Goal: Task Accomplishment & Management: Use online tool/utility

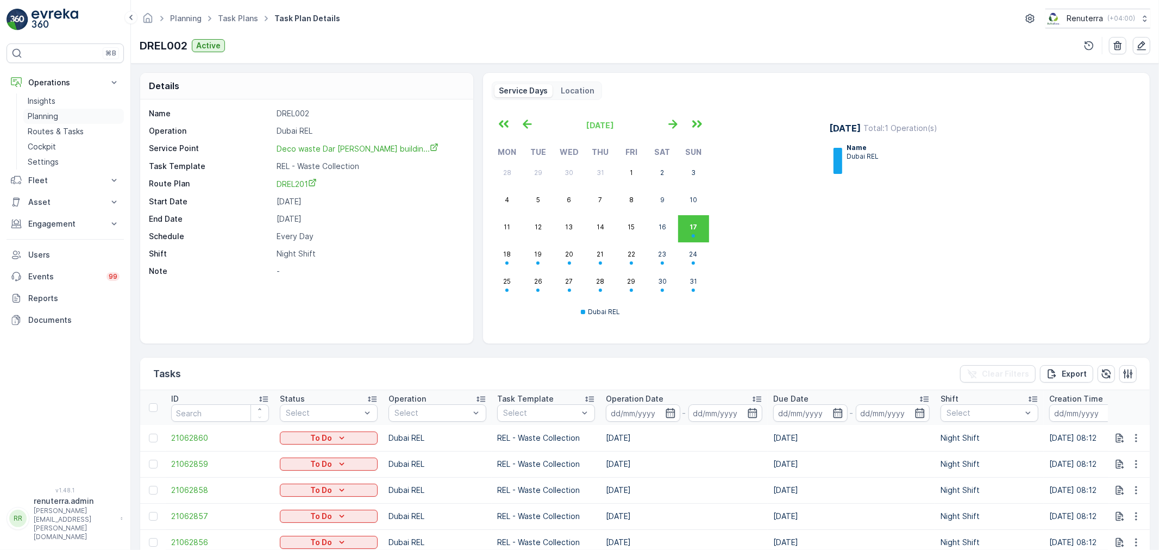
click at [53, 116] on p "Planning" at bounding box center [43, 116] width 30 height 11
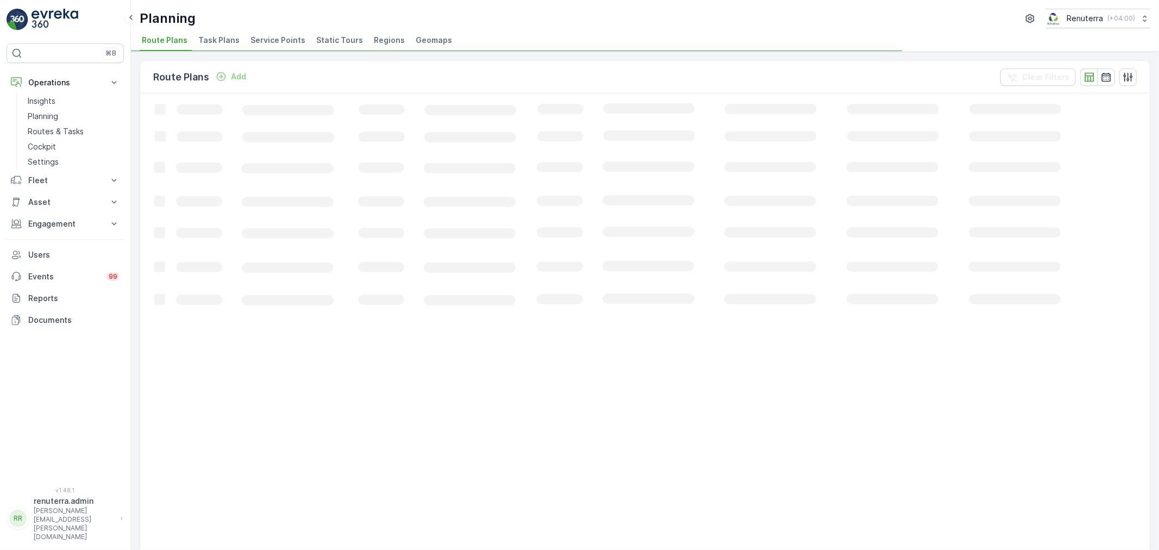
click at [266, 40] on span "Service Points" at bounding box center [277, 40] width 55 height 11
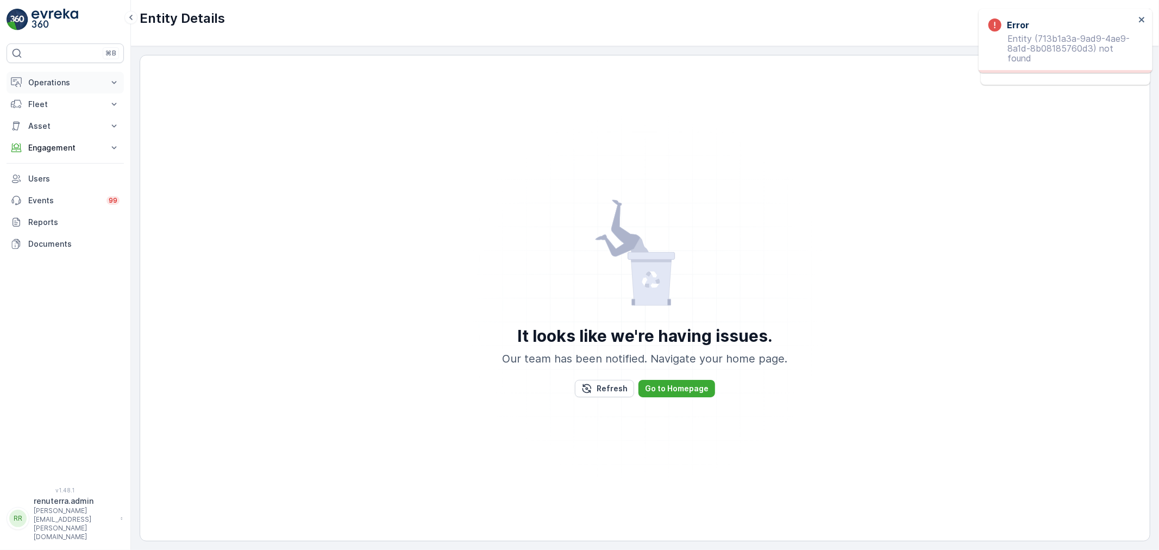
click at [78, 77] on p "Operations" at bounding box center [65, 82] width 74 height 11
click at [60, 115] on link "Planning" at bounding box center [73, 116] width 100 height 15
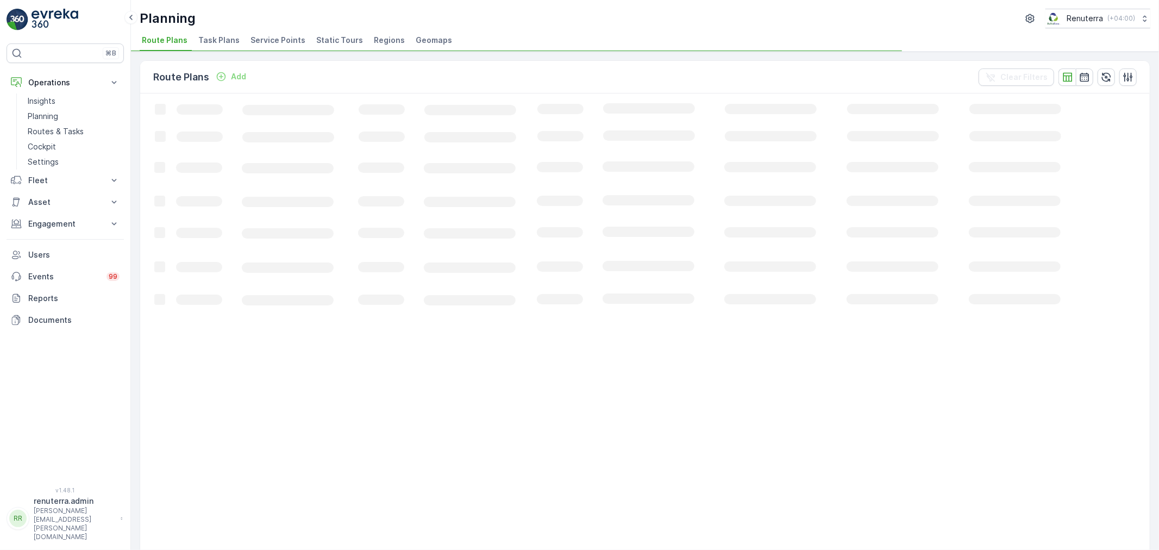
click at [274, 36] on span "Service Points" at bounding box center [277, 40] width 55 height 11
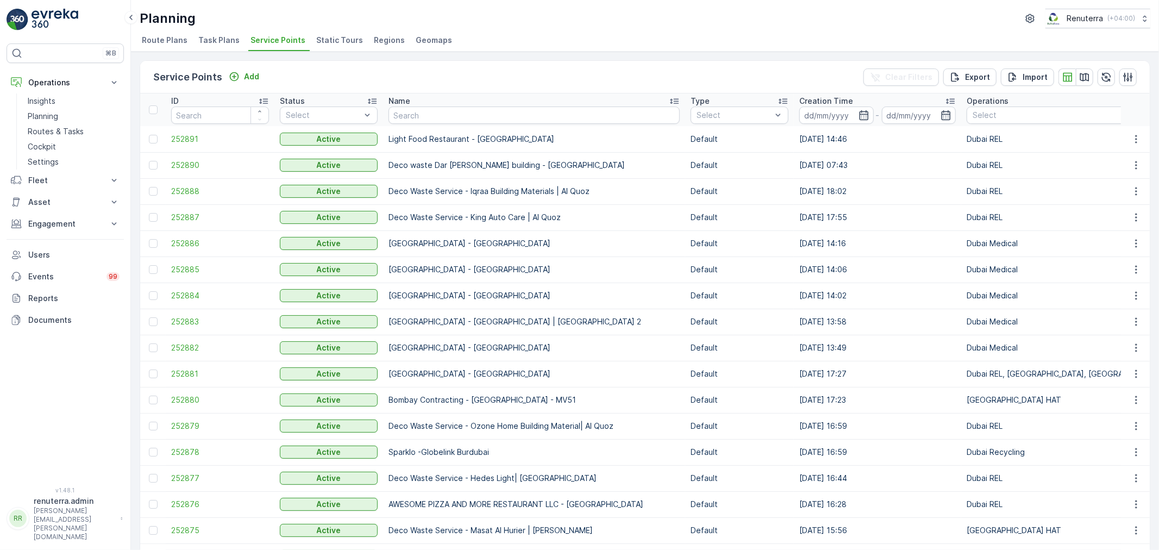
drag, startPoint x: 489, startPoint y: 5, endPoint x: 556, endPoint y: 13, distance: 66.7
click at [556, 13] on div "Planning Renuterra ( +04:00 ) Route Plans Task Plans Service Points Static Tour…" at bounding box center [645, 26] width 1028 height 52
click at [438, 115] on input "text" at bounding box center [533, 114] width 291 height 17
type input "dec"
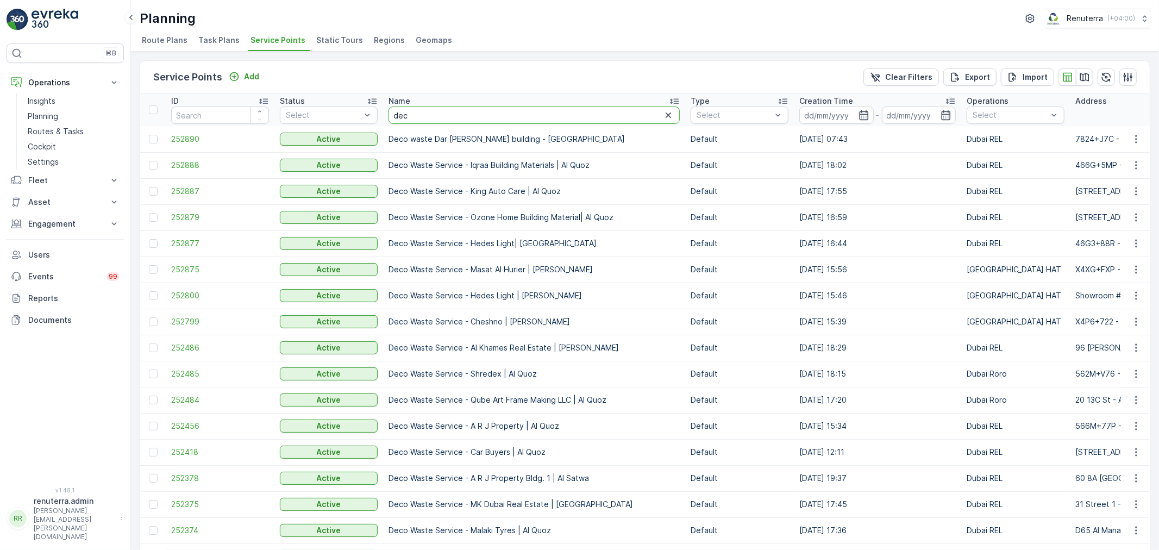
click at [453, 115] on input "dec" at bounding box center [533, 114] width 291 height 17
click at [188, 137] on span "252890" at bounding box center [220, 139] width 98 height 11
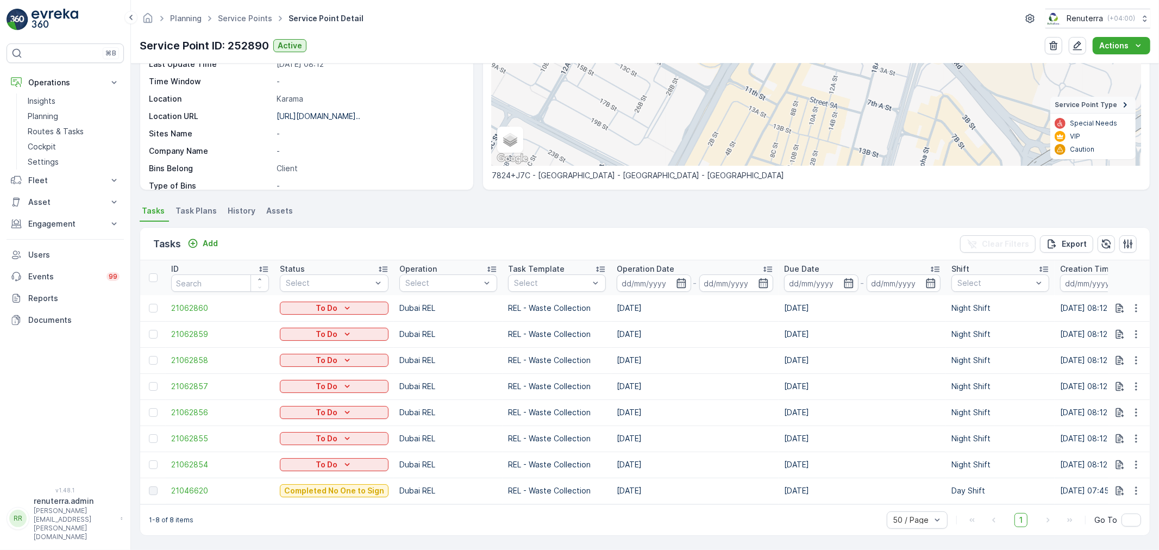
scroll to position [159, 0]
click at [196, 485] on span "21046620" at bounding box center [220, 490] width 98 height 11
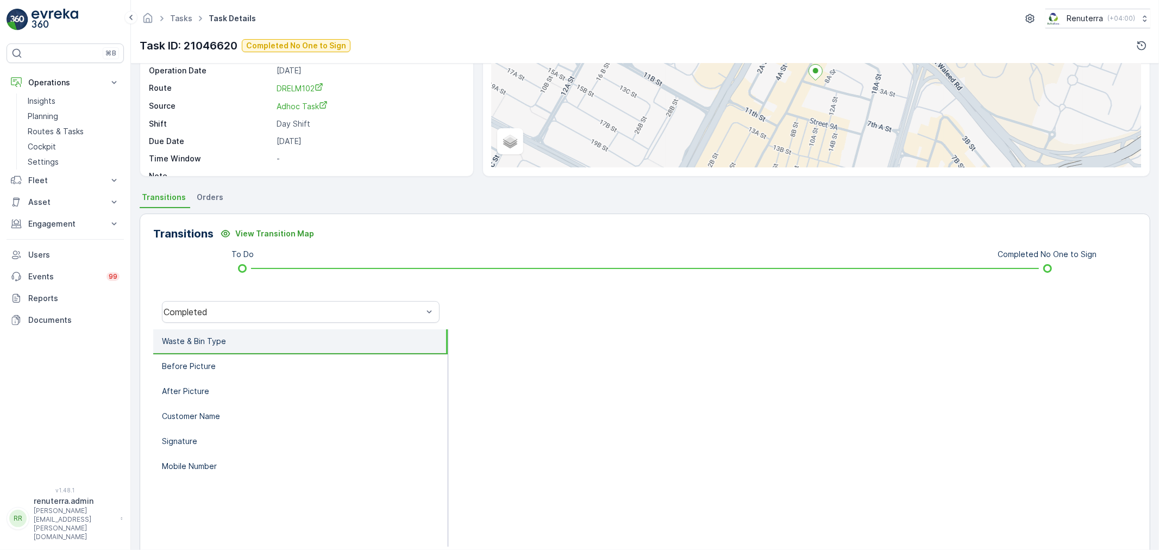
scroll to position [121, 0]
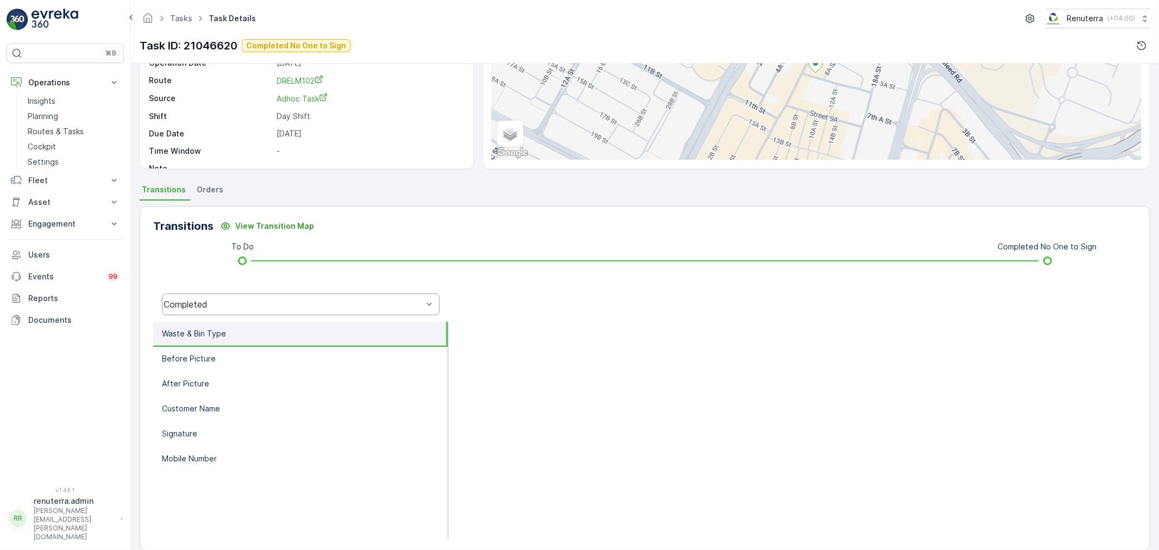
click at [274, 302] on div "Completed" at bounding box center [292, 304] width 259 height 10
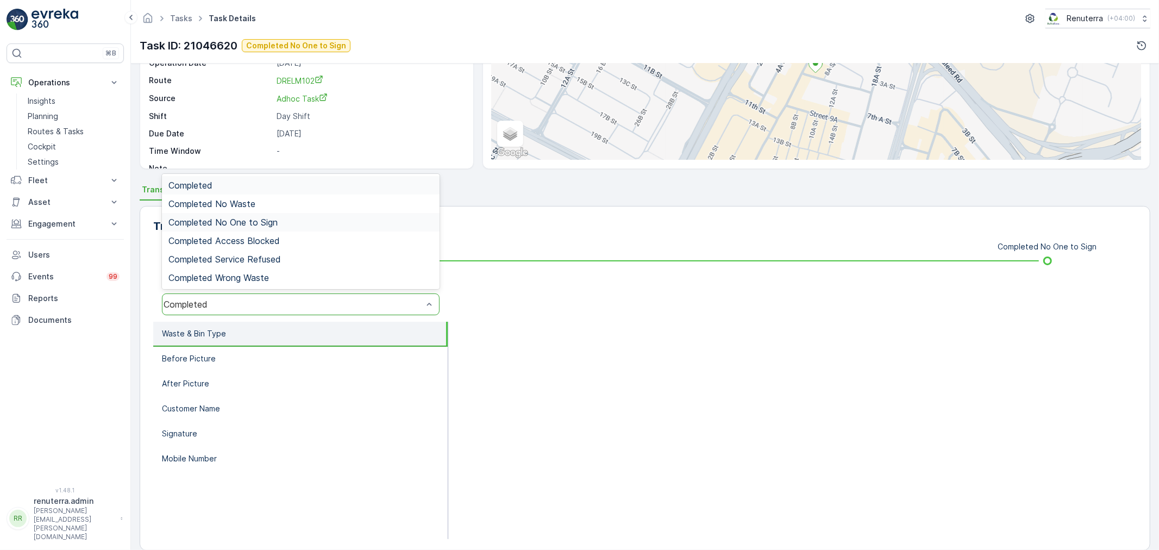
click at [275, 219] on span "Completed No One to Sign" at bounding box center [222, 222] width 109 height 10
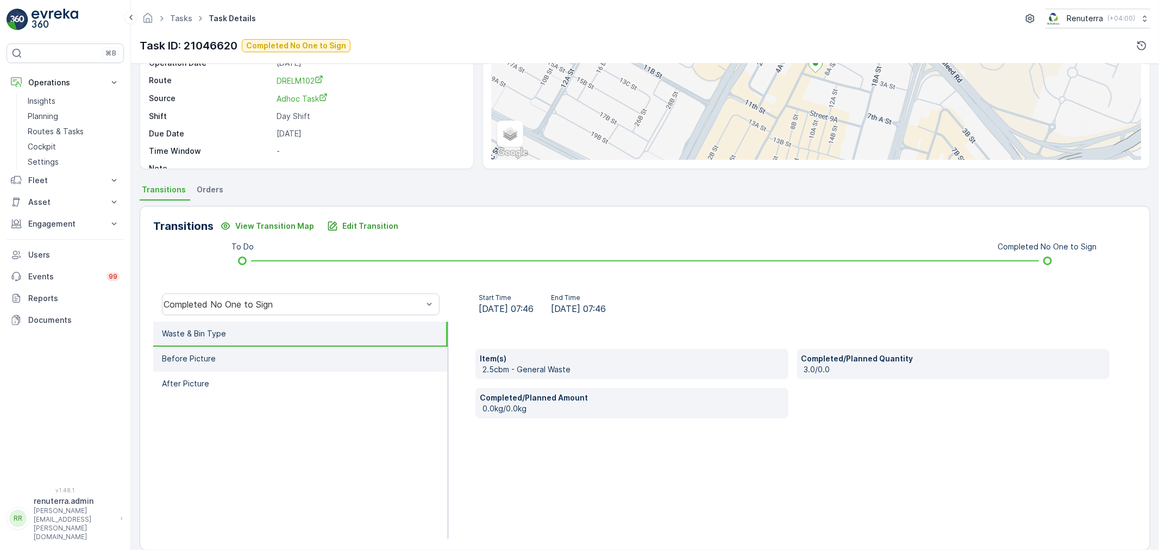
click at [218, 355] on li "Before Picture" at bounding box center [300, 359] width 294 height 25
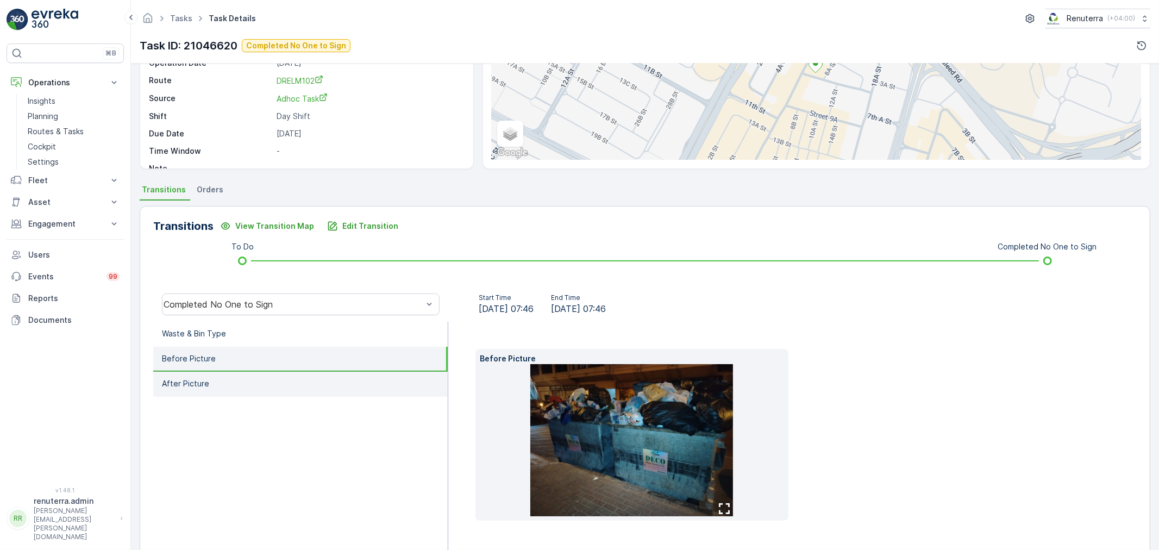
click at [230, 379] on li "After Picture" at bounding box center [300, 384] width 294 height 25
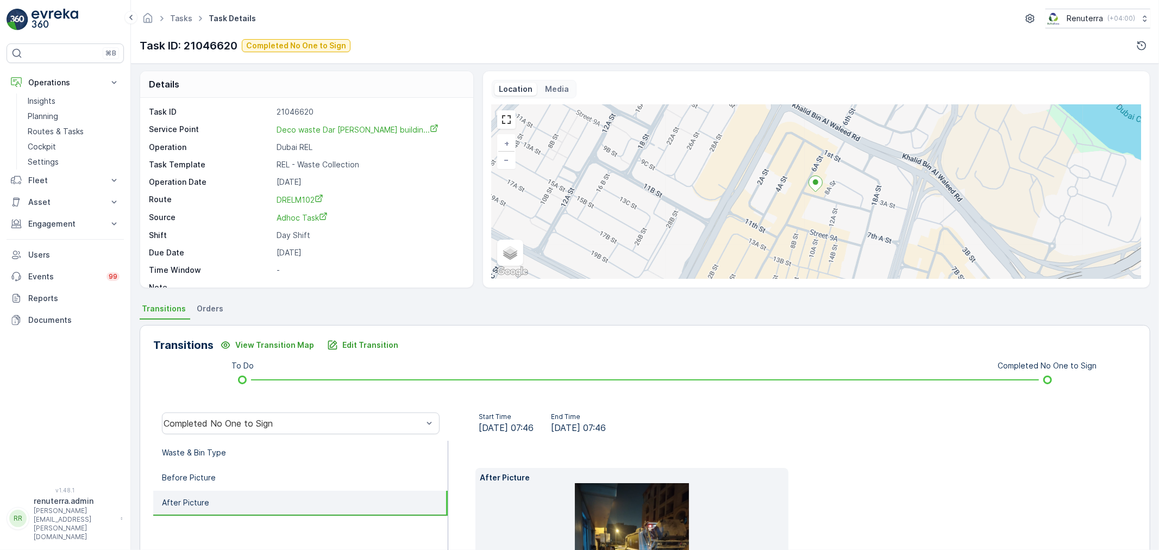
scroll to position [0, 0]
click at [46, 112] on p "Planning" at bounding box center [43, 116] width 30 height 11
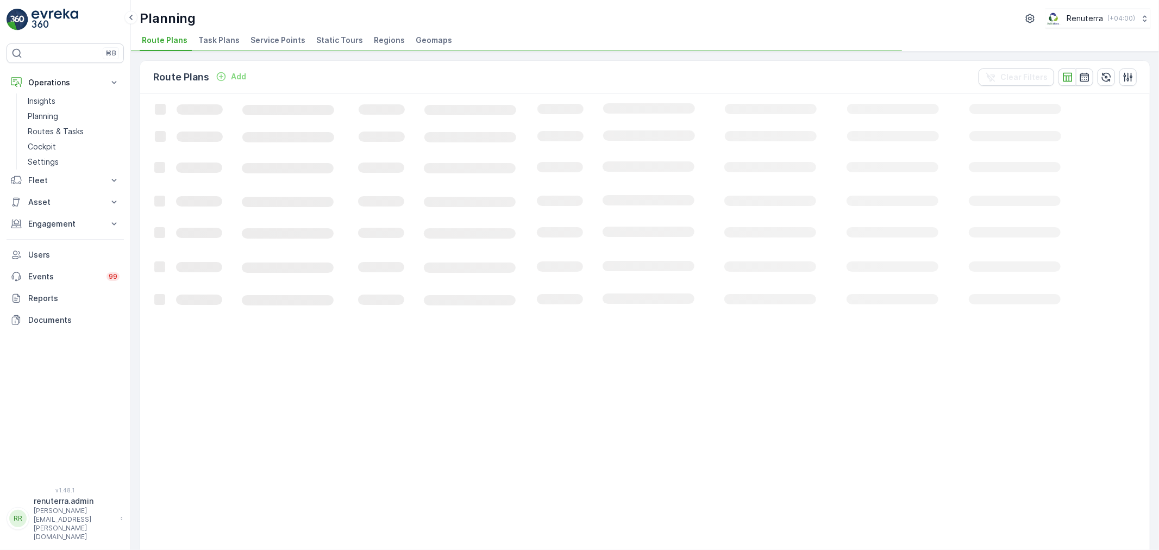
click at [274, 36] on span "Service Points" at bounding box center [277, 40] width 55 height 11
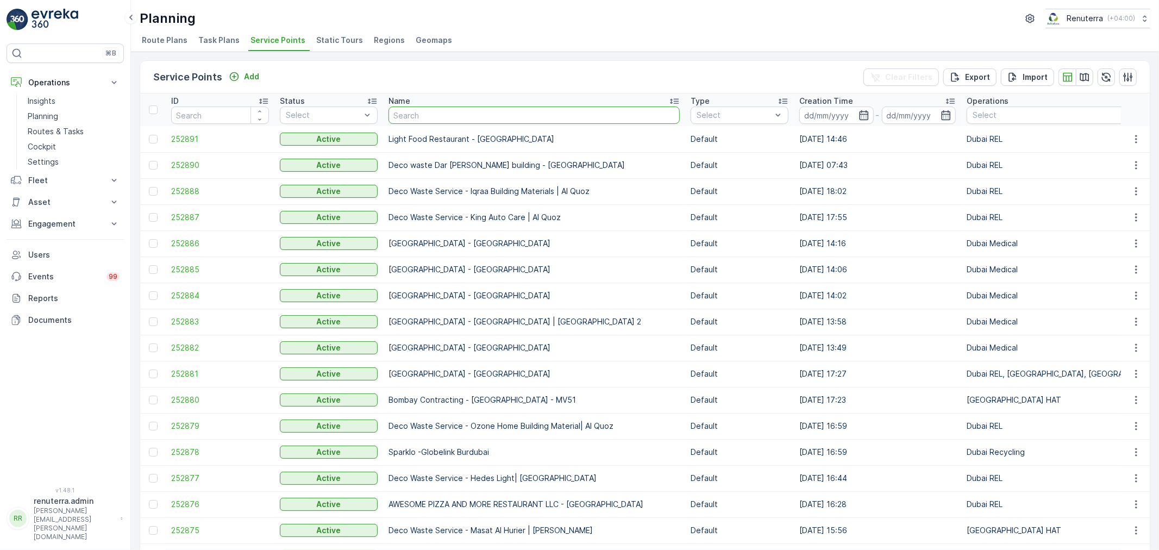
click at [403, 114] on input "text" at bounding box center [533, 114] width 291 height 17
type input "al"
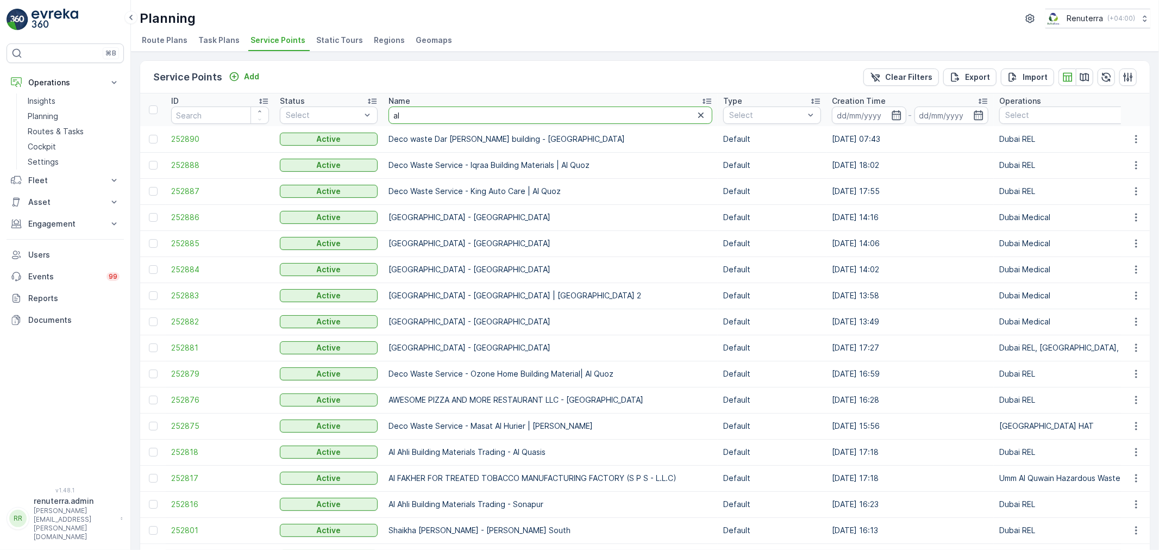
click at [406, 111] on input "al" at bounding box center [550, 114] width 324 height 17
type input "al tay"
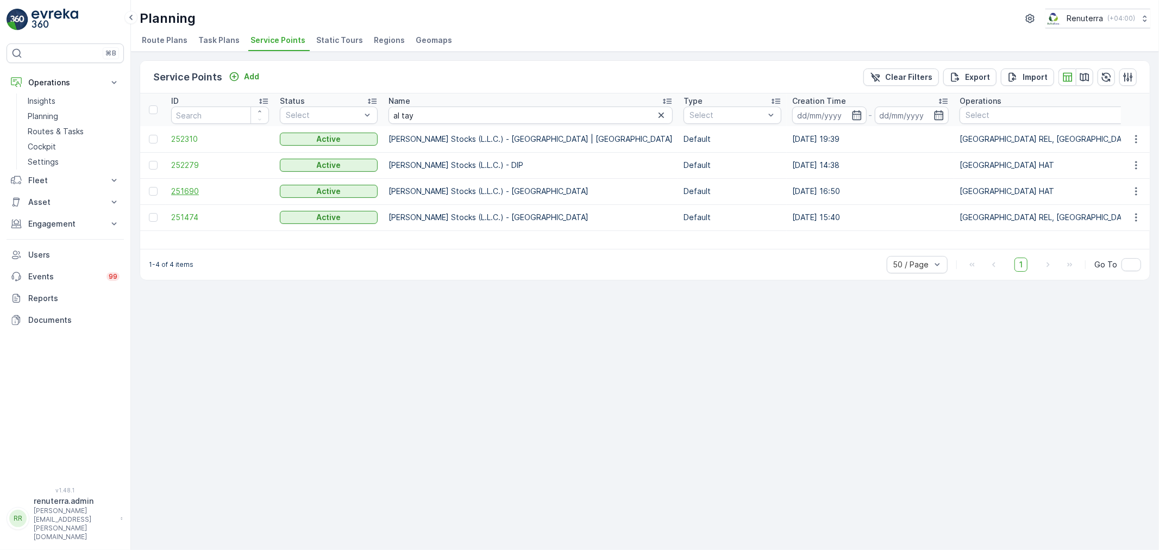
click at [185, 188] on span "251690" at bounding box center [220, 191] width 98 height 11
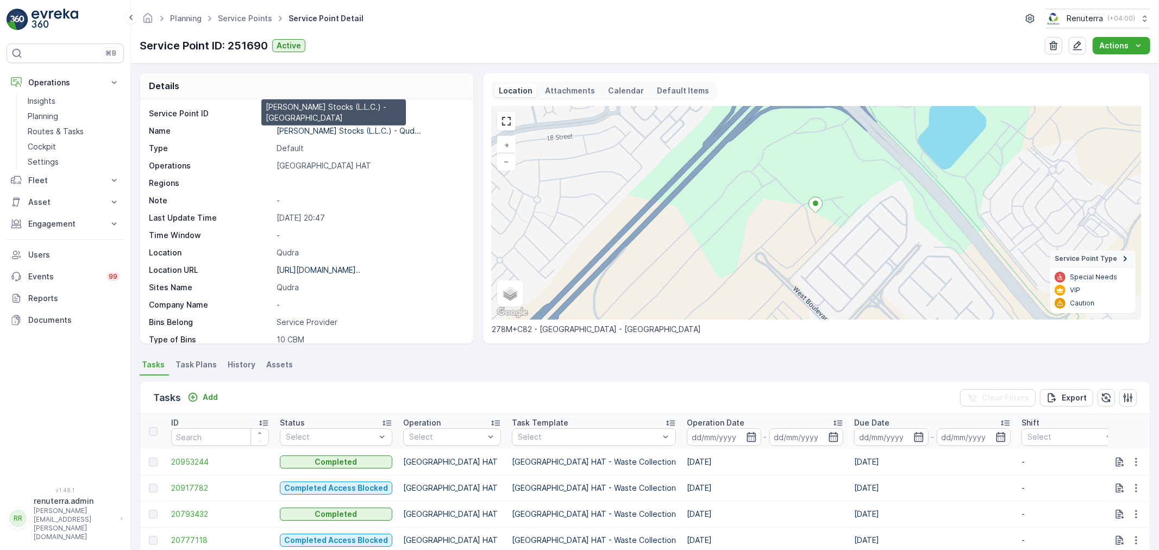
click at [347, 131] on p "Al Tayer Stocks (L.L.C.) - Qud..." at bounding box center [348, 130] width 144 height 9
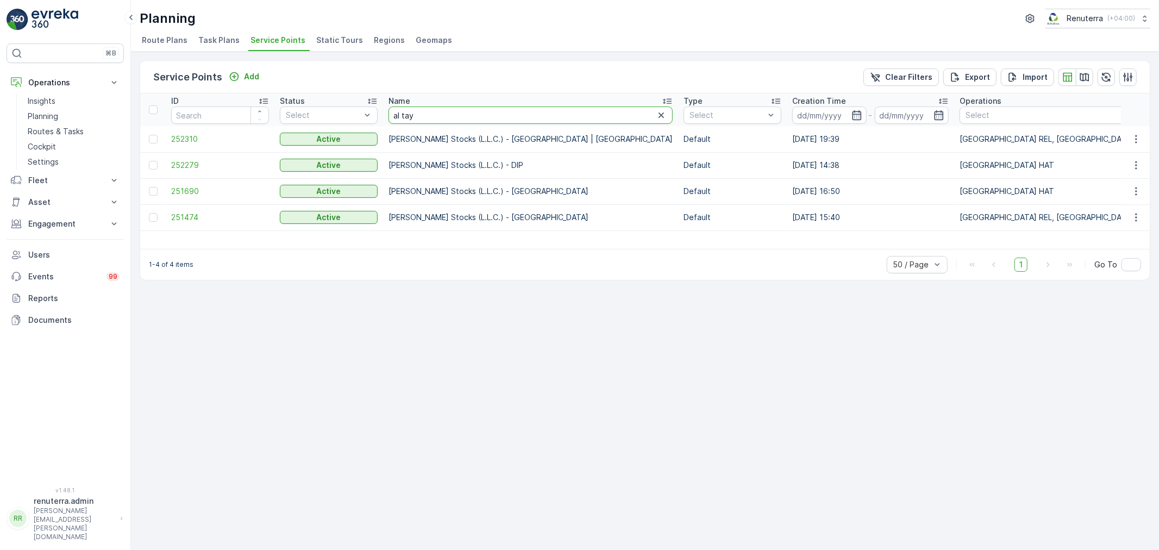
drag, startPoint x: 442, startPoint y: 112, endPoint x: 269, endPoint y: 139, distance: 174.9
type input "deco"
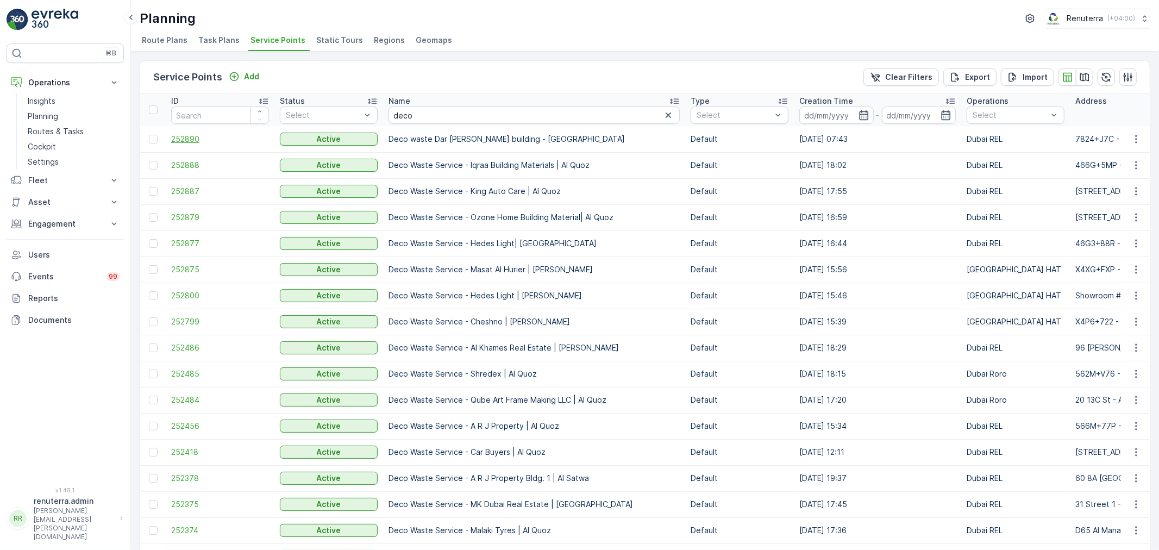
click at [188, 137] on span "252890" at bounding box center [220, 139] width 98 height 11
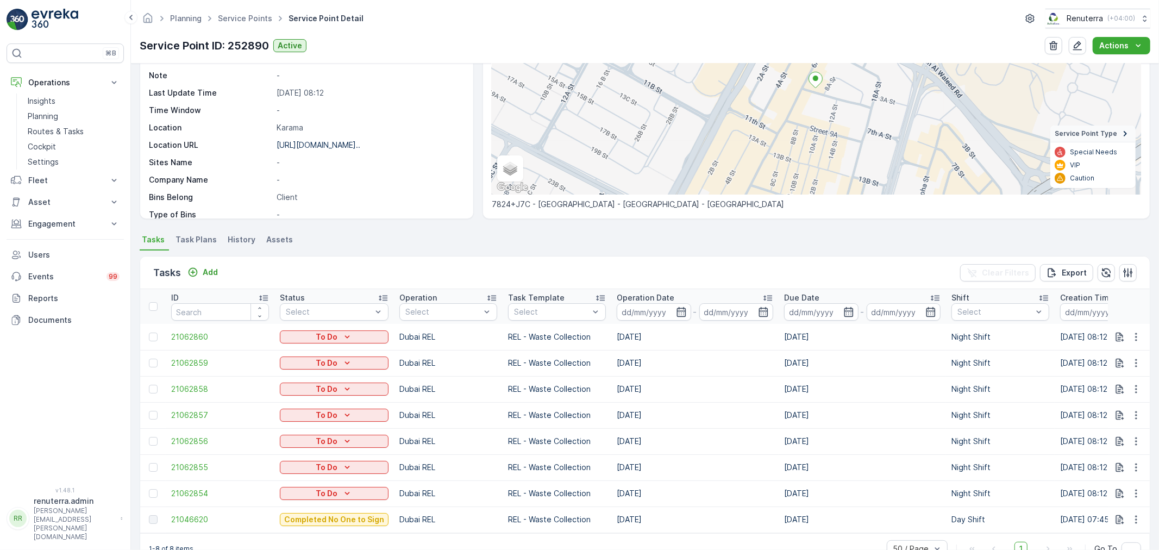
scroll to position [134, 0]
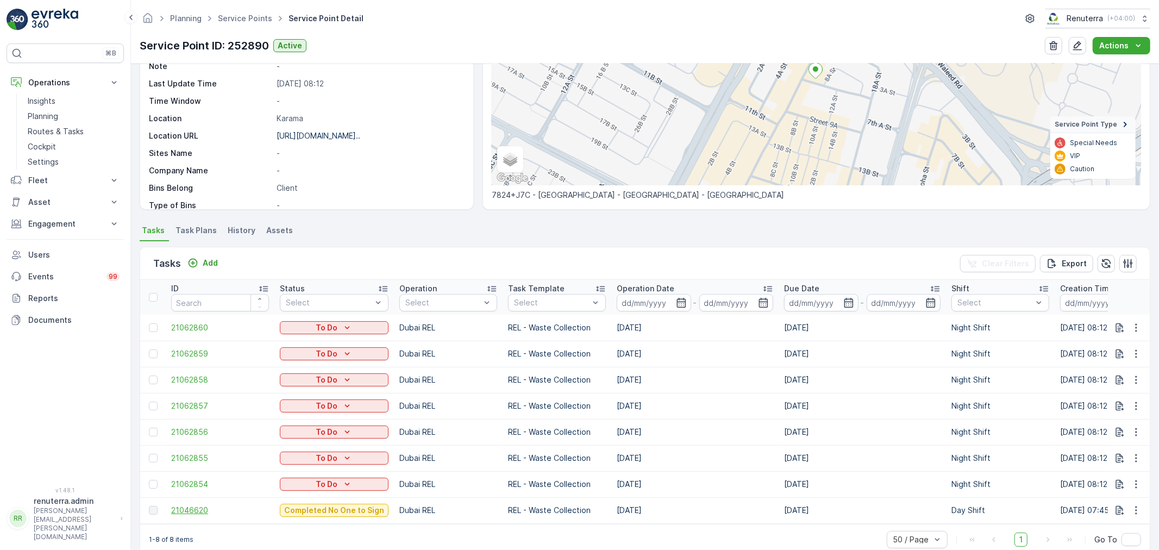
click at [193, 508] on span "21046620" at bounding box center [220, 510] width 98 height 11
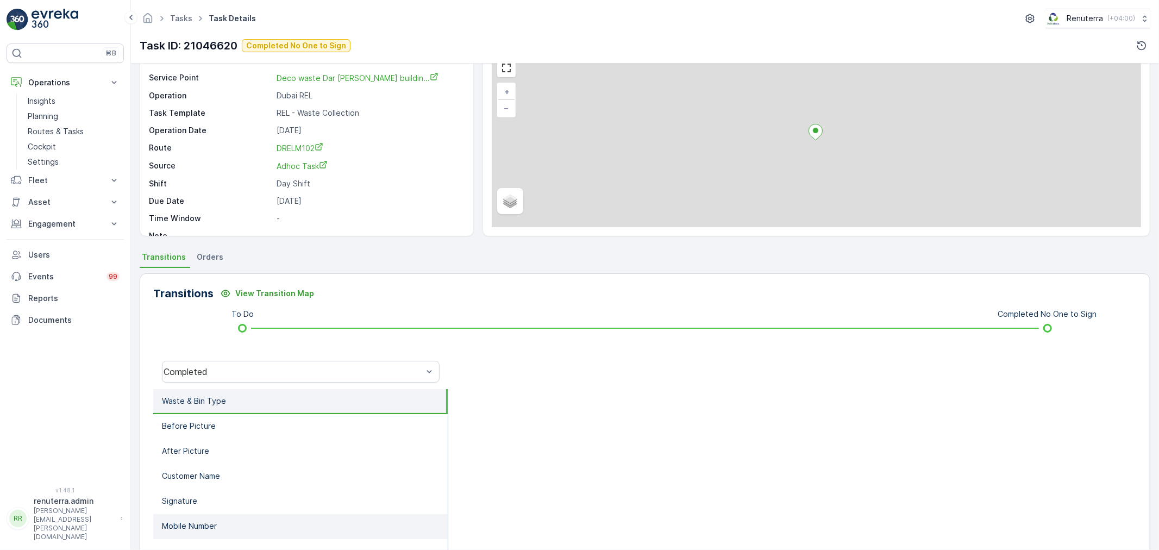
scroll to position [134, 0]
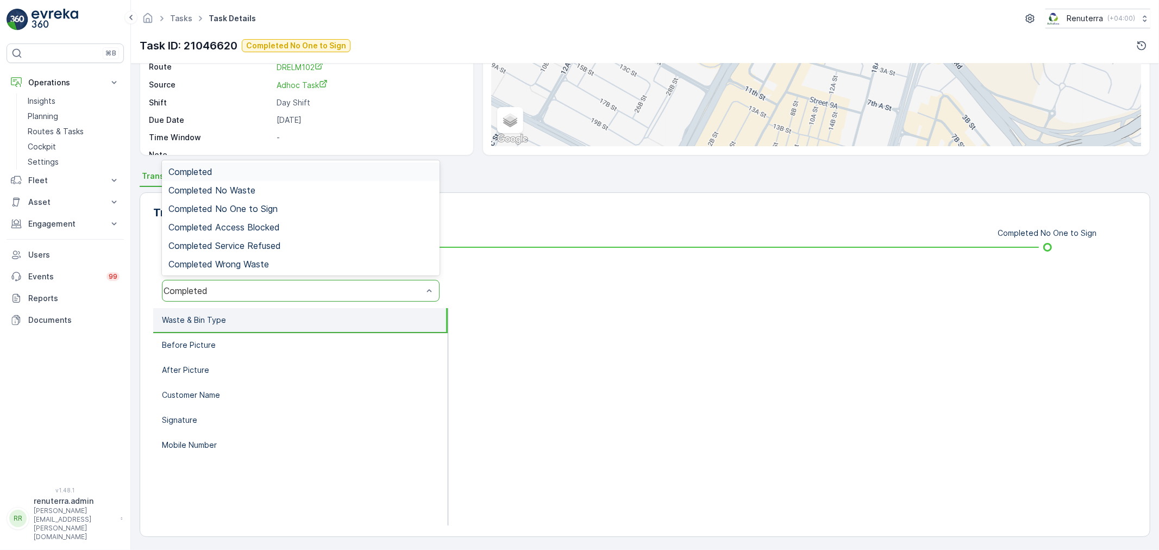
click at [219, 293] on div "Completed" at bounding box center [292, 291] width 259 height 10
click at [216, 206] on span "Completed No One to Sign" at bounding box center [222, 209] width 109 height 10
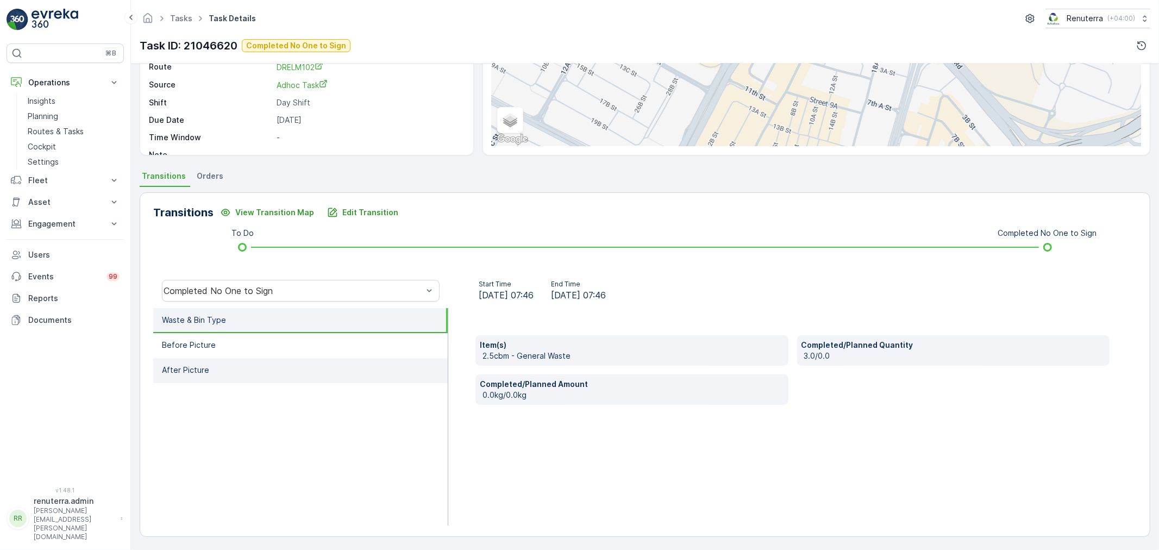
click at [201, 365] on p "After Picture" at bounding box center [185, 369] width 47 height 11
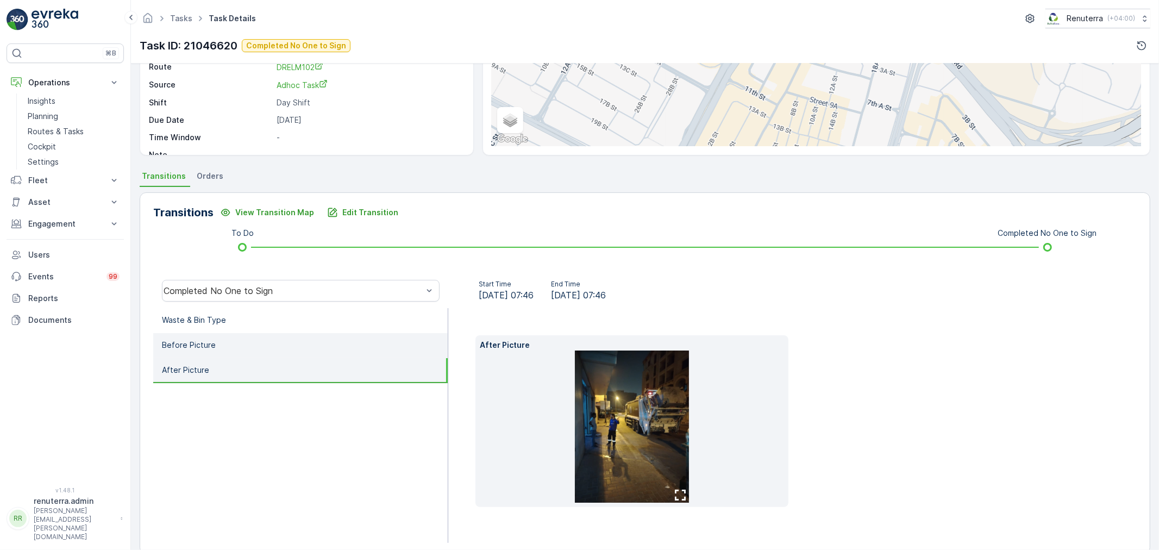
click at [202, 344] on p "Before Picture" at bounding box center [189, 344] width 54 height 11
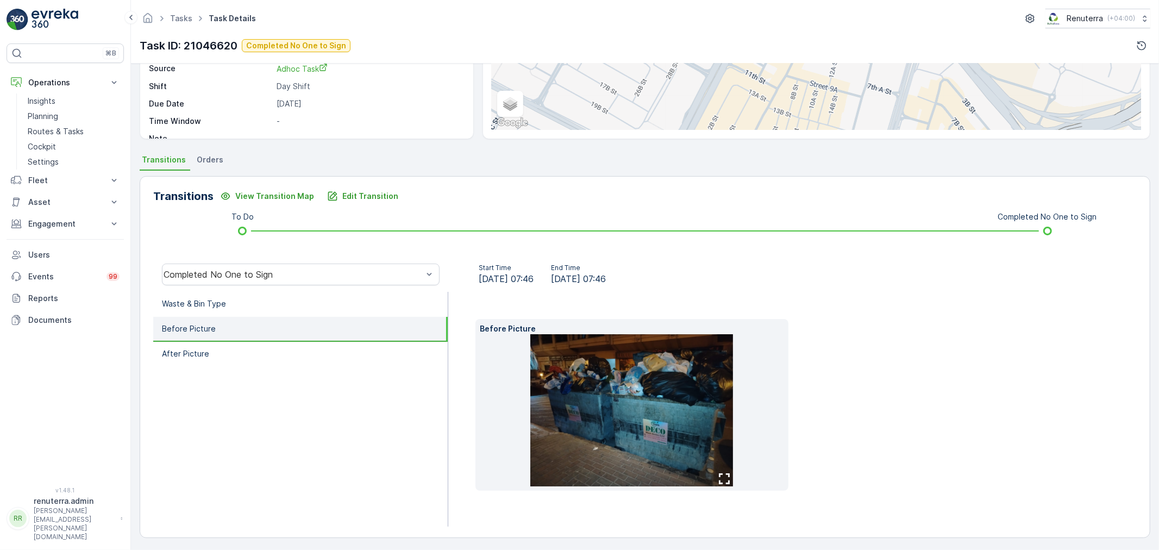
scroll to position [152, 0]
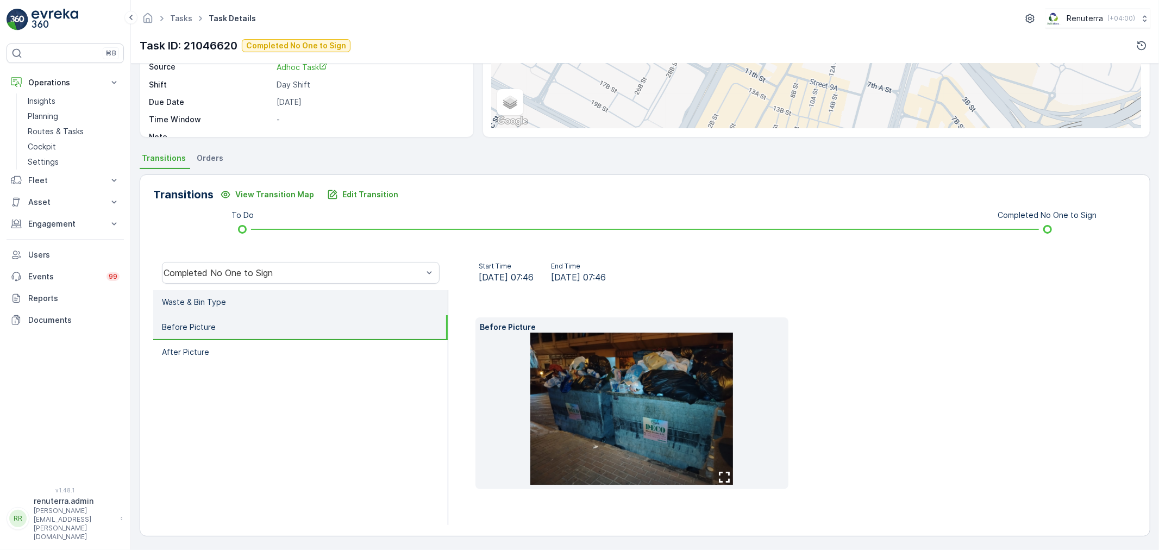
click at [207, 304] on p "Waste & Bin Type" at bounding box center [194, 302] width 64 height 11
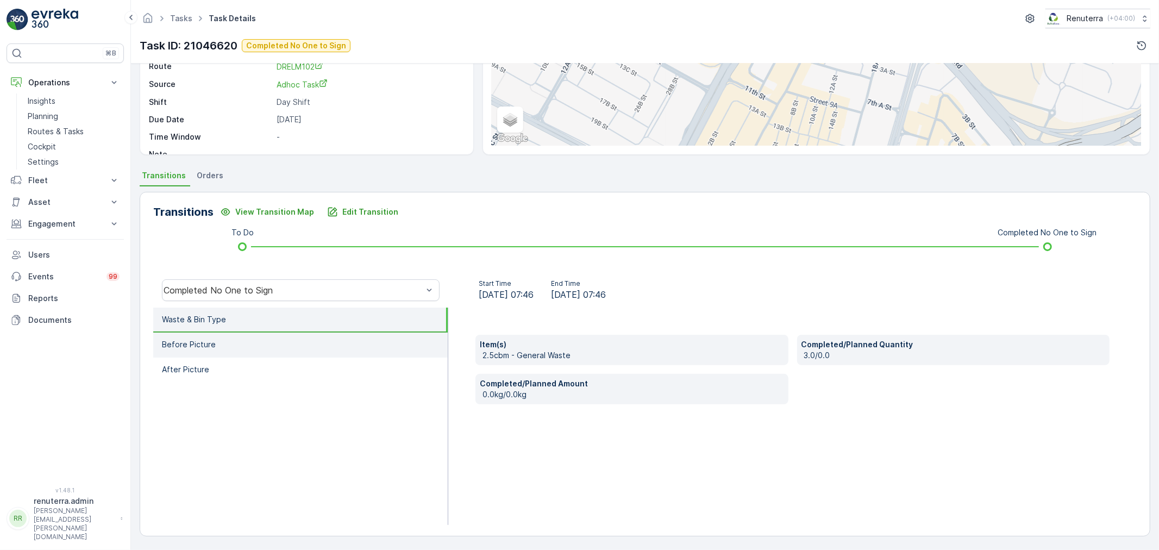
click at [215, 344] on li "Before Picture" at bounding box center [300, 344] width 294 height 25
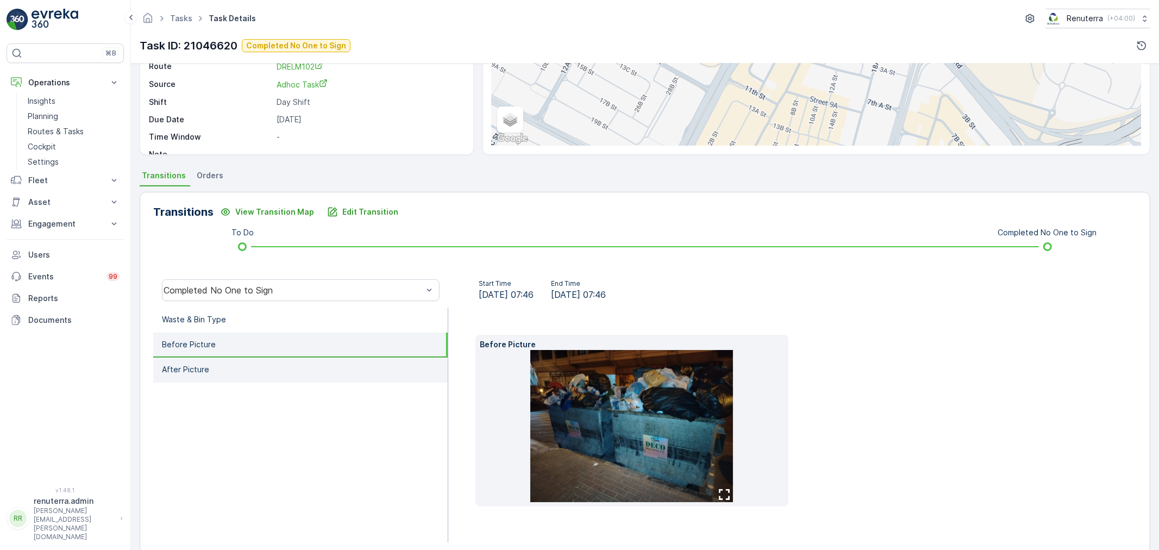
click at [216, 359] on li "After Picture" at bounding box center [300, 369] width 294 height 25
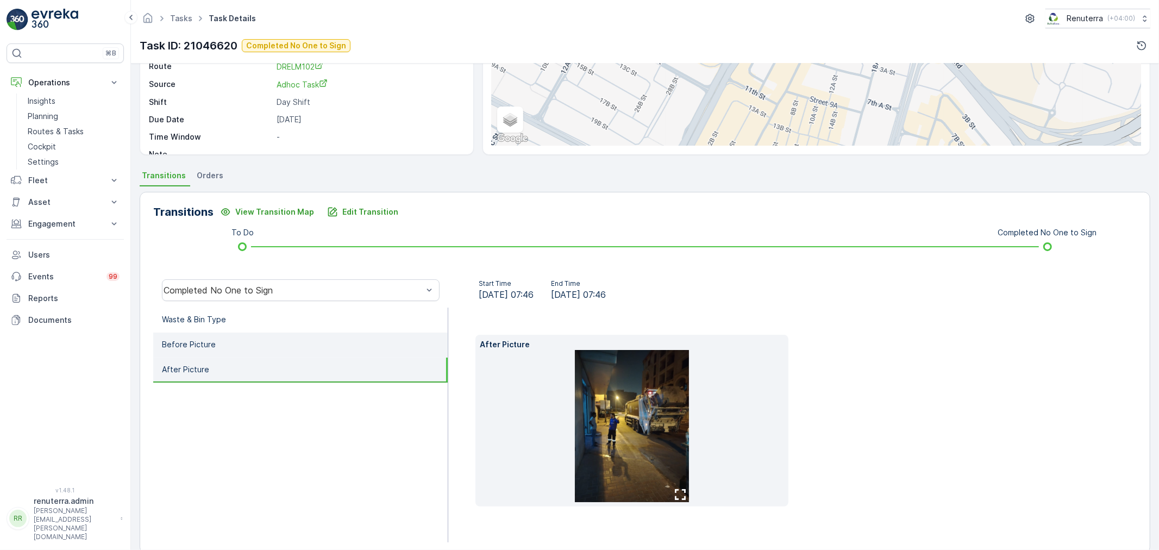
click at [222, 344] on li "Before Picture" at bounding box center [300, 344] width 294 height 25
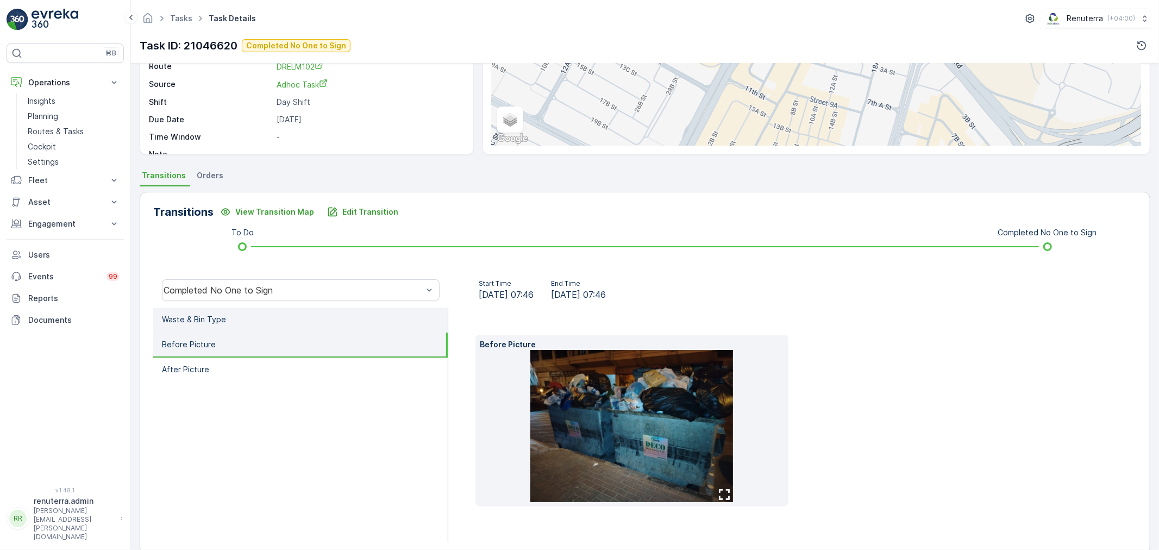
click at [222, 317] on p "Waste & Bin Type" at bounding box center [194, 319] width 64 height 11
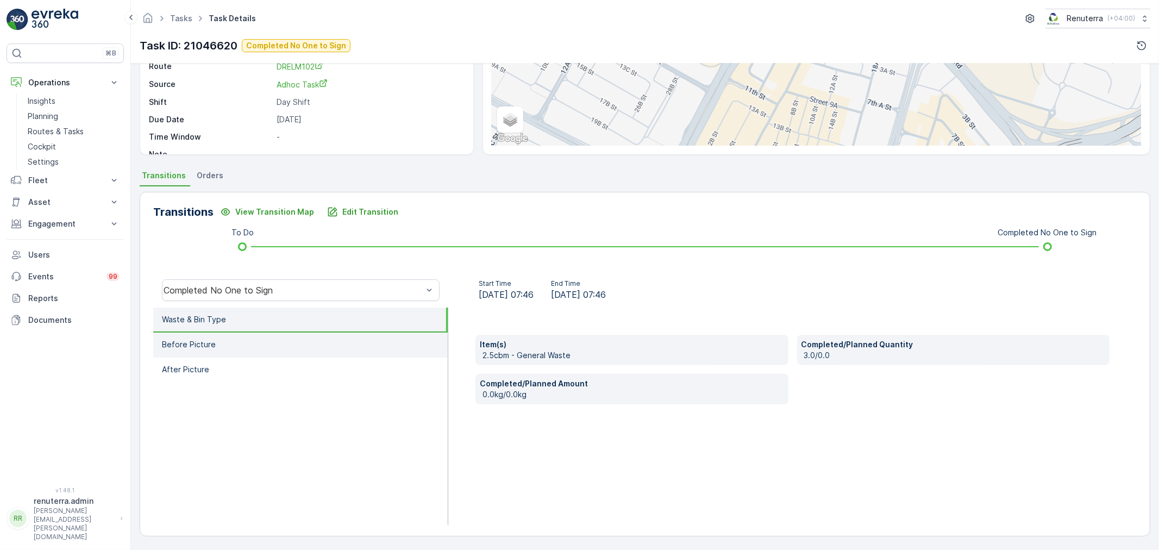
click at [213, 342] on li "Before Picture" at bounding box center [300, 344] width 294 height 25
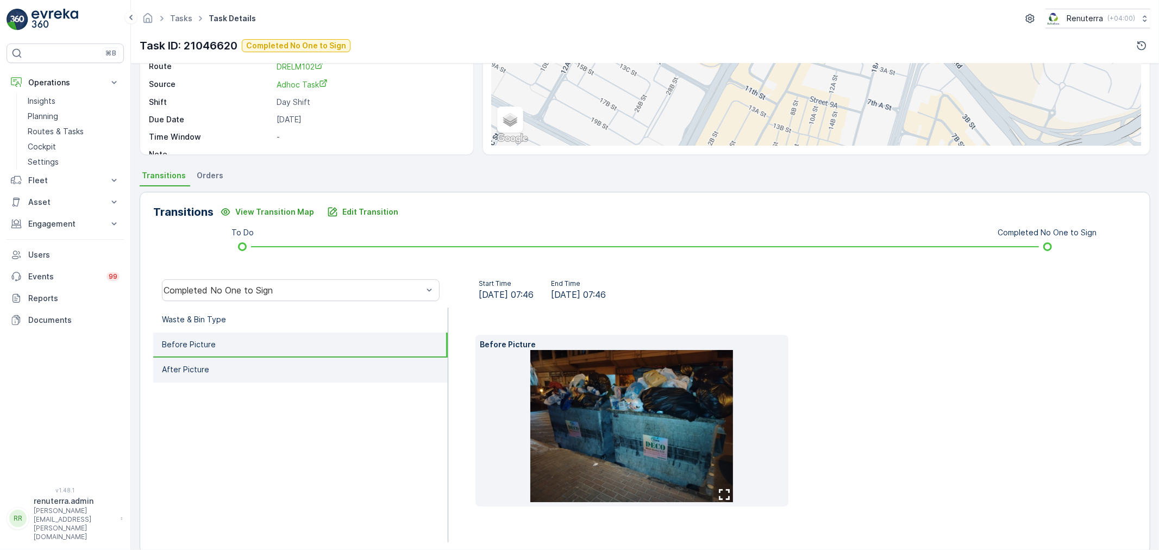
click at [198, 371] on p "After Picture" at bounding box center [185, 369] width 47 height 11
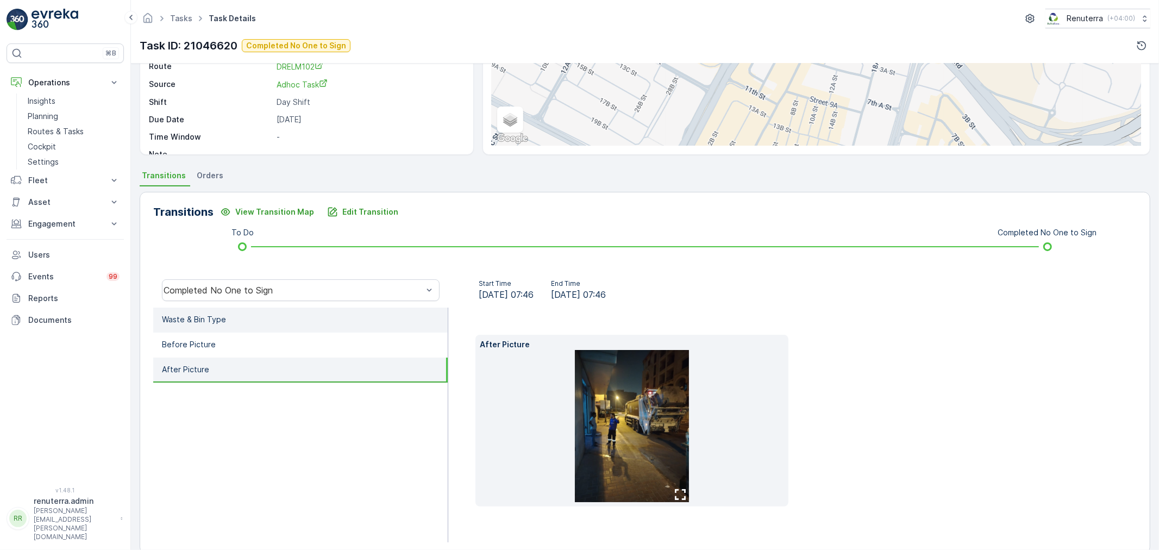
click at [224, 314] on li "Waste & Bin Type" at bounding box center [300, 319] width 294 height 25
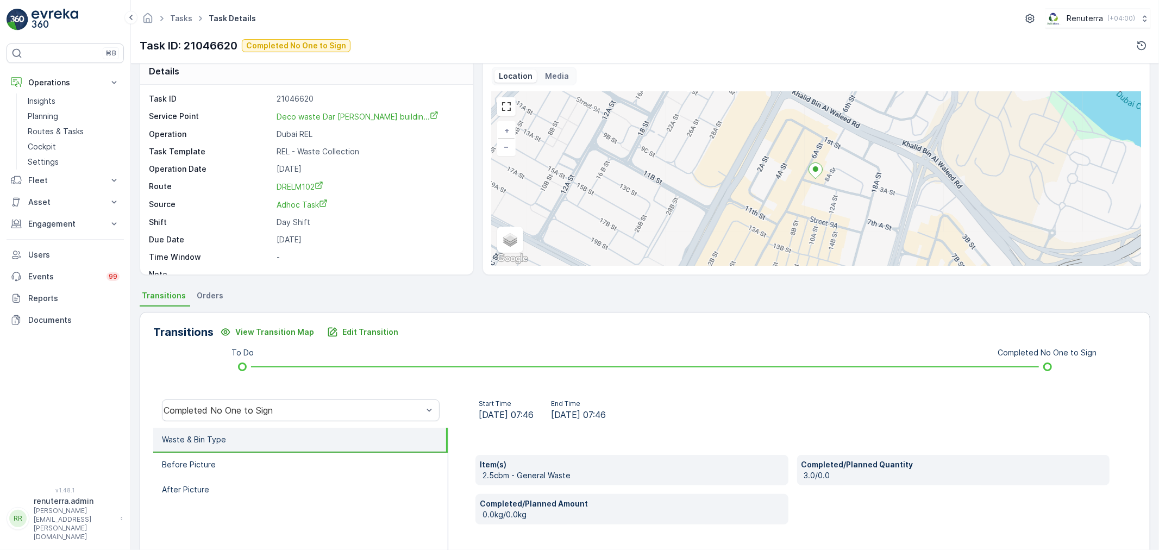
scroll to position [14, 0]
click at [209, 495] on li "After Picture" at bounding box center [300, 491] width 294 height 25
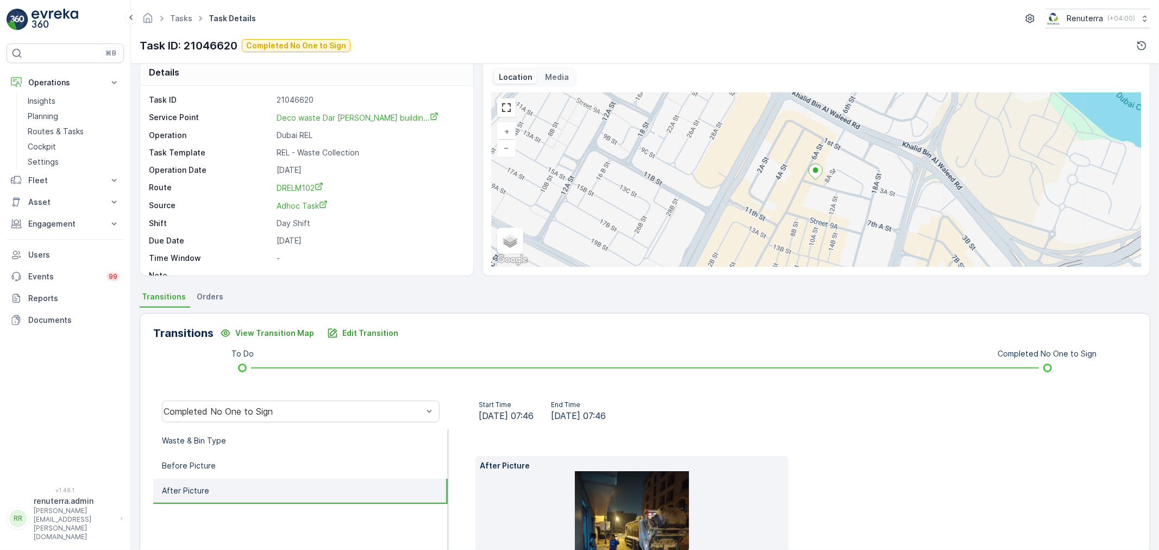
scroll to position [152, 0]
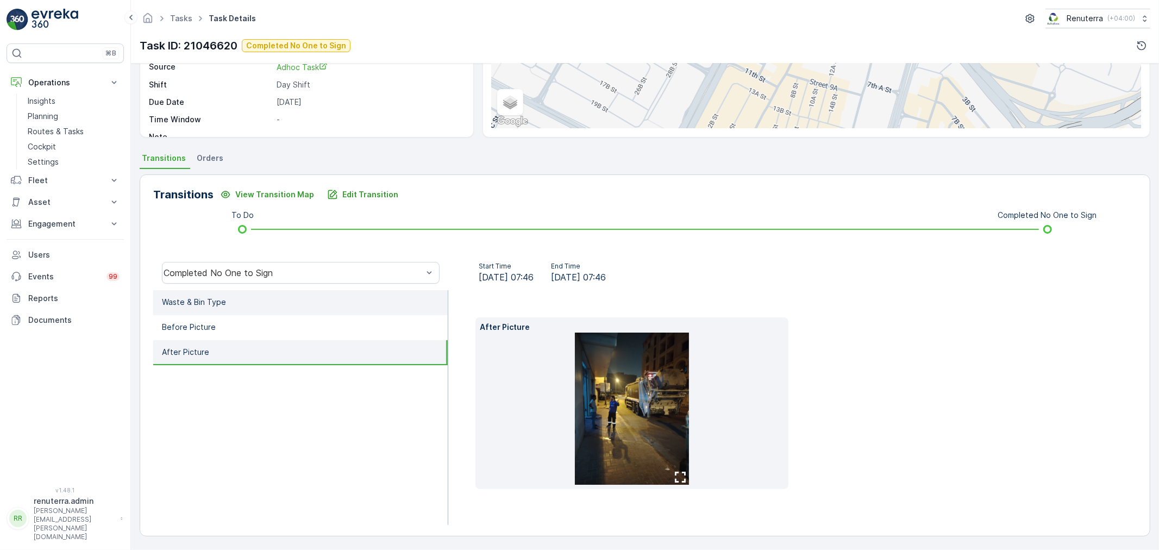
click at [204, 295] on li "Waste & Bin Type" at bounding box center [300, 302] width 294 height 25
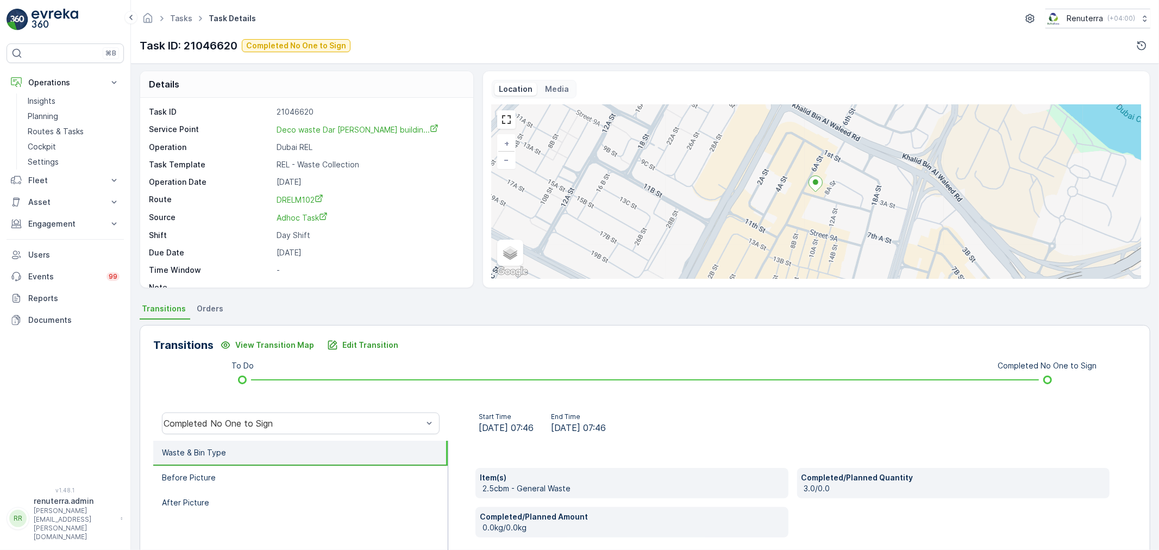
scroll to position [0, 0]
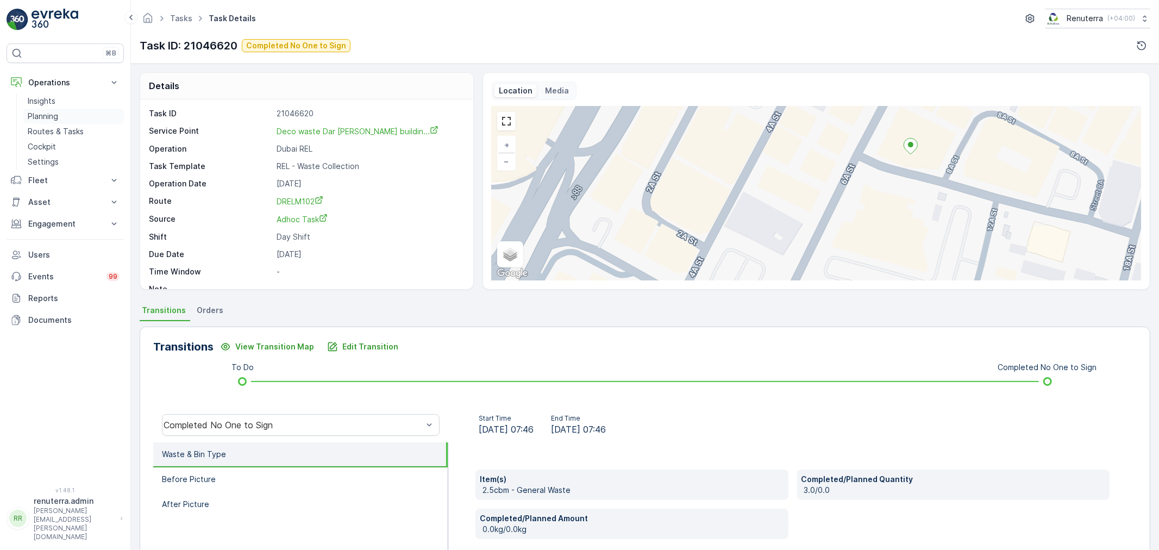
click at [42, 111] on p "Planning" at bounding box center [43, 116] width 30 height 11
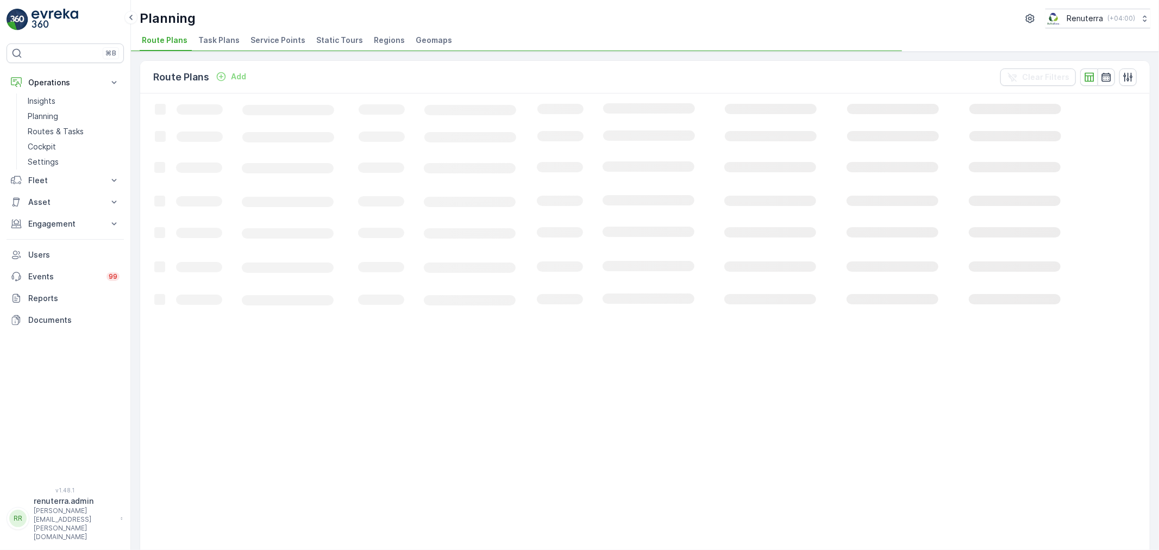
click at [276, 30] on div "Planning Renuterra ( +04:00 ) Route Plans Task Plans Service Points Static Tour…" at bounding box center [645, 26] width 1028 height 52
click at [269, 35] on span "Service Points" at bounding box center [277, 40] width 55 height 11
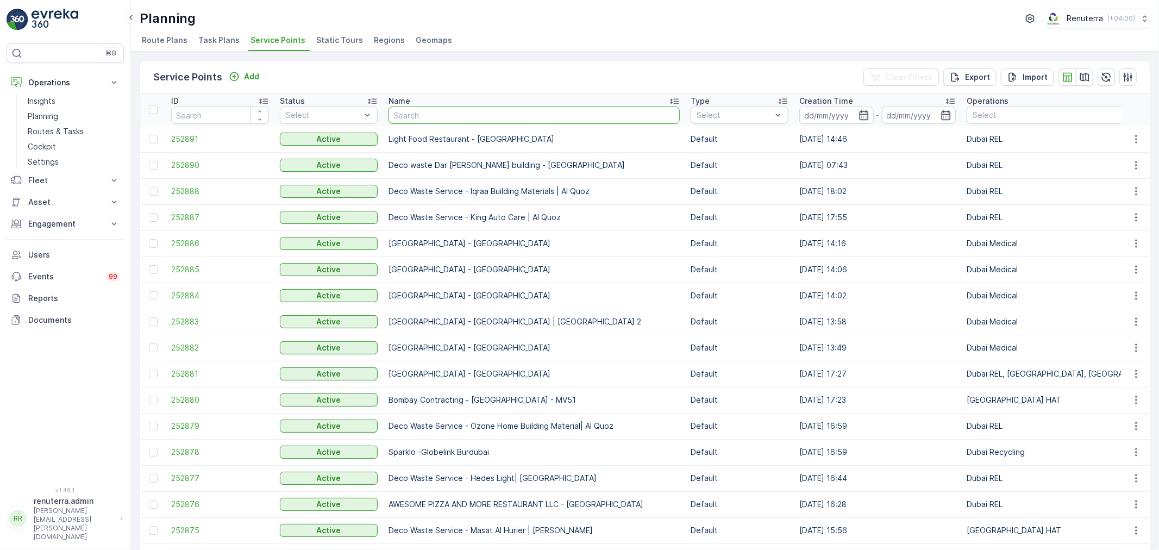
click at [448, 116] on input "text" at bounding box center [533, 114] width 291 height 17
type input "oyo"
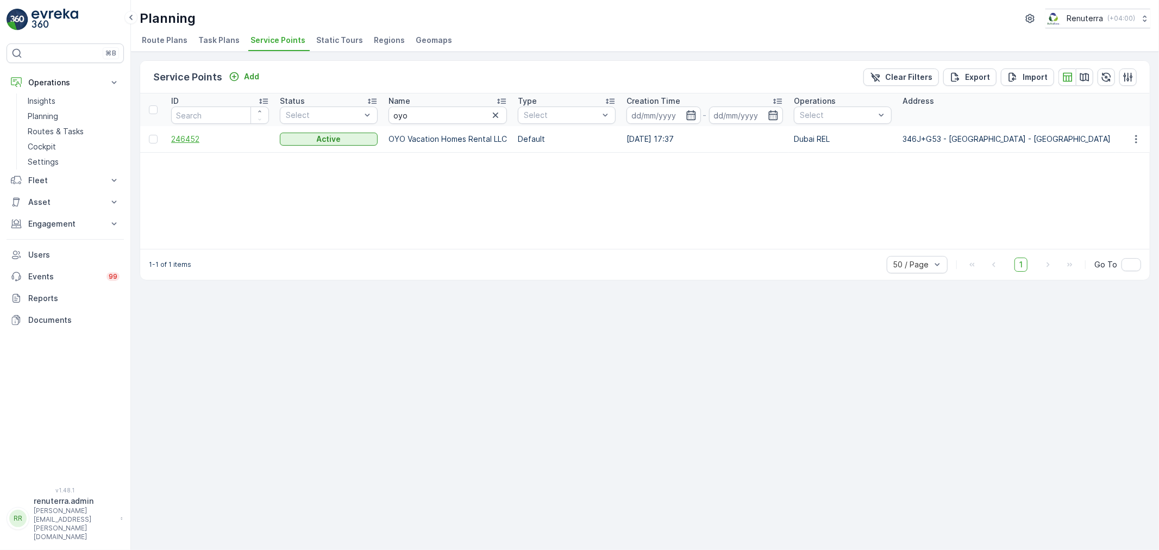
click at [183, 139] on span "246452" at bounding box center [220, 139] width 98 height 11
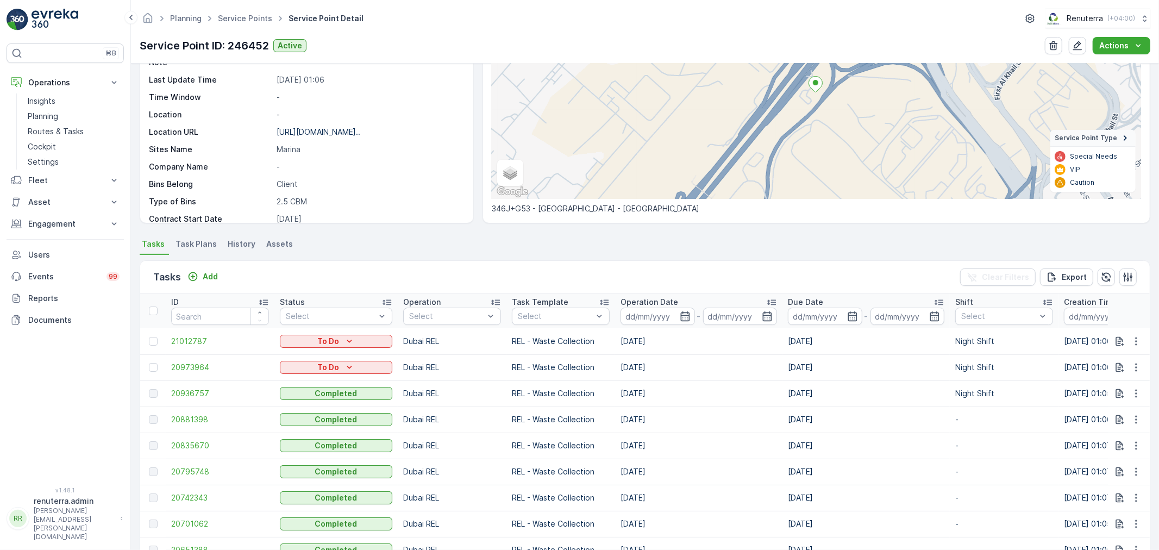
scroll to position [60, 0]
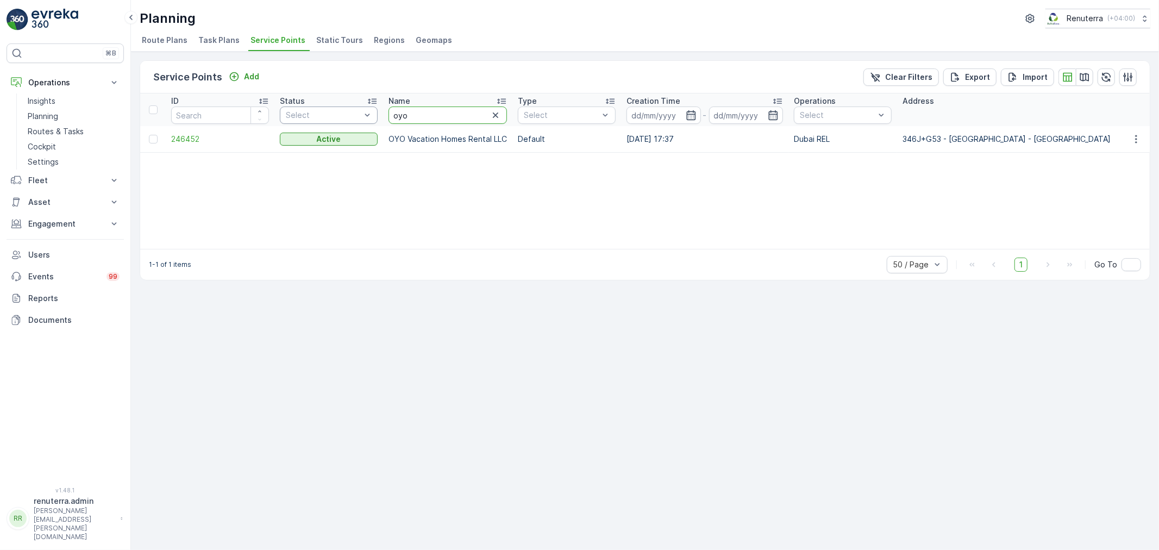
drag, startPoint x: 430, startPoint y: 115, endPoint x: 344, endPoint y: 107, distance: 85.7
type input "a"
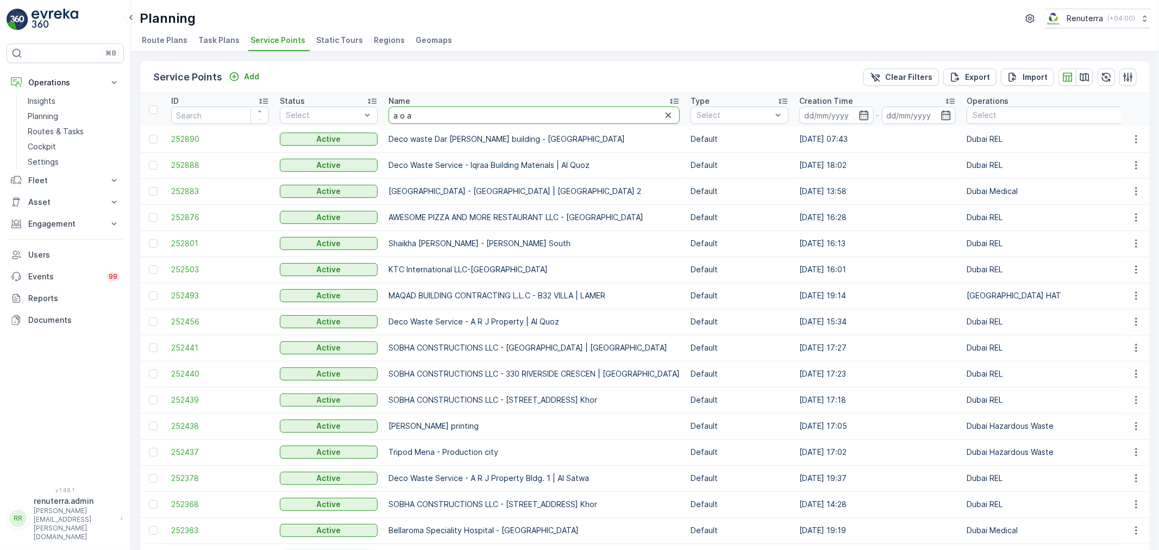
type input "a o a"
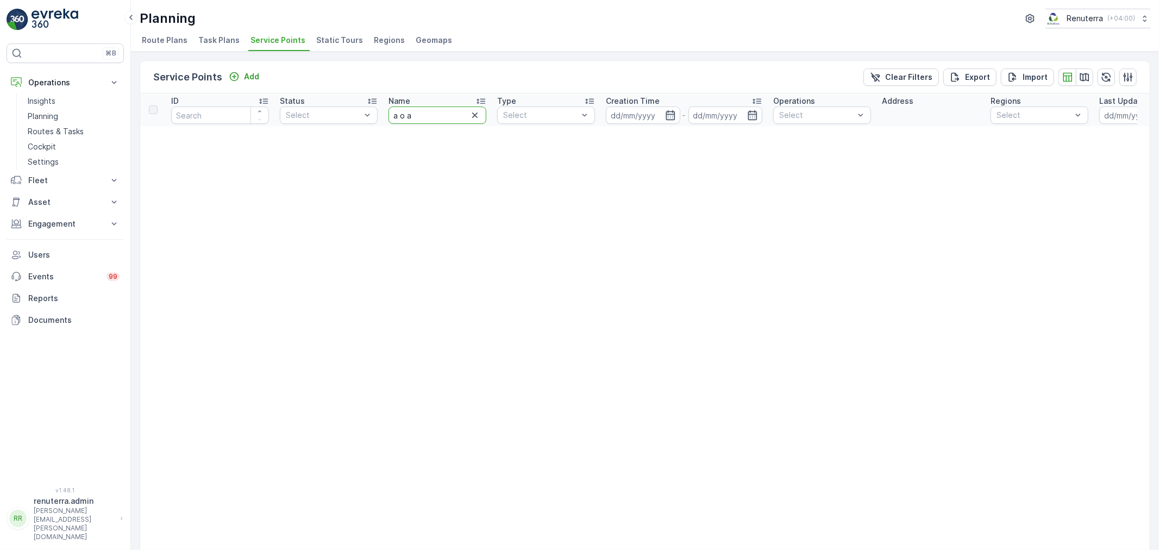
click at [425, 120] on input "a o a" at bounding box center [437, 114] width 98 height 17
type input "a"
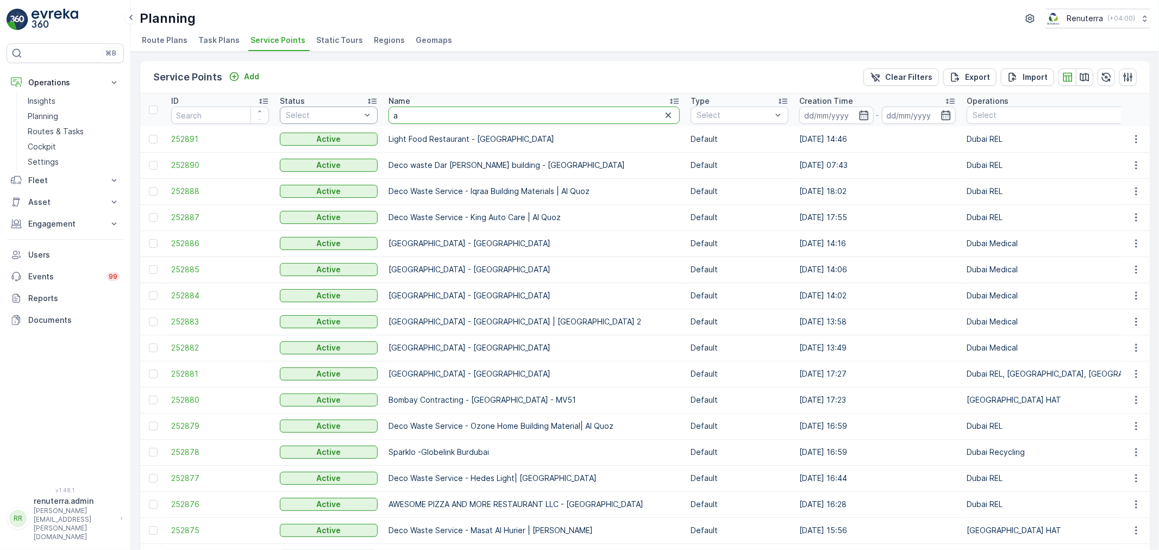
drag, startPoint x: 425, startPoint y: 120, endPoint x: 349, endPoint y: 112, distance: 75.9
click at [473, 117] on input "text" at bounding box center [533, 114] width 291 height 17
type input "condord"
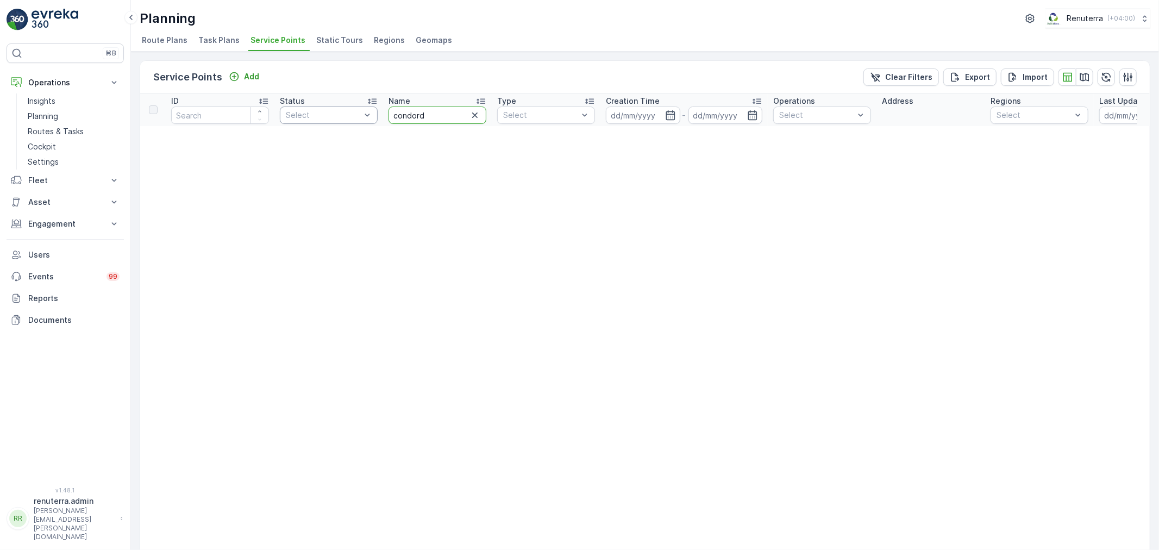
drag, startPoint x: 449, startPoint y: 116, endPoint x: 376, endPoint y: 113, distance: 72.3
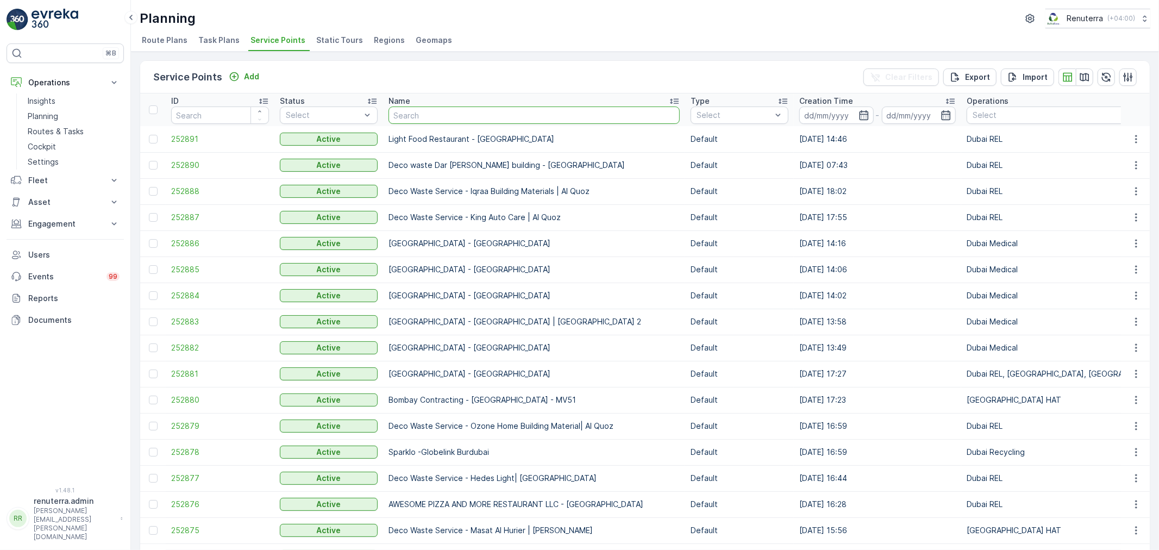
click at [424, 121] on input "text" at bounding box center [533, 114] width 291 height 17
type input "oyo"
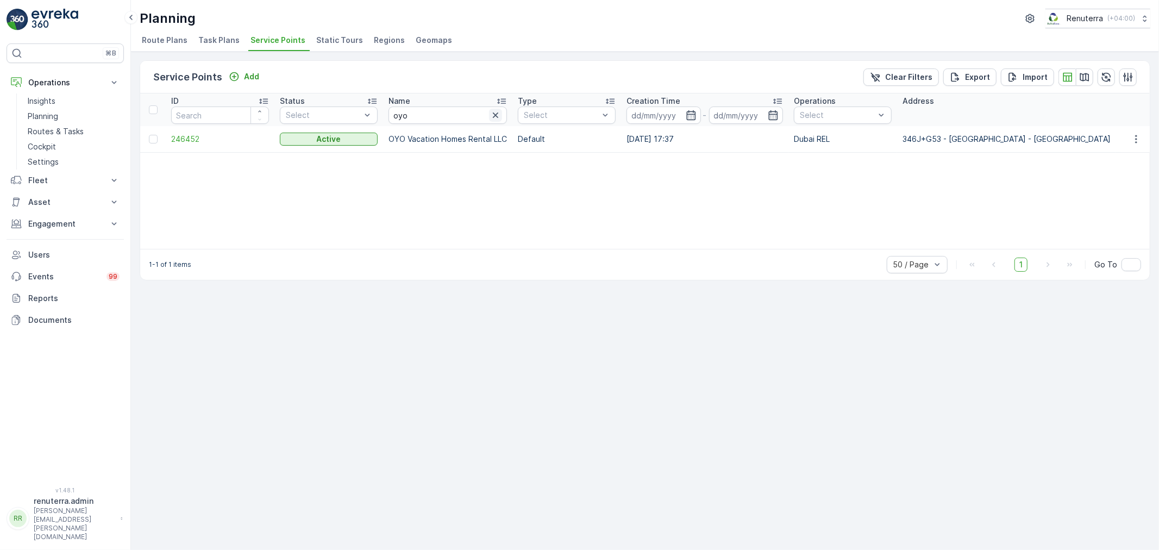
click at [496, 116] on icon "button" at bounding box center [495, 115] width 11 height 11
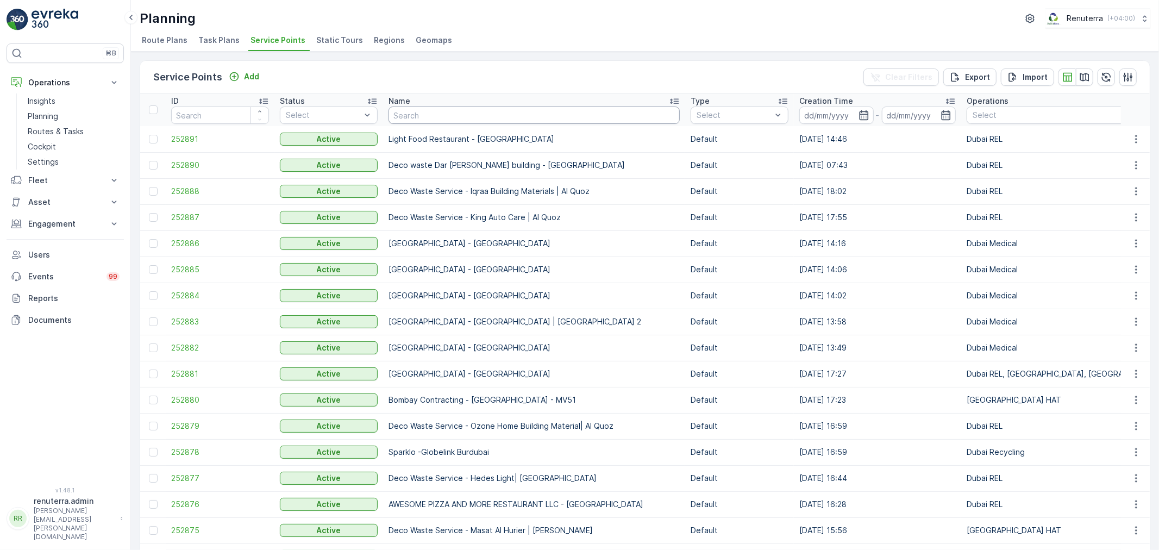
click at [449, 114] on input "text" at bounding box center [533, 114] width 291 height 17
type input "dec"
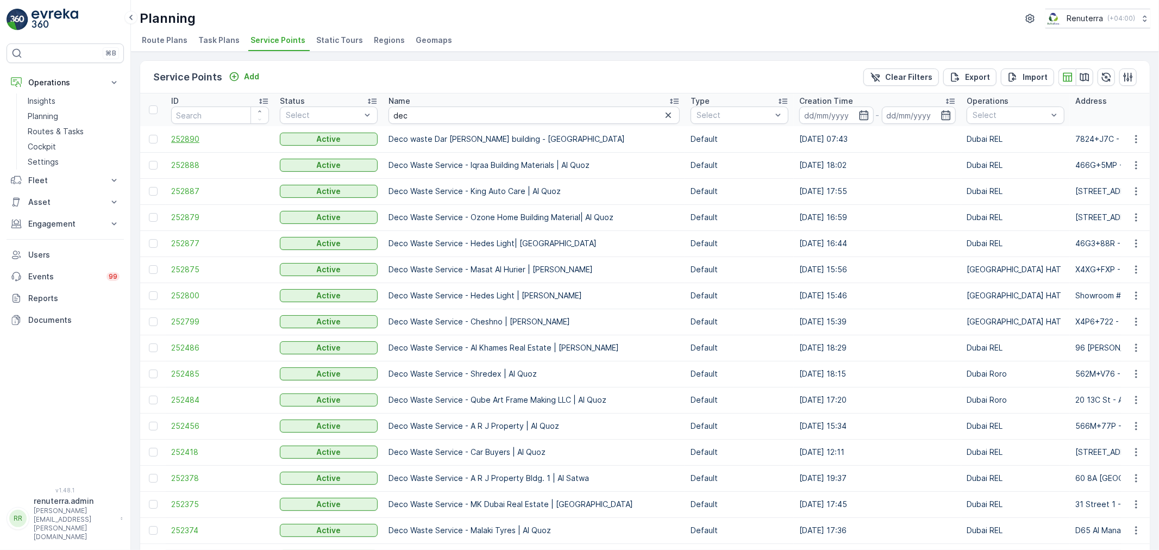
click at [186, 139] on span "252890" at bounding box center [220, 139] width 98 height 11
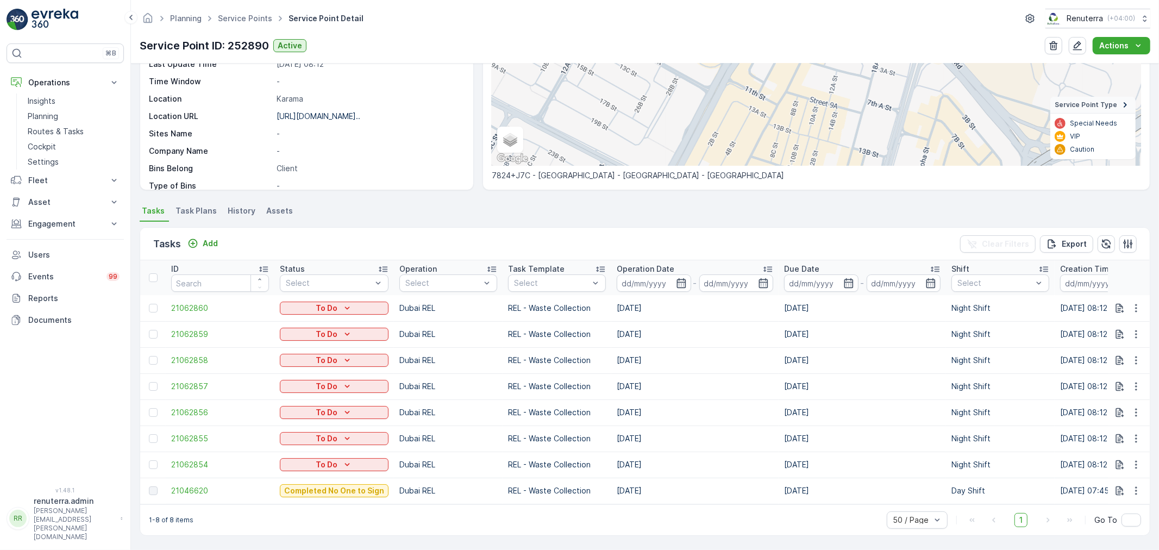
scroll to position [159, 0]
click at [197, 485] on span "21046620" at bounding box center [220, 490] width 98 height 11
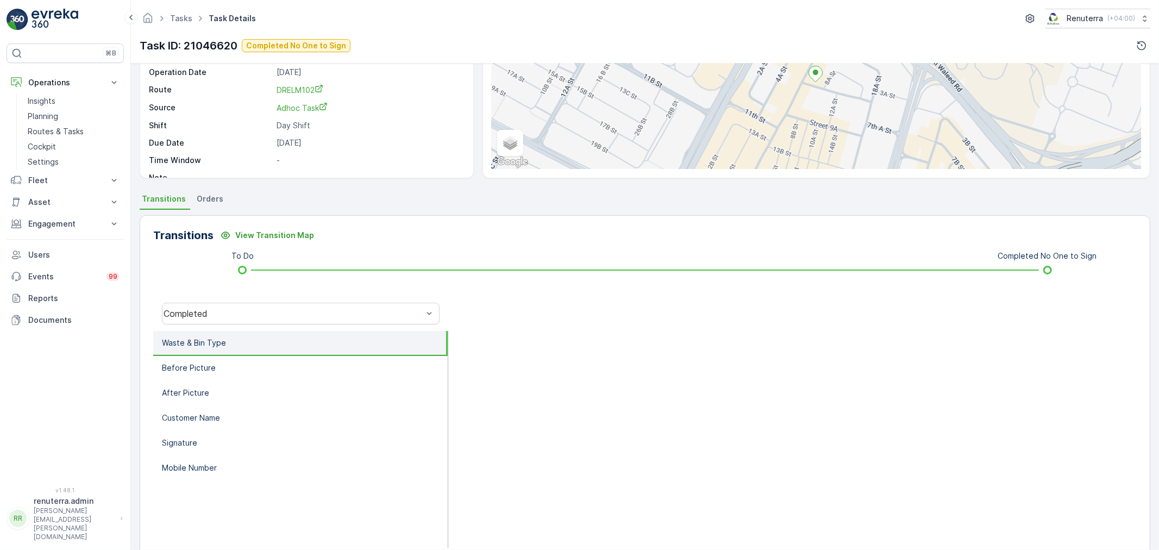
scroll to position [121, 0]
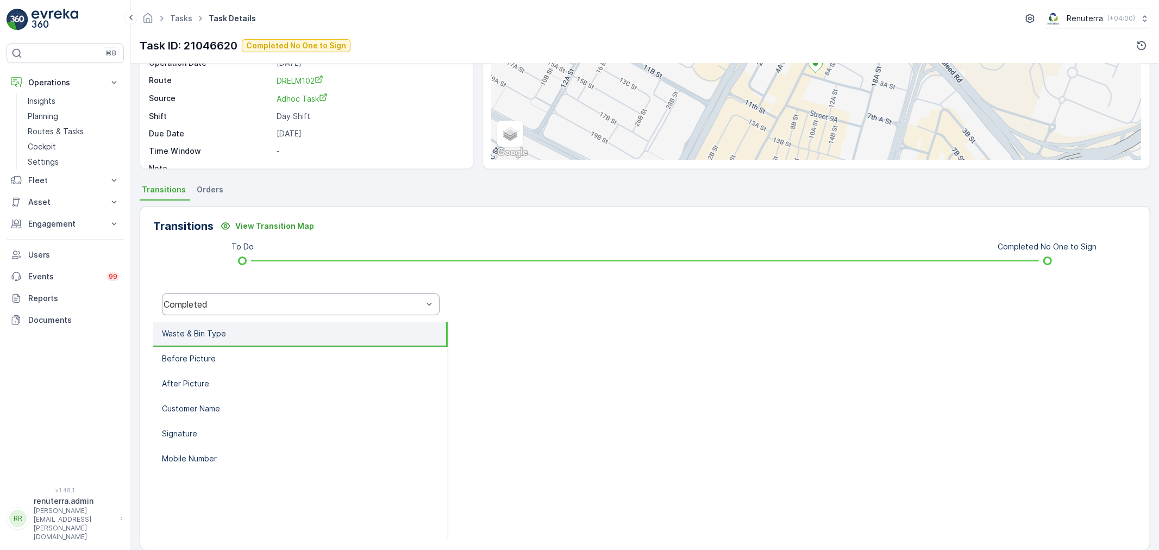
click at [251, 300] on div "Completed" at bounding box center [292, 304] width 259 height 10
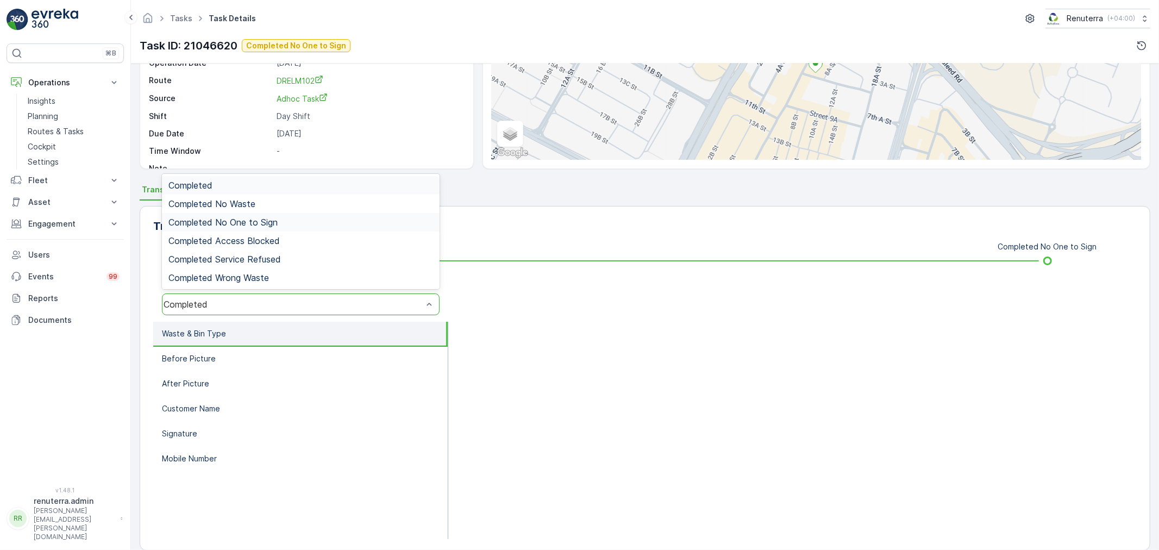
click at [257, 222] on span "Completed No One to Sign" at bounding box center [222, 222] width 109 height 10
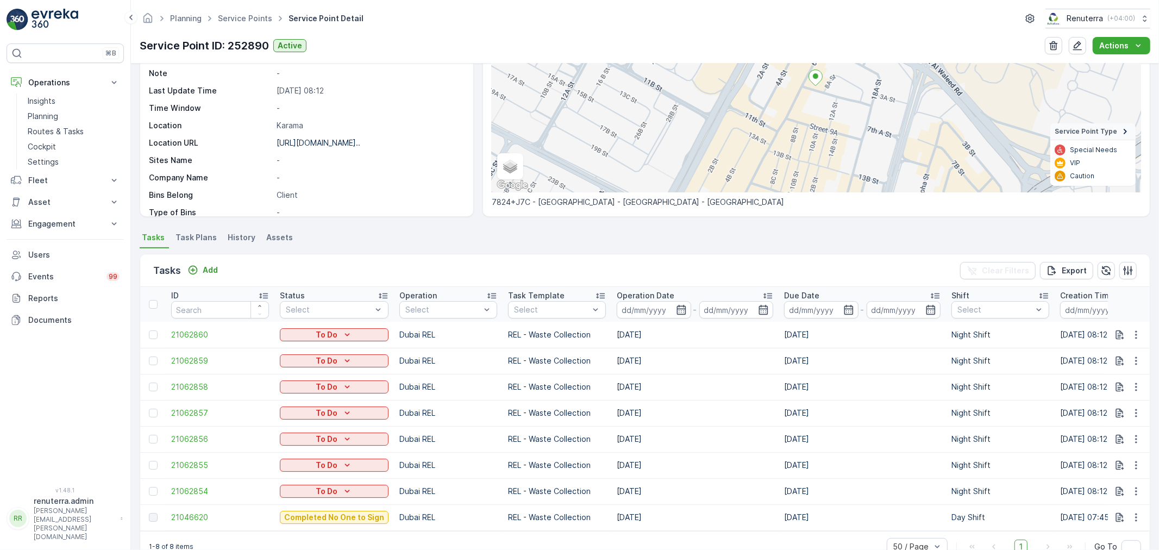
scroll to position [159, 0]
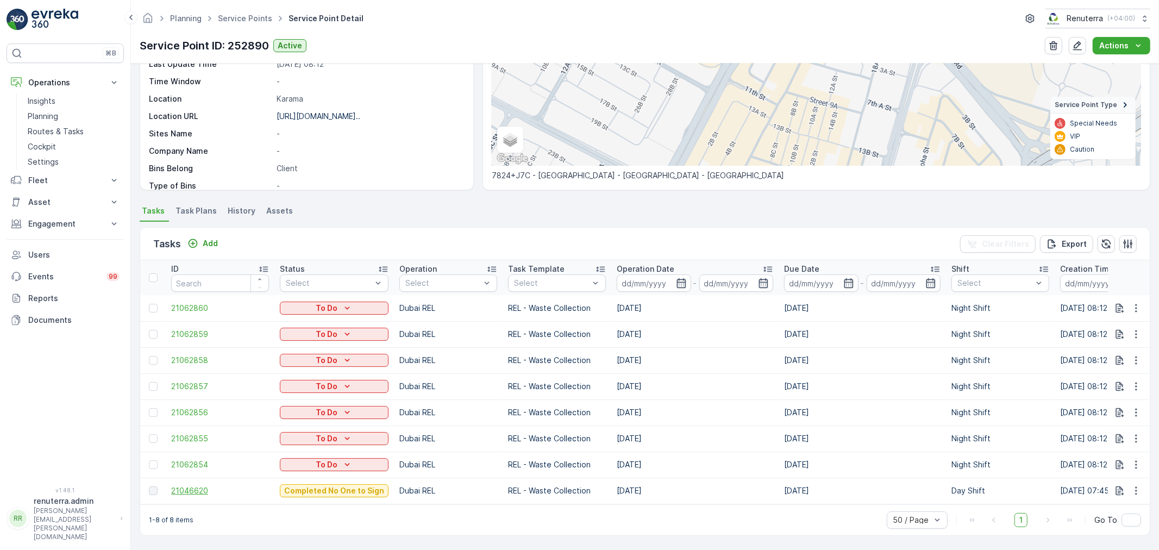
click at [197, 485] on span "21046620" at bounding box center [220, 490] width 98 height 11
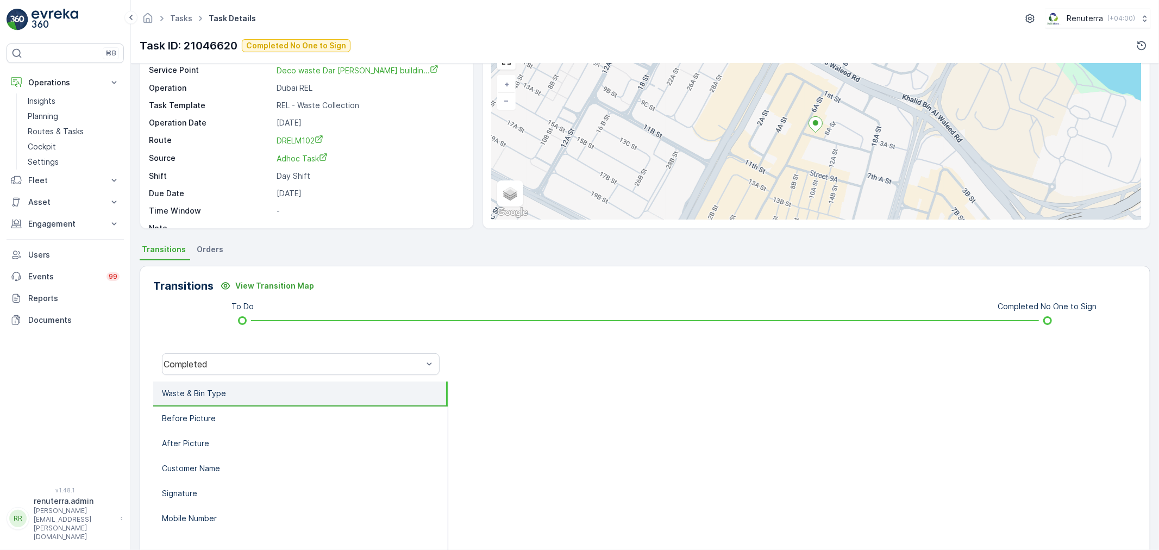
scroll to position [60, 0]
click at [241, 356] on div "Completed" at bounding box center [301, 365] width 278 height 22
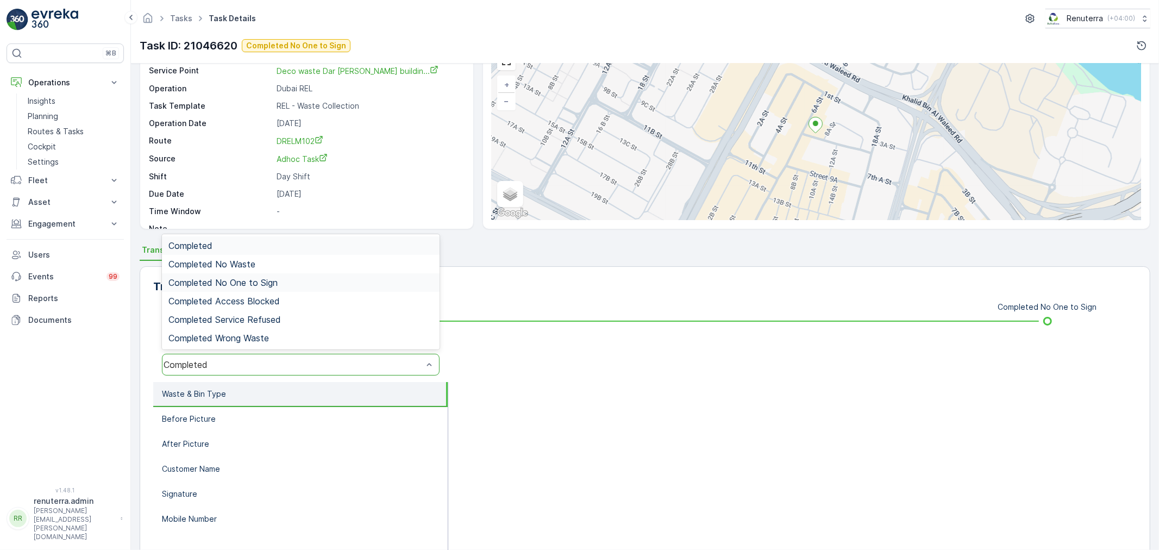
click at [256, 274] on div "Completed No One to Sign" at bounding box center [301, 282] width 278 height 18
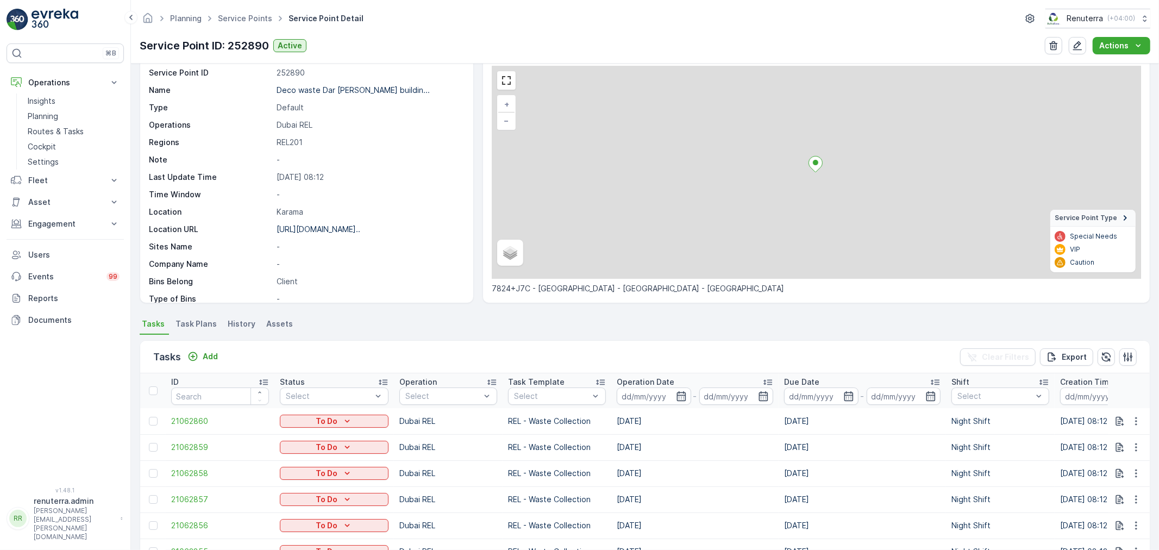
scroll to position [159, 0]
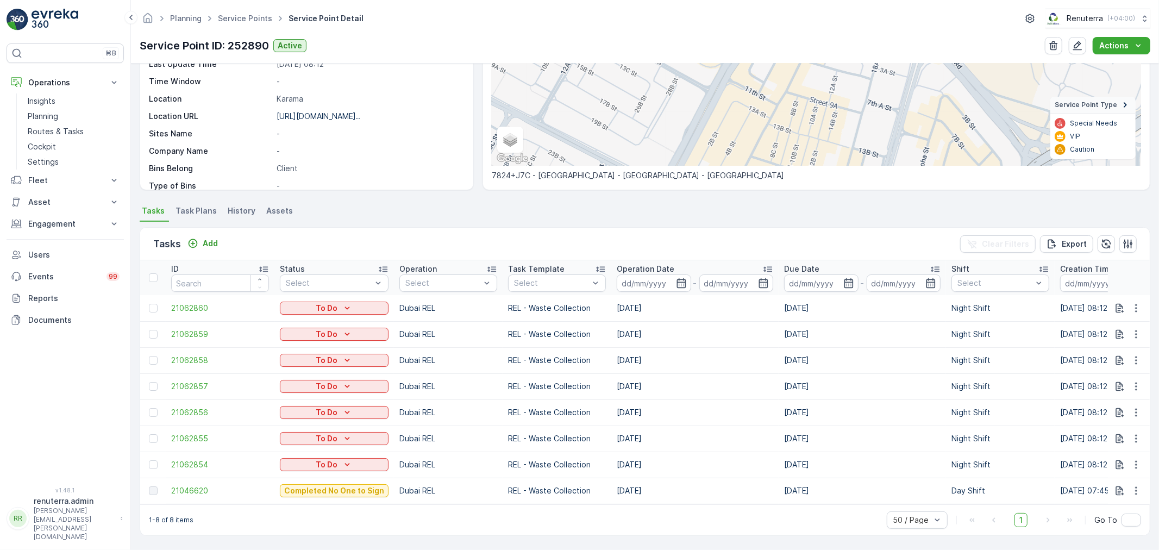
drag, startPoint x: 758, startPoint y: 460, endPoint x: 893, endPoint y: 453, distance: 134.9
click at [893, 453] on tr "21062854 To Do Dubai REL REL - Waste Collection 17.08.2025 17.08.2025 Night Shi…" at bounding box center [1056, 464] width 1832 height 26
click at [754, 518] on div "1-8 of 8 items 50 / Page 1 Go To" at bounding box center [644, 519] width 1009 height 31
click at [191, 485] on span "21046620" at bounding box center [220, 490] width 98 height 11
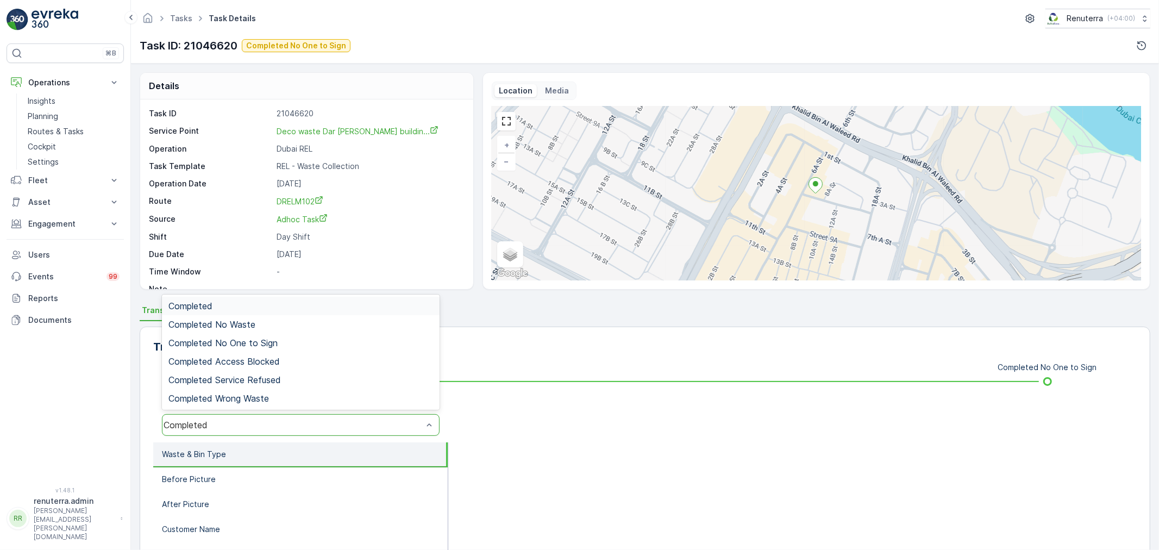
click at [284, 420] on div "Completed" at bounding box center [292, 425] width 261 height 10
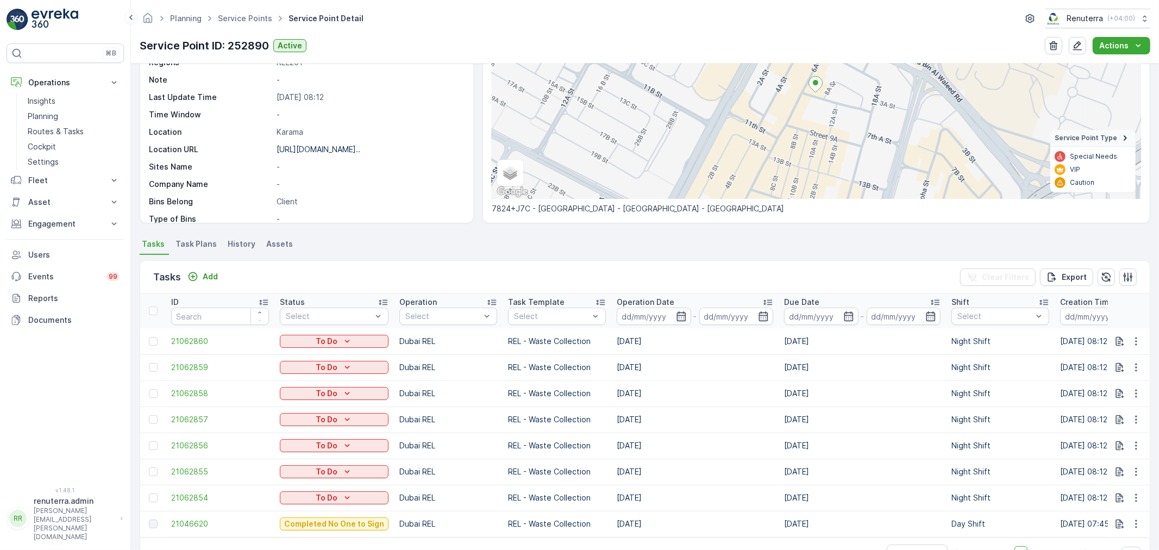
scroll to position [159, 0]
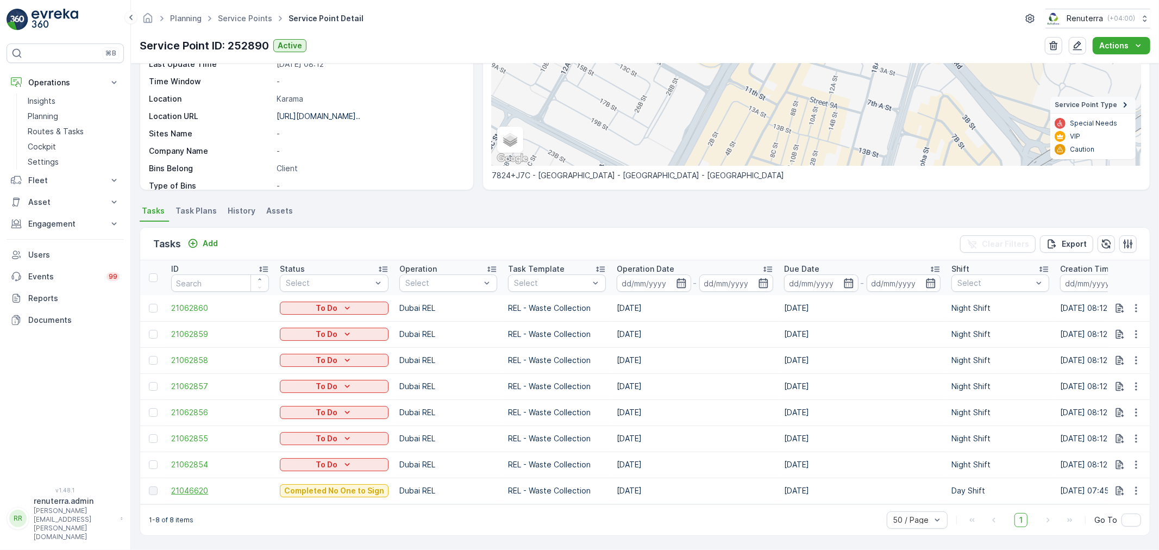
click at [181, 485] on span "21046620" at bounding box center [220, 490] width 98 height 11
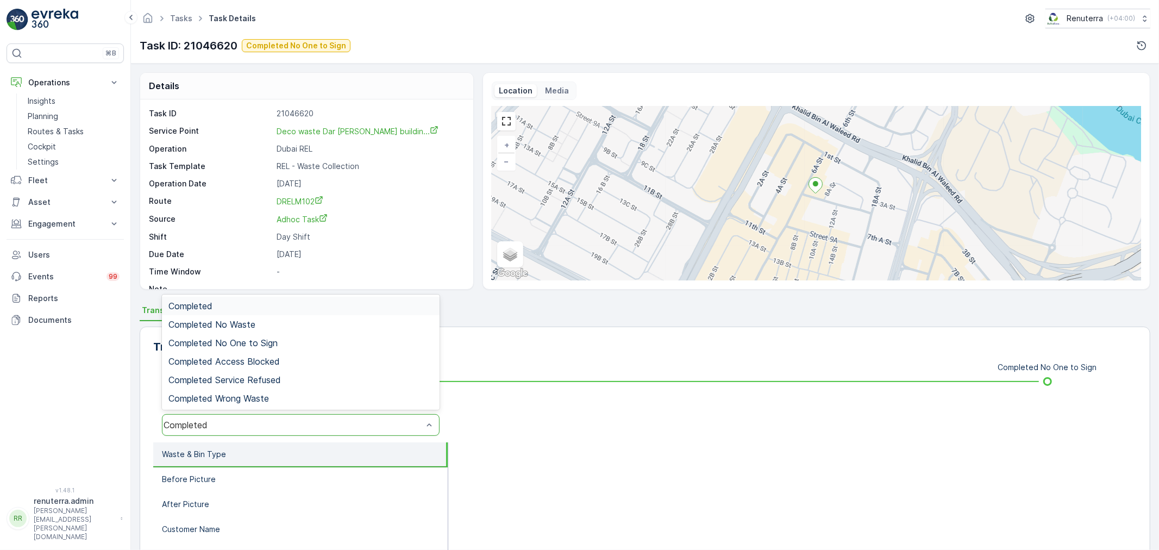
click at [218, 415] on div "Completed" at bounding box center [301, 425] width 278 height 22
click at [257, 338] on span "Completed No One to Sign" at bounding box center [222, 343] width 109 height 10
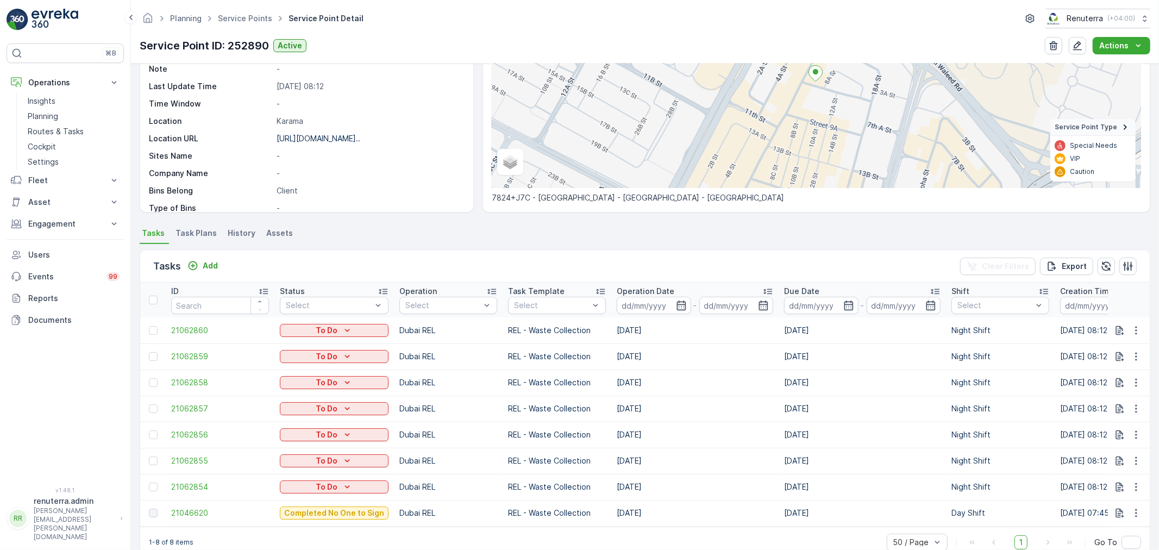
scroll to position [159, 0]
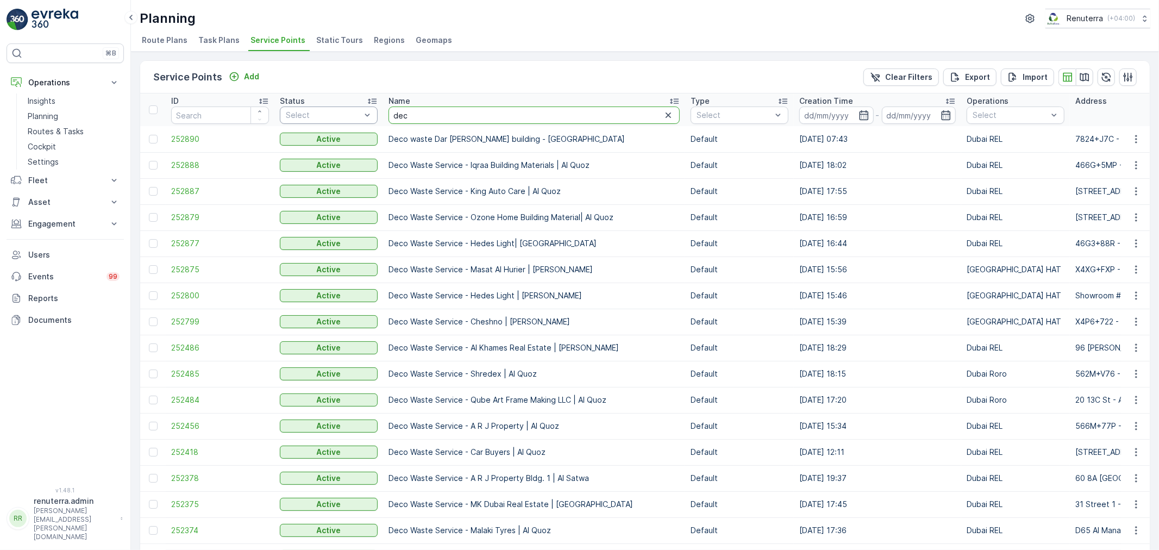
drag, startPoint x: 463, startPoint y: 114, endPoint x: 367, endPoint y: 112, distance: 96.7
type input "sunday"
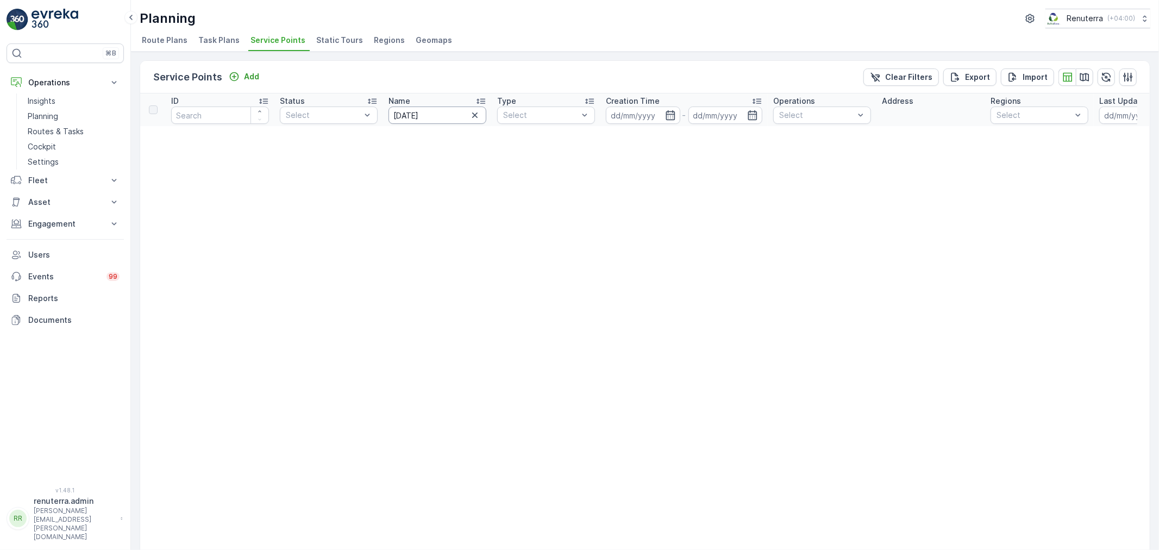
click at [432, 109] on input "sunday" at bounding box center [437, 114] width 98 height 17
type input "sunda"
drag, startPoint x: 436, startPoint y: 115, endPoint x: 351, endPoint y: 113, distance: 85.3
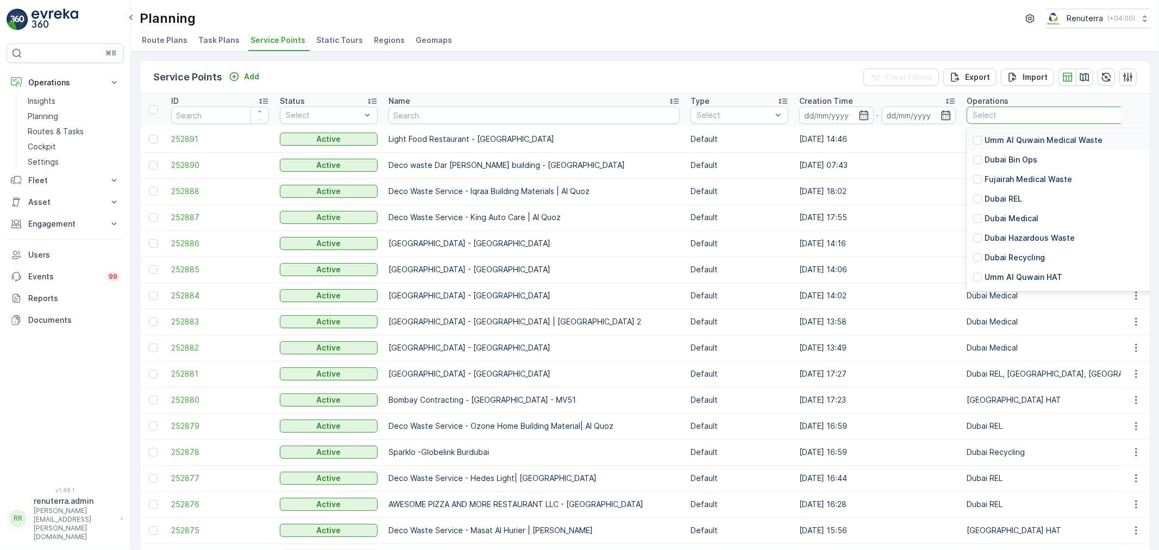
click at [1008, 112] on div at bounding box center [1140, 115] width 339 height 9
click at [984, 199] on p "Dubai REL" at bounding box center [1002, 198] width 37 height 11
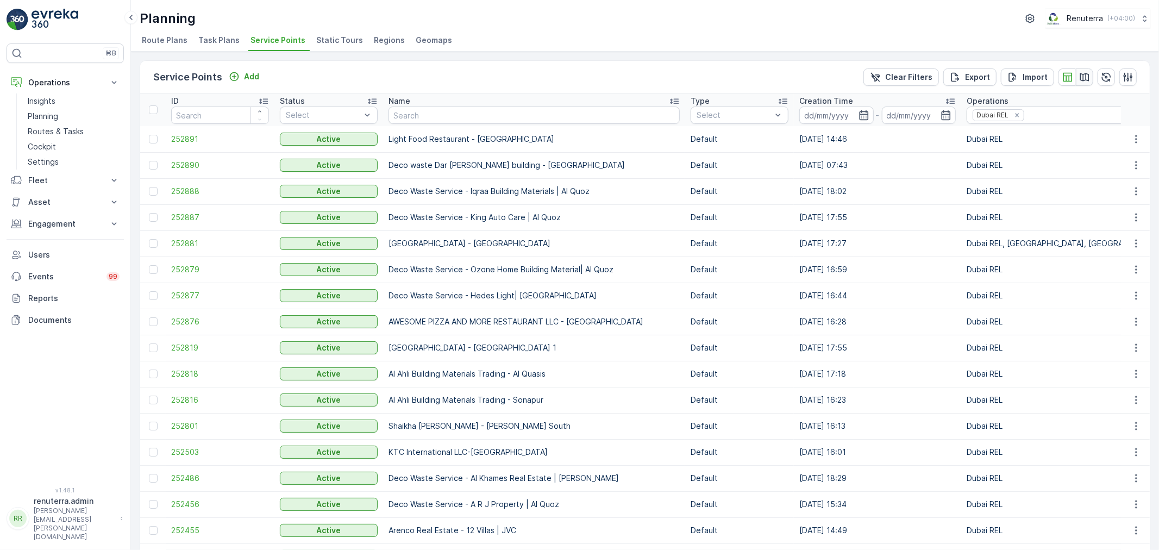
click at [1081, 75] on icon "button" at bounding box center [1084, 77] width 11 height 11
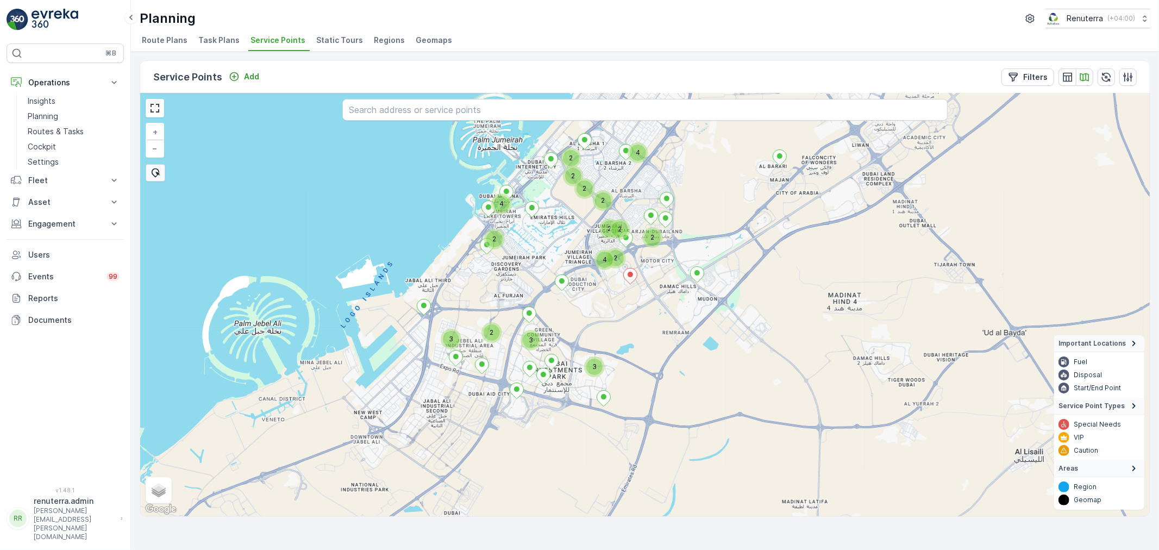
drag, startPoint x: 536, startPoint y: 198, endPoint x: 533, endPoint y: 251, distance: 53.3
click at [533, 251] on div "3 3 2 2 2 2 2 4 4 2 2 2 2 4 3 2 + − Satellite Roadmap Terrain Hybrid Leaflet Ke…" at bounding box center [644, 304] width 1009 height 423
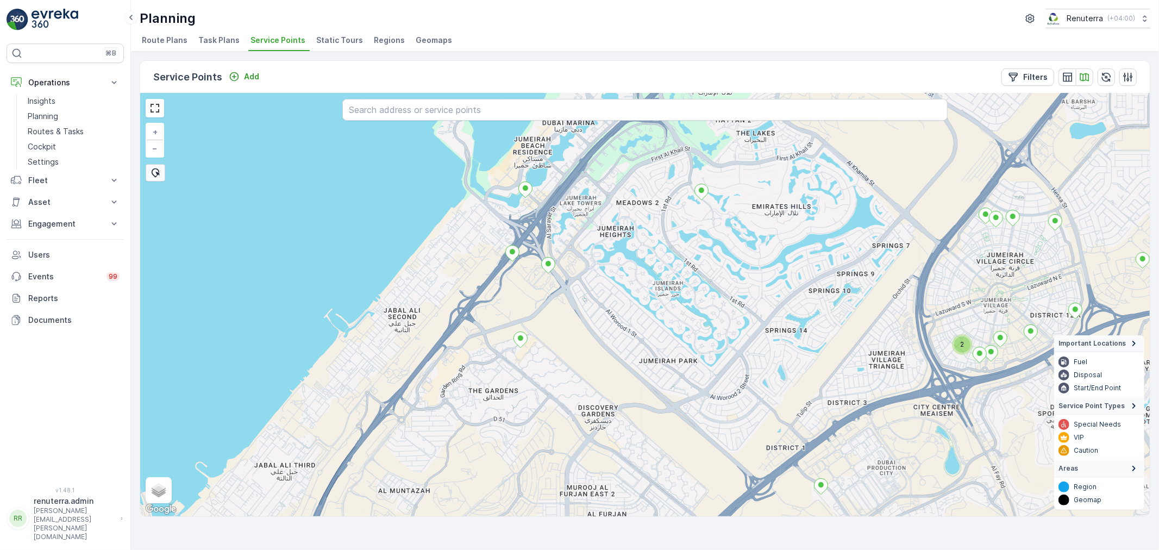
drag, startPoint x: 512, startPoint y: 216, endPoint x: 517, endPoint y: 297, distance: 81.1
click at [517, 297] on div "2 + − Satellite Roadmap Terrain Hybrid Leaflet Keyboard shortcuts Map Data Map …" at bounding box center [644, 304] width 1009 height 423
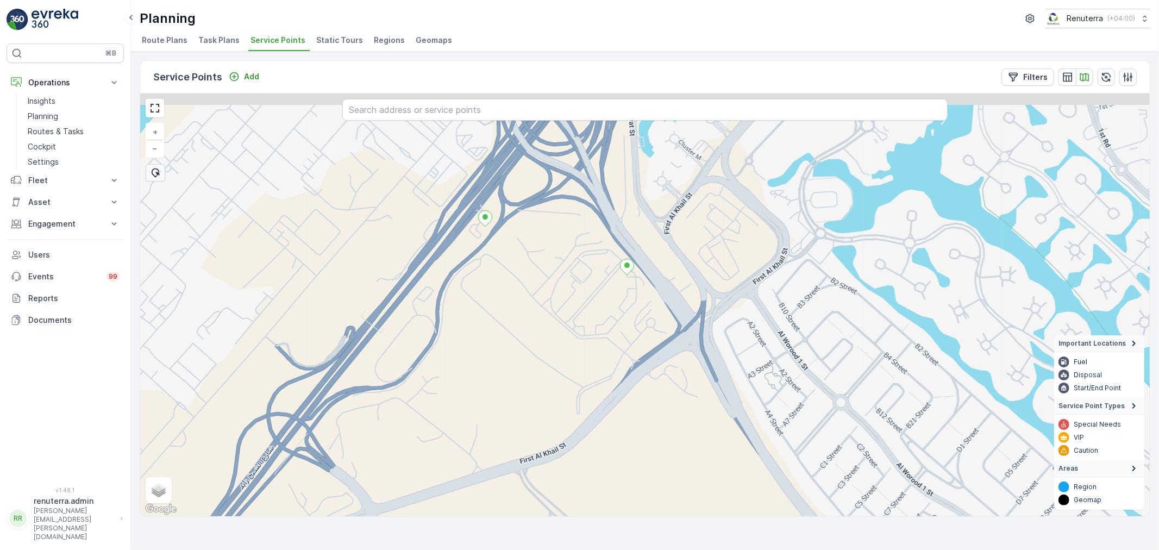
drag, startPoint x: 512, startPoint y: 204, endPoint x: 492, endPoint y: 268, distance: 67.2
click at [512, 308] on div "+ − Satellite Roadmap Terrain Hybrid Leaflet Keyboard shortcuts Map Data Map da…" at bounding box center [644, 304] width 1009 height 423
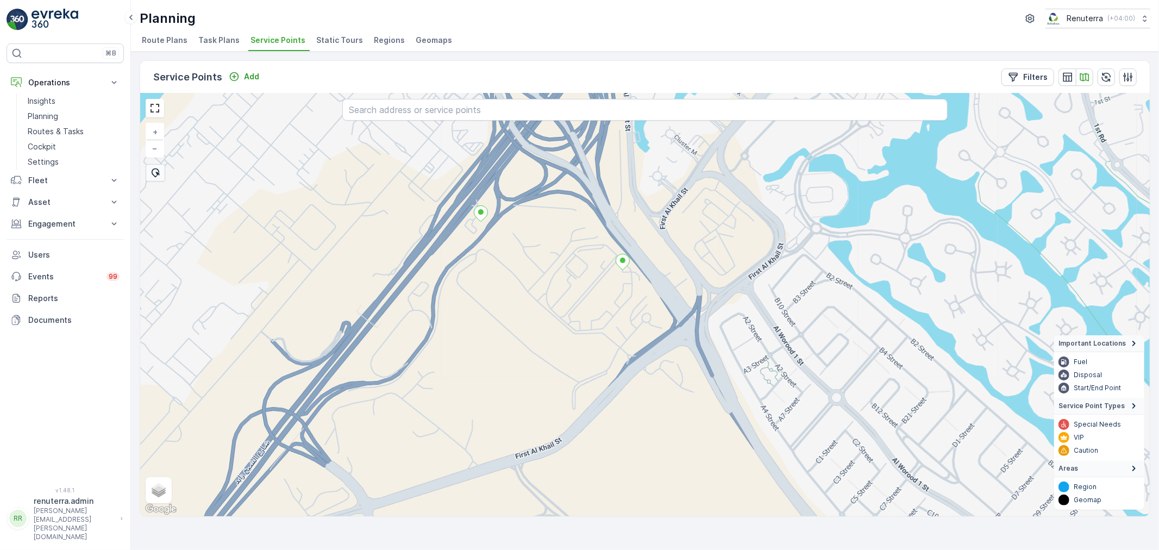
drag, startPoint x: 480, startPoint y: 213, endPoint x: 438, endPoint y: 248, distance: 54.3
click at [438, 248] on div "OYO Vacation Homes Rental LLC + − Satellite Roadmap Terrain Hybrid Leaflet Keyb…" at bounding box center [644, 304] width 1009 height 423
click at [1065, 75] on icon "button" at bounding box center [1066, 76] width 9 height 9
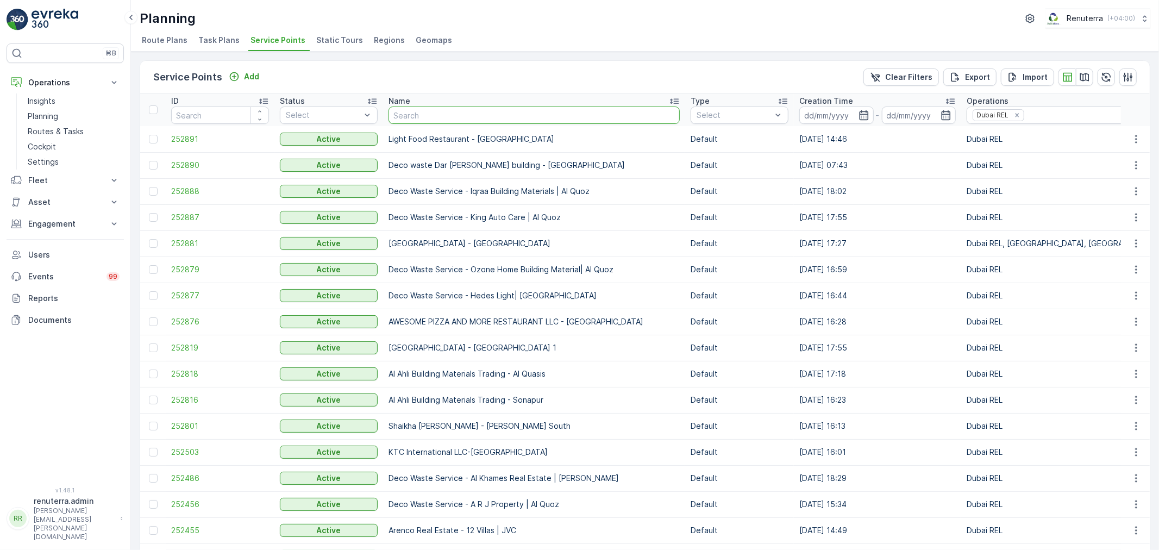
click at [468, 112] on input "text" at bounding box center [533, 114] width 291 height 17
type input "oyo"
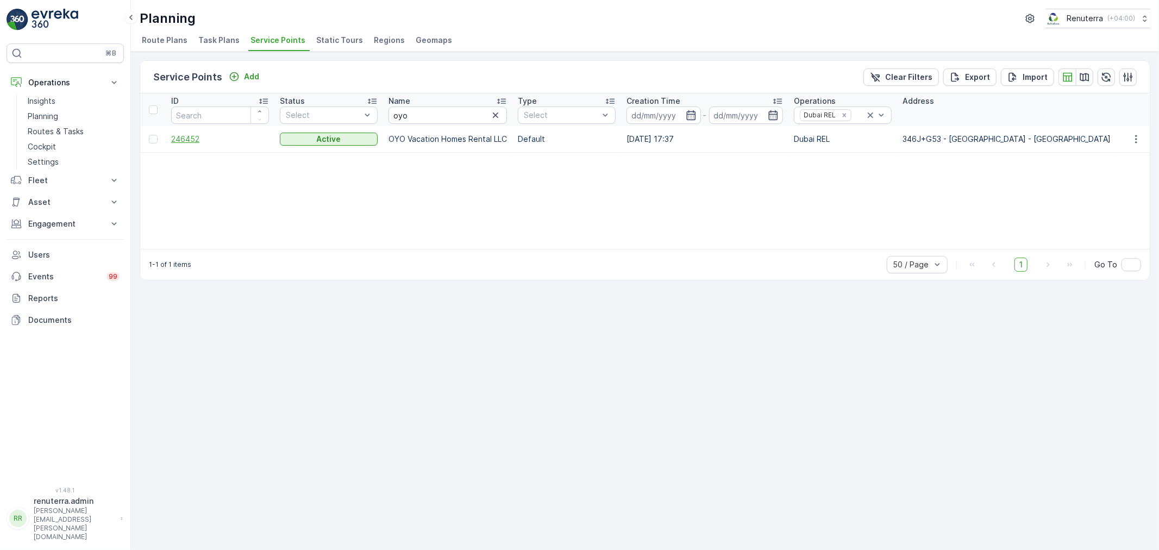
click at [190, 140] on span "246452" at bounding box center [220, 139] width 98 height 11
click at [192, 140] on span "246452" at bounding box center [220, 139] width 98 height 11
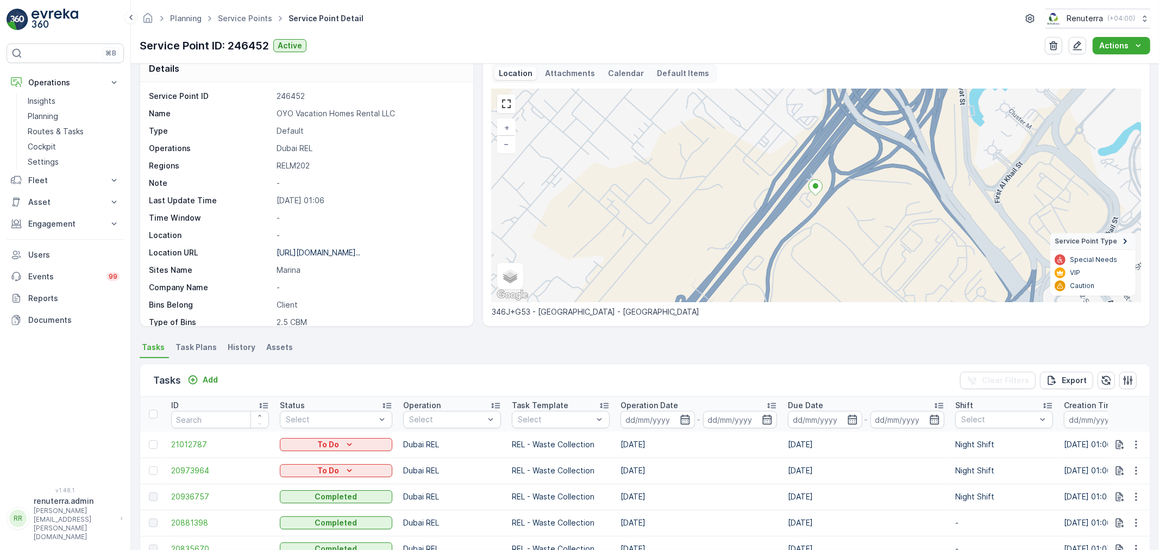
scroll to position [4, 0]
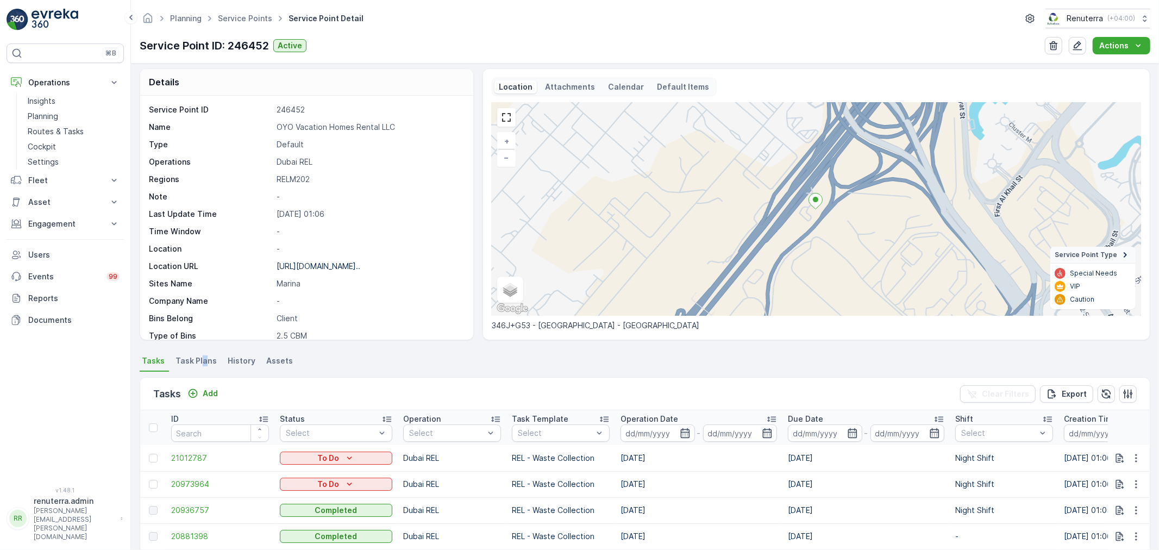
click at [202, 364] on span "Task Plans" at bounding box center [195, 360] width 41 height 11
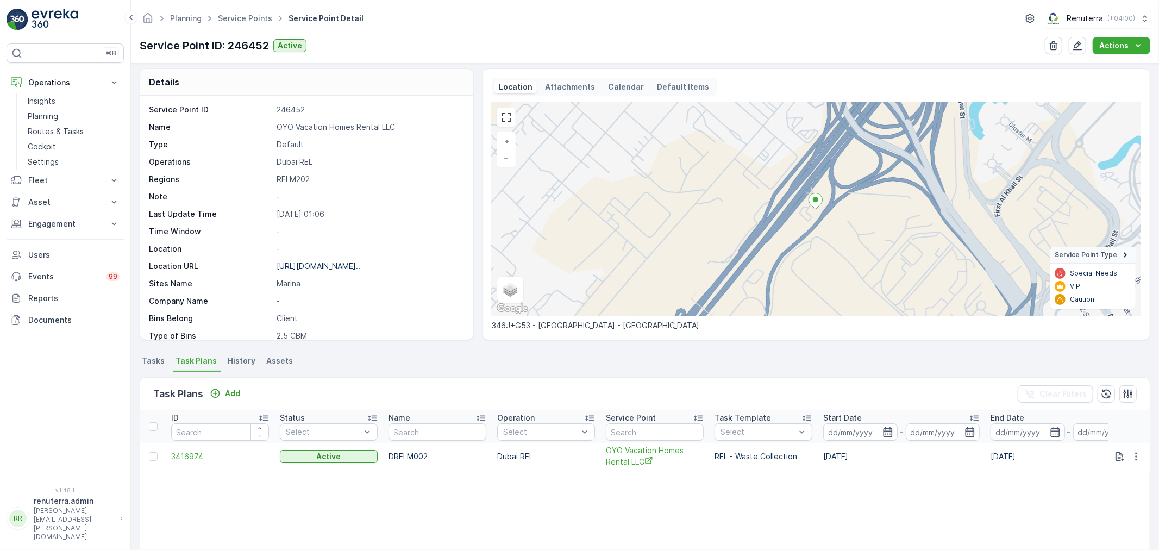
click at [417, 367] on ul "Tasks Task Plans History Assets" at bounding box center [645, 362] width 1010 height 18
click at [153, 357] on span "Tasks" at bounding box center [153, 360] width 23 height 11
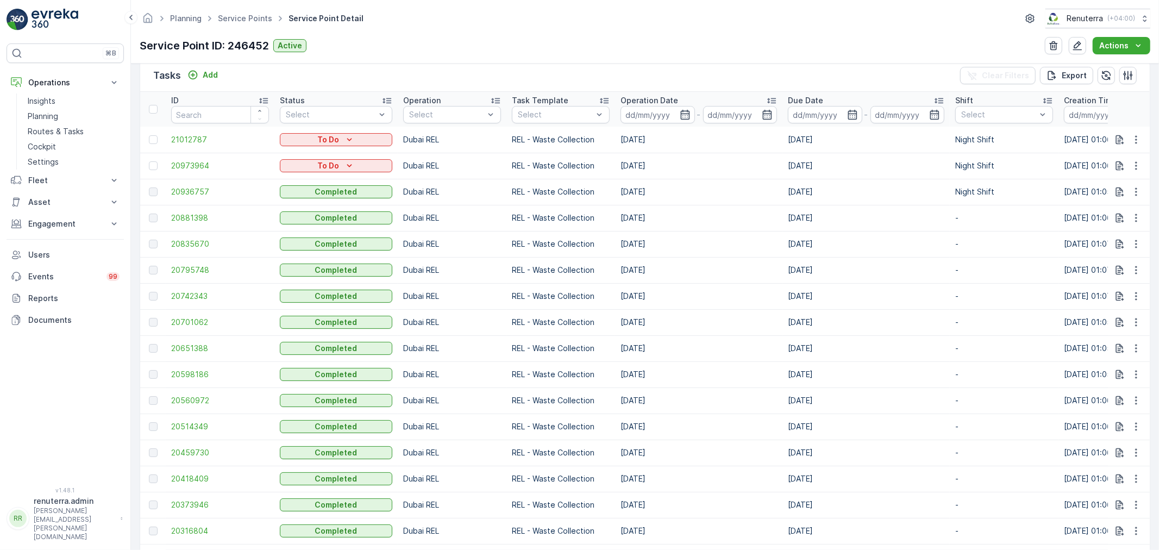
scroll to position [288, 0]
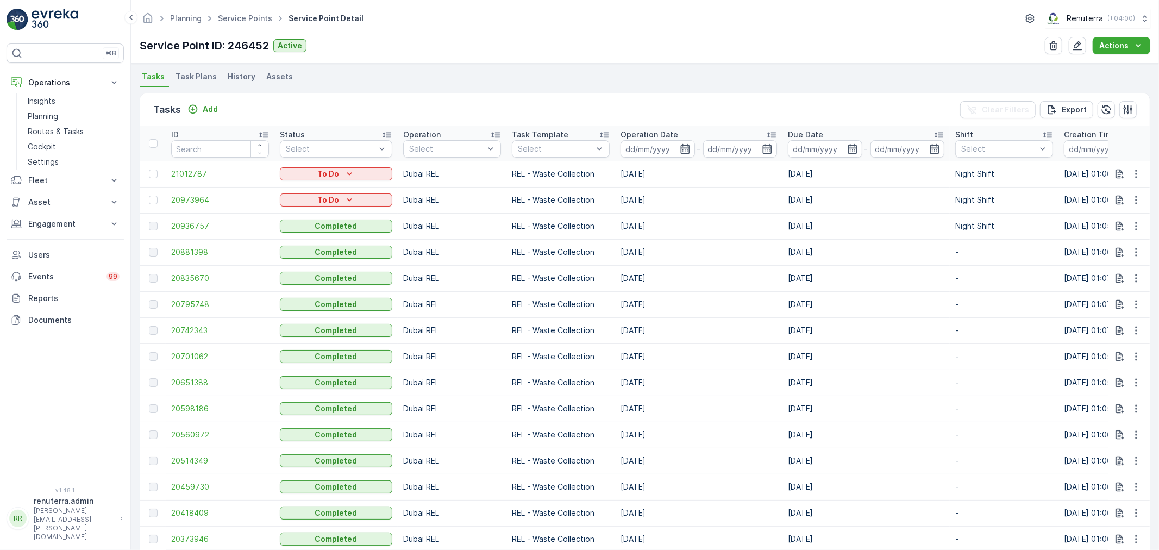
click at [194, 219] on td "20936757" at bounding box center [220, 226] width 109 height 26
click at [194, 224] on span "20936757" at bounding box center [220, 226] width 98 height 11
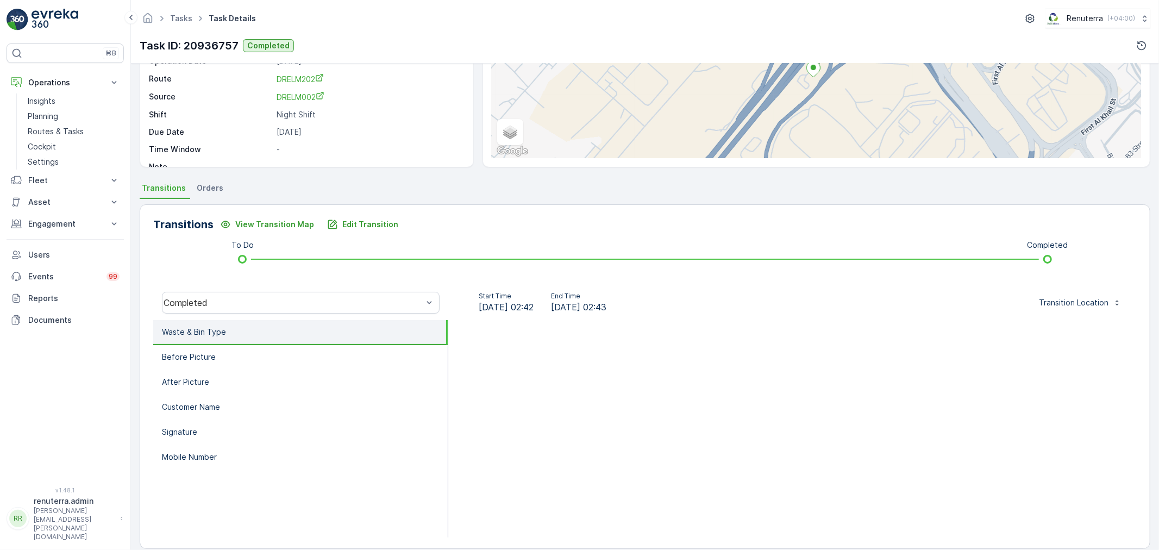
scroll to position [134, 0]
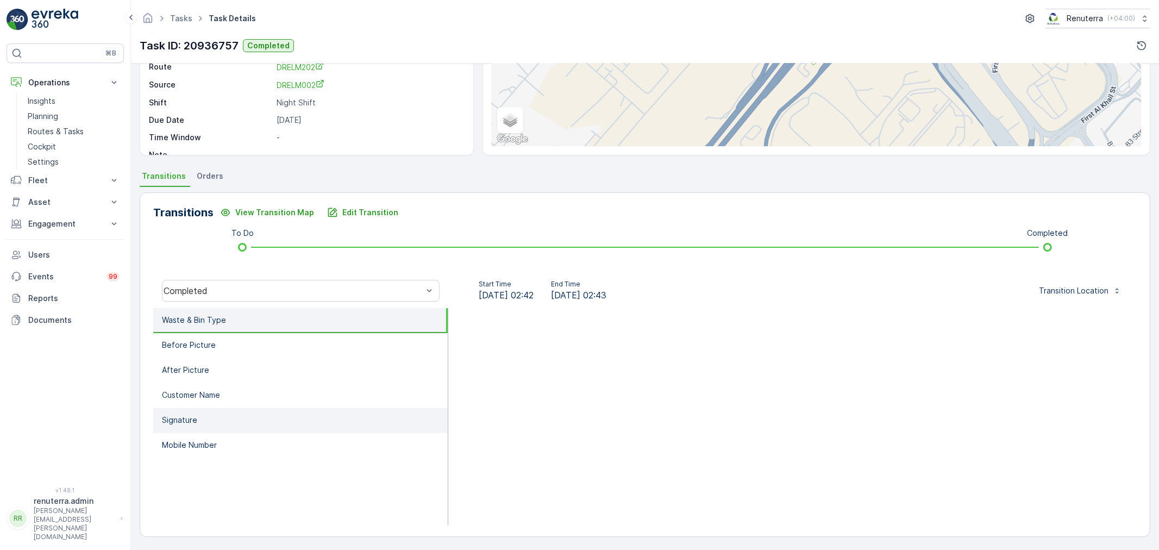
click at [194, 417] on p "Signature" at bounding box center [179, 419] width 35 height 11
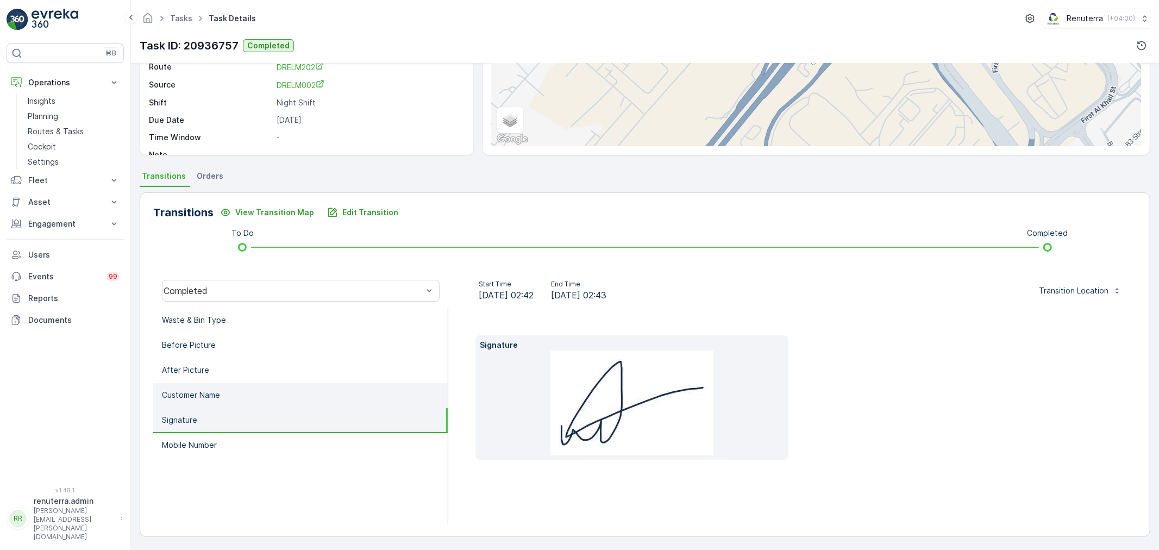
click at [216, 392] on p "Customer Name" at bounding box center [191, 394] width 58 height 11
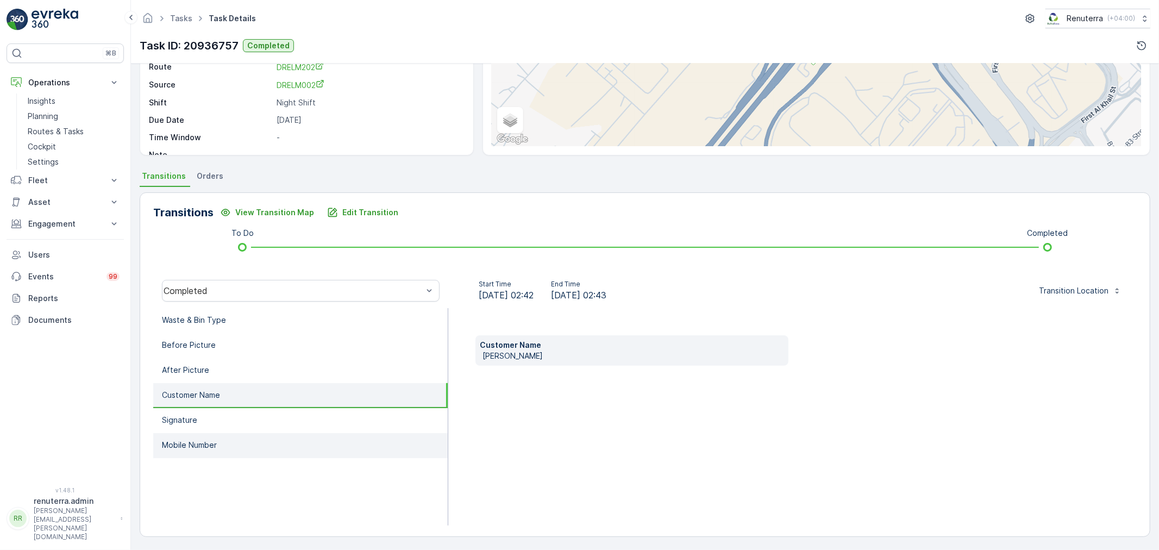
click at [212, 439] on p "Mobile Number" at bounding box center [189, 444] width 55 height 11
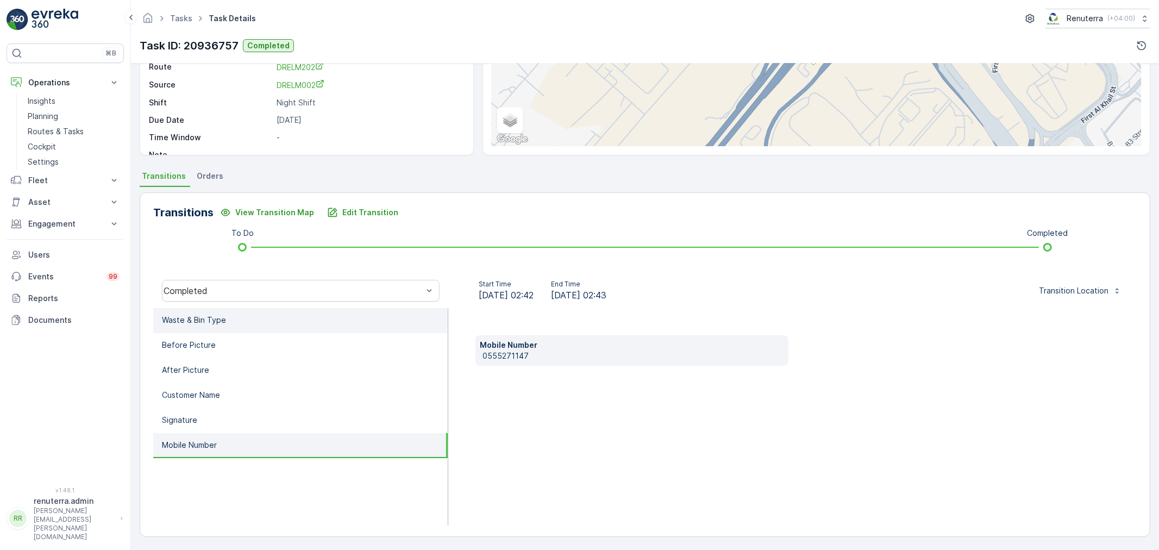
click at [209, 326] on li "Waste & Bin Type" at bounding box center [300, 320] width 294 height 25
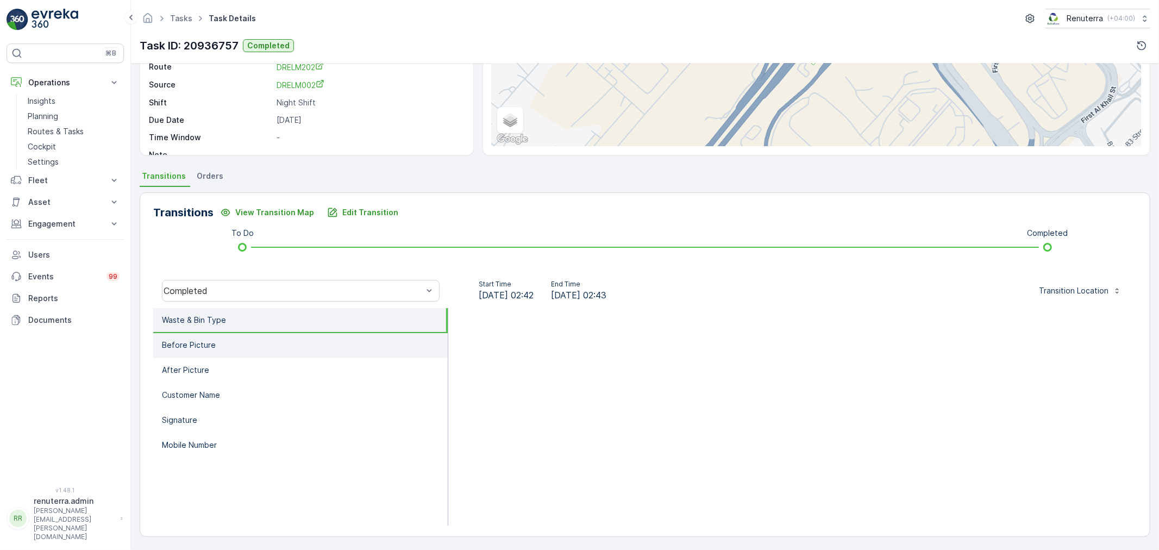
click at [211, 344] on p "Before Picture" at bounding box center [189, 344] width 54 height 11
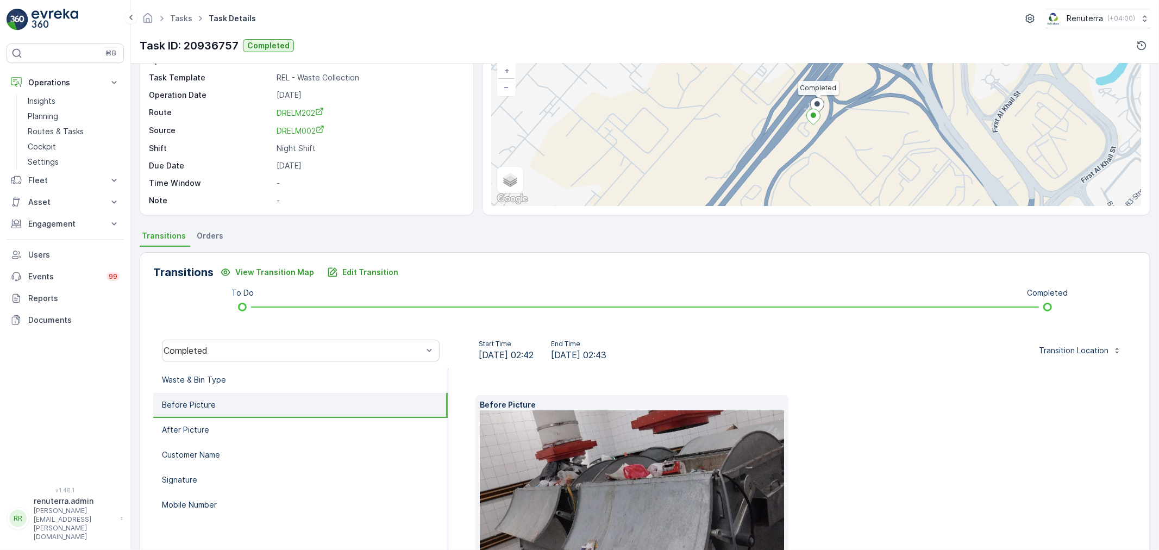
scroll to position [0, 0]
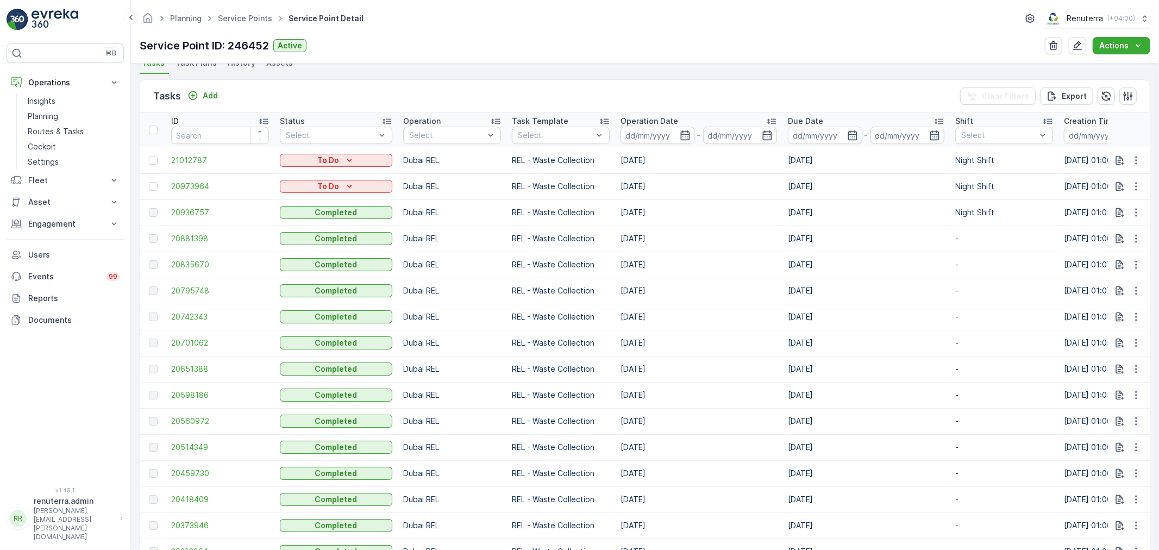
scroll to position [301, 0]
click at [187, 235] on span "20881398" at bounding box center [220, 238] width 98 height 11
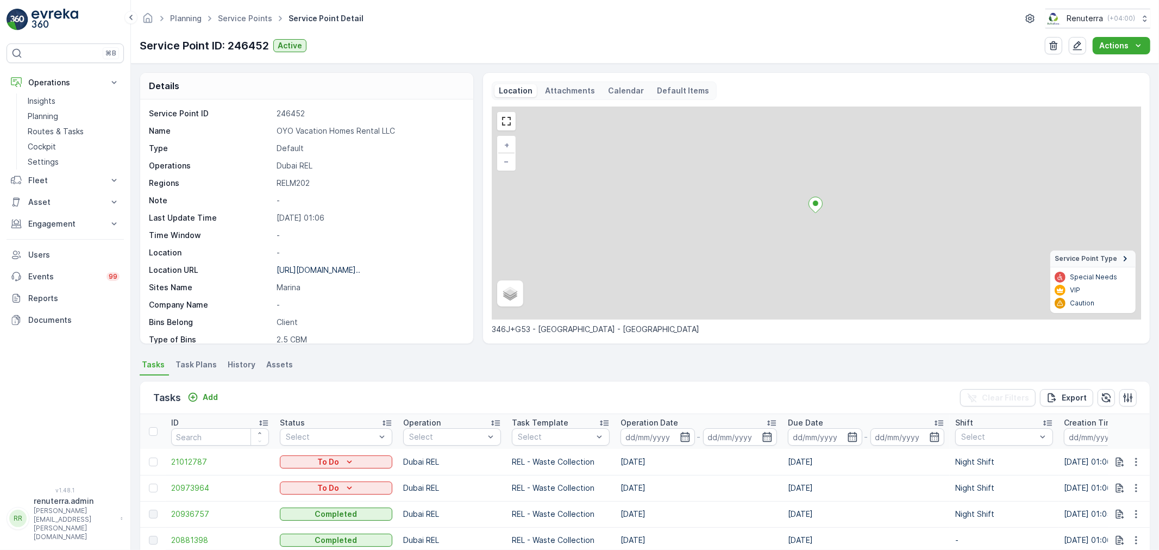
scroll to position [121, 0]
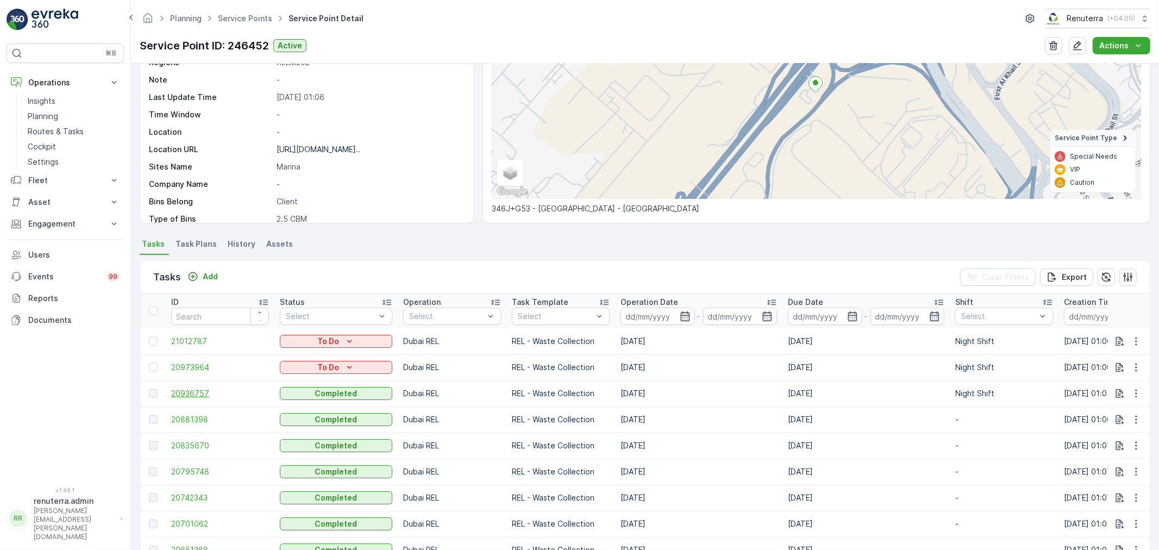
click at [200, 393] on span "20936757" at bounding box center [220, 393] width 98 height 11
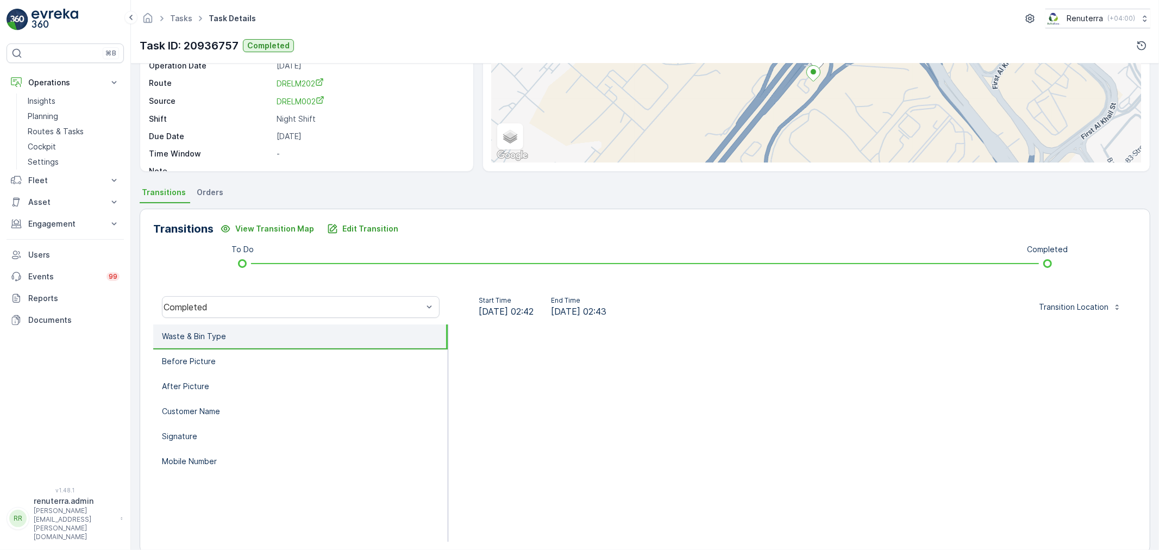
scroll to position [121, 0]
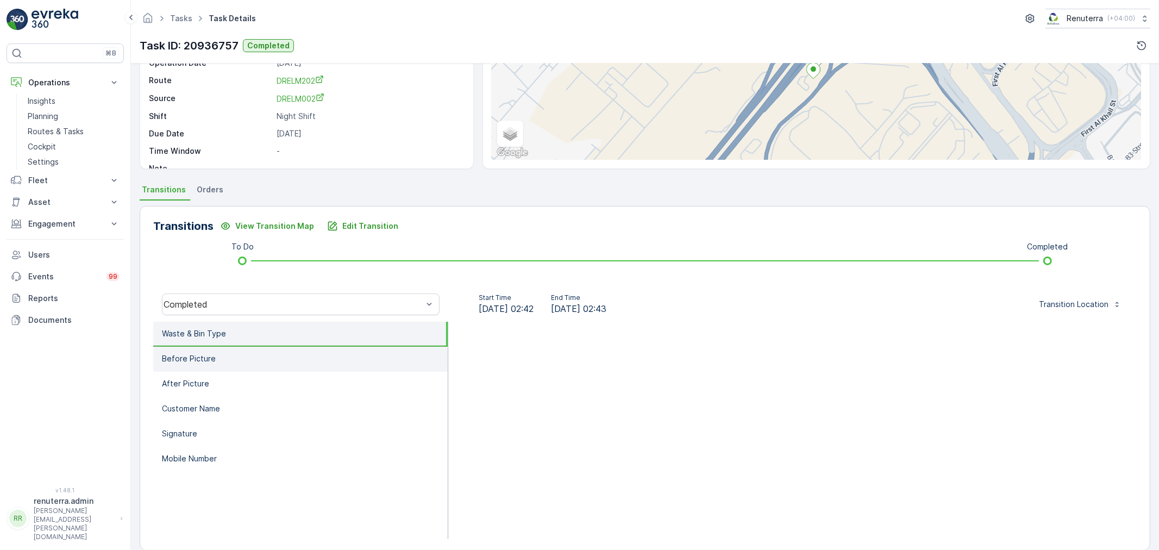
click at [183, 356] on p "Before Picture" at bounding box center [189, 358] width 54 height 11
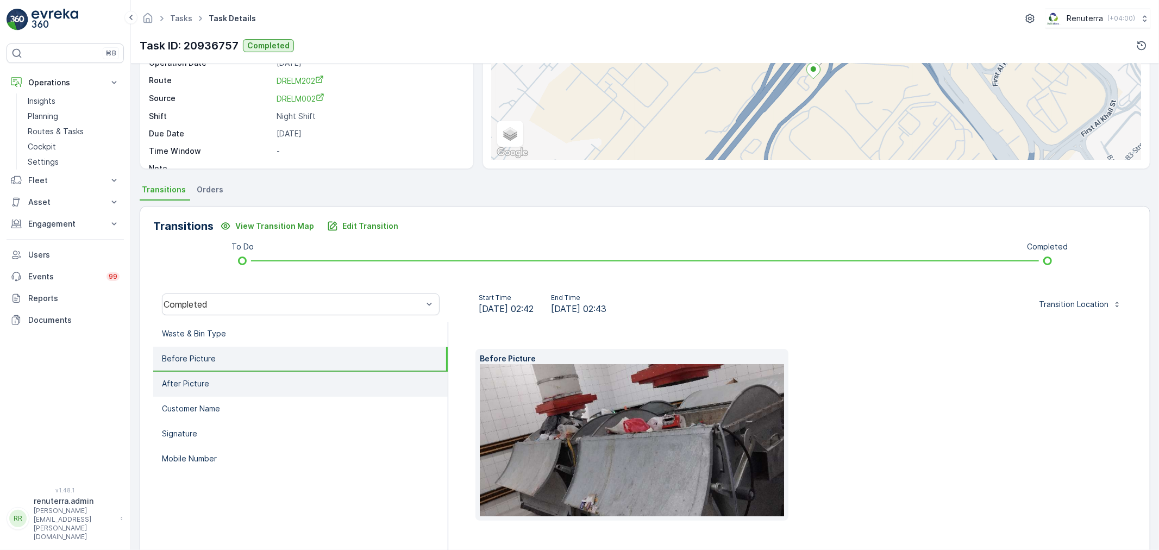
click at [196, 372] on li "After Picture" at bounding box center [300, 384] width 294 height 25
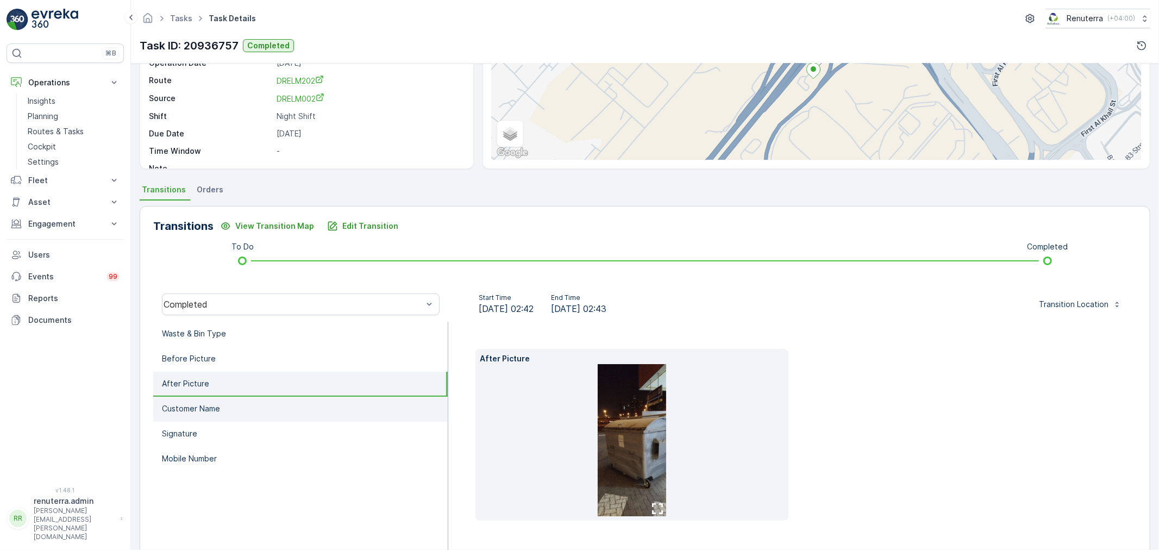
click at [213, 408] on p "Customer Name" at bounding box center [191, 408] width 58 height 11
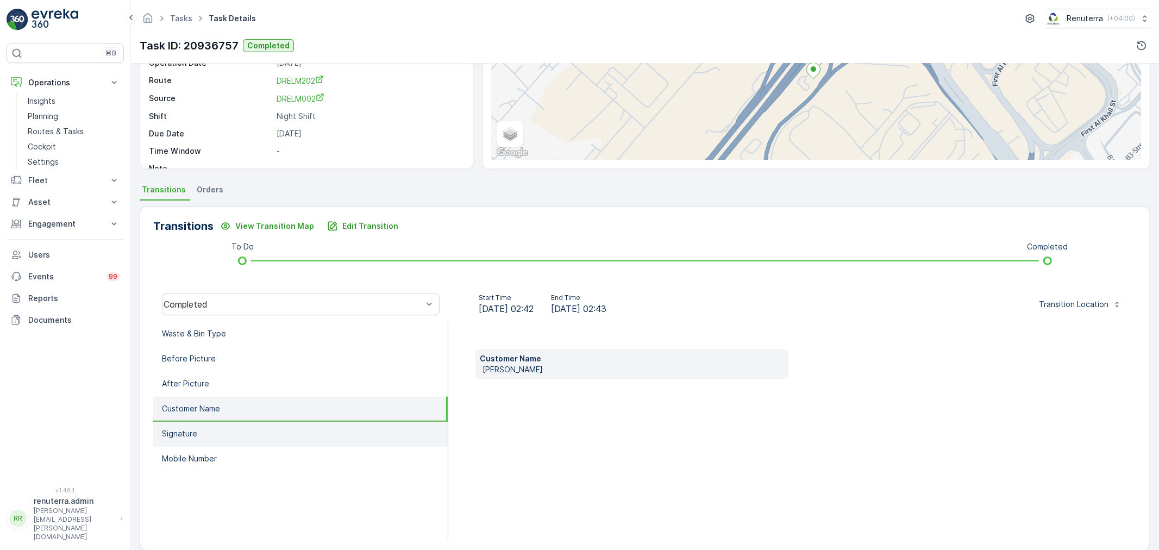
click at [221, 427] on li "Signature" at bounding box center [300, 434] width 294 height 25
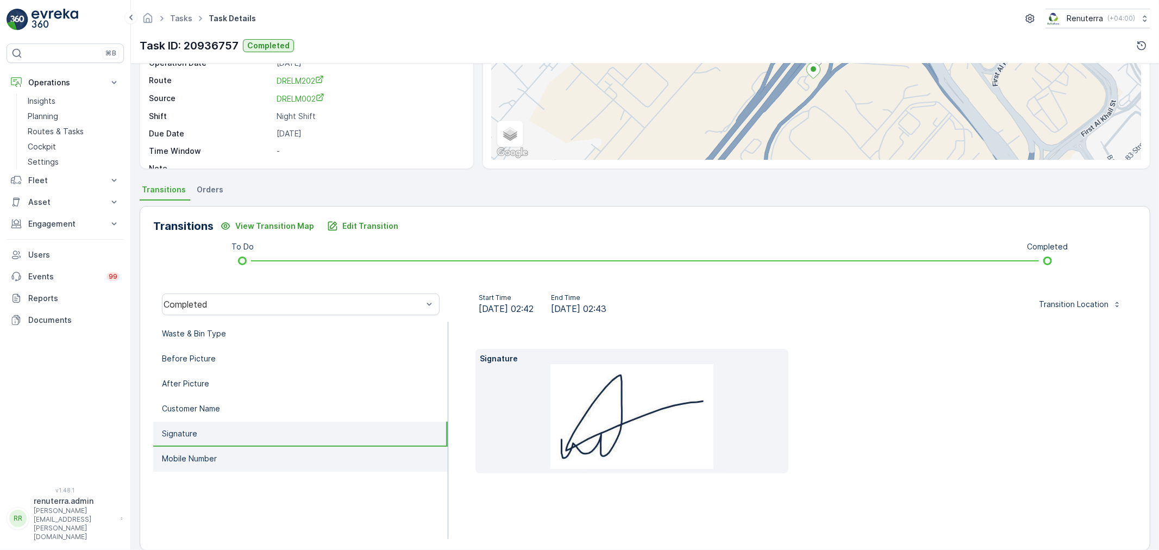
click at [229, 452] on li "Mobile Number" at bounding box center [300, 458] width 294 height 25
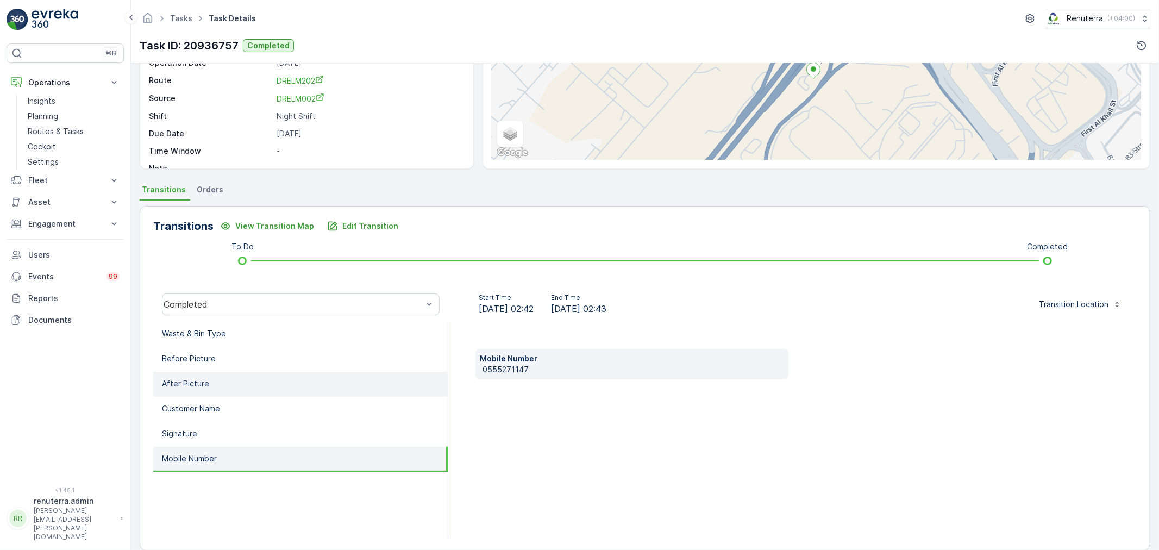
click at [223, 380] on li "After Picture" at bounding box center [300, 384] width 294 height 25
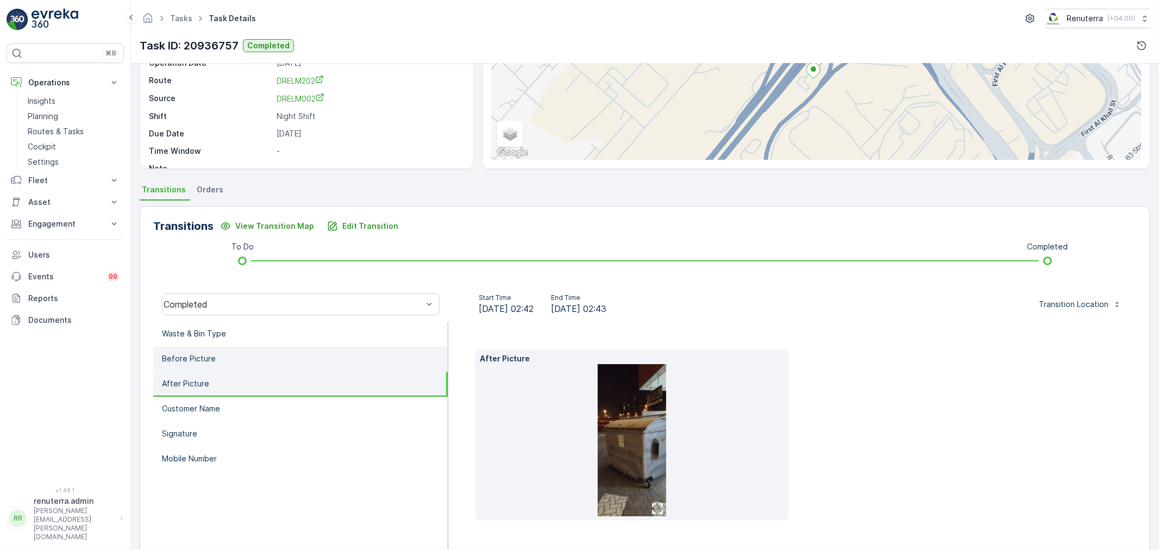
click at [225, 356] on li "Before Picture" at bounding box center [300, 359] width 294 height 25
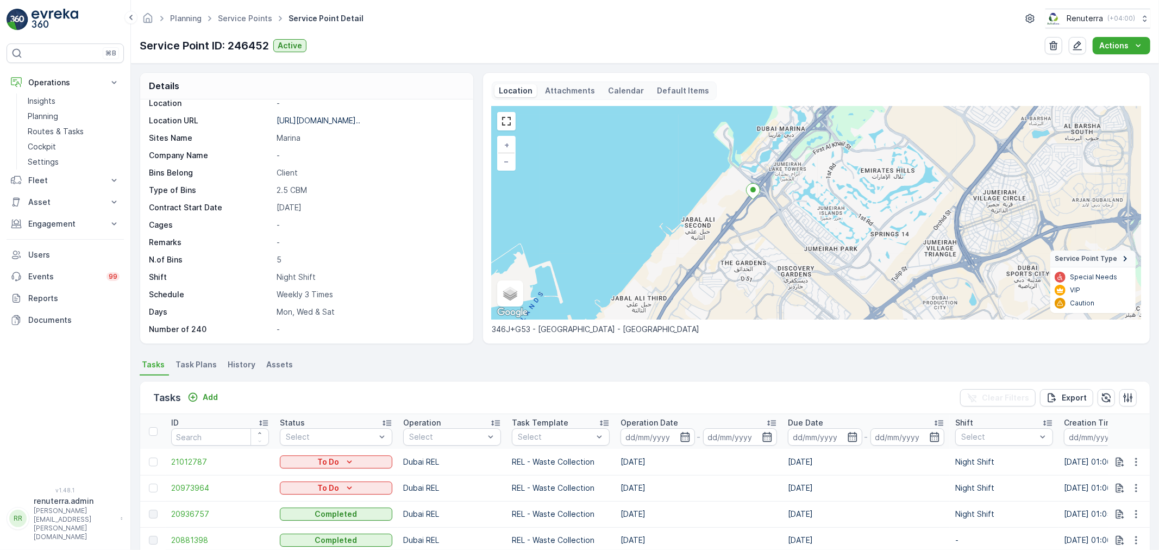
click at [193, 362] on span "Task Plans" at bounding box center [195, 364] width 41 height 11
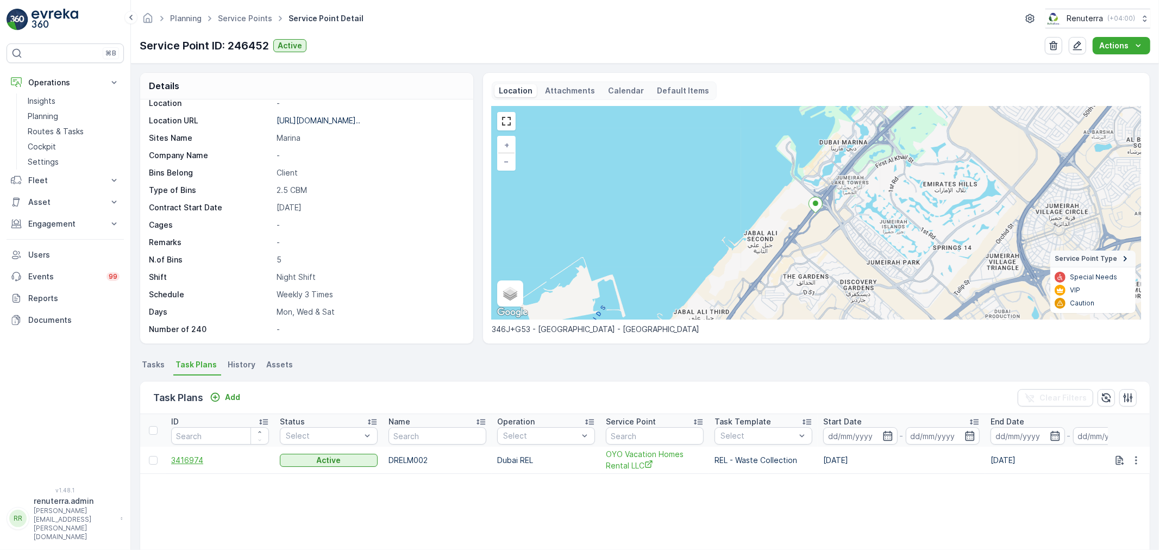
click at [192, 459] on span "3416974" at bounding box center [220, 460] width 98 height 11
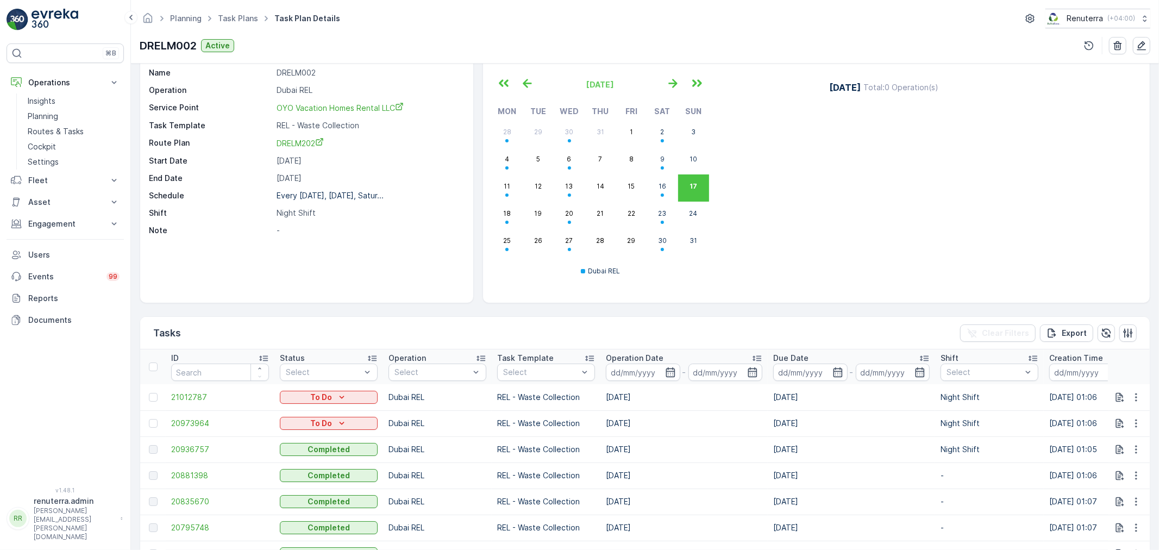
scroll to position [60, 0]
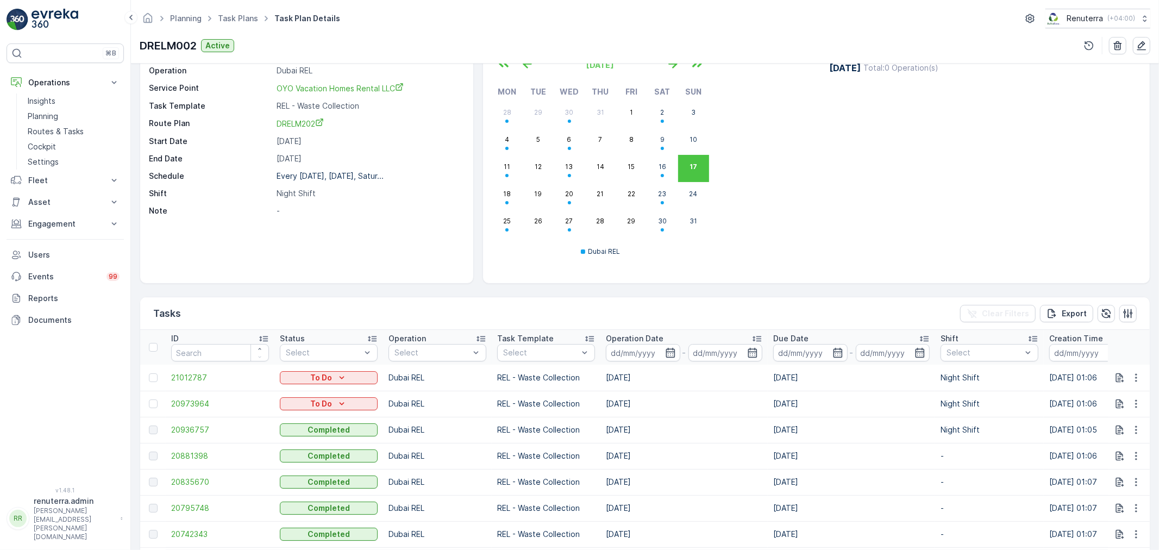
drag, startPoint x: 607, startPoint y: 455, endPoint x: 639, endPoint y: 455, distance: 32.6
click at [639, 455] on td "13.08.2025" at bounding box center [683, 456] width 167 height 26
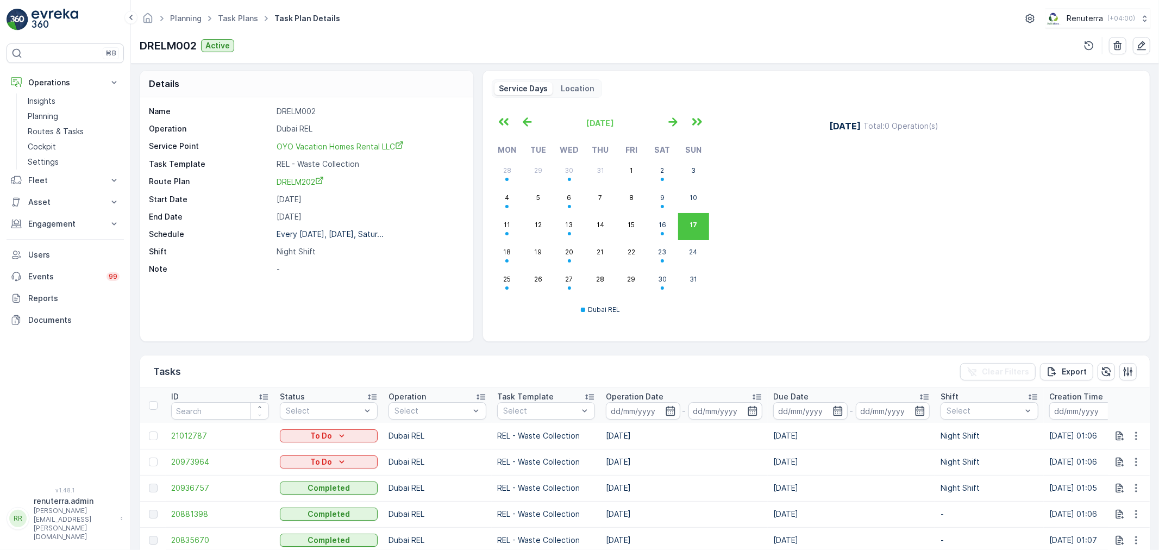
scroll to position [0, 0]
click at [749, 330] on div "August 2025 Mon Tue Wed Thu Fri Sat Sun 28 29 30 31 1 2 3 4 5 6 7 8 9 10 11 12 …" at bounding box center [816, 220] width 649 height 228
click at [784, 270] on div "August 2025 Mon Tue Wed Thu Fri Sat Sun 28 29 30 31 1 2 3 4 5 6 7 8 9 10 11 12 …" at bounding box center [654, 220] width 325 height 214
click at [668, 123] on icon "button" at bounding box center [673, 124] width 18 height 18
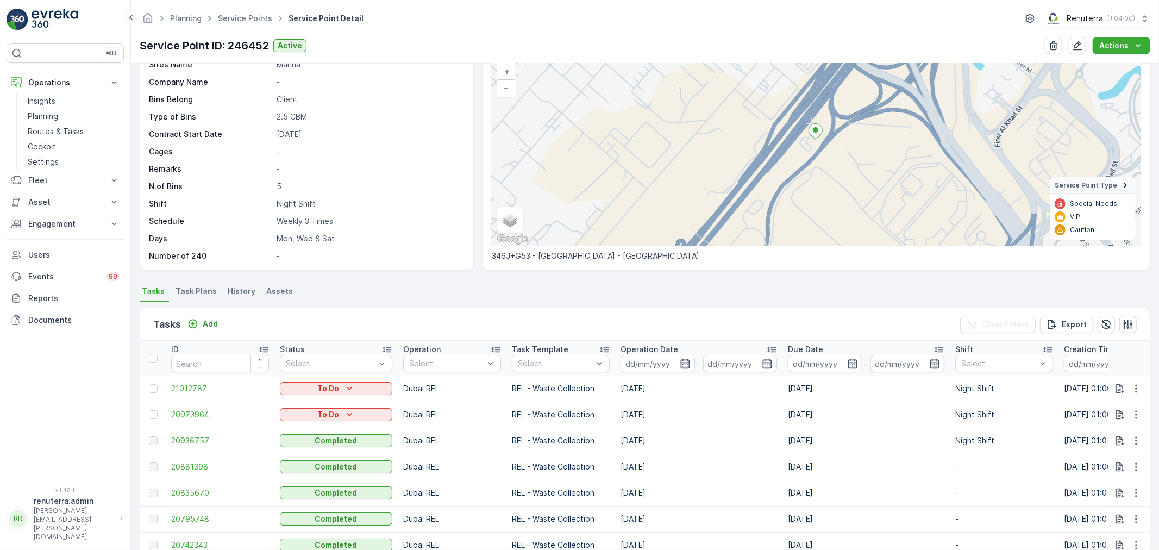
scroll to position [121, 0]
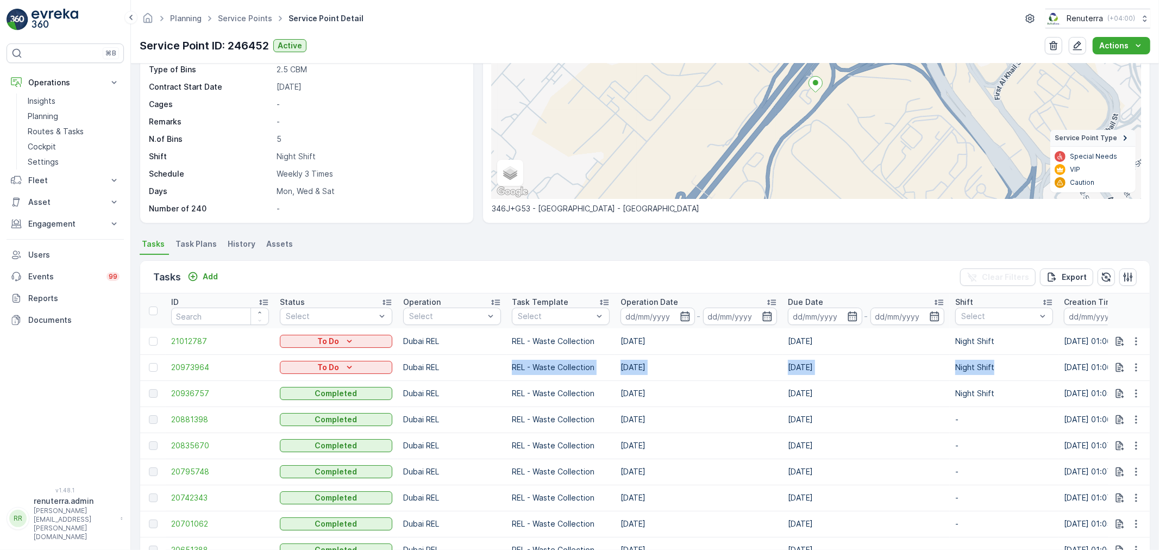
drag, startPoint x: 497, startPoint y: 367, endPoint x: 1011, endPoint y: 364, distance: 514.4
click at [1011, 364] on tr "20973964 To Do Dubai REL REL - Waste Collection 18.08.2025 18.08.2025 Night Shi…" at bounding box center [999, 367] width 1718 height 26
click at [411, 245] on ul "Tasks Task Plans History Assets" at bounding box center [645, 245] width 1010 height 18
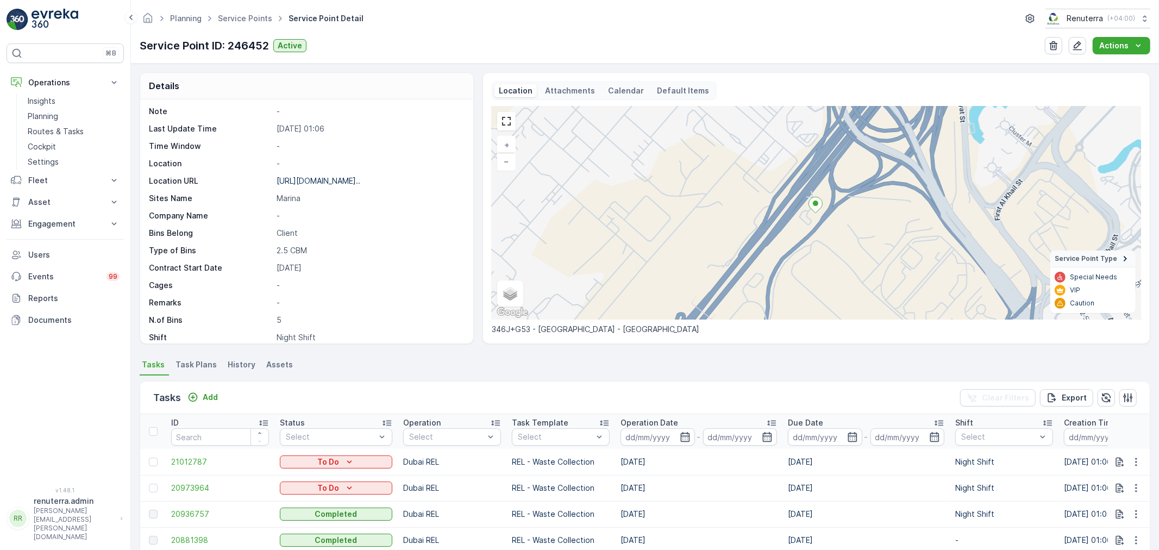
scroll to position [149, 0]
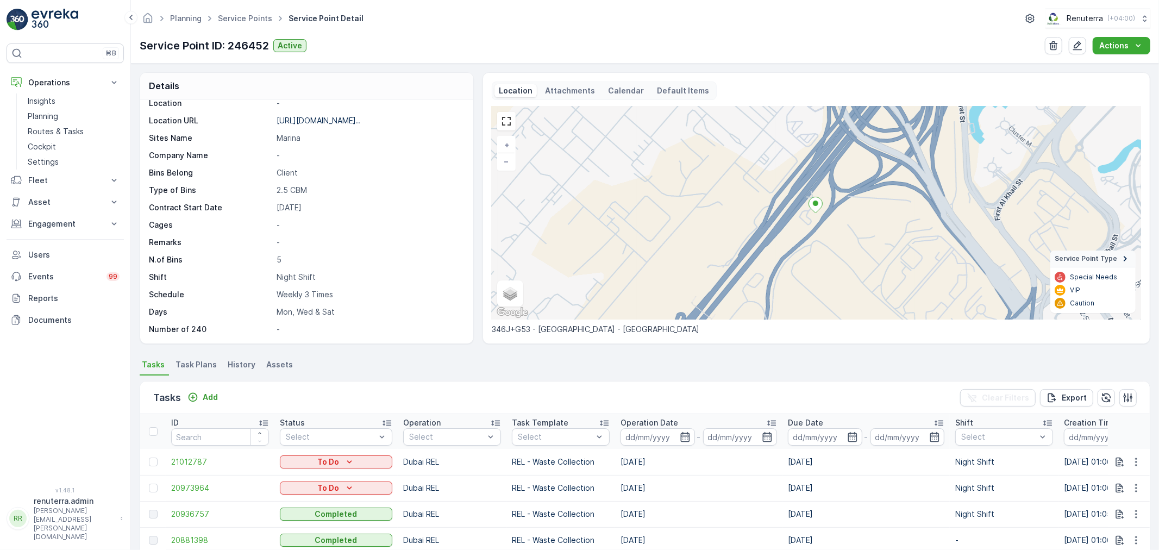
click at [802, 368] on ul "Tasks Task Plans History Assets" at bounding box center [645, 366] width 1010 height 18
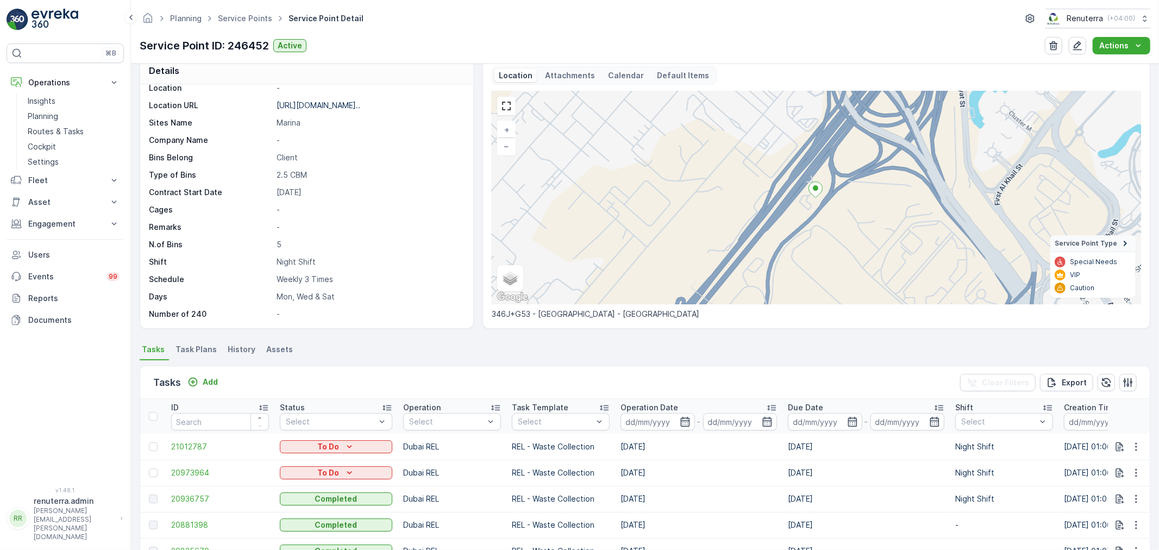
scroll to position [0, 0]
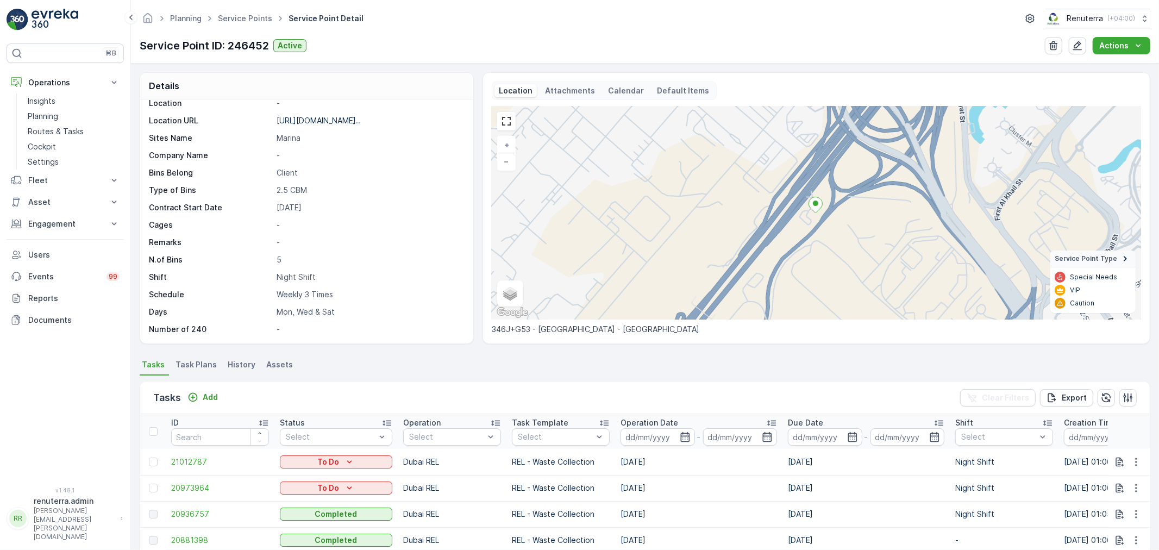
click at [247, 12] on ul "Service Points" at bounding box center [251, 19] width 71 height 16
click at [251, 17] on link "Service Points" at bounding box center [245, 18] width 54 height 9
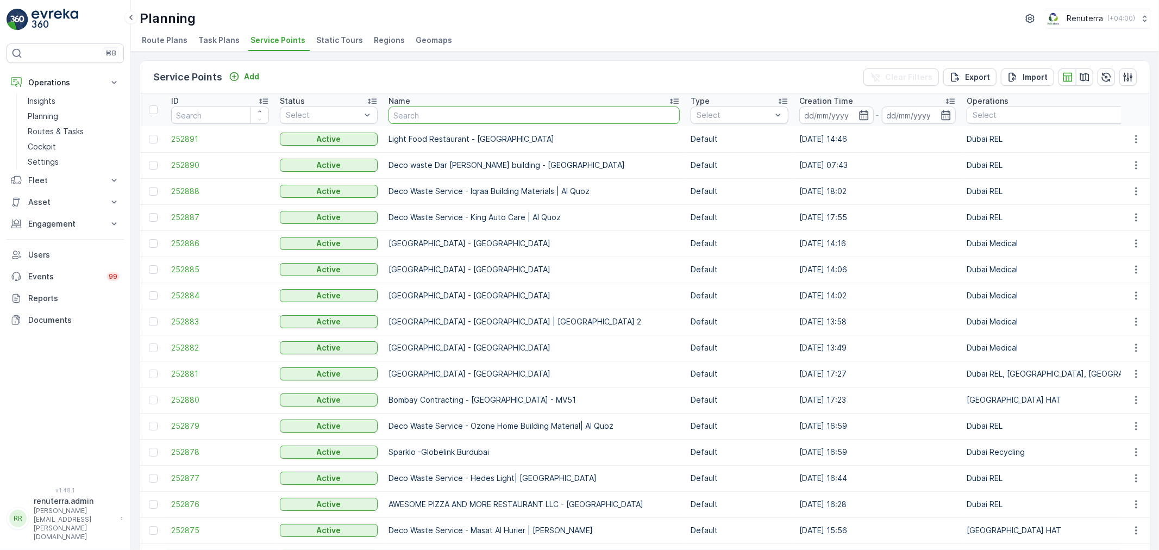
click at [424, 120] on input "text" at bounding box center [533, 114] width 291 height 17
type input "deco"
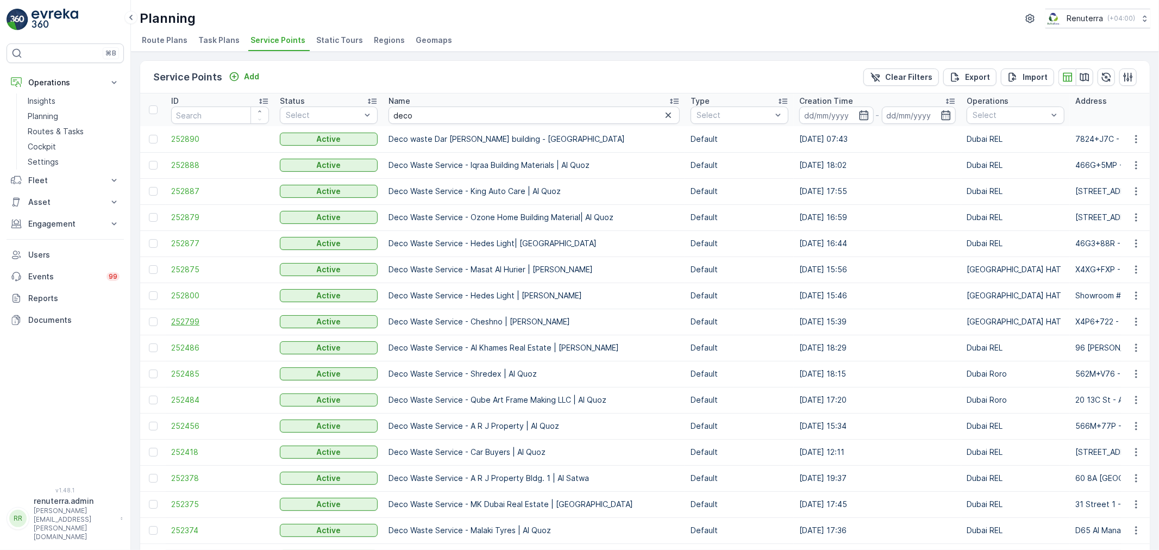
click at [181, 318] on span "252799" at bounding box center [220, 321] width 98 height 11
drag, startPoint x: 408, startPoint y: 112, endPoint x: 373, endPoint y: 110, distance: 35.3
type input "deco waste"
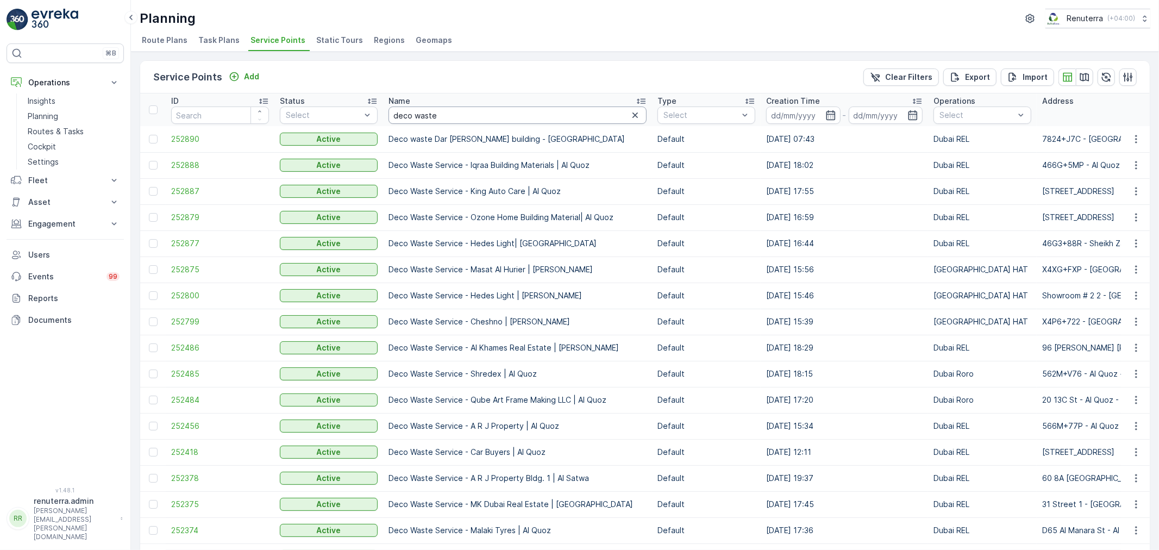
click at [453, 116] on input "deco waste" at bounding box center [517, 114] width 258 height 17
click at [193, 288] on td "252800" at bounding box center [220, 295] width 109 height 26
click at [189, 292] on span "252800" at bounding box center [220, 295] width 98 height 11
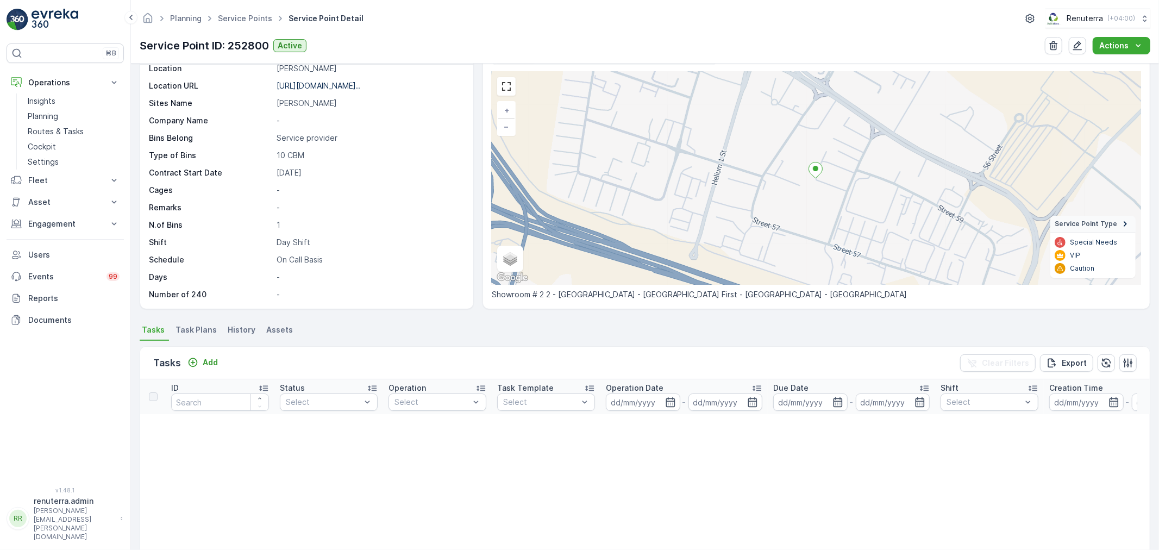
scroll to position [60, 0]
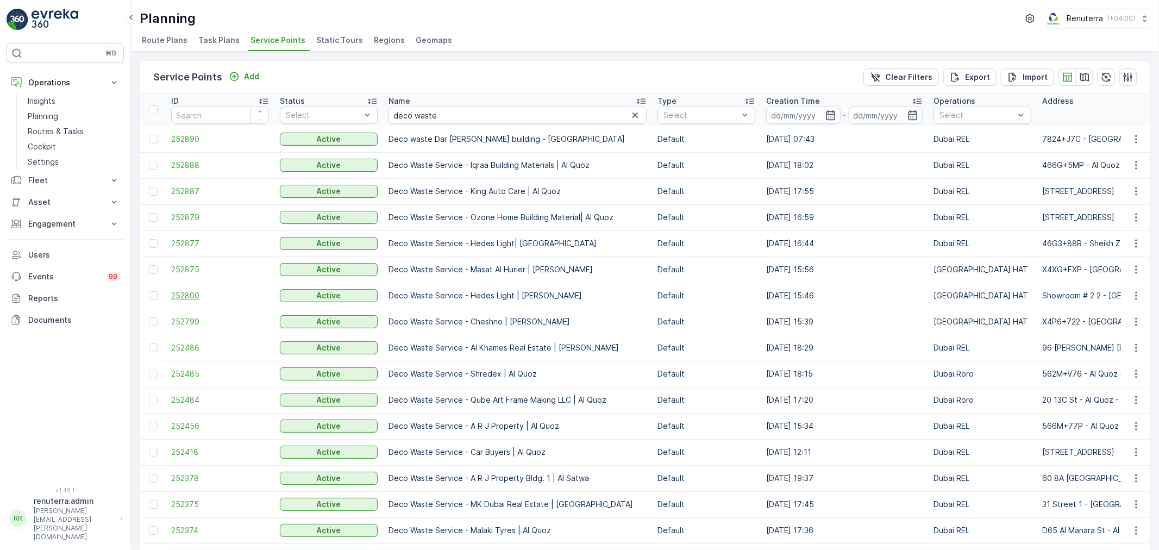
click at [185, 292] on span "252800" at bounding box center [220, 295] width 98 height 11
click at [187, 319] on span "252799" at bounding box center [220, 321] width 98 height 11
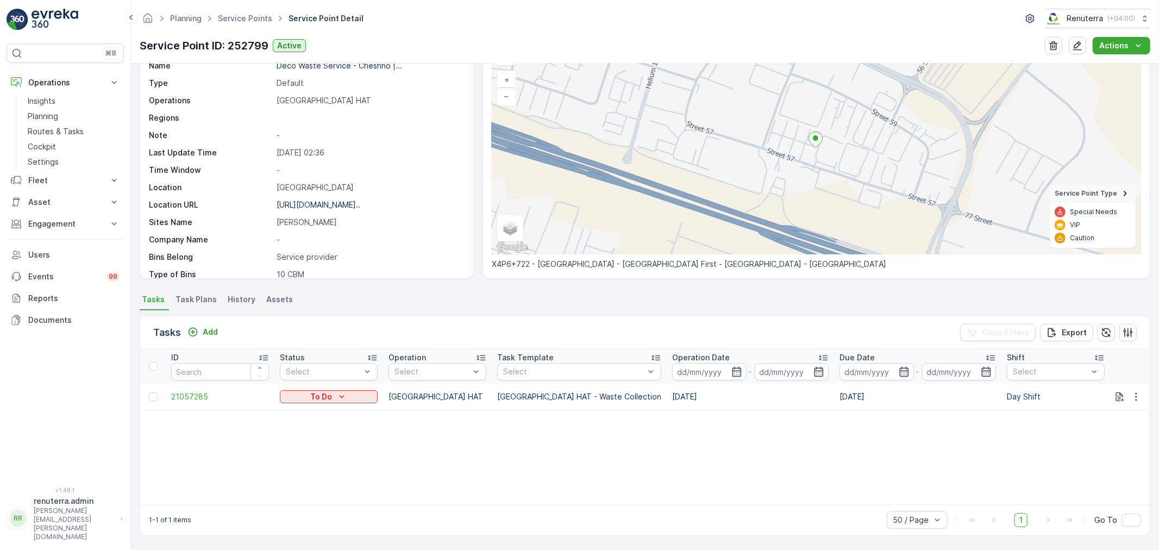
scroll to position [65, 0]
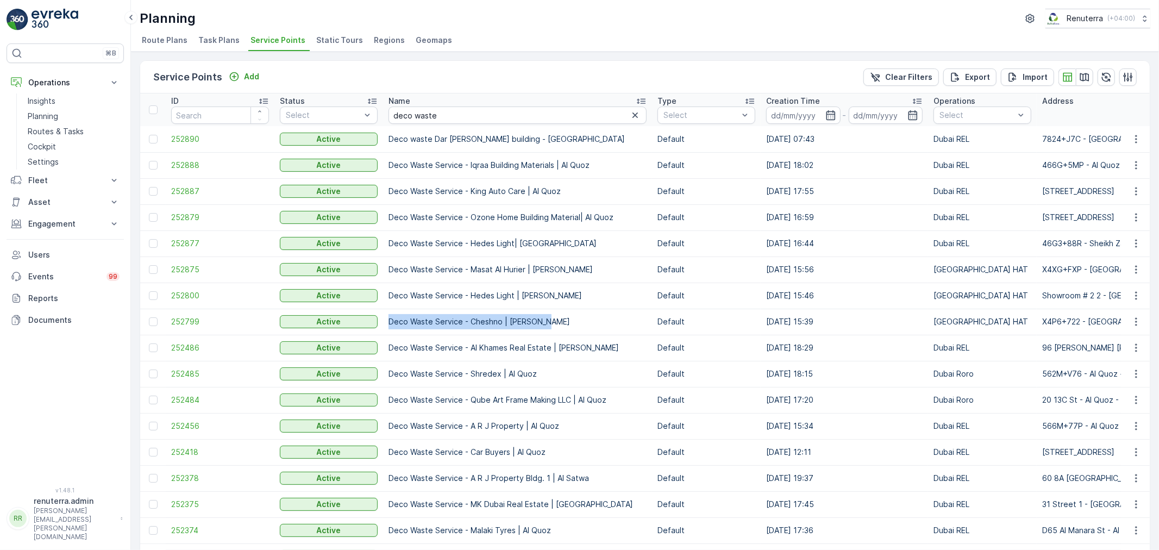
drag, startPoint x: 387, startPoint y: 319, endPoint x: 542, endPoint y: 324, distance: 154.9
click at [542, 324] on td "Deco Waste Service - Cheshno | [PERSON_NAME]" at bounding box center [517, 322] width 269 height 26
click at [546, 321] on td "Deco Waste Service - Cheshno | [PERSON_NAME]" at bounding box center [517, 322] width 269 height 26
drag, startPoint x: 392, startPoint y: 322, endPoint x: 539, endPoint y: 318, distance: 146.7
click at [539, 318] on td "Deco Waste Service - Cheshno | [PERSON_NAME]" at bounding box center [517, 322] width 269 height 26
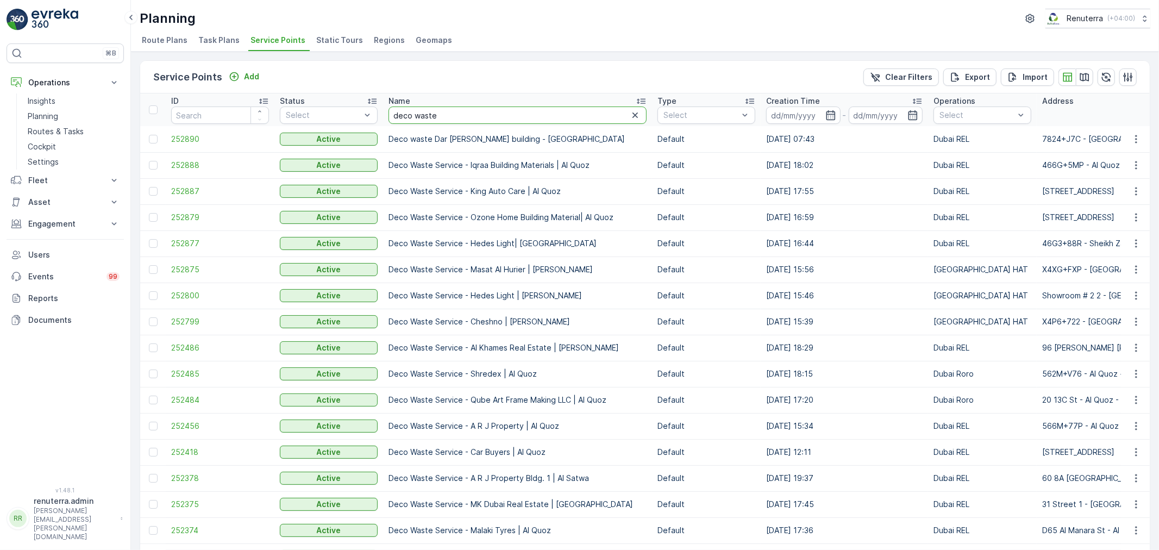
drag, startPoint x: 463, startPoint y: 114, endPoint x: 357, endPoint y: 102, distance: 107.2
type input "kh"
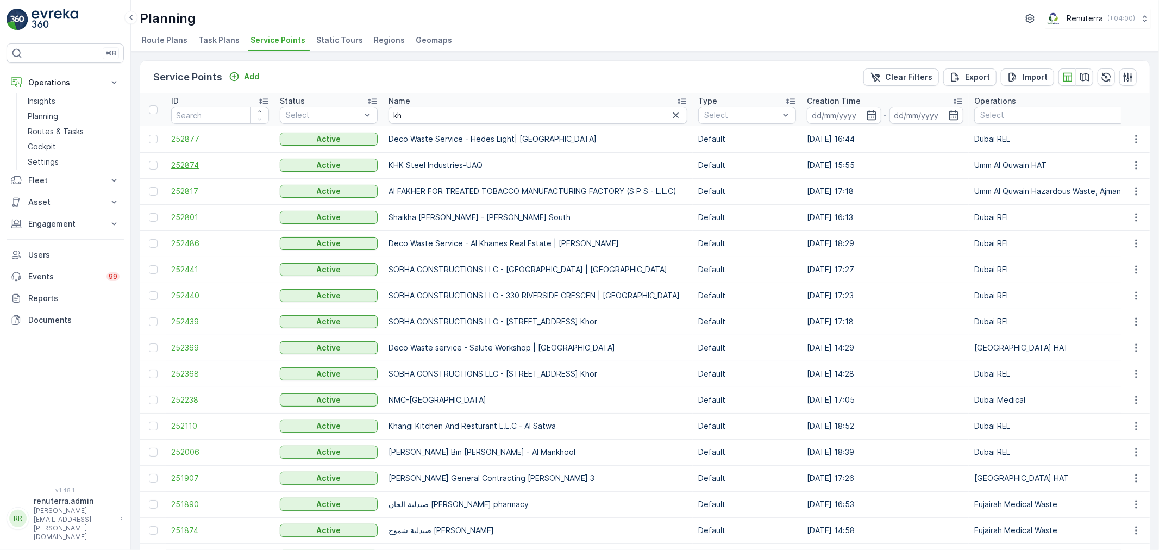
click at [183, 161] on span "252874" at bounding box center [220, 165] width 98 height 11
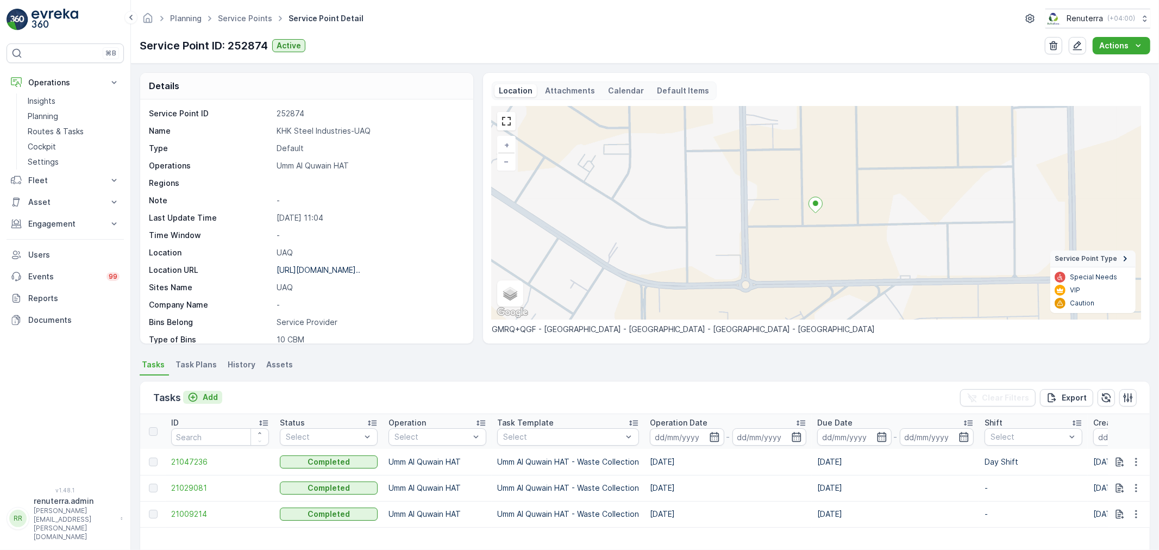
click at [192, 393] on icon "Add" at bounding box center [192, 397] width 9 height 9
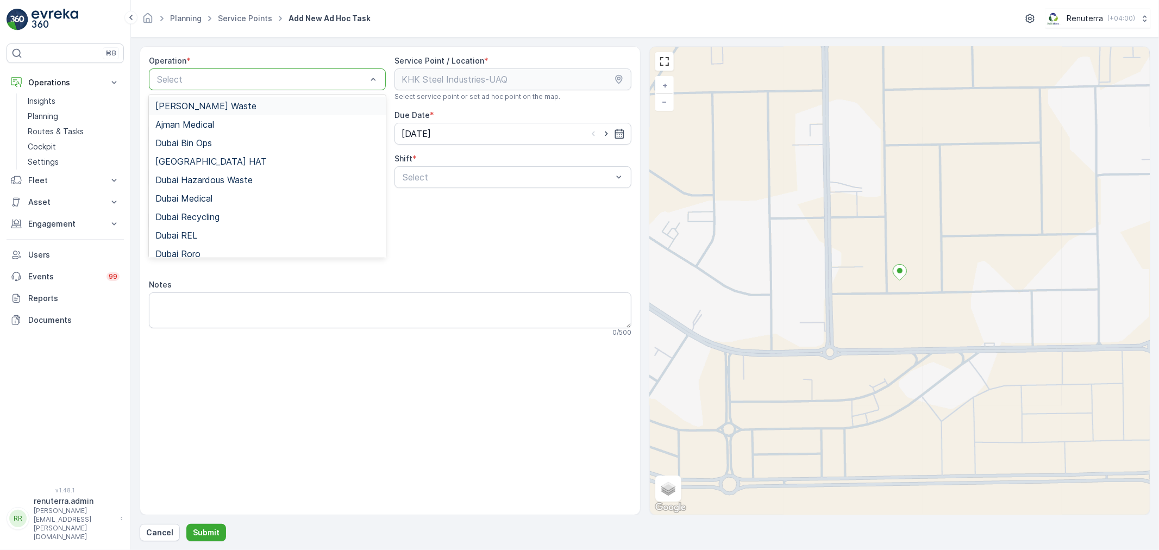
click at [175, 78] on div at bounding box center [262, 79] width 212 height 10
click at [179, 209] on span "Umm Al Quwain HAT" at bounding box center [197, 210] width 84 height 10
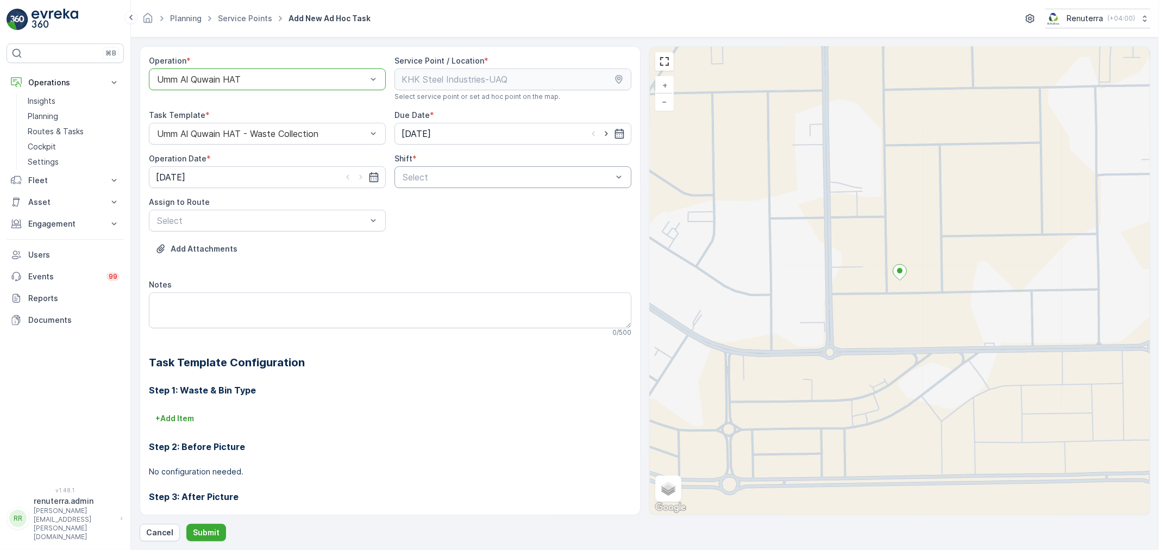
click at [437, 175] on div at bounding box center [507, 177] width 212 height 10
click at [437, 201] on span "Day Shift" at bounding box center [420, 204] width 39 height 10
click at [196, 223] on div at bounding box center [262, 221] width 212 height 10
click at [194, 246] on span "UAQHAT101 (Dispatched) - DXBE24553" at bounding box center [237, 247] width 164 height 10
click at [202, 534] on p "Submit" at bounding box center [206, 532] width 27 height 11
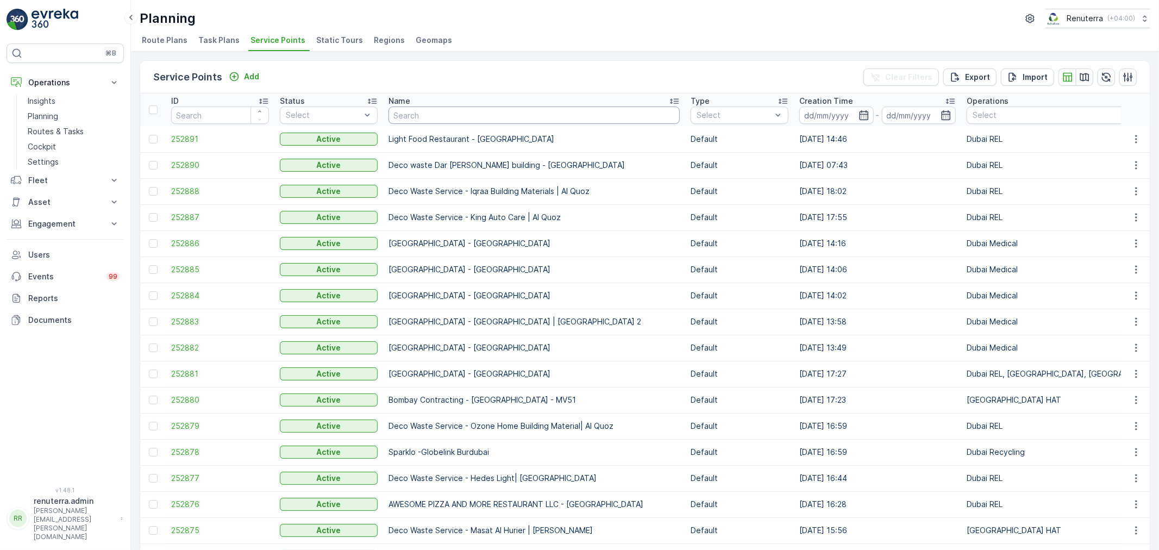
click at [457, 116] on input "text" at bounding box center [533, 114] width 291 height 17
type input "sh"
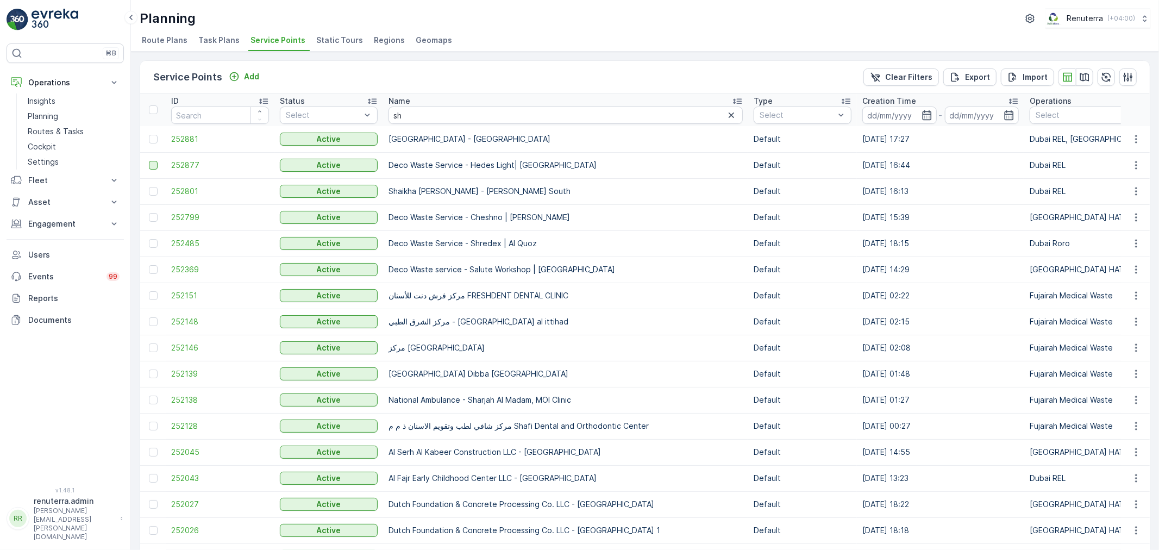
click at [150, 165] on div at bounding box center [153, 165] width 9 height 9
click at [149, 161] on input "checkbox" at bounding box center [149, 161] width 0 height 0
click at [155, 161] on icon at bounding box center [153, 165] width 8 height 8
click at [149, 161] on input "checkbox" at bounding box center [149, 161] width 0 height 0
click at [180, 160] on span "252877" at bounding box center [220, 165] width 98 height 11
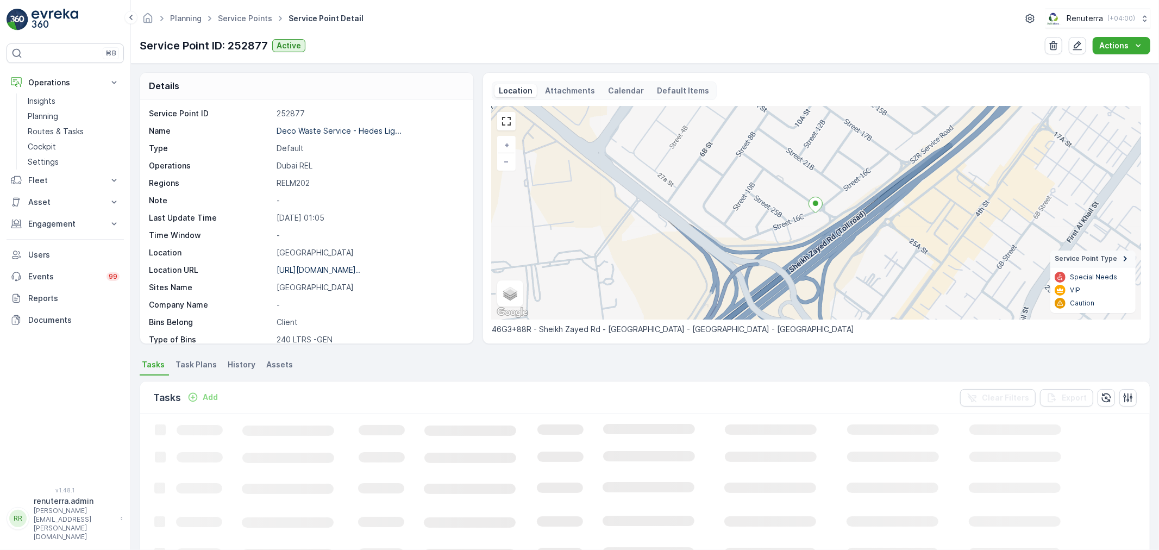
click at [209, 397] on p "Add" at bounding box center [210, 397] width 15 height 11
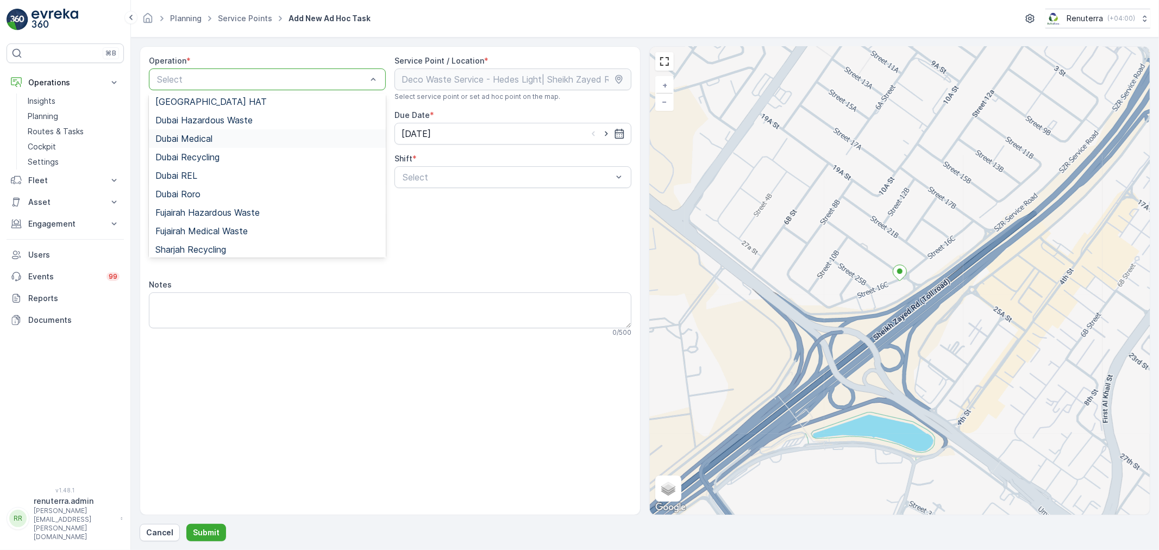
scroll to position [60, 0]
click at [181, 193] on span "Dubai Roro" at bounding box center [177, 193] width 45 height 10
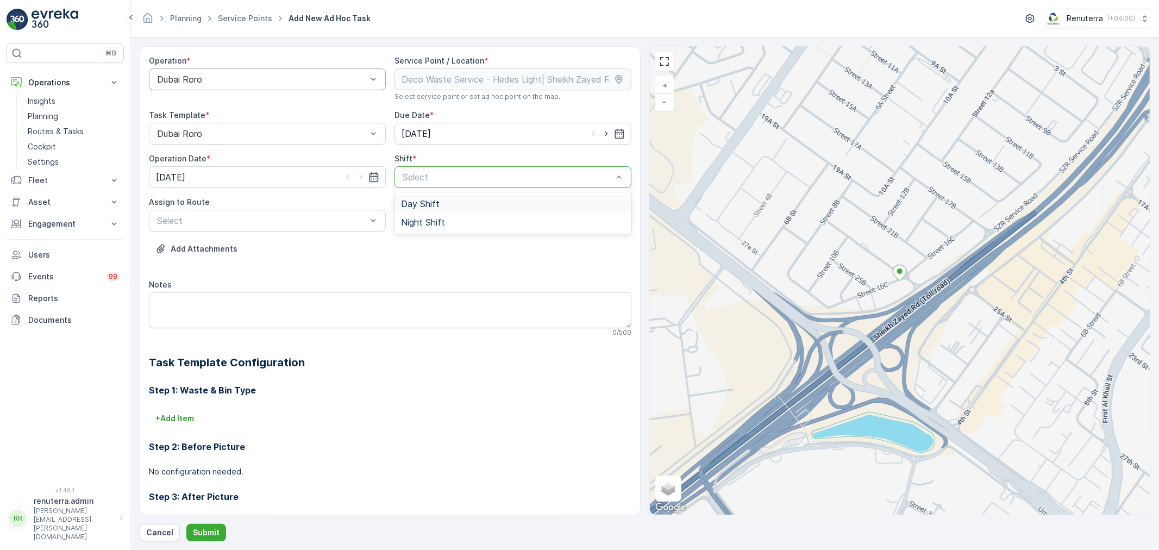
click at [429, 204] on span "Day Shift" at bounding box center [420, 204] width 39 height 10
click at [175, 217] on div at bounding box center [262, 221] width 212 height 10
click at [197, 268] on span "DRORO101 (Offline) - DXBCC95212" at bounding box center [227, 266] width 144 height 10
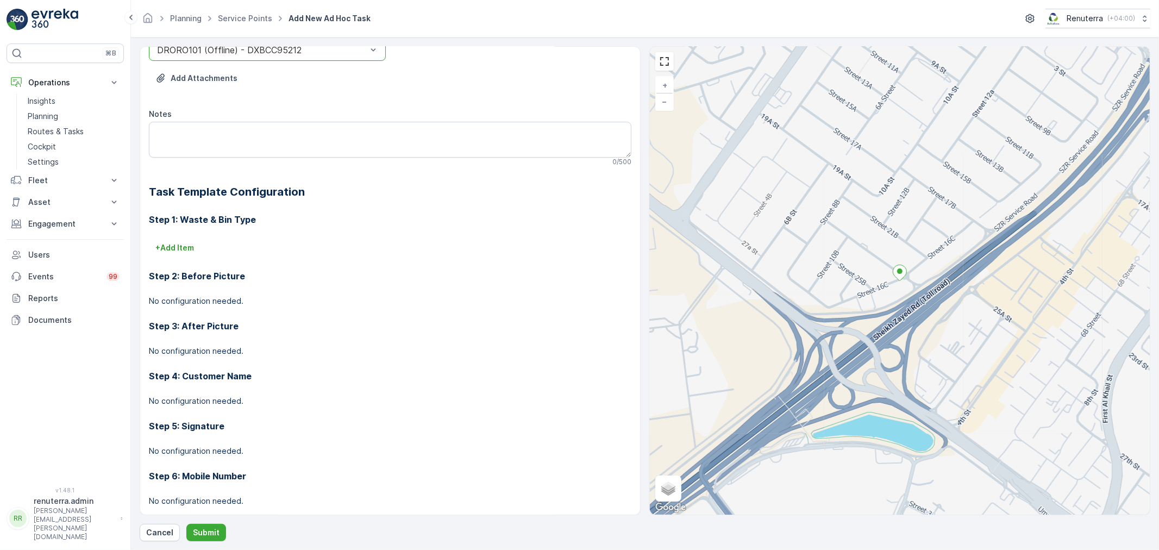
scroll to position [241, 0]
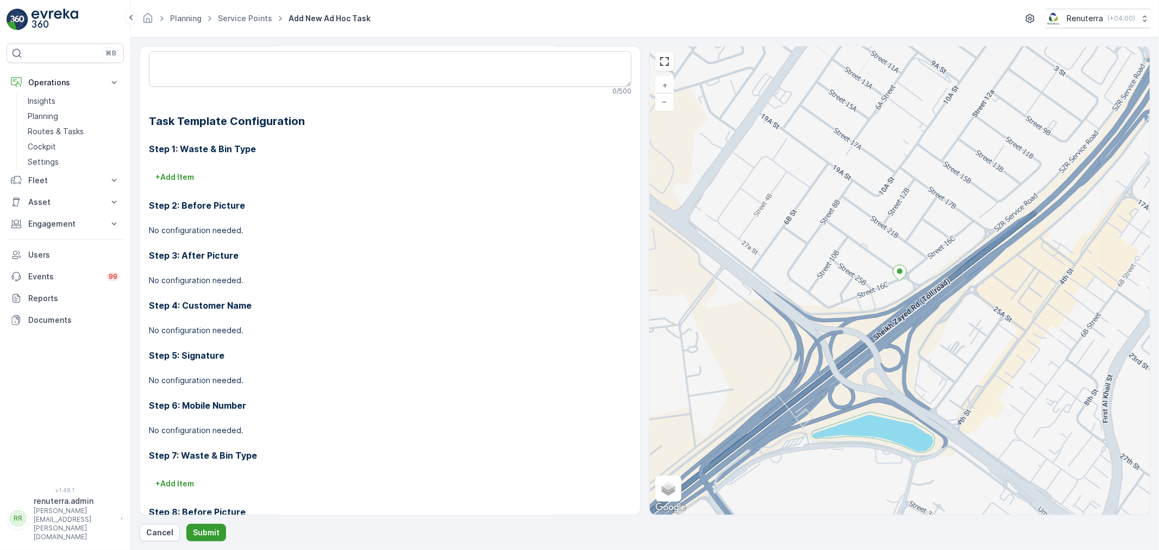
click at [197, 527] on p "Submit" at bounding box center [206, 532] width 27 height 11
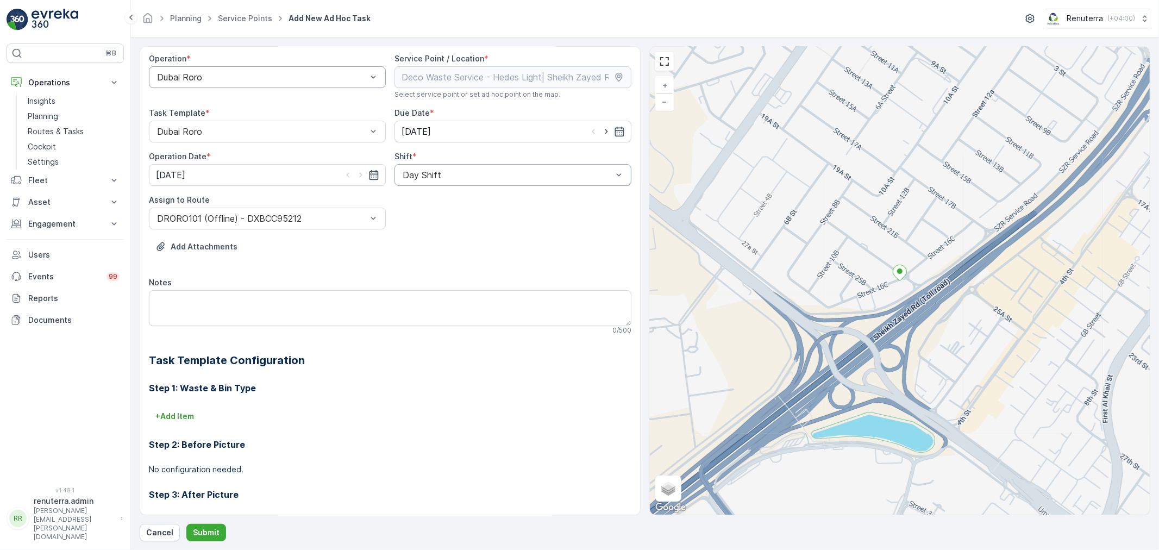
scroll to position [0, 0]
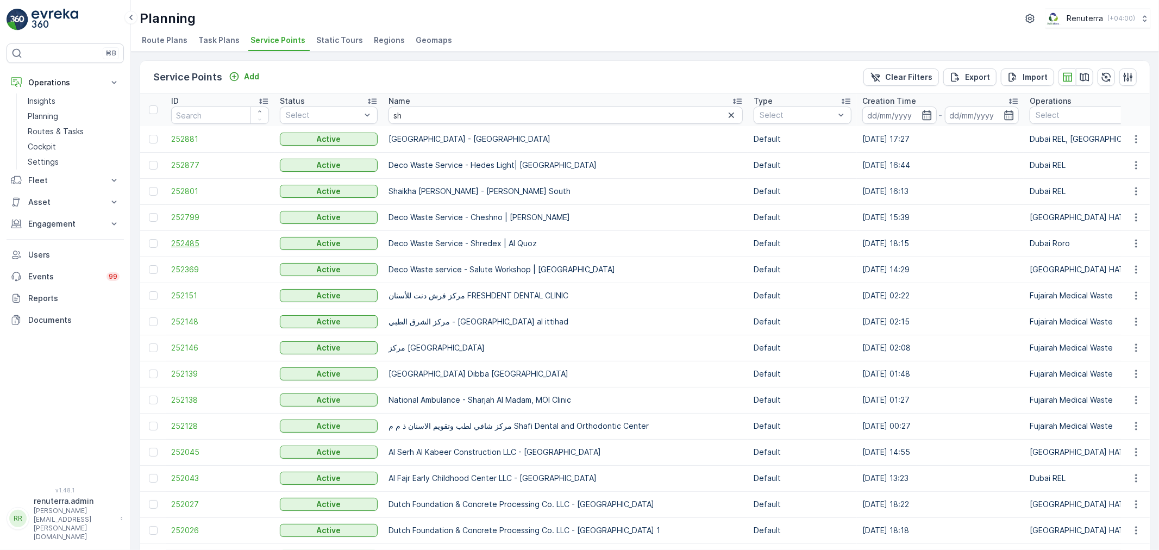
click at [180, 241] on span "252485" at bounding box center [220, 243] width 98 height 11
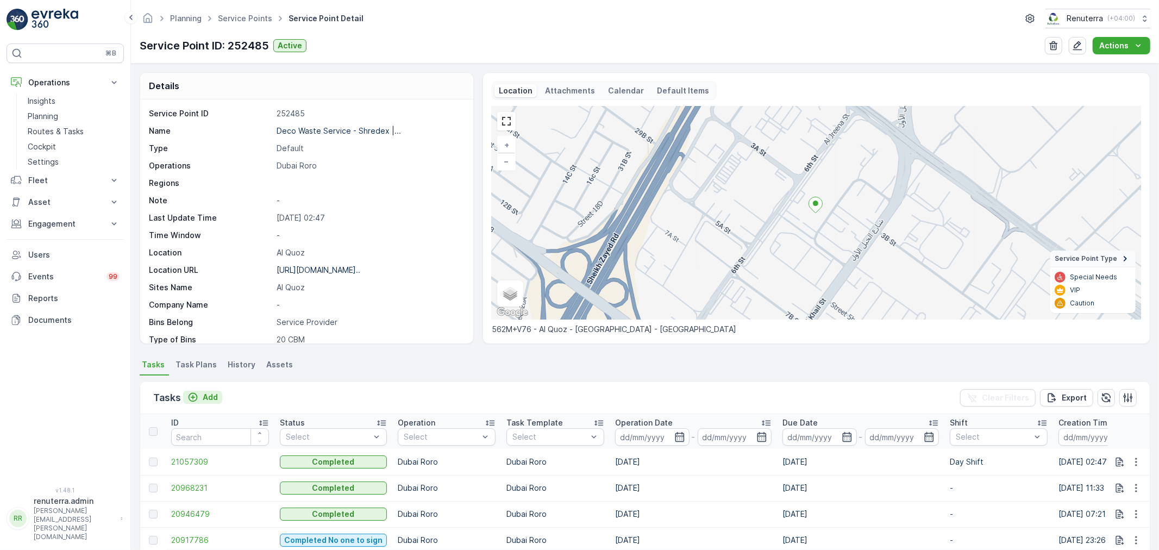
click at [209, 395] on p "Add" at bounding box center [210, 397] width 15 height 11
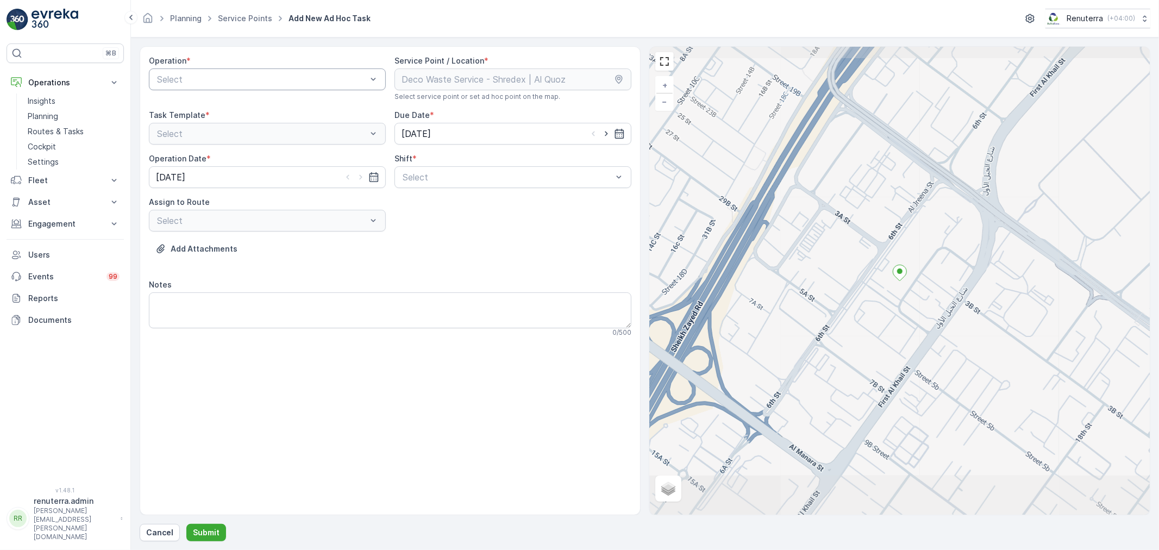
click at [199, 80] on div at bounding box center [262, 79] width 212 height 10
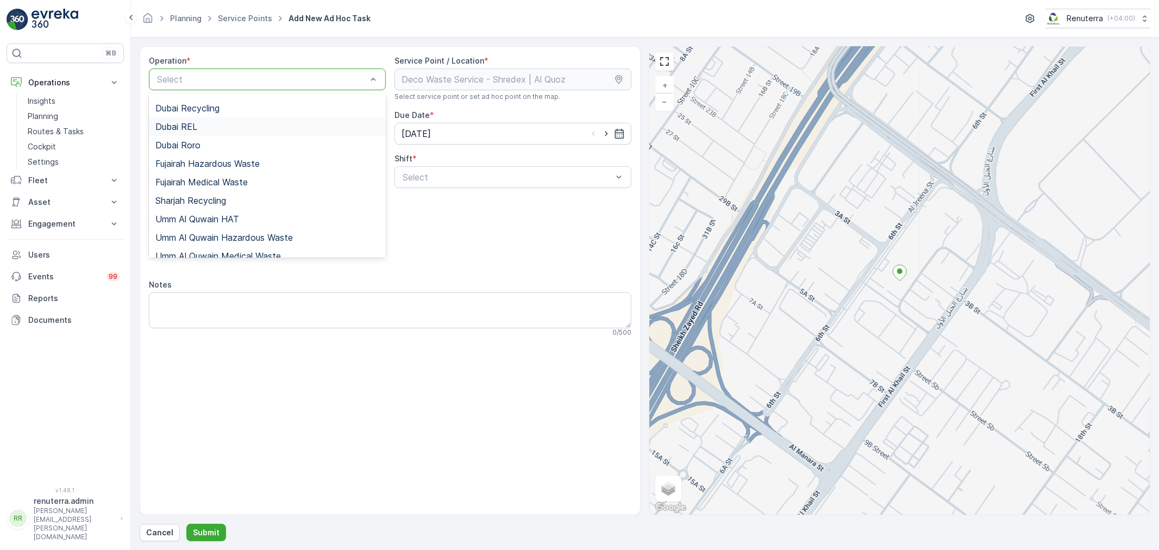
scroll to position [118, 0]
click at [187, 134] on span "Dubai Roro" at bounding box center [177, 136] width 45 height 10
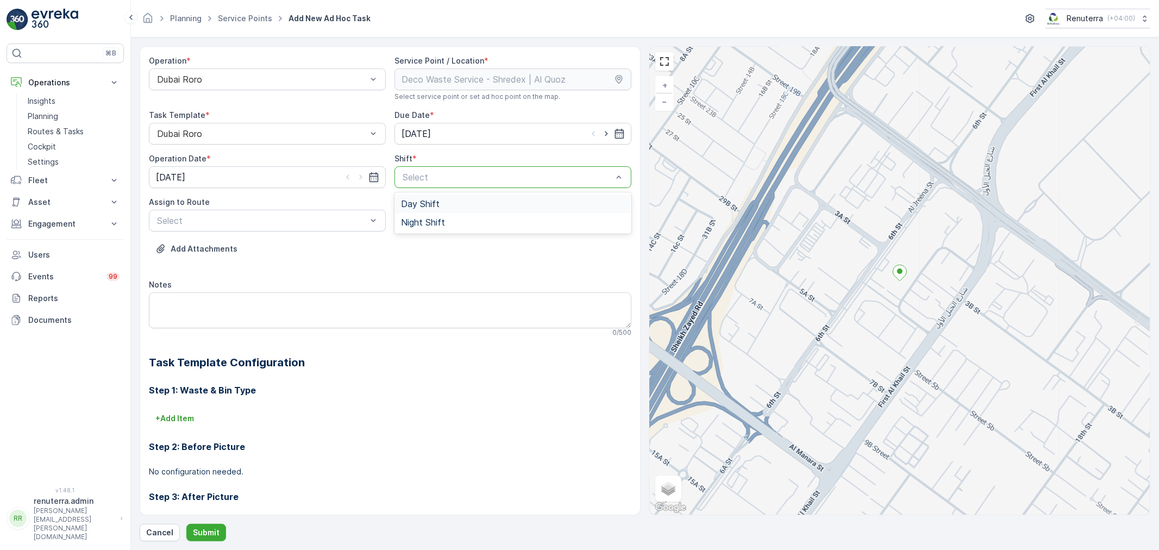
click at [430, 208] on span "Day Shift" at bounding box center [420, 204] width 39 height 10
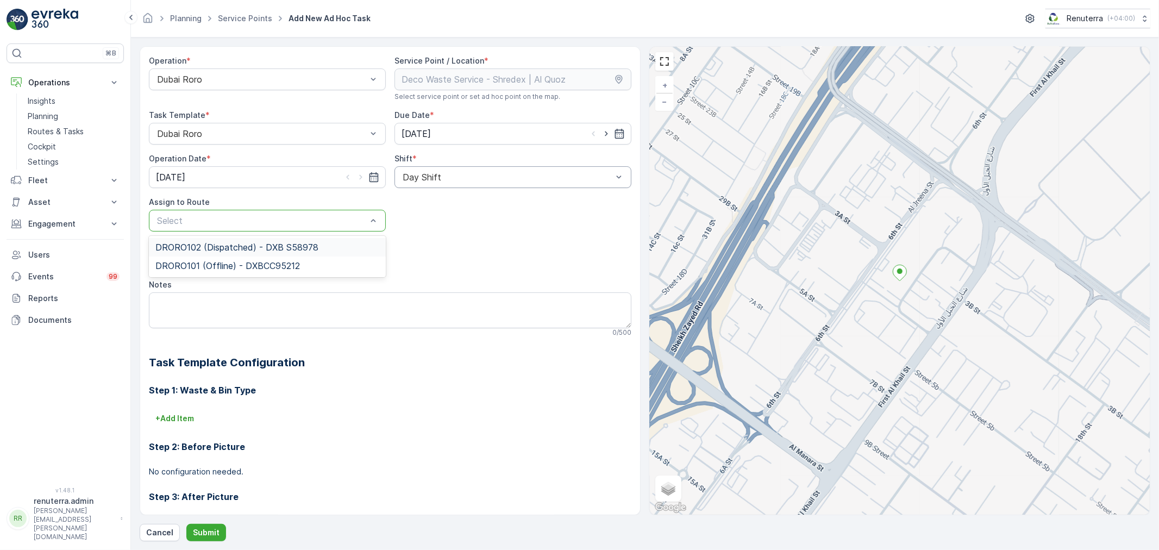
click at [169, 218] on div at bounding box center [262, 221] width 212 height 10
click at [188, 267] on span "DRORO101 (Offline) - DXBCC95212" at bounding box center [227, 266] width 144 height 10
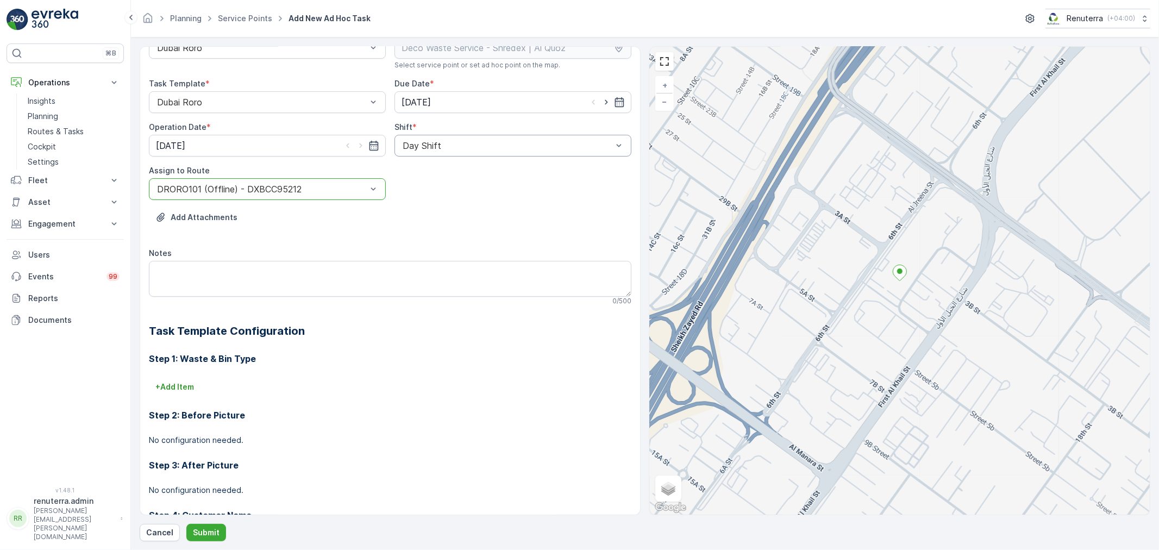
scroll to position [121, 0]
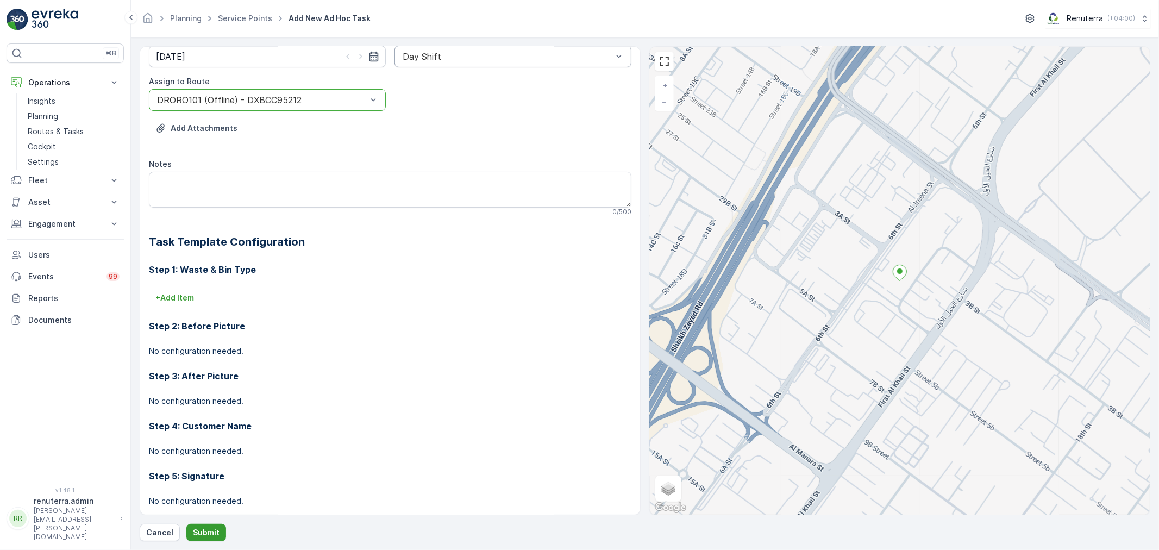
click at [201, 531] on p "Submit" at bounding box center [206, 532] width 27 height 11
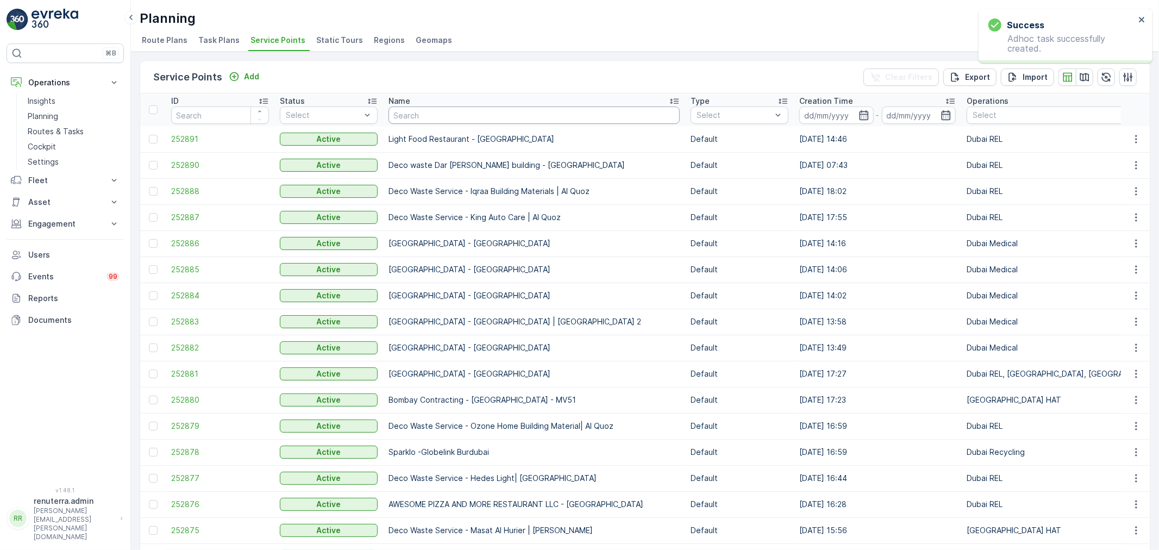
click at [452, 115] on input "text" at bounding box center [533, 114] width 291 height 17
type input "mo"
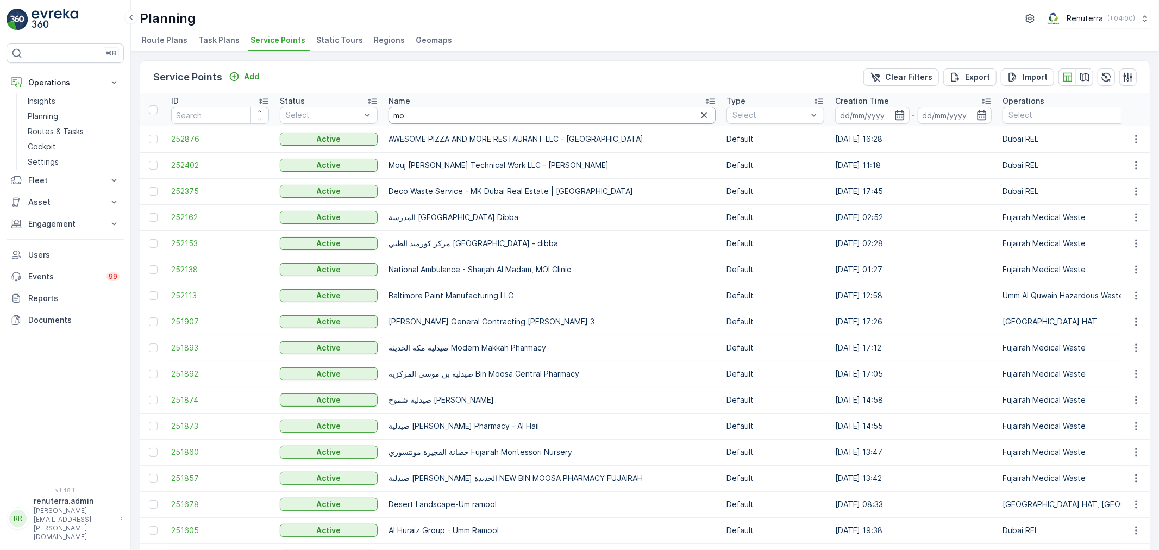
click at [417, 112] on input "mo" at bounding box center [551, 114] width 327 height 17
type input "motoir"
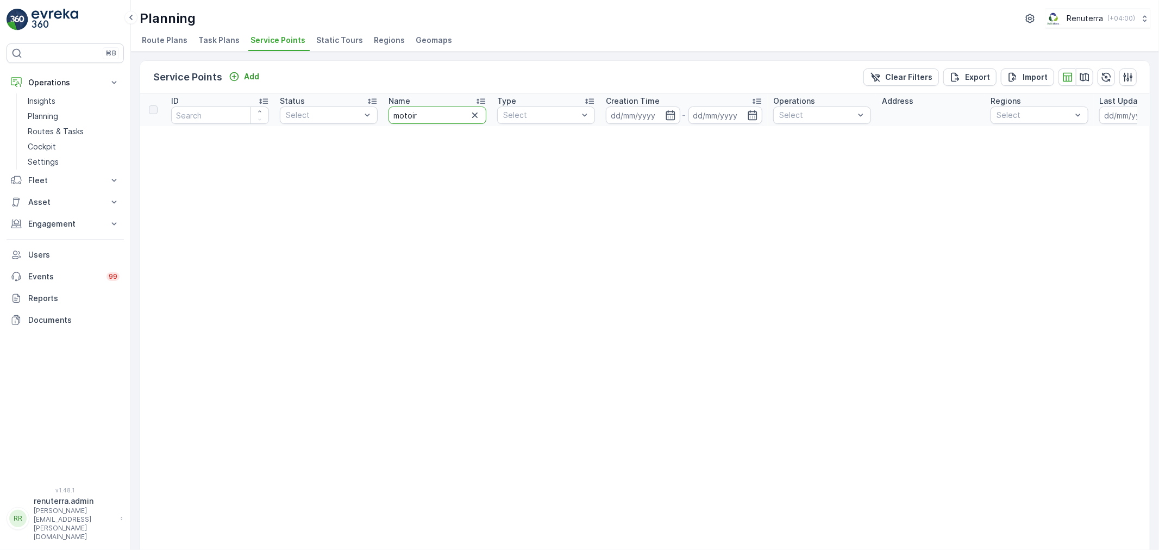
click at [419, 114] on input "motoir" at bounding box center [437, 114] width 98 height 17
type input "mot"
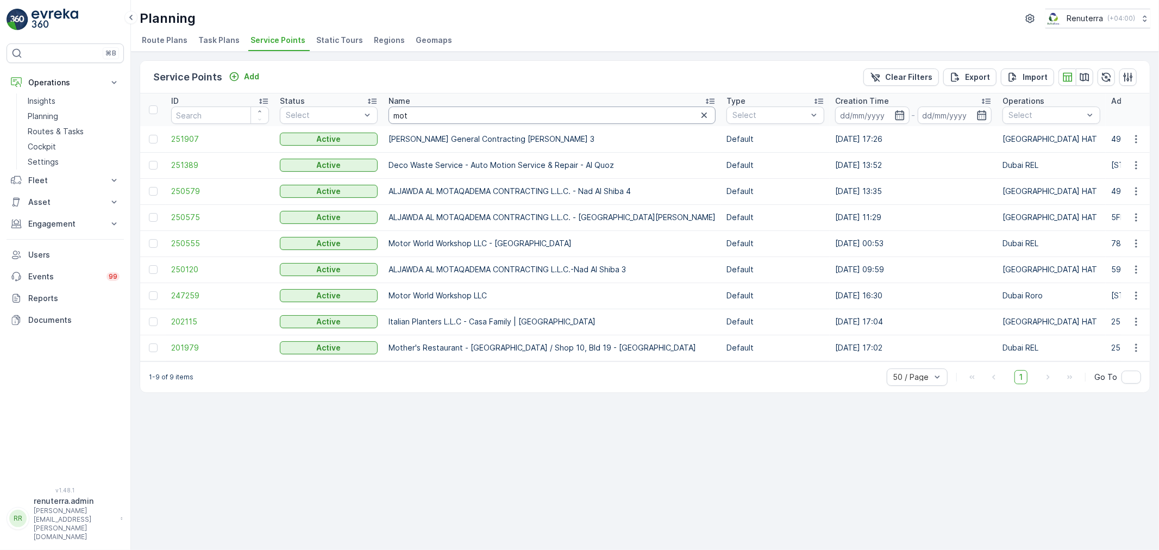
click at [419, 113] on input "mot" at bounding box center [551, 114] width 327 height 17
type input "motor"
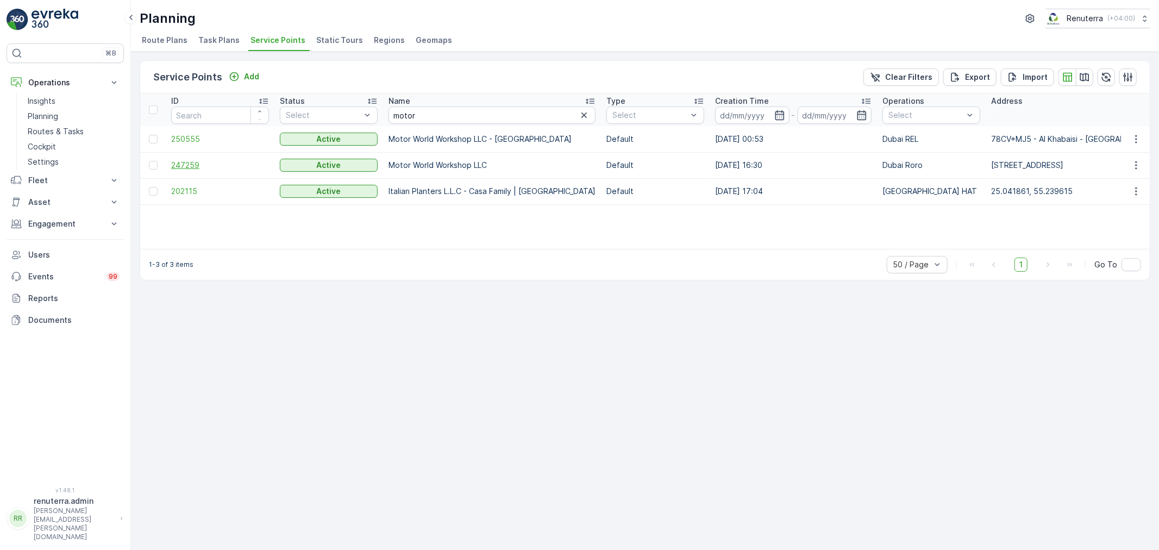
click at [183, 161] on span "247259" at bounding box center [220, 165] width 98 height 11
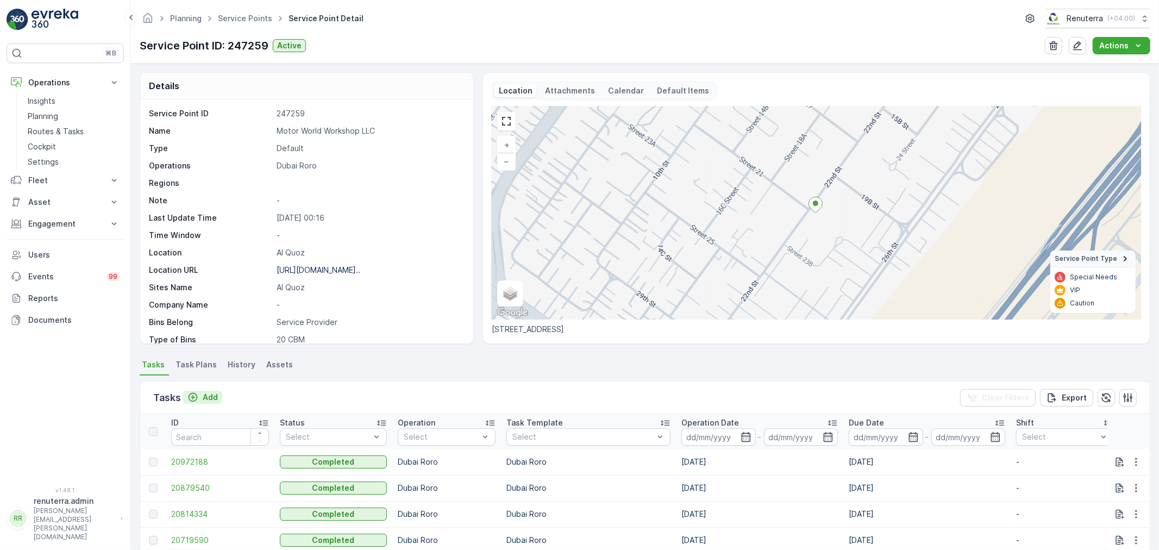
click at [204, 397] on p "Add" at bounding box center [210, 397] width 15 height 11
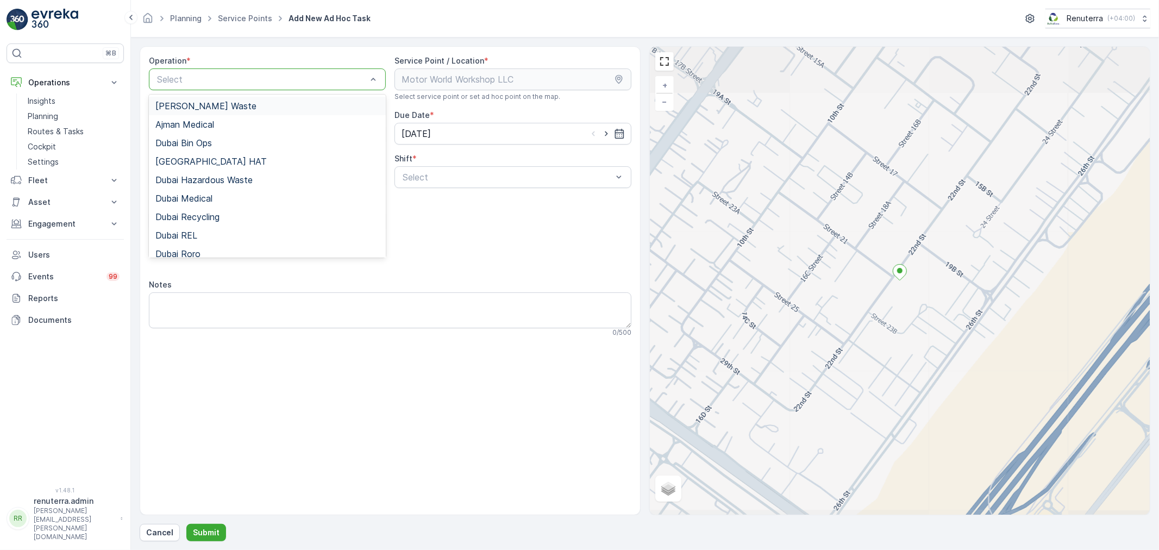
drag, startPoint x: 214, startPoint y: 79, endPoint x: 214, endPoint y: 86, distance: 7.1
click at [214, 78] on div at bounding box center [262, 79] width 212 height 10
click at [212, 249] on div "Dubai Roro" at bounding box center [267, 254] width 224 height 10
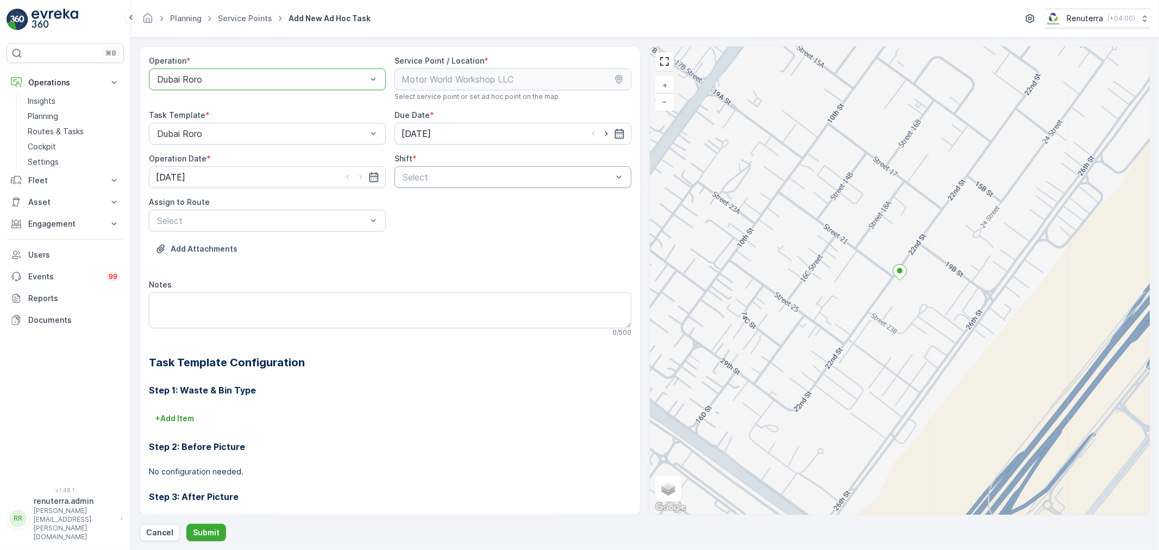
click at [424, 175] on div at bounding box center [507, 177] width 212 height 10
click at [426, 204] on span "Day Shift" at bounding box center [420, 204] width 39 height 10
click at [198, 219] on div at bounding box center [262, 221] width 212 height 10
click at [201, 261] on span "DRORO101 (Offline) - DXBCC95212" at bounding box center [227, 266] width 144 height 10
click at [205, 526] on button "Submit" at bounding box center [206, 532] width 40 height 17
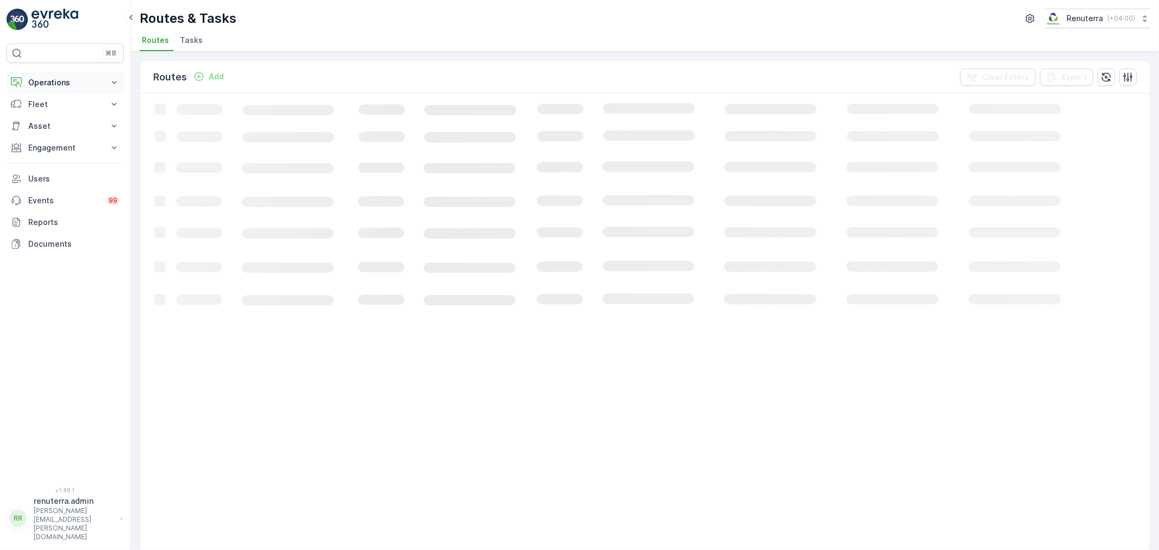
click at [60, 80] on p "Operations" at bounding box center [65, 82] width 74 height 11
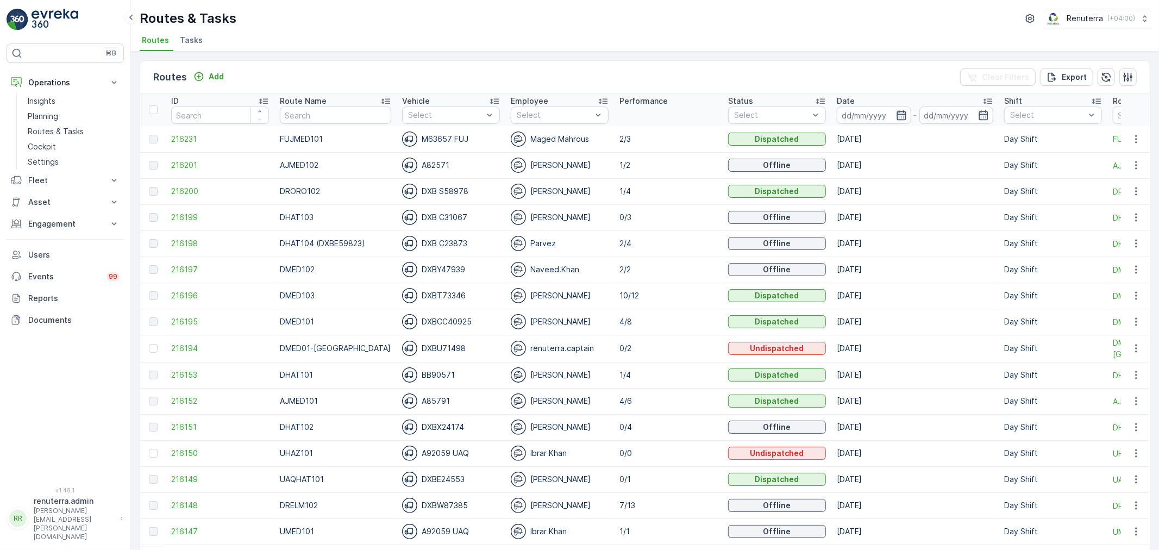
click at [896, 116] on icon "button" at bounding box center [901, 115] width 11 height 11
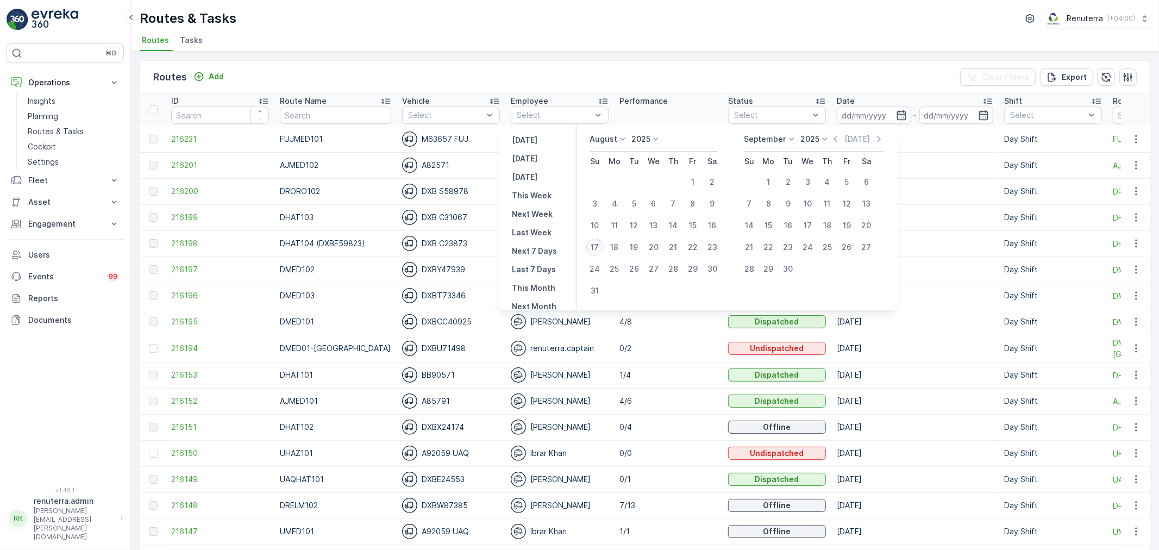
click at [599, 246] on div "17" at bounding box center [594, 246] width 17 height 17
type input "17.08.2025"
click at [599, 246] on div "17" at bounding box center [594, 246] width 17 height 17
type input "[DATE]"
click at [538, 20] on div "Routes & Tasks Renuterra ( +04:00 )" at bounding box center [645, 19] width 1010 height 20
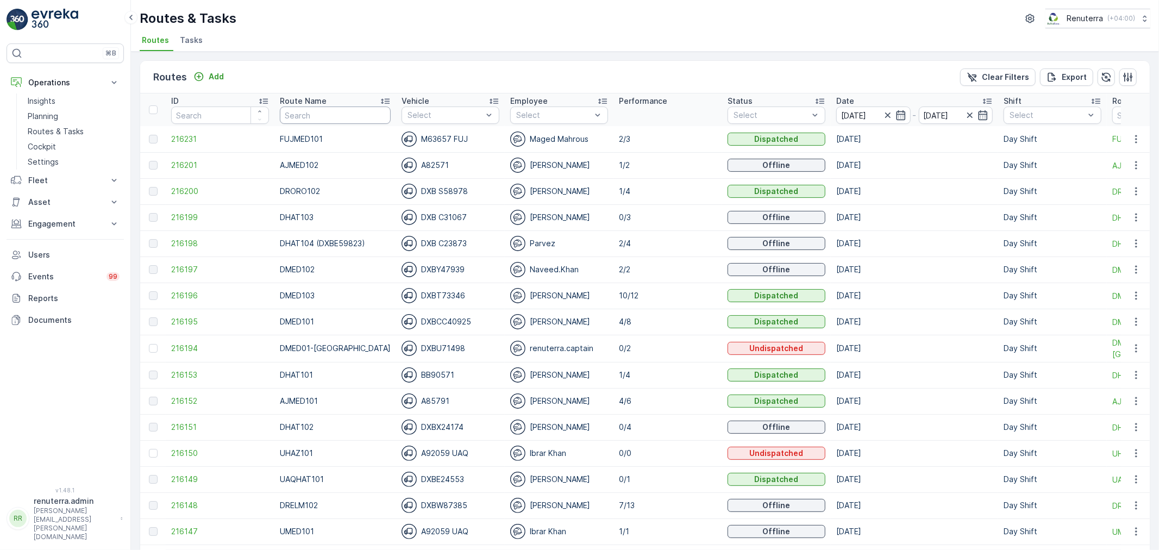
click at [313, 118] on input "text" at bounding box center [335, 114] width 111 height 17
type input "hat"
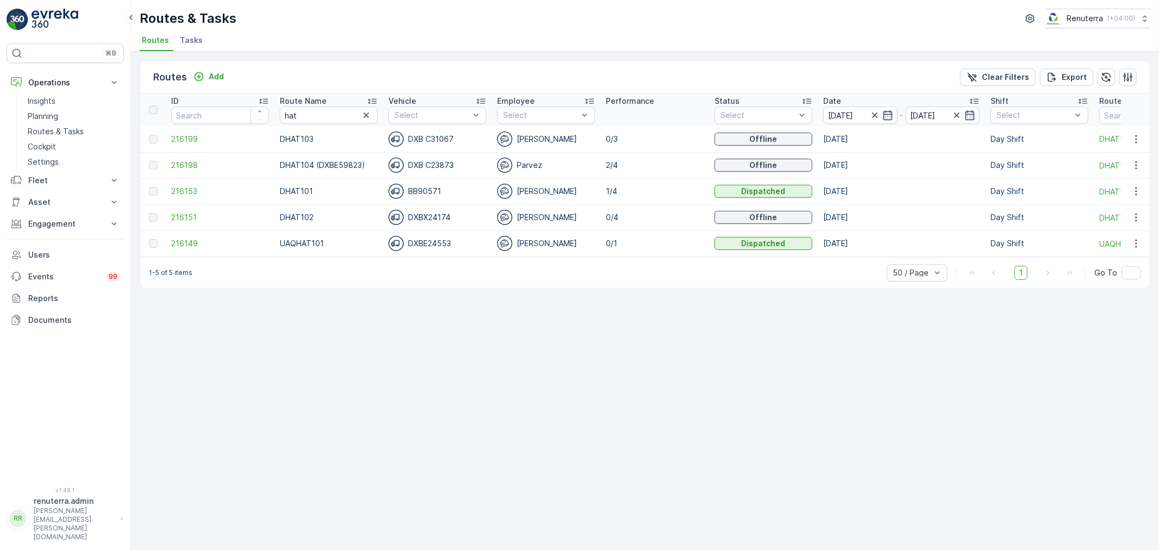
click at [372, 98] on icon at bounding box center [372, 101] width 11 height 11
click at [189, 139] on span "216153" at bounding box center [220, 139] width 98 height 11
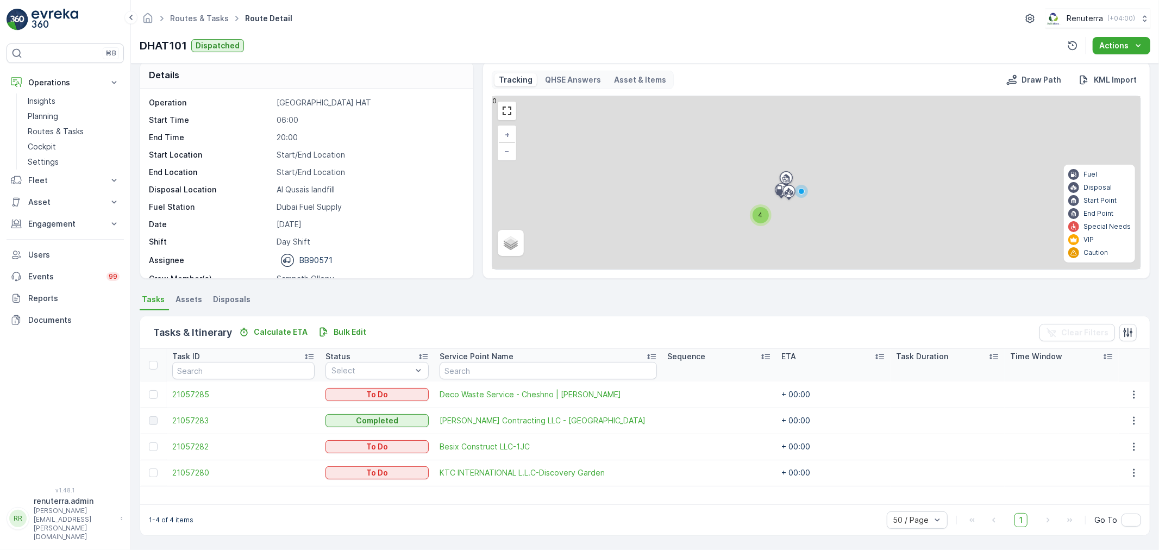
scroll to position [11, 0]
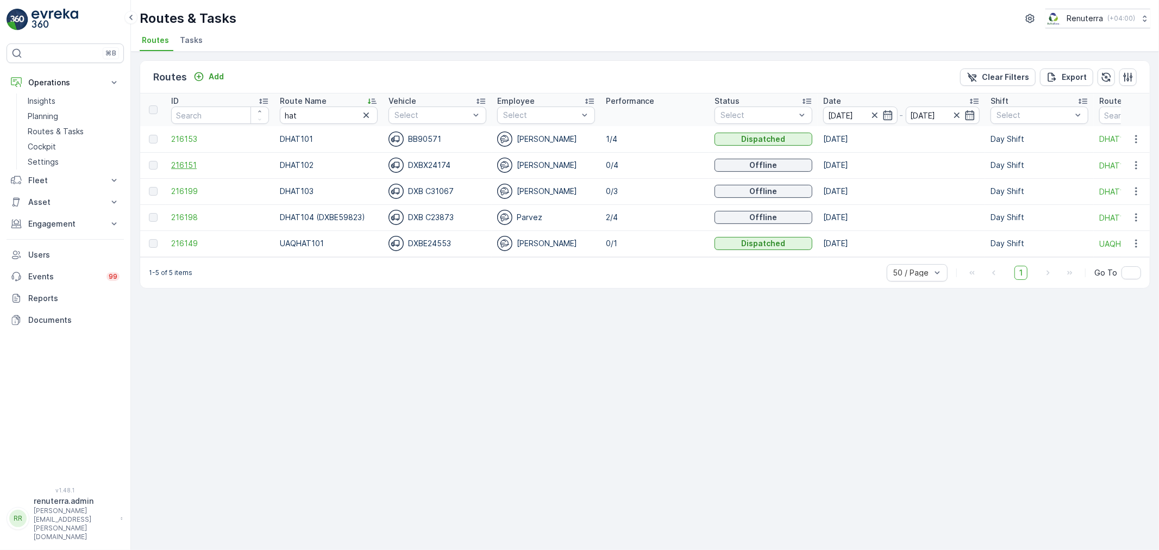
click at [186, 161] on span "216151" at bounding box center [220, 165] width 98 height 11
click at [190, 189] on span "216199" at bounding box center [220, 191] width 98 height 11
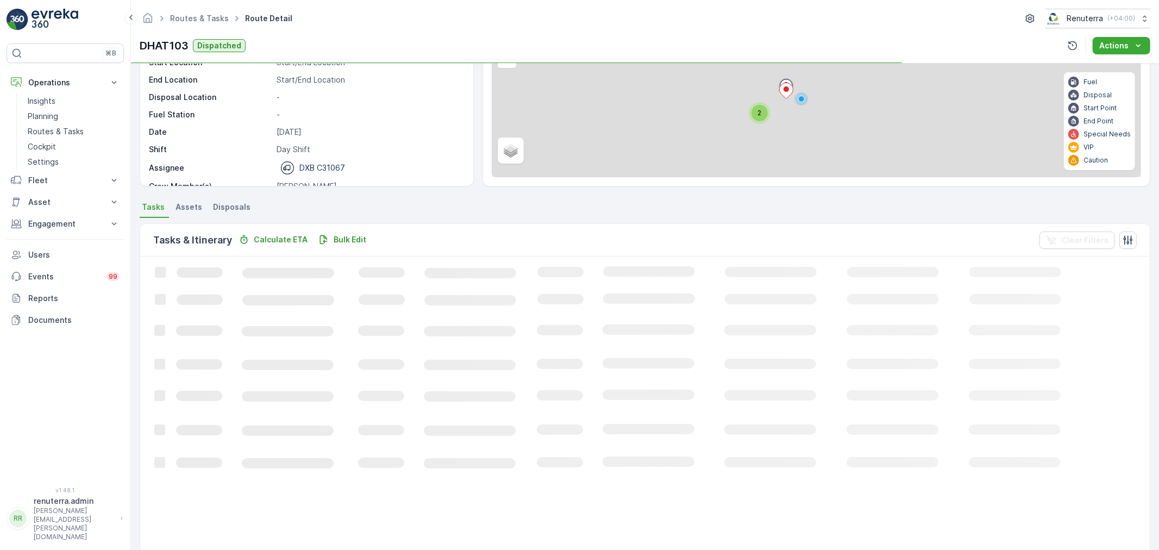
scroll to position [11, 0]
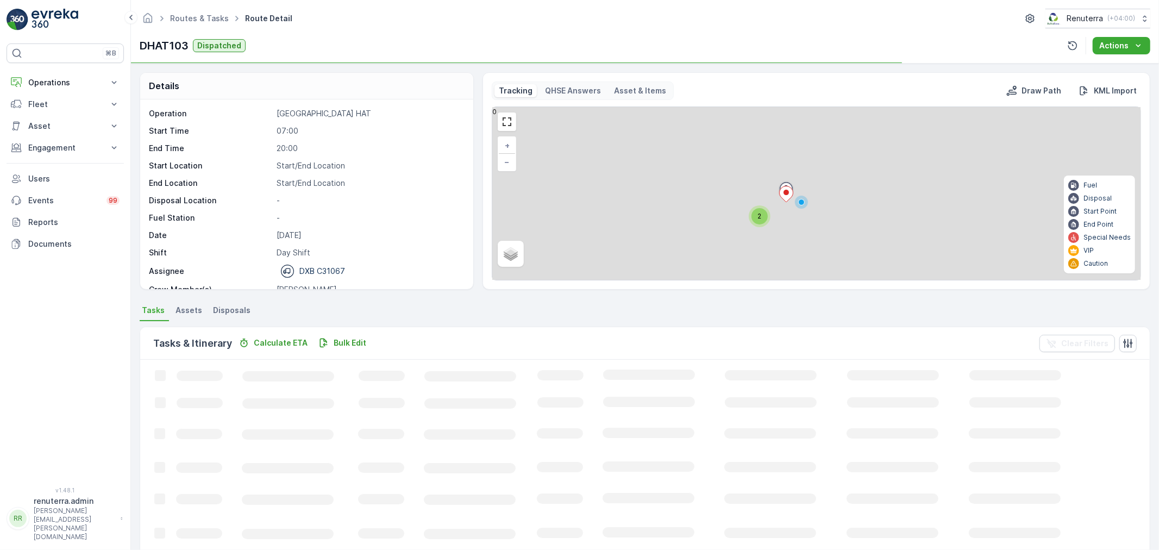
scroll to position [34, 0]
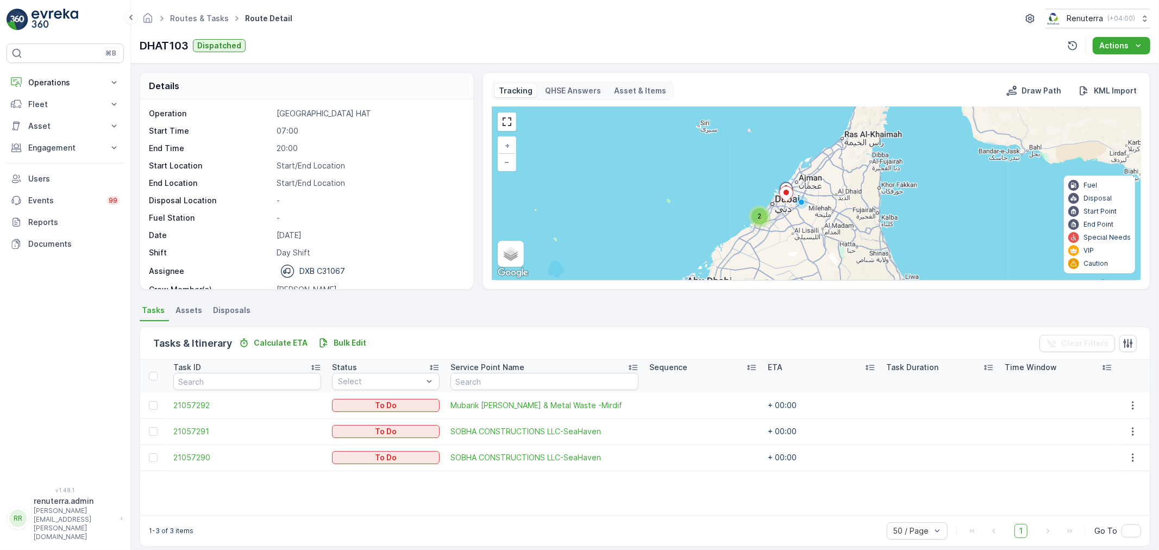
drag, startPoint x: 639, startPoint y: 458, endPoint x: 202, endPoint y: 394, distance: 442.6
click at [202, 394] on tbody "21057292 To Do Mubarik Abdul Majeed Scrap & Metal Waste -Mirdif + 00:00 2105729…" at bounding box center [644, 431] width 1009 height 78
click at [314, 494] on div "Task ID Status Select Service Point Name Sequence ETA Task Duration Time Window…" at bounding box center [644, 437] width 1009 height 155
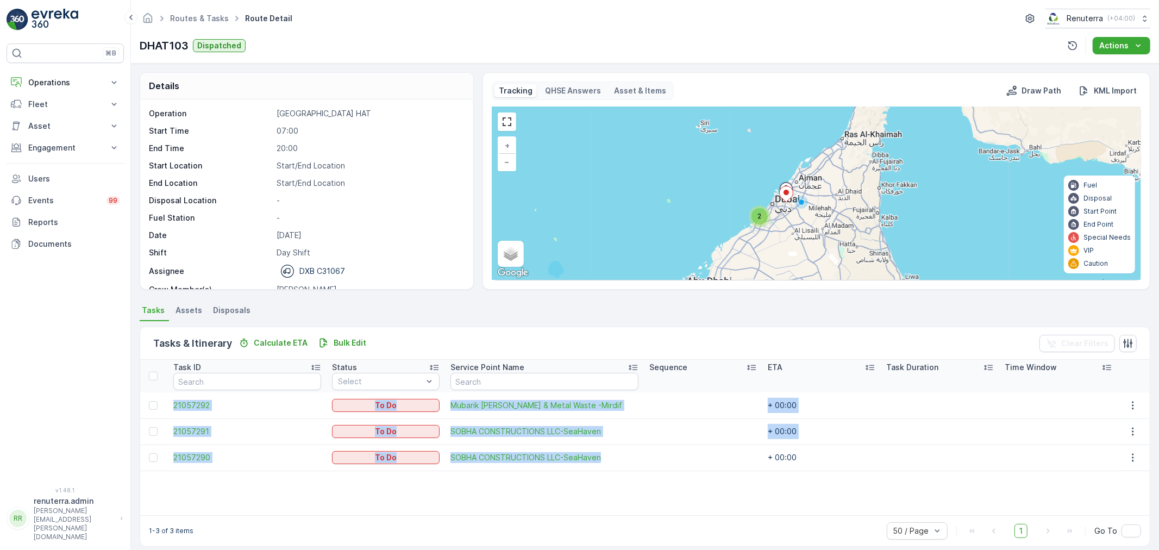
drag, startPoint x: 648, startPoint y: 455, endPoint x: 167, endPoint y: 397, distance: 484.2
click at [167, 397] on tbody "21057292 To Do Mubarik Abdul Majeed Scrap & Metal Waste -Mirdif + 00:00 2105729…" at bounding box center [644, 431] width 1009 height 78
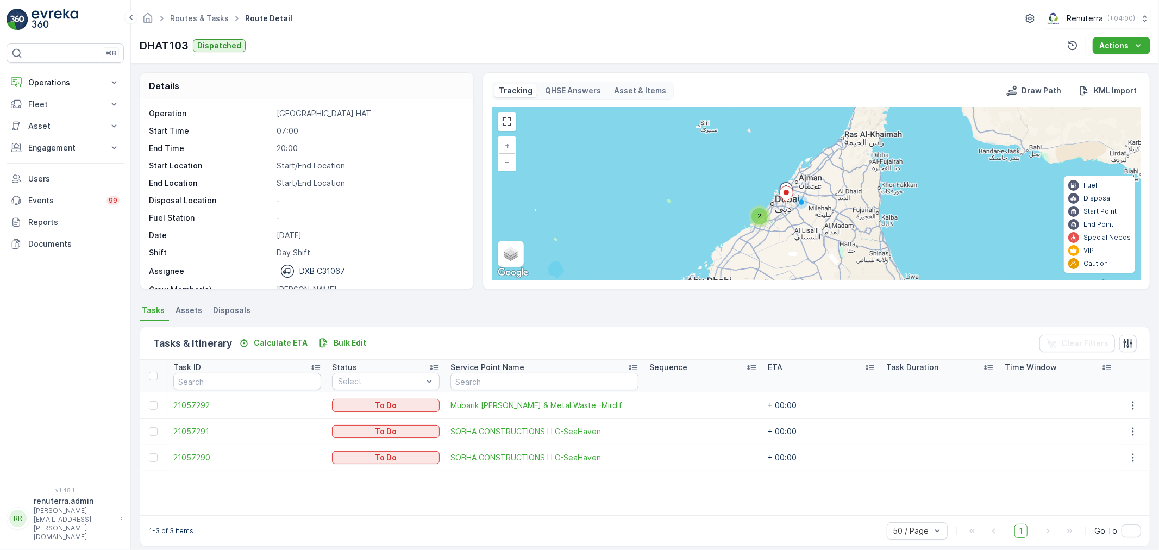
click at [318, 500] on div "Task ID Status Select Service Point Name Sequence ETA Task Duration Time Window…" at bounding box center [644, 437] width 1009 height 155
click at [376, 501] on div "Task ID Status Select Service Point Name Sequence ETA Task Duration Time Window…" at bounding box center [644, 437] width 1009 height 155
click at [375, 498] on div "Task ID Status Select Service Point Name Sequence ETA Task Duration Time Window…" at bounding box center [644, 437] width 1009 height 155
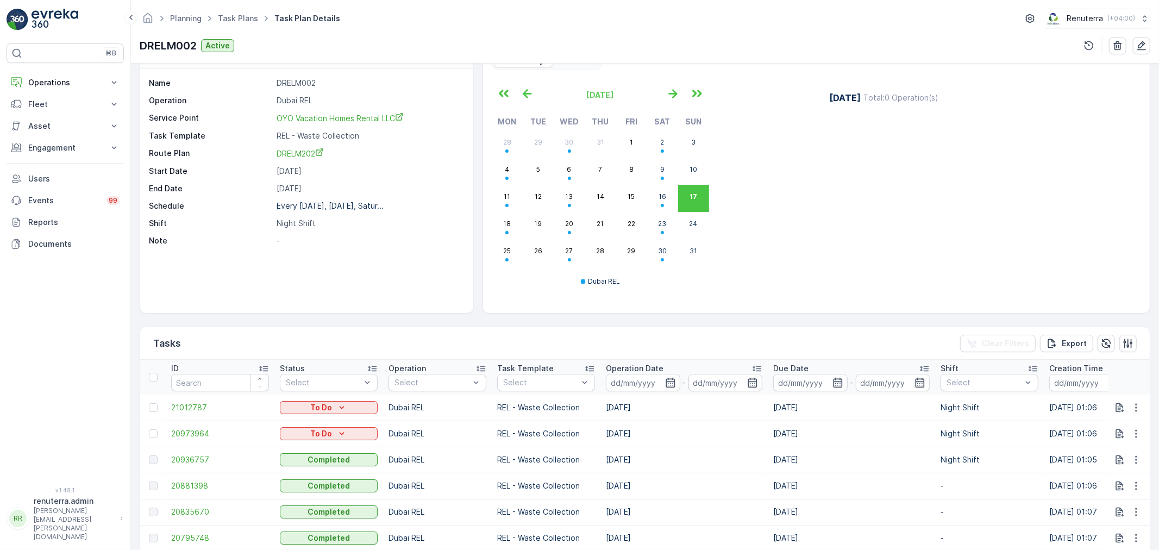
scroll to position [60, 0]
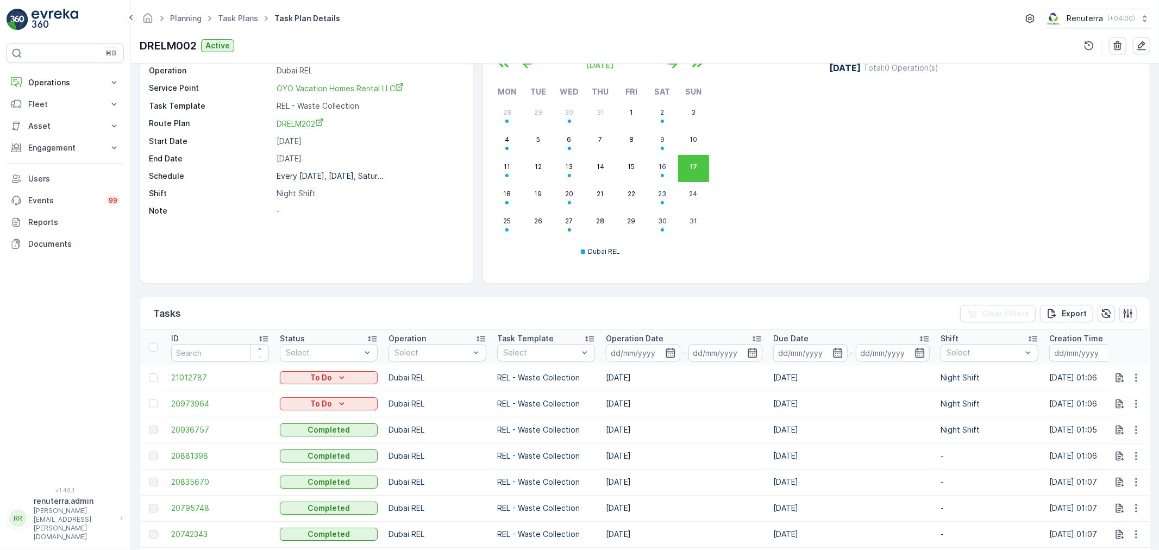
click at [402, 301] on div "Tasks Clear Filters Export" at bounding box center [644, 313] width 1009 height 33
drag, startPoint x: 600, startPoint y: 408, endPoint x: 632, endPoint y: 405, distance: 31.7
click at [632, 405] on td "[DATE]" at bounding box center [683, 404] width 167 height 26
click at [580, 311] on div "Tasks Clear Filters Export" at bounding box center [644, 313] width 1009 height 33
click at [561, 308] on div "Tasks Clear Filters Export" at bounding box center [644, 313] width 1009 height 33
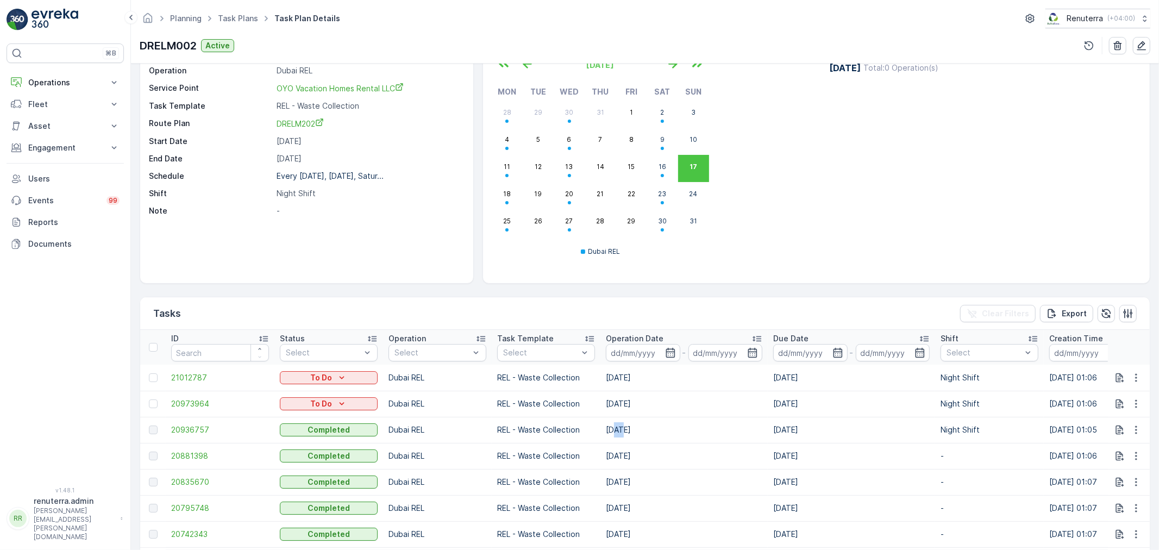
click at [618, 428] on td "[DATE]" at bounding box center [683, 430] width 167 height 26
click at [514, 268] on div "[DATE] Mon Tue Wed Thu Fri Sat Sun 28 29 30 31 1 2 3 4 5 6 7 8 9 10 11 12 13 14…" at bounding box center [816, 160] width 649 height 228
click at [514, 268] on div "August 2025 Mon Tue Wed Thu Fri Sat Sun 28 29 30 31 1 2 3 4 5 6 7 8 9 10 11 12 …" at bounding box center [816, 160] width 649 height 228
drag, startPoint x: 595, startPoint y: 402, endPoint x: 671, endPoint y: 410, distance: 76.5
click at [671, 410] on tr "20973964 To Do Dubai REL REL - Waste Collection 18.08.2025 18.08.2025 Night Shi…" at bounding box center [991, 404] width 1703 height 26
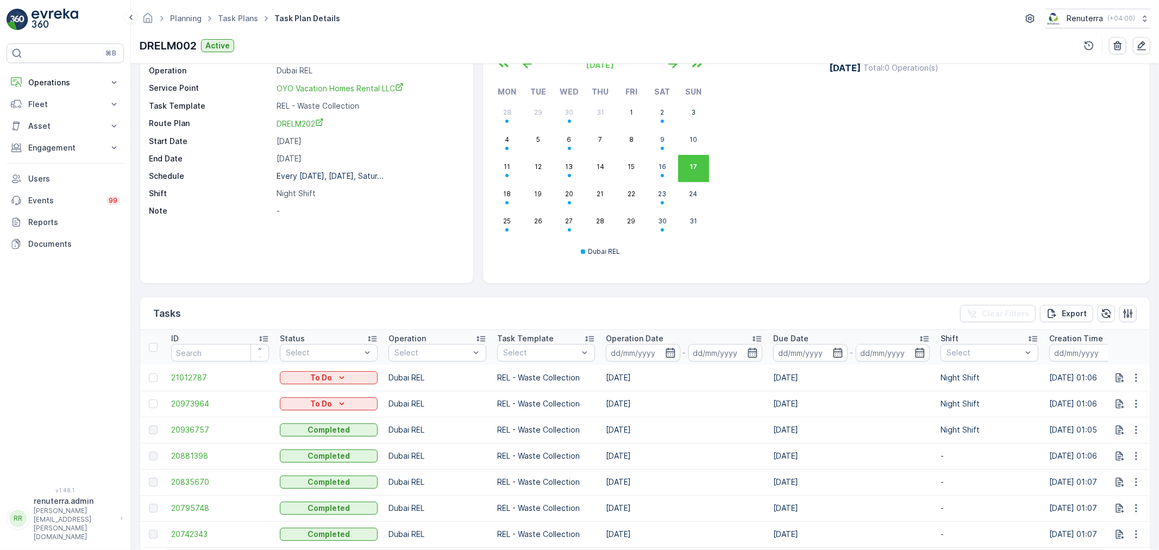
drag, startPoint x: 482, startPoint y: 399, endPoint x: 666, endPoint y: 404, distance: 184.2
click at [666, 404] on tr "20973964 To Do Dubai REL REL - Waste Collection 18.08.2025 18.08.2025 Night Shi…" at bounding box center [991, 404] width 1703 height 26
click at [626, 304] on div "Tasks Clear Filters Export" at bounding box center [644, 313] width 1009 height 33
drag, startPoint x: 475, startPoint y: 404, endPoint x: 877, endPoint y: 402, distance: 401.4
click at [877, 402] on tr "20973964 To Do Dubai REL REL - Waste Collection 18.08.2025 18.08.2025 Night Shi…" at bounding box center [991, 404] width 1703 height 26
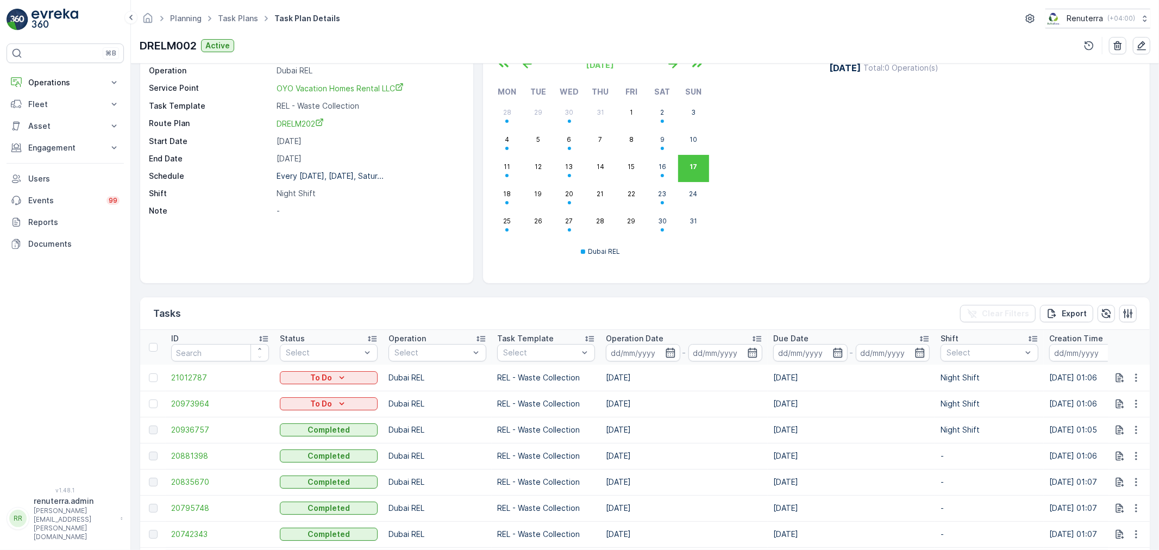
click at [877, 402] on td "18.08.2025" at bounding box center [851, 404] width 167 height 26
click at [557, 304] on div "Tasks Clear Filters Export" at bounding box center [644, 313] width 1009 height 33
drag, startPoint x: 487, startPoint y: 405, endPoint x: 1029, endPoint y: 399, distance: 542.1
click at [1029, 399] on tr "20973964 To Do Dubai REL REL - Waste Collection 18.08.2025 18.08.2025 Night Shi…" at bounding box center [991, 404] width 1703 height 26
click at [1029, 399] on td "Night Shift" at bounding box center [989, 404] width 109 height 26
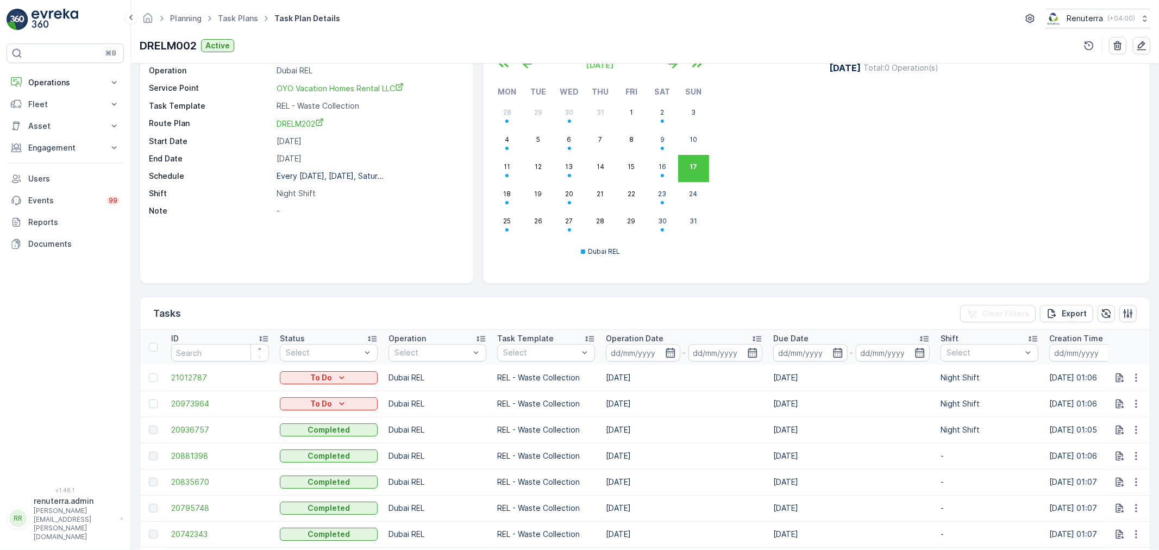
drag, startPoint x: 605, startPoint y: 425, endPoint x: 658, endPoint y: 429, distance: 52.8
click at [658, 429] on td "[DATE]" at bounding box center [683, 430] width 167 height 26
click at [202, 431] on span "20936757" at bounding box center [220, 429] width 98 height 11
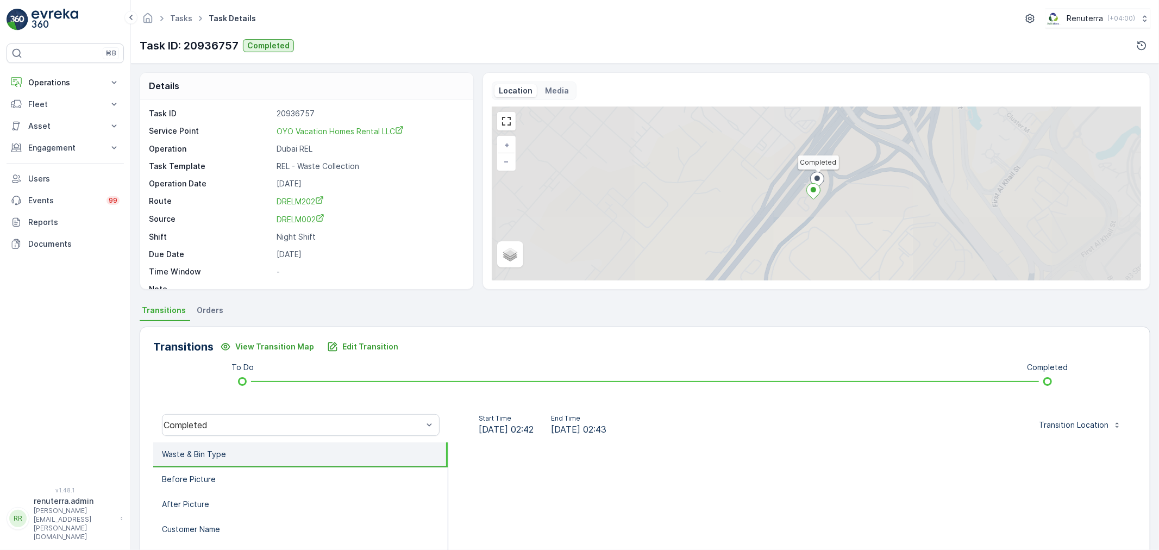
scroll to position [134, 0]
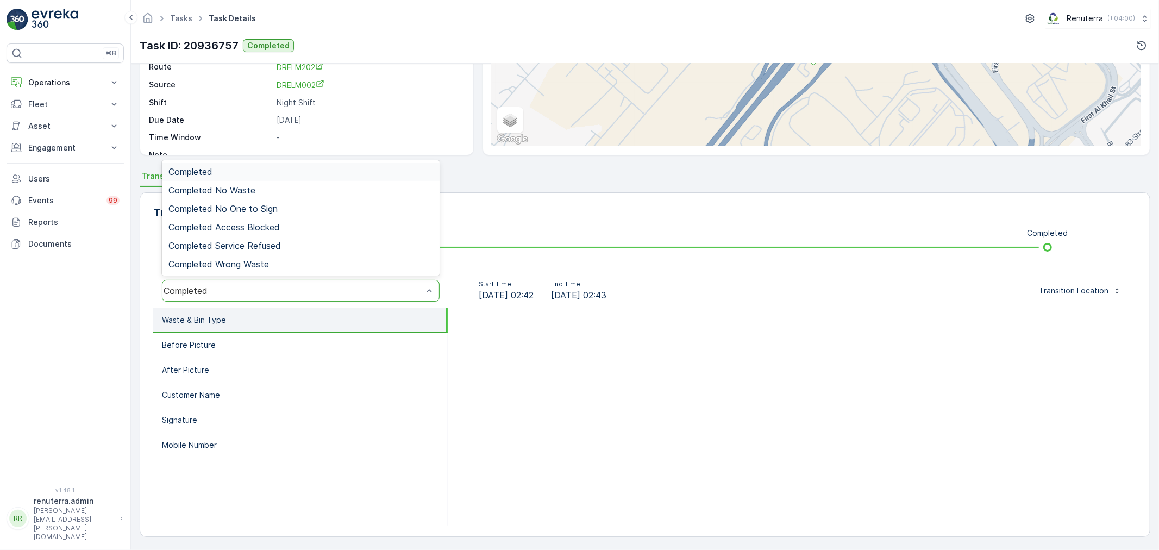
click at [262, 290] on div "Completed" at bounding box center [292, 291] width 259 height 10
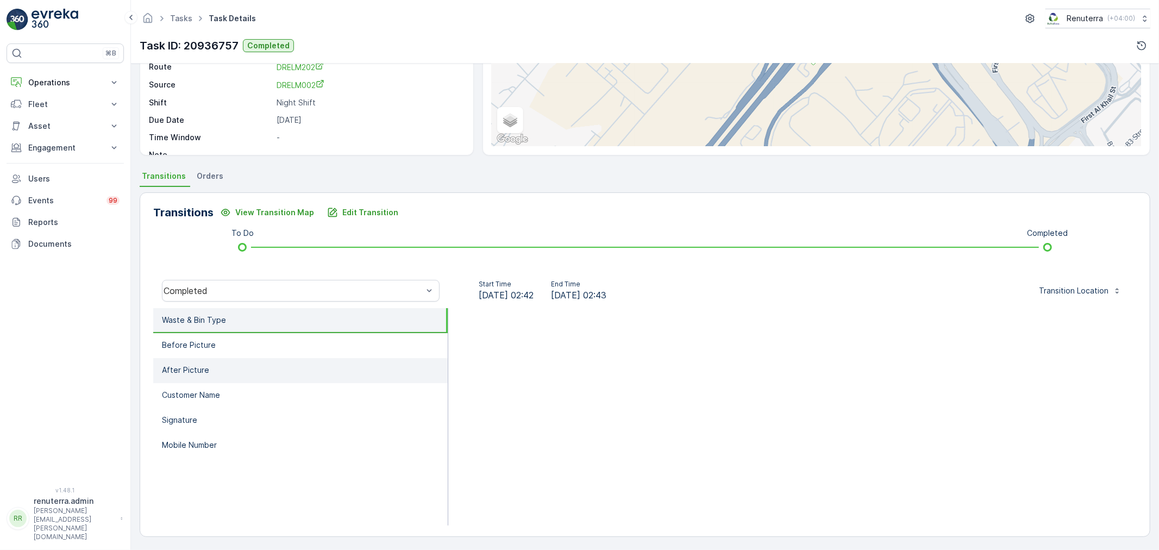
click at [354, 364] on li "After Picture" at bounding box center [300, 370] width 294 height 25
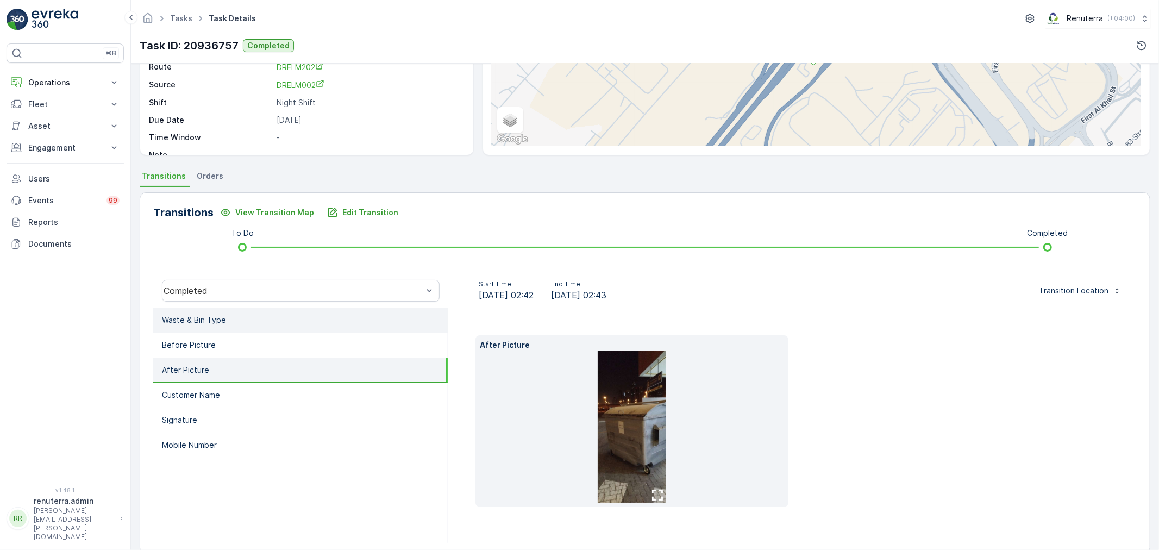
click at [230, 319] on li "Waste & Bin Type" at bounding box center [300, 320] width 294 height 25
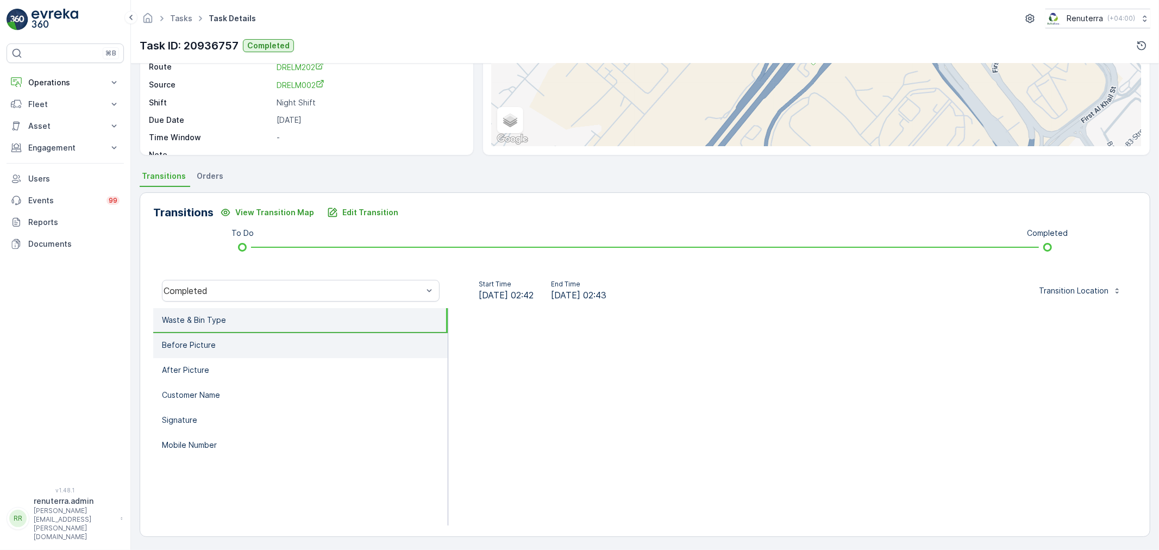
click at [221, 339] on li "Before Picture" at bounding box center [300, 345] width 294 height 25
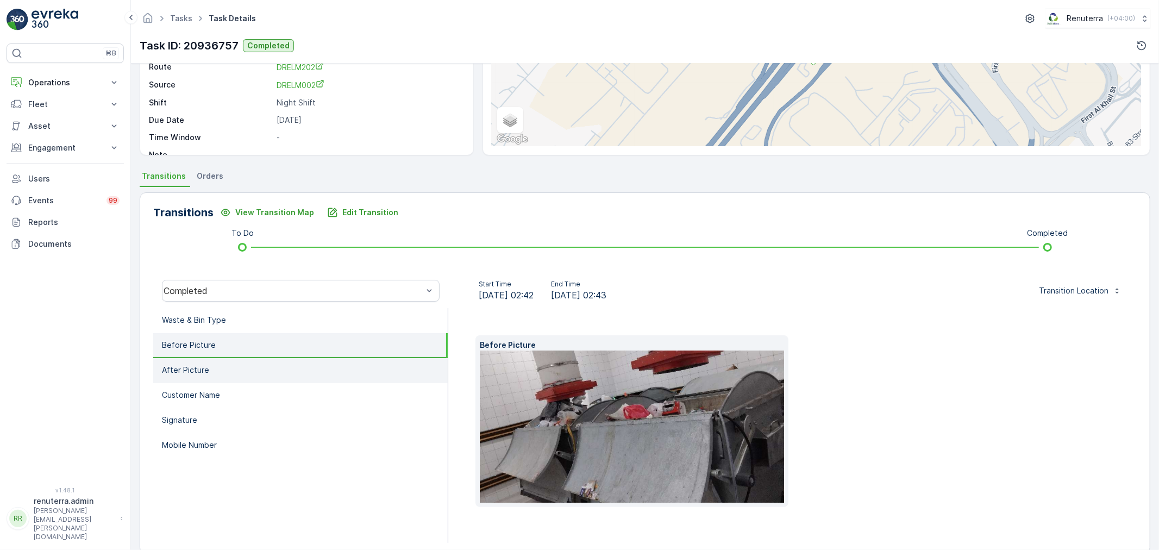
click at [219, 367] on li "After Picture" at bounding box center [300, 370] width 294 height 25
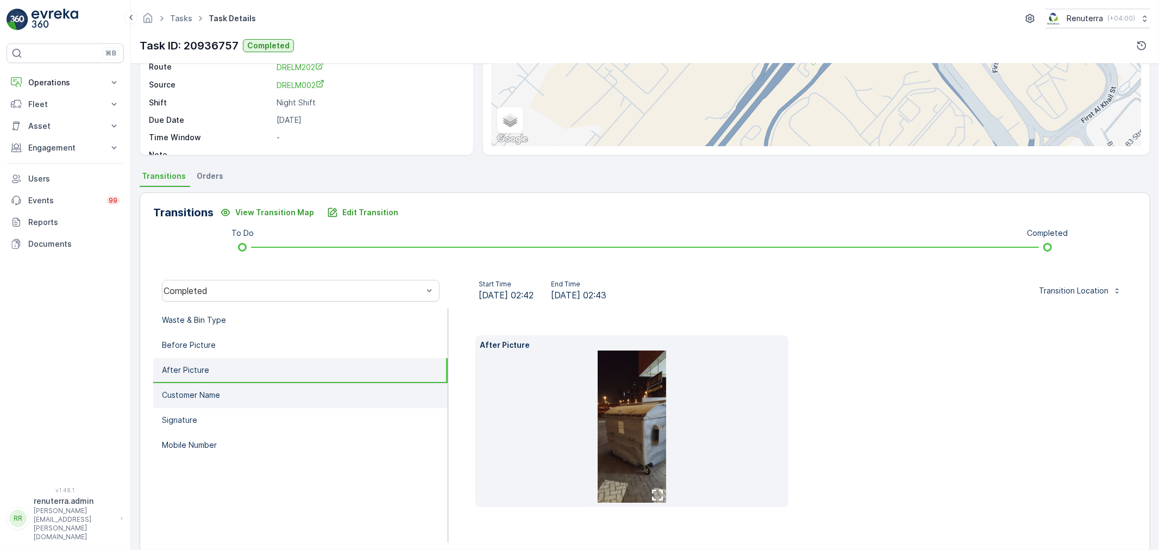
click at [225, 390] on li "Customer Name" at bounding box center [300, 395] width 294 height 25
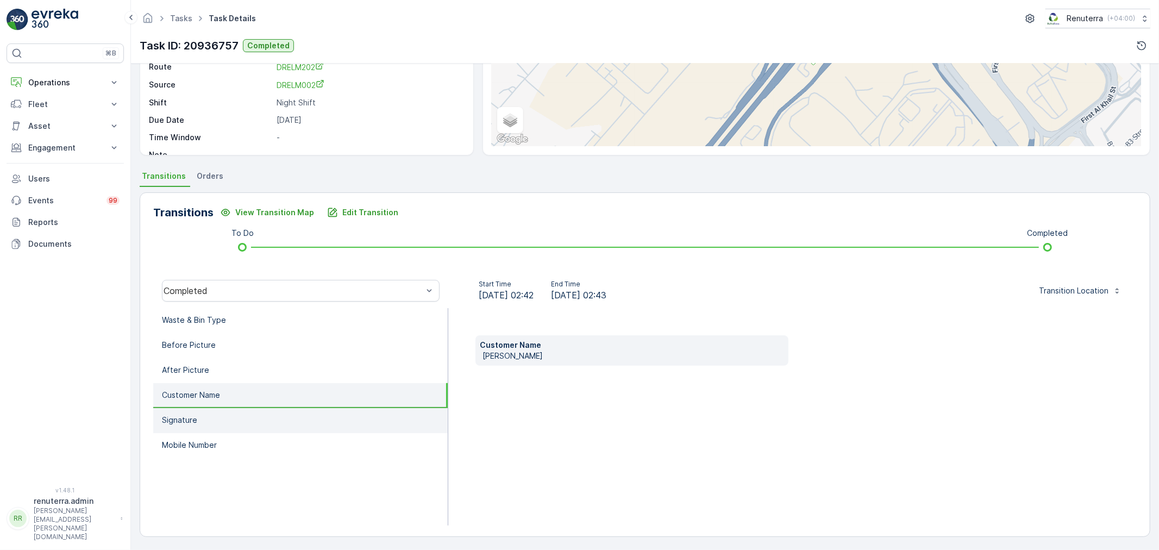
click at [221, 415] on li "Signature" at bounding box center [300, 420] width 294 height 25
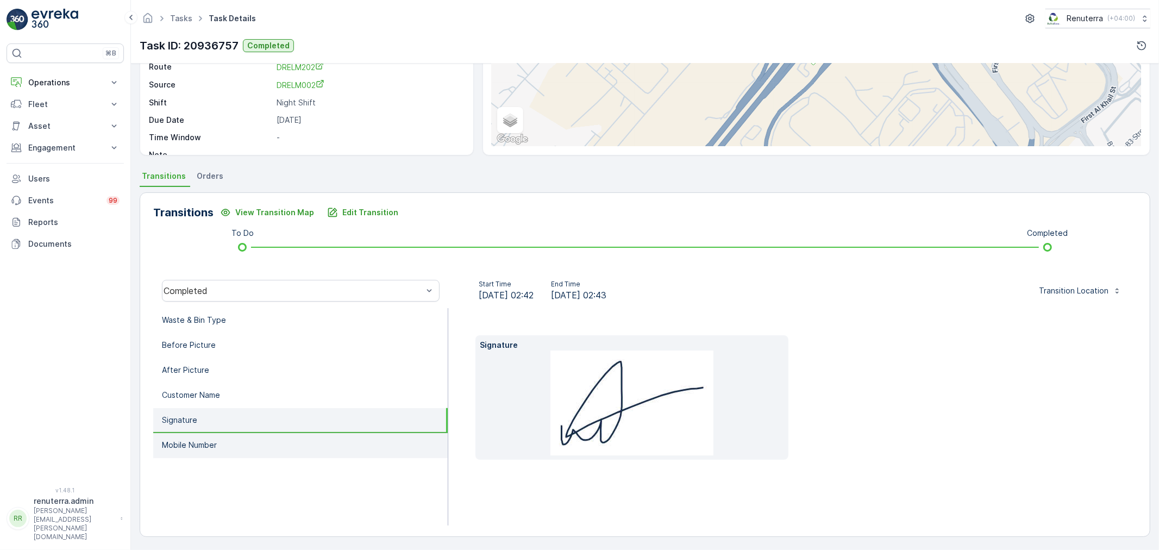
click at [220, 433] on li "Mobile Number" at bounding box center [300, 445] width 294 height 25
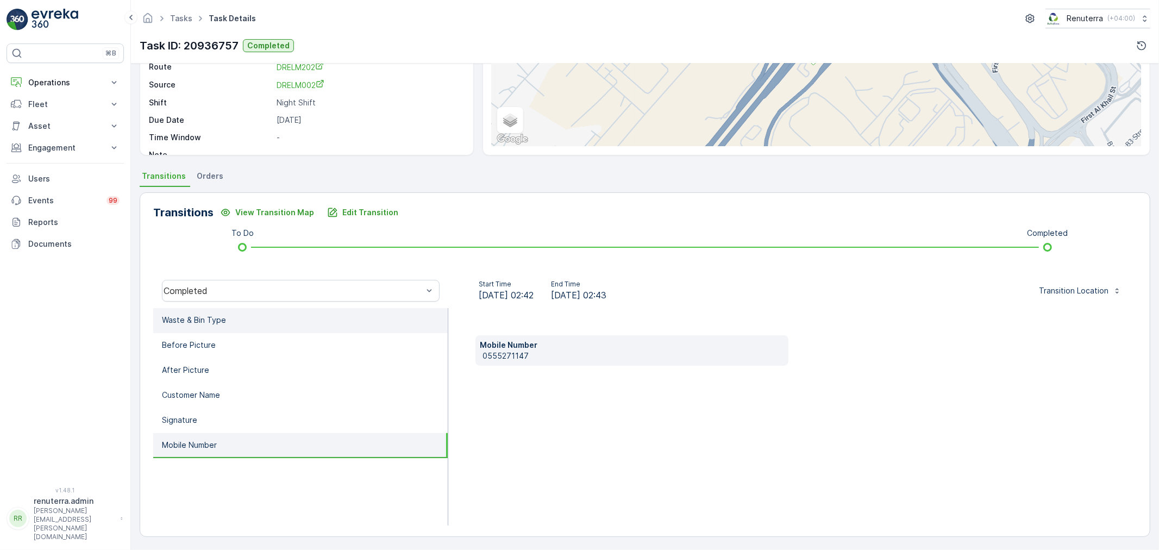
click at [216, 317] on p "Waste & Bin Type" at bounding box center [194, 320] width 64 height 11
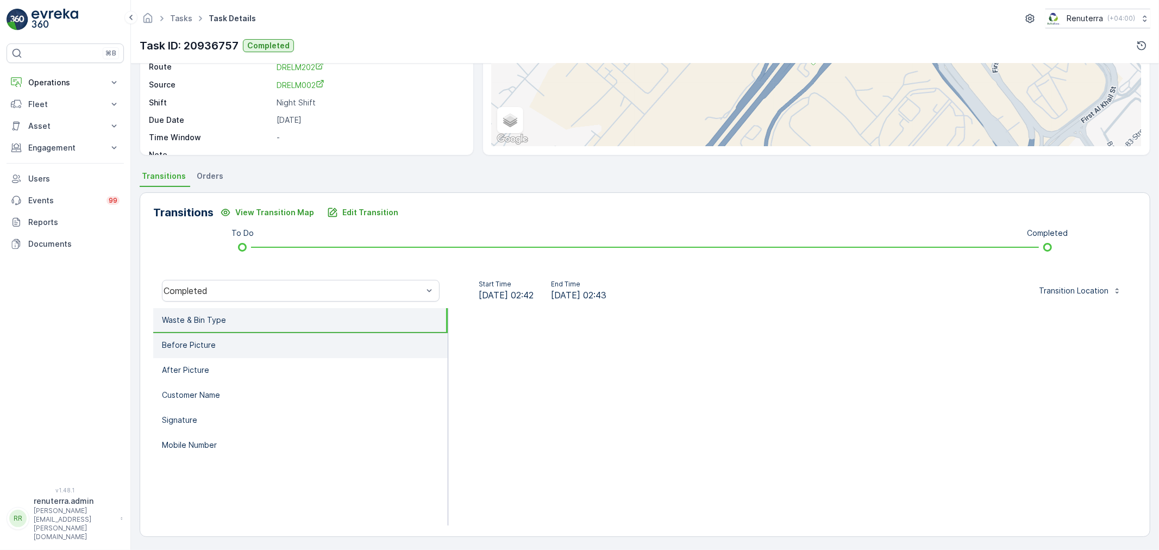
click at [217, 343] on li "Before Picture" at bounding box center [300, 345] width 294 height 25
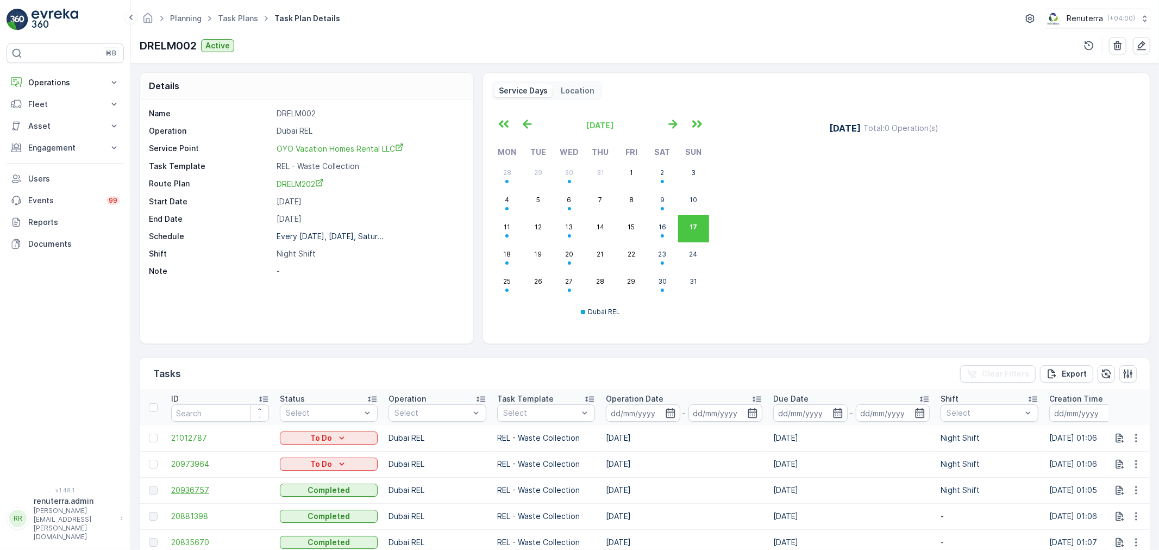
click at [199, 486] on span "20936757" at bounding box center [220, 490] width 98 height 11
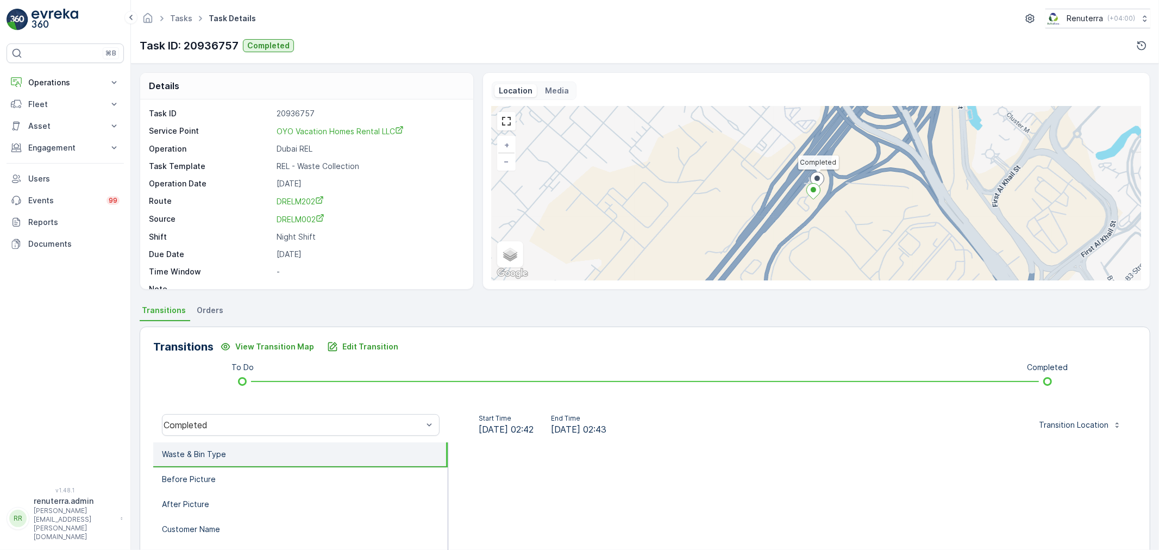
scroll to position [60, 0]
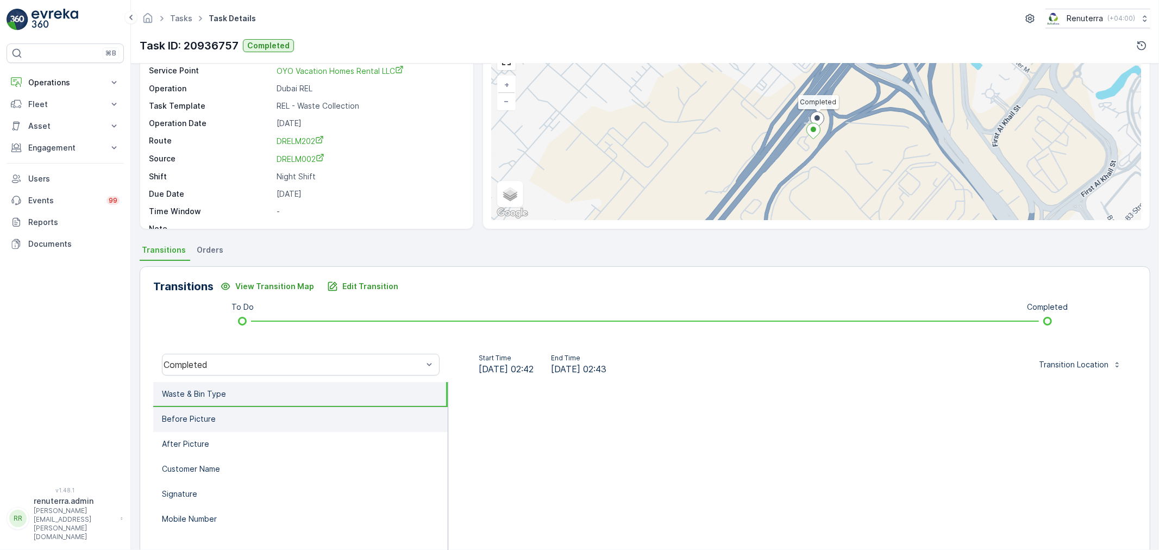
click at [210, 414] on p "Before Picture" at bounding box center [189, 418] width 54 height 11
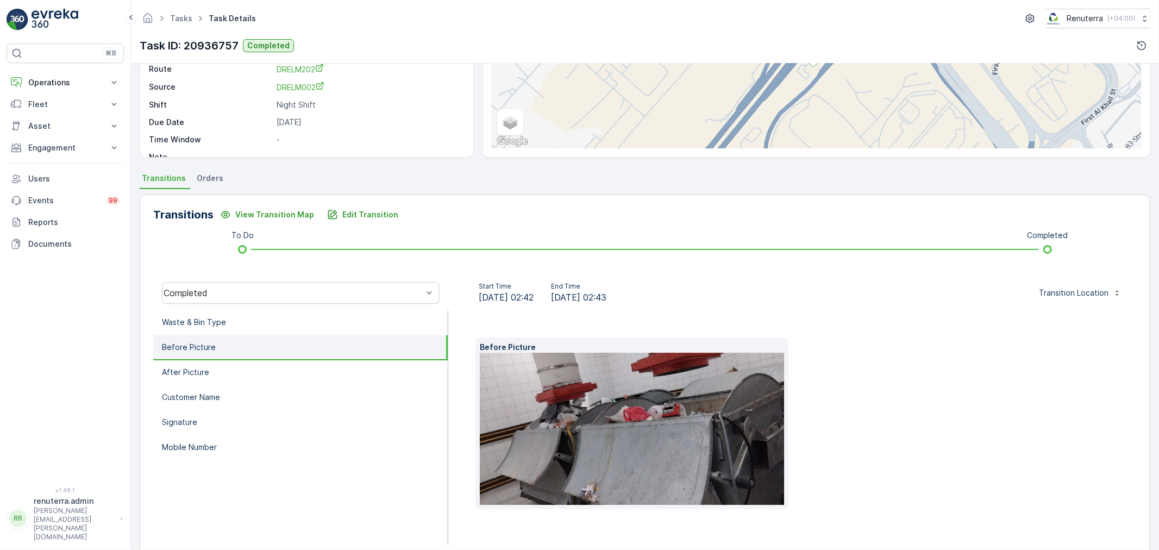
scroll to position [152, 0]
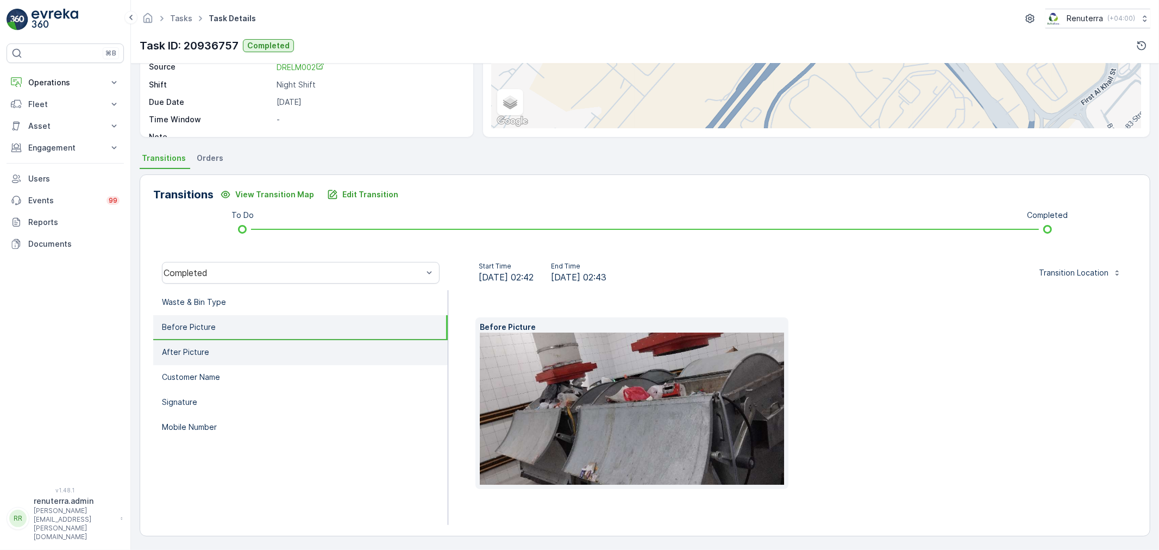
click at [212, 351] on li "After Picture" at bounding box center [300, 352] width 294 height 25
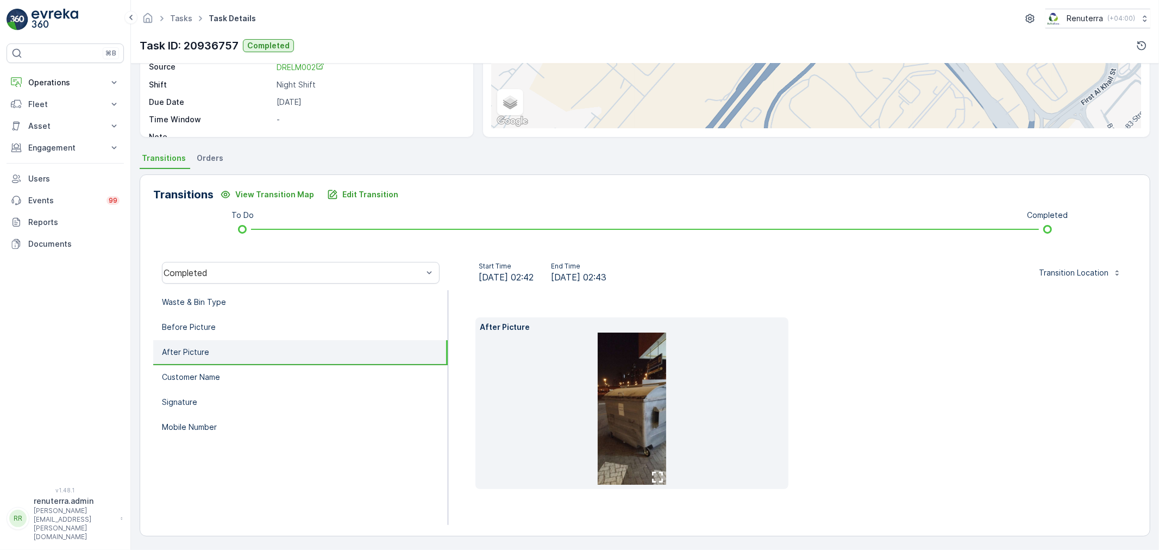
scroll to position [135, 0]
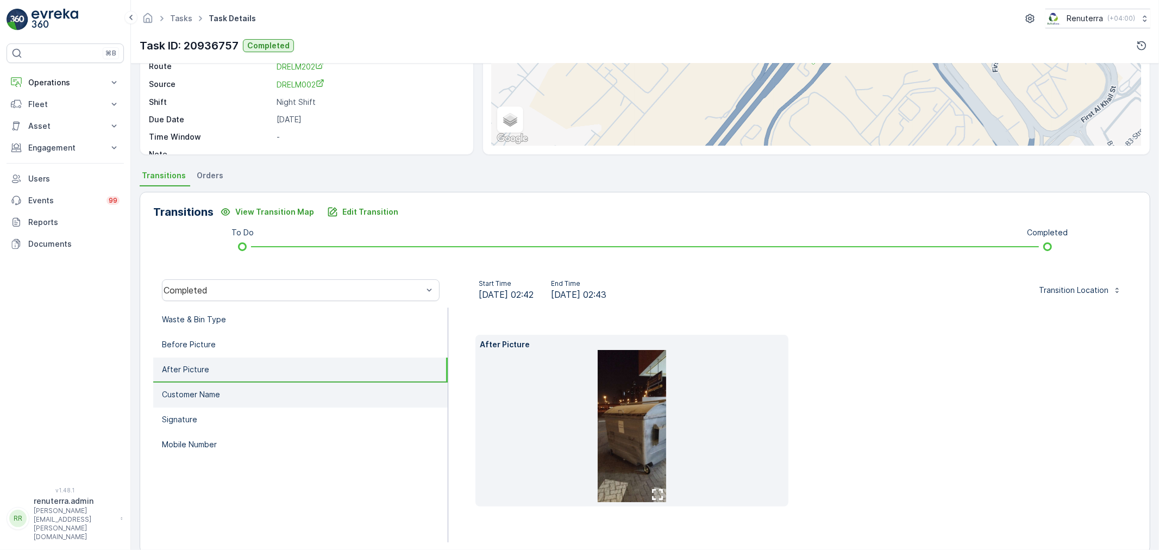
click at [209, 382] on li "Customer Name" at bounding box center [300, 394] width 294 height 25
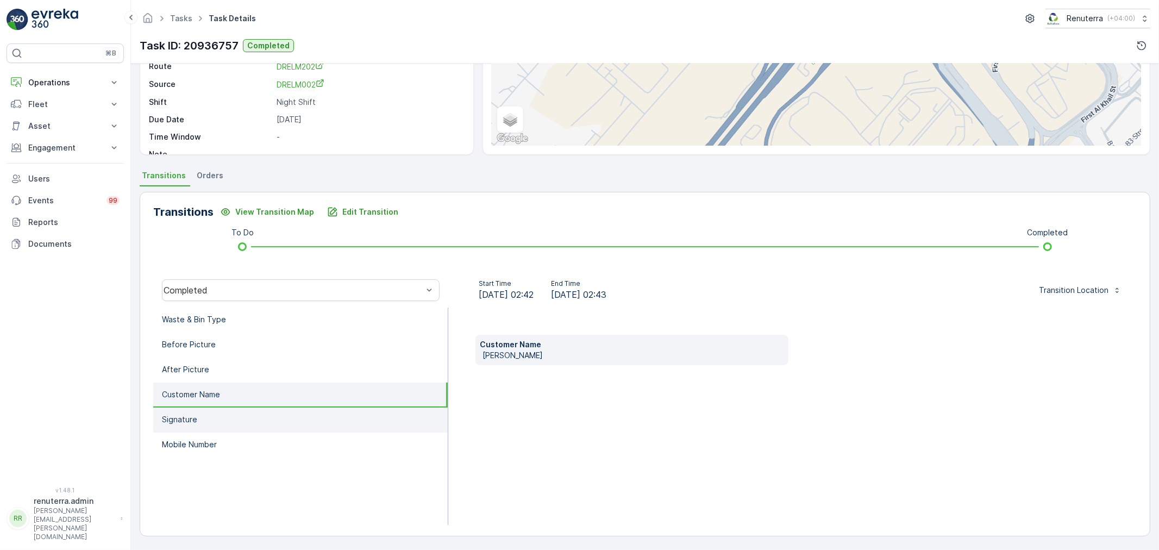
click at [215, 413] on li "Signature" at bounding box center [300, 419] width 294 height 25
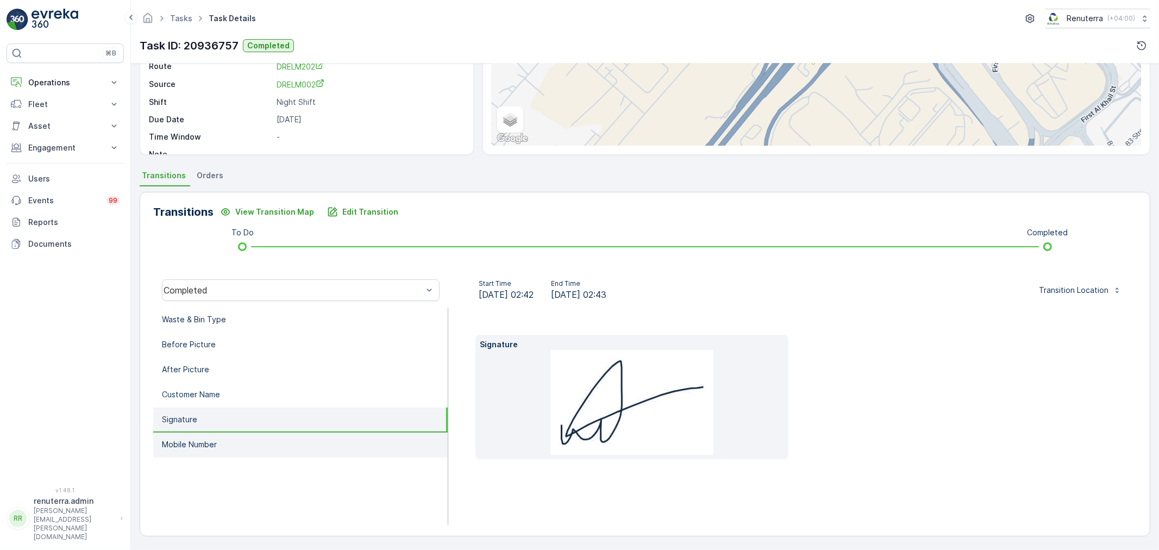
click at [219, 435] on li "Mobile Number" at bounding box center [300, 444] width 294 height 25
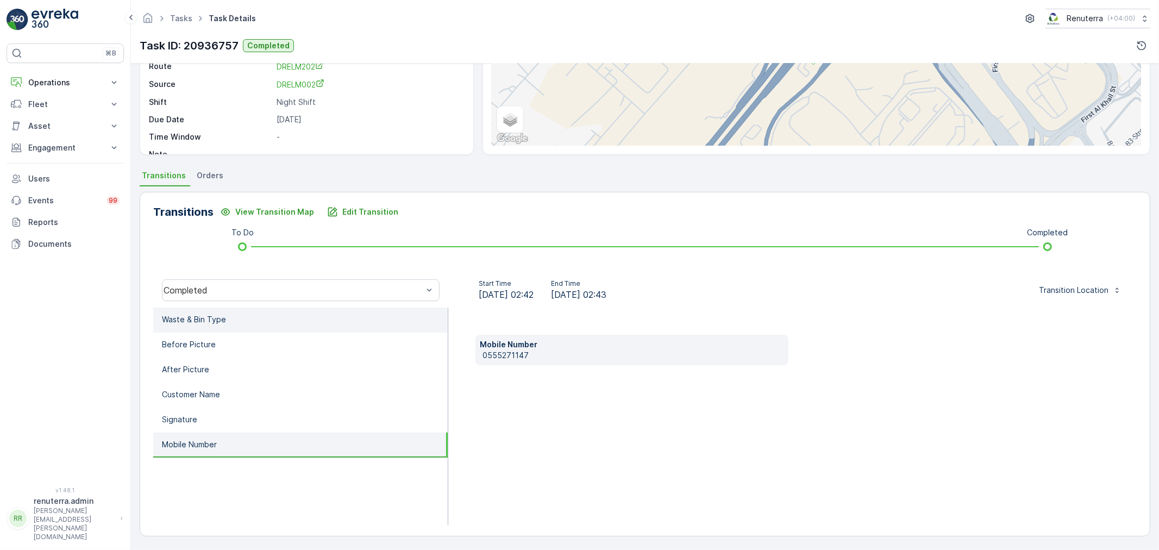
click at [221, 318] on p "Waste & Bin Type" at bounding box center [194, 319] width 64 height 11
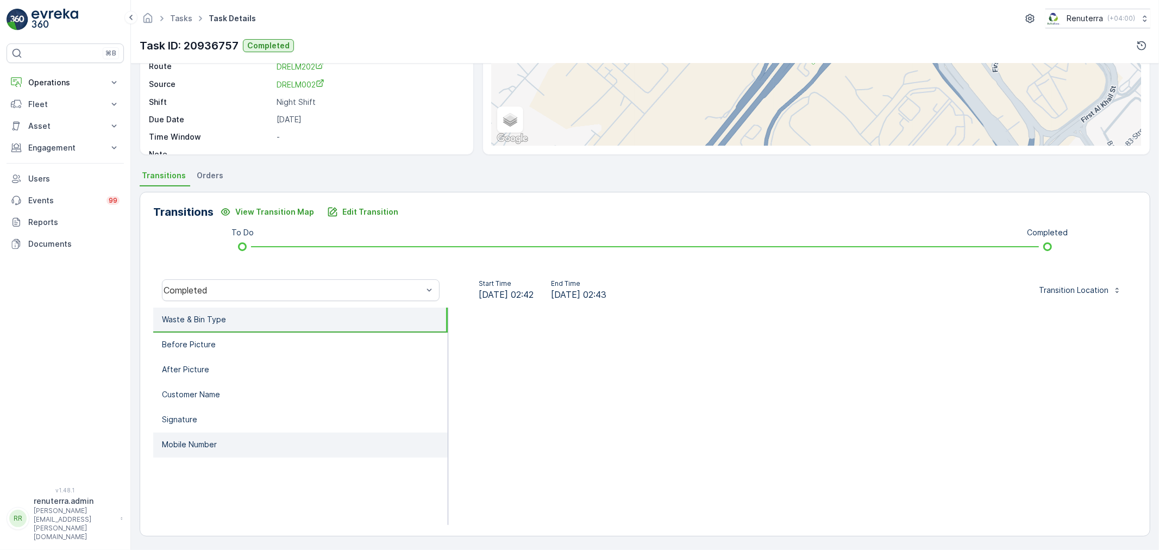
click at [203, 439] on p "Mobile Number" at bounding box center [189, 444] width 55 height 11
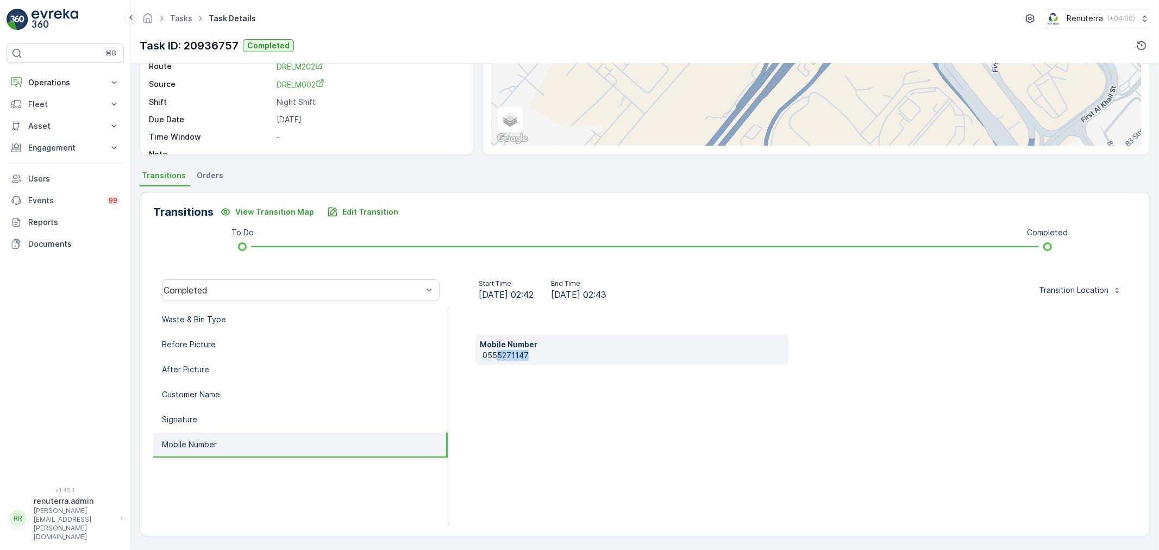
drag, startPoint x: 495, startPoint y: 351, endPoint x: 527, endPoint y: 357, distance: 33.2
click at [527, 357] on p "0555271147" at bounding box center [632, 355] width 301 height 11
click at [224, 337] on li "Before Picture" at bounding box center [300, 344] width 294 height 25
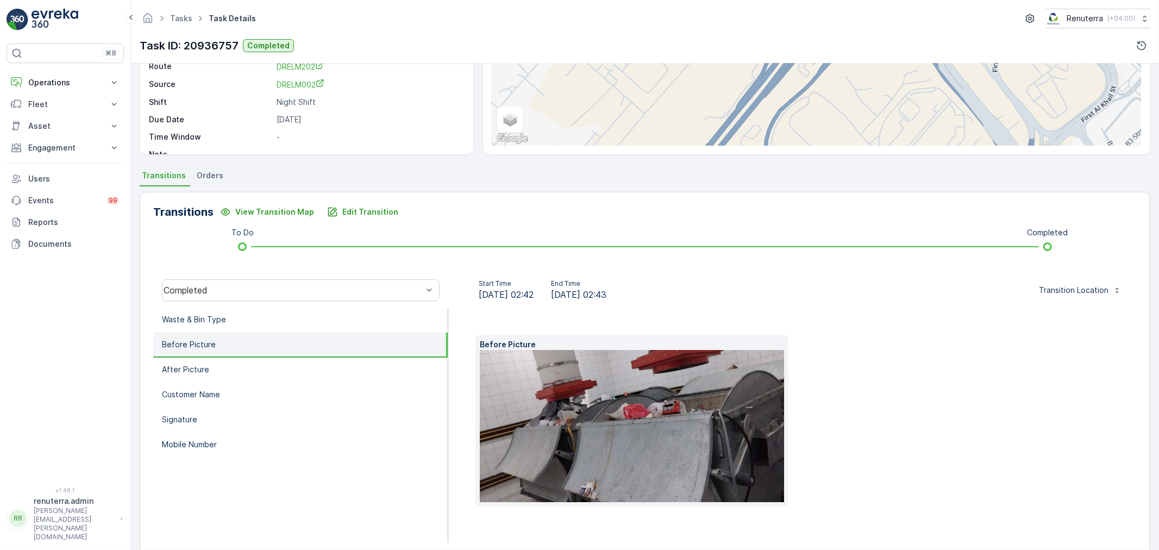
scroll to position [152, 0]
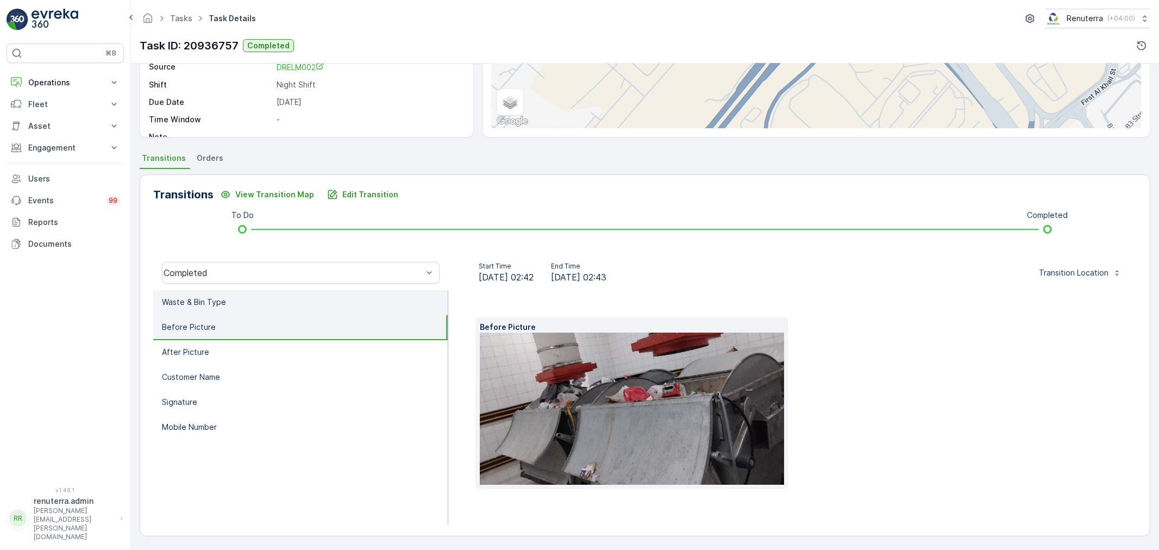
click at [219, 299] on p "Waste & Bin Type" at bounding box center [194, 302] width 64 height 11
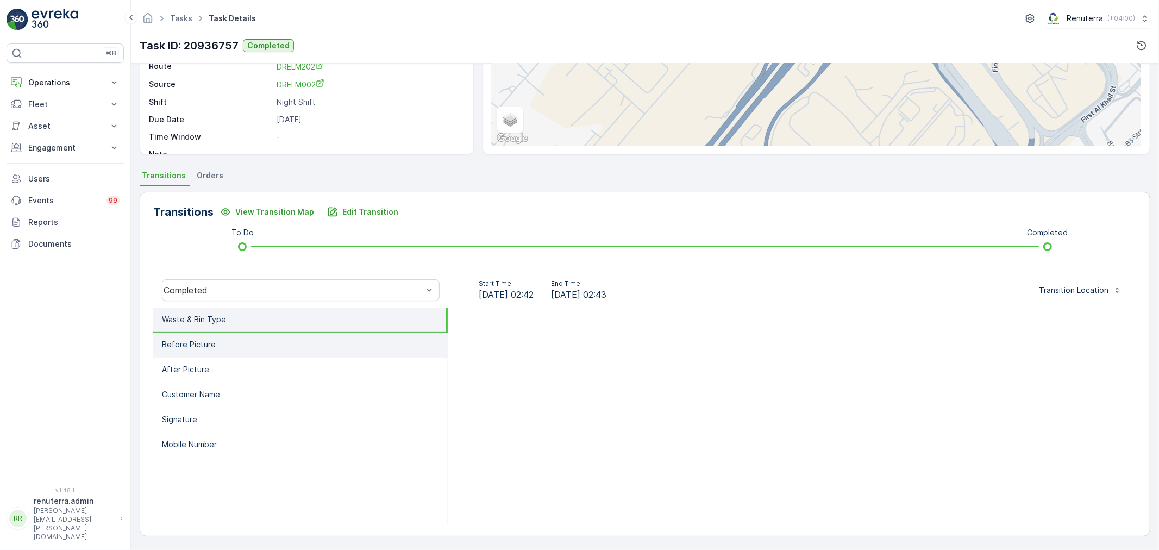
click at [219, 339] on li "Before Picture" at bounding box center [300, 344] width 294 height 25
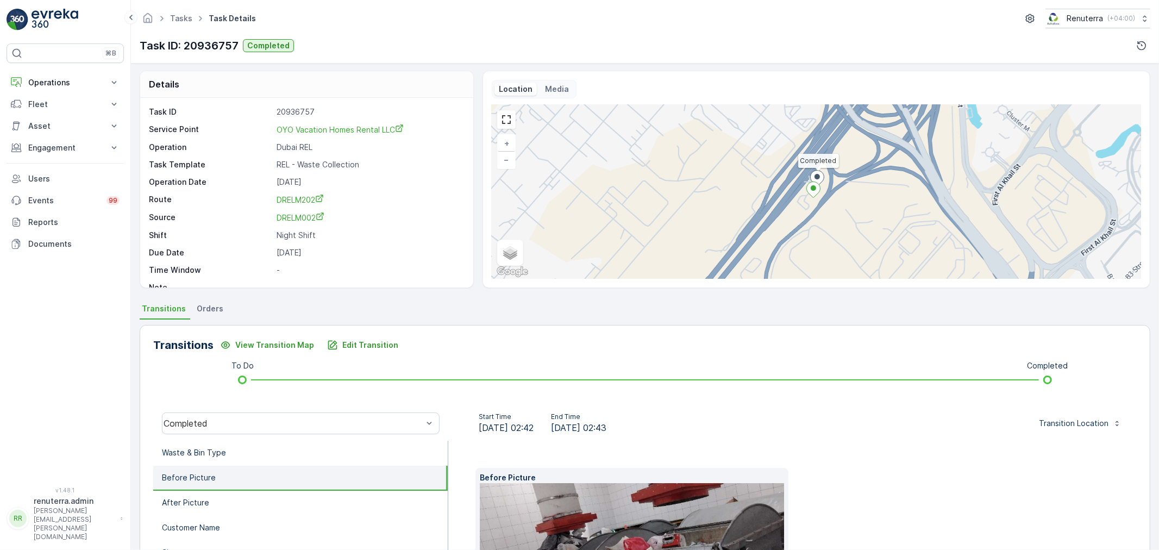
scroll to position [0, 0]
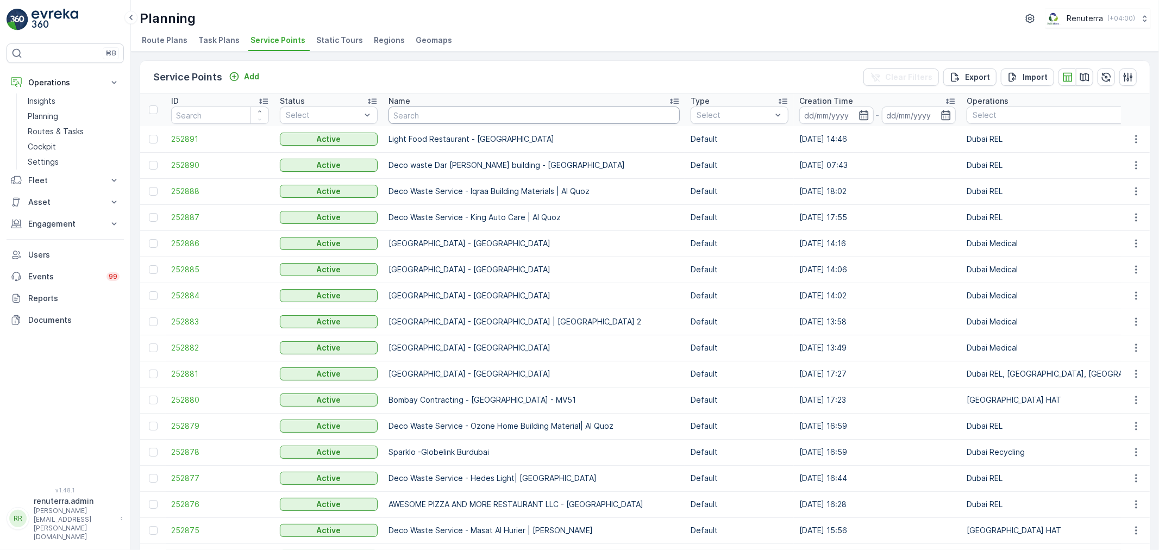
click at [419, 113] on input "text" at bounding box center [533, 114] width 291 height 17
type input "naba"
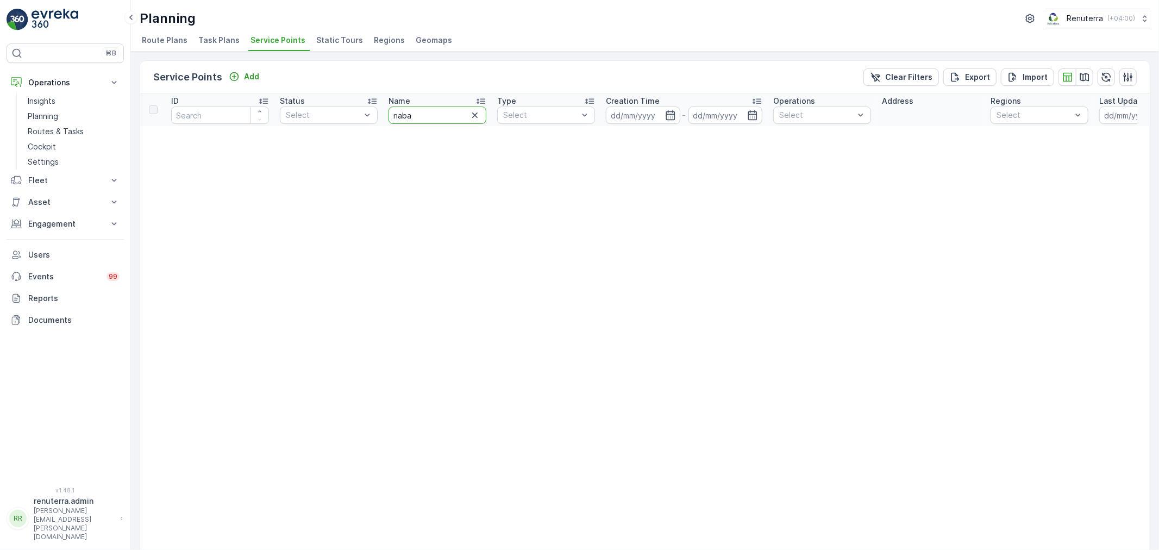
drag, startPoint x: 426, startPoint y: 112, endPoint x: 392, endPoint y: 111, distance: 33.7
click at [392, 111] on input "naba" at bounding box center [437, 114] width 98 height 17
type input "NABC"
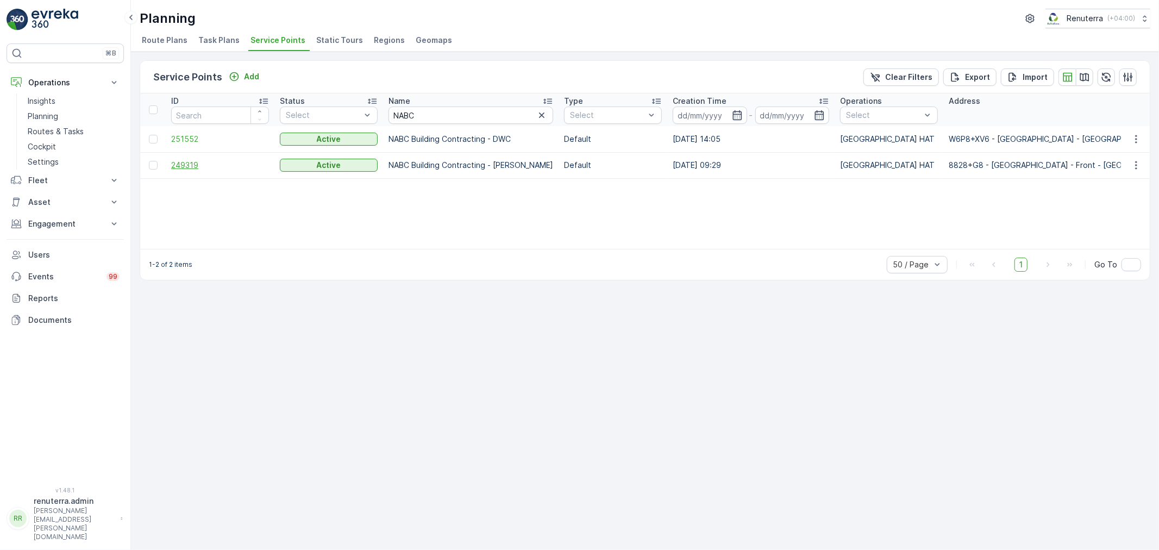
click at [187, 165] on span "249319" at bounding box center [220, 165] width 98 height 11
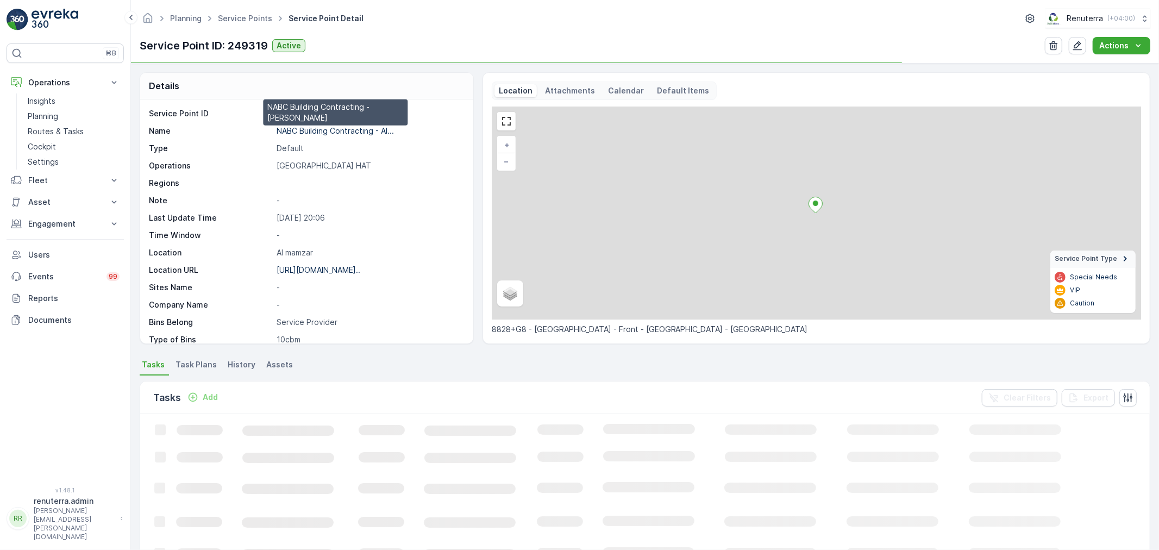
click at [297, 131] on p "NABC Building Contracting - Al..." at bounding box center [334, 130] width 117 height 9
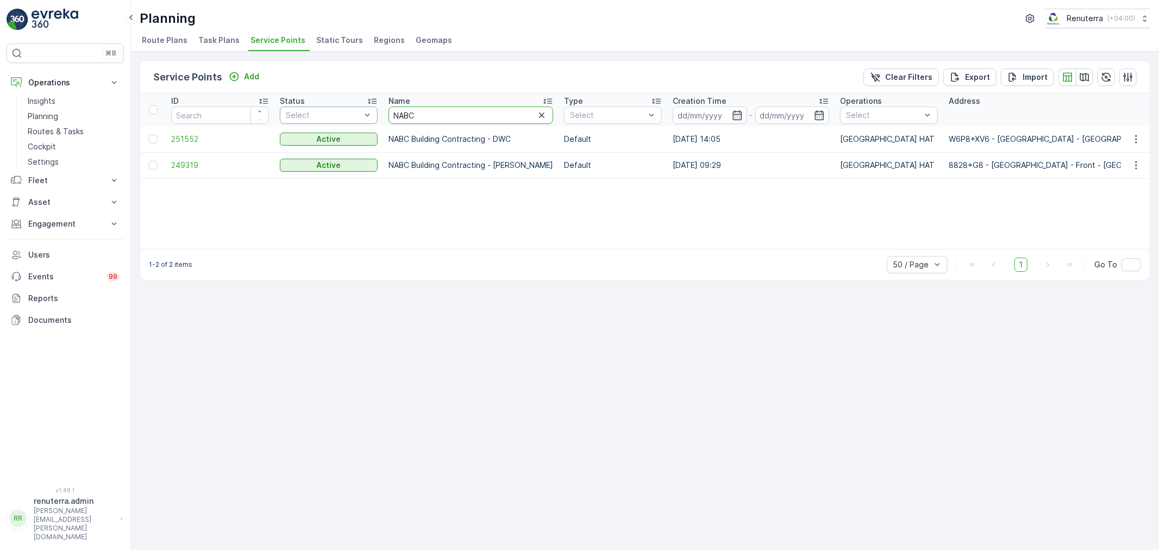
drag, startPoint x: 422, startPoint y: 114, endPoint x: 363, endPoint y: 105, distance: 59.8
type input "shre"
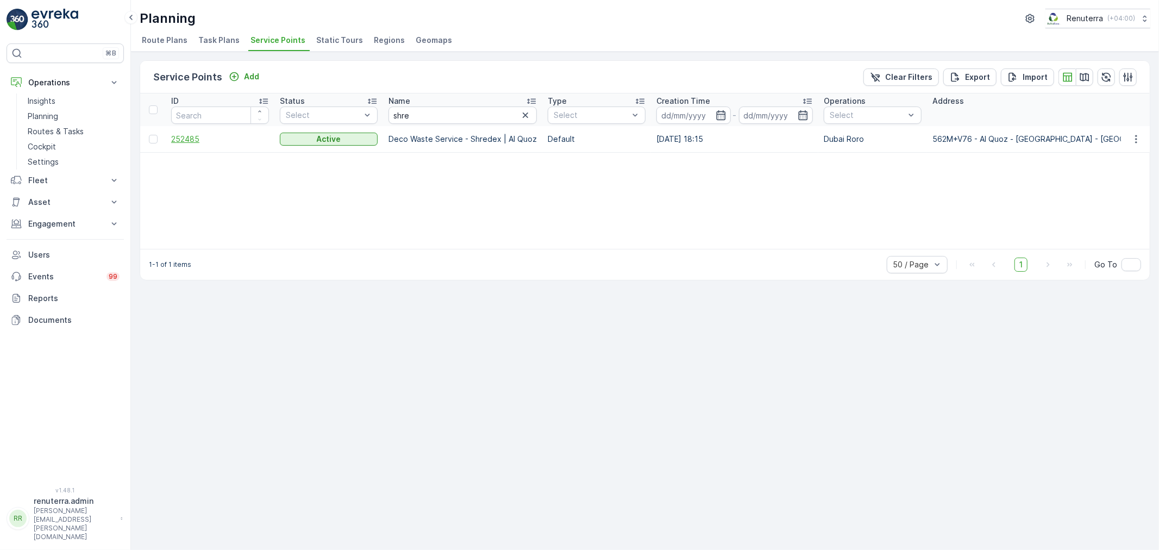
click at [185, 138] on span "252485" at bounding box center [220, 139] width 98 height 11
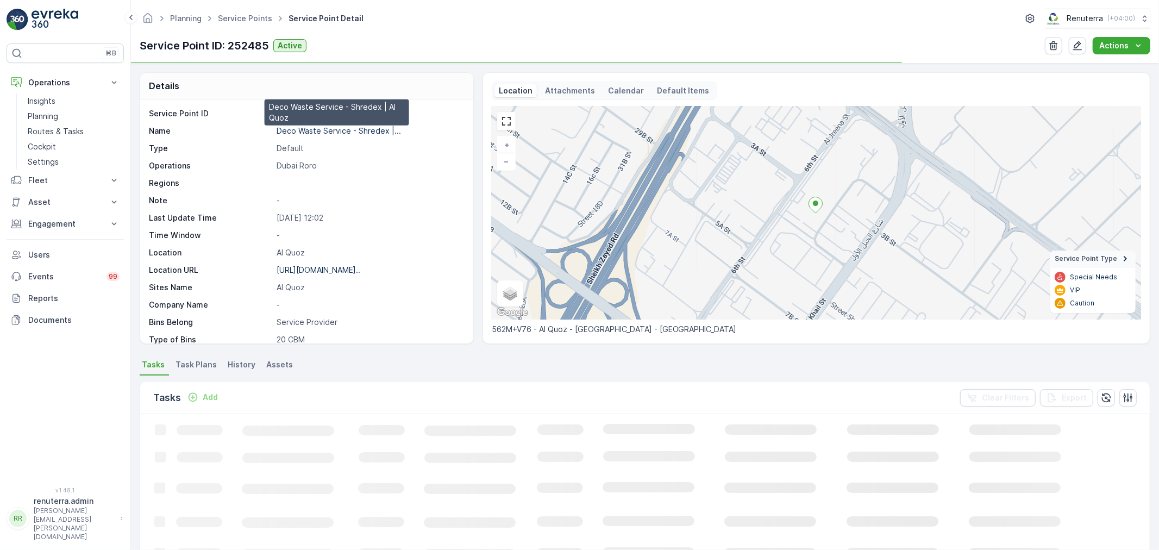
click at [329, 129] on p "Deco Waste Service - Shredex |..." at bounding box center [338, 130] width 124 height 9
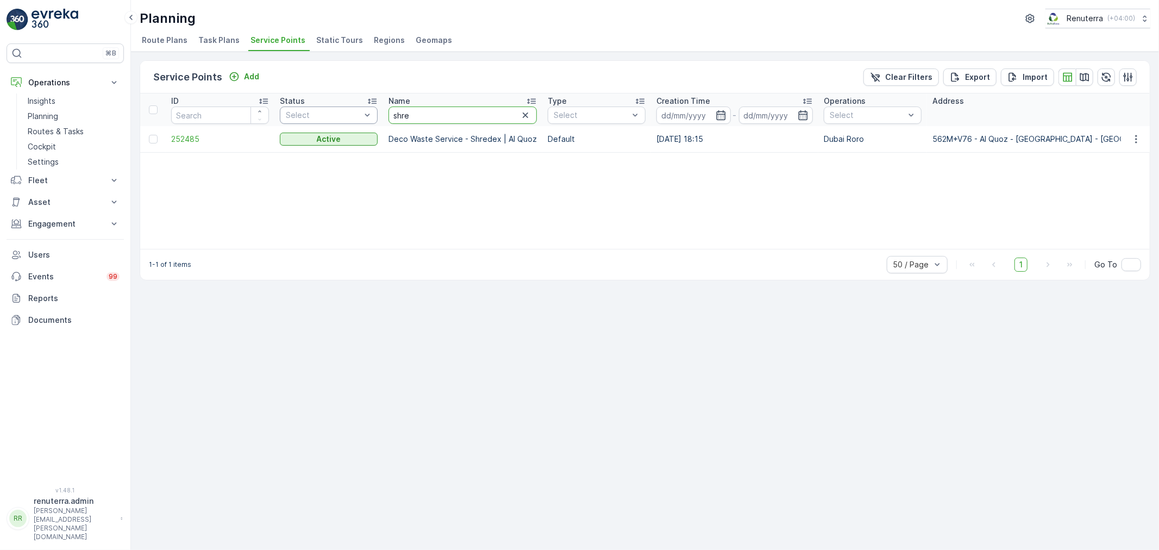
drag, startPoint x: 450, startPoint y: 114, endPoint x: 357, endPoint y: 114, distance: 92.9
type input "al"
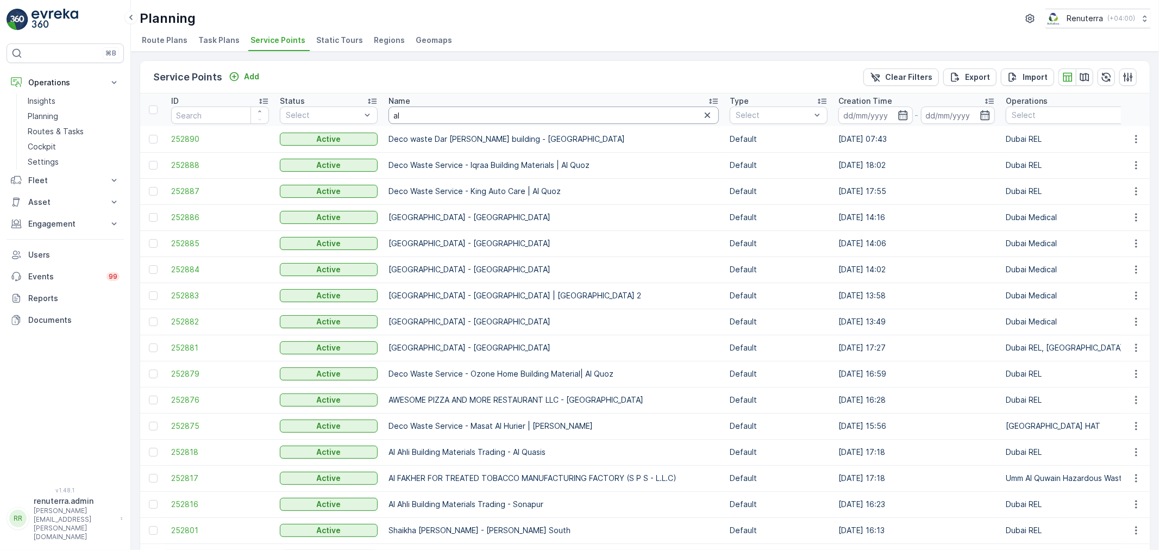
click at [417, 120] on input "al" at bounding box center [553, 114] width 330 height 17
type input "aljawad"
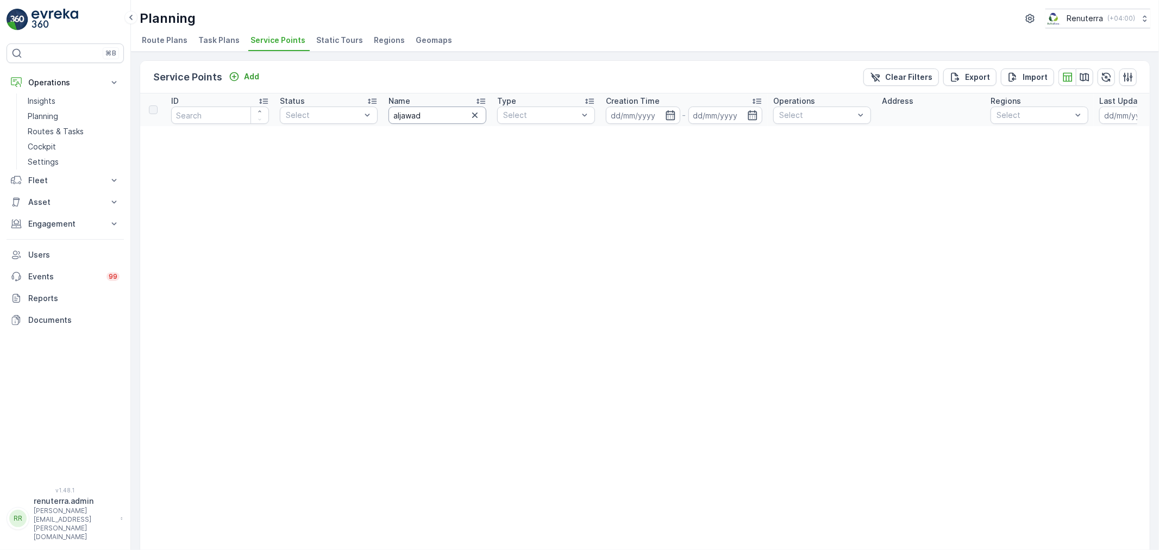
click at [399, 116] on input "aljawad" at bounding box center [437, 114] width 98 height 17
type input "al jawad"
drag, startPoint x: 448, startPoint y: 116, endPoint x: 383, endPoint y: 115, distance: 64.6
click at [383, 115] on th "Name al jawad" at bounding box center [437, 109] width 109 height 33
type input "jawad"
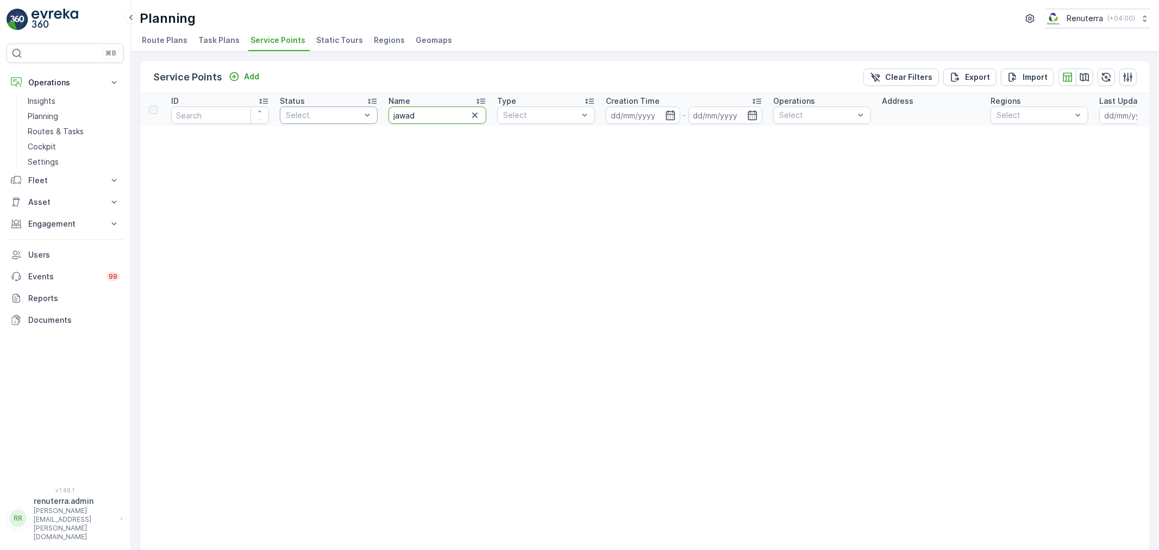
drag, startPoint x: 422, startPoint y: 116, endPoint x: 376, endPoint y: 109, distance: 46.2
type input "aljwa"
drag, startPoint x: 421, startPoint y: 111, endPoint x: 384, endPoint y: 111, distance: 36.9
click at [384, 111] on th "Name aljwa" at bounding box center [437, 109] width 109 height 33
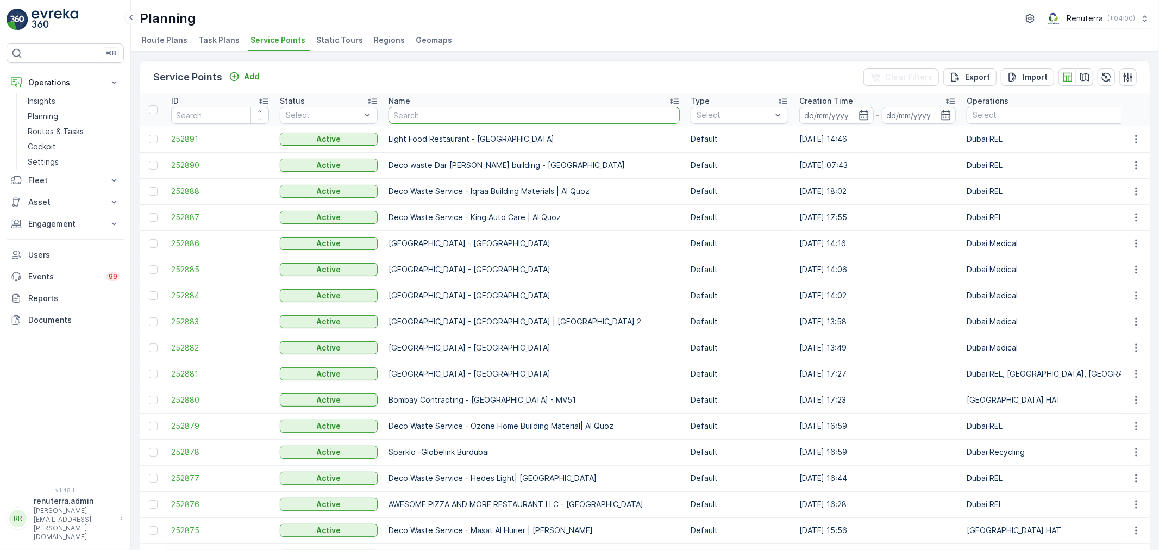
click at [458, 111] on input "text" at bounding box center [533, 114] width 291 height 17
type input "aljawad"
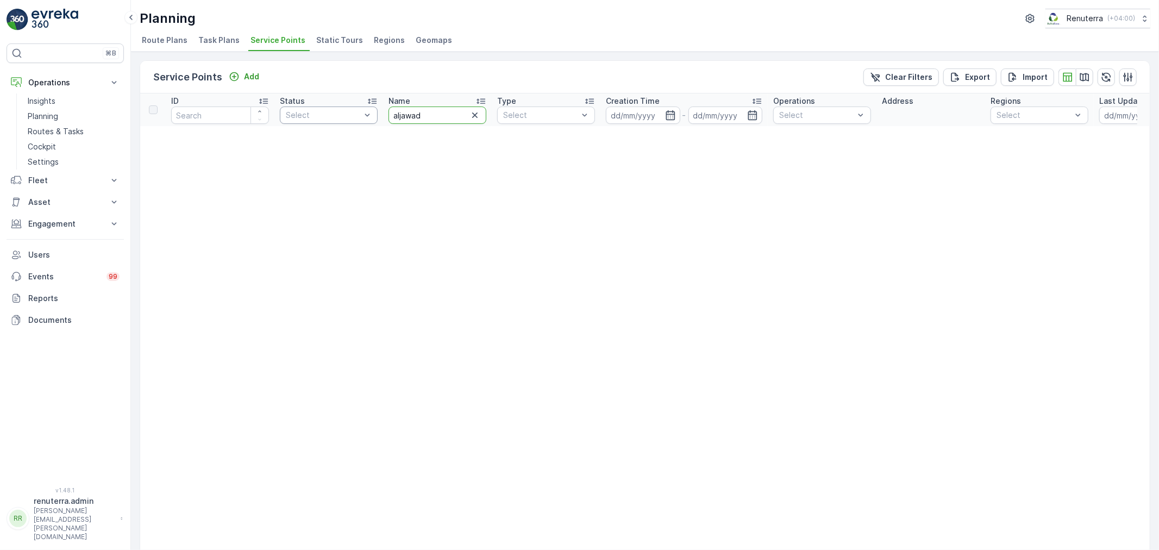
drag, startPoint x: 445, startPoint y: 111, endPoint x: 349, endPoint y: 108, distance: 96.7
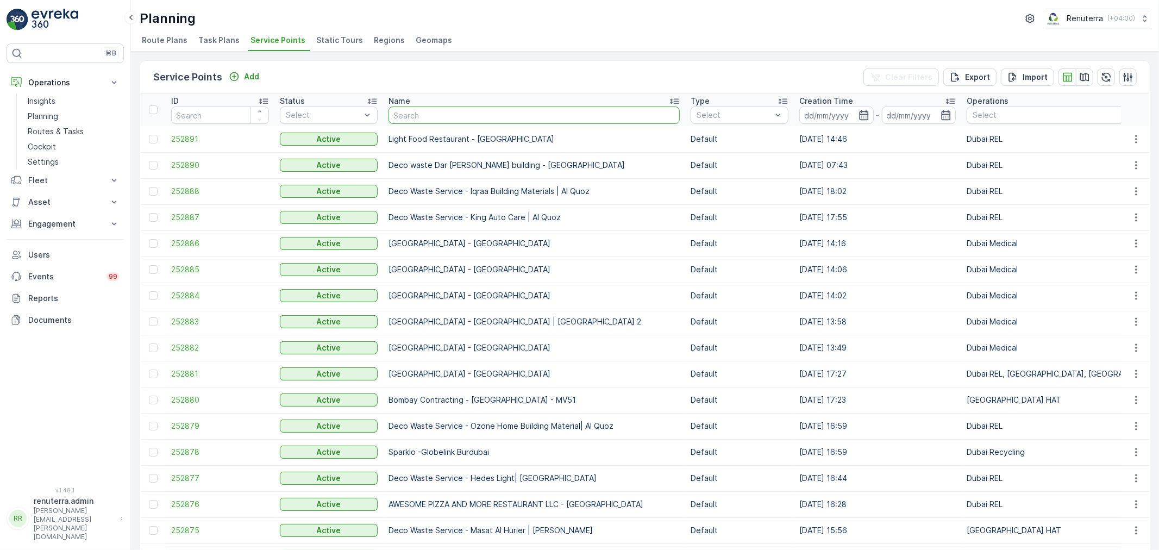
click at [447, 116] on input "text" at bounding box center [533, 114] width 291 height 17
type input "jawad"
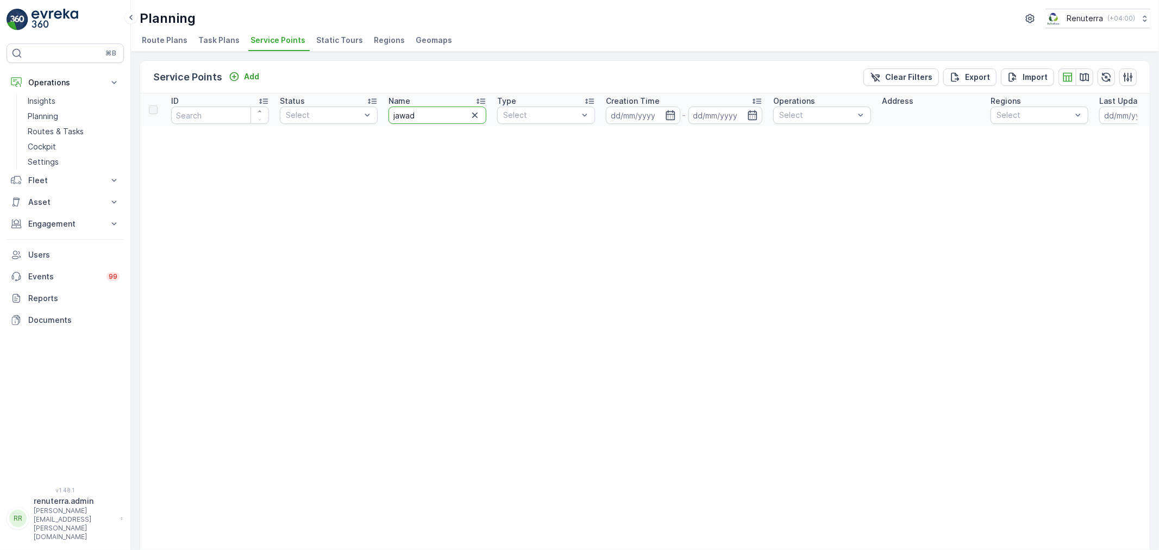
drag, startPoint x: 428, startPoint y: 116, endPoint x: 383, endPoint y: 110, distance: 44.9
click at [383, 110] on th "Name jawad" at bounding box center [437, 109] width 109 height 33
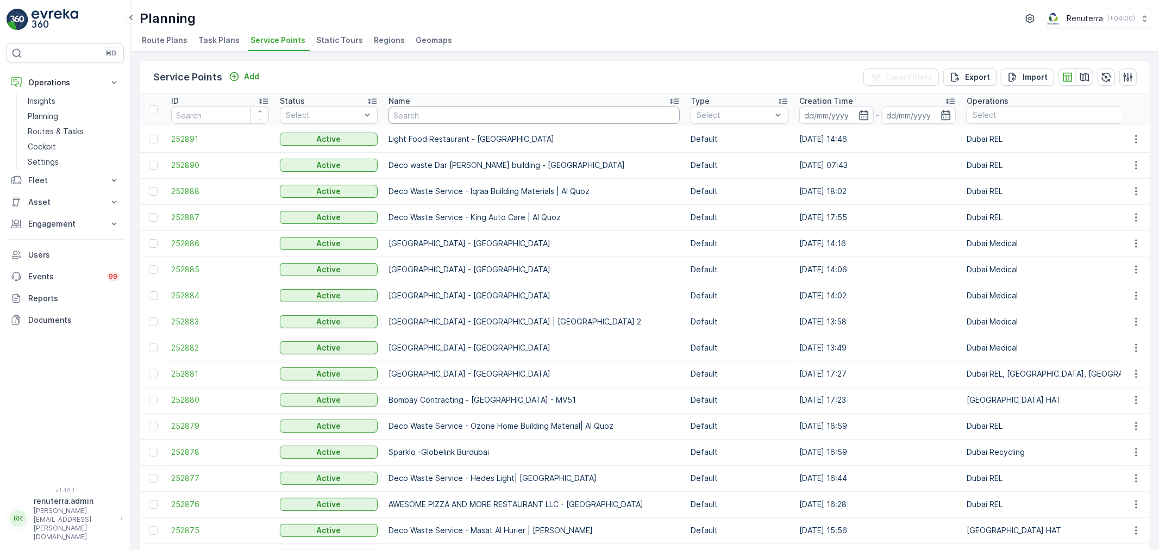
click at [431, 108] on input "text" at bounding box center [533, 114] width 291 height 17
type input "al"
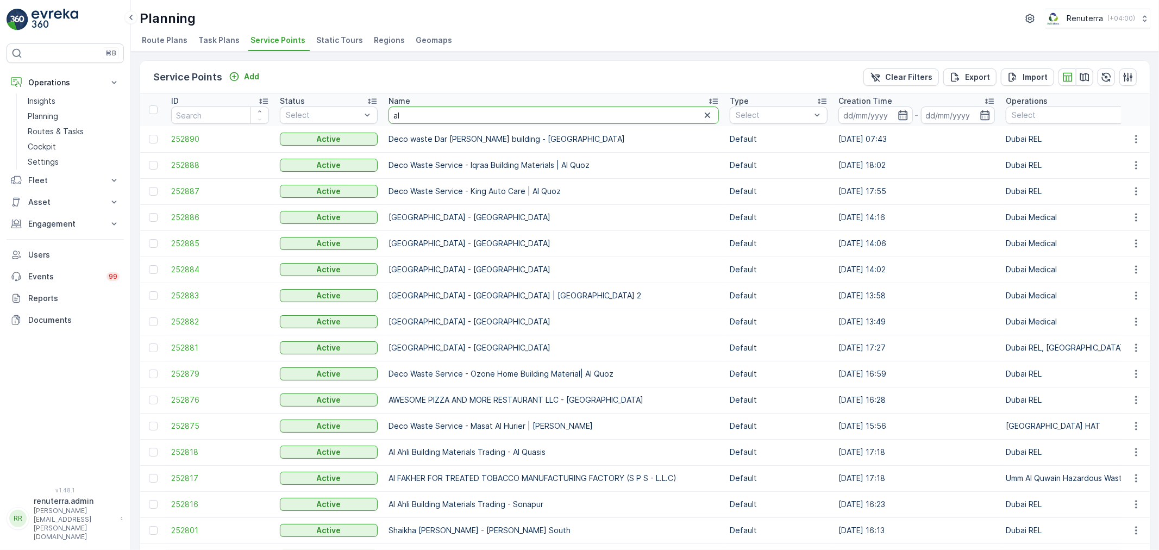
drag, startPoint x: 404, startPoint y: 104, endPoint x: 359, endPoint y: 100, distance: 44.8
type input "saudi"
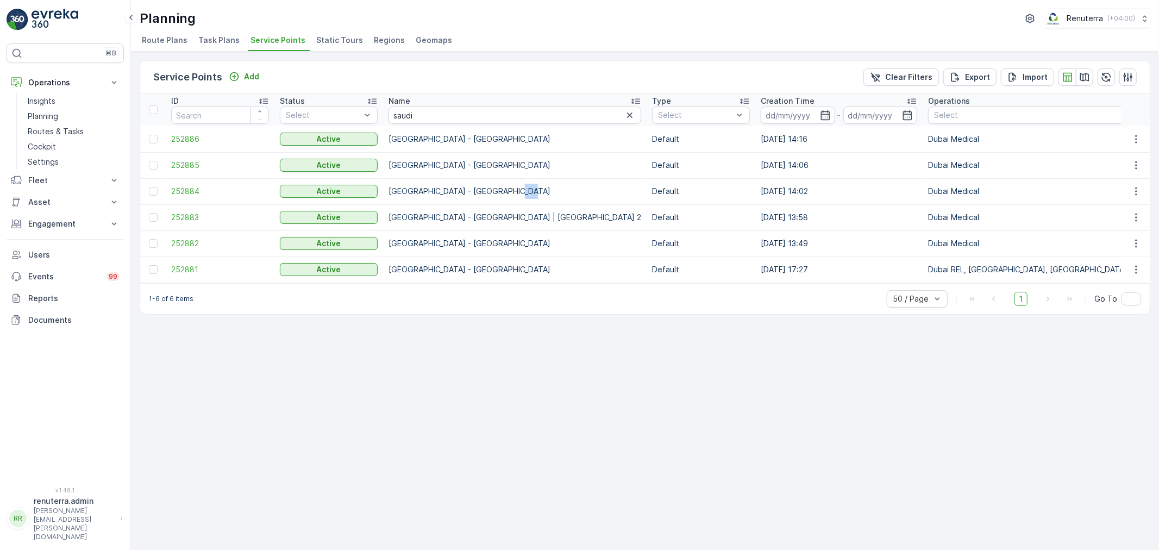
drag, startPoint x: 514, startPoint y: 191, endPoint x: 506, endPoint y: 189, distance: 8.4
click at [506, 189] on td "Saudi German Hospital - South Village" at bounding box center [514, 191] width 263 height 26
click at [183, 186] on span "252884" at bounding box center [220, 191] width 98 height 11
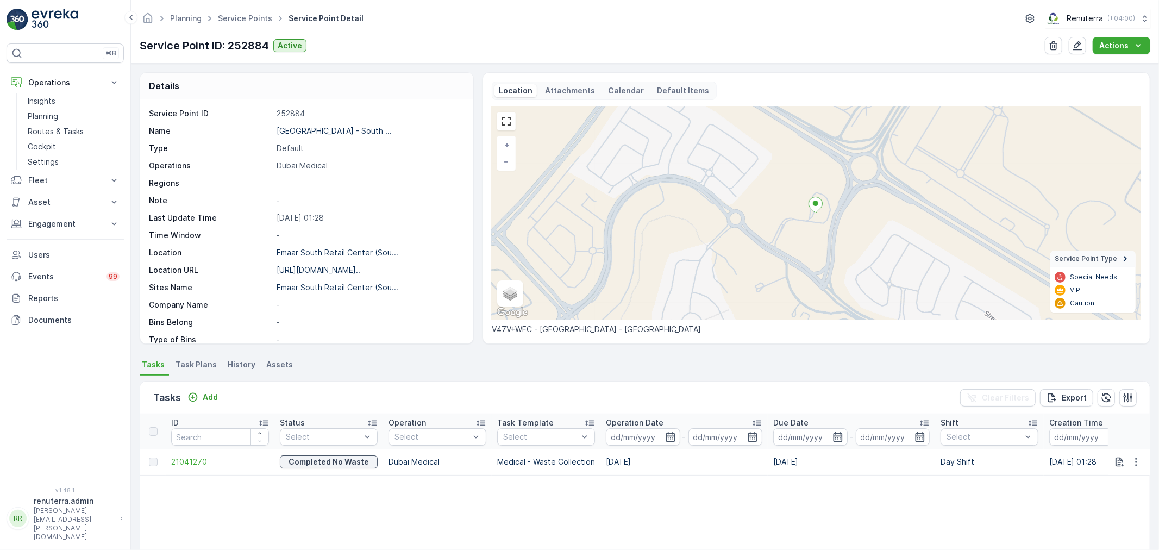
click at [199, 370] on li "Task Plans" at bounding box center [197, 366] width 48 height 18
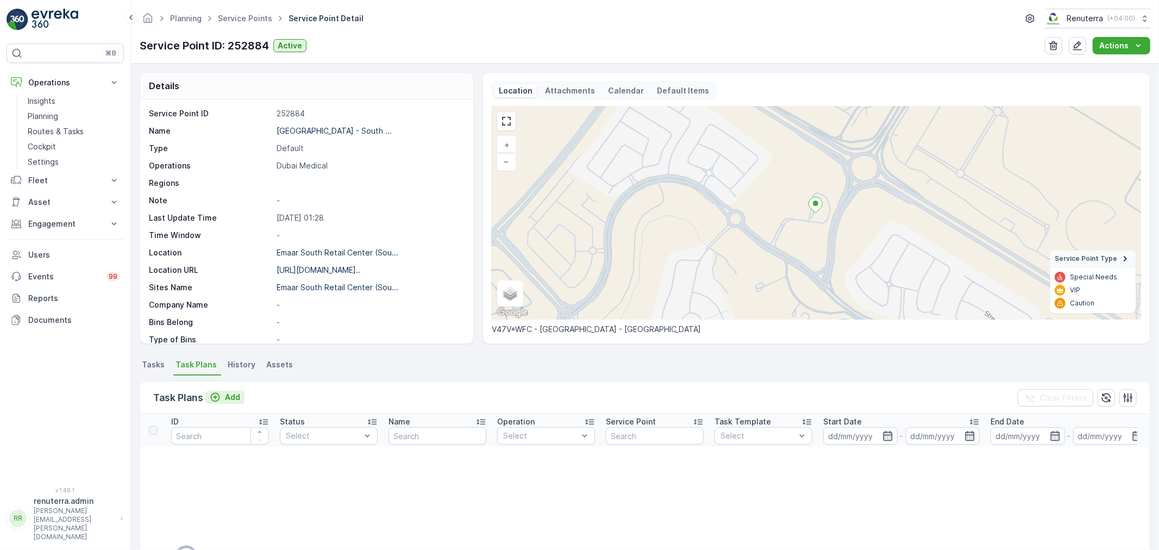
click at [230, 399] on p "Add" at bounding box center [232, 397] width 15 height 11
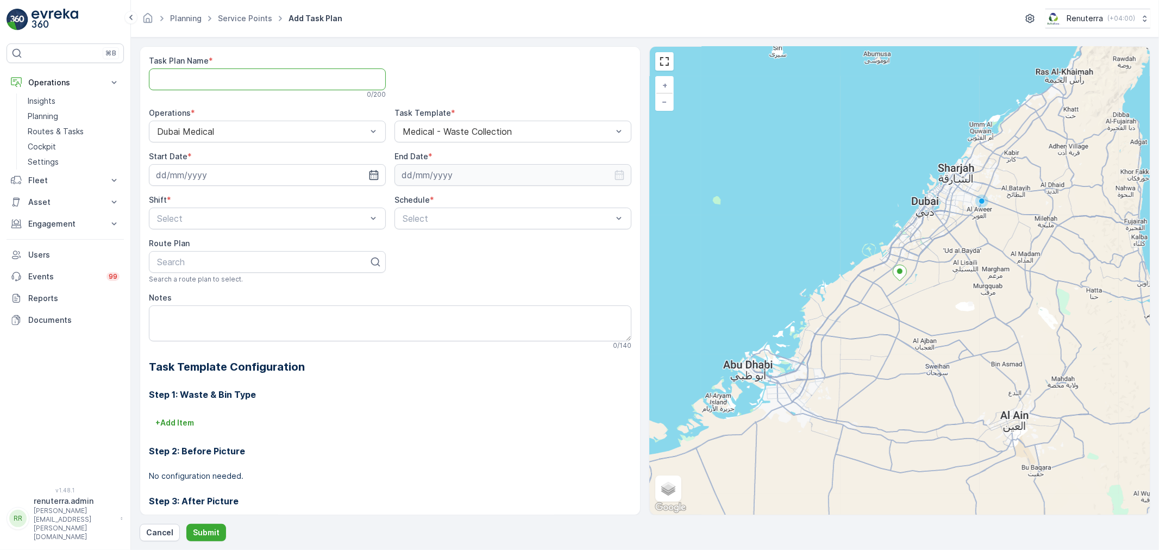
click at [231, 84] on Name "Task Plan Name" at bounding box center [267, 79] width 237 height 22
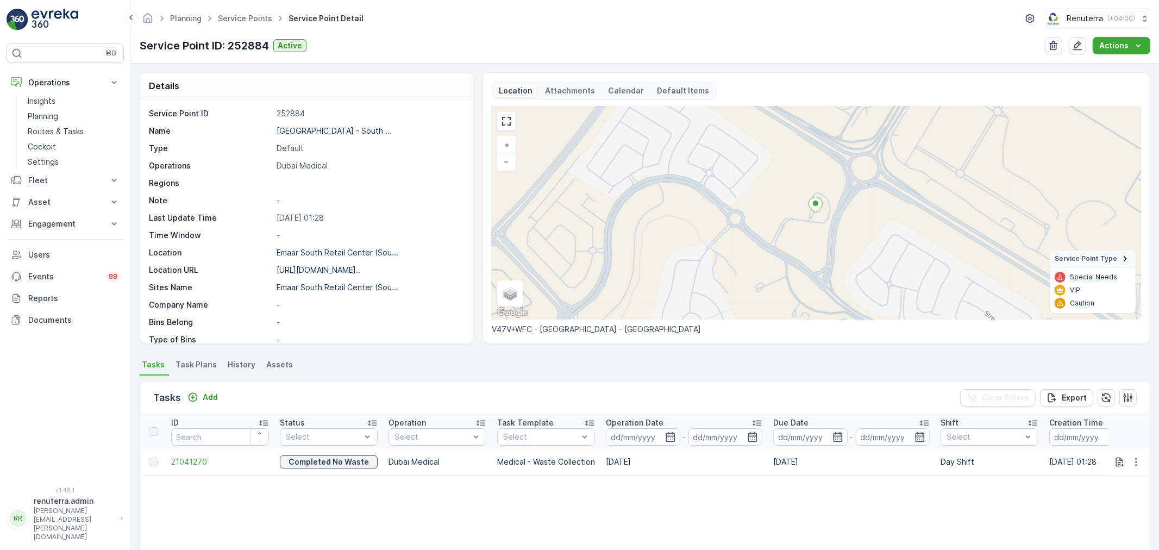
click at [196, 366] on span "Task Plans" at bounding box center [195, 364] width 41 height 11
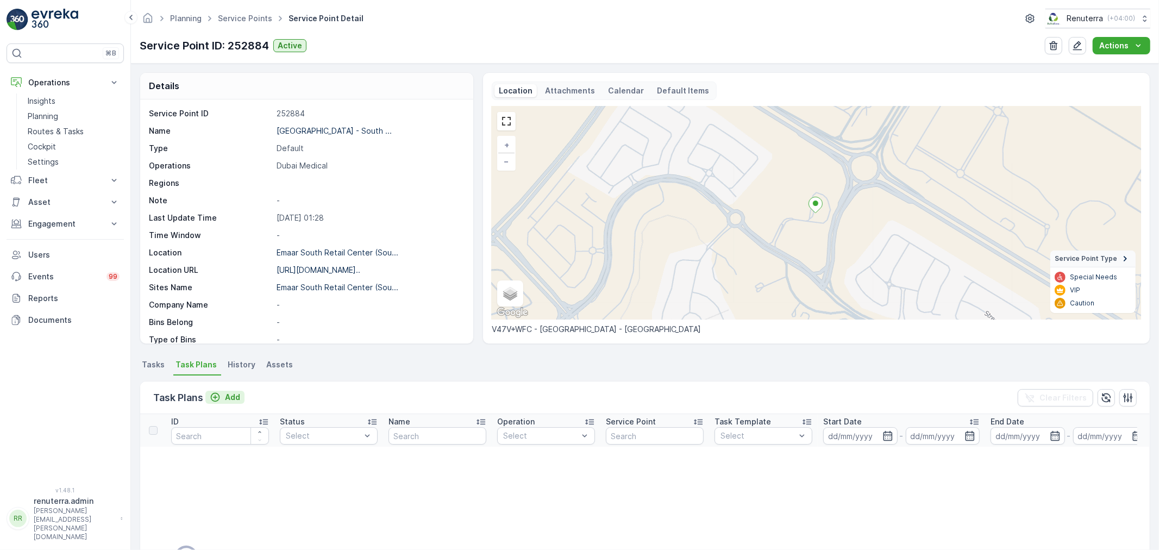
click at [231, 397] on p "Add" at bounding box center [232, 397] width 15 height 11
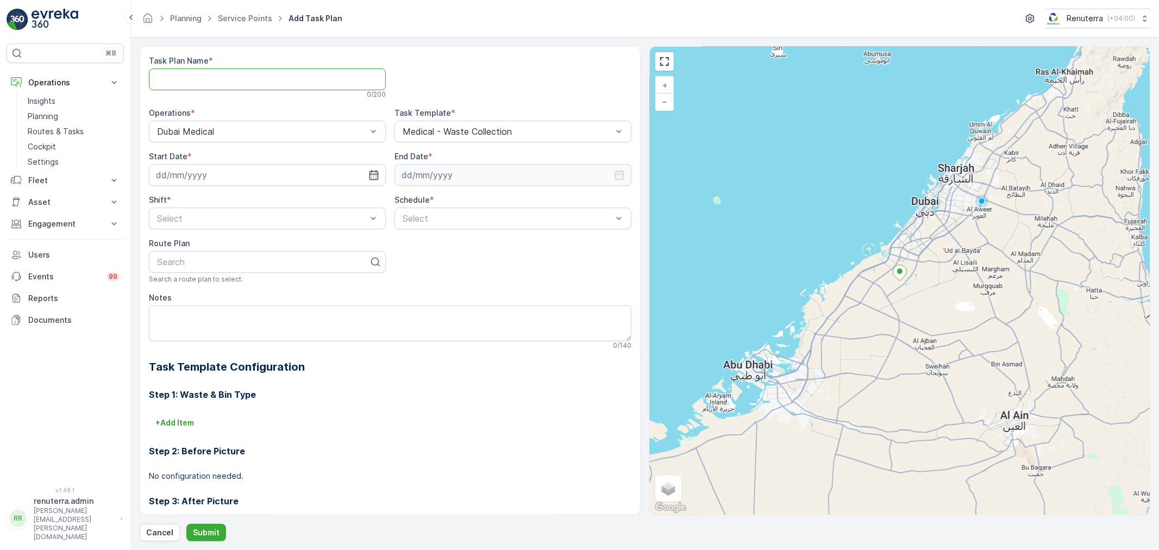
click at [217, 78] on Name "Task Plan Name" at bounding box center [267, 79] width 237 height 22
paste Name "DMED001"
type Name "DMED001"
click at [231, 173] on input at bounding box center [267, 175] width 237 height 22
click at [245, 309] on div "21" at bounding box center [245, 308] width 17 height 17
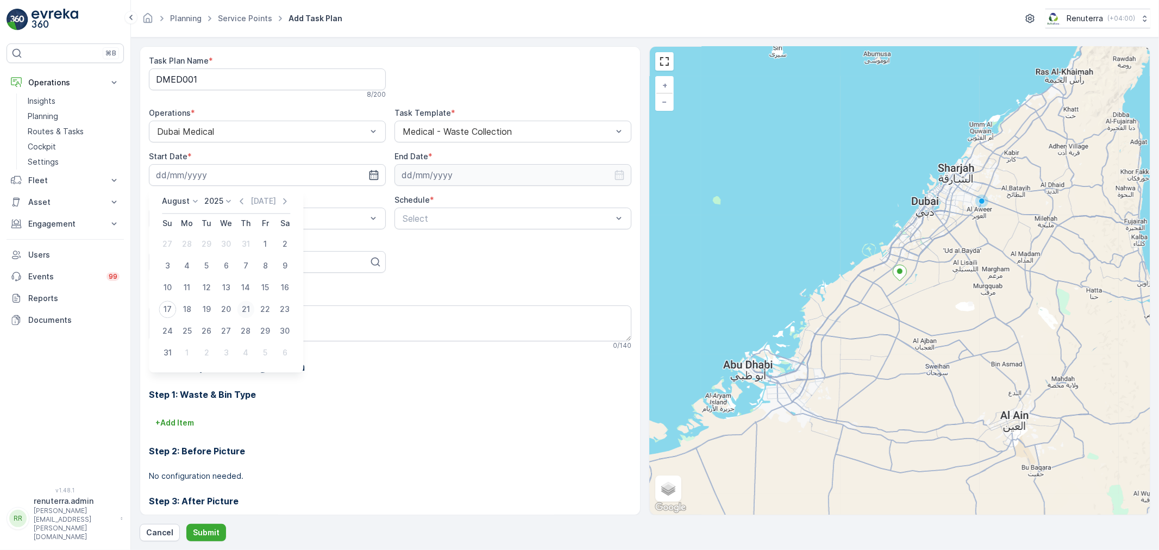
type input "21.08.2025"
click at [467, 171] on input at bounding box center [512, 175] width 237 height 22
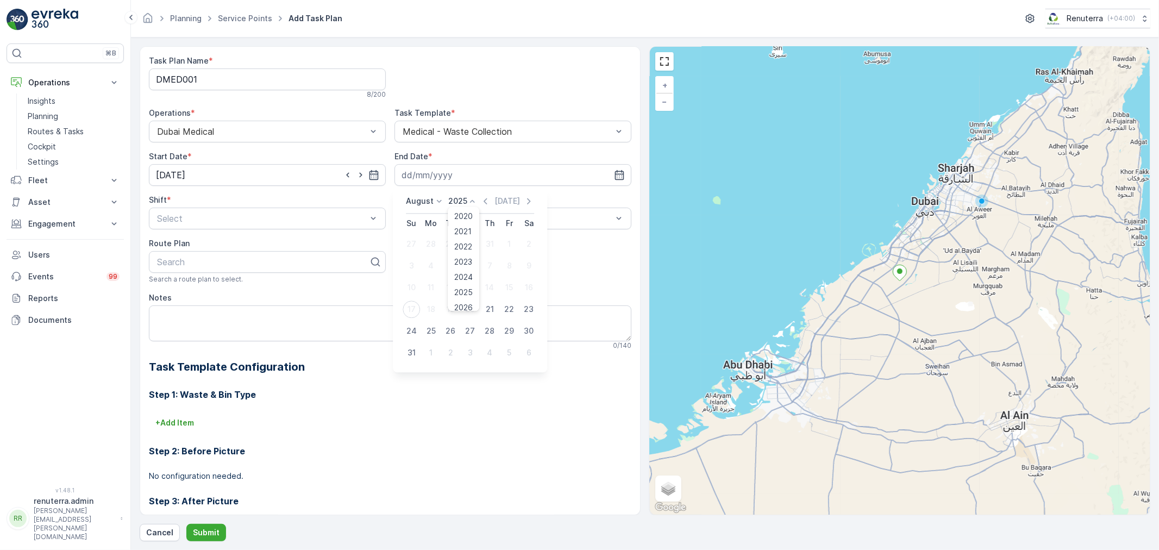
click at [460, 198] on p "2025" at bounding box center [457, 201] width 19 height 11
click at [462, 243] on span "2026" at bounding box center [464, 247] width 18 height 11
click at [429, 196] on p "August" at bounding box center [420, 201] width 28 height 11
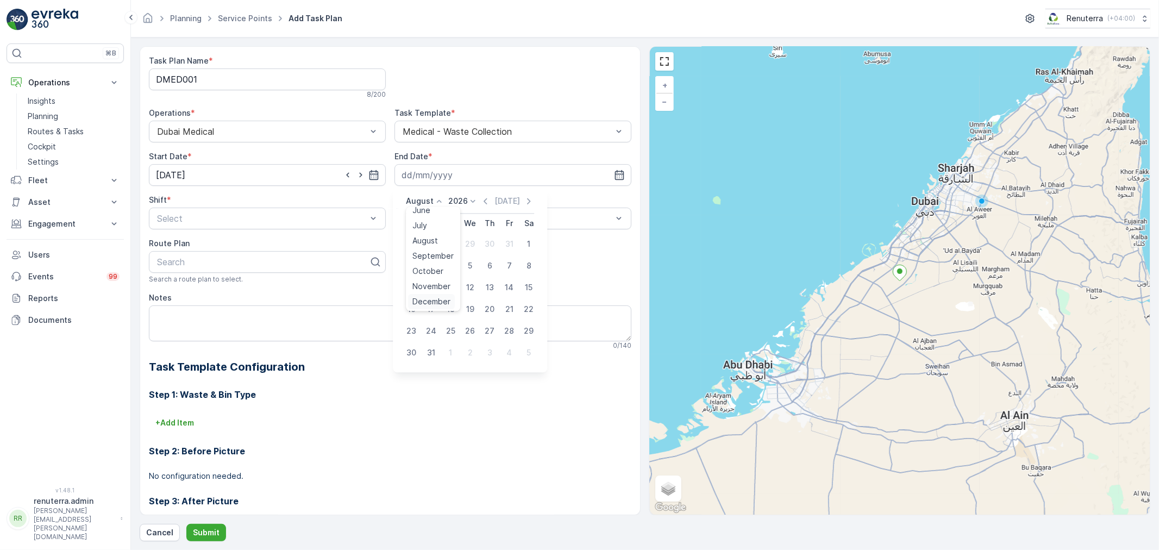
click at [433, 296] on span "December" at bounding box center [431, 301] width 38 height 11
click at [492, 332] on div "31" at bounding box center [489, 330] width 17 height 17
type input "31.12.2026"
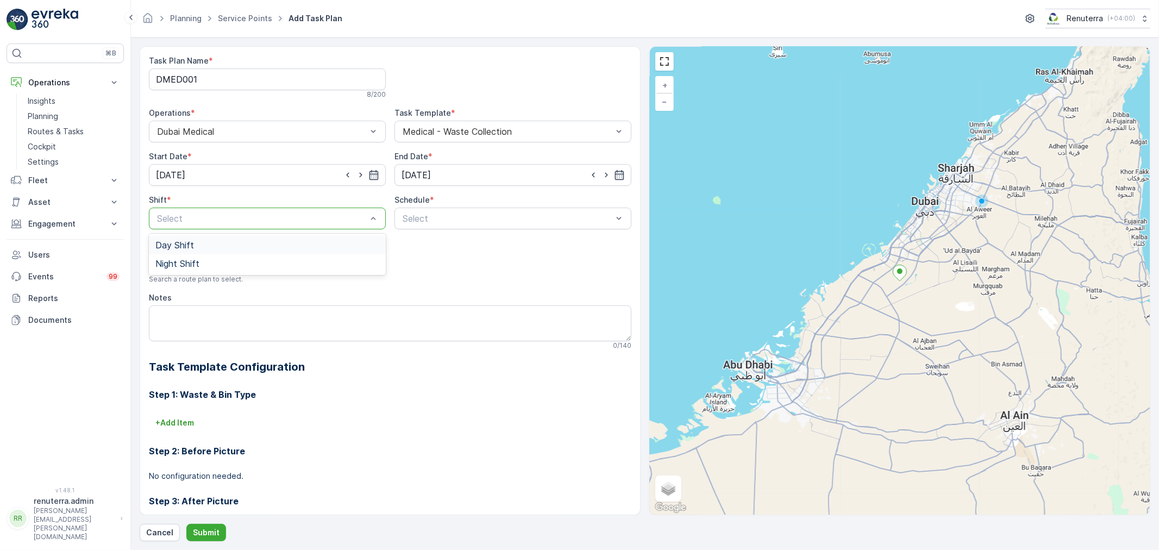
click at [230, 216] on div at bounding box center [262, 218] width 212 height 10
click at [178, 244] on span "Day Shift" at bounding box center [174, 245] width 39 height 10
click at [418, 219] on div at bounding box center [507, 218] width 212 height 10
click at [416, 259] on span "Weekly" at bounding box center [415, 264] width 28 height 10
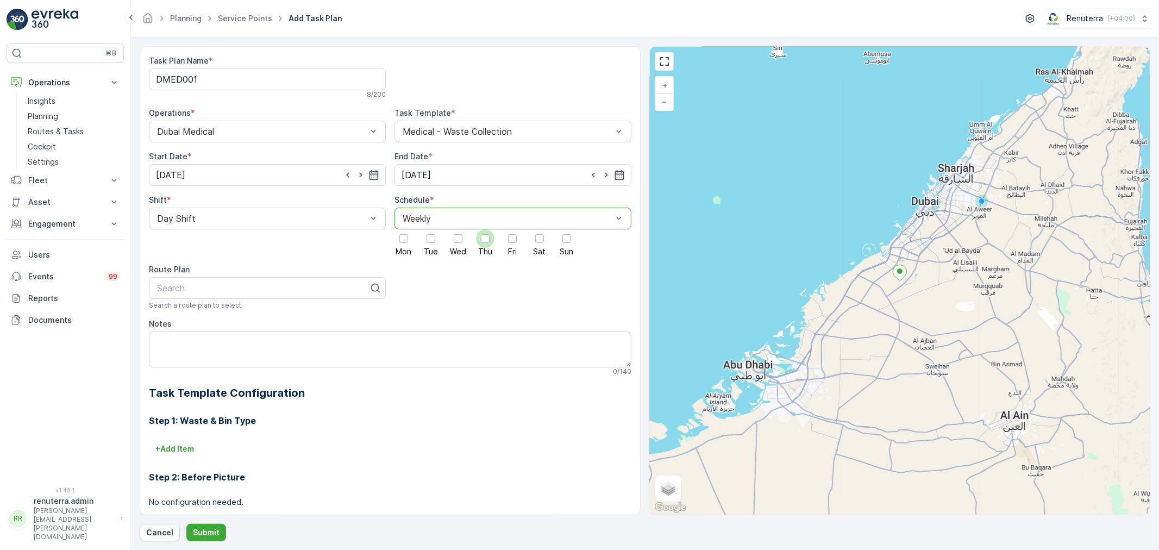
click at [486, 240] on div at bounding box center [485, 238] width 9 height 9
click at [485, 229] on input "Thu" at bounding box center [485, 229] width 0 height 0
click at [205, 287] on div at bounding box center [263, 288] width 214 height 10
type input "MED"
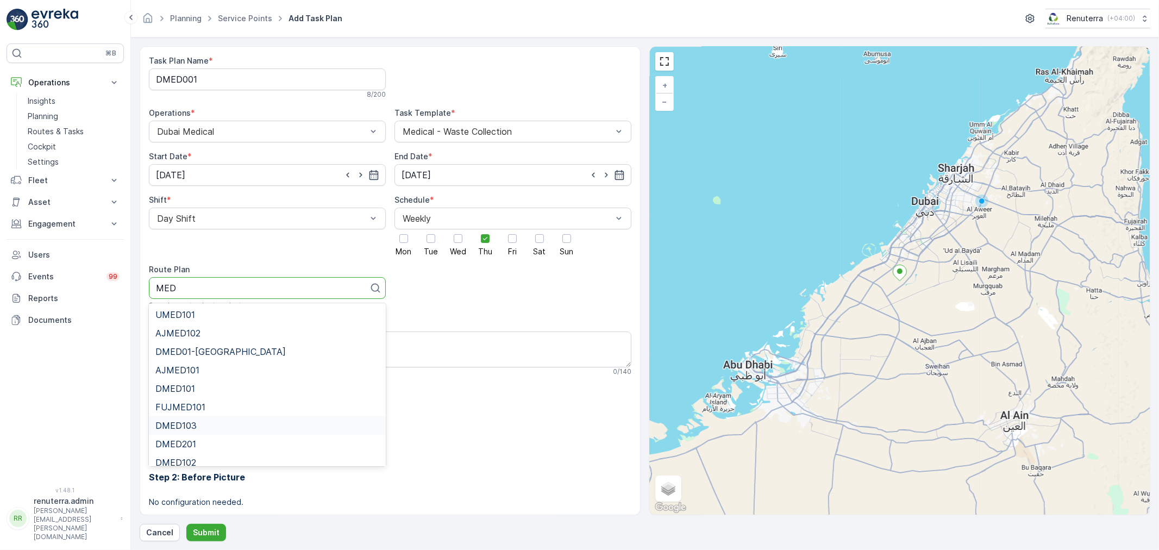
click at [197, 422] on div "DMED103" at bounding box center [267, 425] width 224 height 10
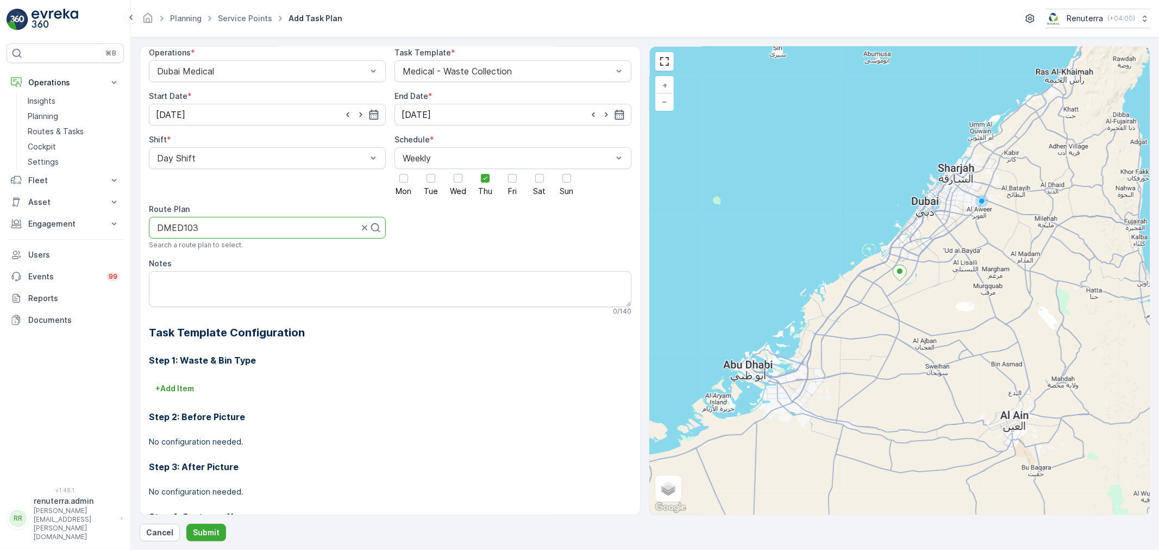
scroll to position [0, 0]
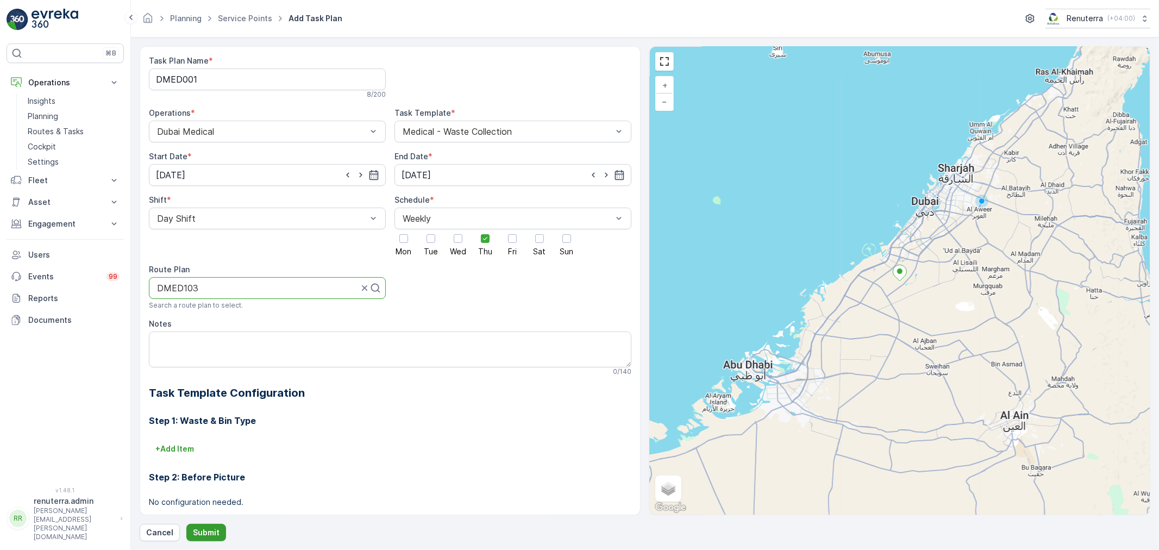
click at [197, 528] on p "Submit" at bounding box center [206, 532] width 27 height 11
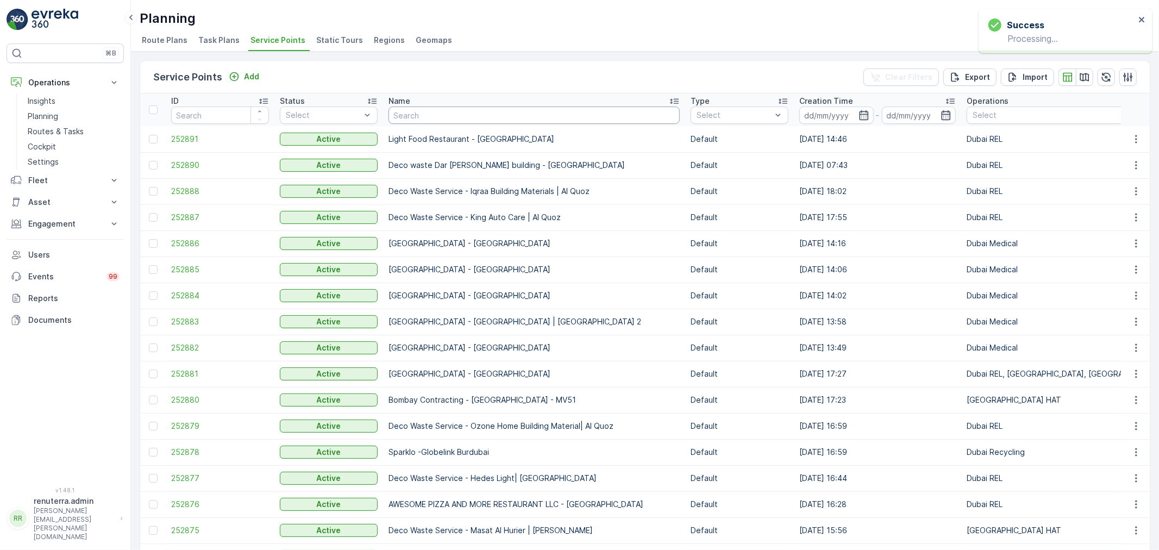
click at [427, 110] on input "text" at bounding box center [533, 114] width 291 height 17
type input "car tax"
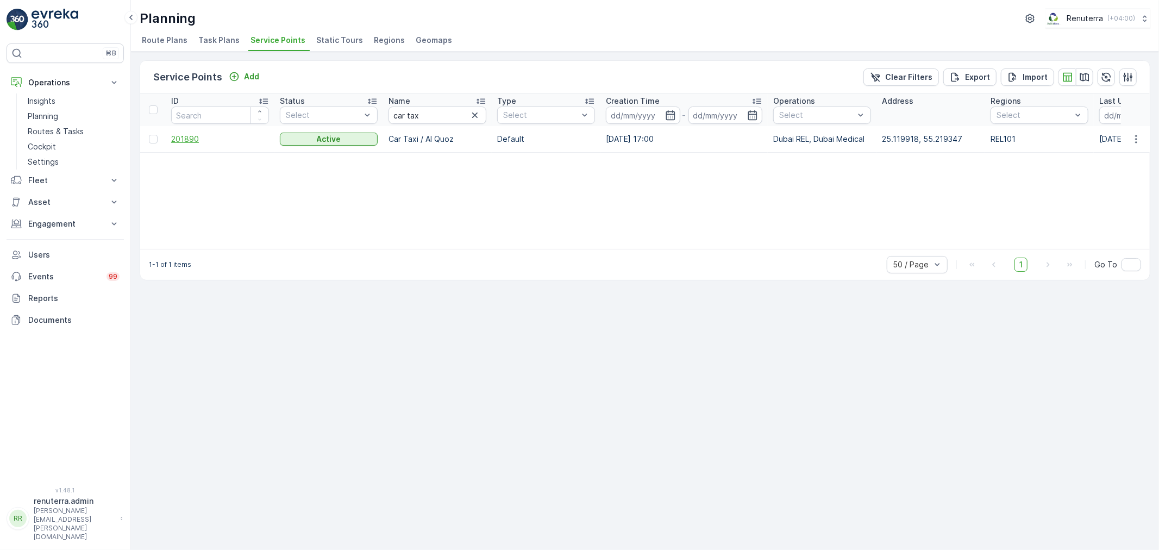
click at [191, 139] on span "201890" at bounding box center [220, 139] width 98 height 11
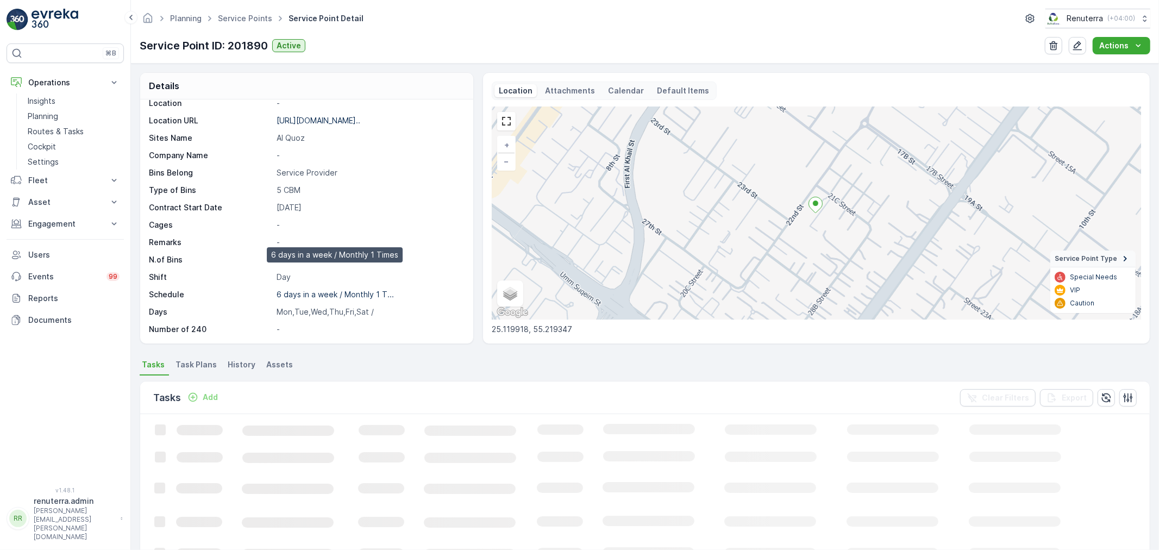
scroll to position [60, 0]
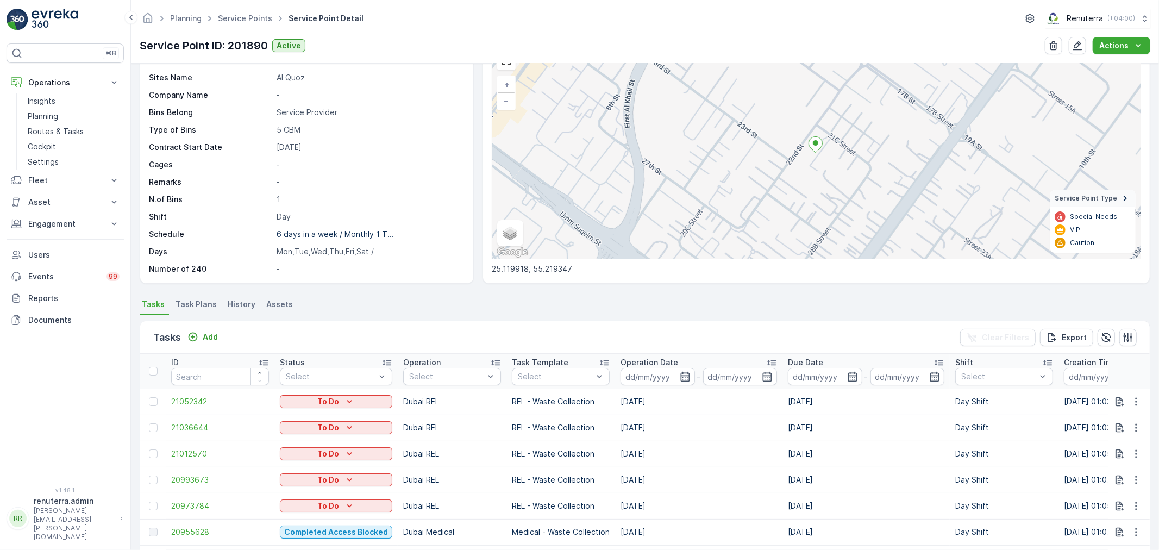
click at [198, 297] on li "Task Plans" at bounding box center [197, 306] width 48 height 18
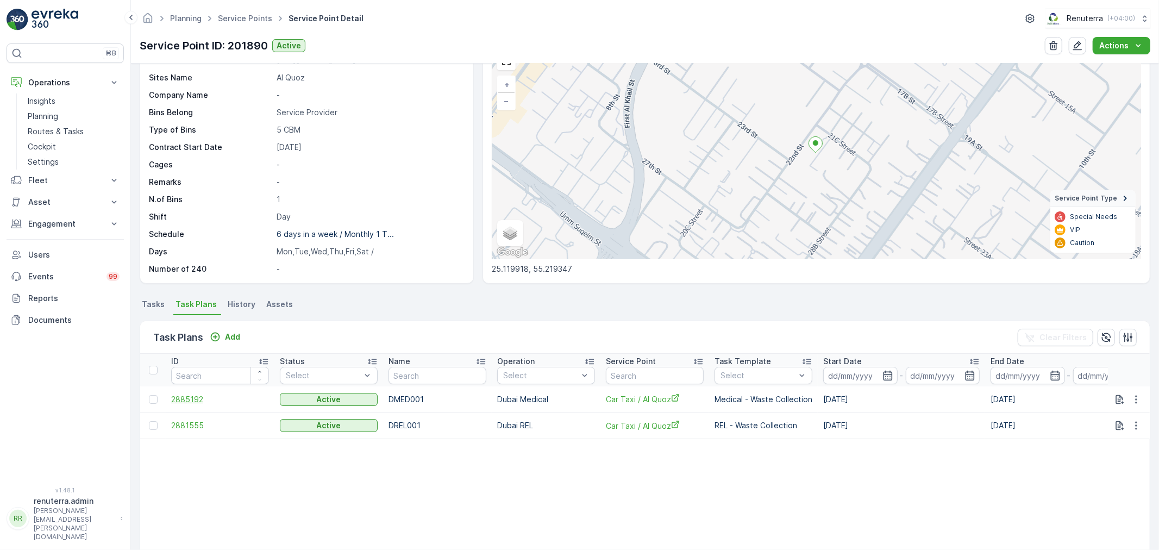
click at [191, 394] on span "2885192" at bounding box center [220, 399] width 98 height 11
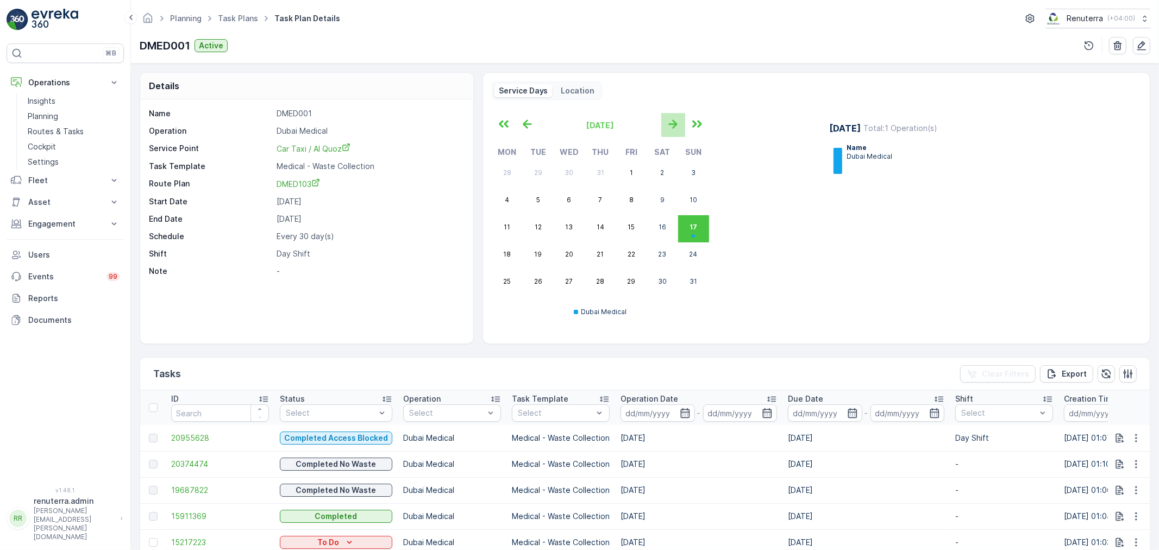
click at [675, 122] on icon "button" at bounding box center [673, 124] width 18 height 18
click at [674, 125] on icon "button" at bounding box center [672, 124] width 9 height 9
click at [674, 118] on icon "button" at bounding box center [673, 124] width 18 height 18
click at [520, 123] on icon "button" at bounding box center [527, 124] width 18 height 18
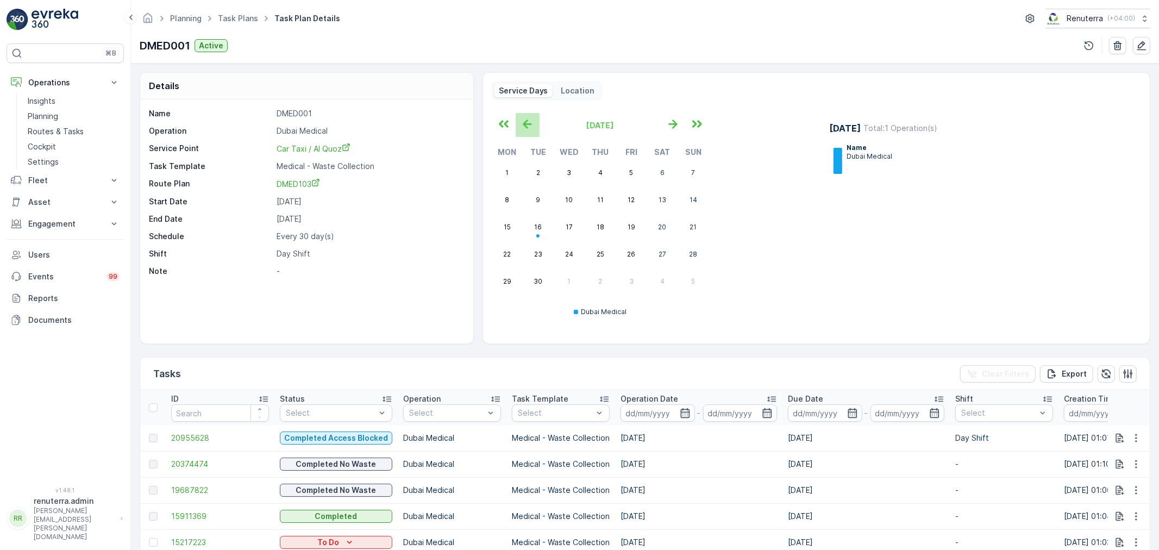
click at [520, 123] on icon "button" at bounding box center [527, 124] width 18 height 18
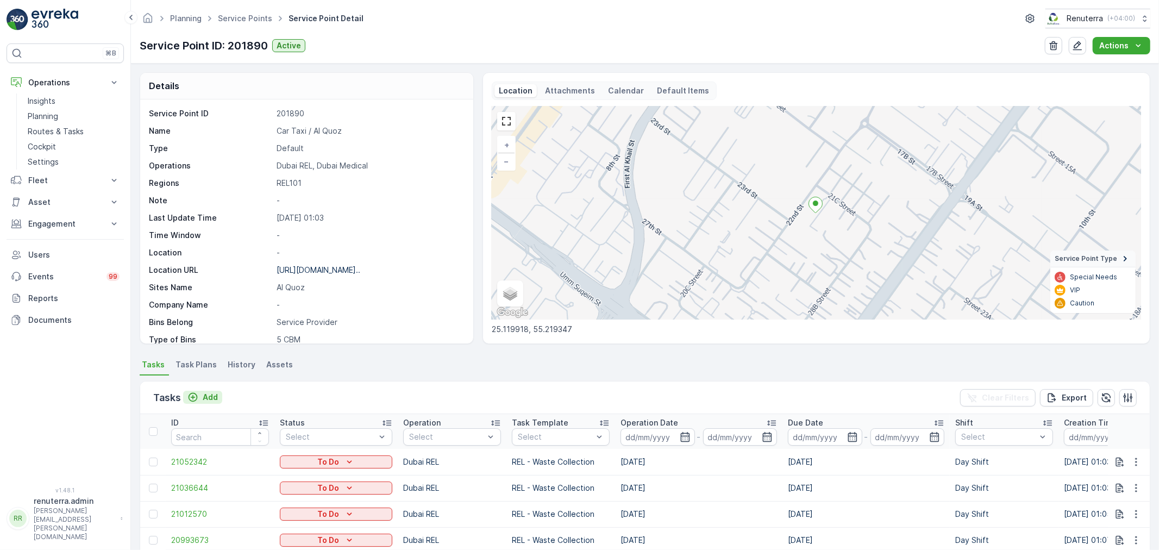
click at [206, 393] on p "Add" at bounding box center [210, 397] width 15 height 11
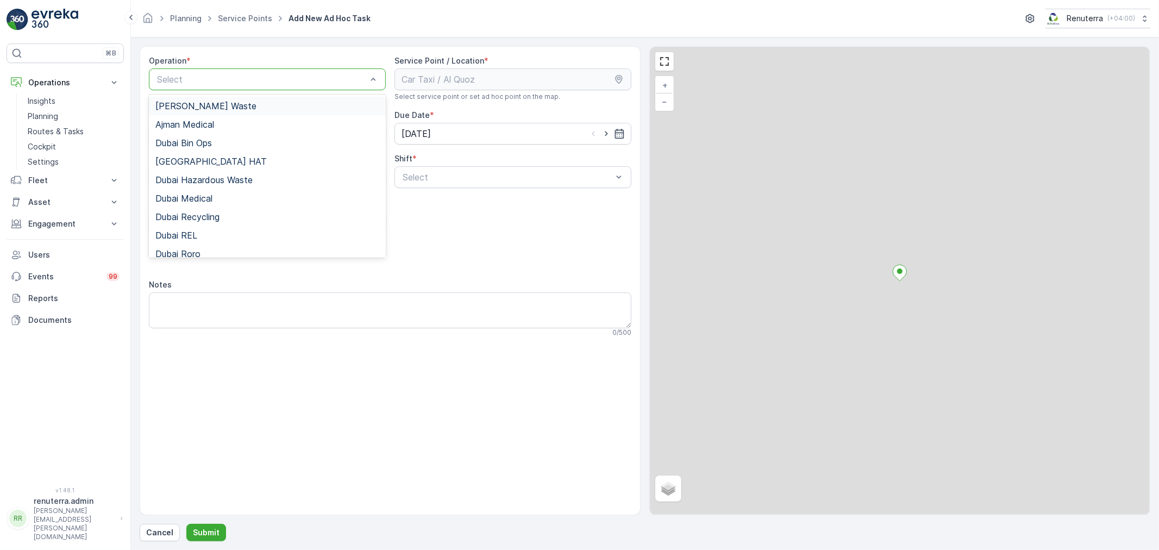
click at [267, 78] on div at bounding box center [262, 79] width 212 height 10
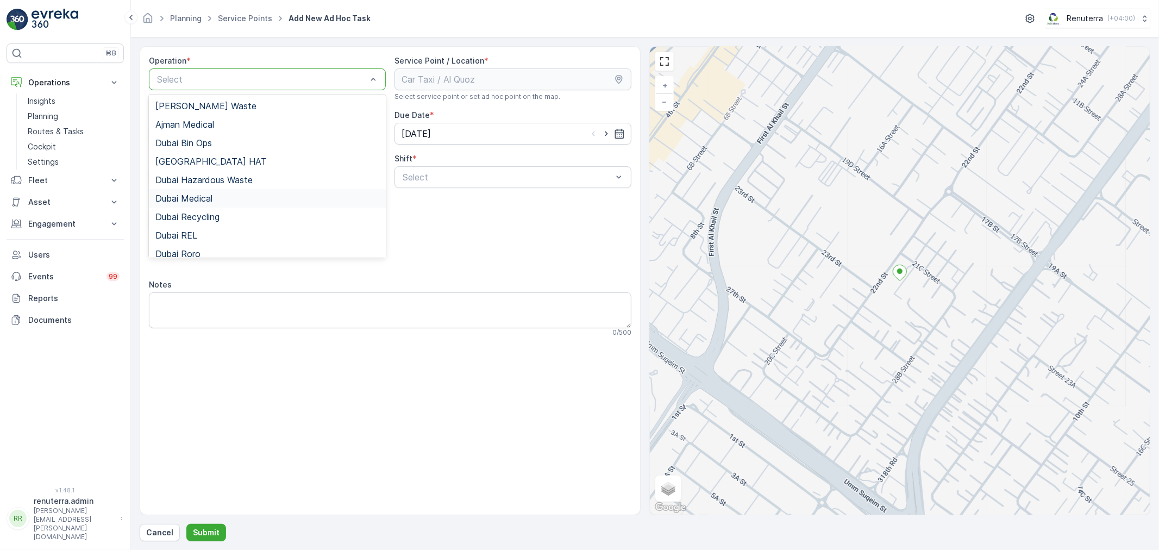
click at [206, 197] on span "Dubai Medical" at bounding box center [183, 198] width 57 height 10
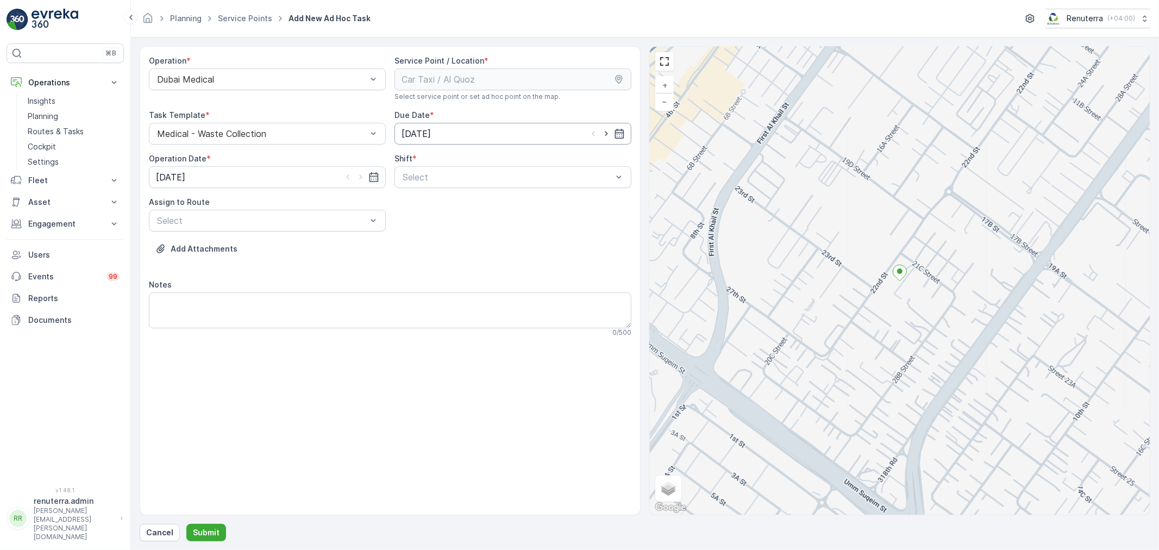
click at [562, 131] on input "[DATE]" at bounding box center [512, 134] width 237 height 22
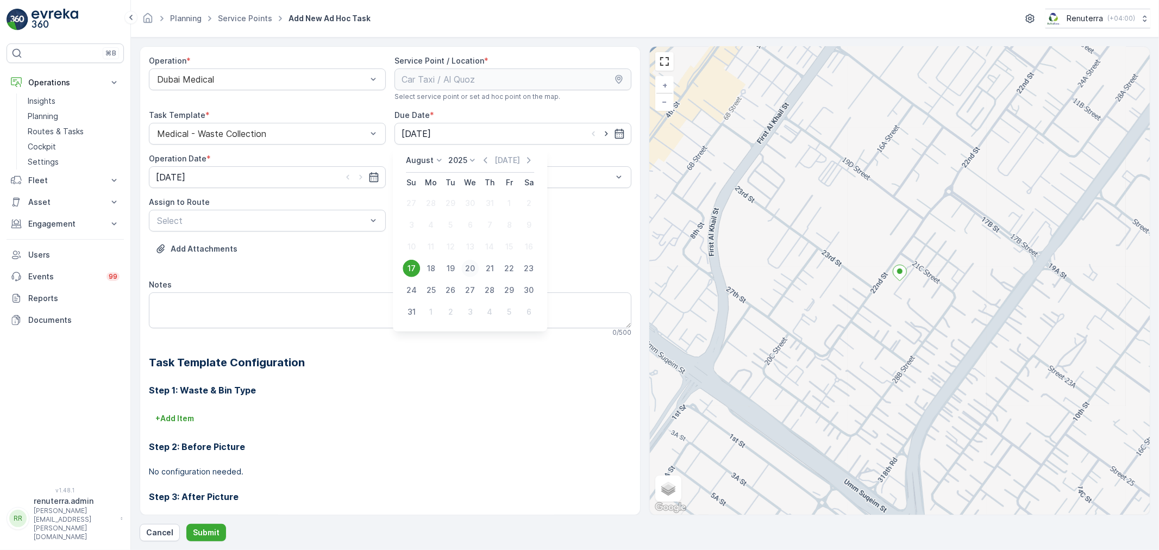
click at [469, 267] on div "20" at bounding box center [469, 268] width 17 height 17
type input "20.08.2025"
click at [316, 175] on input "[DATE]" at bounding box center [267, 177] width 237 height 22
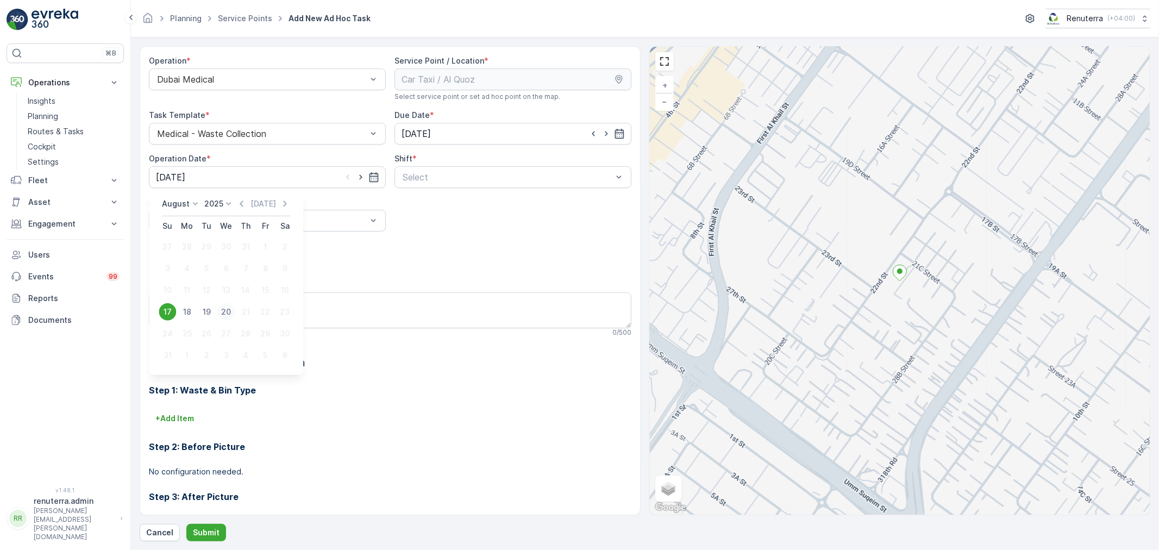
click at [224, 311] on div "20" at bounding box center [225, 311] width 17 height 17
type input "20.08.2025"
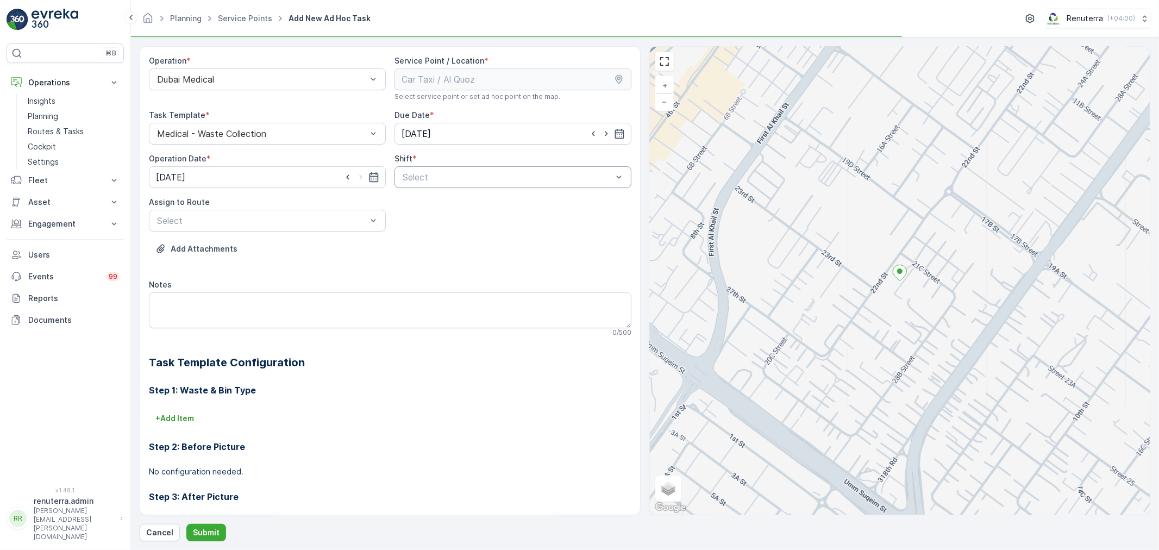
click at [468, 174] on div at bounding box center [507, 177] width 212 height 10
click at [427, 203] on span "Day Shift" at bounding box center [420, 204] width 39 height 10
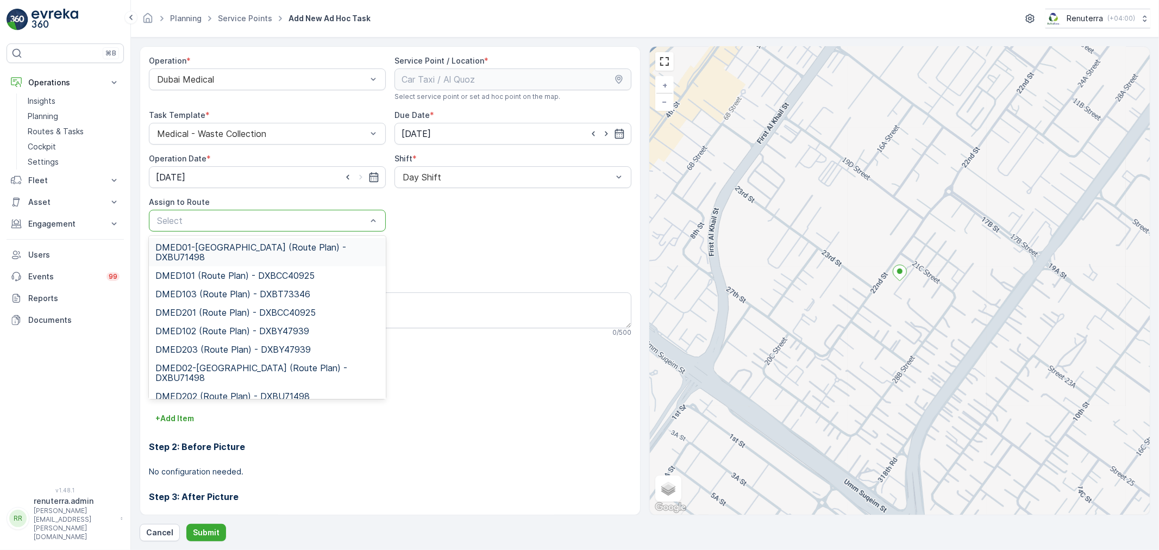
click at [257, 218] on div at bounding box center [262, 221] width 212 height 10
click at [224, 289] on span "DMED103 (Route Plan) - DXBT73346" at bounding box center [232, 294] width 155 height 10
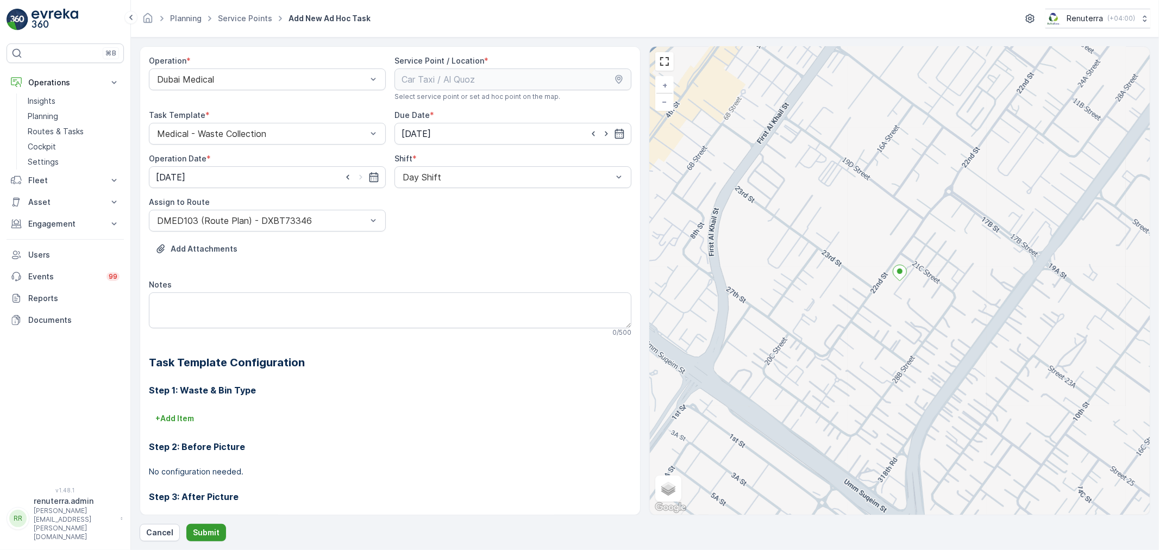
click at [207, 531] on p "Submit" at bounding box center [206, 532] width 27 height 11
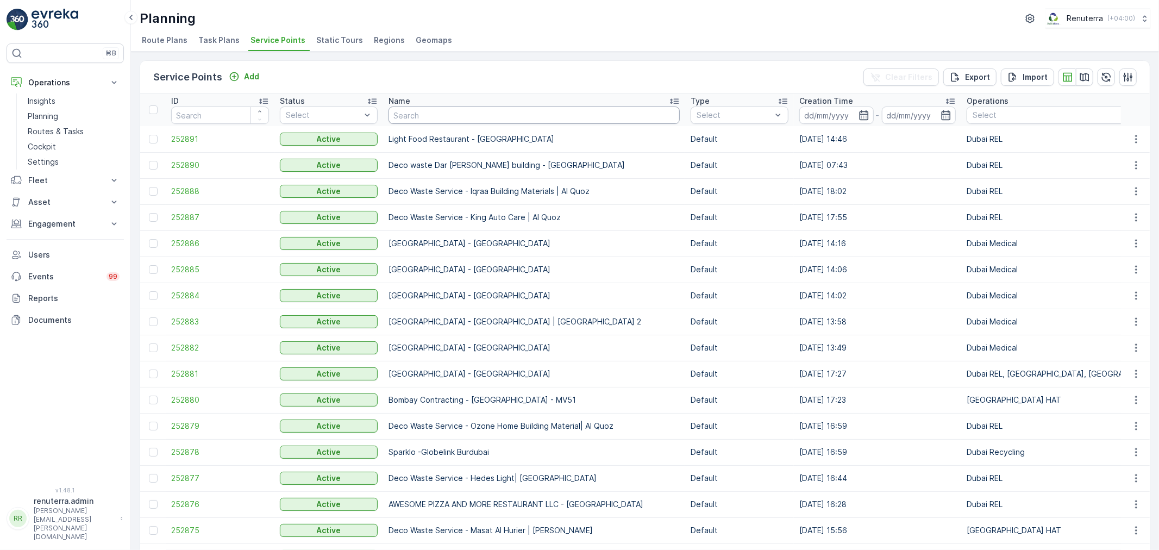
click at [475, 116] on input "text" at bounding box center [533, 114] width 291 height 17
type input "oyo"
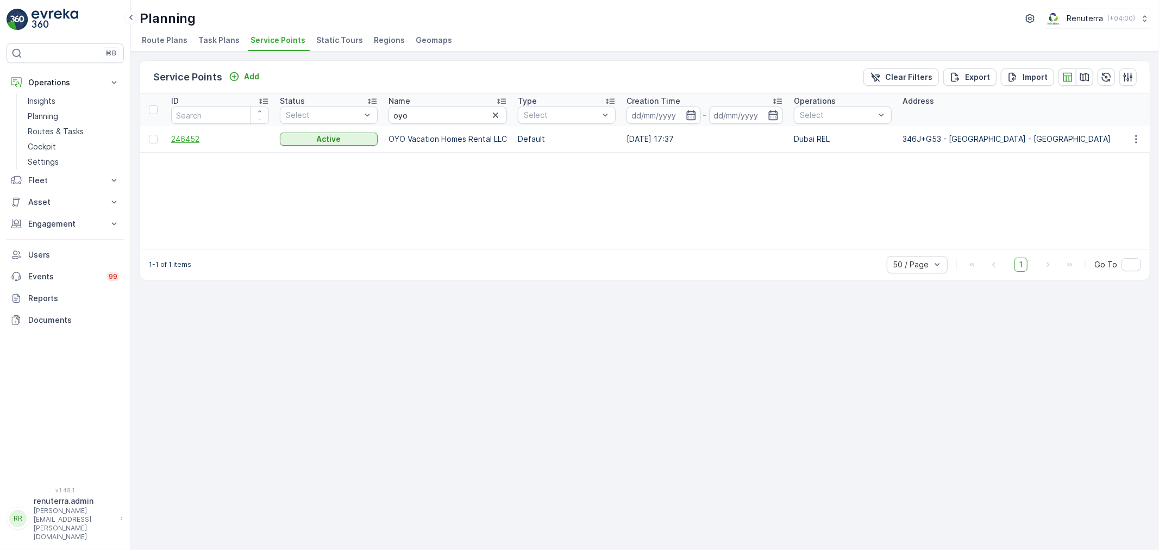
click at [187, 134] on span "246452" at bounding box center [220, 139] width 98 height 11
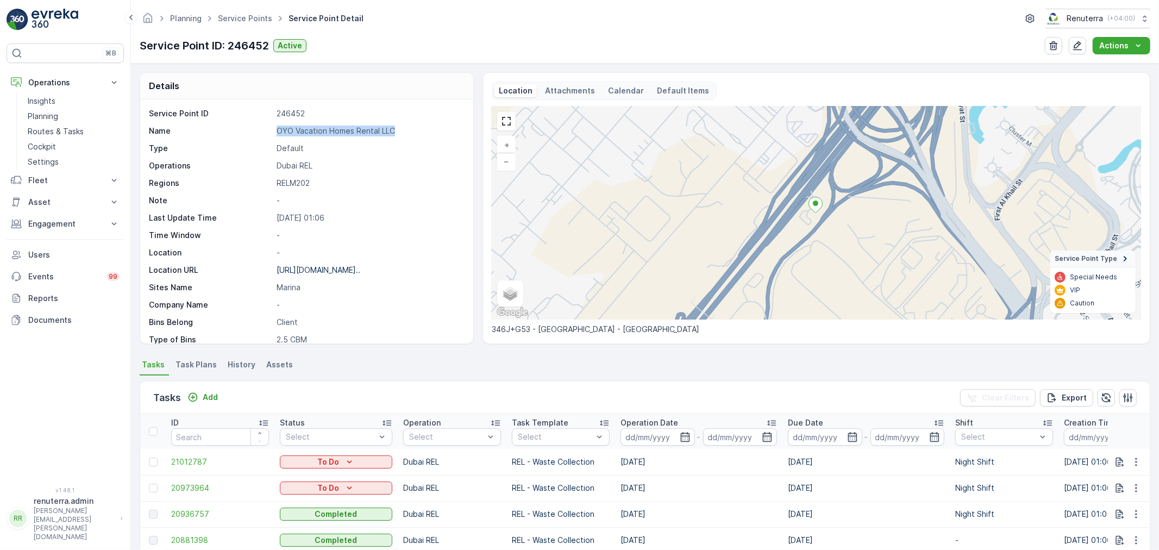
drag, startPoint x: 274, startPoint y: 130, endPoint x: 414, endPoint y: 134, distance: 140.7
click at [414, 134] on div "Name OYO Vacation Homes Rental LLC" at bounding box center [305, 130] width 313 height 11
copy p "OYO Vacation Homes Rental LLC"
click at [234, 15] on link "Service Points" at bounding box center [245, 18] width 54 height 9
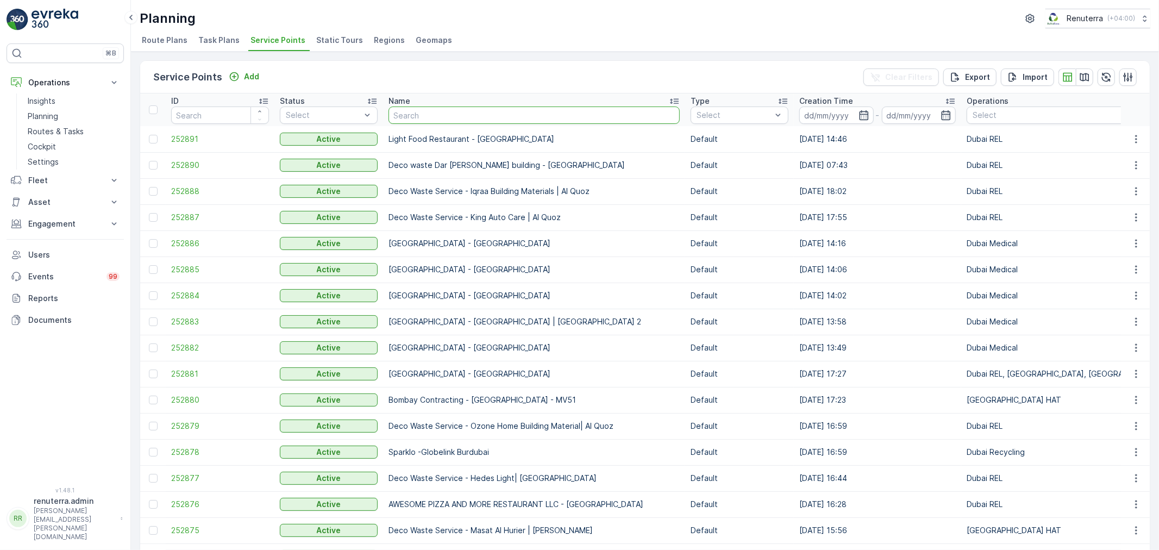
click at [392, 116] on input "text" at bounding box center [533, 114] width 291 height 17
type input "aljawa"
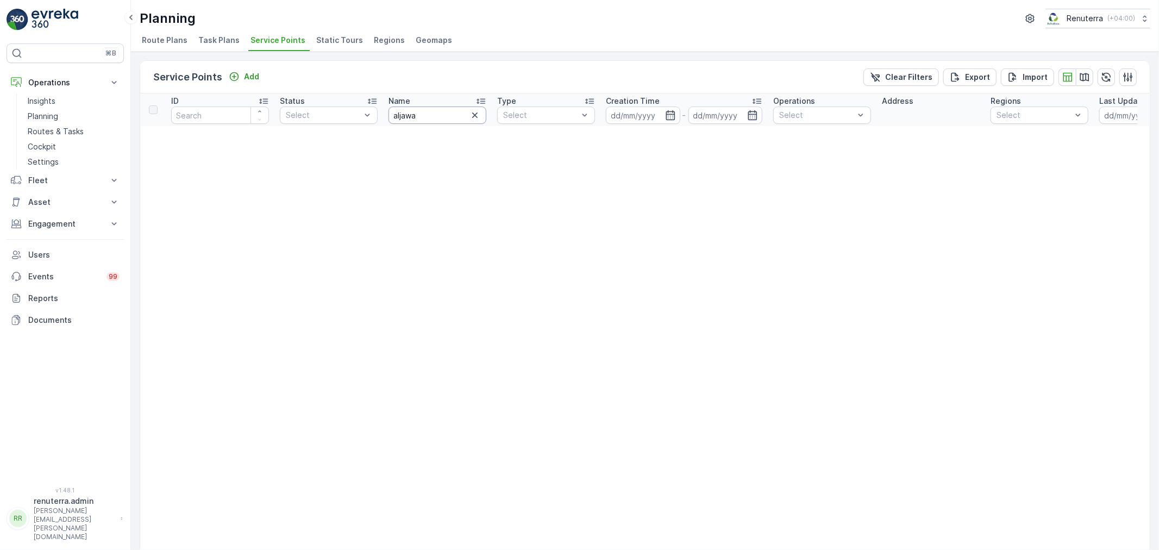
click at [431, 109] on input "aljawa" at bounding box center [437, 114] width 98 height 17
type input "aljawda"
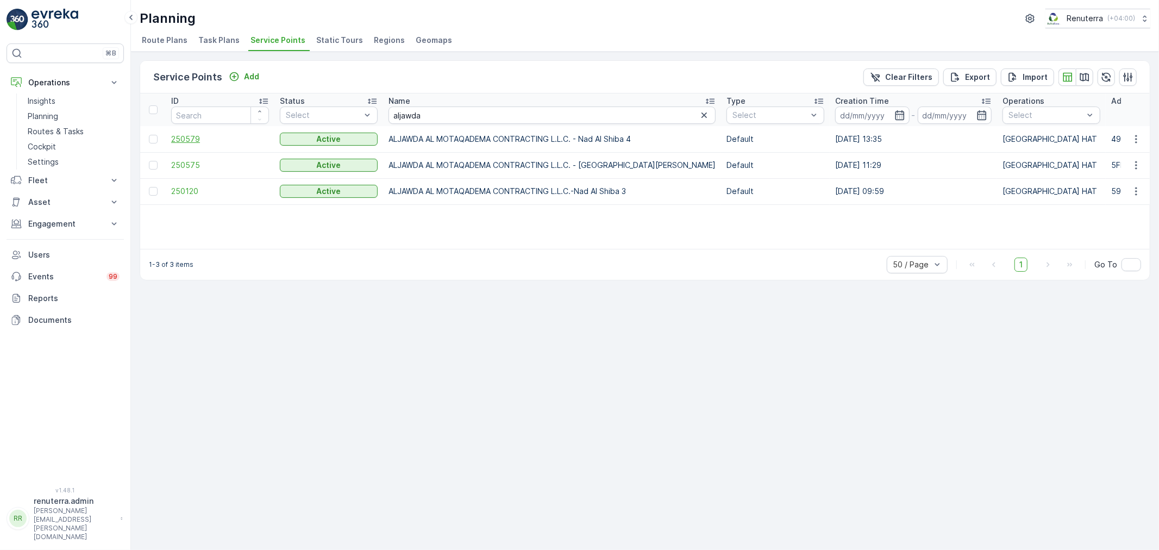
click at [192, 134] on span "250579" at bounding box center [220, 139] width 98 height 11
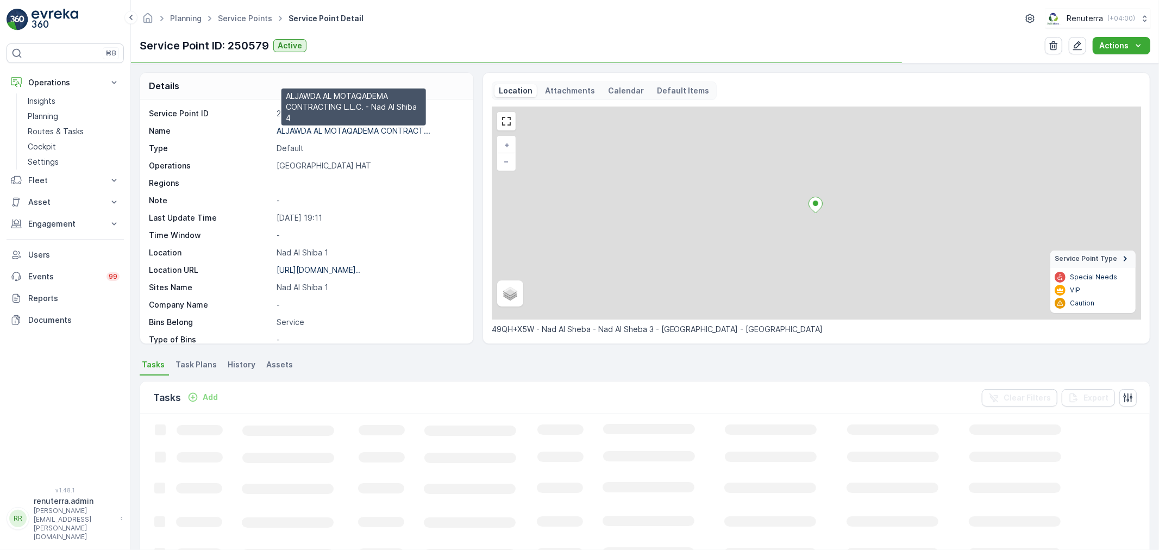
click at [340, 128] on p "ALJAWDA AL MOTAQADEMA CONTRACT..." at bounding box center [353, 130] width 154 height 9
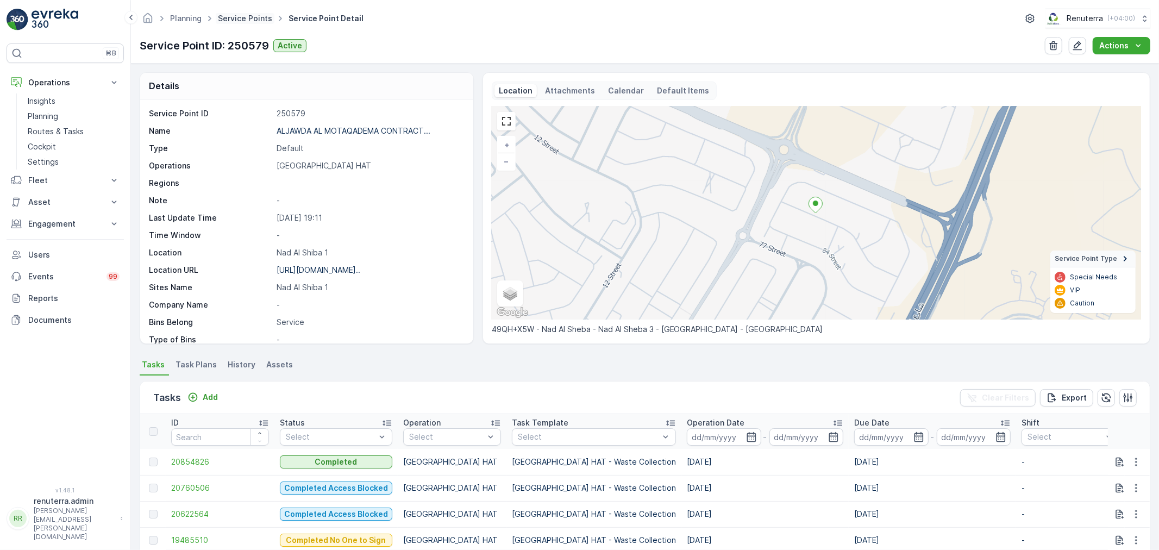
click at [253, 18] on link "Service Points" at bounding box center [245, 18] width 54 height 9
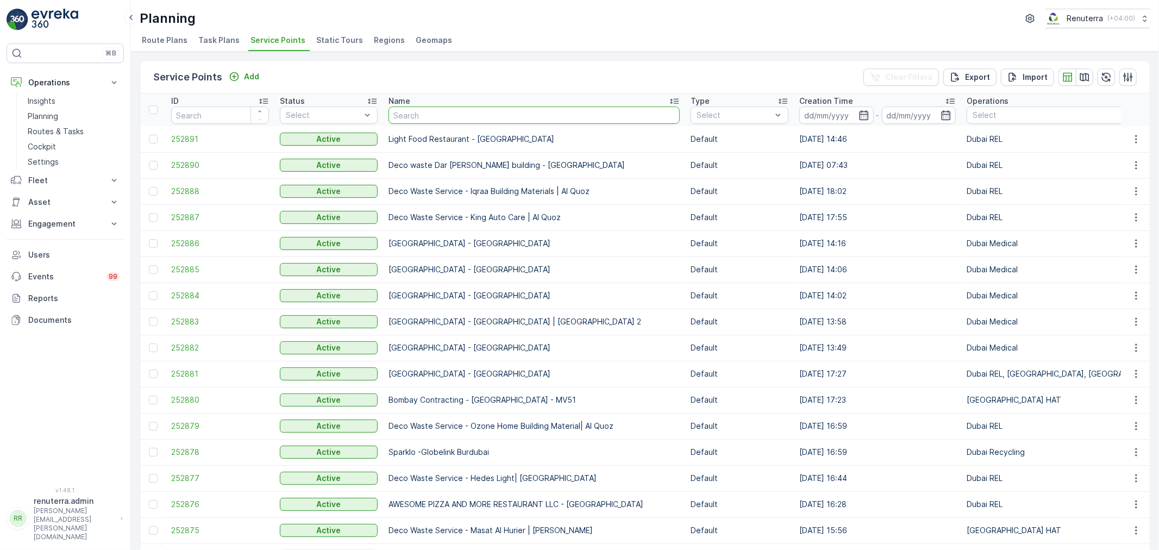
click at [470, 110] on input "text" at bounding box center [533, 114] width 291 height 17
type input "rix"
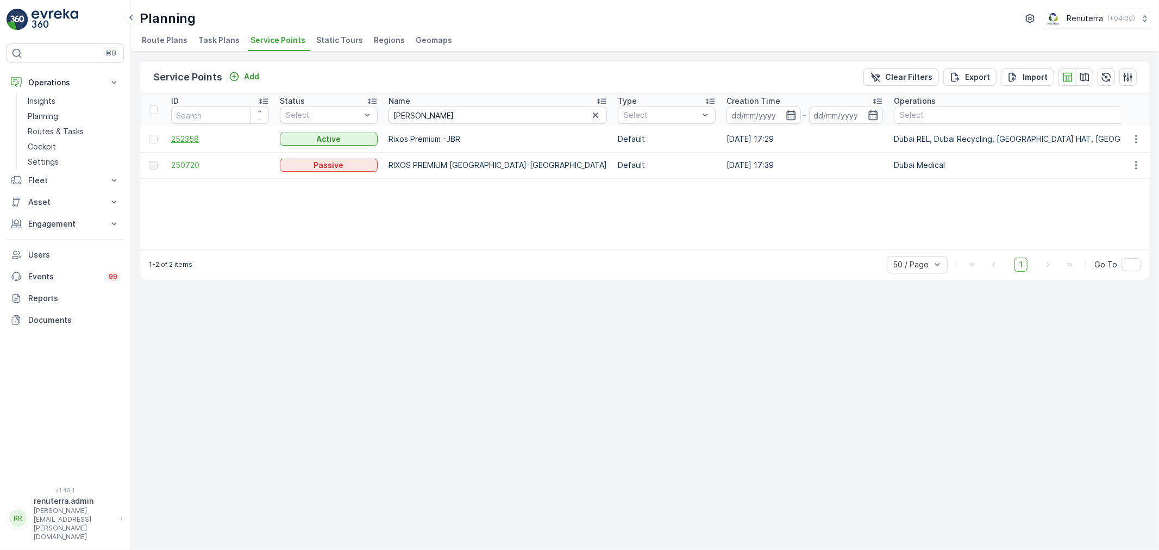
click at [193, 136] on span "252358" at bounding box center [220, 139] width 98 height 11
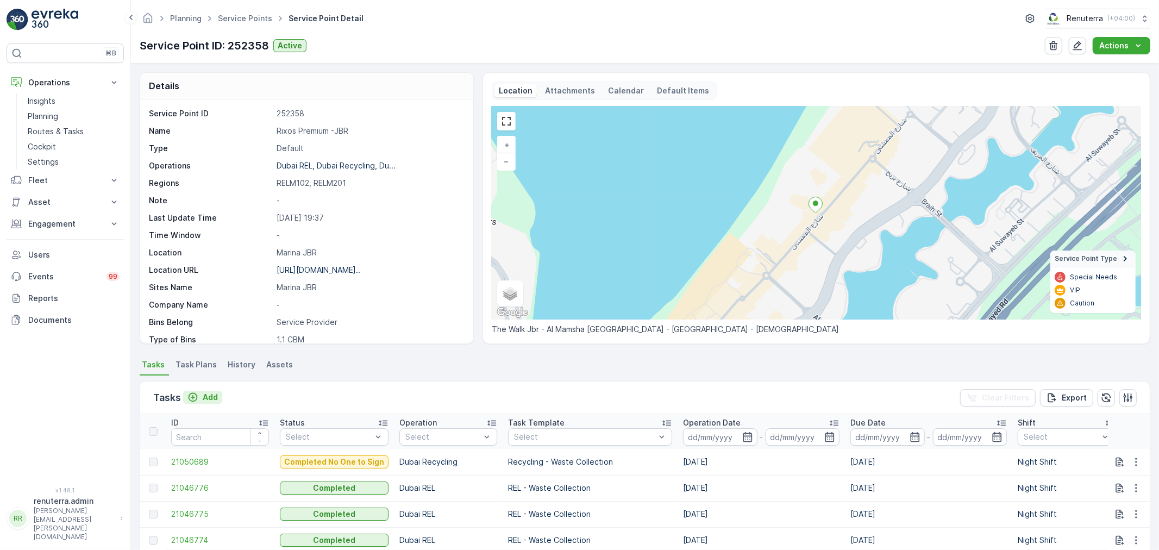
click at [205, 397] on p "Add" at bounding box center [210, 397] width 15 height 11
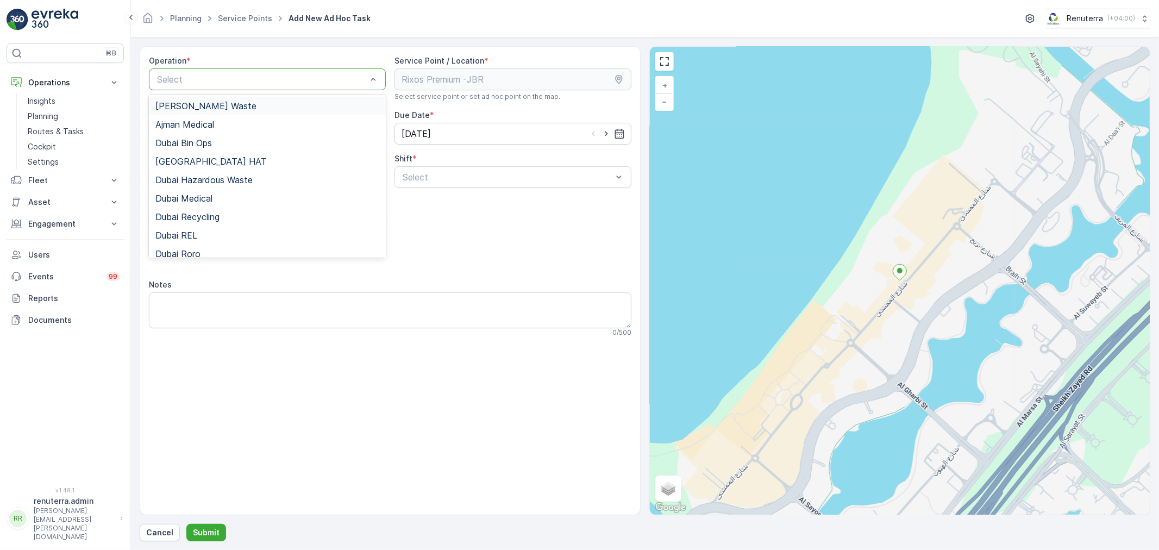
click at [280, 78] on div at bounding box center [262, 79] width 212 height 10
click at [202, 235] on div "Dubai REL" at bounding box center [267, 235] width 224 height 10
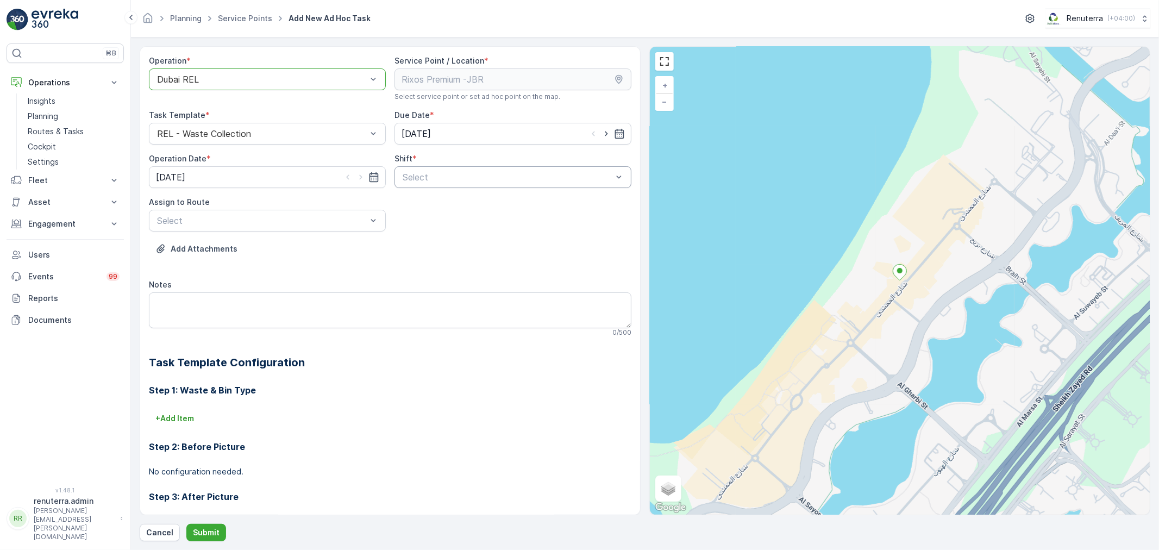
click at [482, 177] on div at bounding box center [507, 177] width 212 height 10
click at [416, 206] on span "Day Shift" at bounding box center [420, 204] width 39 height 10
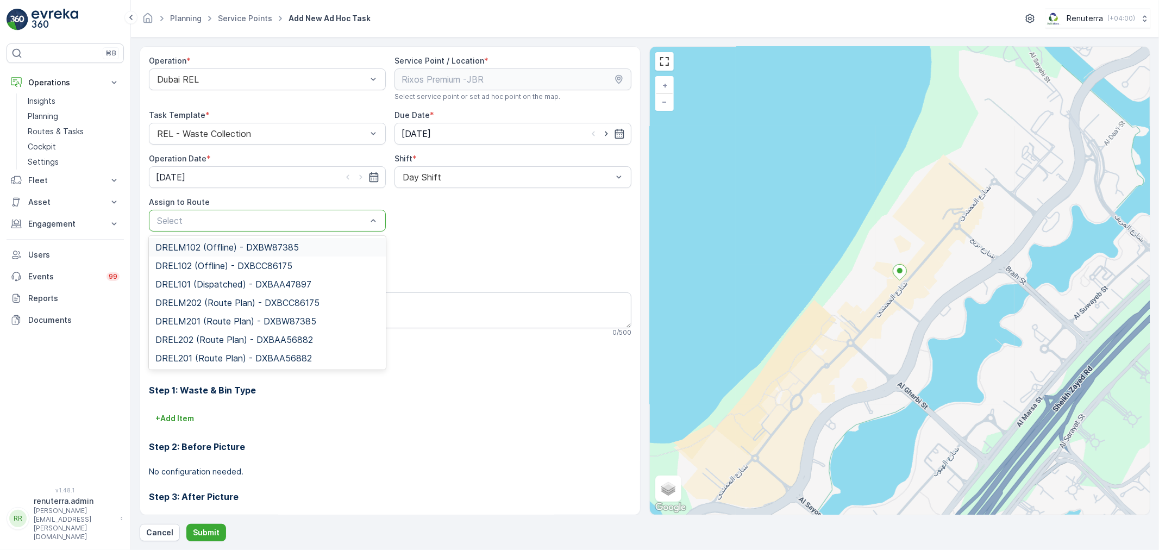
click at [247, 216] on div at bounding box center [262, 221] width 212 height 10
click at [237, 246] on span "DRELM102 (Offline) - DXBW87385" at bounding box center [226, 247] width 143 height 10
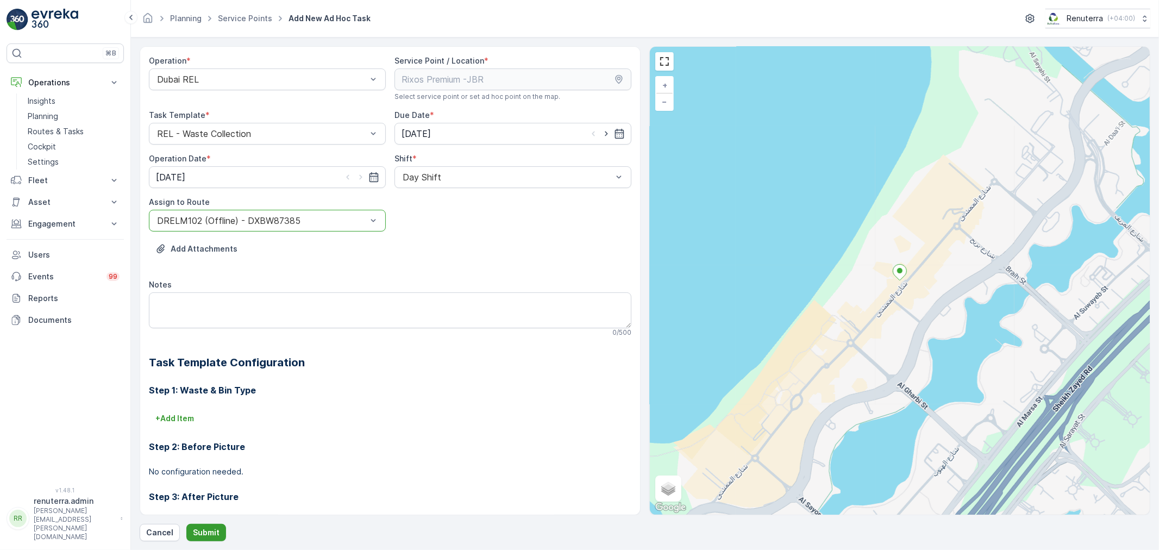
click at [207, 529] on p "Submit" at bounding box center [206, 532] width 27 height 11
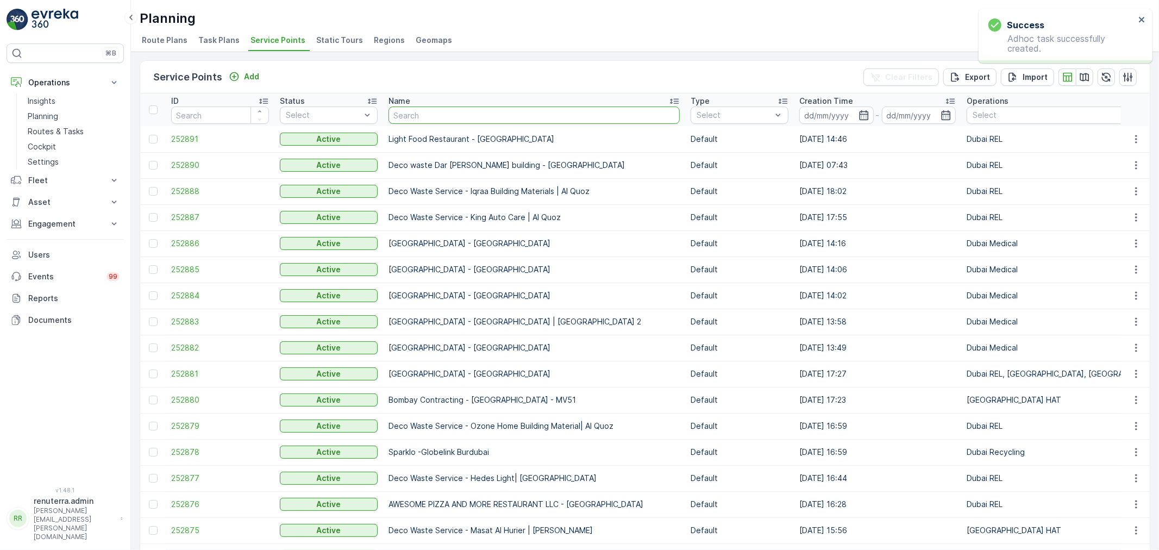
click at [446, 120] on input "text" at bounding box center [533, 114] width 291 height 17
type input "rixos"
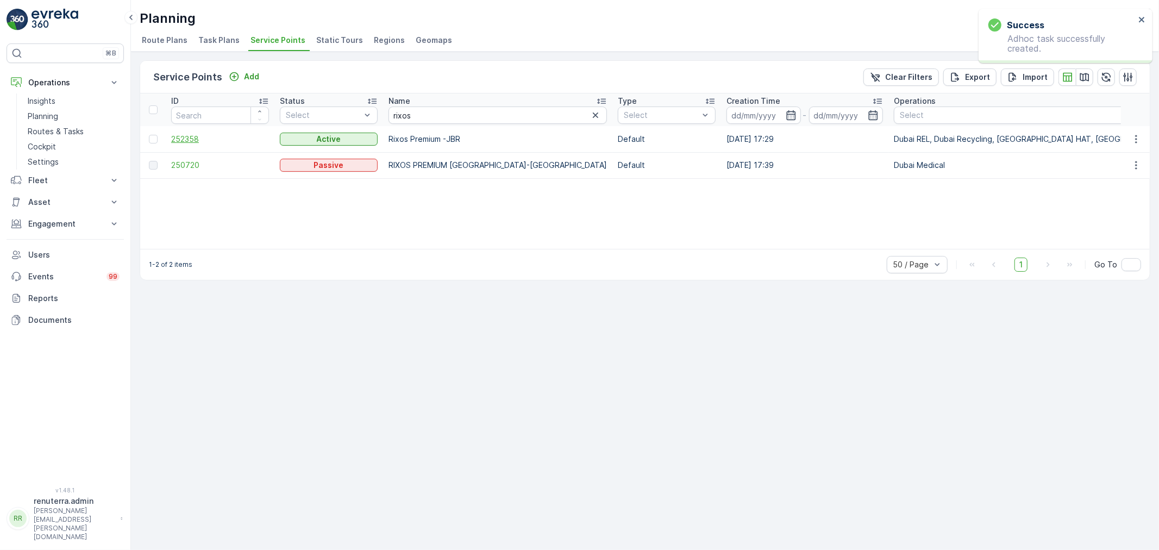
click at [193, 140] on span "252358" at bounding box center [220, 139] width 98 height 11
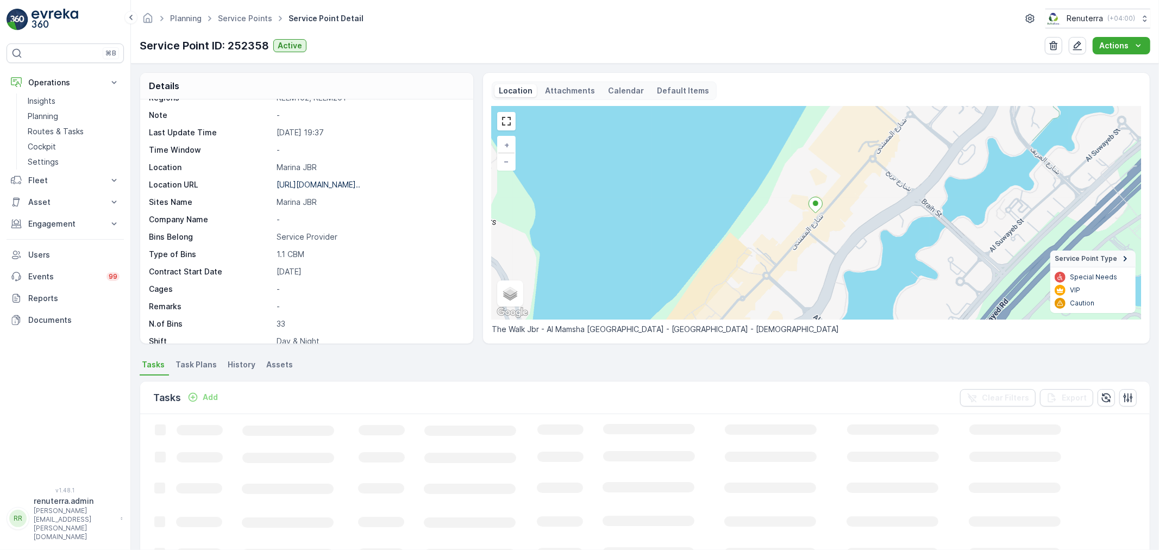
scroll to position [149, 0]
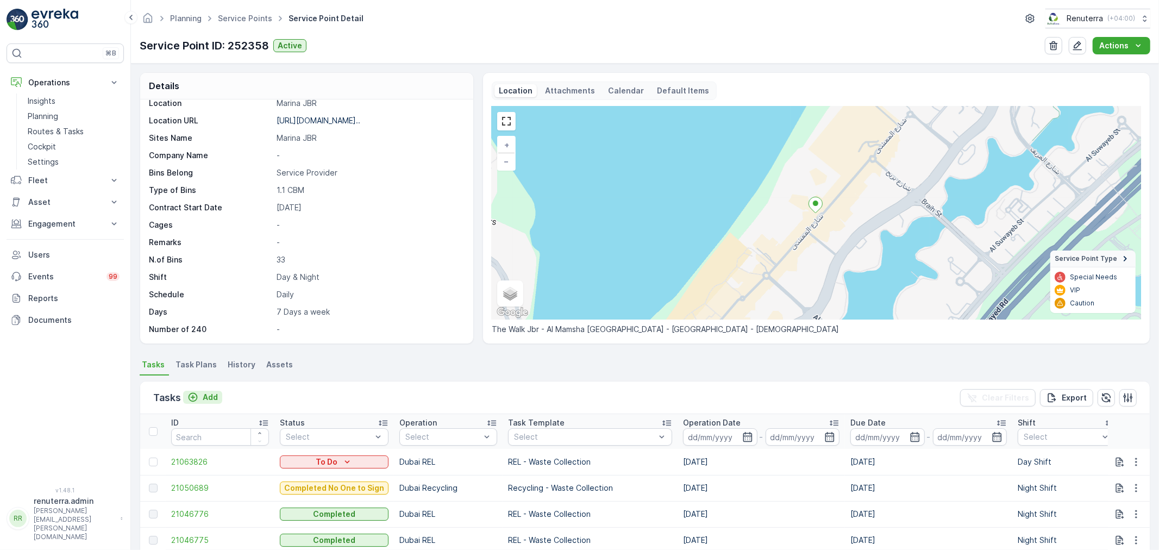
click at [209, 400] on p "Add" at bounding box center [210, 397] width 15 height 11
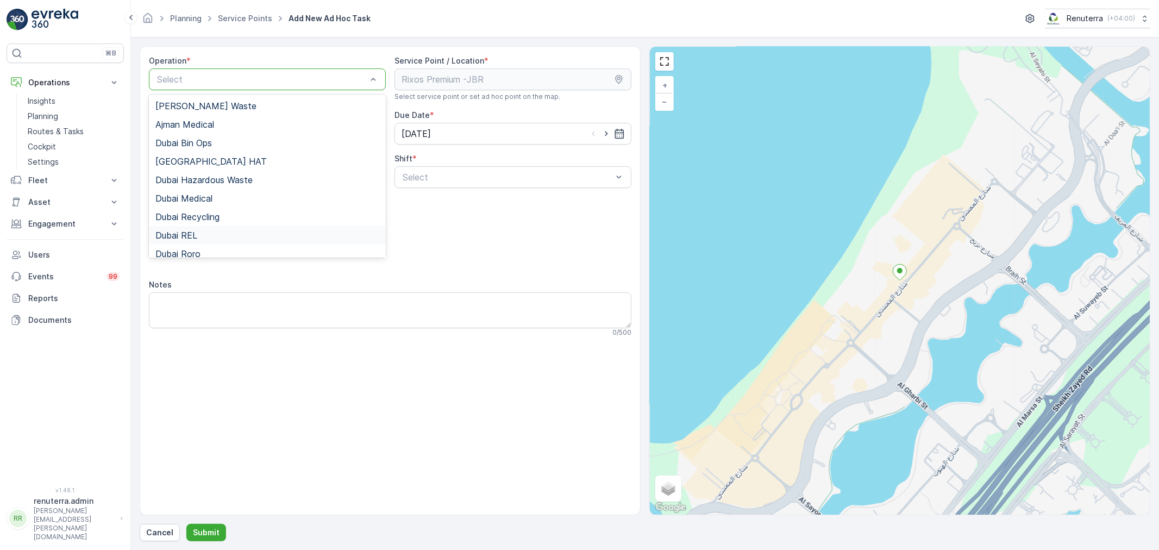
click at [196, 235] on span "Dubai REL" at bounding box center [176, 235] width 42 height 10
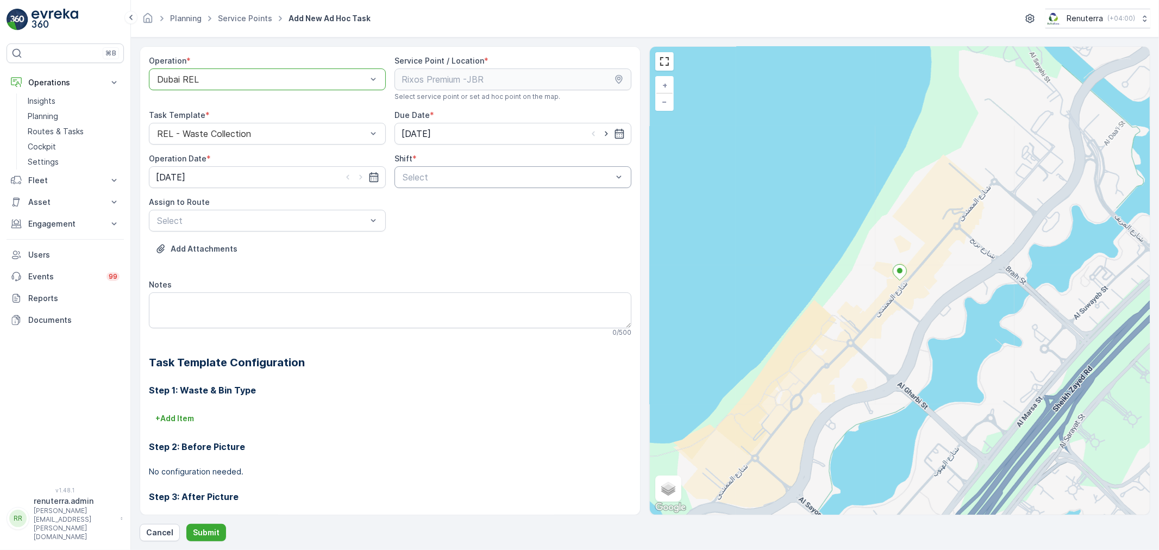
click at [540, 177] on div at bounding box center [507, 177] width 212 height 10
click at [421, 209] on div "Day Shift" at bounding box center [512, 203] width 237 height 18
click at [245, 219] on div at bounding box center [262, 221] width 212 height 10
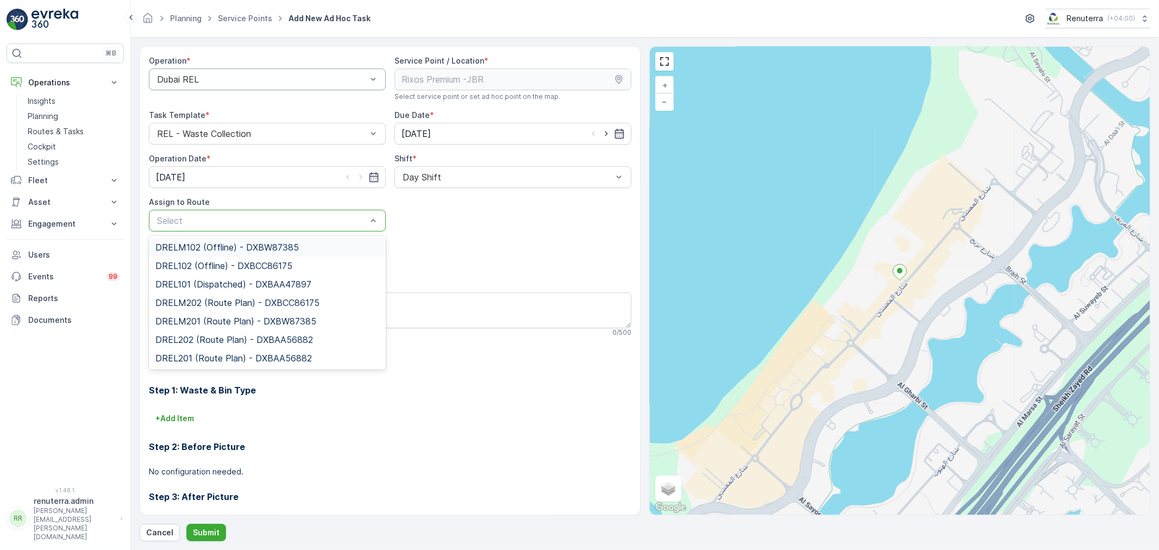
click at [231, 244] on span "DRELM102 (Offline) - DXBW87385" at bounding box center [226, 247] width 143 height 10
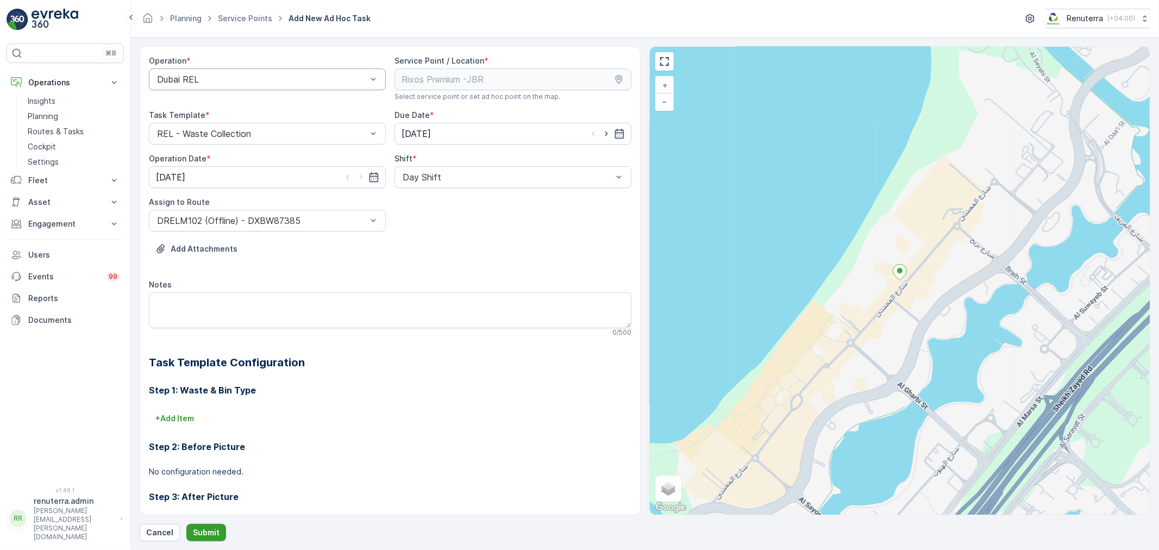
click at [207, 531] on p "Submit" at bounding box center [206, 532] width 27 height 11
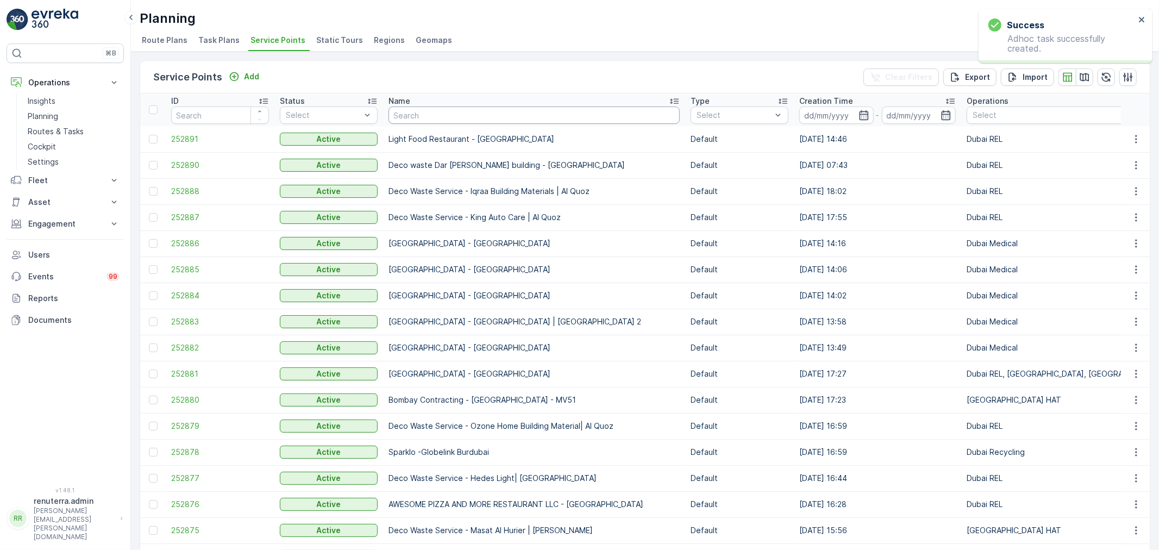
click at [411, 115] on input "text" at bounding box center [533, 114] width 291 height 17
type input "rix"
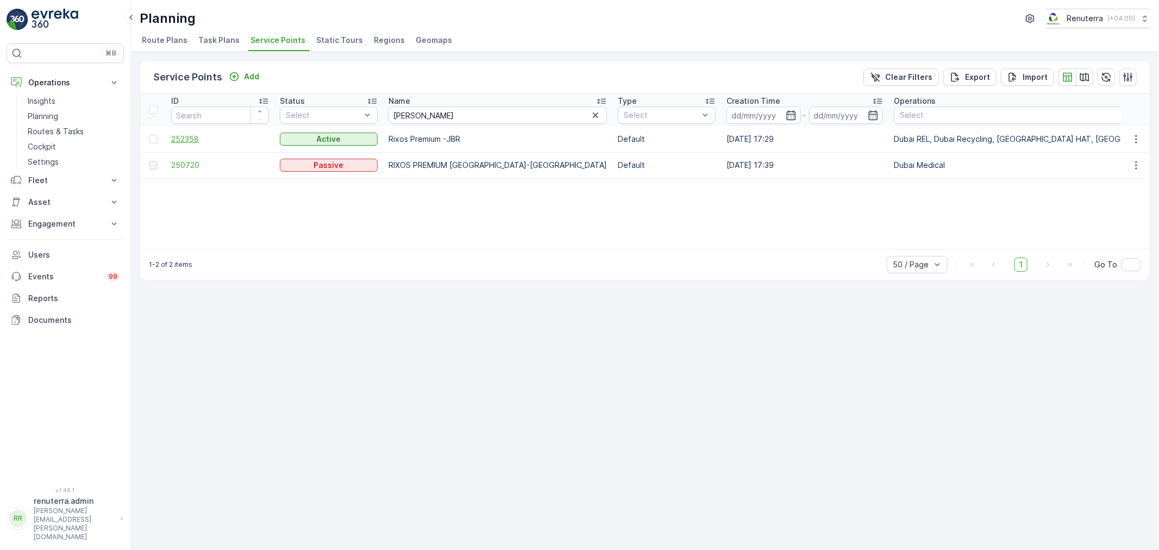
click at [188, 138] on span "252358" at bounding box center [220, 139] width 98 height 11
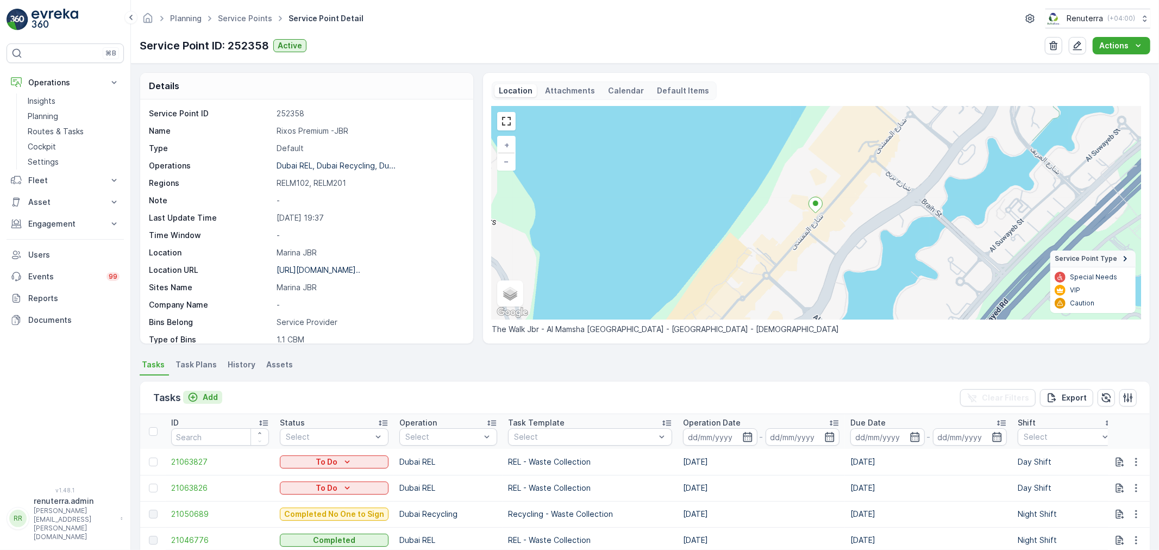
click at [211, 395] on p "Add" at bounding box center [210, 397] width 15 height 11
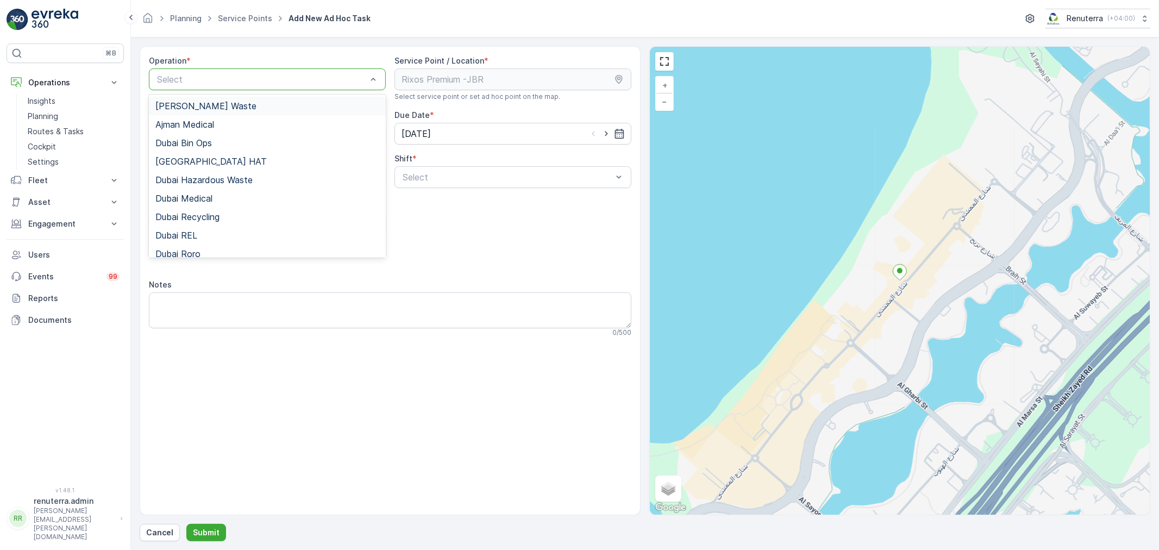
click at [305, 81] on div at bounding box center [262, 79] width 212 height 10
click at [194, 235] on span "Dubai REL" at bounding box center [176, 235] width 42 height 10
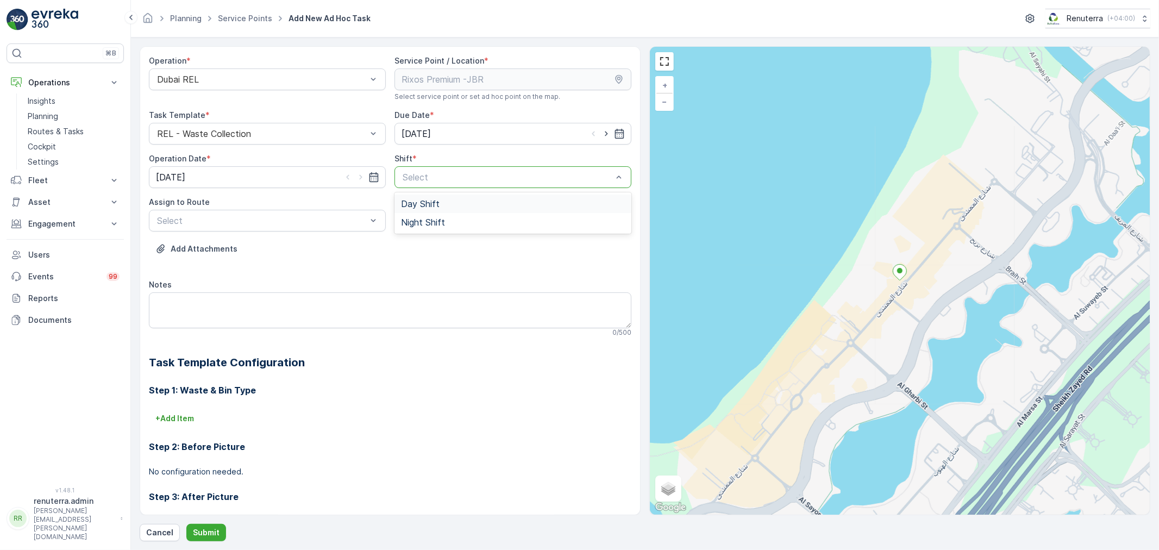
click at [444, 201] on div "Day Shift" at bounding box center [513, 204] width 224 height 10
click at [307, 218] on div at bounding box center [262, 221] width 212 height 10
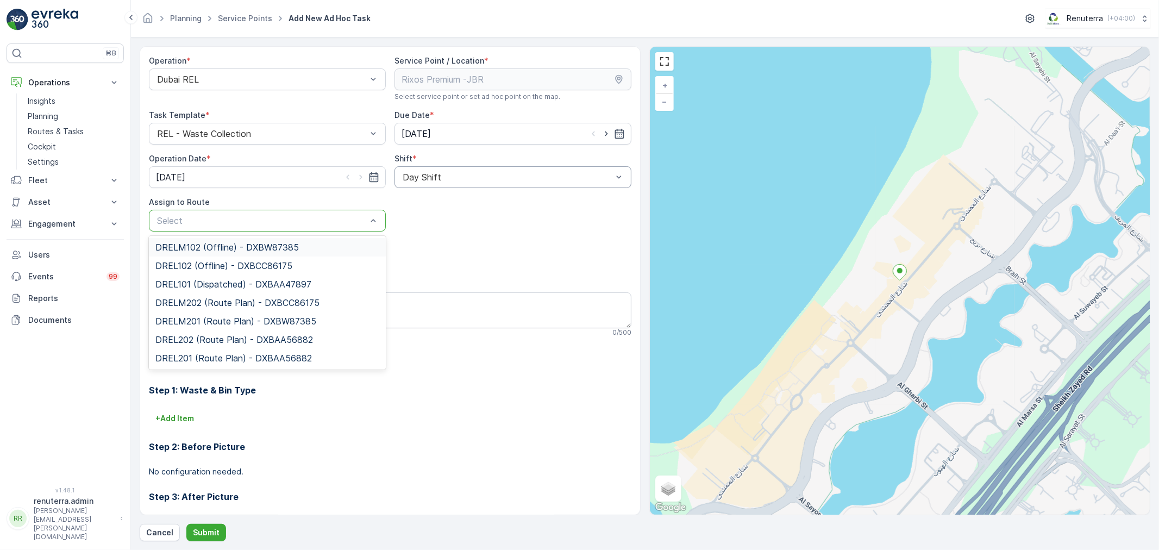
click at [241, 245] on span "DRELM102 (Offline) - DXBW87385" at bounding box center [226, 247] width 143 height 10
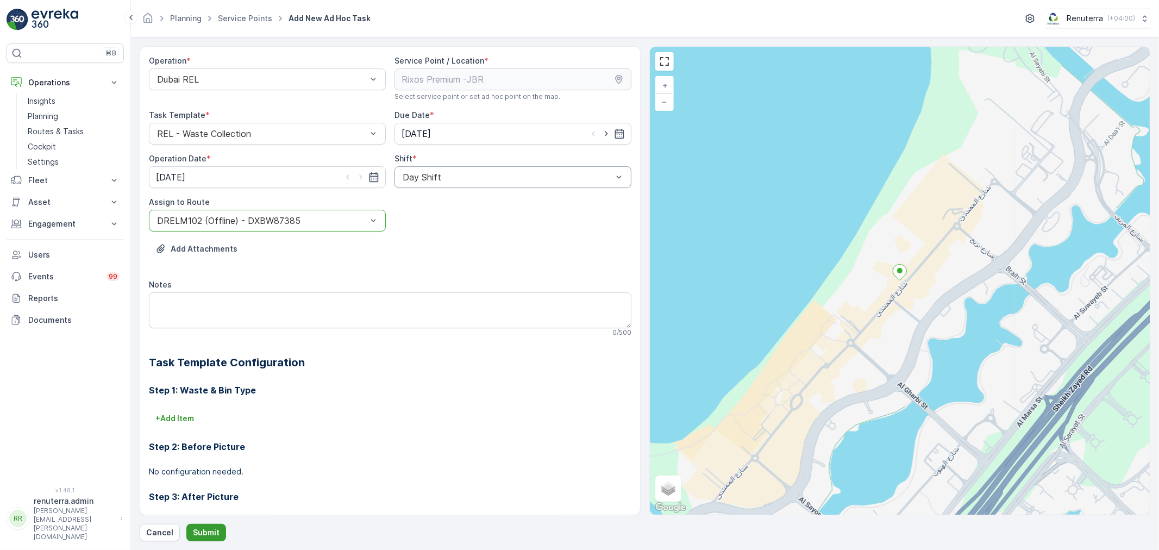
click at [205, 527] on p "Submit" at bounding box center [206, 532] width 27 height 11
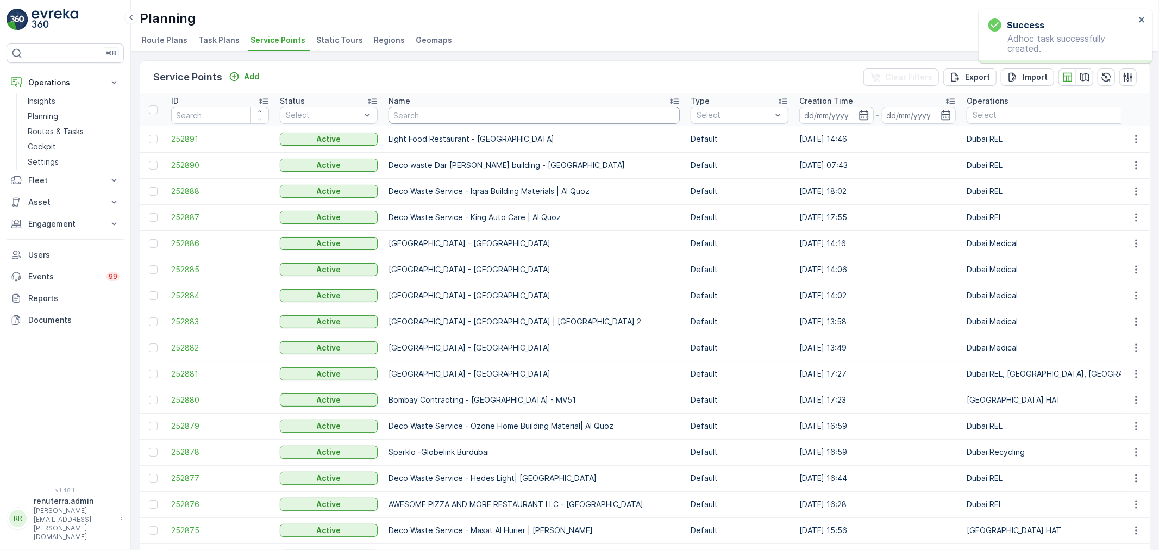
click at [443, 120] on input "text" at bounding box center [533, 114] width 291 height 17
type input "zah"
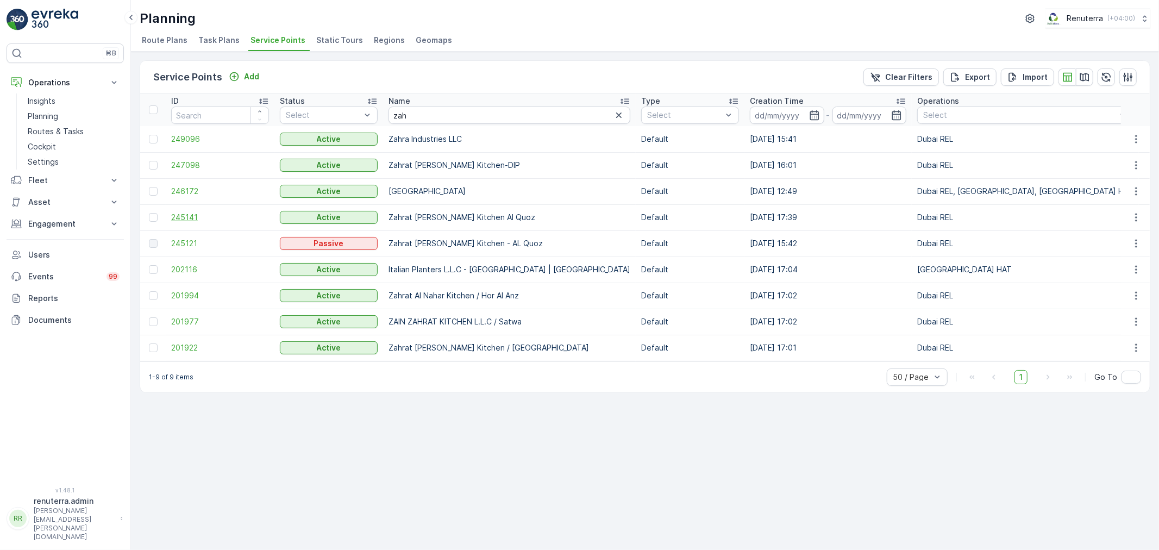
click at [190, 217] on span "245141" at bounding box center [220, 217] width 98 height 11
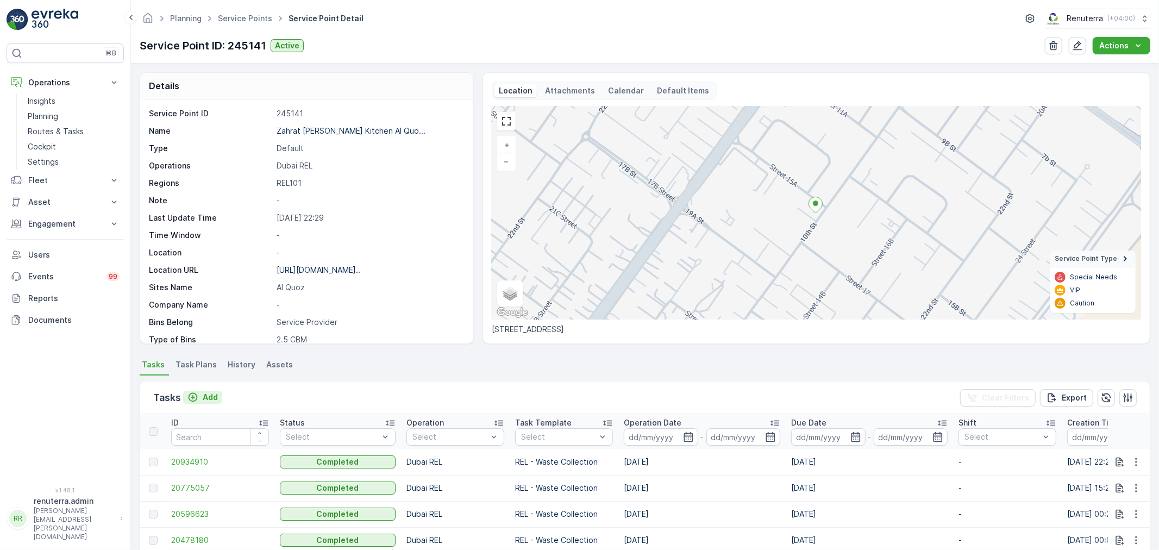
click at [215, 392] on p "Add" at bounding box center [210, 397] width 15 height 11
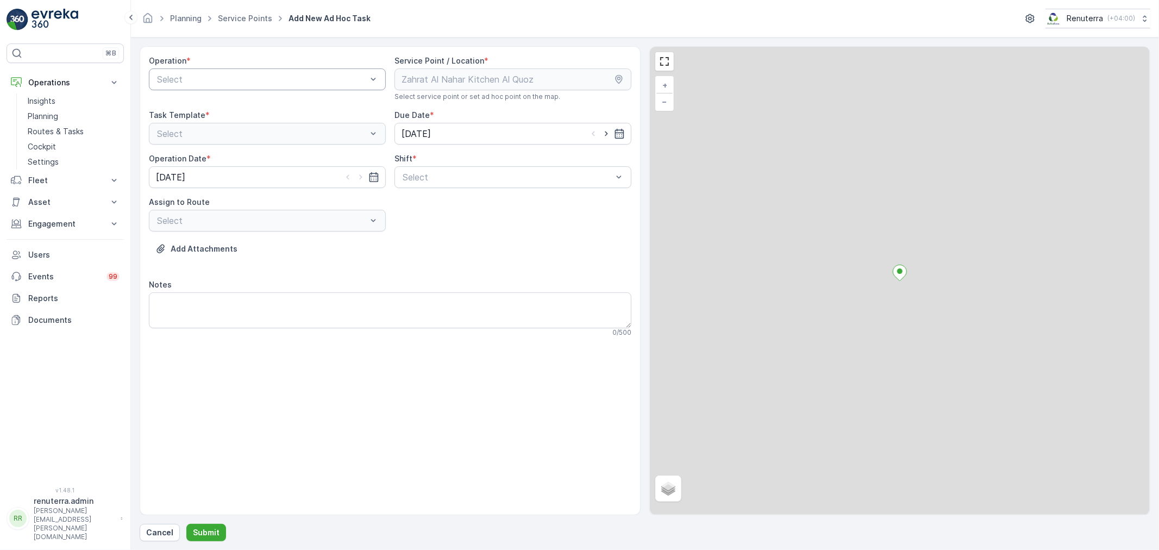
click at [269, 79] on div at bounding box center [262, 79] width 212 height 10
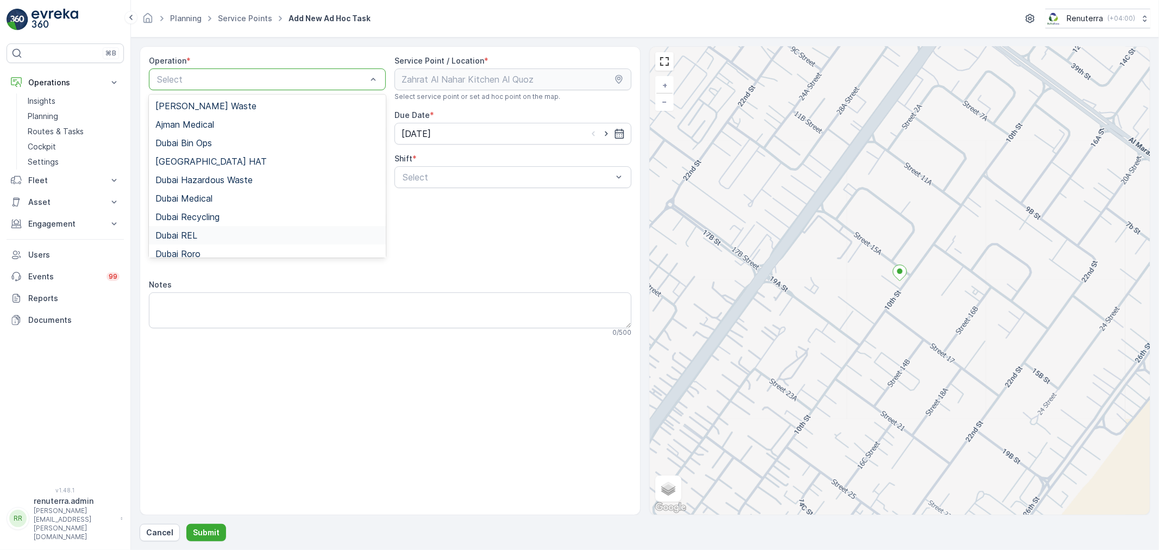
click at [196, 235] on span "Dubai REL" at bounding box center [176, 235] width 42 height 10
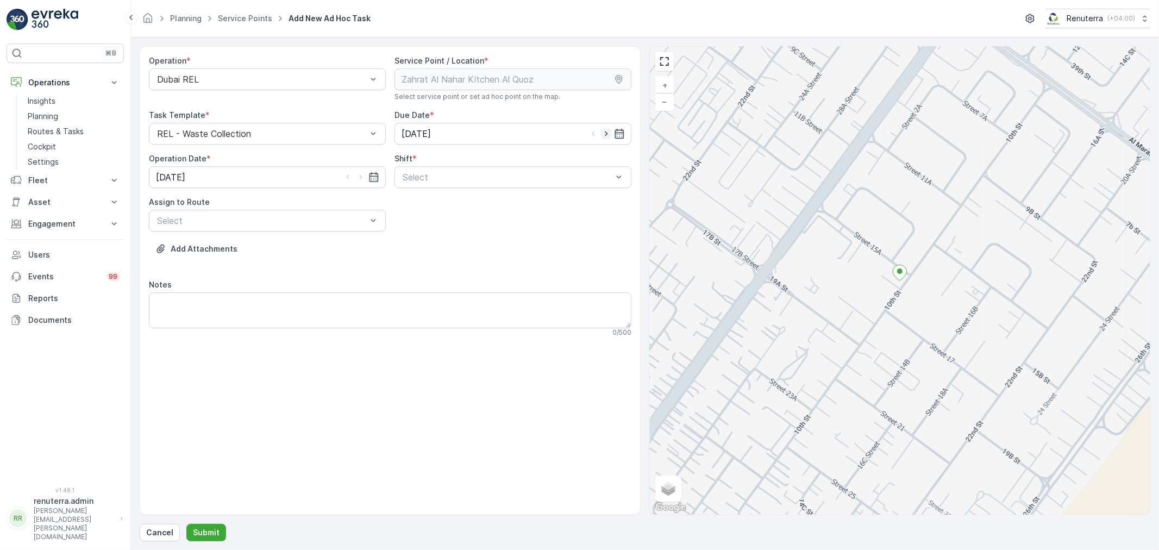
click at [606, 129] on icon "button" at bounding box center [606, 133] width 11 height 11
type input "[DATE]"
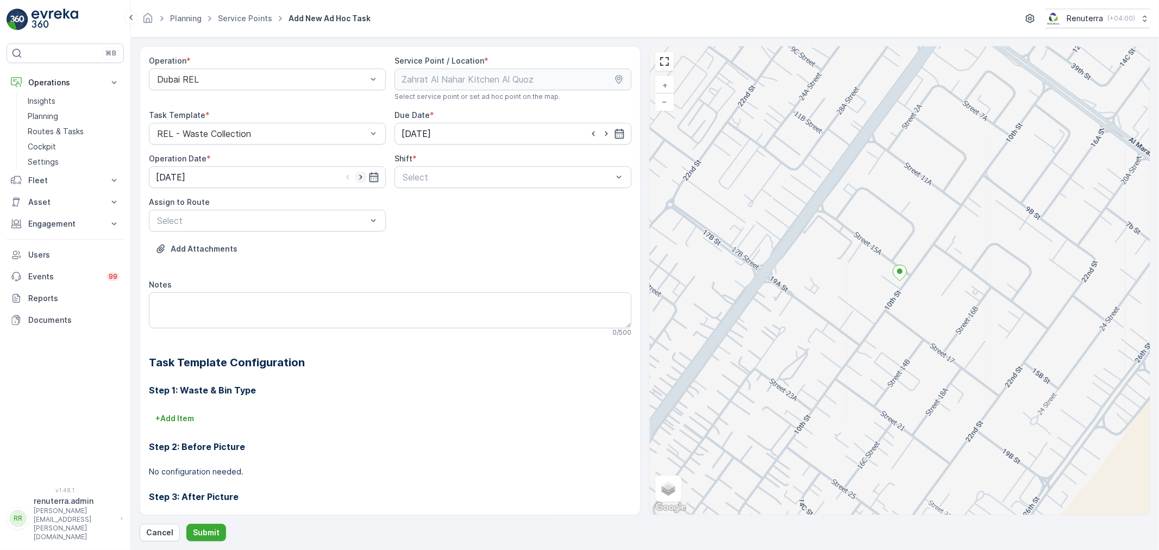
click at [359, 173] on icon "button" at bounding box center [360, 177] width 11 height 11
type input "[DATE]"
click at [426, 204] on span "Day Shift" at bounding box center [420, 204] width 39 height 10
click at [318, 221] on div at bounding box center [262, 221] width 212 height 10
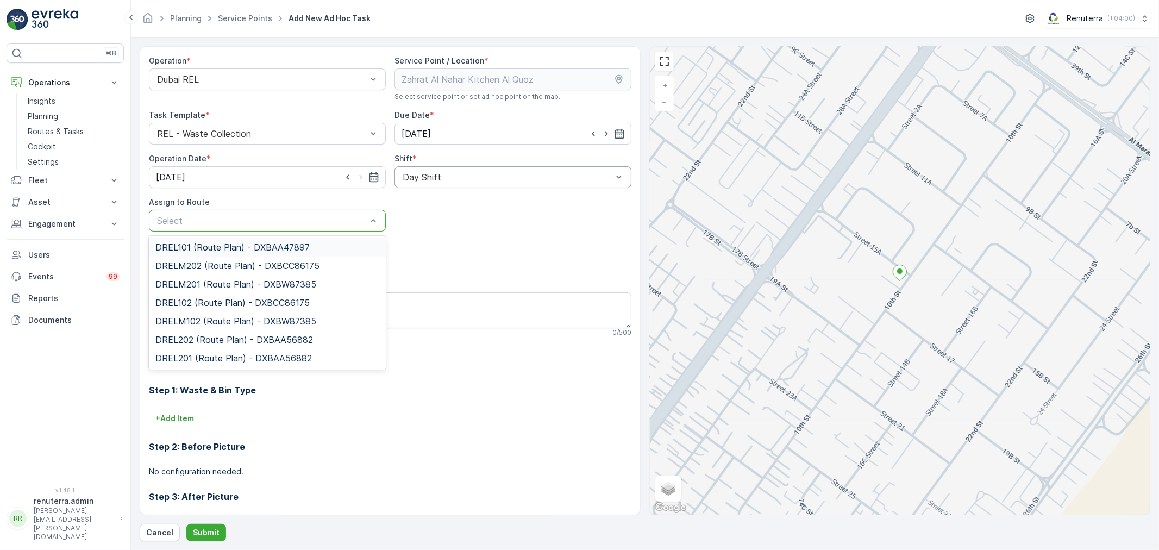
click at [213, 246] on span "DREL101 (Route Plan) - DXBAA47897" at bounding box center [232, 247] width 154 height 10
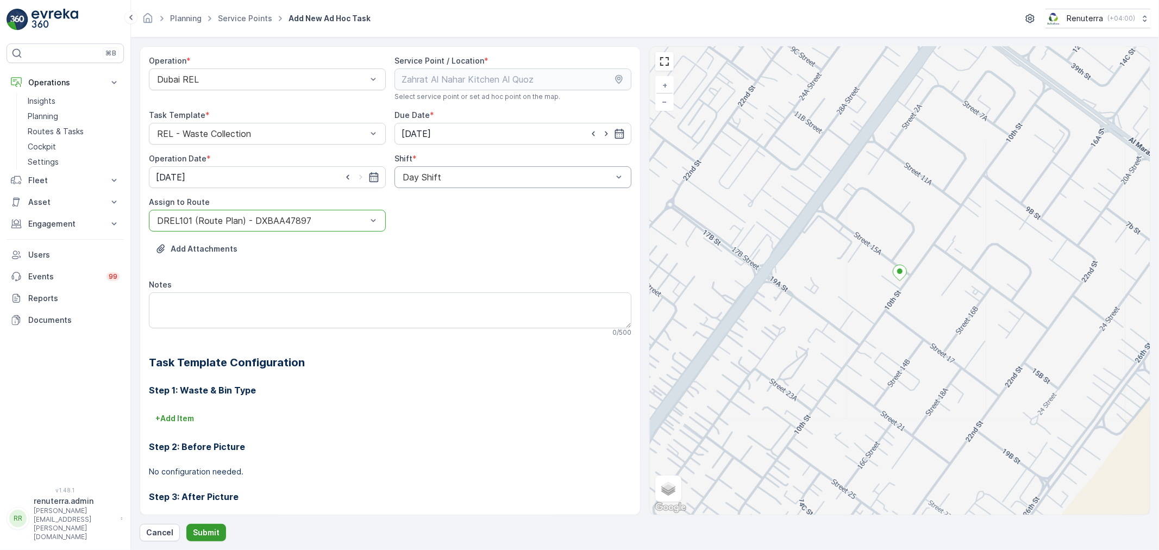
click at [207, 530] on p "Submit" at bounding box center [206, 532] width 27 height 11
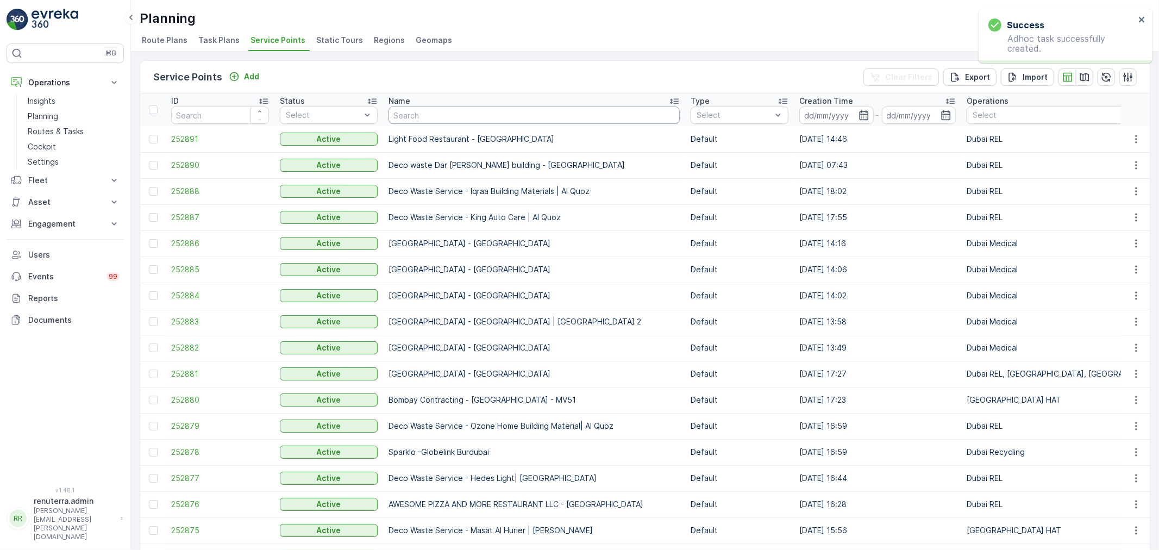
click at [433, 118] on input "text" at bounding box center [533, 114] width 291 height 17
type input "lulu"
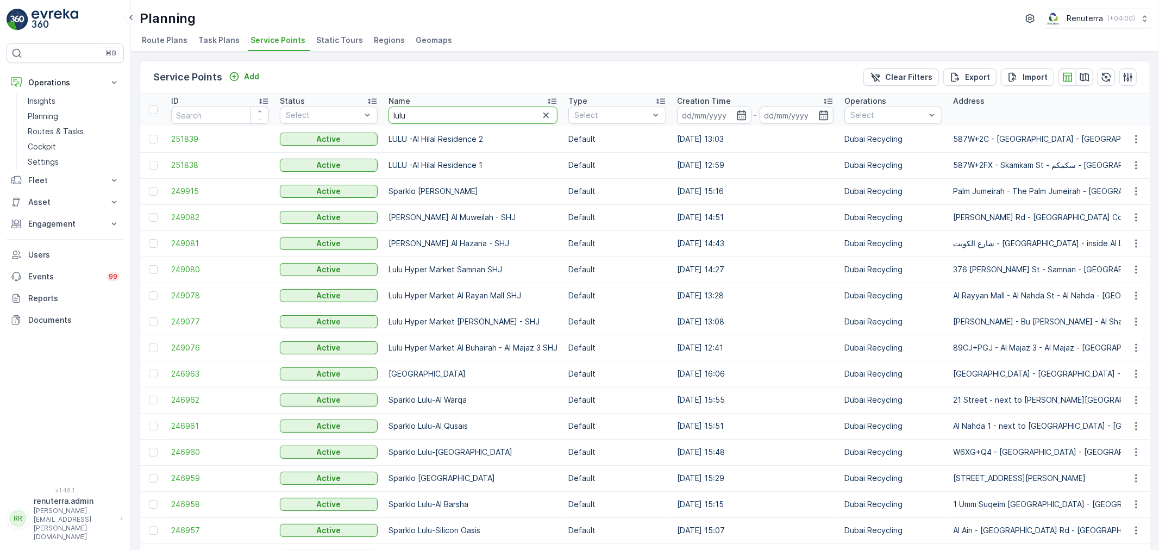
drag, startPoint x: 420, startPoint y: 120, endPoint x: 329, endPoint y: 99, distance: 93.6
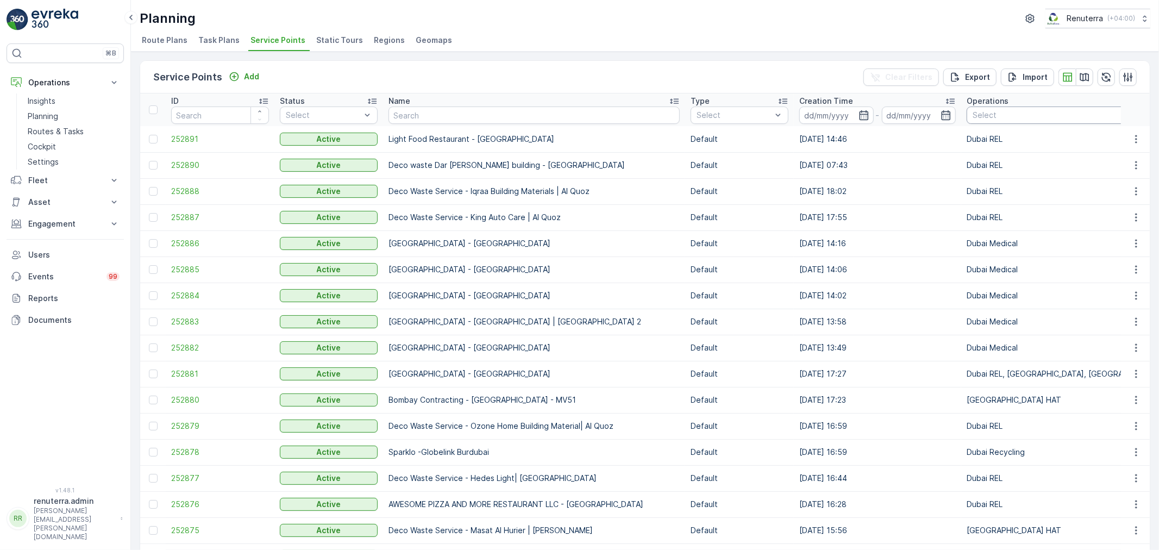
click at [998, 116] on div at bounding box center [1140, 115] width 339 height 9
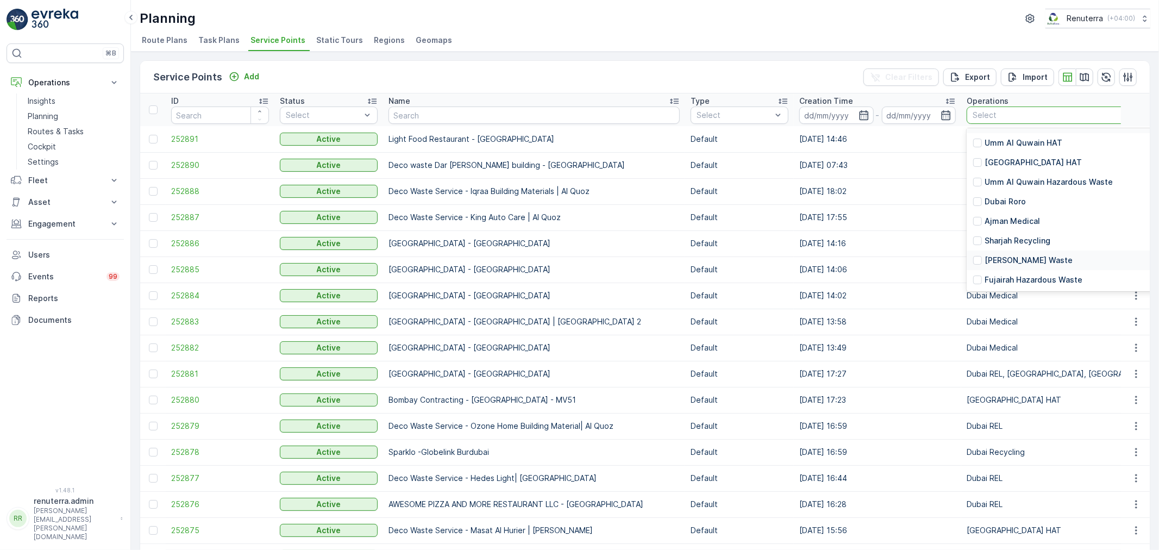
scroll to position [14, 0]
click at [1013, 242] on p "Dubai Recycling" at bounding box center [1014, 243] width 60 height 11
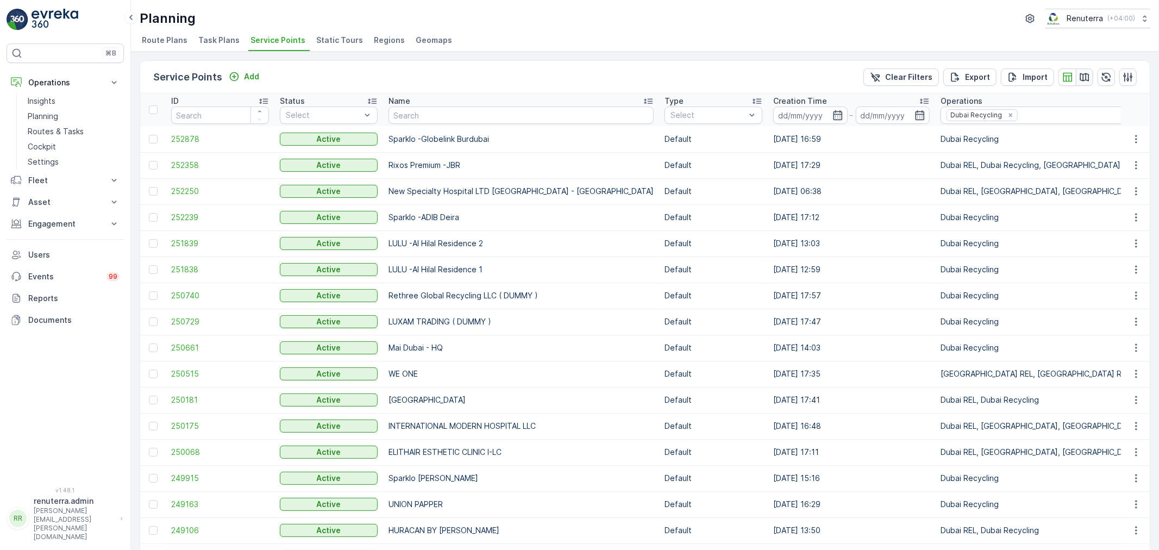
click at [1082, 75] on icon "button" at bounding box center [1084, 77] width 11 height 11
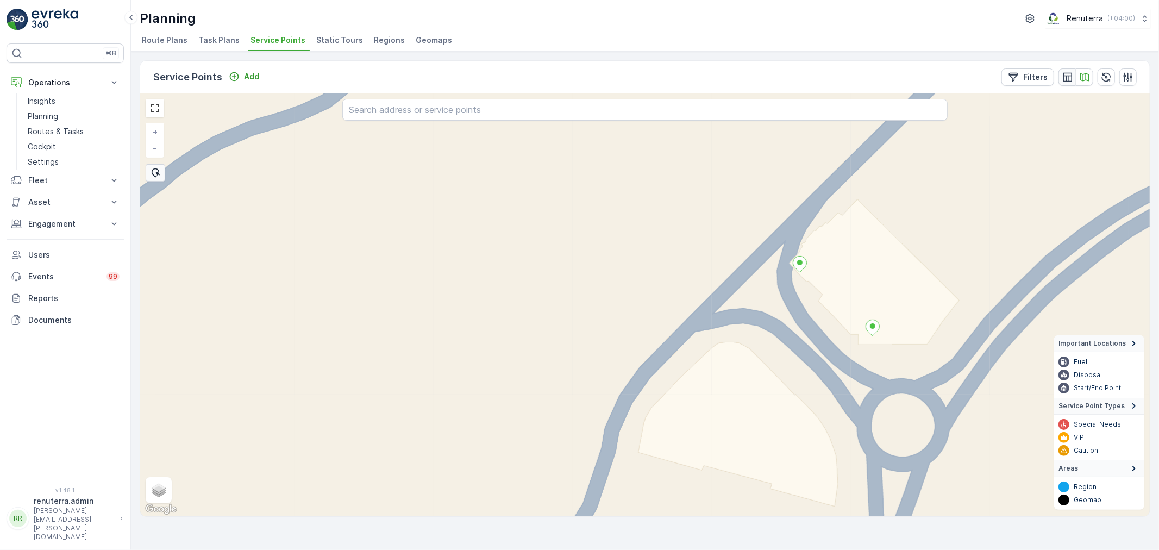
click at [1066, 73] on icon "button" at bounding box center [1067, 77] width 11 height 11
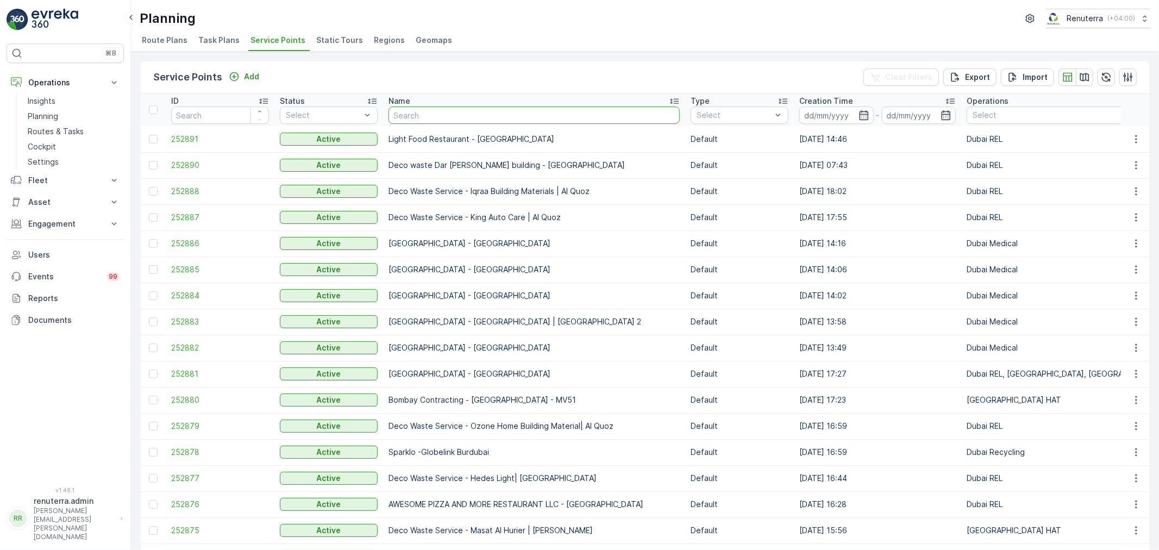
click at [416, 112] on input "text" at bounding box center [533, 114] width 291 height 17
type input "ca"
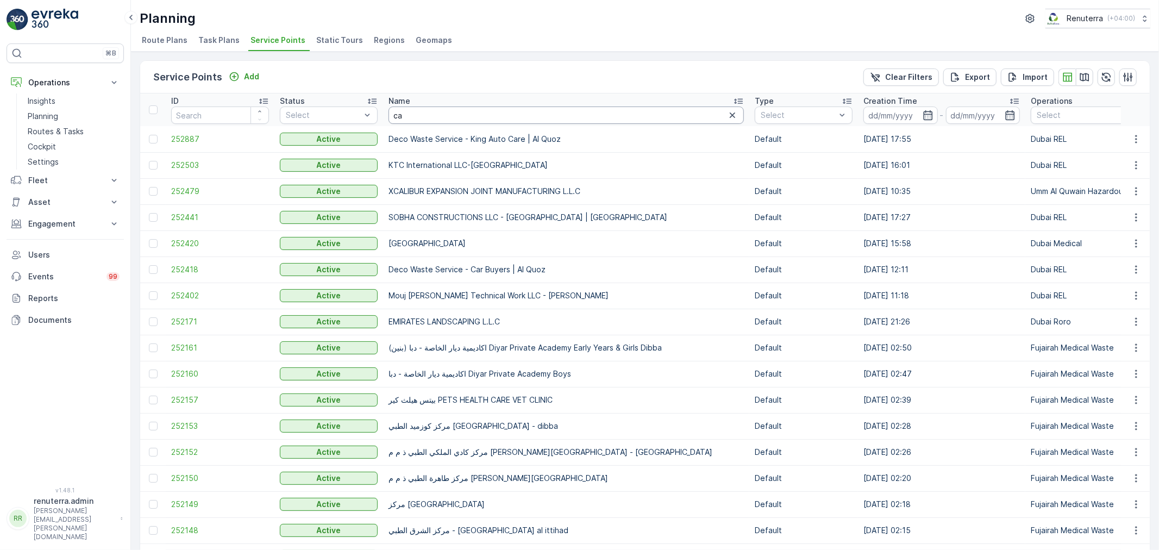
click at [430, 115] on input "ca" at bounding box center [565, 114] width 355 height 17
type input "carm"
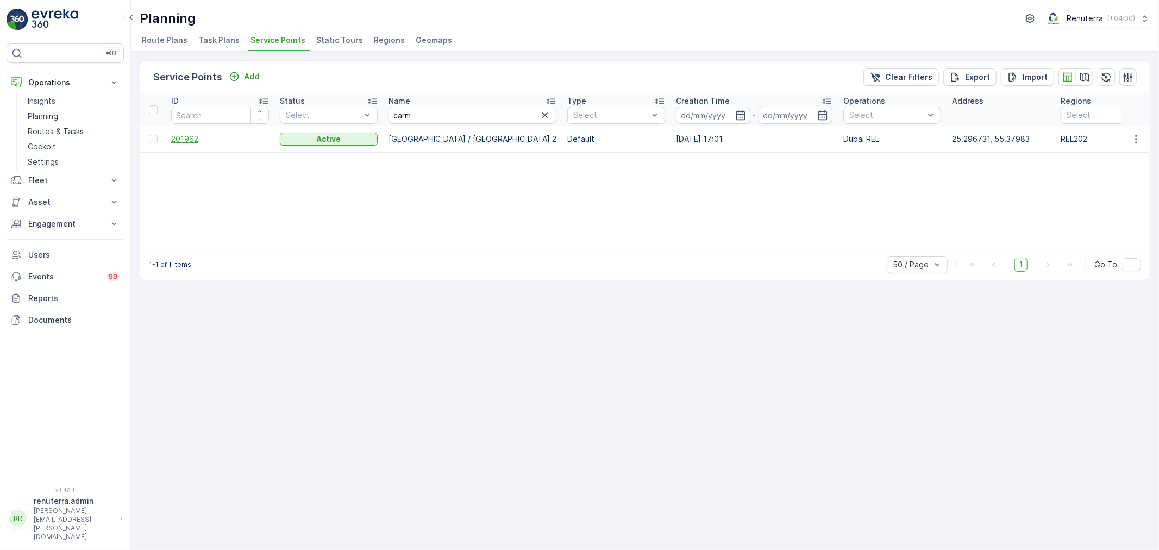
click at [189, 134] on span "201962" at bounding box center [220, 139] width 98 height 11
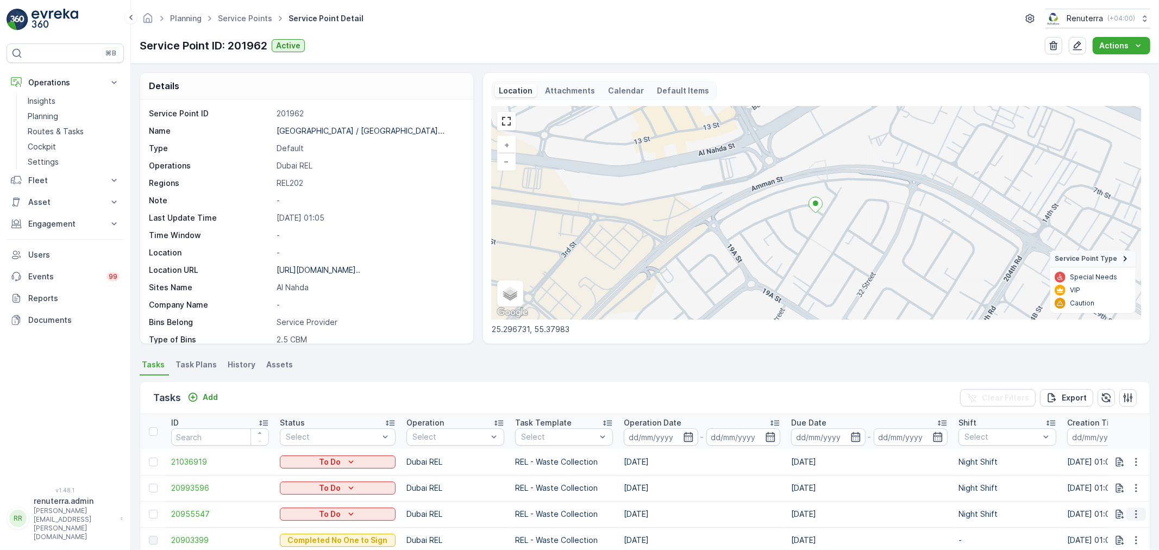
click at [1135, 513] on icon "button" at bounding box center [1136, 514] width 2 height 8
click at [969, 402] on body "⌘B Operations Insights Planning Routes & Tasks Cockpit Settings Fleet Live Trac…" at bounding box center [579, 275] width 1159 height 550
click at [1121, 467] on span "Change Route" at bounding box center [1107, 461] width 53 height 11
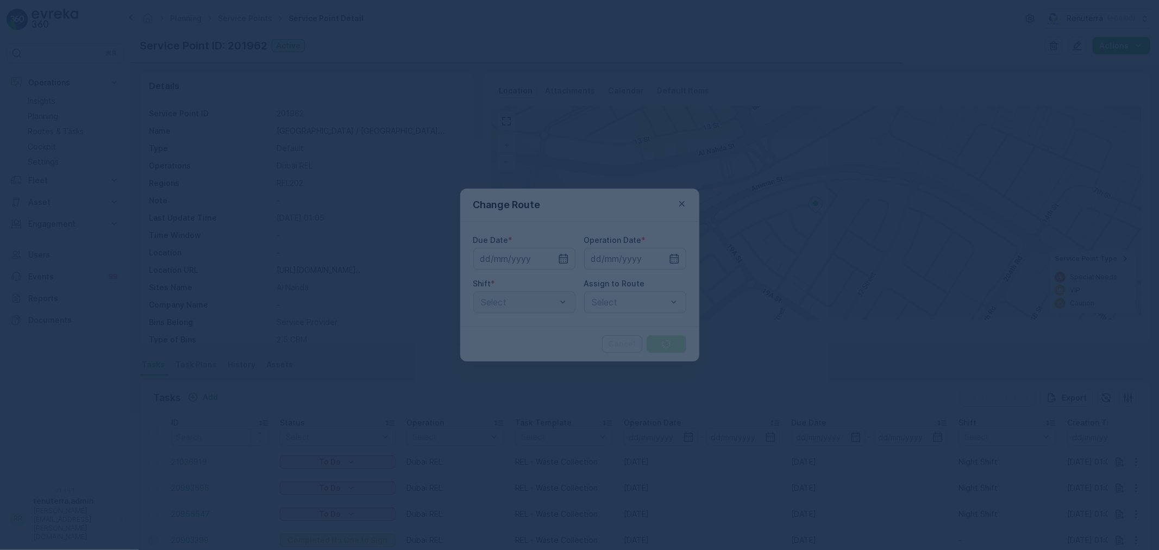
type input "[DATE]"
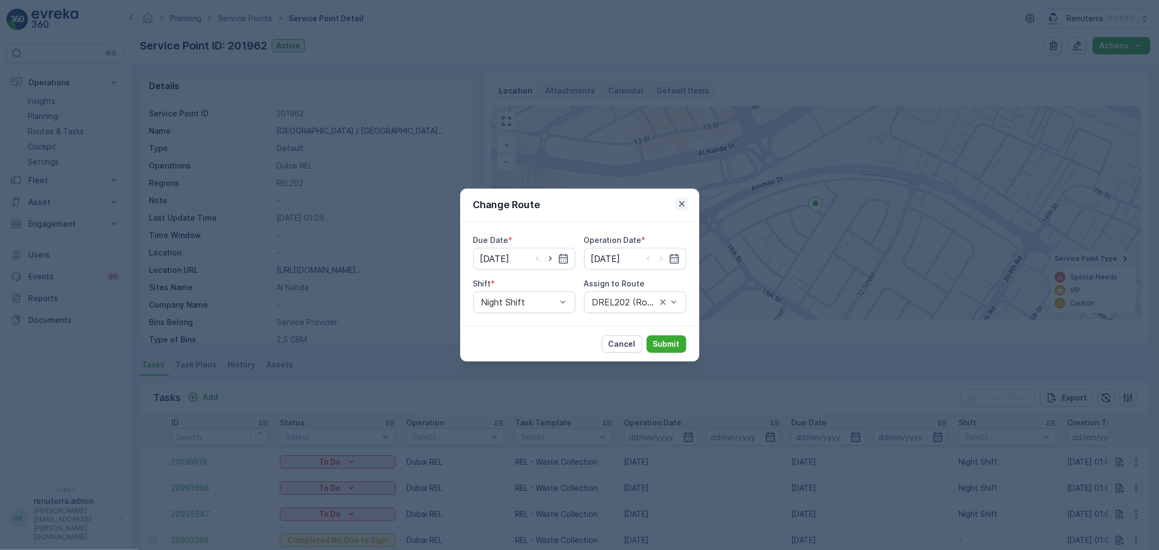
click at [681, 206] on icon "button" at bounding box center [681, 203] width 11 height 11
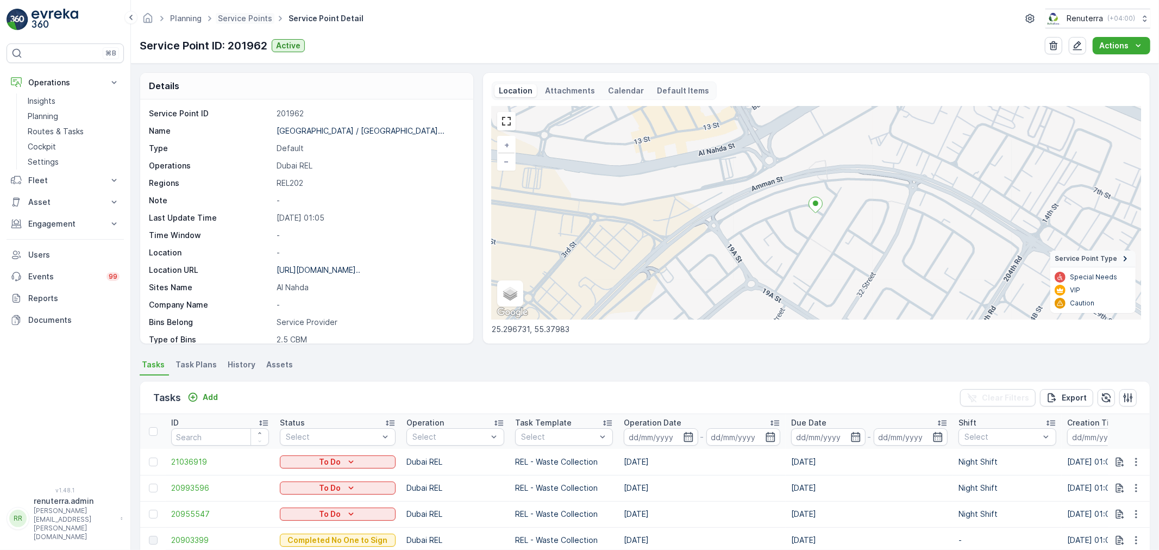
click at [243, 13] on span "Service Points" at bounding box center [245, 18] width 59 height 11
click at [243, 17] on link "Service Points" at bounding box center [245, 18] width 54 height 9
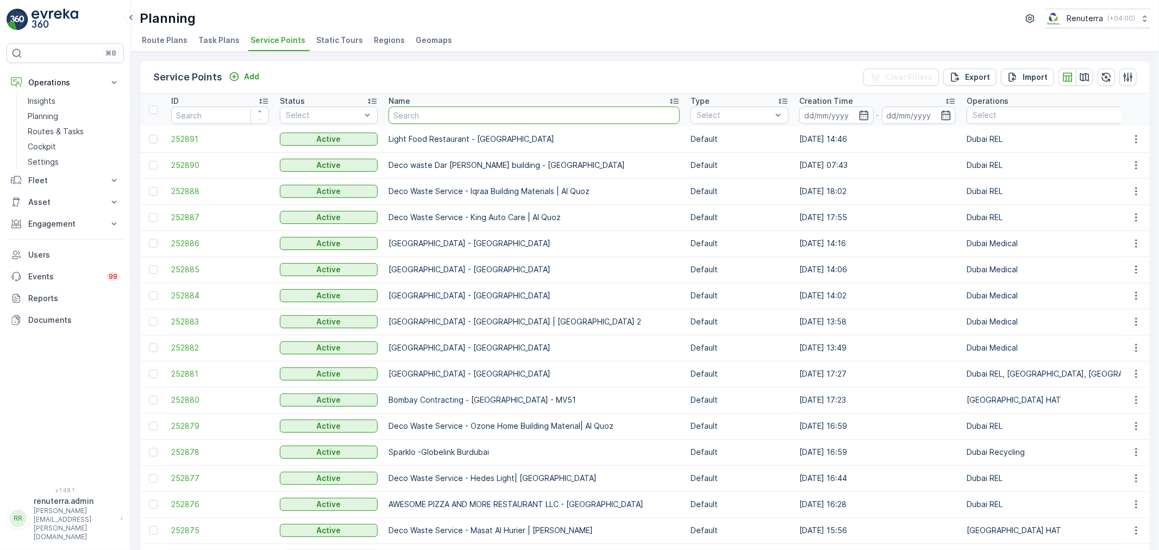
click at [435, 118] on input "text" at bounding box center [533, 114] width 291 height 17
type input "emirll"
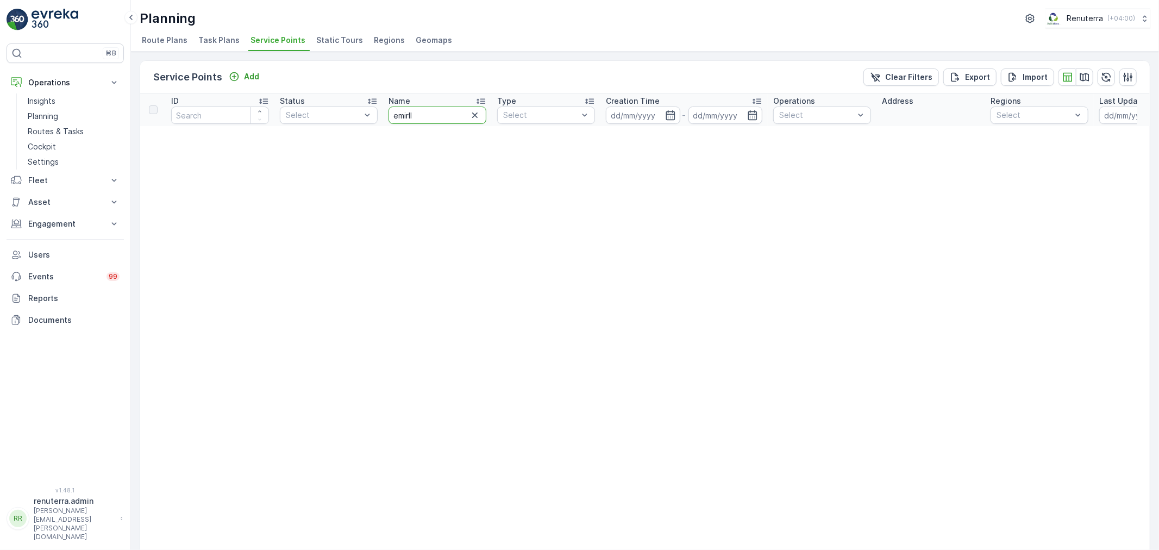
drag, startPoint x: 435, startPoint y: 117, endPoint x: 323, endPoint y: 89, distance: 115.8
type input "emrill"
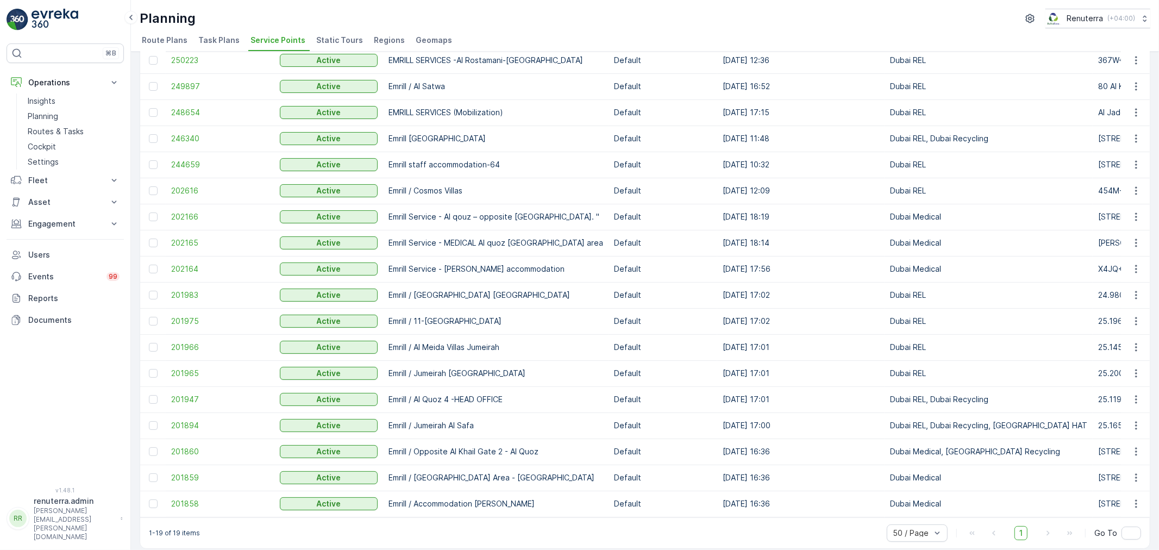
scroll to position [117, 0]
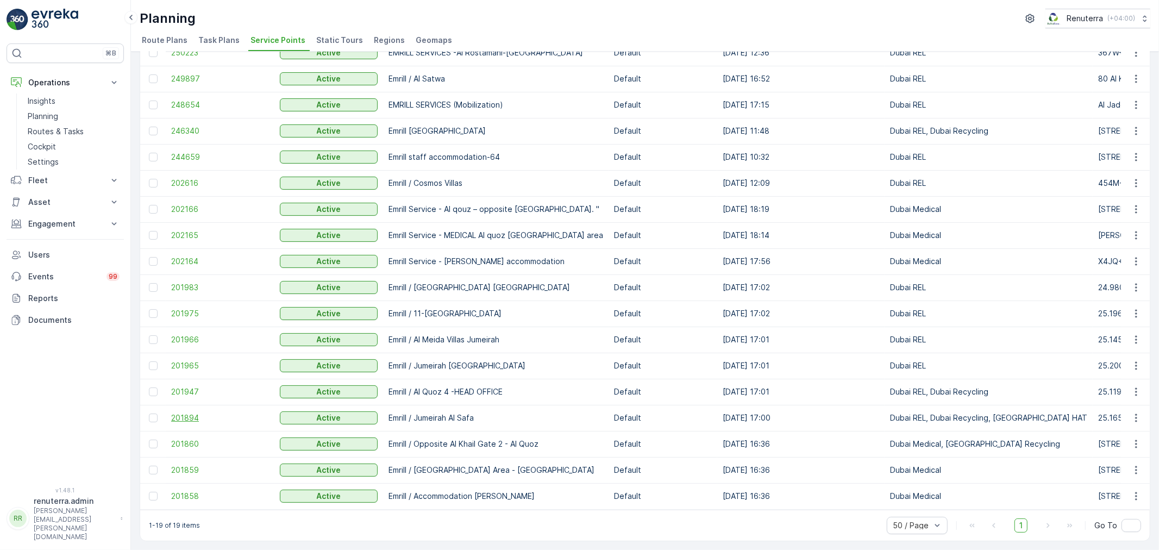
click at [196, 412] on span "201894" at bounding box center [220, 417] width 98 height 11
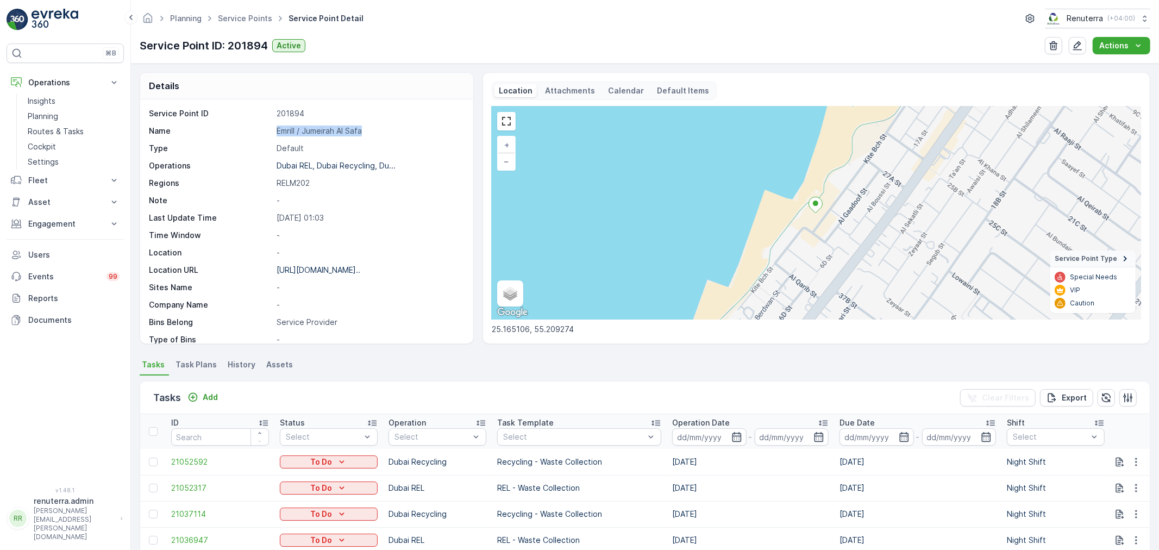
drag, startPoint x: 276, startPoint y: 129, endPoint x: 416, endPoint y: 125, distance: 140.2
click at [416, 125] on div "Service Point ID 201894 Name Emrill / Jumeirah Al Safa Type Default Operations …" at bounding box center [305, 296] width 313 height 376
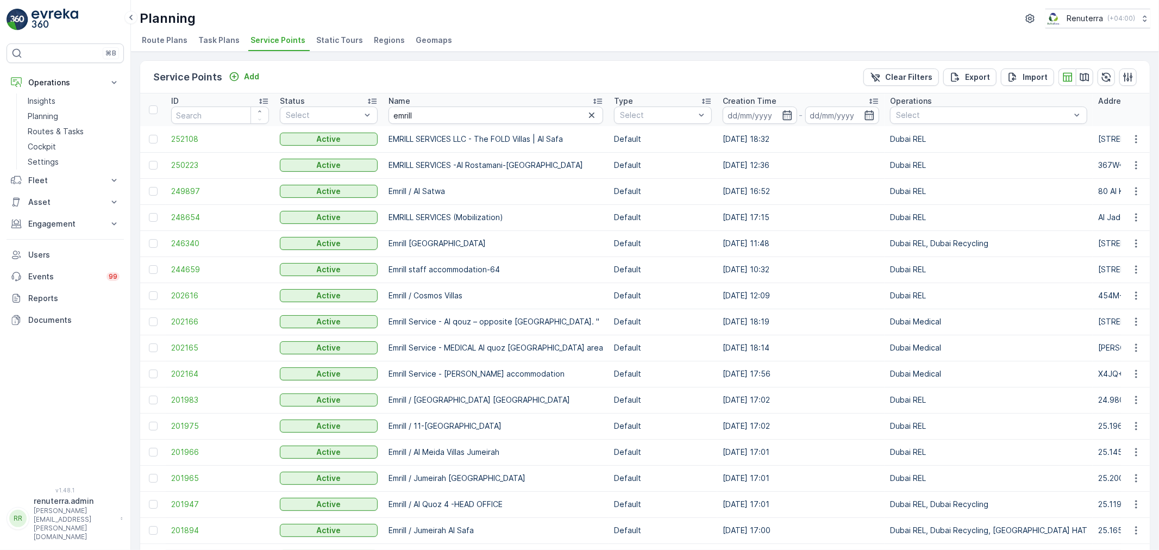
click at [564, 28] on div "Planning Renuterra ( +04:00 ) Route Plans Task Plans Service Points Static Tour…" at bounding box center [645, 26] width 1028 height 52
drag, startPoint x: 142, startPoint y: 17, endPoint x: 275, endPoint y: 22, distance: 133.2
click at [275, 22] on div "Planning Renuterra ( +04:00 )" at bounding box center [645, 19] width 1010 height 20
click at [278, 18] on div "Planning Renuterra ( +04:00 )" at bounding box center [645, 19] width 1010 height 20
drag, startPoint x: 139, startPoint y: 36, endPoint x: 473, endPoint y: 41, distance: 334.6
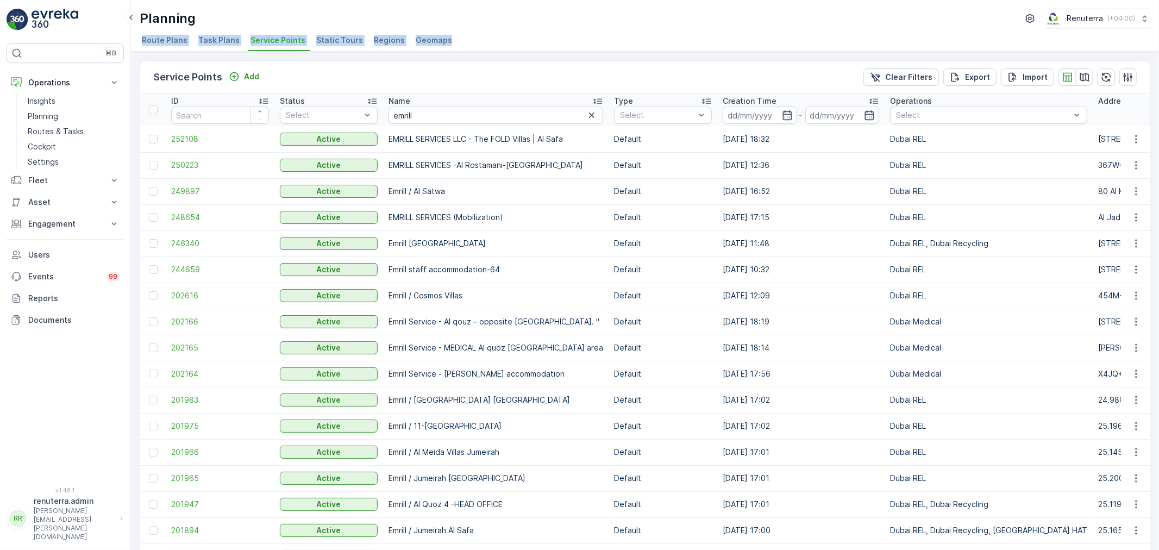
click at [473, 41] on div "Planning Renuterra ( +04:00 ) Route Plans Task Plans Service Points Static Tour…" at bounding box center [645, 26] width 1028 height 52
click at [473, 41] on ul "Route Plans Task Plans Service Points Static Tours Regions Geomaps" at bounding box center [641, 42] width 1002 height 18
drag, startPoint x: 464, startPoint y: 120, endPoint x: 375, endPoint y: 106, distance: 90.6
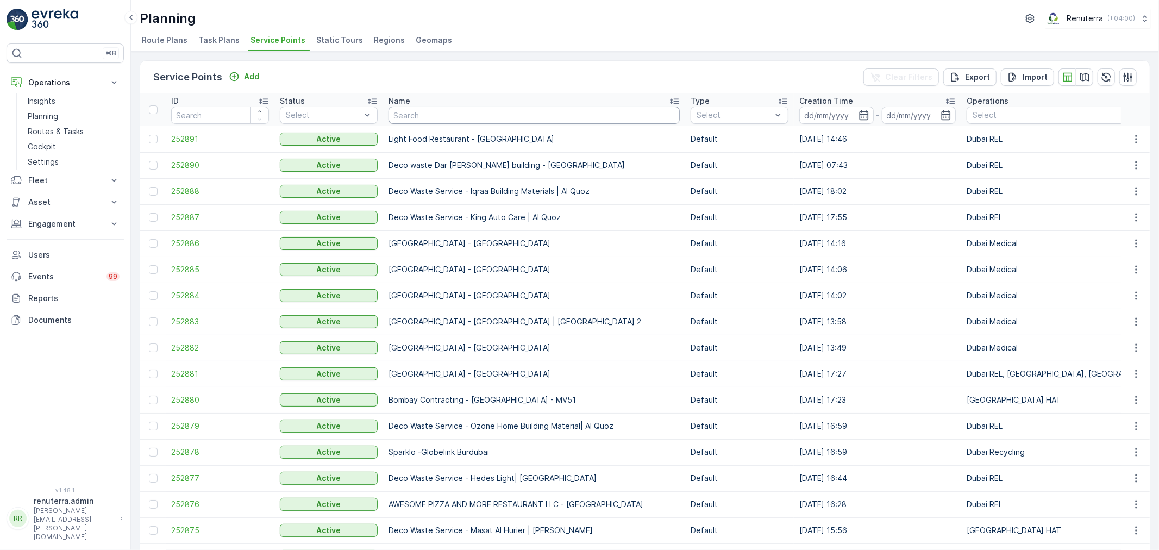
click at [441, 116] on input "text" at bounding box center [533, 114] width 291 height 17
type input "lulu"
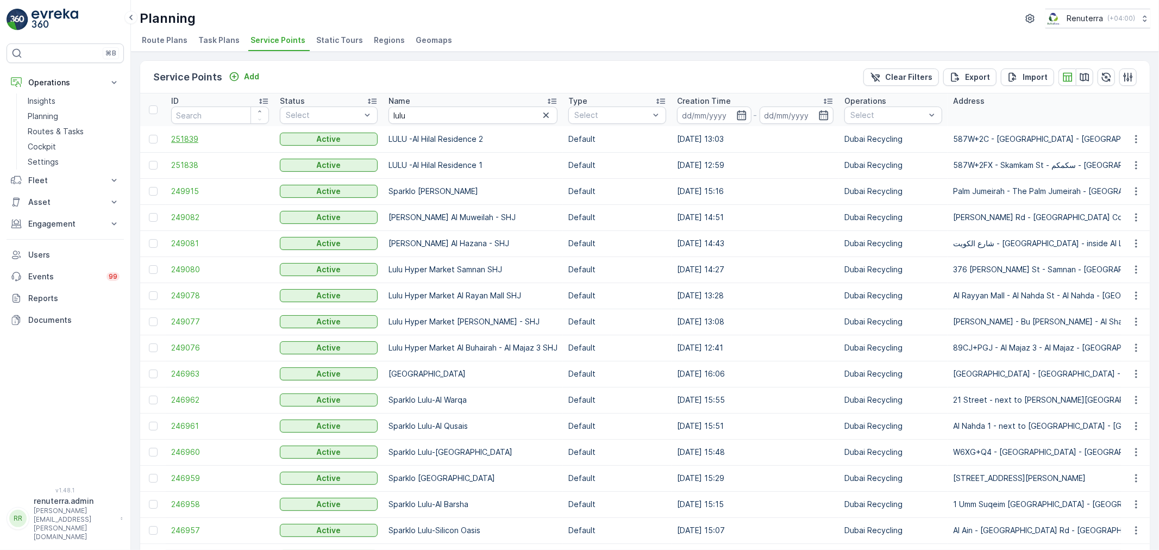
click at [192, 134] on span "251839" at bounding box center [220, 139] width 98 height 11
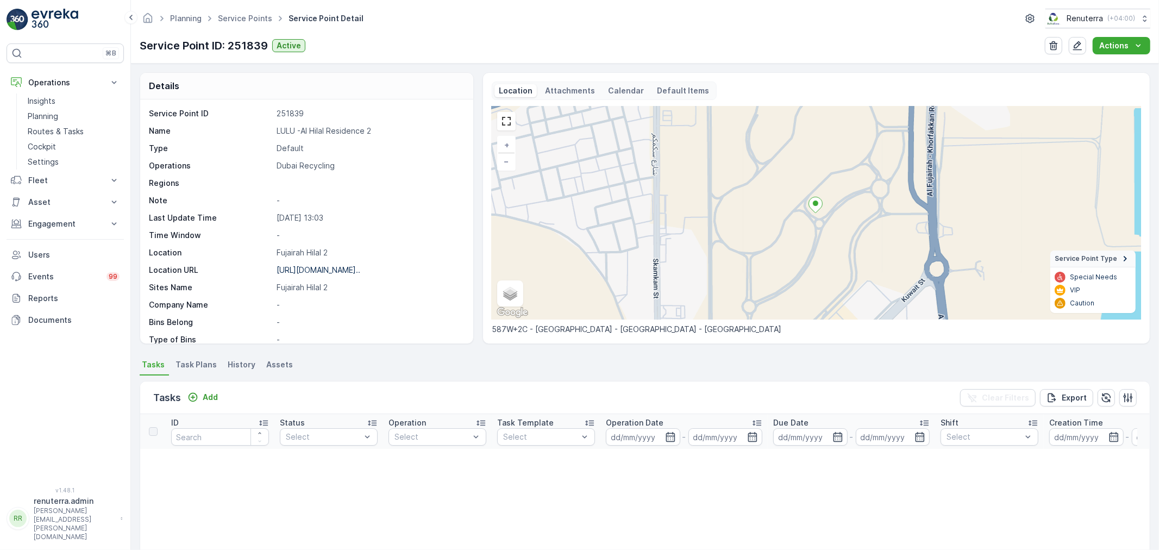
click at [201, 362] on span "Task Plans" at bounding box center [195, 364] width 41 height 11
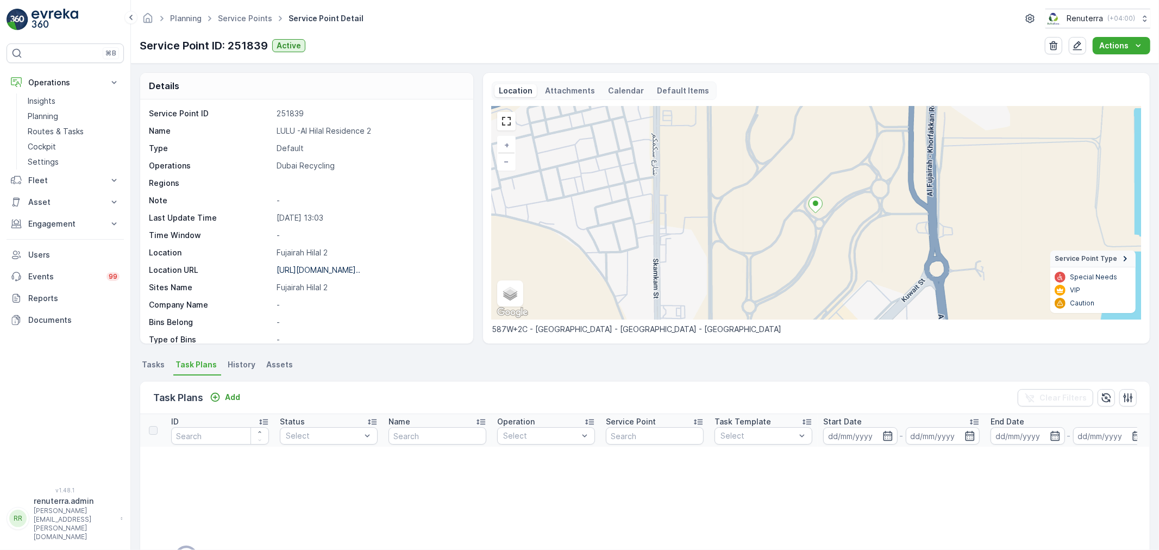
click at [161, 364] on span "Tasks" at bounding box center [153, 364] width 23 height 11
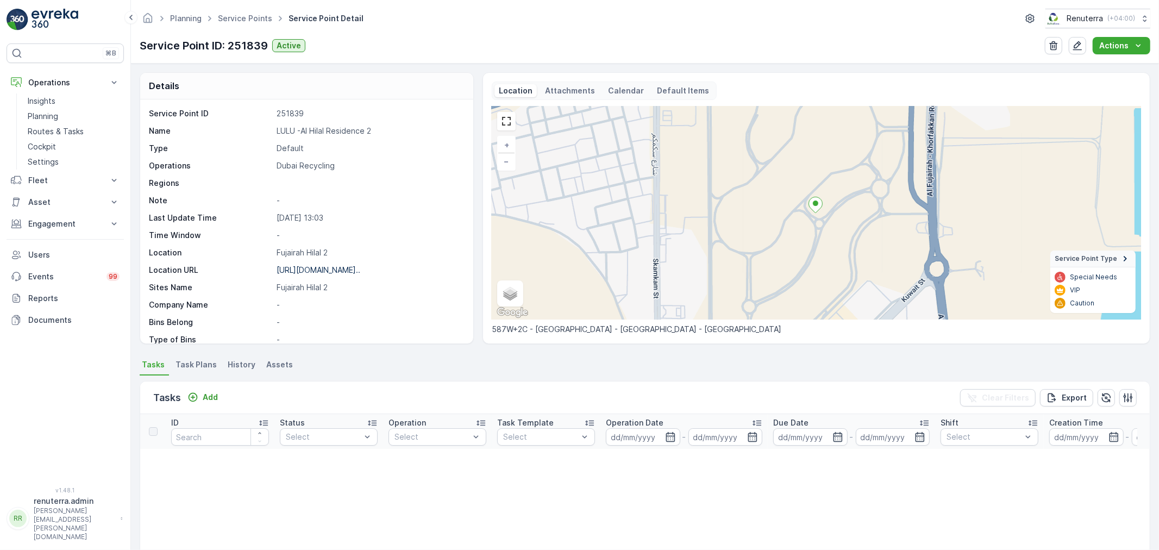
click at [197, 360] on span "Task Plans" at bounding box center [195, 364] width 41 height 11
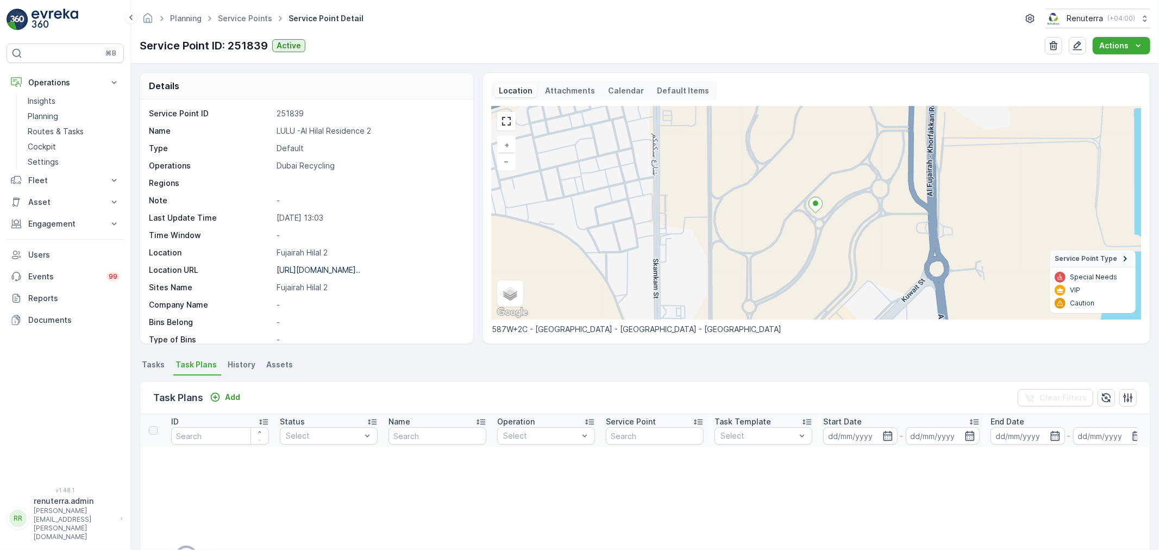
click at [159, 363] on span "Tasks" at bounding box center [153, 364] width 23 height 11
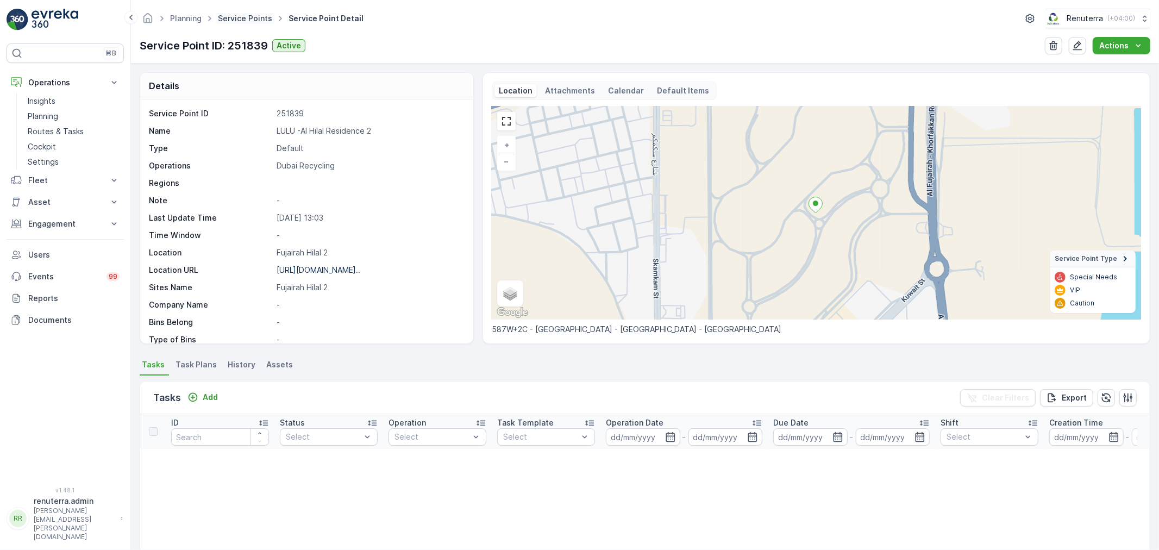
click at [242, 18] on link "Service Points" at bounding box center [245, 18] width 54 height 9
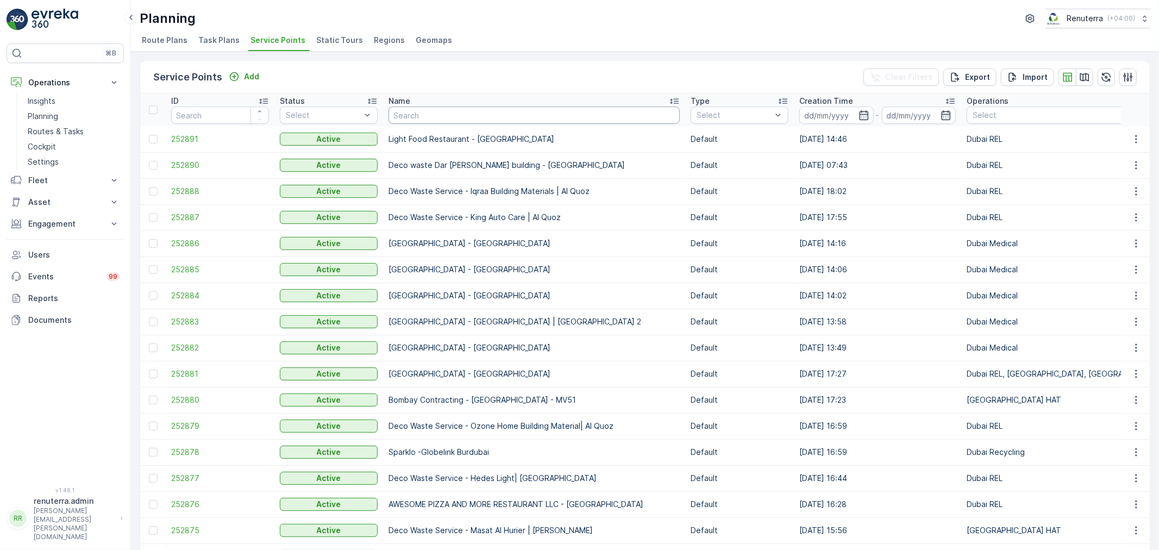
click at [436, 116] on input "text" at bounding box center [533, 114] width 291 height 17
type input "b"
type input "better"
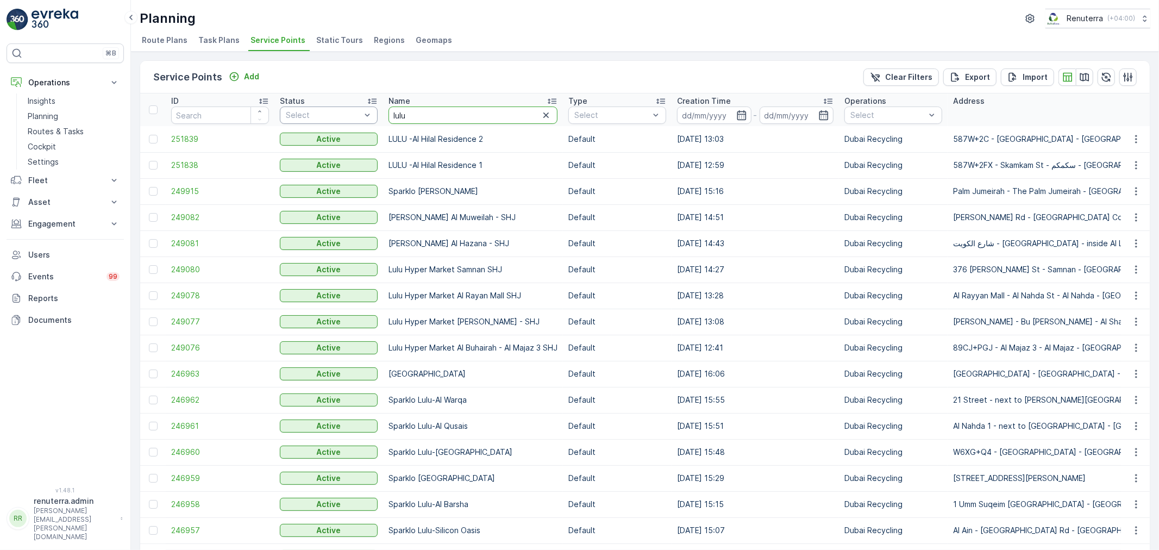
drag, startPoint x: 440, startPoint y: 120, endPoint x: 356, endPoint y: 110, distance: 84.2
type input "oyo"
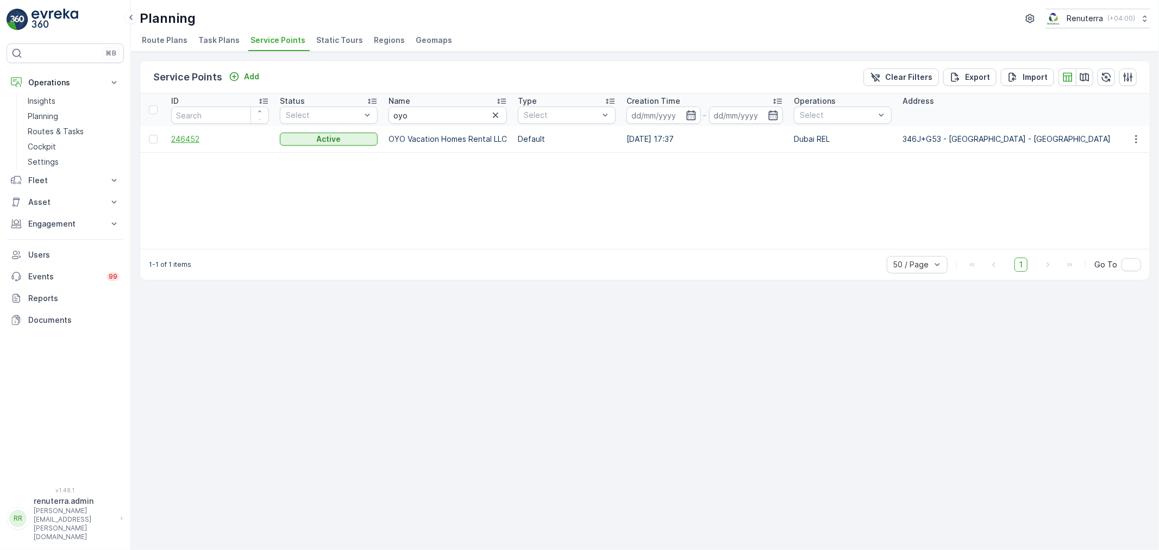
click at [193, 138] on span "246452" at bounding box center [220, 139] width 98 height 11
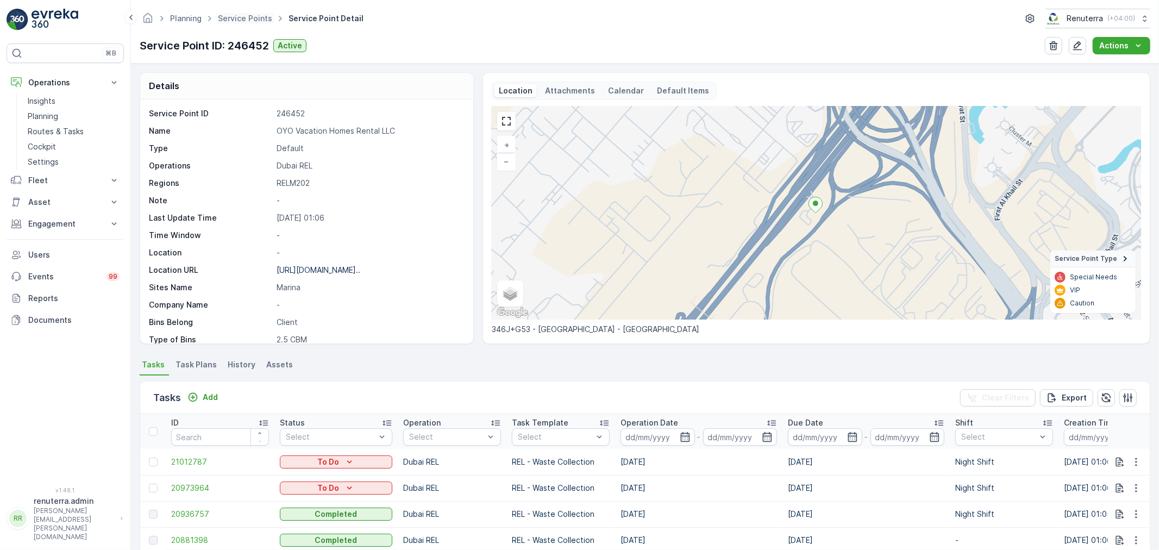
click at [240, 13] on span "Service Points" at bounding box center [245, 18] width 59 height 11
click at [253, 21] on link "Service Points" at bounding box center [245, 18] width 54 height 9
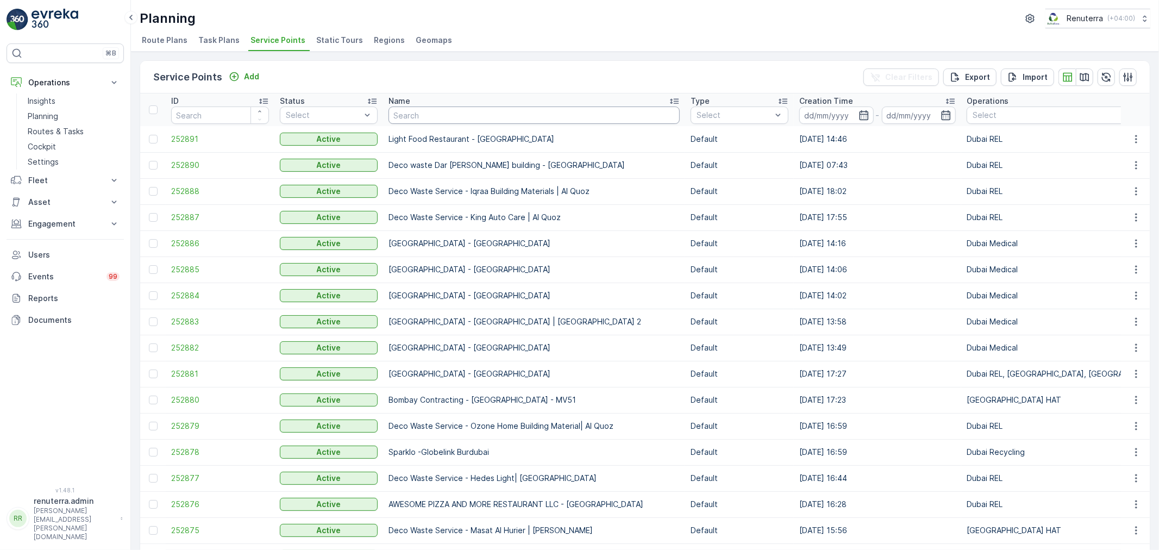
click at [436, 112] on input "text" at bounding box center [533, 114] width 291 height 17
type input "al"
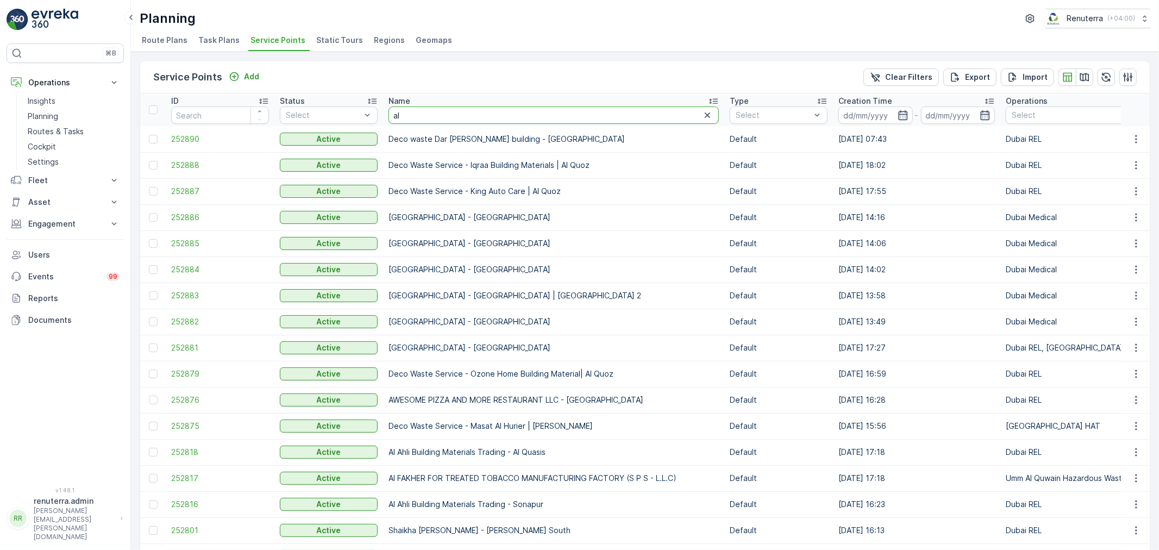
click at [459, 114] on input "al" at bounding box center [553, 114] width 330 height 17
type input "al hur"
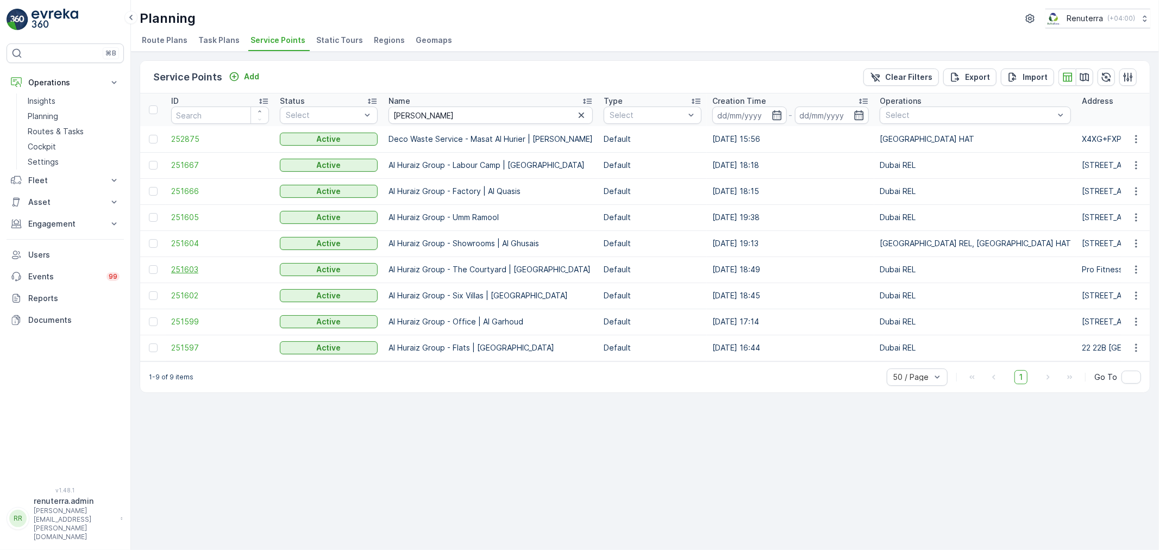
click at [189, 268] on span "251603" at bounding box center [220, 269] width 98 height 11
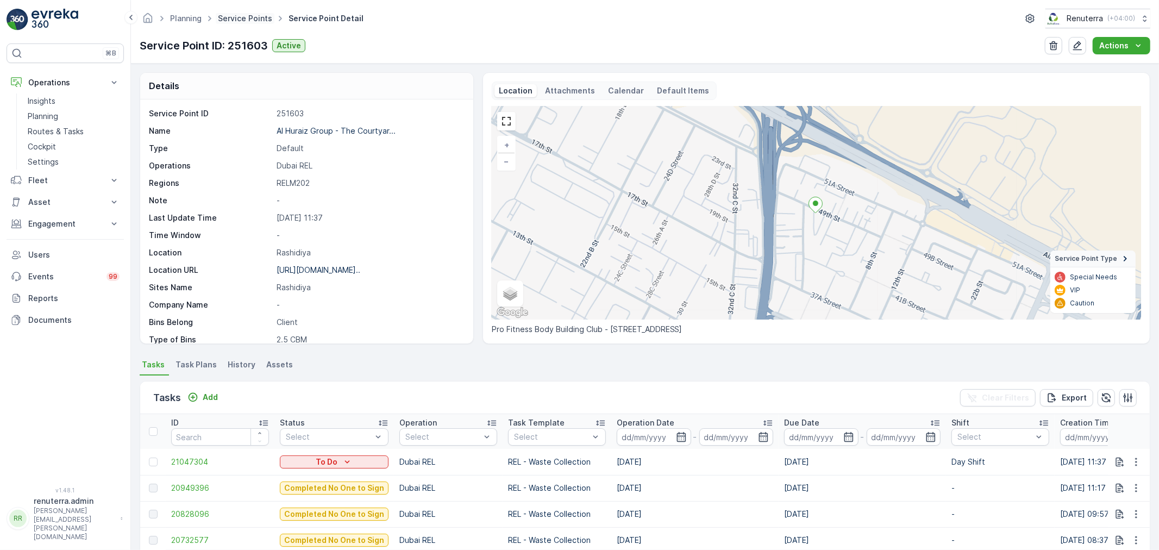
click at [242, 14] on link "Service Points" at bounding box center [245, 18] width 54 height 9
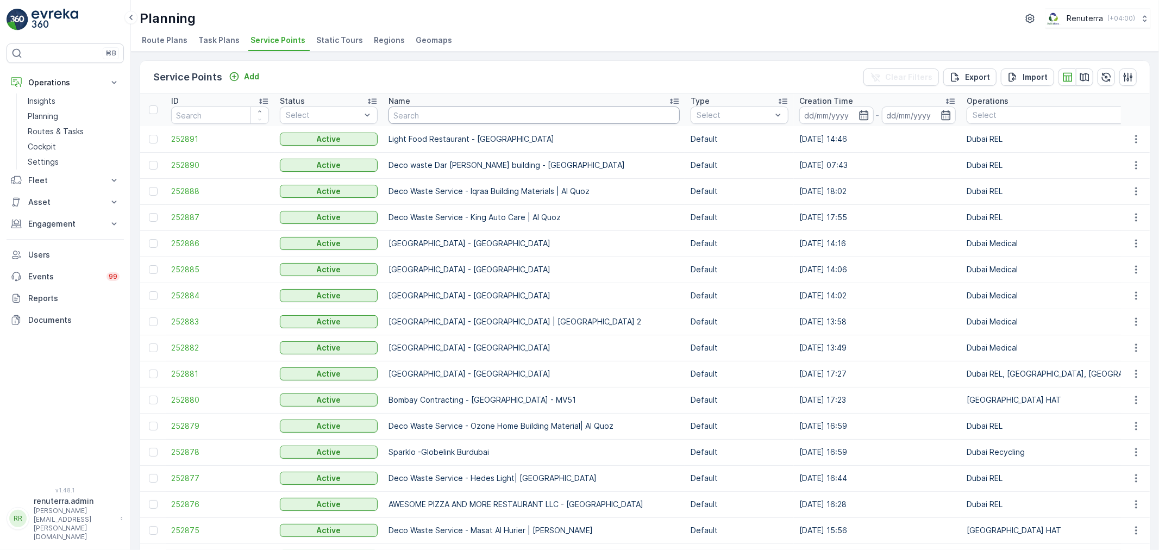
click at [418, 112] on input "text" at bounding box center [533, 114] width 291 height 17
type input "hssg"
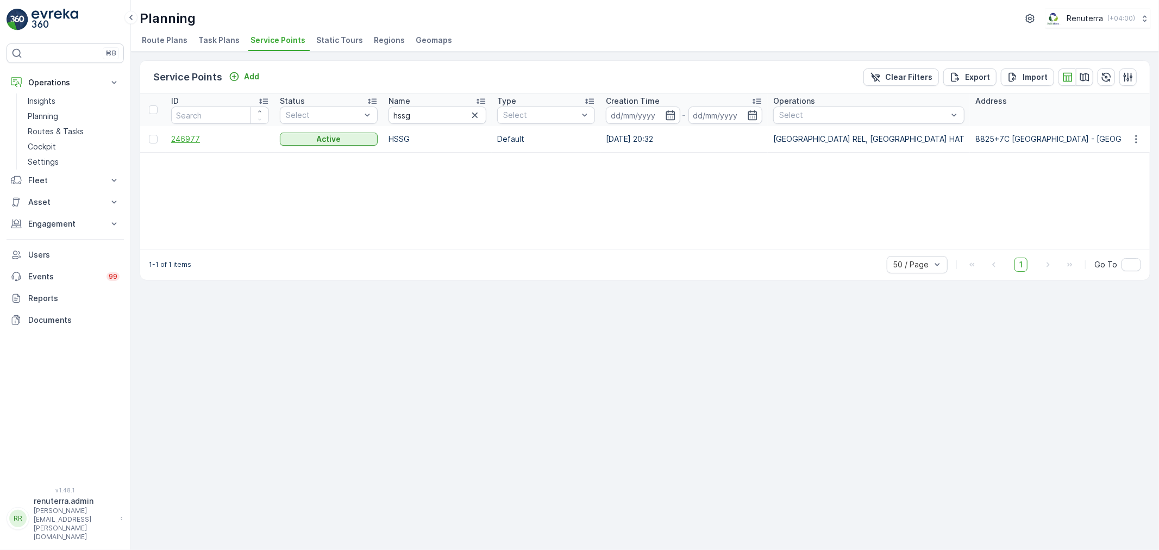
click at [185, 137] on span "246977" at bounding box center [220, 139] width 98 height 11
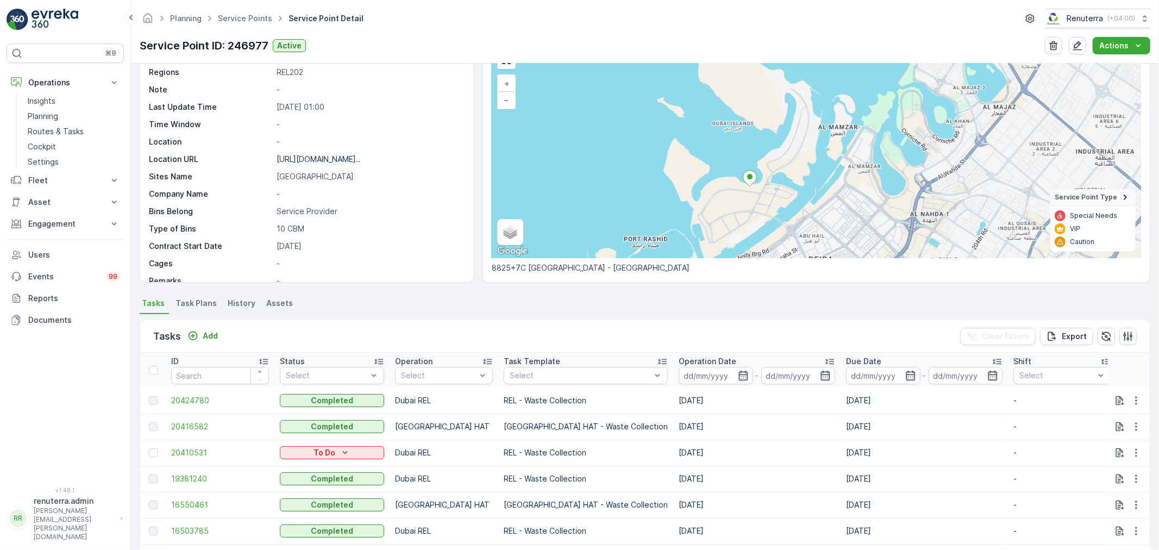
scroll to position [60, 0]
click at [240, 17] on link "Service Points" at bounding box center [245, 18] width 54 height 9
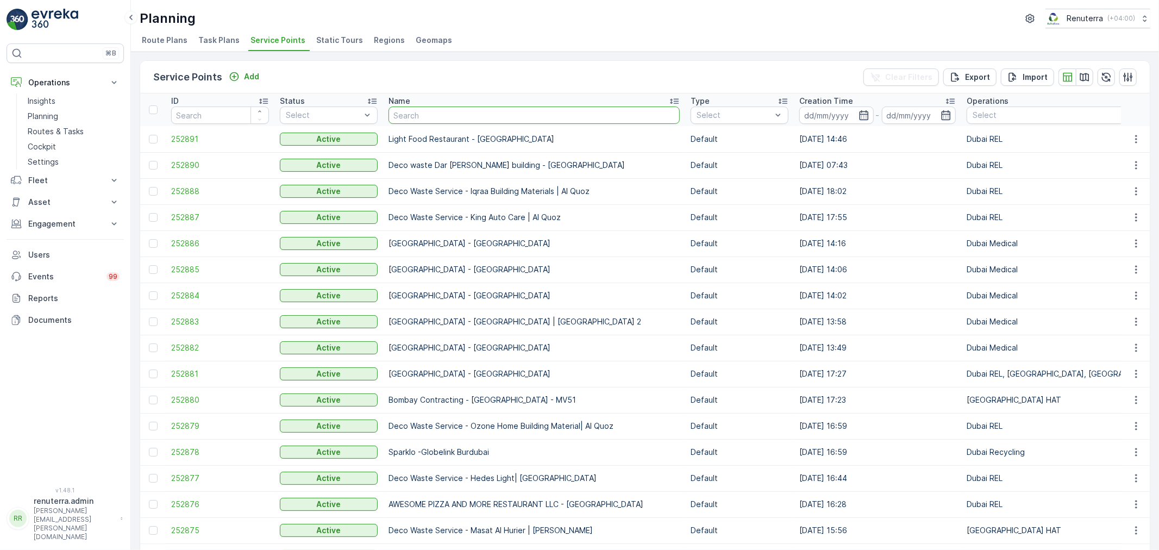
click at [489, 122] on input "text" at bounding box center [533, 114] width 291 height 17
type input "maqad"
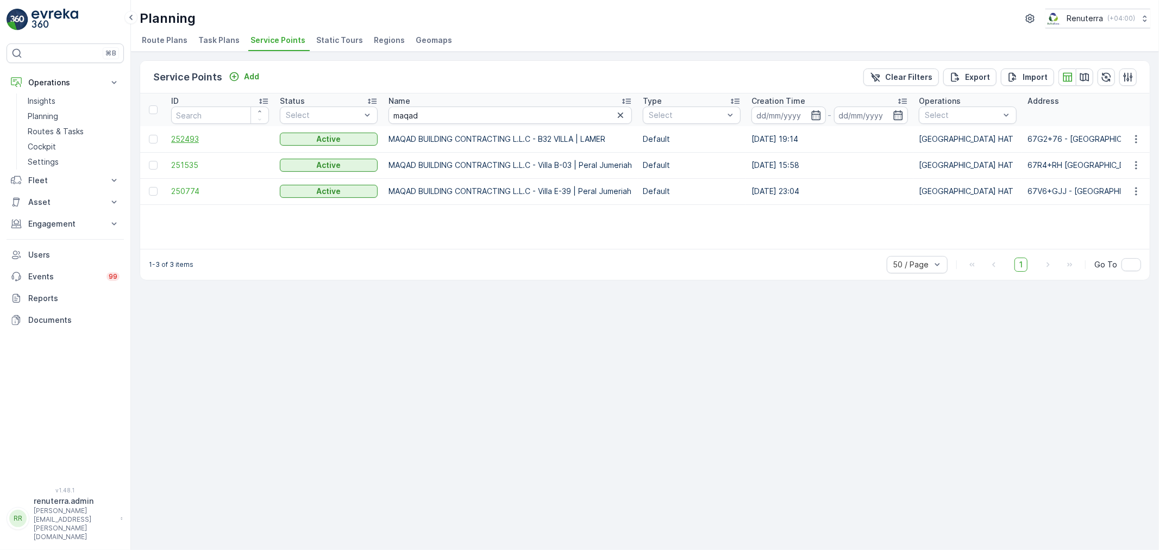
click at [185, 139] on span "252493" at bounding box center [220, 139] width 98 height 11
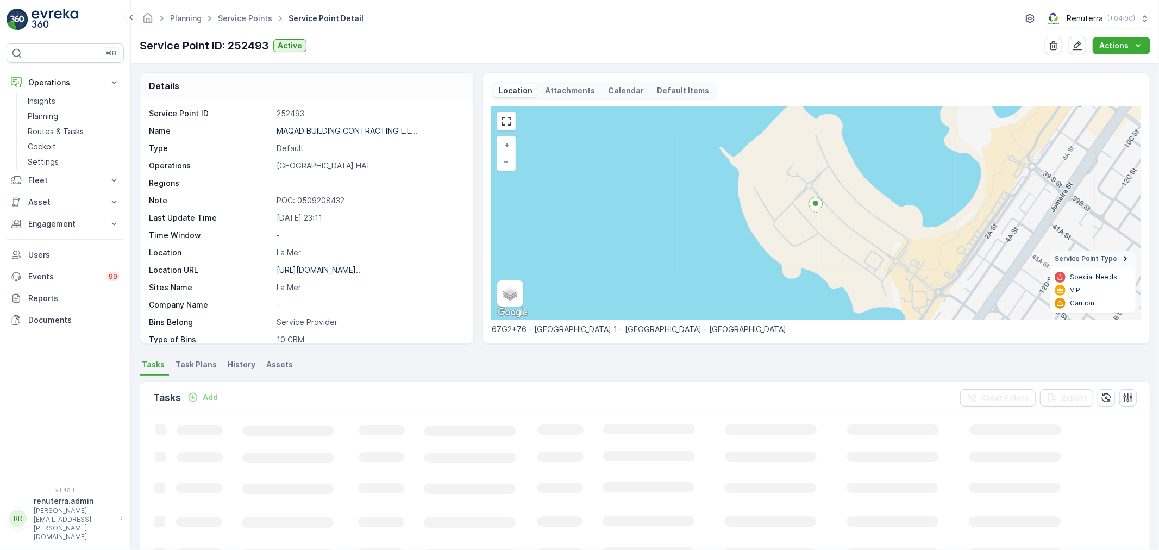
click at [318, 199] on p "POC: 0509208432" at bounding box center [368, 200] width 185 height 11
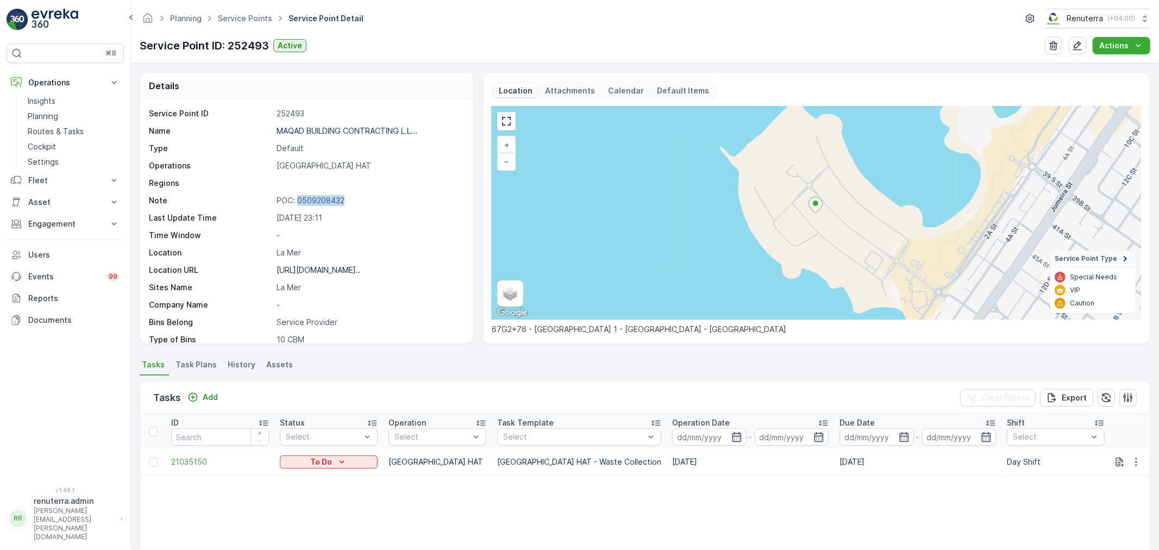
click at [318, 199] on p "POC: 0509208432" at bounding box center [368, 200] width 185 height 11
copy p "0509208432"
click at [354, 127] on p "MAQAD BUILDING CONTRACTING L.L..." at bounding box center [346, 130] width 141 height 9
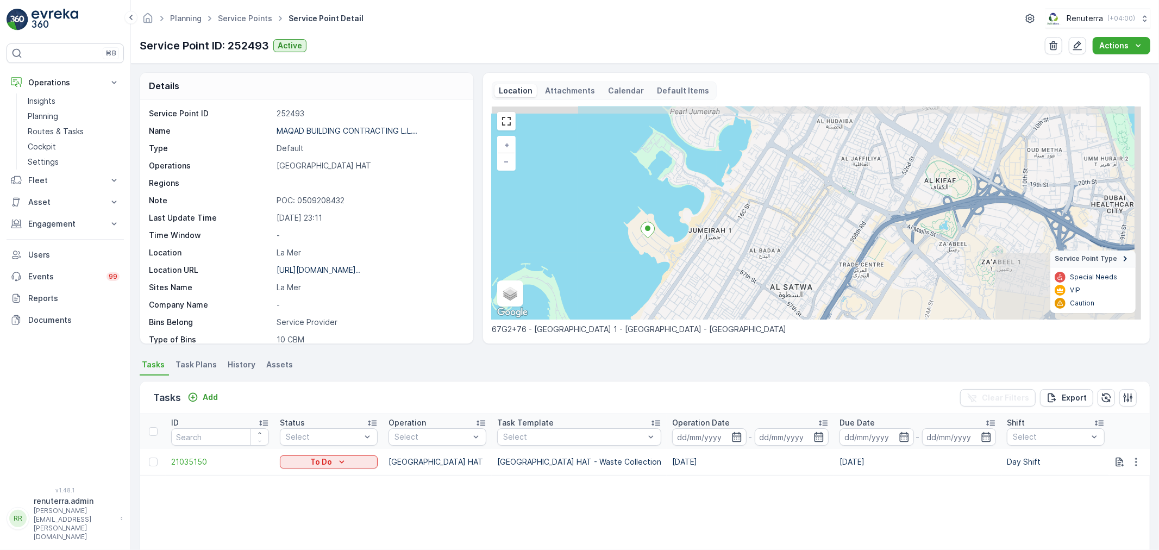
drag, startPoint x: 834, startPoint y: 254, endPoint x: 690, endPoint y: 274, distance: 146.0
click at [690, 274] on div "+ − Satellite Roadmap Terrain Hybrid Leaflet Keyboard shortcuts Map Data Map da…" at bounding box center [816, 212] width 649 height 213
click at [245, 17] on link "Service Points" at bounding box center [245, 18] width 54 height 9
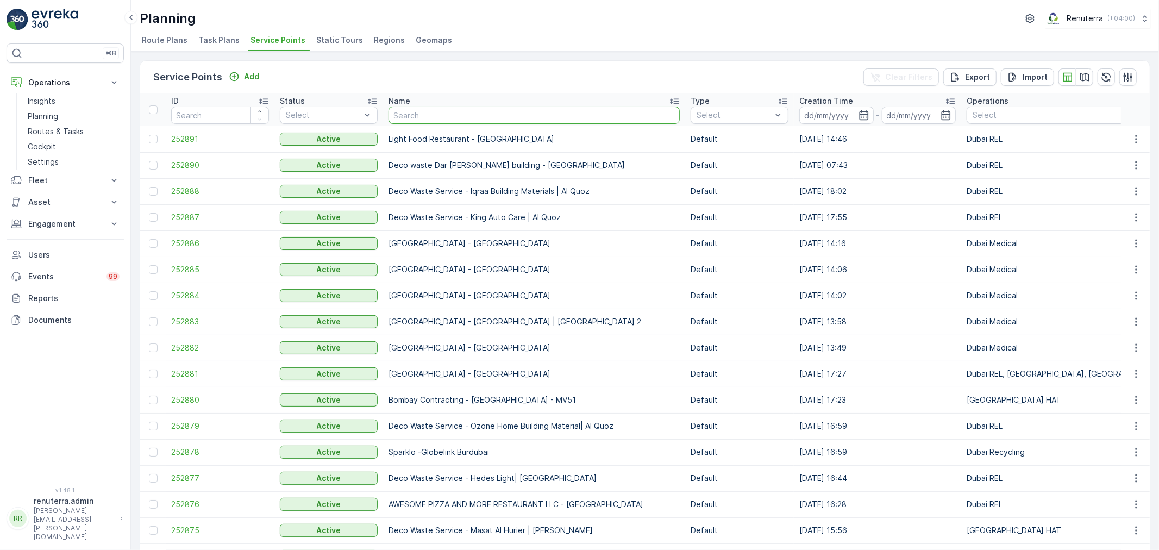
click at [446, 109] on input "text" at bounding box center [533, 114] width 291 height 17
type input "nabc"
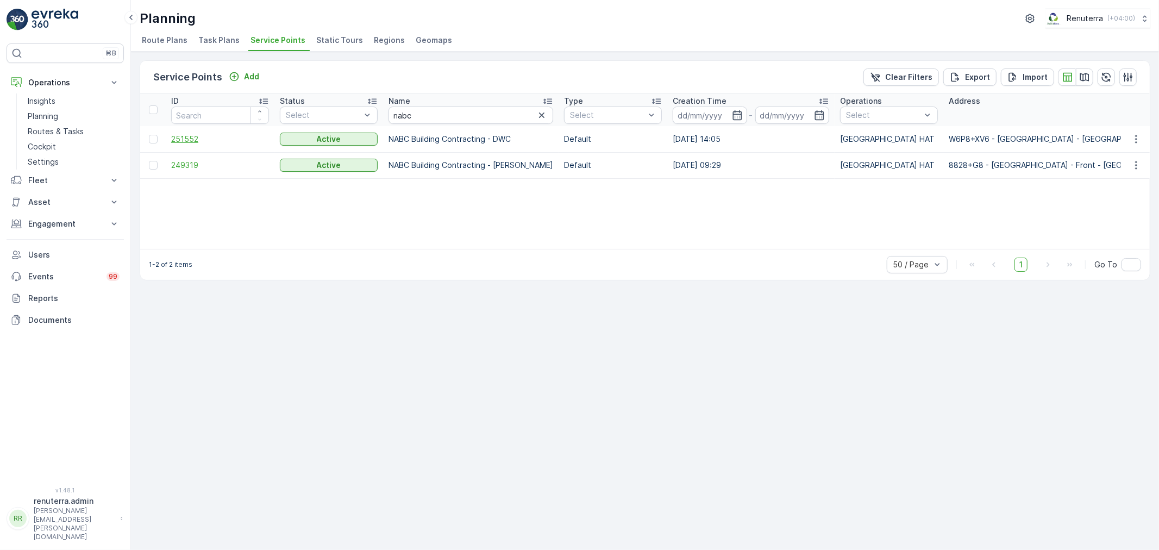
click at [185, 138] on span "251552" at bounding box center [220, 139] width 98 height 11
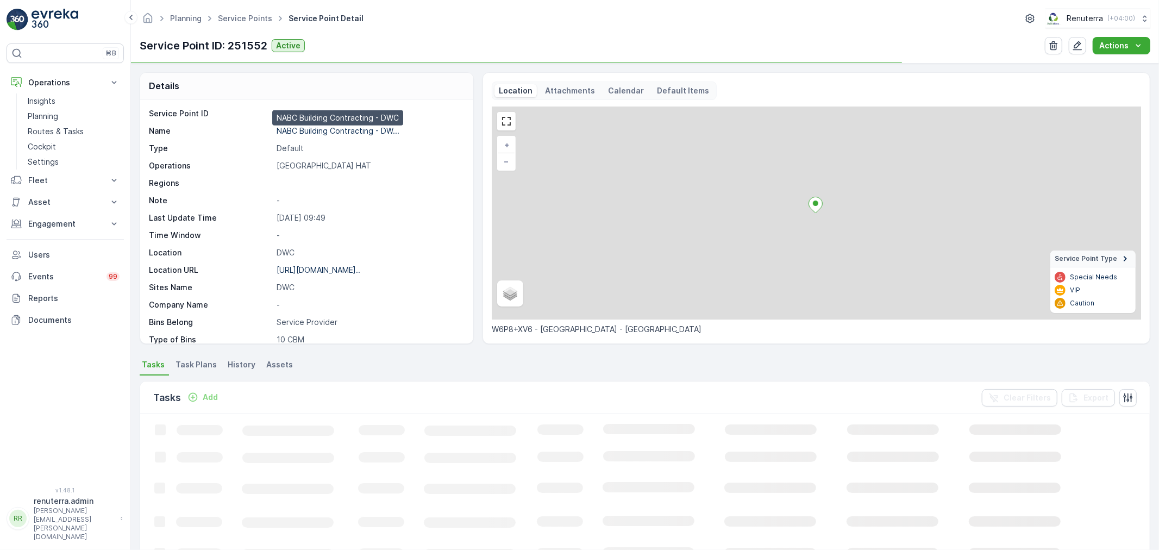
click at [329, 133] on p "NABC Building Contracting - DW..." at bounding box center [337, 130] width 123 height 9
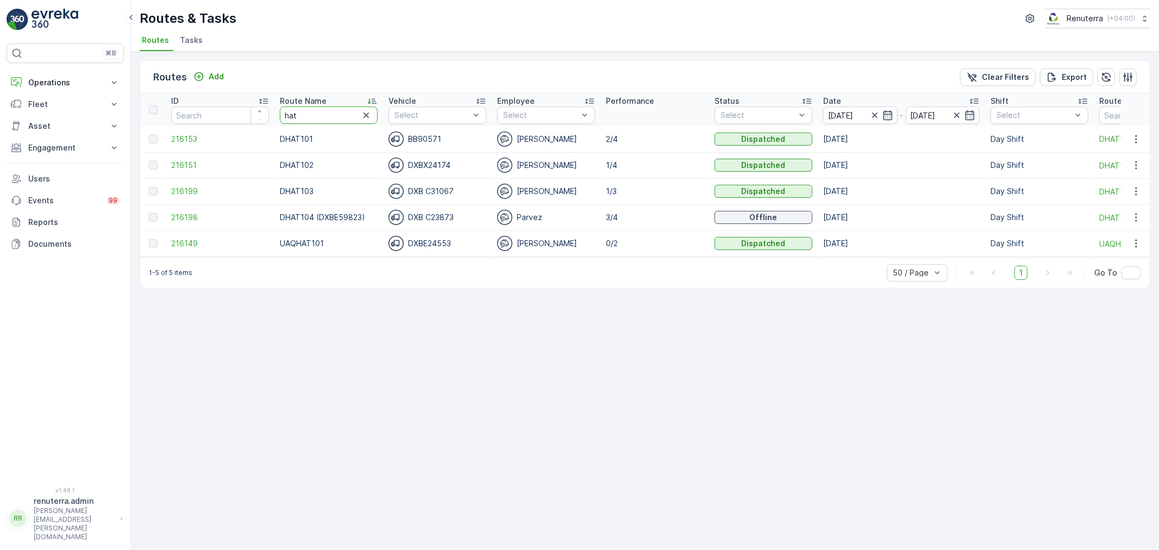
click at [313, 112] on input "hat" at bounding box center [329, 114] width 98 height 17
type input "h"
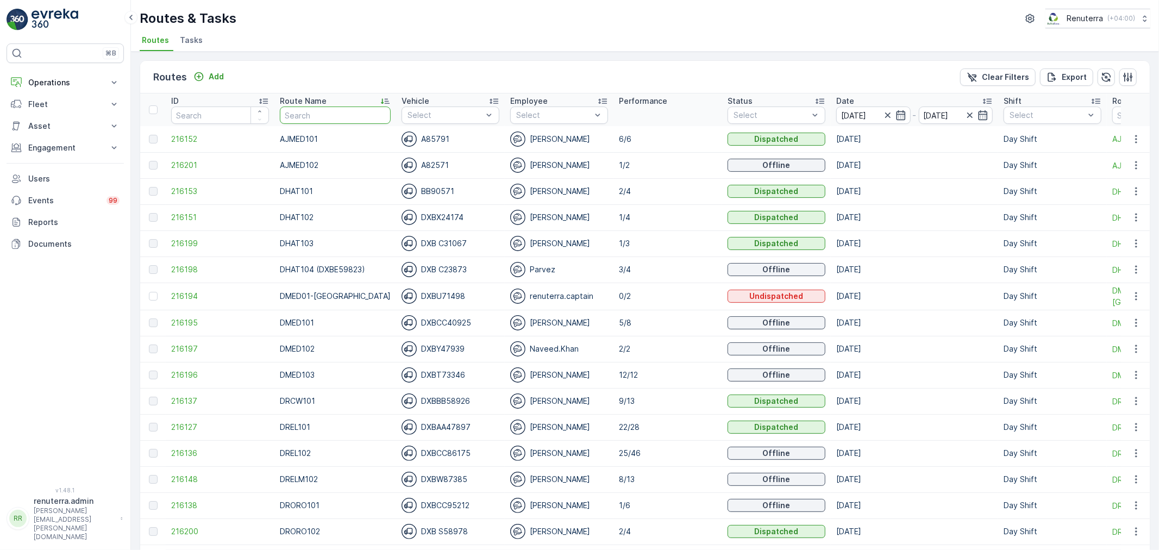
click at [311, 114] on input "text" at bounding box center [335, 114] width 111 height 17
type input "med"
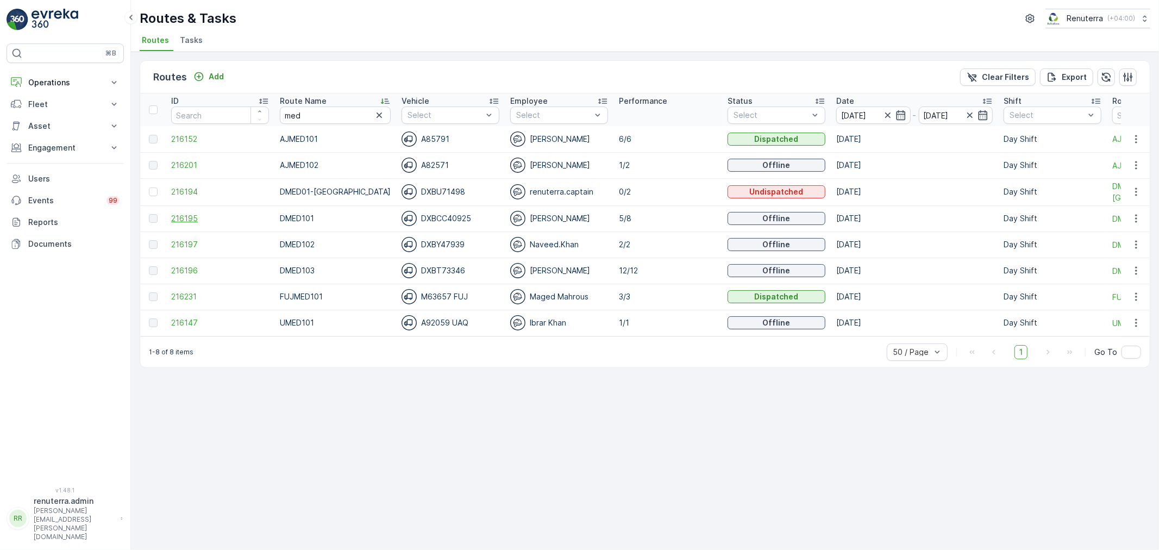
click at [179, 220] on span "216195" at bounding box center [220, 218] width 98 height 11
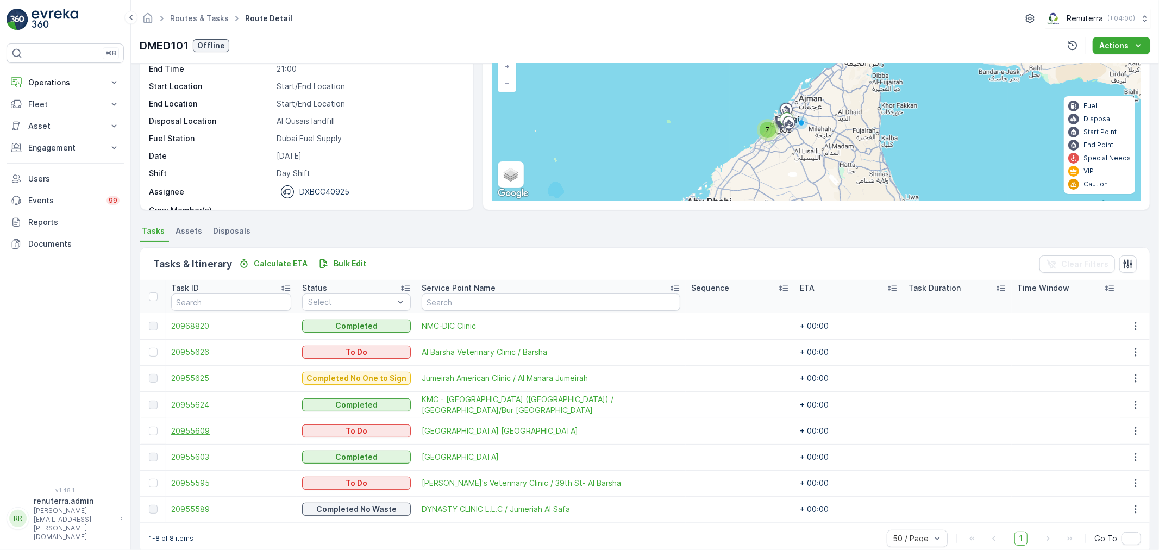
scroll to position [96, 0]
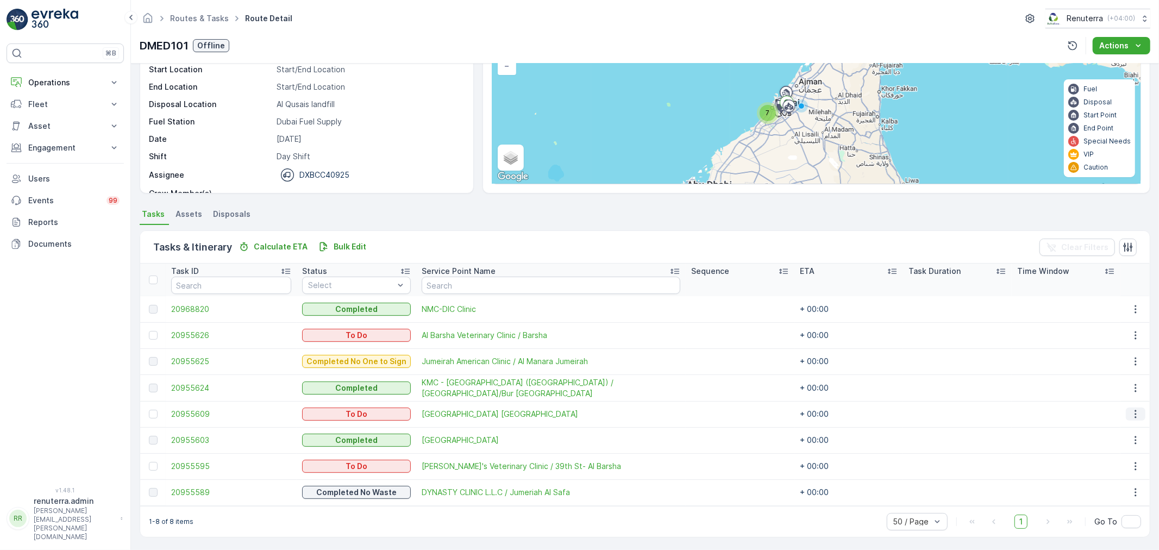
click at [1130, 409] on icon "button" at bounding box center [1135, 413] width 11 height 11
click at [1109, 462] on span "Change Route" at bounding box center [1107, 459] width 53 height 11
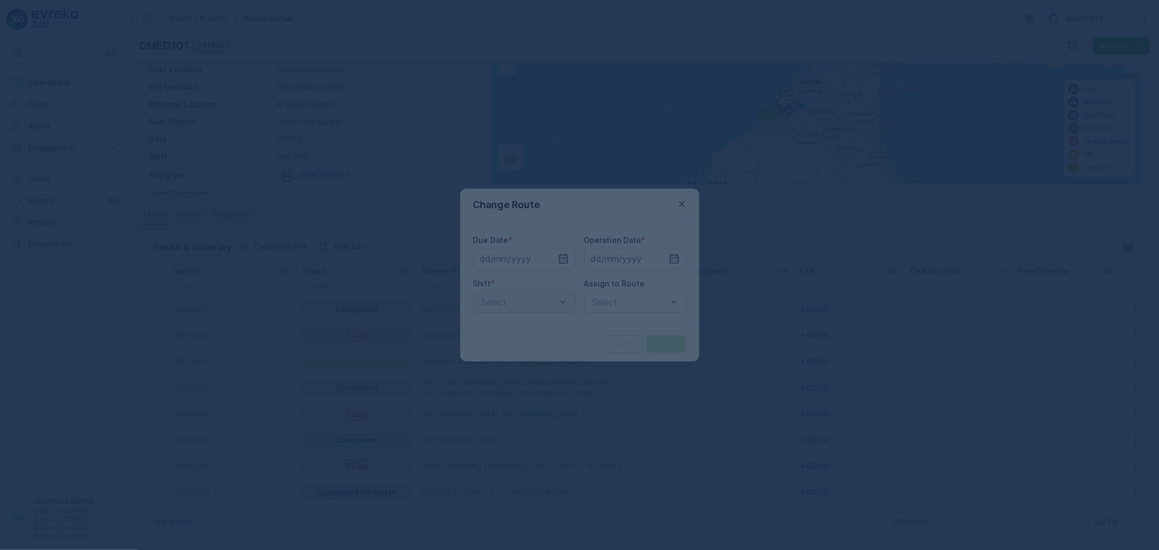
type input "[DATE]"
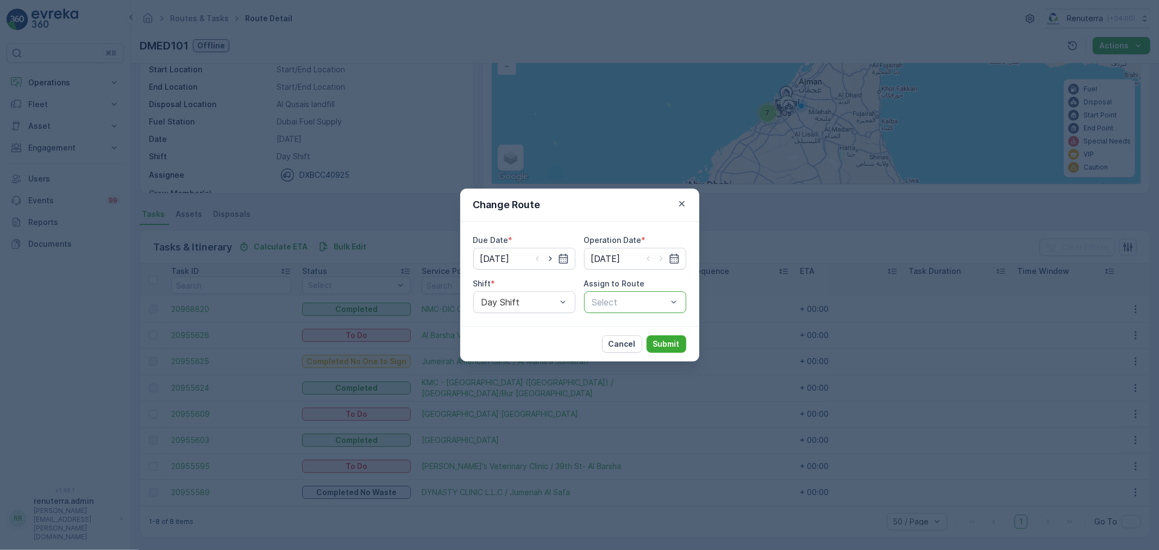
click at [652, 300] on div at bounding box center [629, 302] width 77 height 10
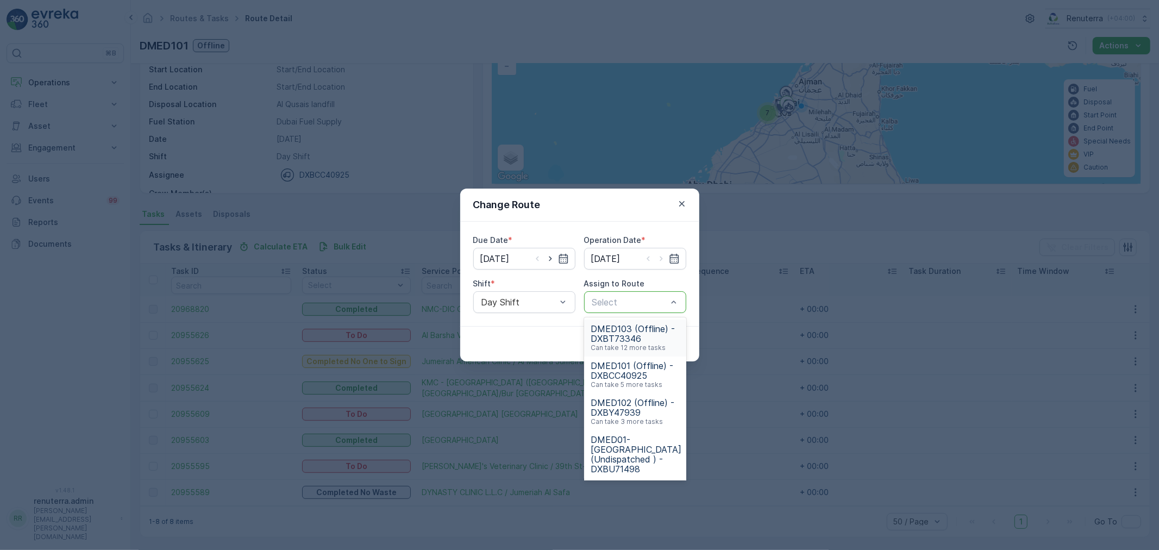
click at [638, 332] on span "DMED103 (Offline) - DXBT73346" at bounding box center [634, 334] width 89 height 20
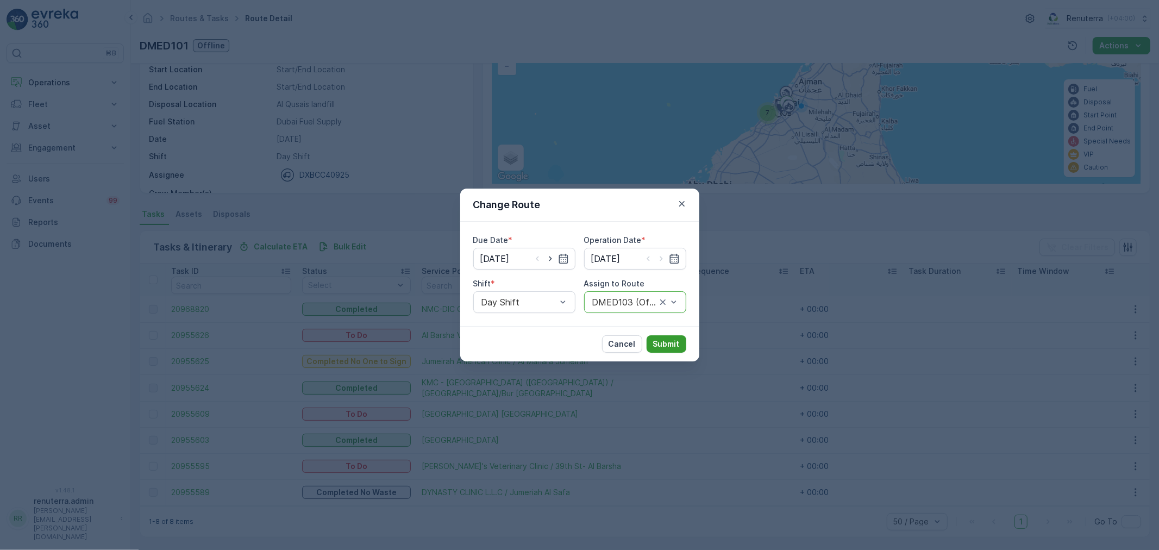
click at [660, 343] on p "Submit" at bounding box center [666, 343] width 27 height 11
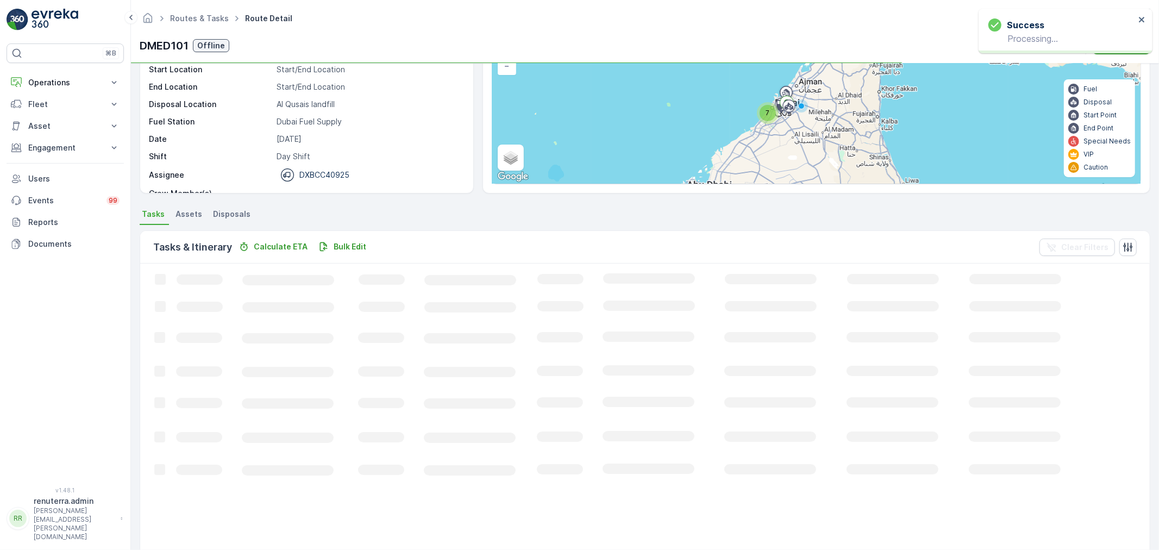
scroll to position [71, 0]
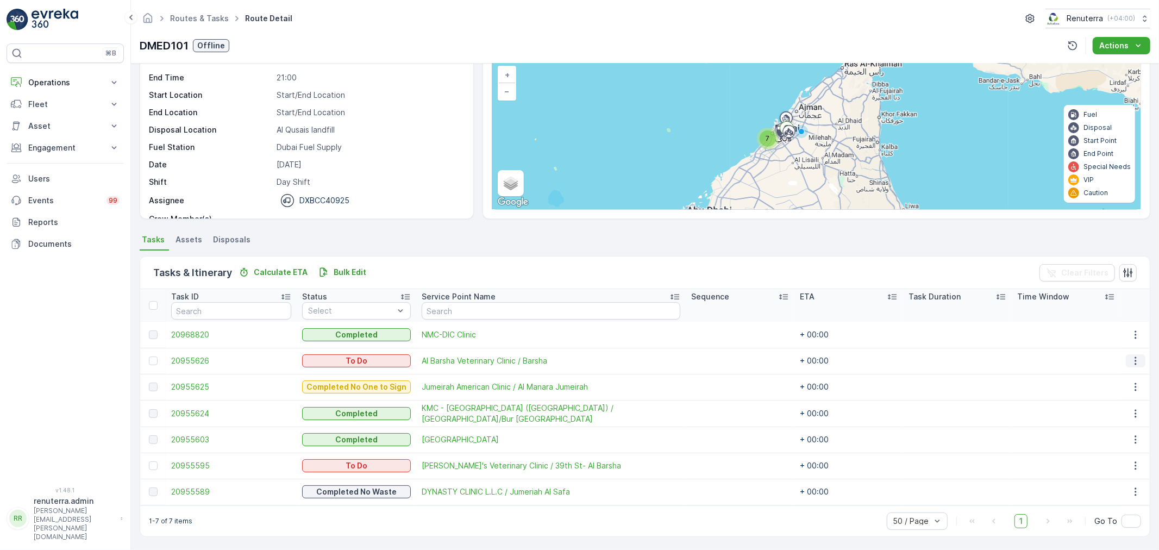
click at [1130, 361] on icon "button" at bounding box center [1135, 360] width 11 height 11
click at [1097, 420] on span "Remove from Route" at bounding box center [1117, 422] width 73 height 11
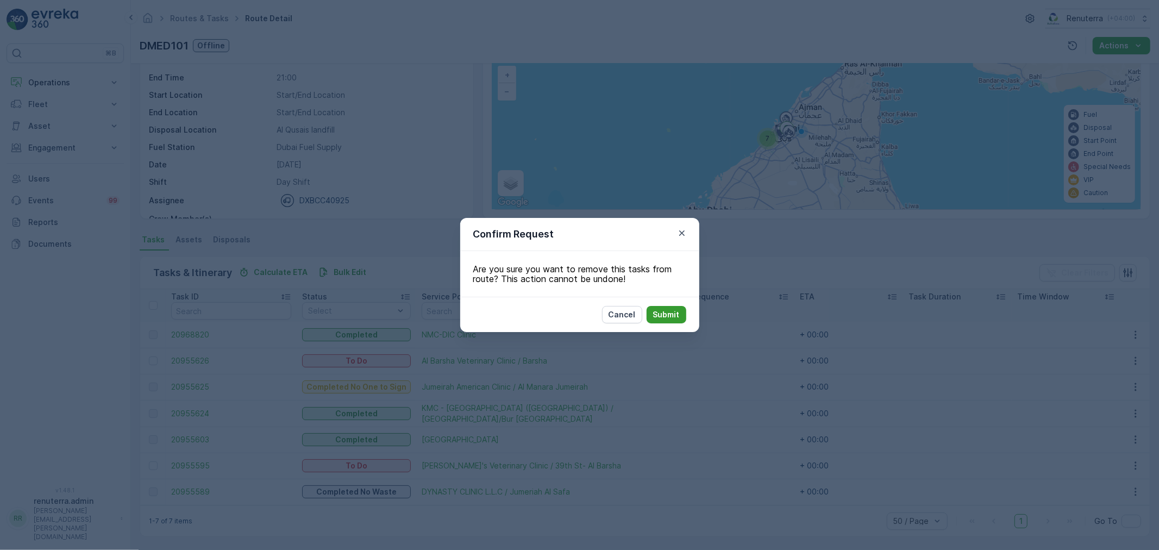
click at [664, 311] on p "Submit" at bounding box center [666, 314] width 27 height 11
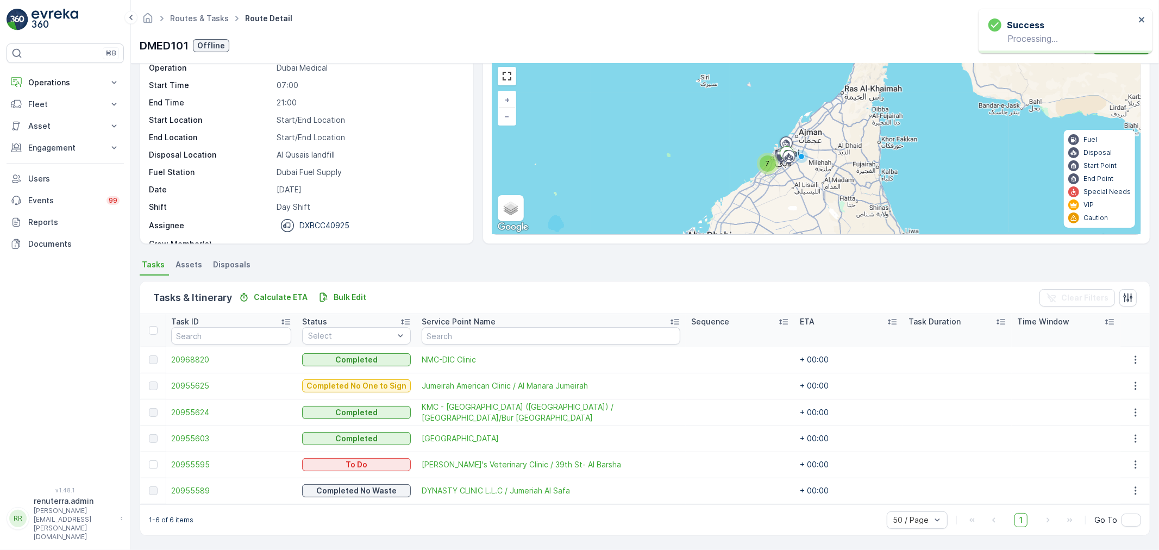
scroll to position [45, 0]
click at [761, 5] on div "Routes & Tasks Route Detail Renuterra ( +04:00 ) DMED101 Offline Actions" at bounding box center [645, 32] width 1028 height 64
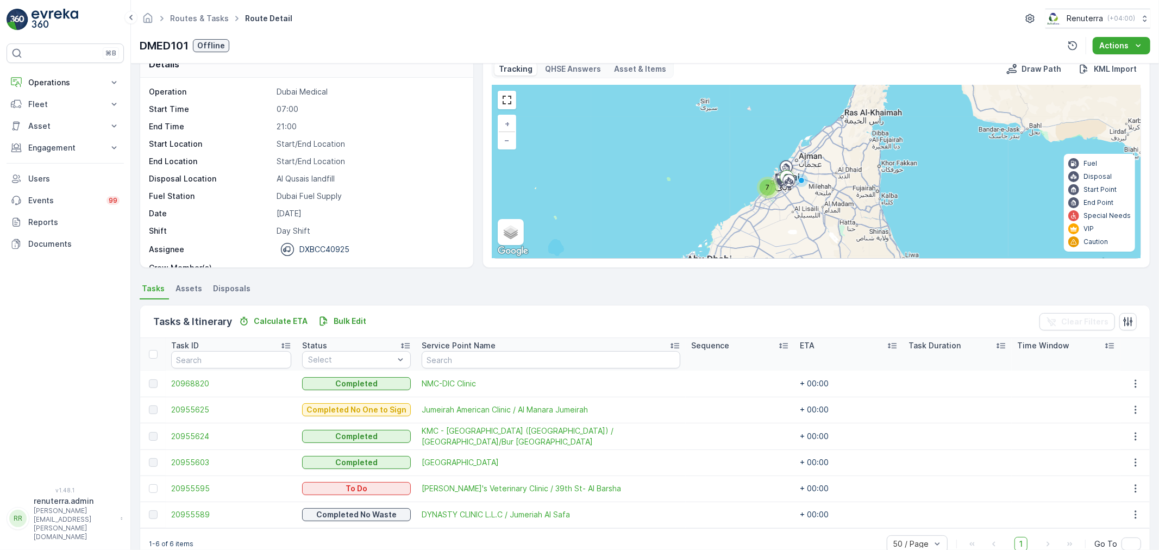
scroll to position [0, 0]
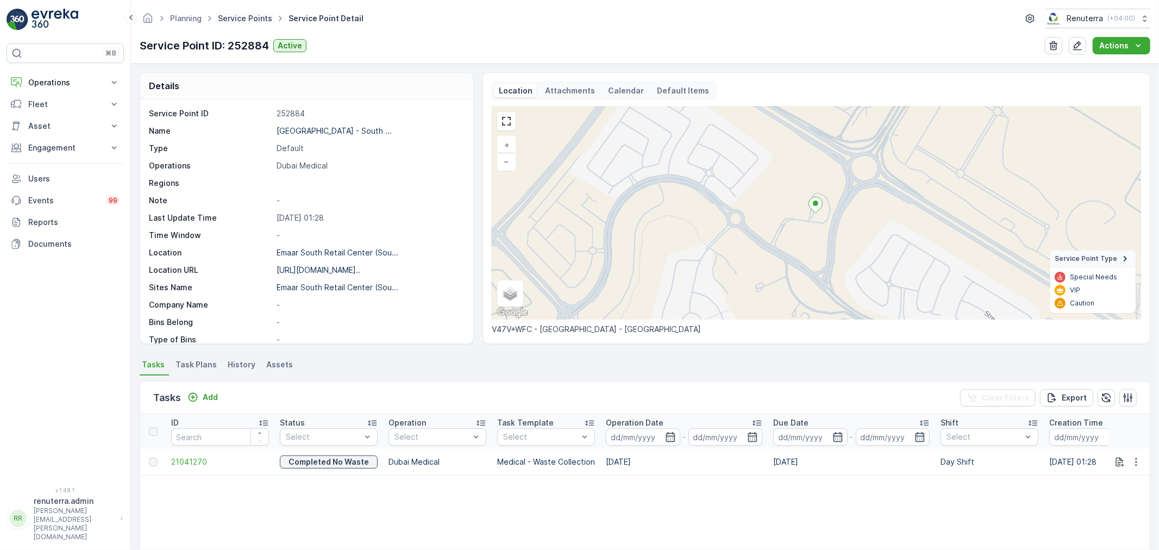
click at [238, 14] on link "Service Points" at bounding box center [245, 18] width 54 height 9
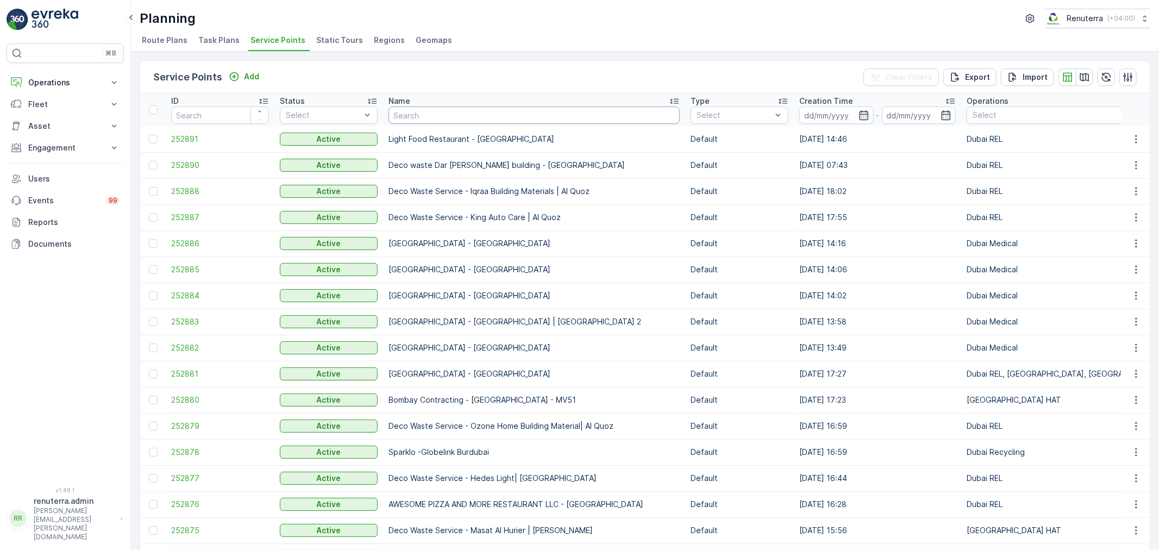
click at [457, 117] on input "text" at bounding box center [533, 114] width 291 height 17
type input "nmc"
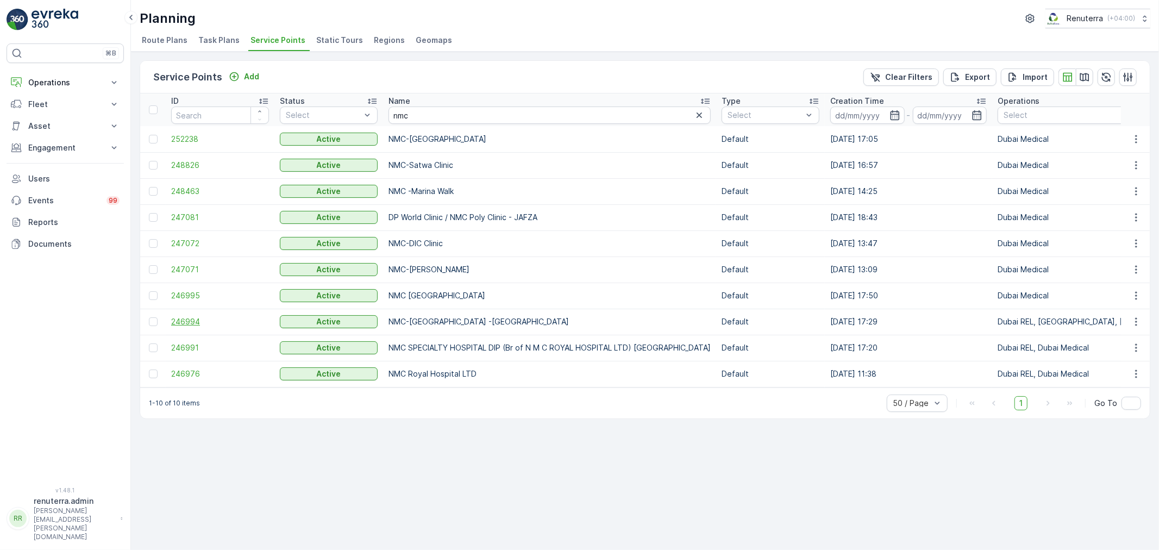
click at [193, 317] on span "246994" at bounding box center [220, 321] width 98 height 11
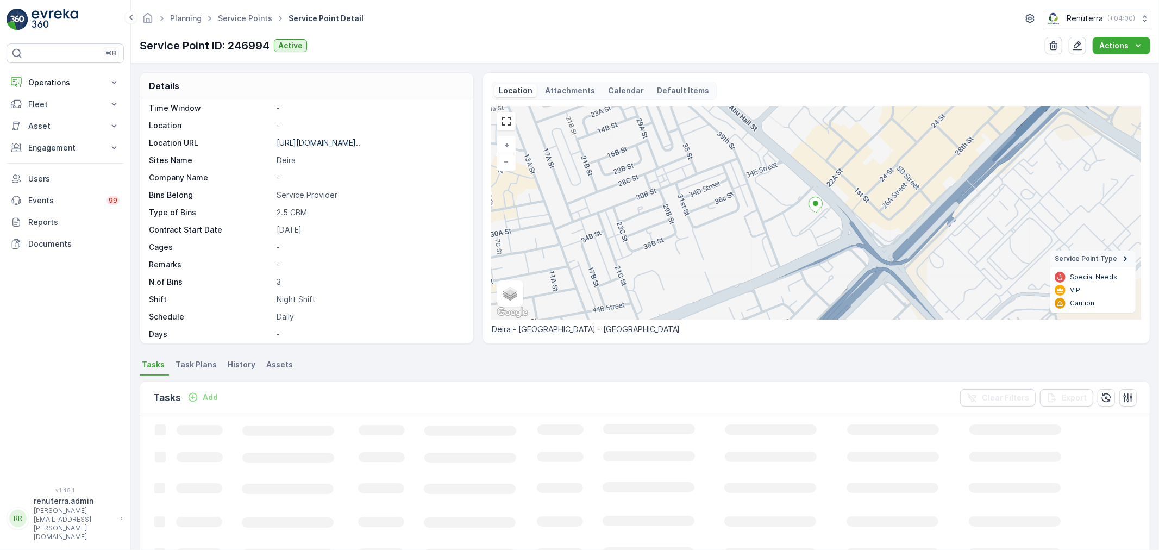
scroll to position [149, 0]
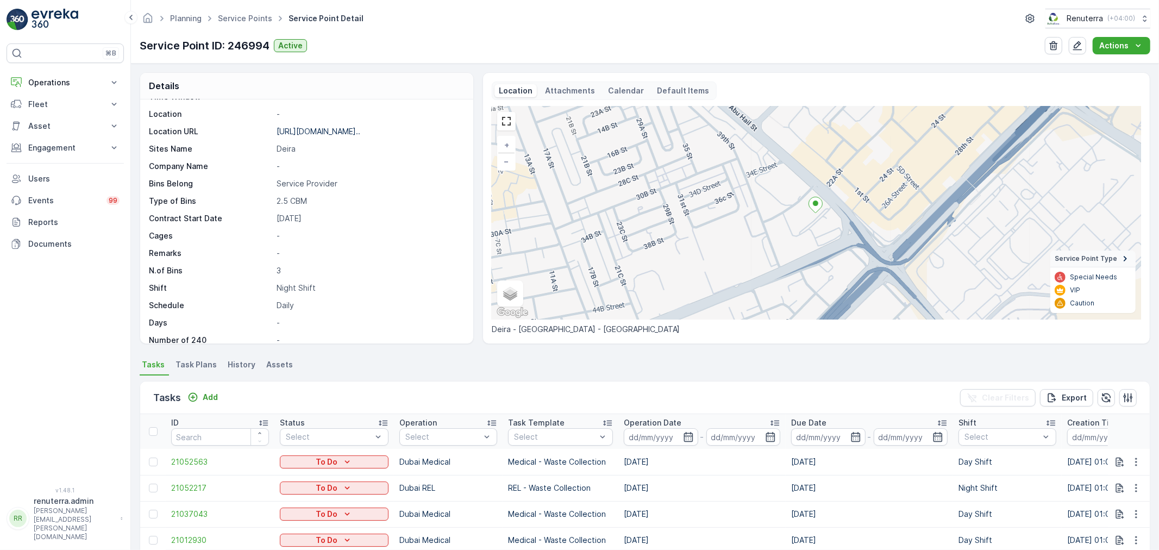
click at [197, 360] on span "Task Plans" at bounding box center [195, 364] width 41 height 11
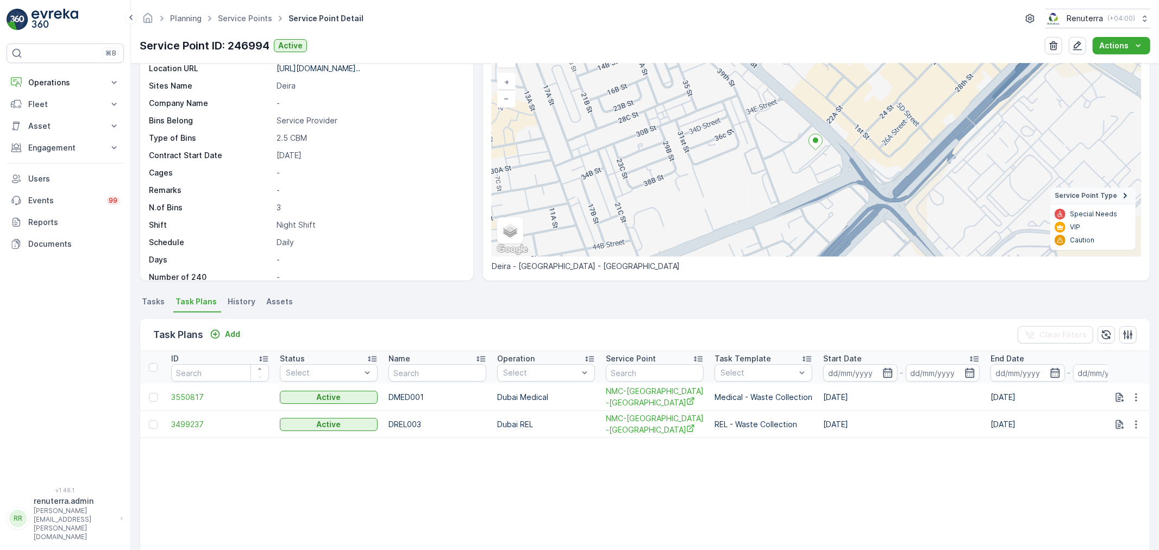
scroll to position [121, 0]
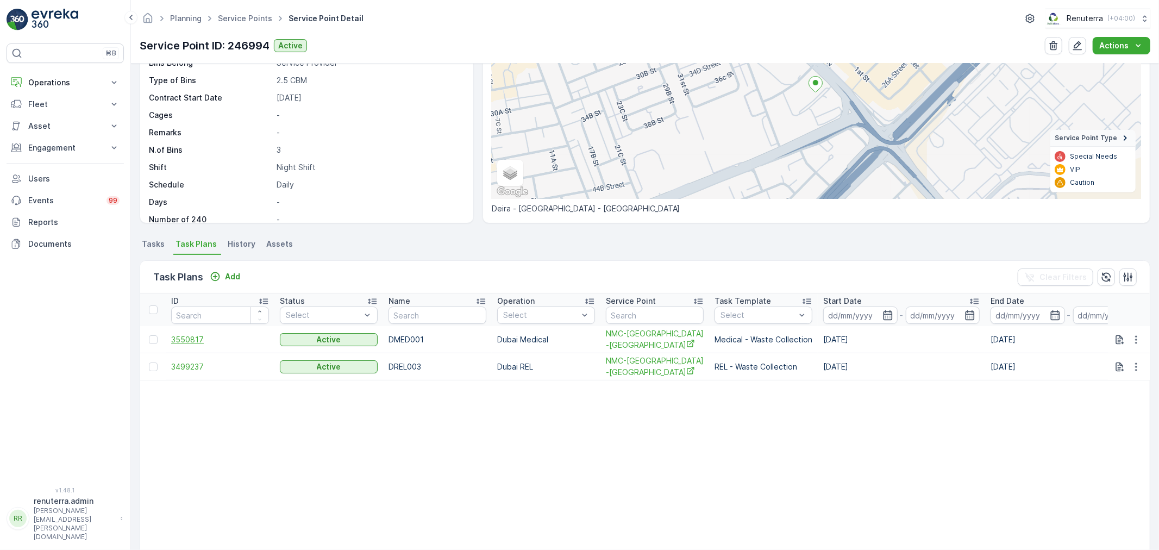
click at [198, 335] on span "3550817" at bounding box center [220, 339] width 98 height 11
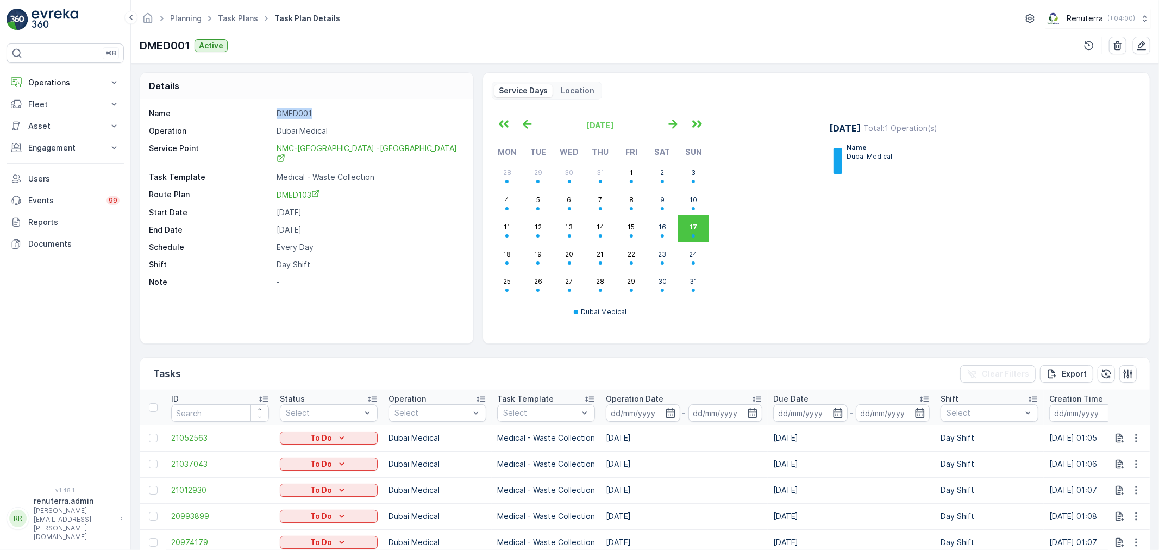
drag, startPoint x: 272, startPoint y: 114, endPoint x: 329, endPoint y: 113, distance: 57.0
click at [329, 113] on div "Name DMED001" at bounding box center [305, 113] width 313 height 11
copy div "DMED001"
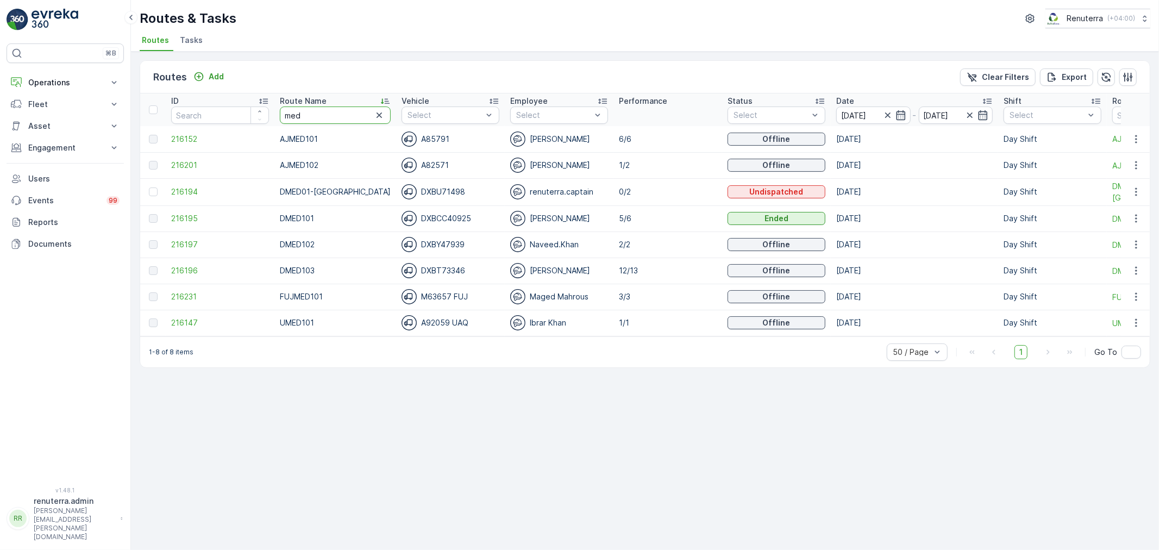
drag, startPoint x: 317, startPoint y: 116, endPoint x: 259, endPoint y: 101, distance: 59.6
click at [259, 101] on tr "ID Route Name med Vehicle Select Employee Select Performance Status Select Date…" at bounding box center [746, 109] width 1213 height 33
type input "hat"
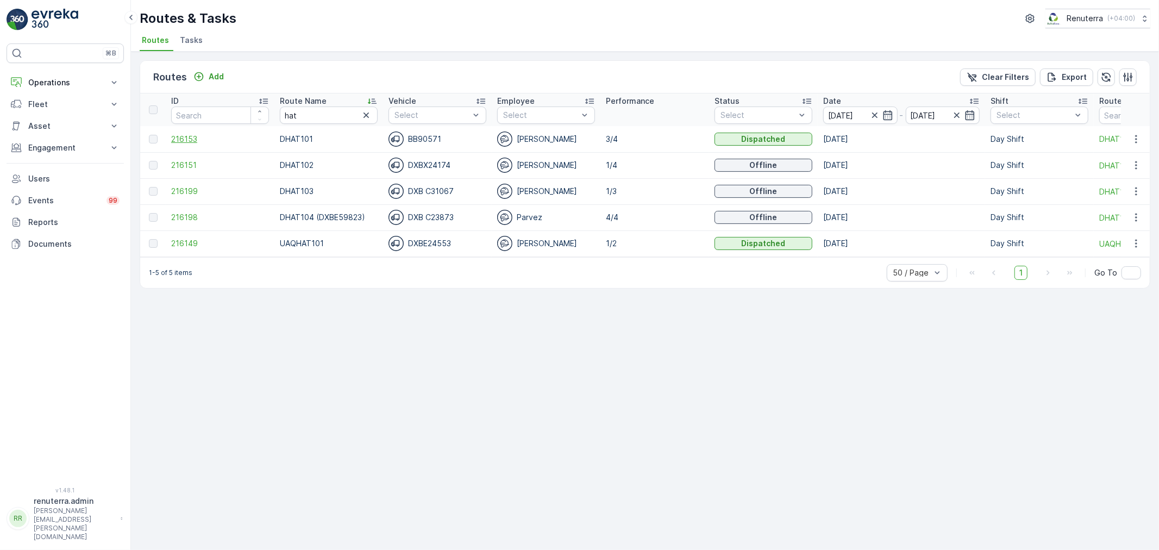
click at [181, 138] on span "216153" at bounding box center [220, 139] width 98 height 11
click at [188, 161] on span "216151" at bounding box center [220, 165] width 98 height 11
click at [182, 187] on span "216199" at bounding box center [220, 191] width 98 height 11
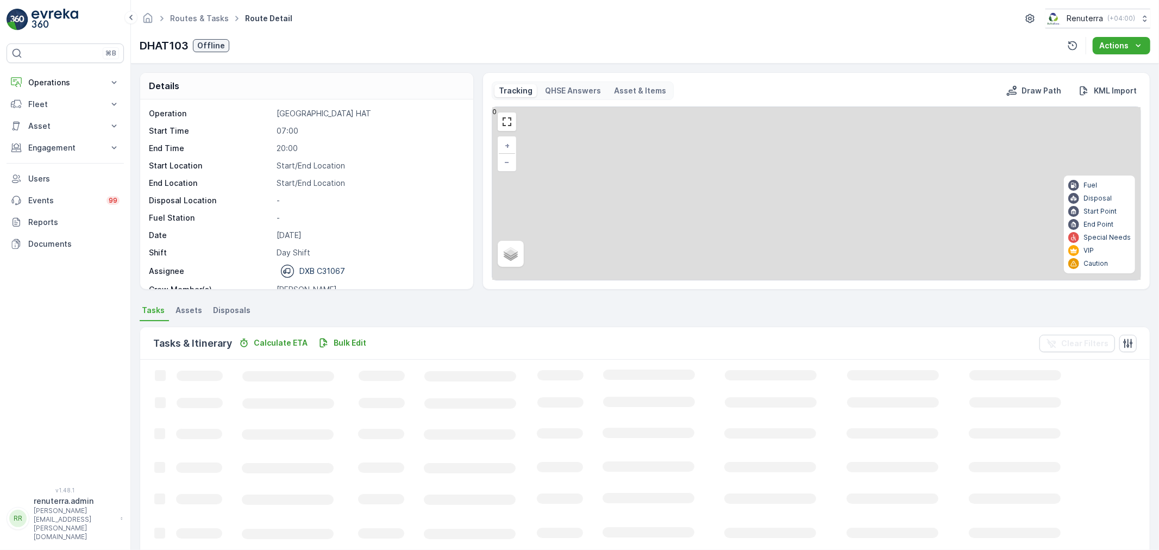
scroll to position [34, 0]
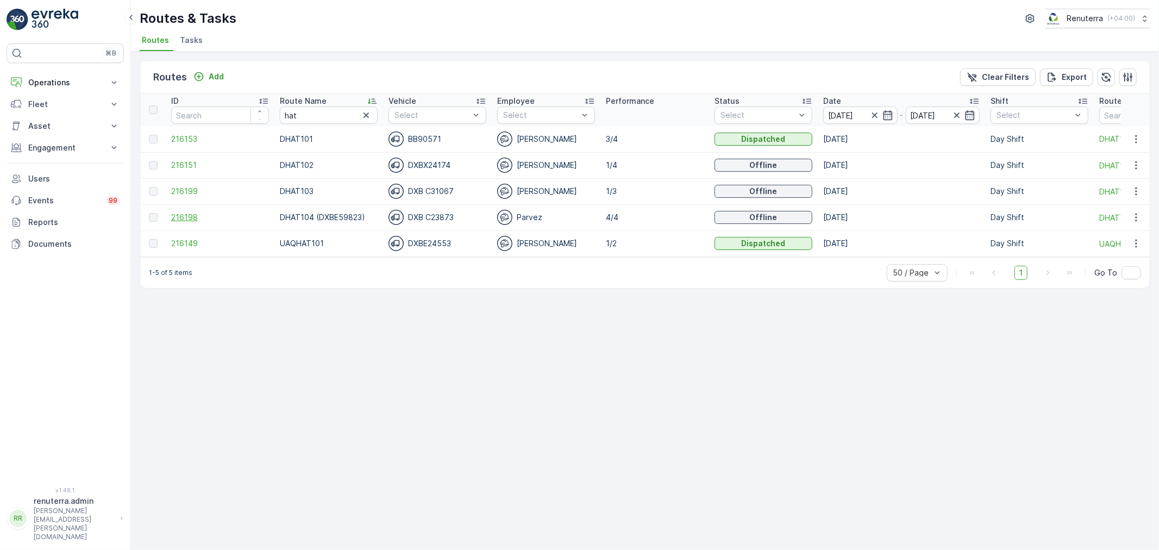
click at [183, 215] on span "216198" at bounding box center [220, 217] width 98 height 11
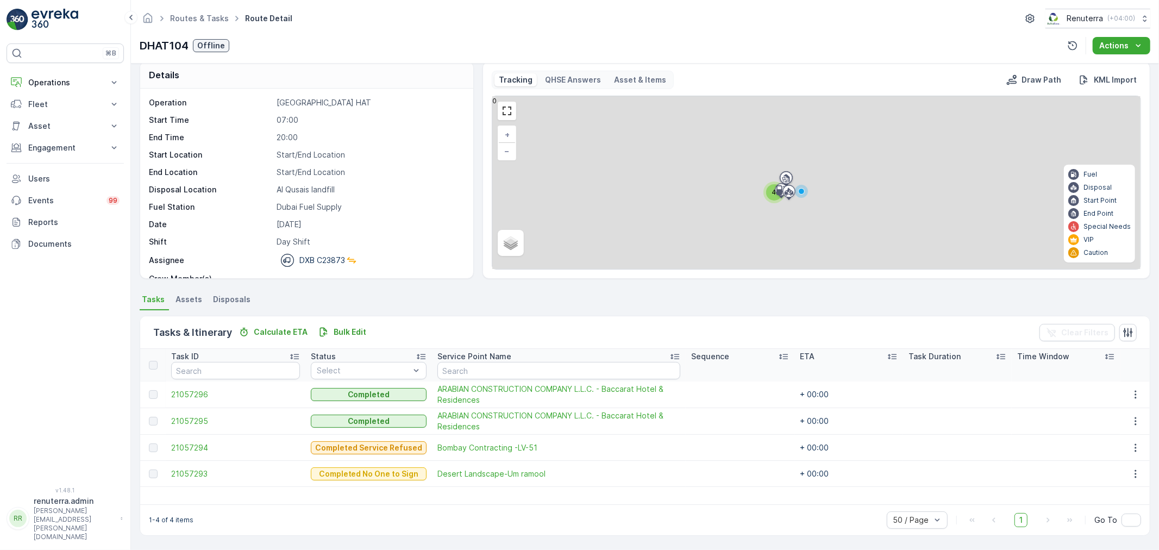
scroll to position [11, 0]
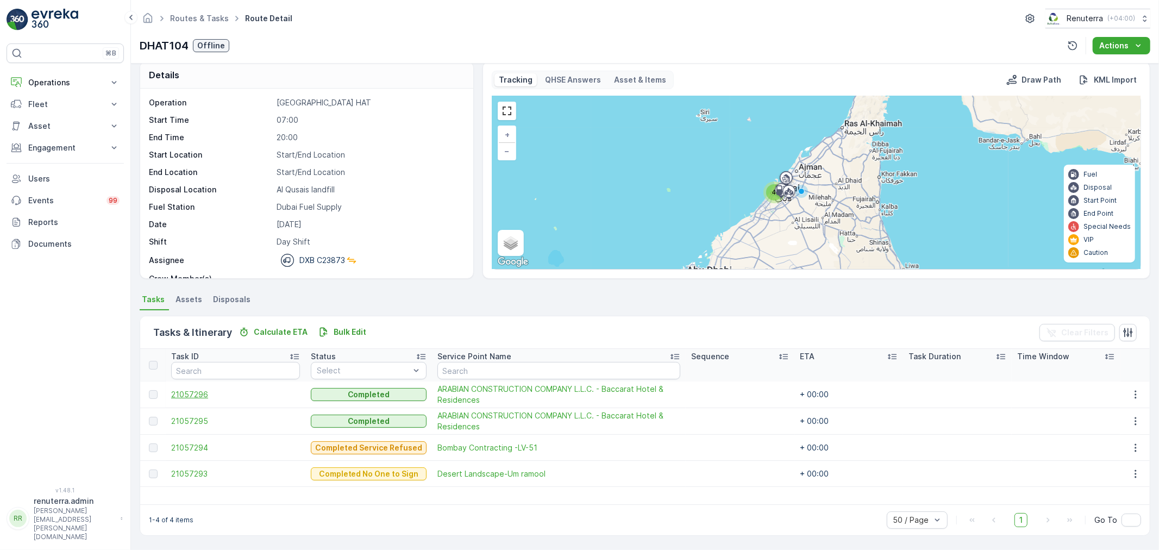
click at [203, 397] on span "21057296" at bounding box center [235, 394] width 129 height 11
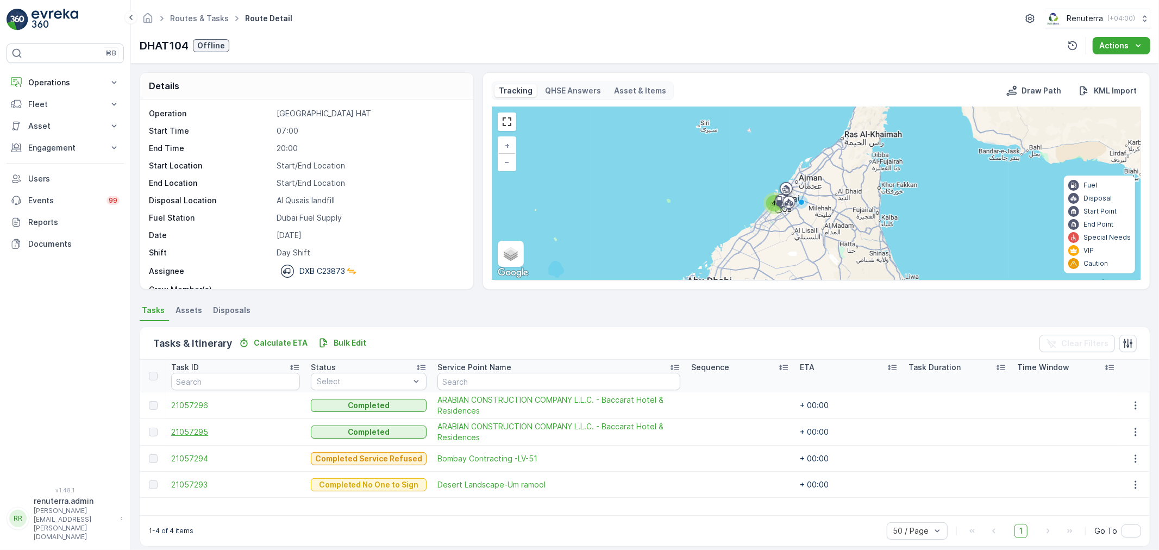
click at [199, 430] on span "21057295" at bounding box center [235, 431] width 129 height 11
click at [486, 507] on div "Task ID Status Select Service Point Name Sequence ETA Task Duration Time Window…" at bounding box center [644, 437] width 1009 height 155
click at [193, 479] on span "21057293" at bounding box center [235, 484] width 129 height 11
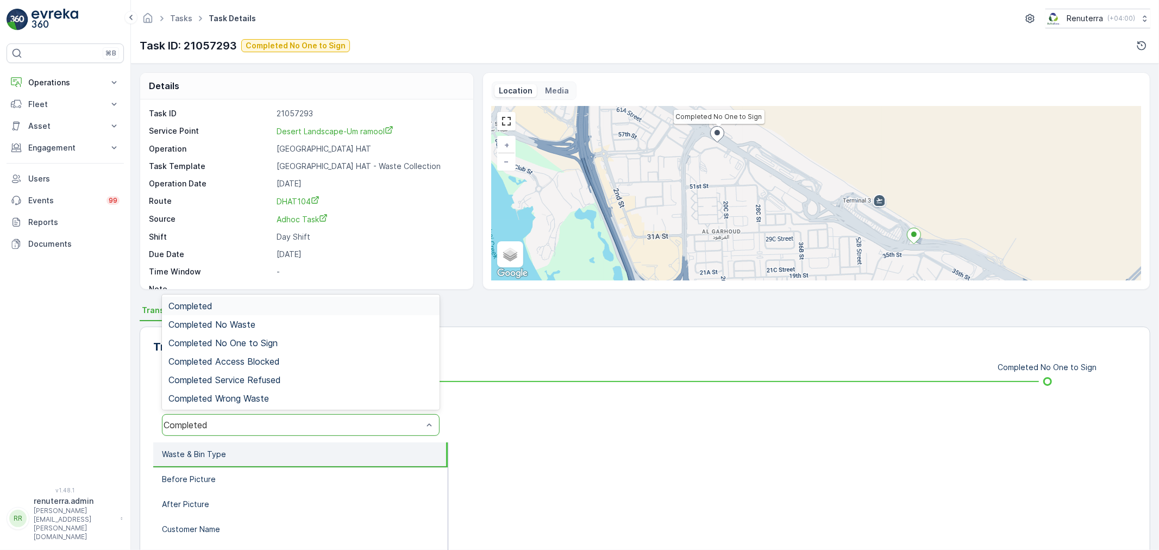
click at [258, 420] on div "Completed" at bounding box center [292, 425] width 259 height 10
click at [272, 335] on div "Completed No One to Sign" at bounding box center [301, 343] width 278 height 18
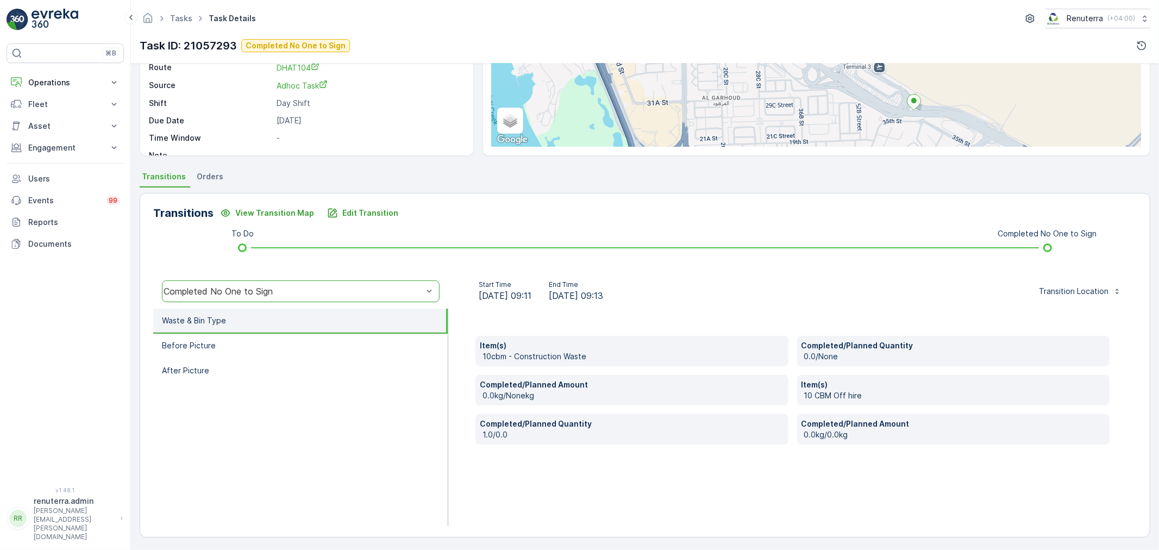
scroll to position [134, 0]
click at [335, 215] on div "Edit Transition" at bounding box center [362, 212] width 71 height 11
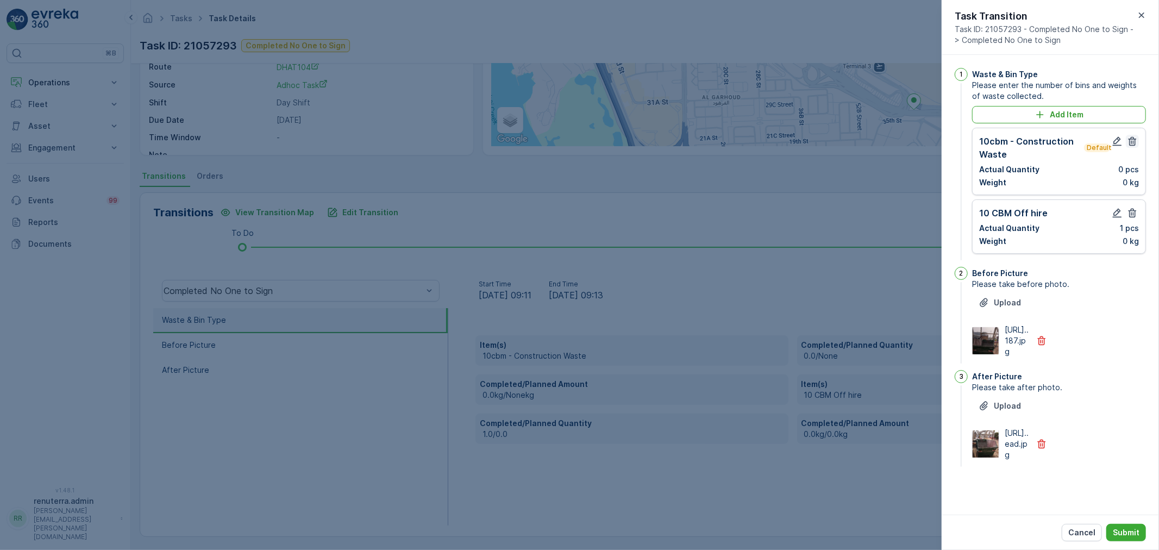
click at [1128, 141] on icon "button" at bounding box center [1132, 141] width 8 height 9
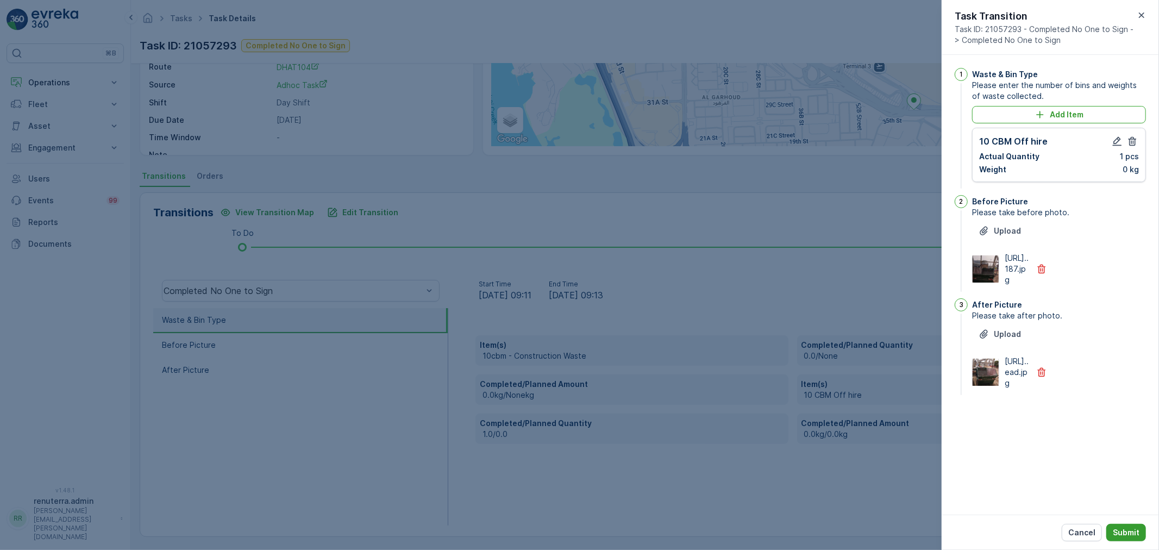
click at [1129, 530] on p "Submit" at bounding box center [1125, 532] width 27 height 11
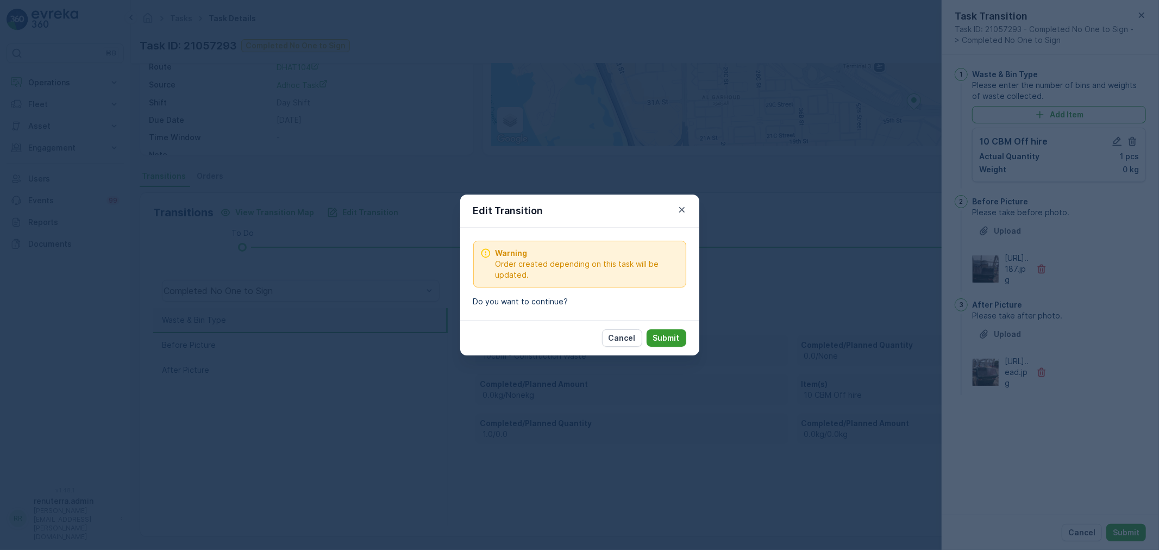
click at [659, 337] on p "Submit" at bounding box center [666, 337] width 27 height 11
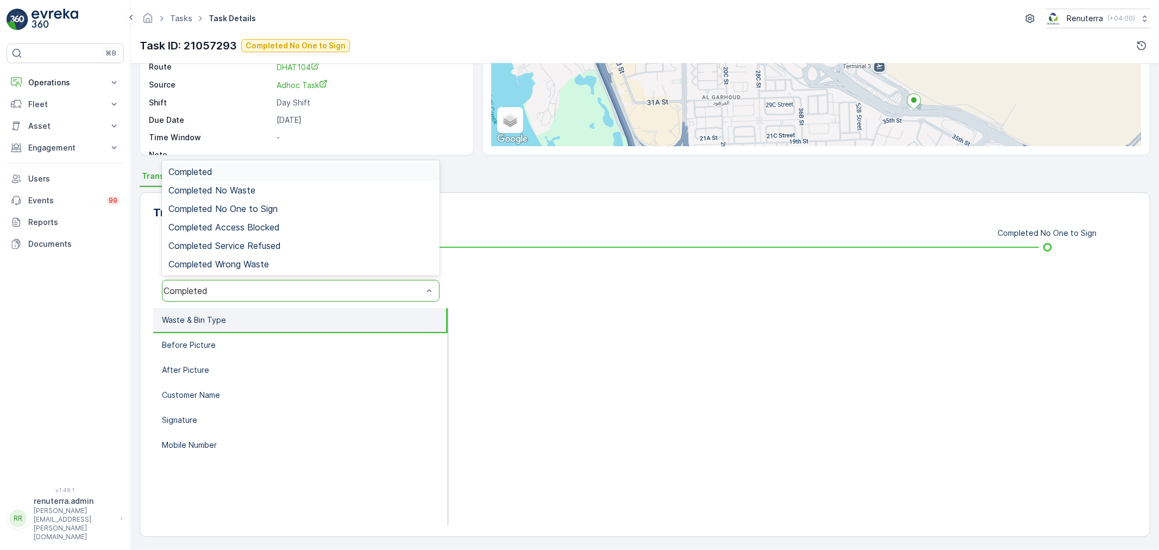
click at [229, 286] on div "Completed" at bounding box center [292, 291] width 259 height 10
click at [250, 204] on span "Completed No One to Sign" at bounding box center [222, 209] width 109 height 10
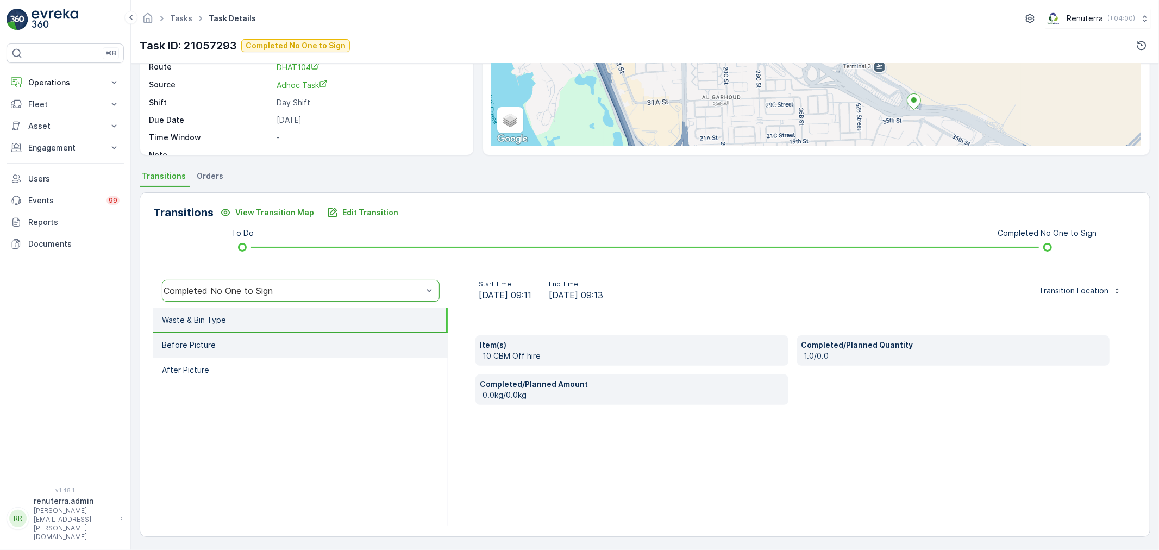
click at [217, 349] on li "Before Picture" at bounding box center [300, 345] width 294 height 25
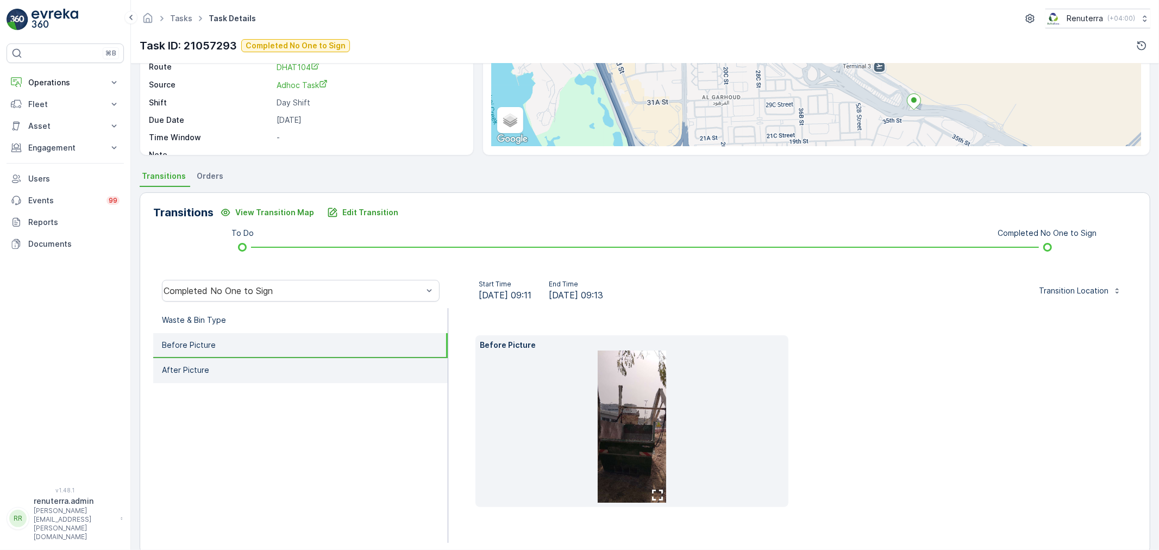
click at [217, 364] on li "After Picture" at bounding box center [300, 370] width 294 height 25
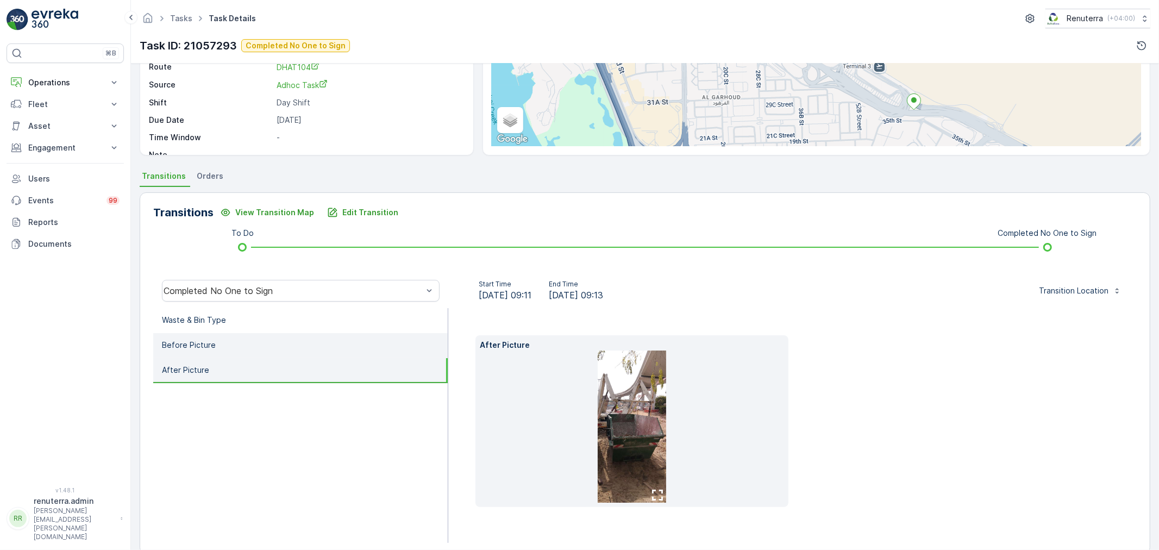
click at [224, 344] on li "Before Picture" at bounding box center [300, 345] width 294 height 25
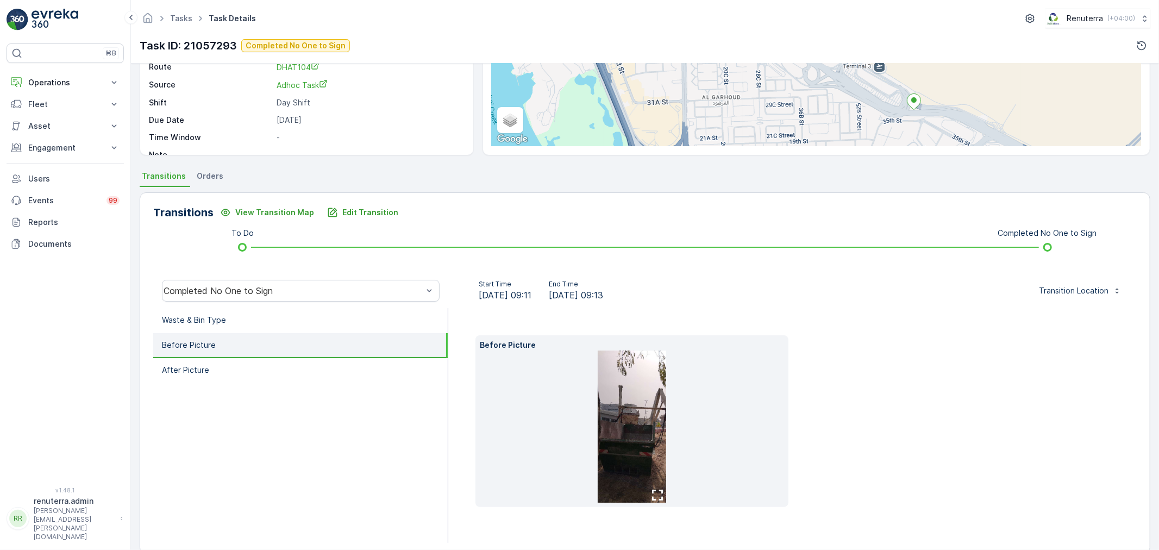
click at [625, 433] on img at bounding box center [632, 426] width 68 height 152
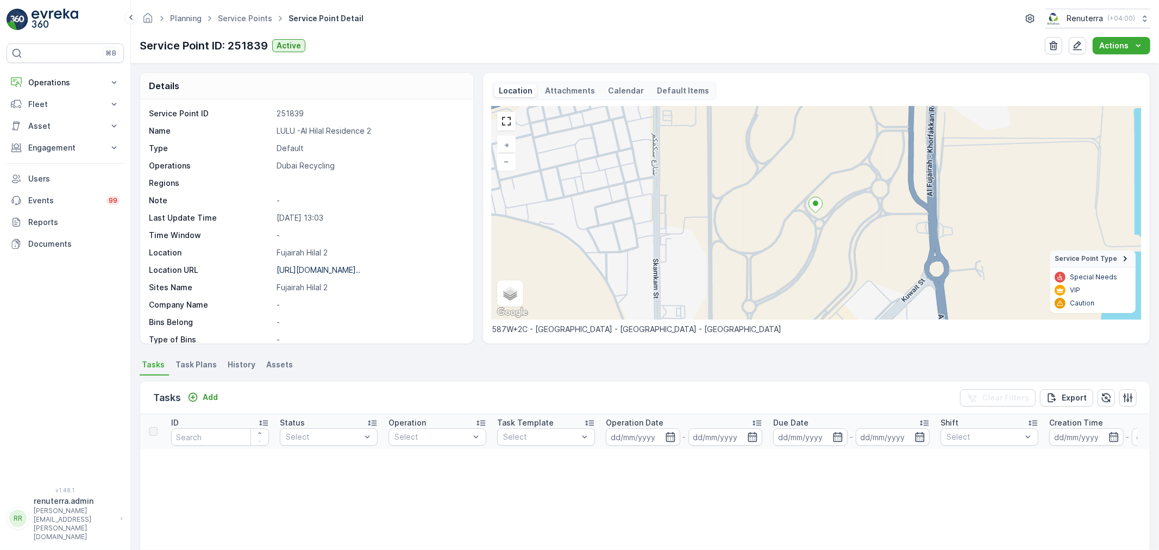
click at [189, 364] on span "Task Plans" at bounding box center [195, 364] width 41 height 11
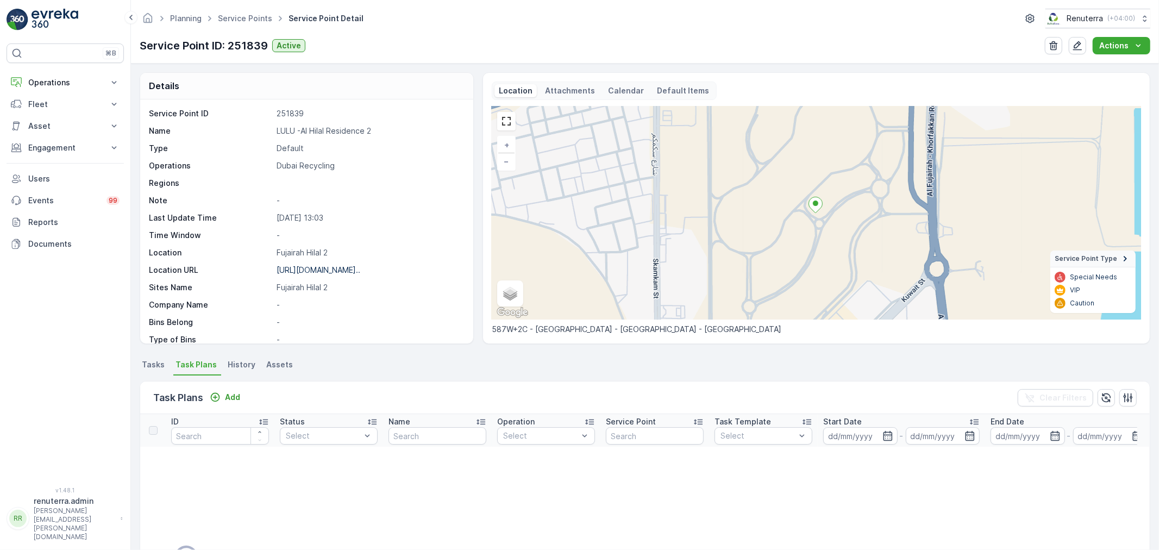
click at [156, 366] on span "Tasks" at bounding box center [153, 364] width 23 height 11
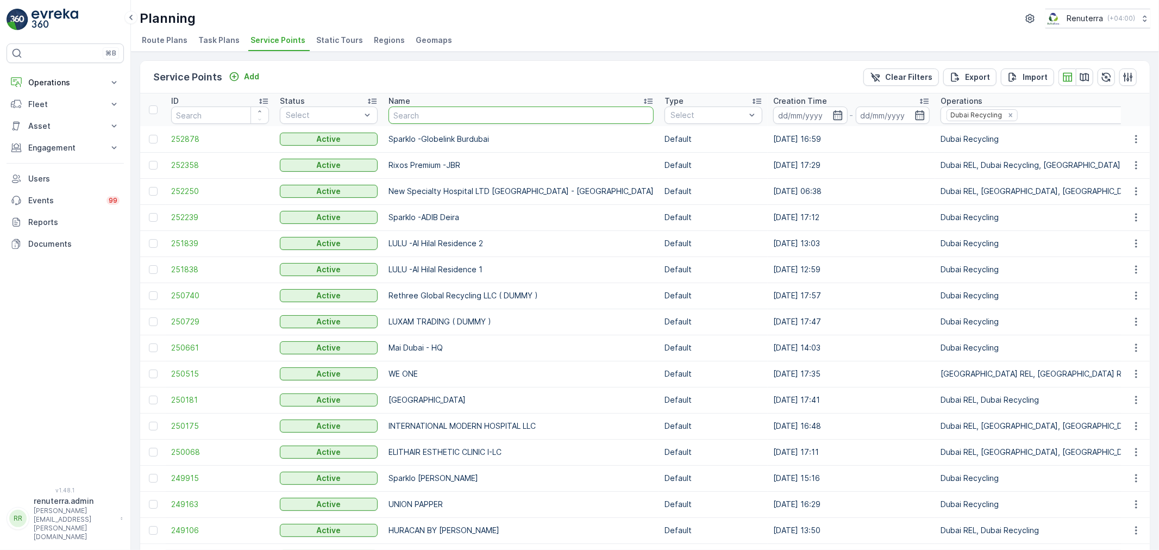
click at [425, 113] on input "text" at bounding box center [520, 114] width 265 height 17
type input "symb"
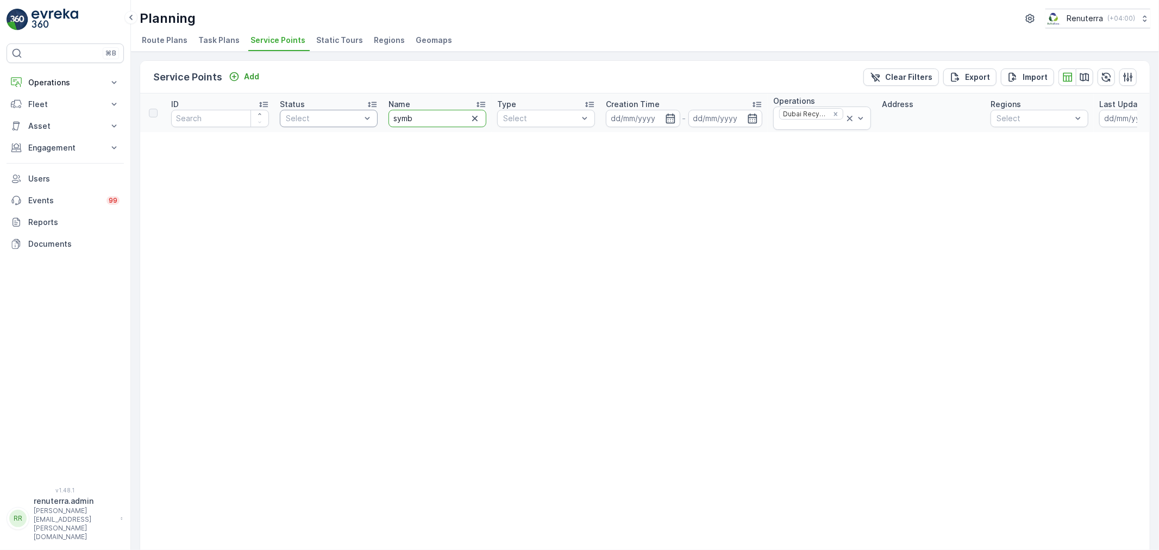
drag, startPoint x: 428, startPoint y: 117, endPoint x: 376, endPoint y: 116, distance: 51.6
type input "sy"
click at [409, 112] on input "sy" at bounding box center [437, 118] width 98 height 17
type input "symb"
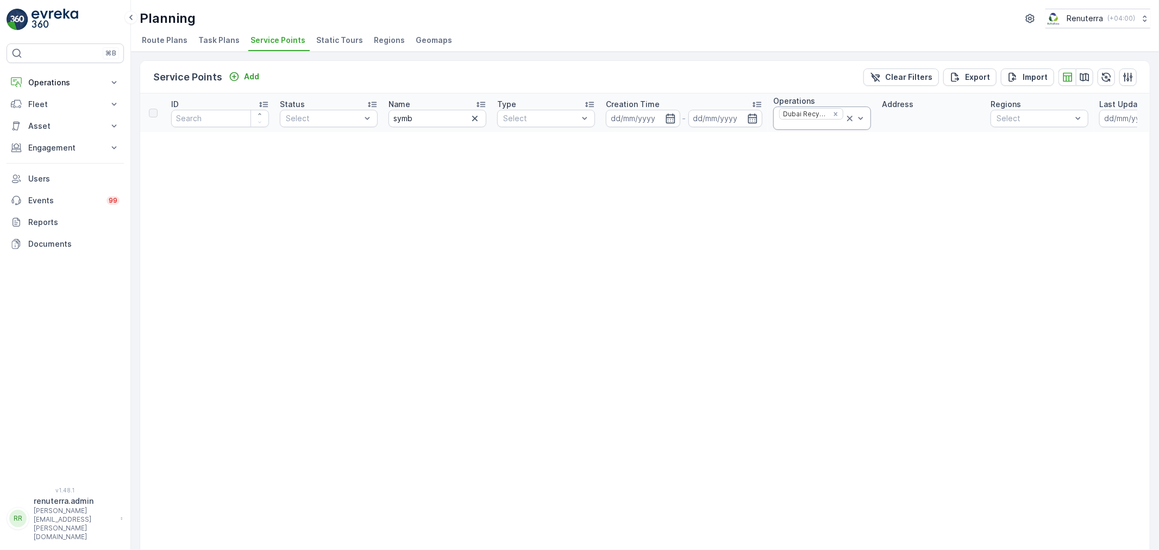
click at [846, 118] on icon at bounding box center [849, 118] width 11 height 11
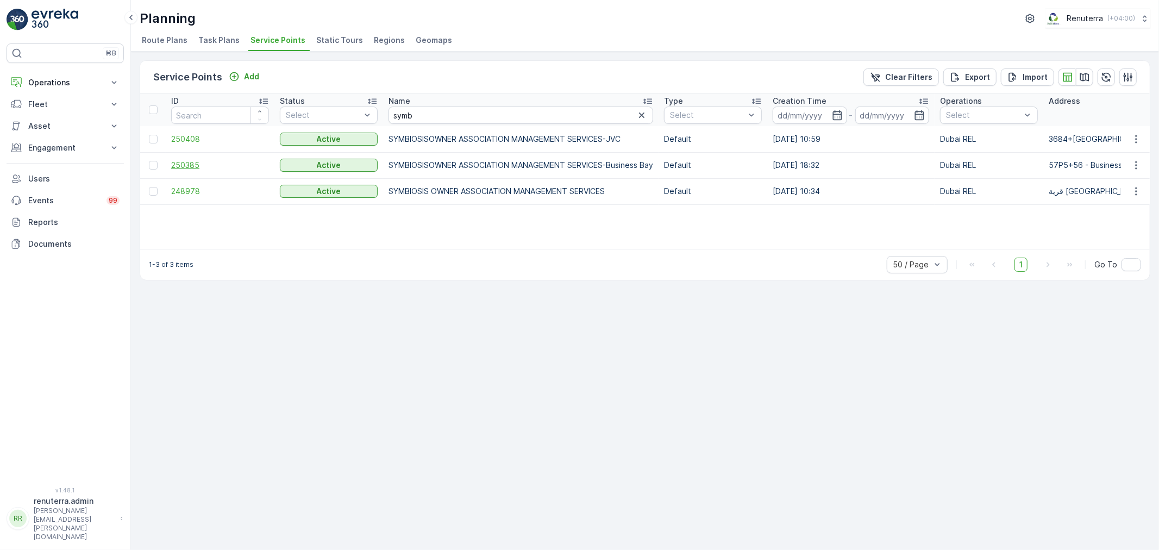
click at [188, 161] on span "250385" at bounding box center [220, 165] width 98 height 11
click at [187, 187] on span "248978" at bounding box center [220, 191] width 98 height 11
click at [188, 161] on span "250385" at bounding box center [220, 165] width 98 height 11
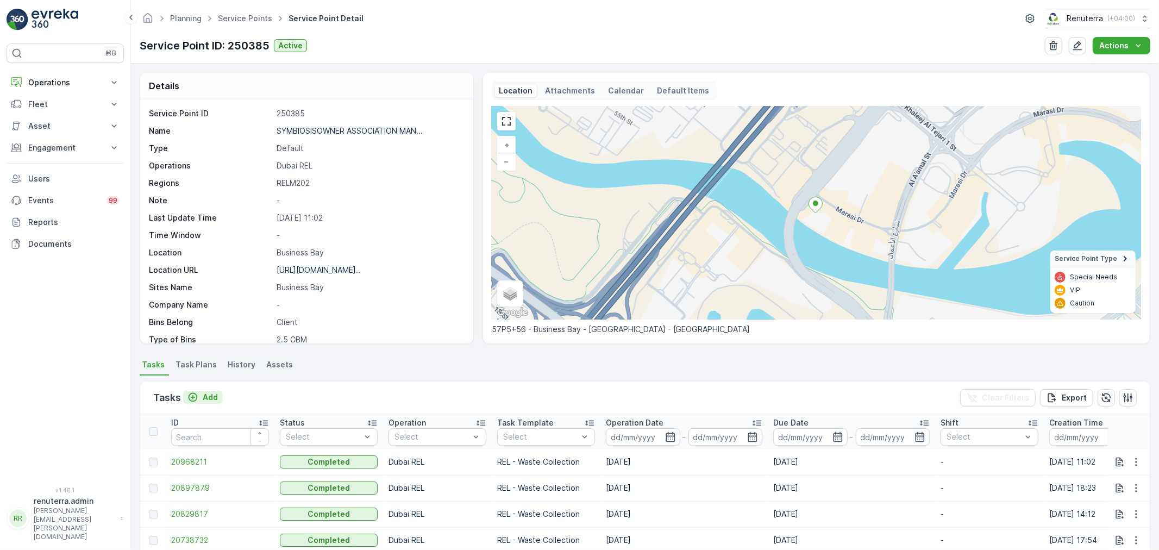
click at [198, 398] on icon "Add" at bounding box center [192, 397] width 11 height 11
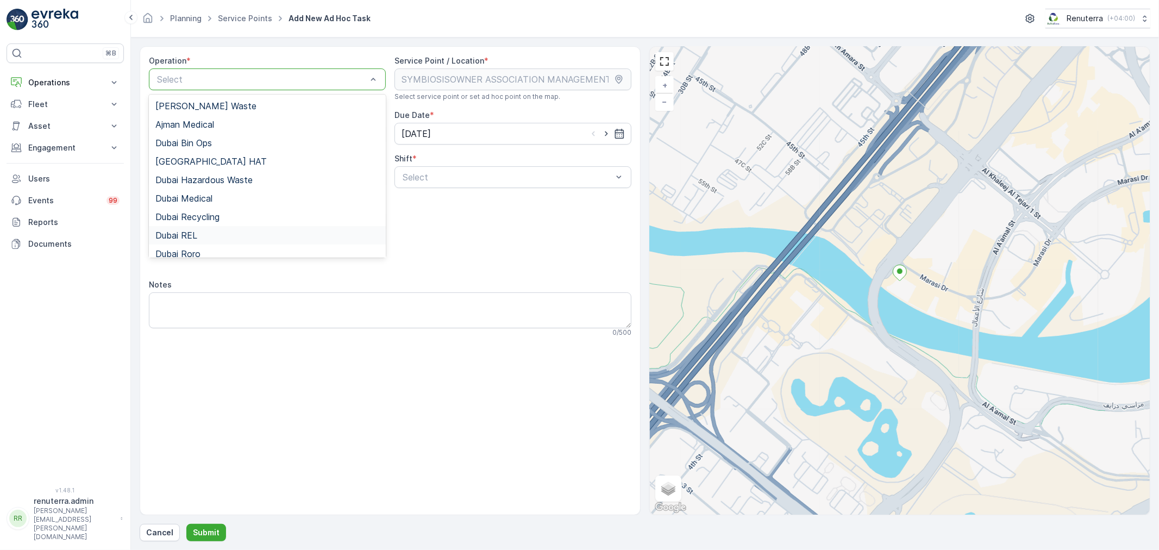
click at [200, 235] on div "Dubai REL" at bounding box center [267, 235] width 224 height 10
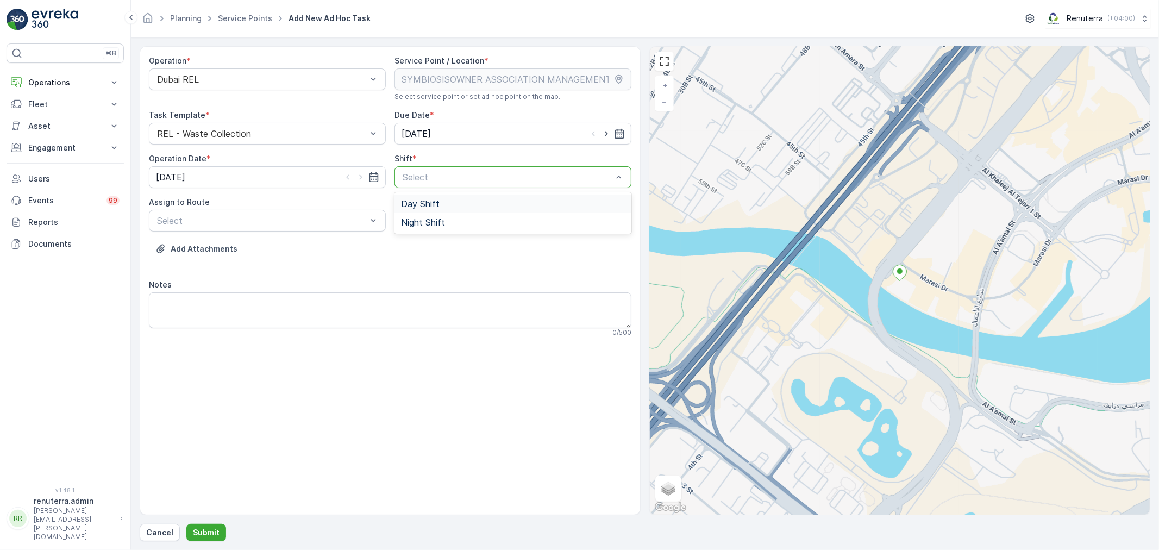
click at [544, 177] on div at bounding box center [507, 177] width 212 height 10
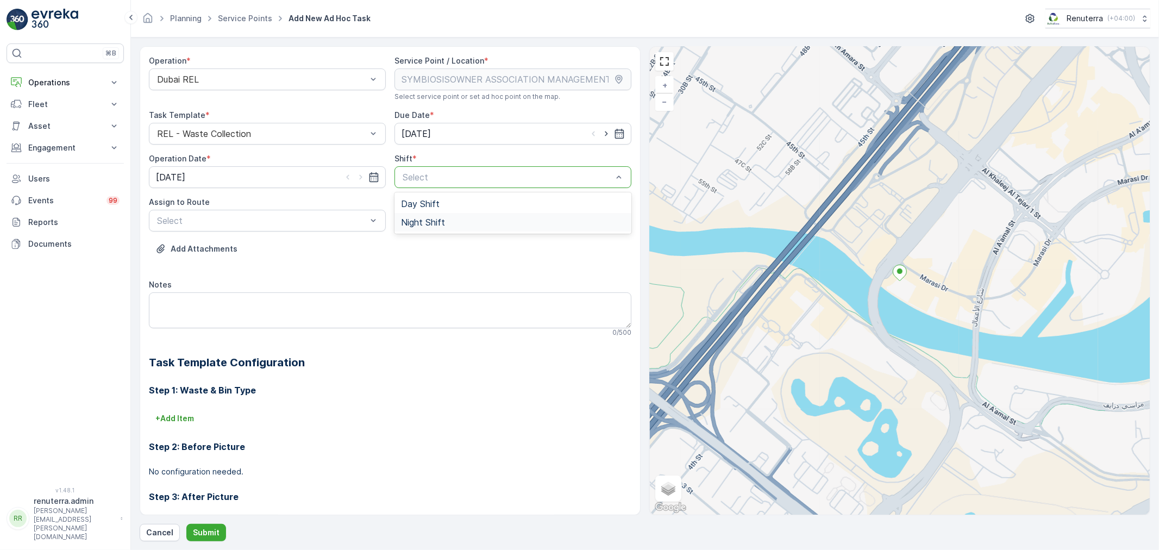
click at [414, 219] on span "Night Shift" at bounding box center [423, 222] width 44 height 10
click at [300, 224] on div at bounding box center [262, 221] width 212 height 10
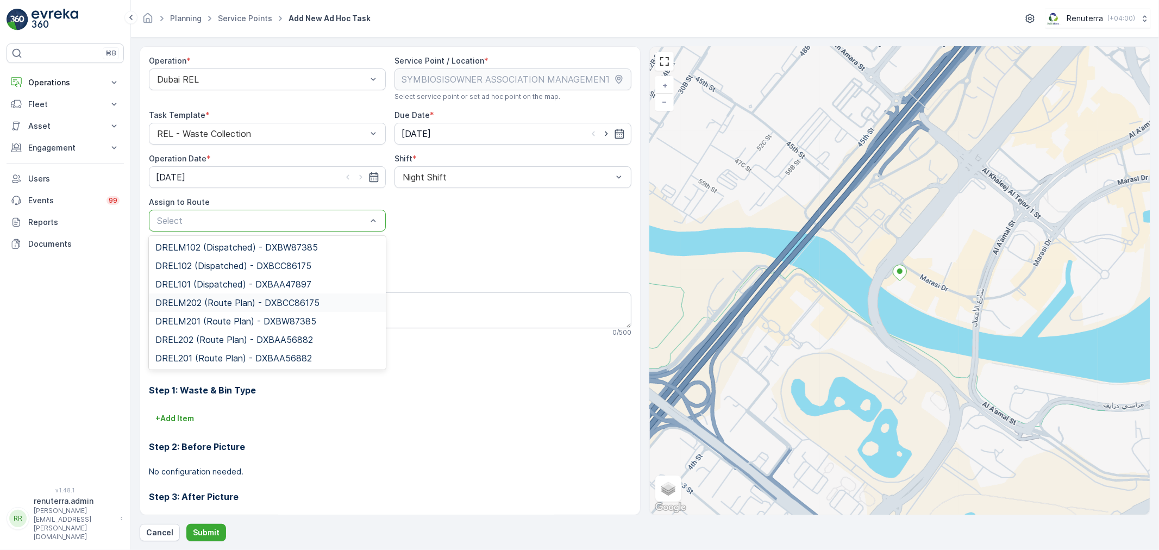
click at [237, 304] on span "DRELM202 (Route Plan) - DXBCC86175" at bounding box center [237, 303] width 164 height 10
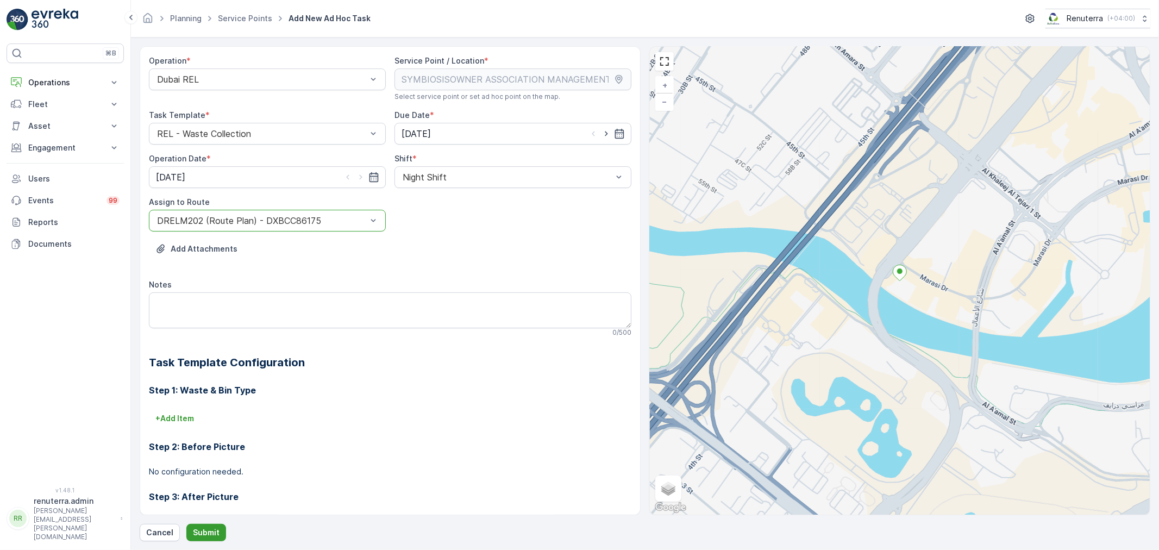
click at [203, 534] on p "Submit" at bounding box center [206, 532] width 27 height 11
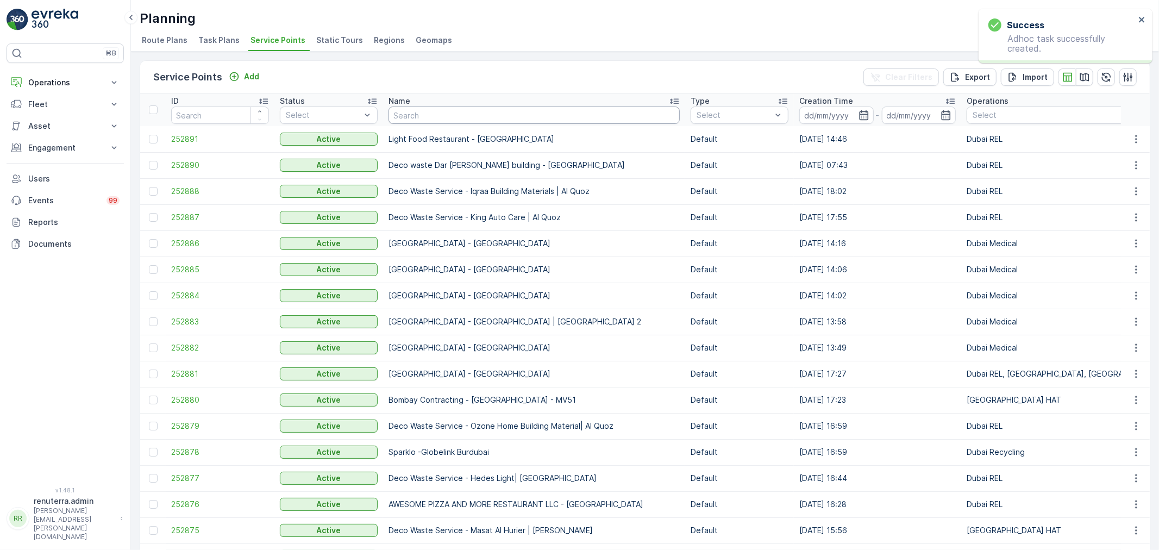
click at [426, 117] on input "text" at bounding box center [533, 114] width 291 height 17
type input "lulu"
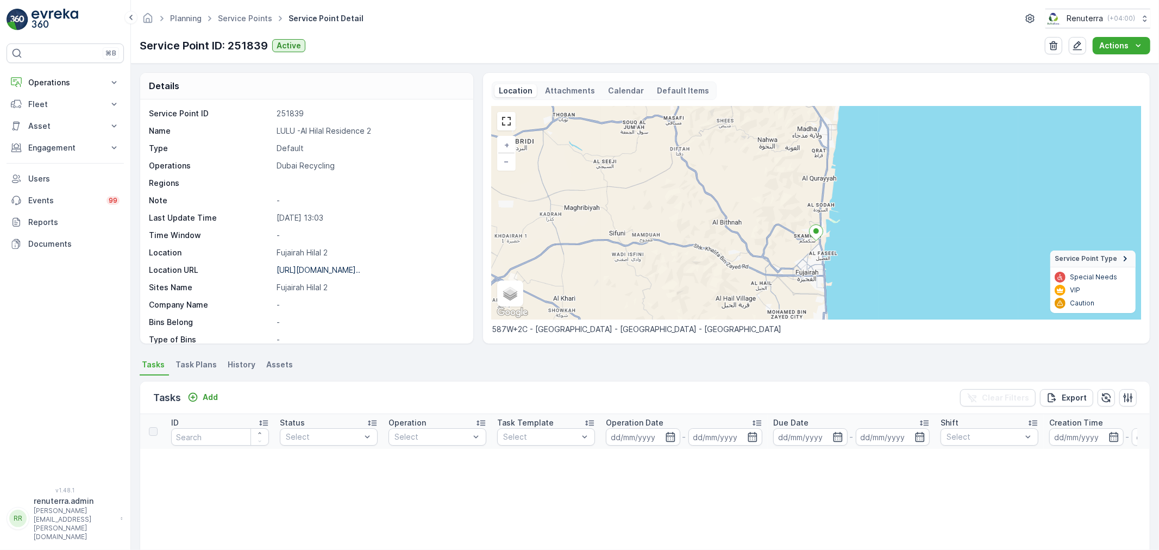
click at [193, 364] on span "Task Plans" at bounding box center [195, 364] width 41 height 11
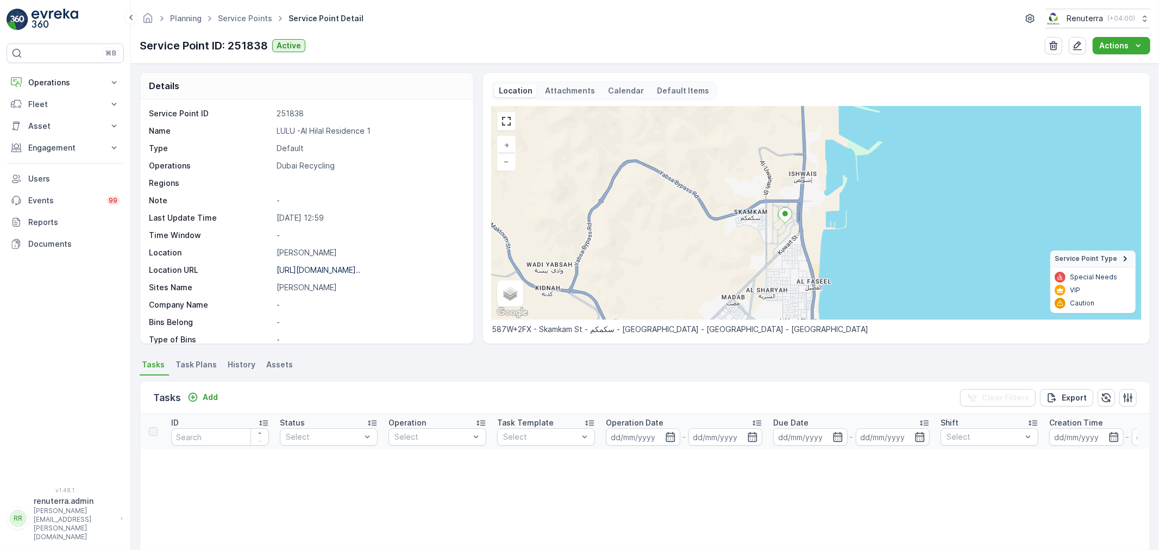
click at [202, 369] on span "Task Plans" at bounding box center [195, 364] width 41 height 11
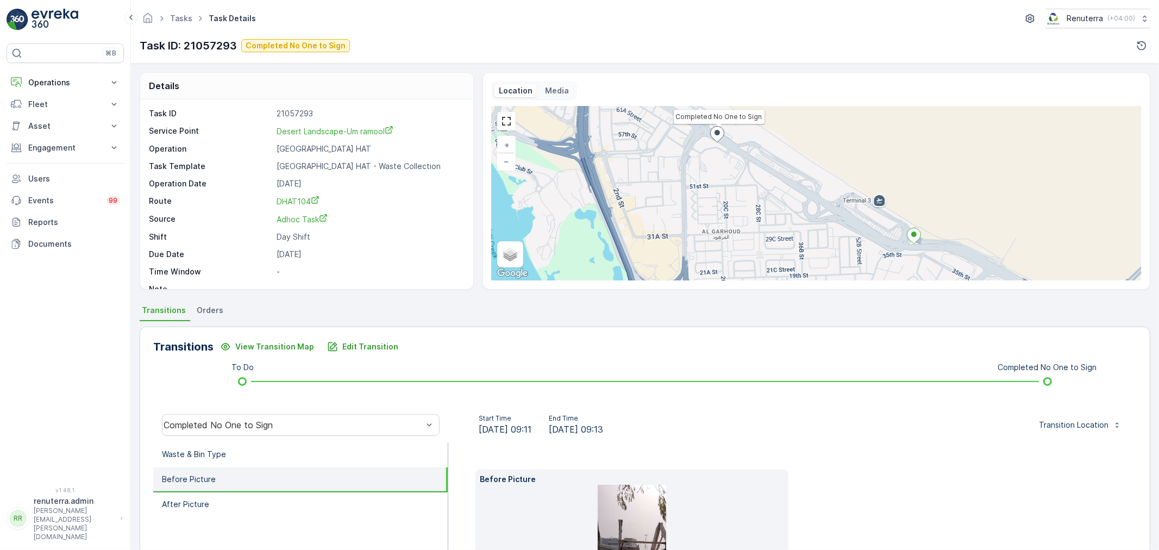
scroll to position [134, 0]
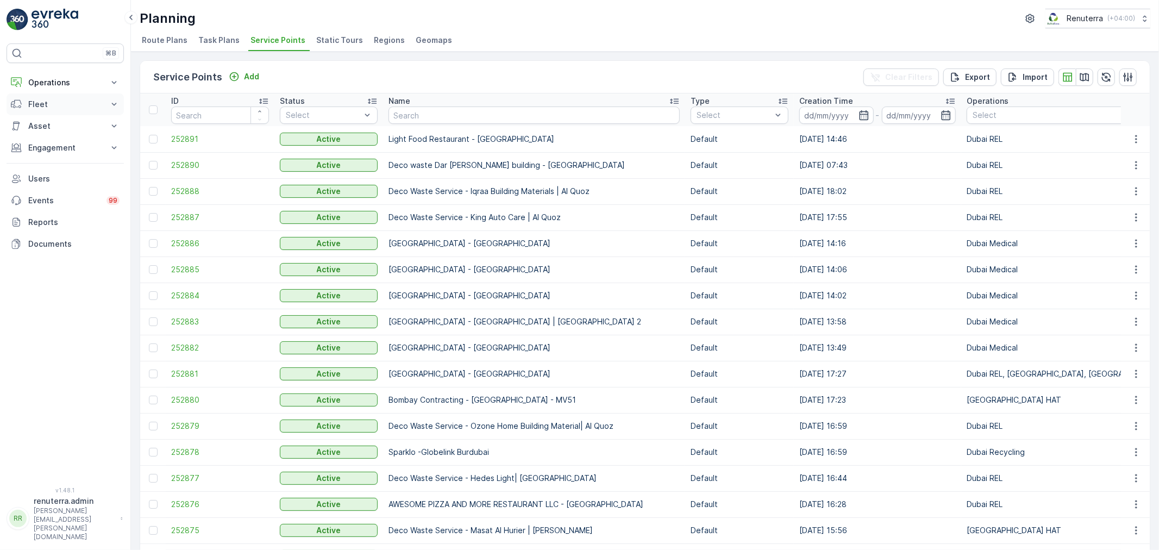
click at [71, 102] on p "Fleet" at bounding box center [65, 104] width 74 height 11
click at [78, 82] on p "Operations" at bounding box center [65, 82] width 74 height 11
click at [66, 126] on p "Routes & Tasks" at bounding box center [56, 131] width 56 height 11
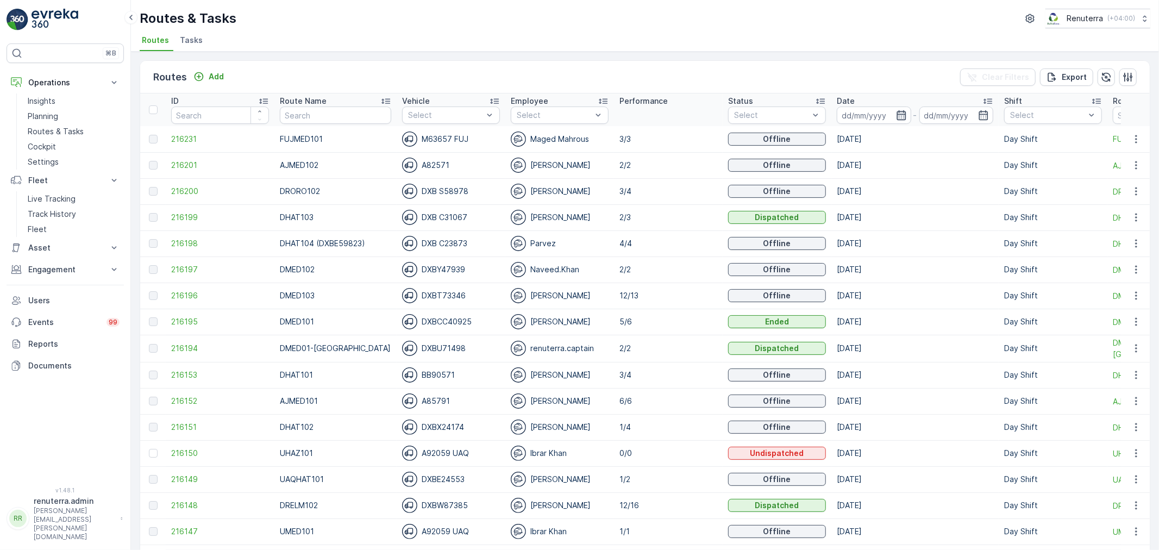
click at [896, 110] on icon "button" at bounding box center [901, 115] width 11 height 11
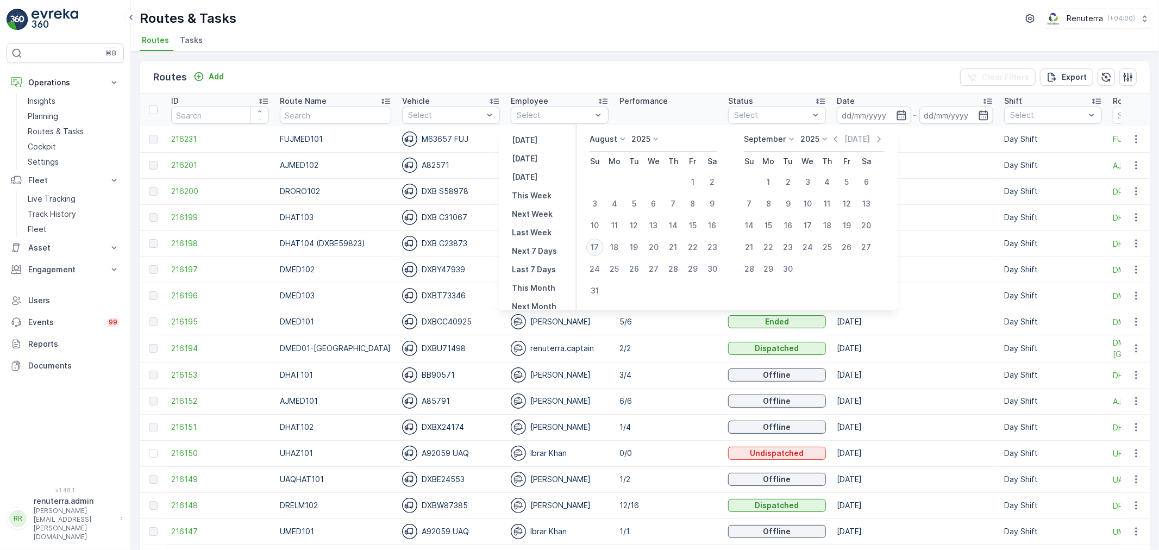
click at [600, 243] on div "17" at bounding box center [594, 246] width 17 height 17
type input "[DATE]"
click at [600, 243] on div "17" at bounding box center [594, 246] width 17 height 17
type input "[DATE]"
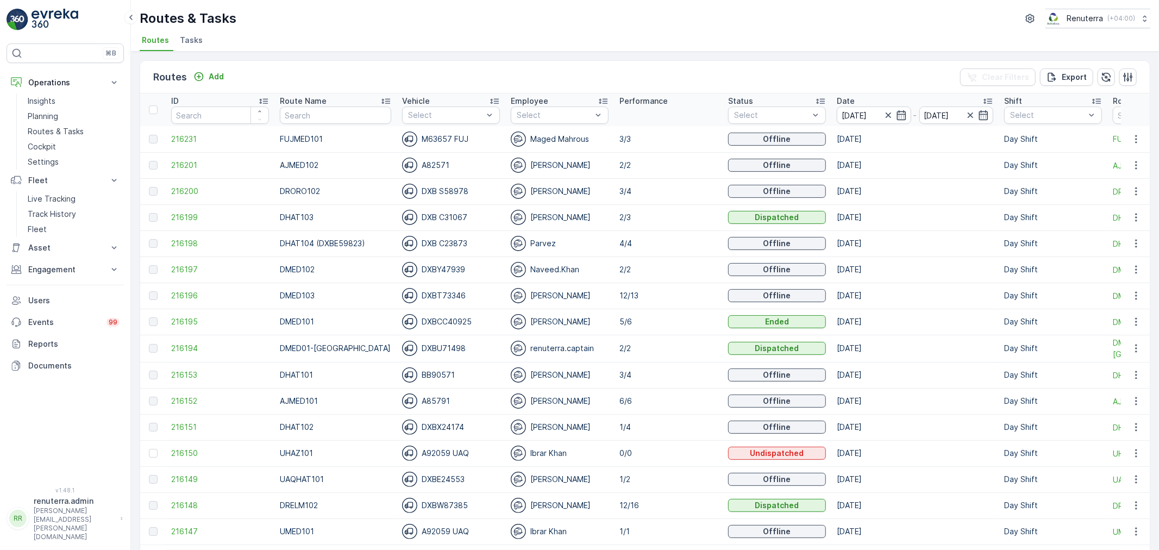
click at [608, 29] on div "Routes & Tasks Renuterra ( +04:00 ) Routes Tasks" at bounding box center [645, 26] width 1028 height 52
click at [326, 112] on input "text" at bounding box center [335, 114] width 111 height 17
type input "hat"
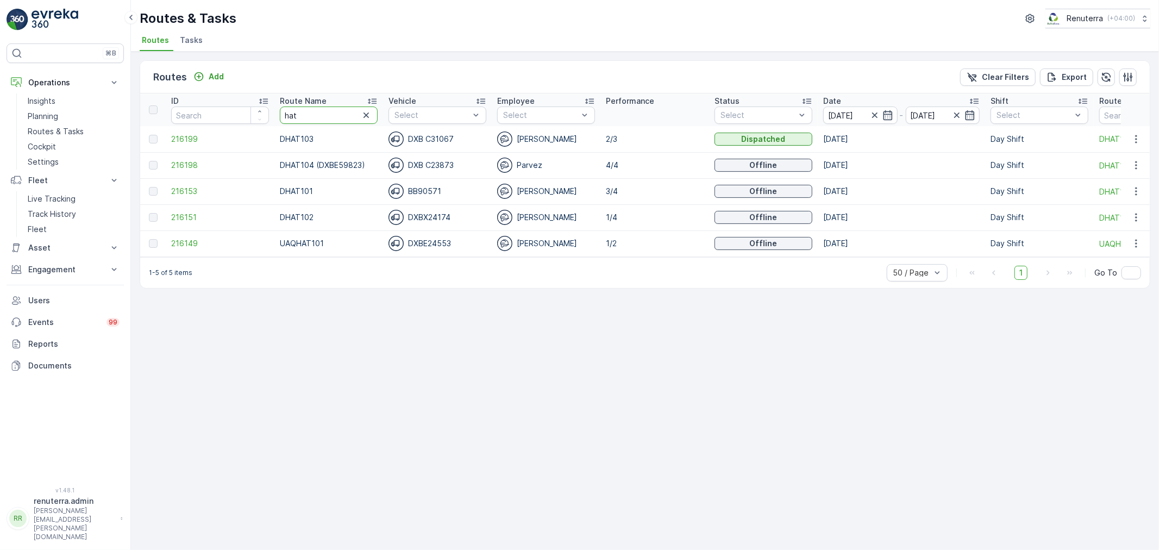
drag, startPoint x: 319, startPoint y: 117, endPoint x: 243, endPoint y: 111, distance: 76.3
click at [243, 111] on tr "ID Route Name hat Vehicle Select Employee Select Performance Status Select Date…" at bounding box center [740, 109] width 1200 height 33
type input "roro"
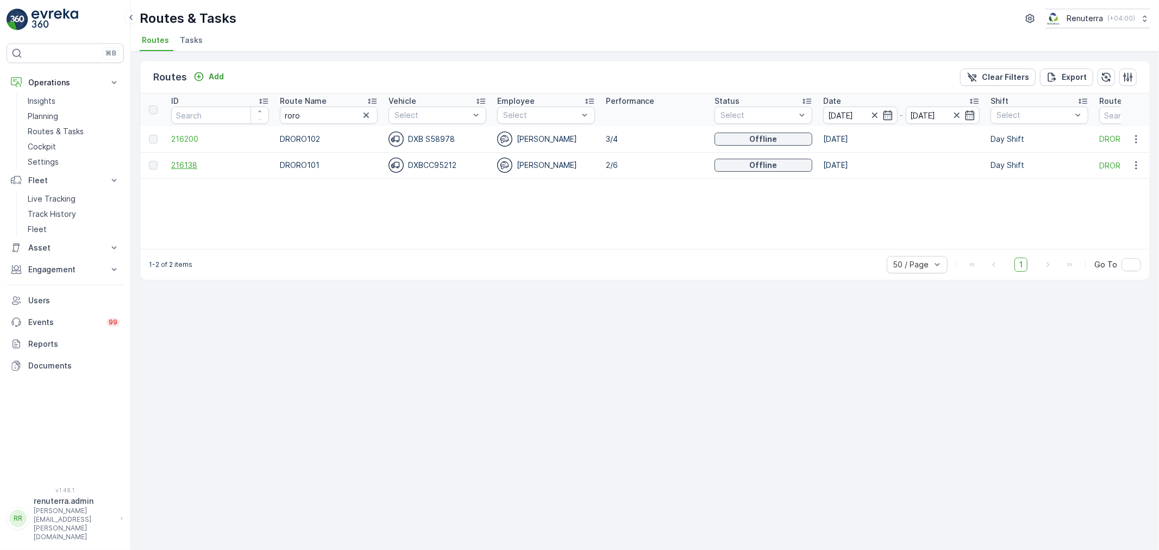
click at [186, 160] on span "216138" at bounding box center [220, 165] width 98 height 11
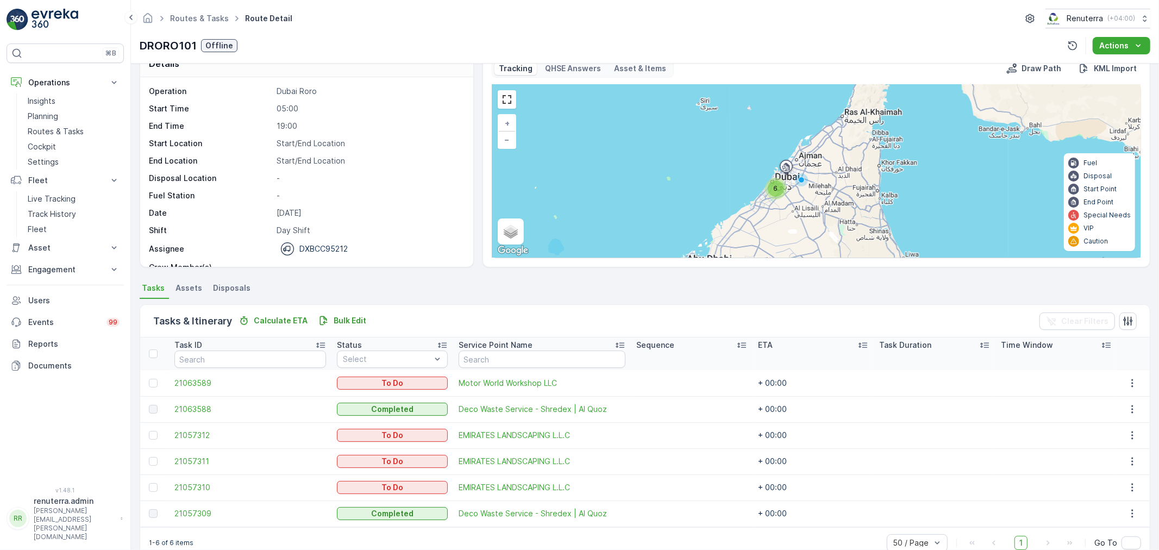
scroll to position [45, 0]
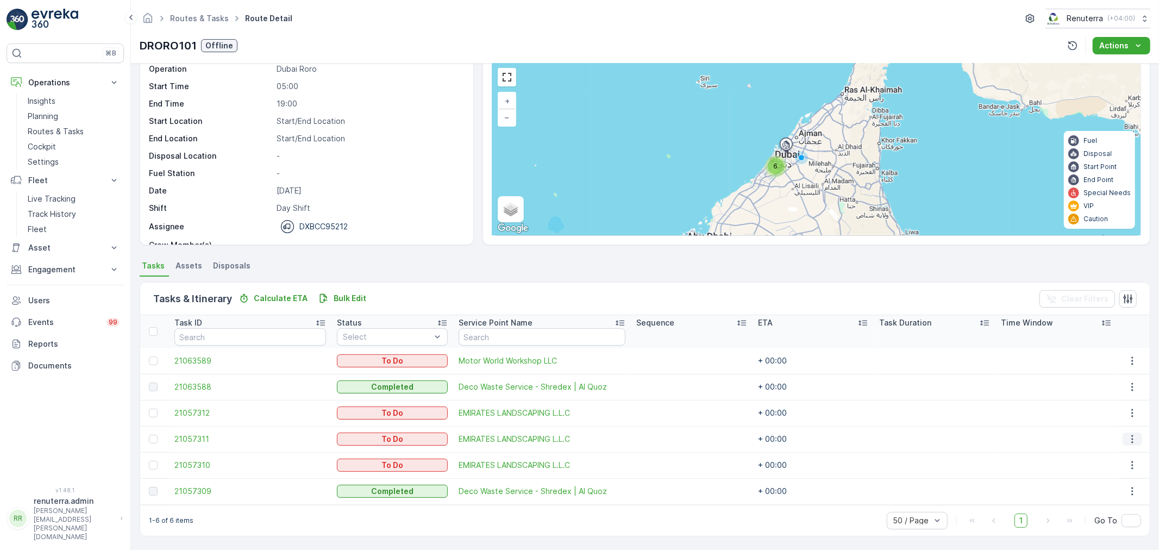
click at [1130, 436] on icon "button" at bounding box center [1132, 438] width 11 height 11
click at [1103, 487] on span "Change Route" at bounding box center [1107, 485] width 53 height 11
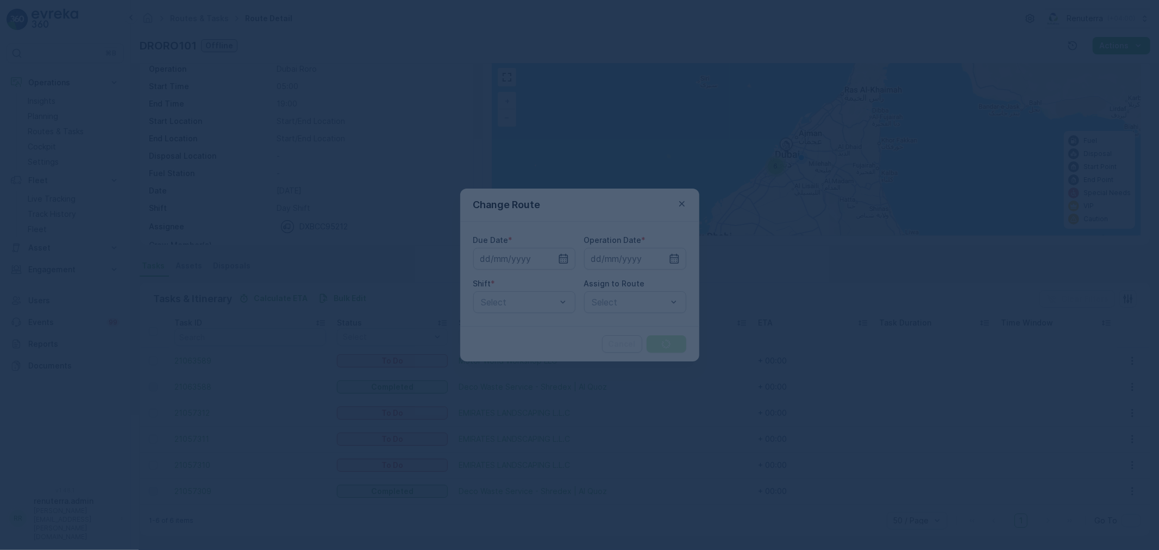
type input "[DATE]"
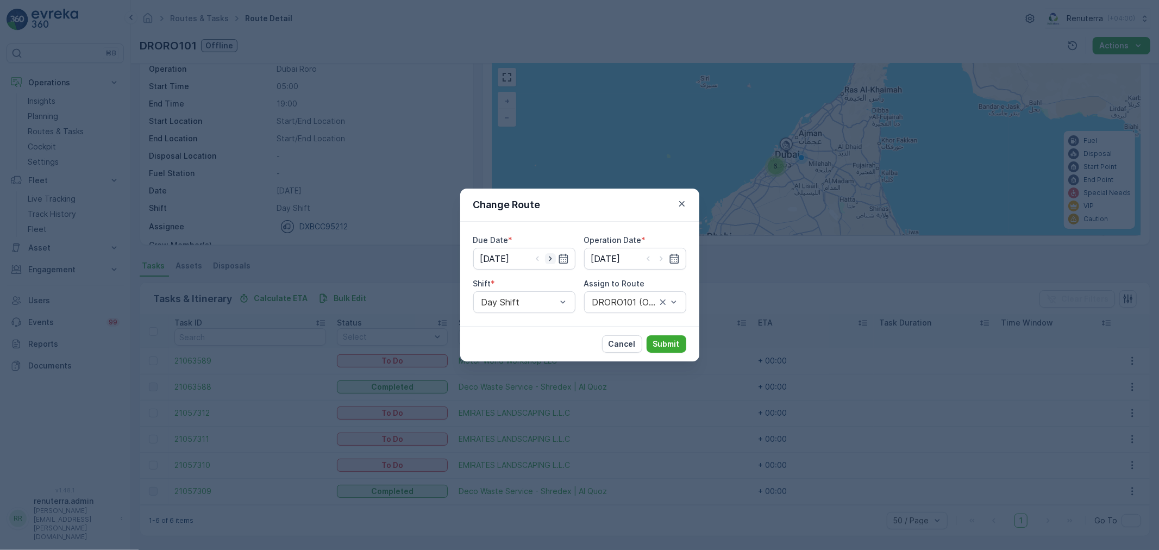
click at [547, 254] on icon "button" at bounding box center [550, 258] width 11 height 11
type input "18.08.2025"
click at [663, 256] on icon "button" at bounding box center [661, 258] width 11 height 11
type input "18.08.2025"
click at [618, 301] on div at bounding box center [629, 302] width 77 height 10
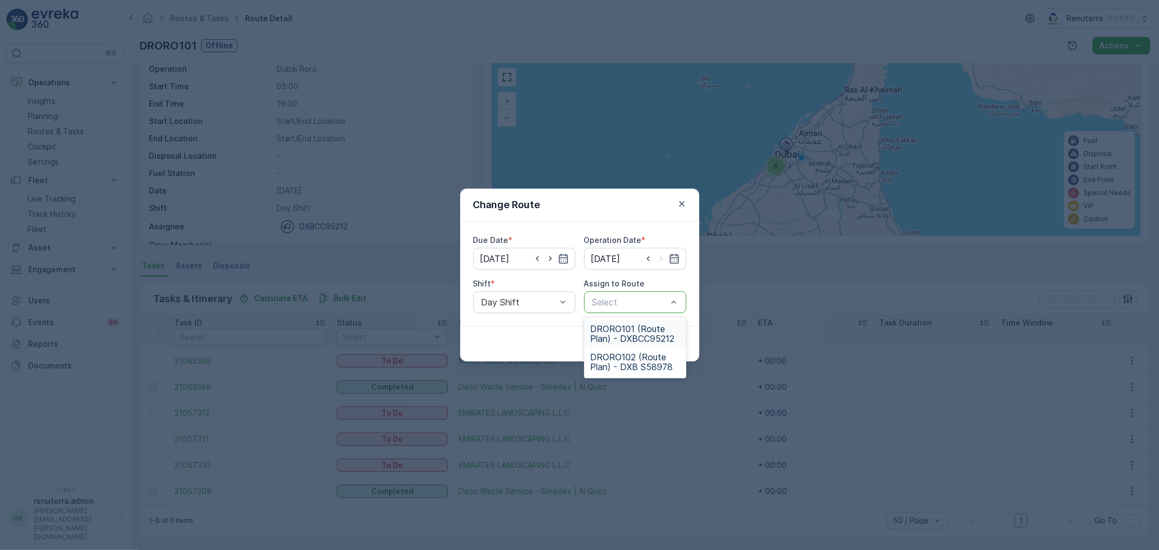
click at [631, 334] on span "DRORO101 (Route Plan) - DXBCC95212" at bounding box center [634, 334] width 89 height 20
click at [671, 349] on p "Submit" at bounding box center [666, 343] width 27 height 11
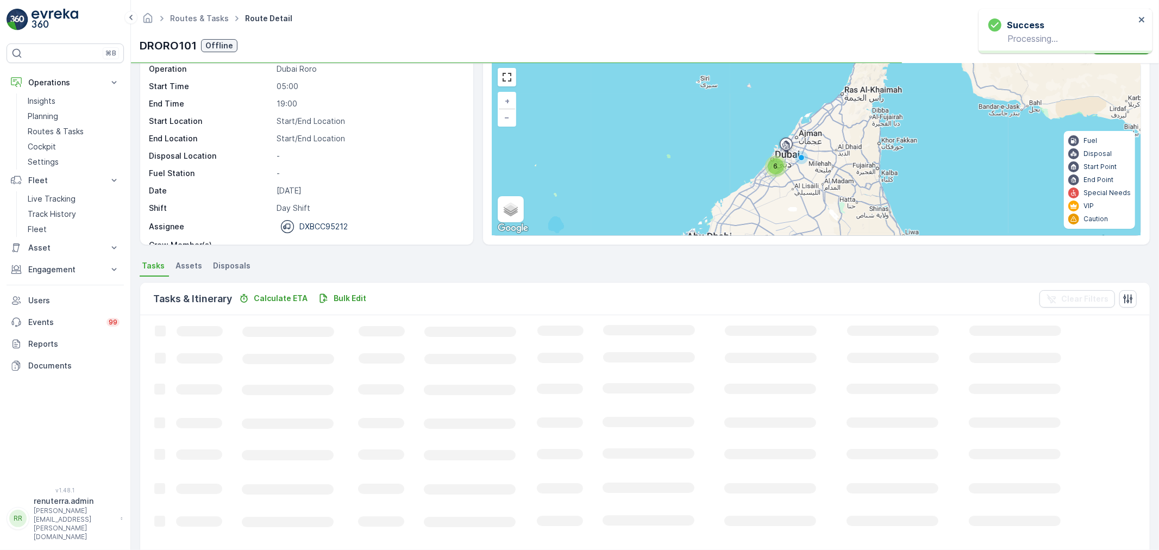
scroll to position [18, 0]
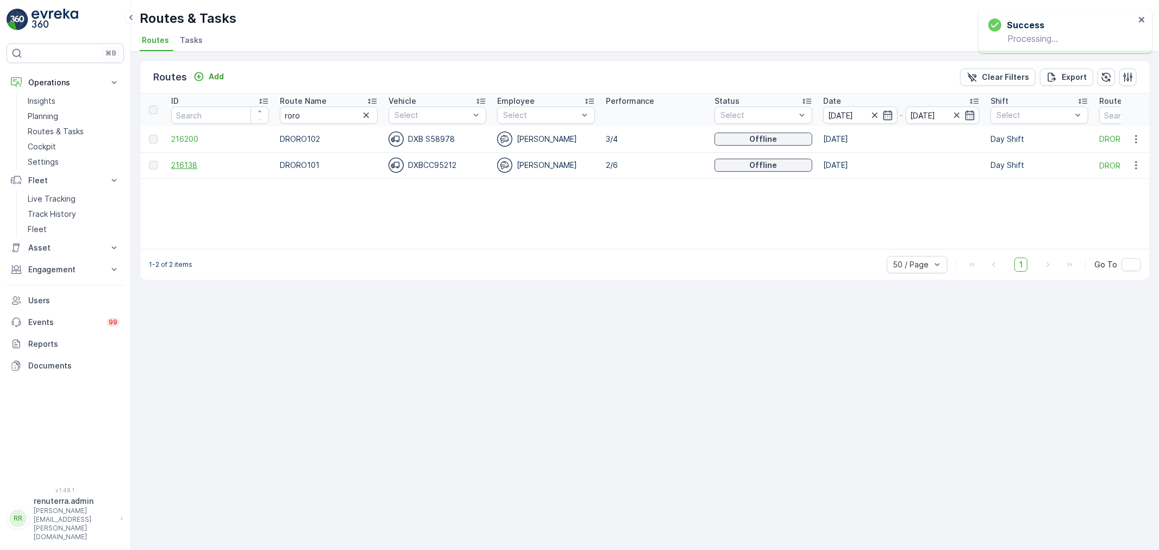
click at [194, 161] on span "216138" at bounding box center [220, 165] width 98 height 11
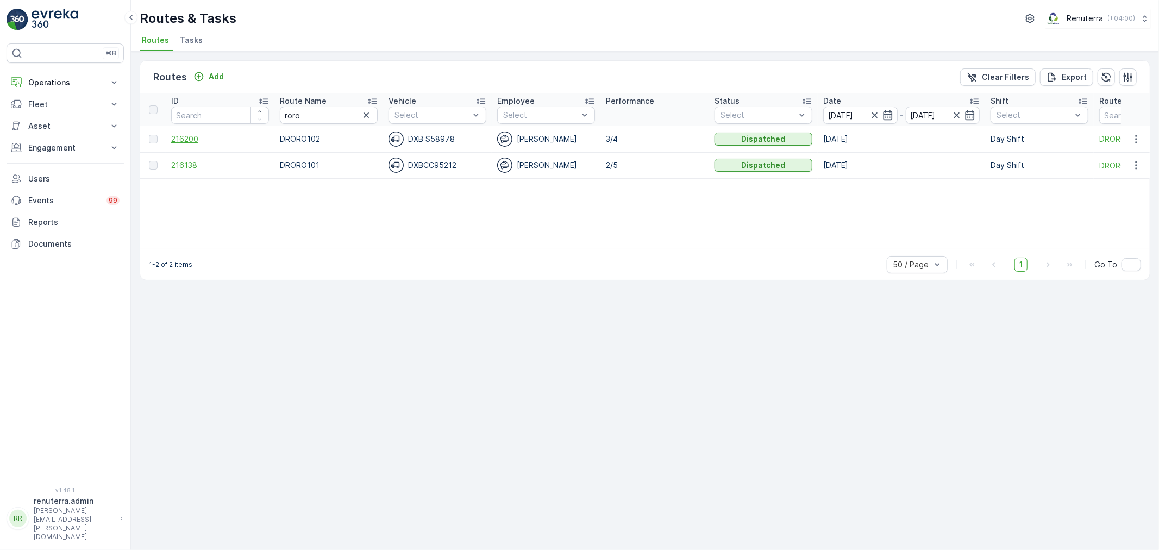
click at [187, 138] on span "216200" at bounding box center [220, 139] width 98 height 11
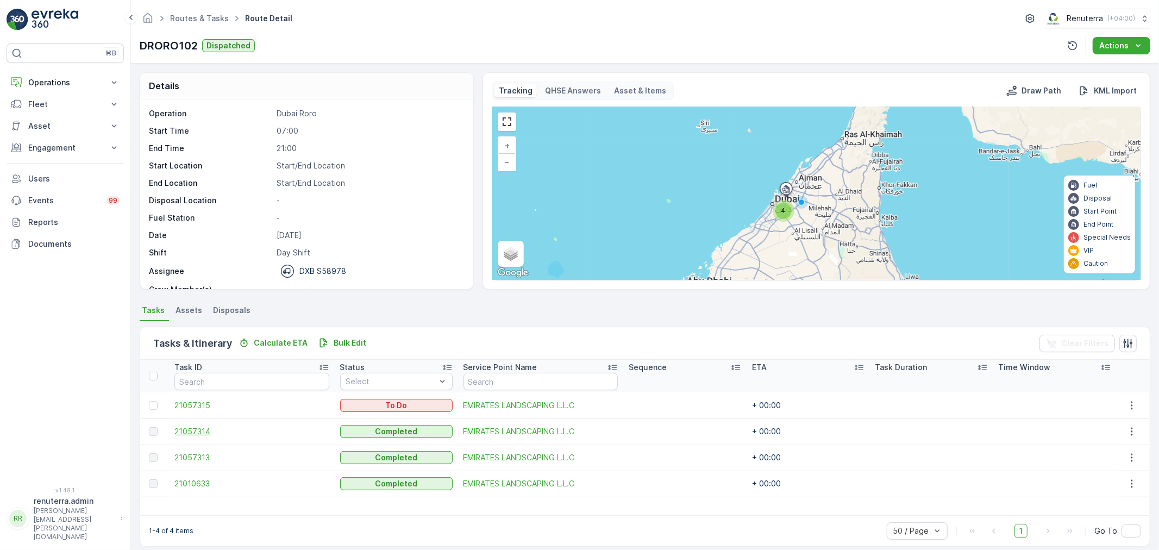
click at [183, 430] on span "21057314" at bounding box center [251, 431] width 154 height 11
click at [196, 459] on span "21057313" at bounding box center [251, 457] width 154 height 11
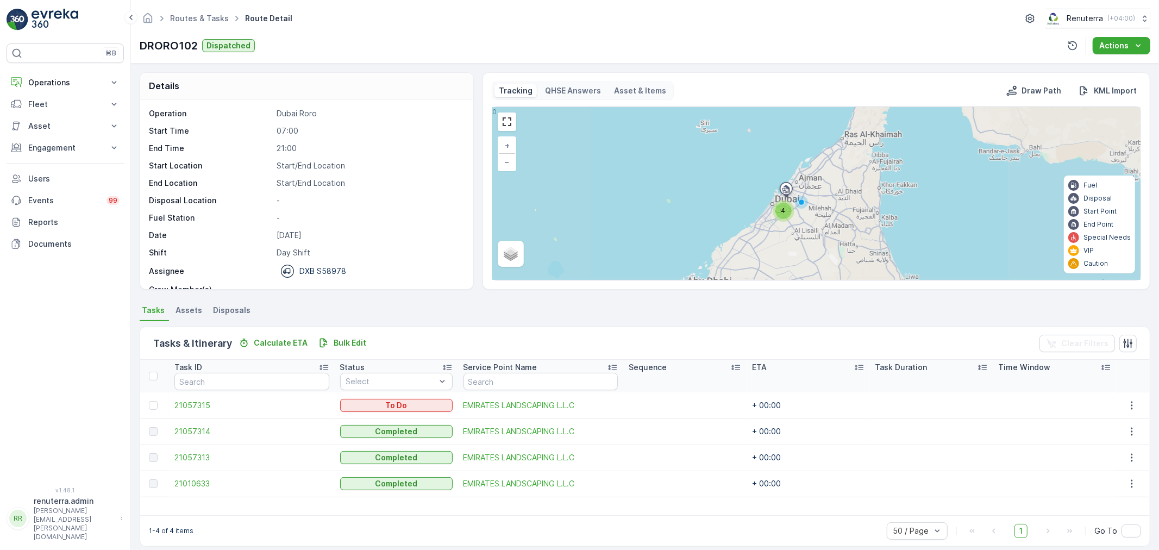
click at [191, 489] on td "21010633" at bounding box center [251, 483] width 165 height 26
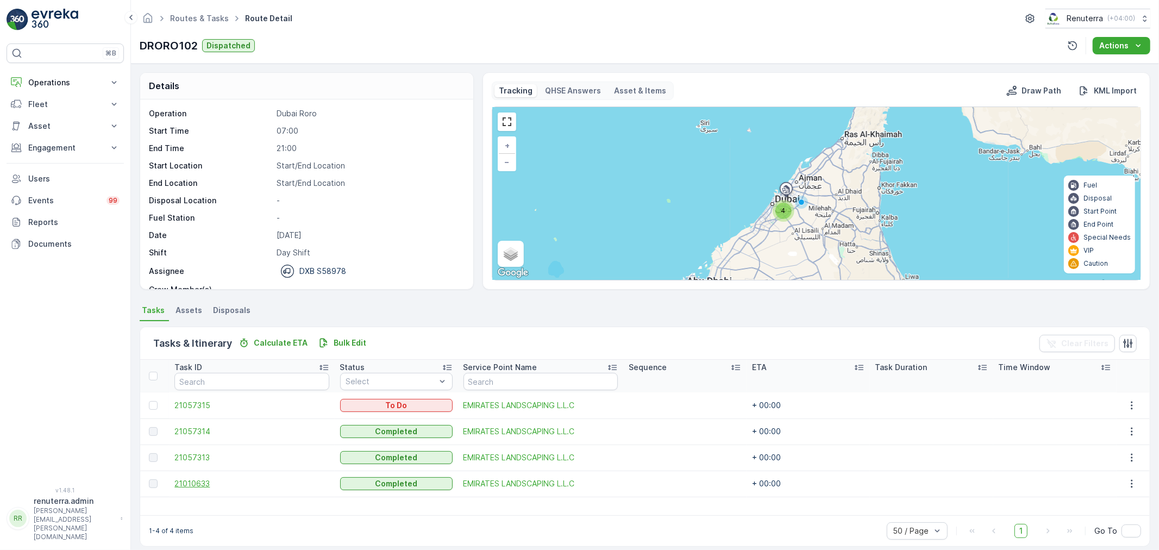
click at [196, 478] on span "21010633" at bounding box center [251, 483] width 154 height 11
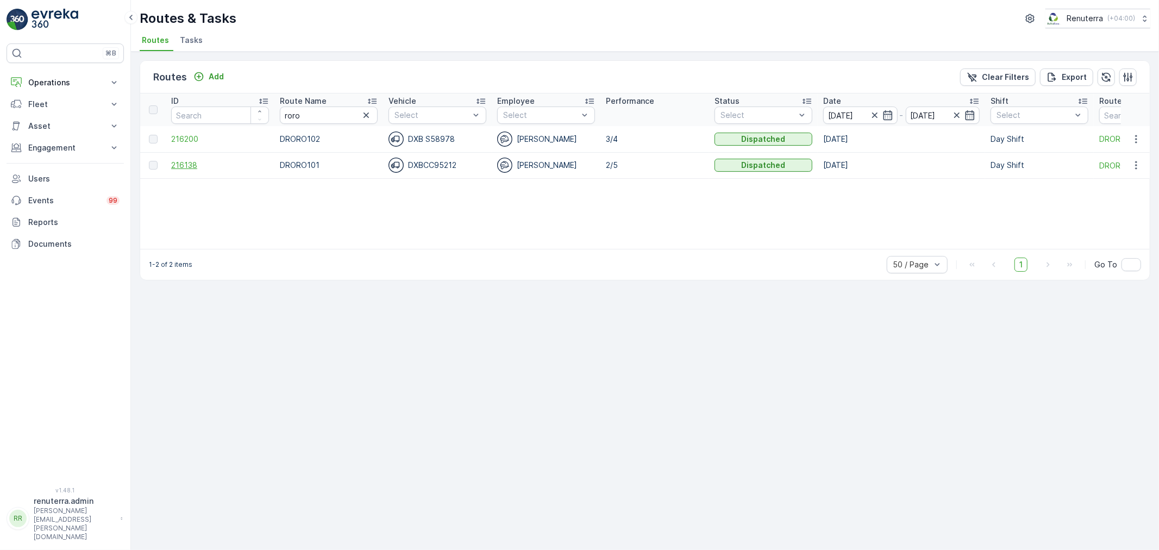
click at [189, 163] on span "216138" at bounding box center [220, 165] width 98 height 11
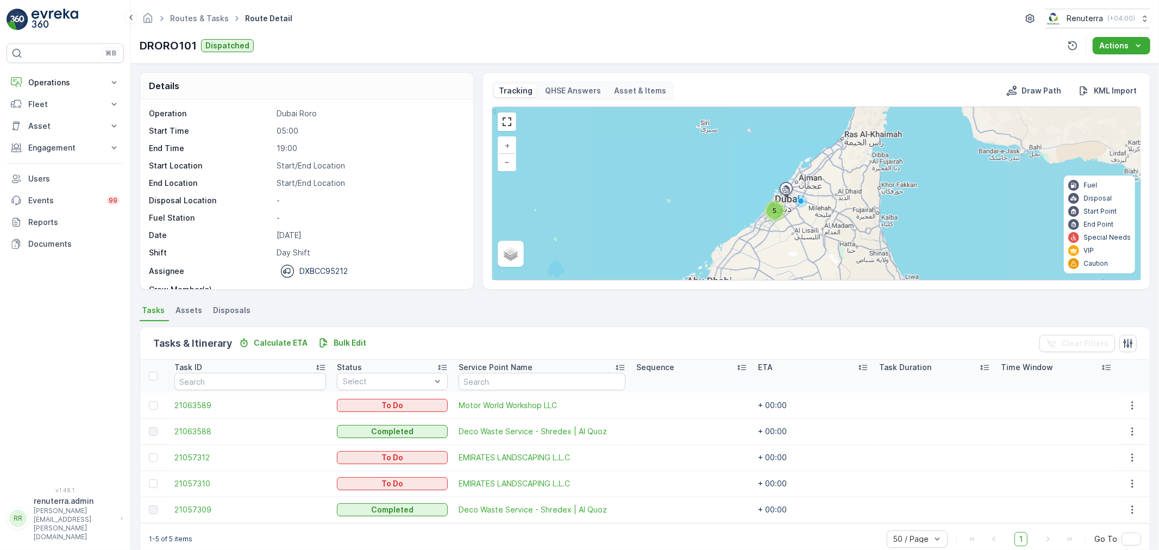
scroll to position [18, 0]
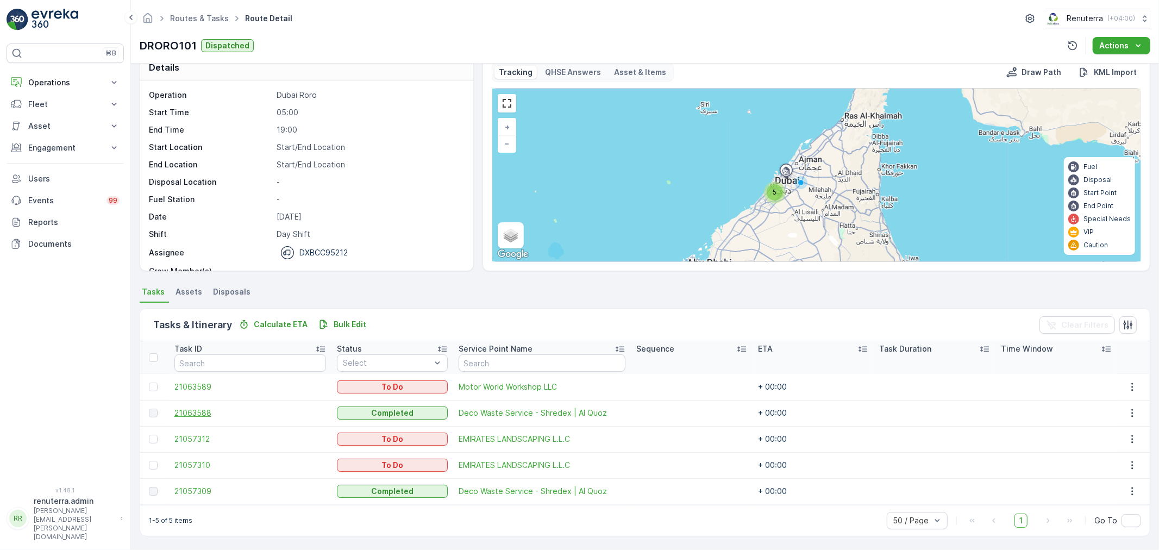
click at [186, 411] on span "21063588" at bounding box center [250, 412] width 152 height 11
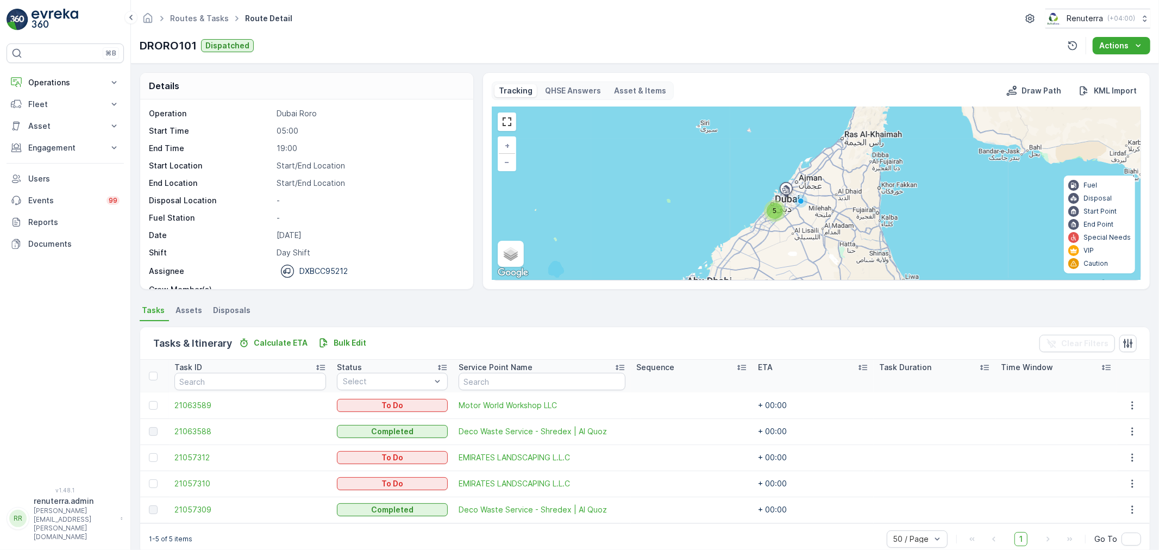
click at [197, 508] on span "21057309" at bounding box center [250, 509] width 152 height 11
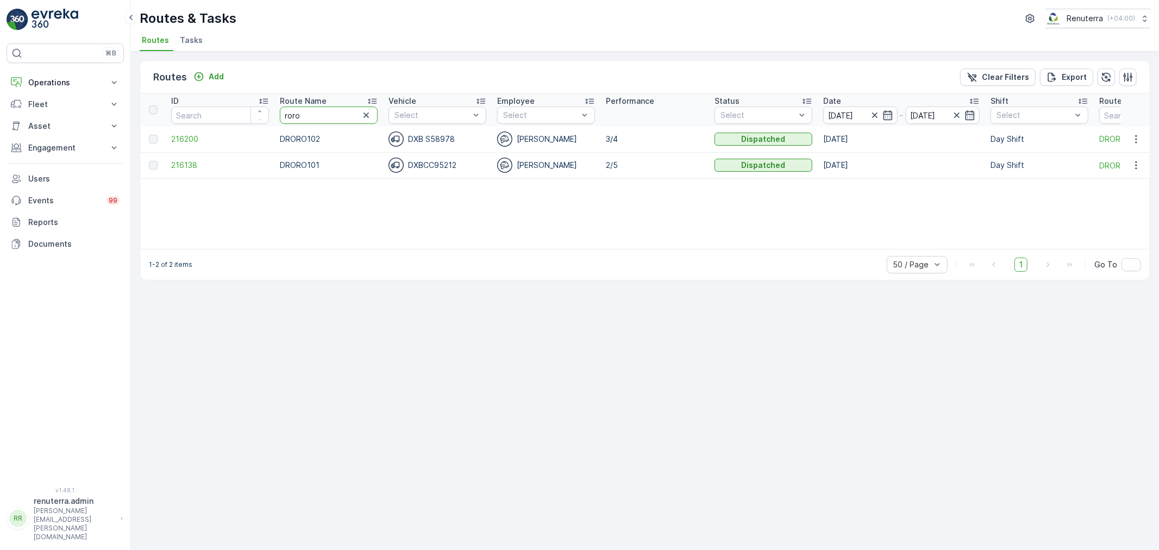
drag, startPoint x: 312, startPoint y: 115, endPoint x: 246, endPoint y: 106, distance: 66.9
click at [246, 106] on tr "ID Route Name roro Vehicle Select Employee Select Performance Status Select Dat…" at bounding box center [740, 109] width 1200 height 33
type input "[PERSON_NAME]"
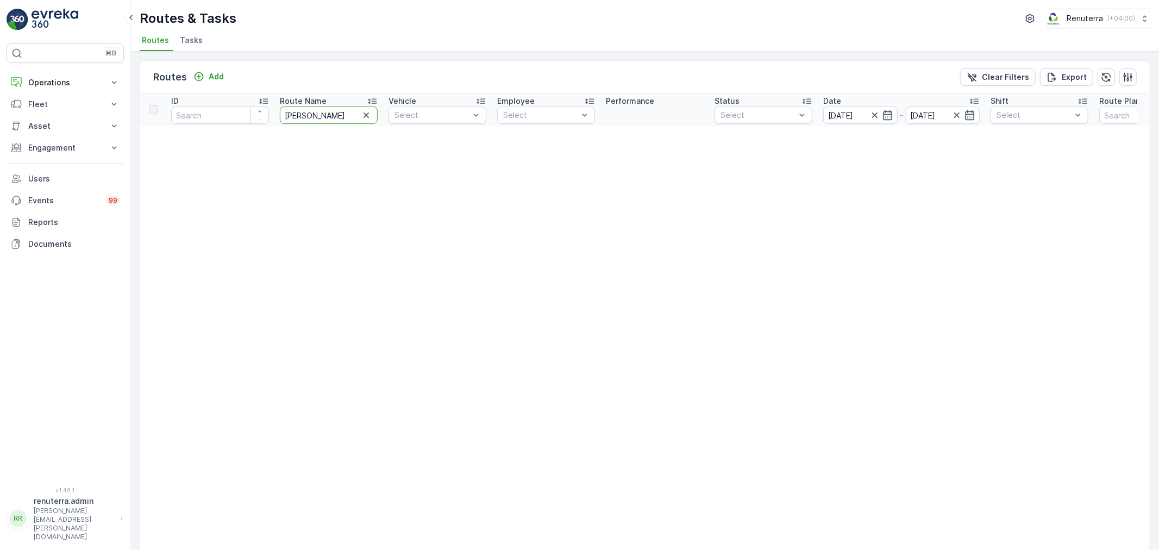
click at [327, 112] on input "[PERSON_NAME]" at bounding box center [329, 114] width 98 height 17
type input "hat"
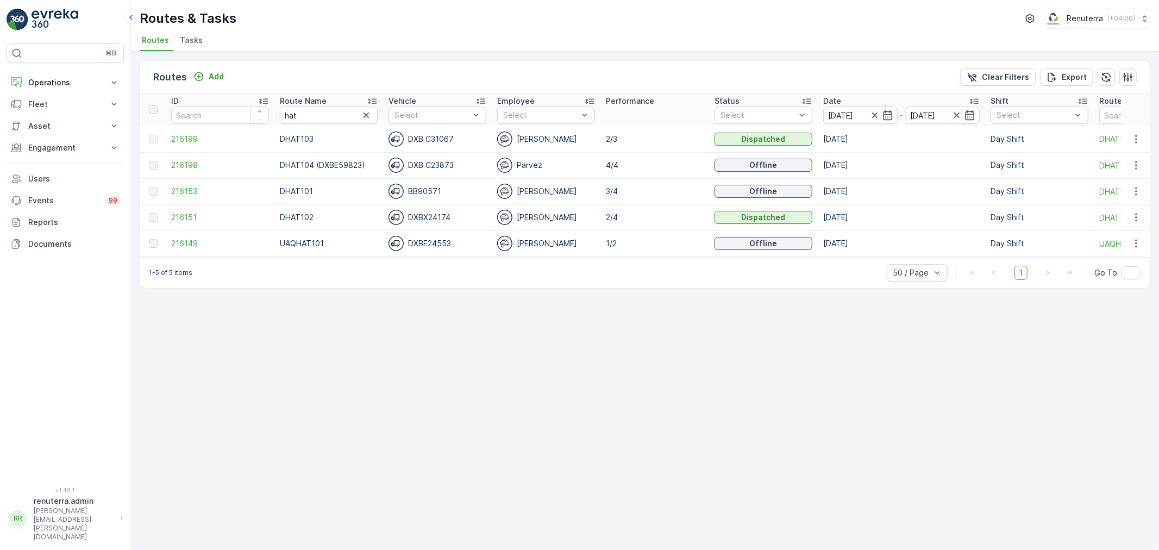
click at [368, 96] on icon at bounding box center [372, 101] width 11 height 11
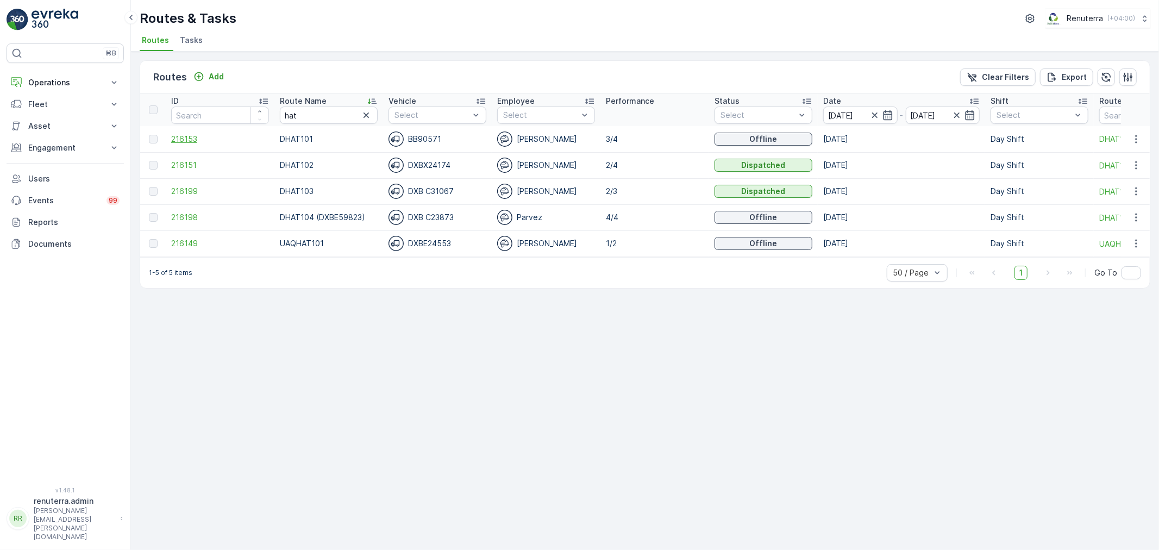
click at [181, 137] on span "216153" at bounding box center [220, 139] width 98 height 11
click at [191, 166] on span "216151" at bounding box center [220, 165] width 98 height 11
click at [260, 115] on tr "ID Route Name hat Vehicle Select Employee Select Performance Status Select Date…" at bounding box center [740, 109] width 1200 height 33
type input "rcw"
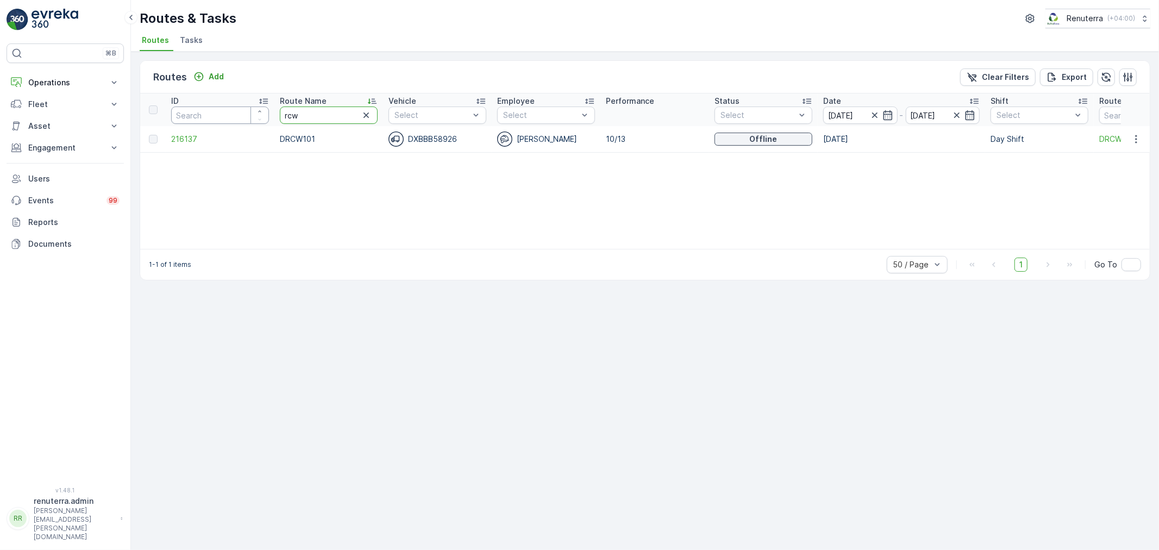
drag, startPoint x: 321, startPoint y: 116, endPoint x: 205, endPoint y: 111, distance: 115.8
click at [205, 111] on tr "ID Route Name rcw Vehicle Select Employee Select Performance Status Select Date…" at bounding box center [740, 109] width 1200 height 33
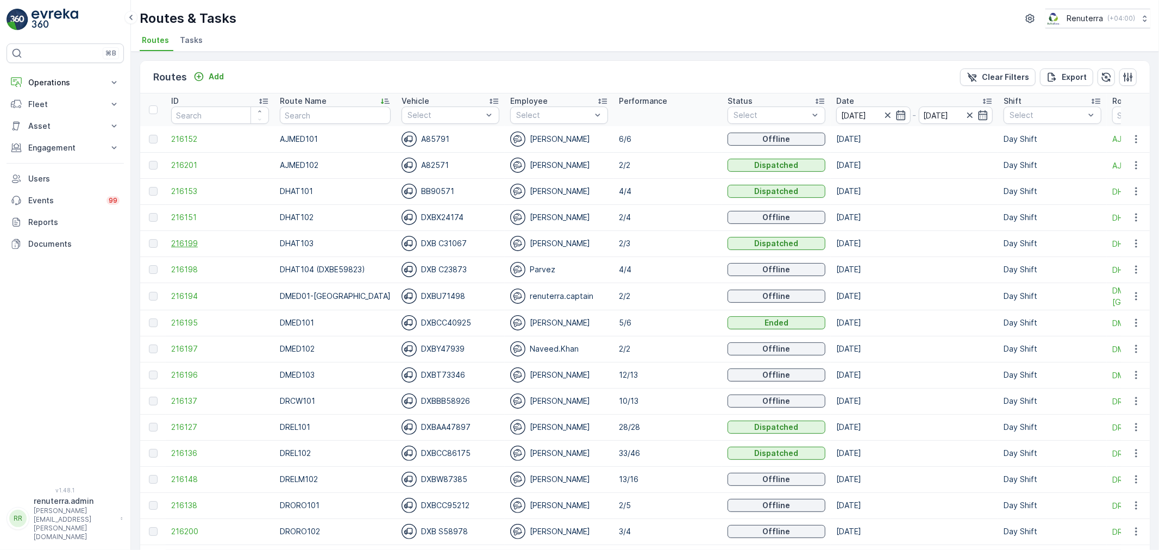
click at [189, 244] on span "216199" at bounding box center [220, 243] width 98 height 11
click at [322, 111] on input "text" at bounding box center [335, 114] width 111 height 17
type input "hat"
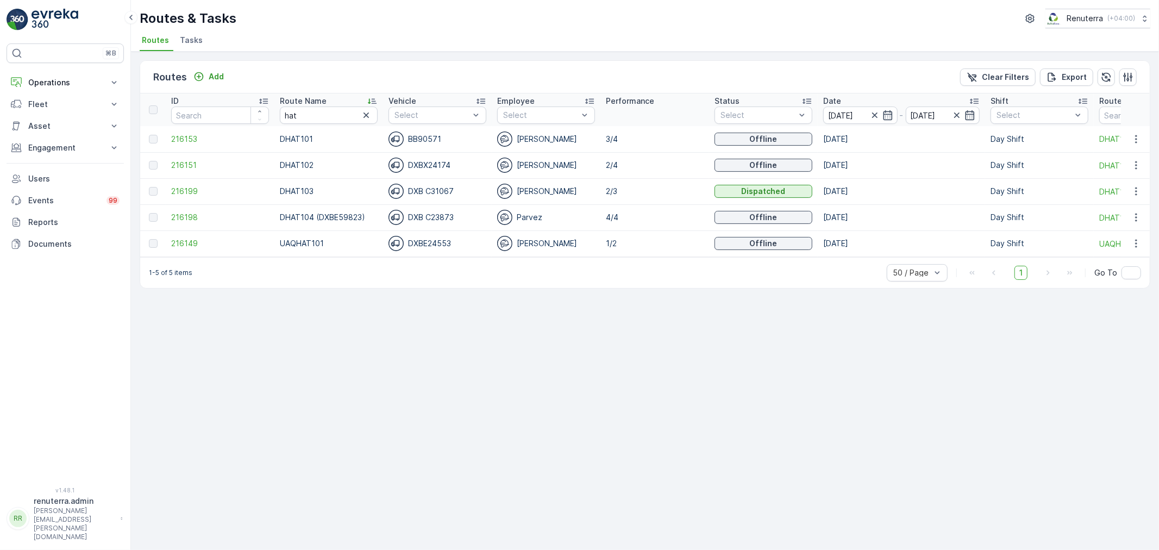
click at [181, 210] on td "216198" at bounding box center [220, 217] width 109 height 26
click at [184, 215] on span "216198" at bounding box center [220, 217] width 98 height 11
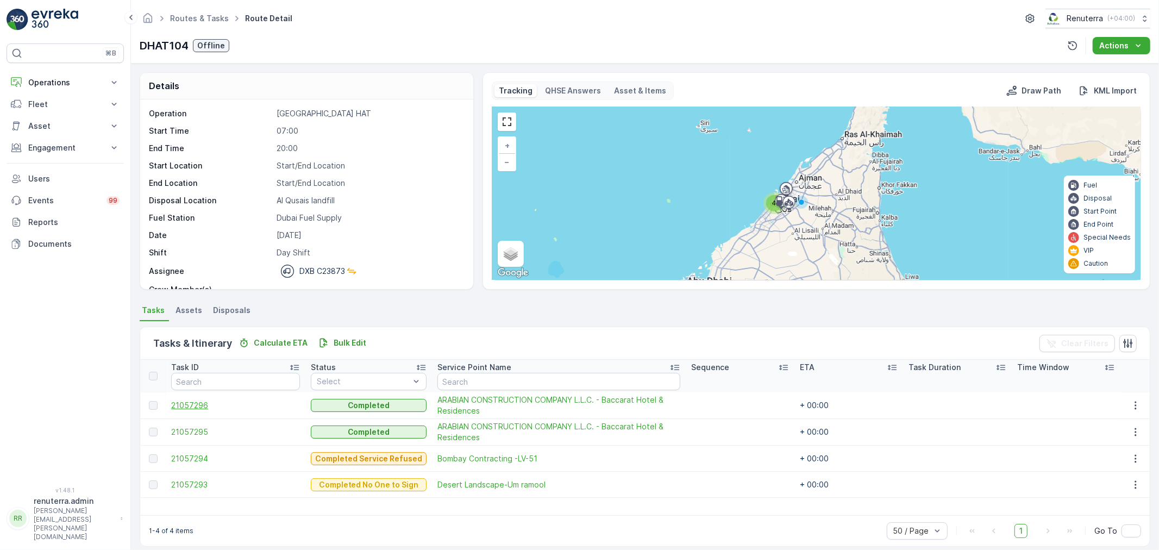
click at [191, 403] on span "21057296" at bounding box center [235, 405] width 129 height 11
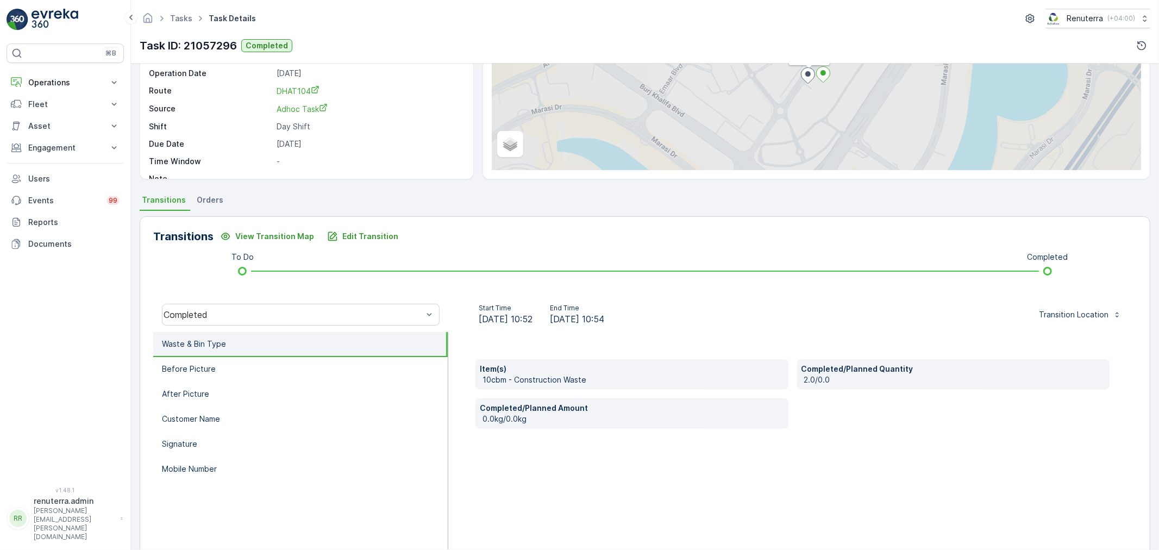
scroll to position [134, 0]
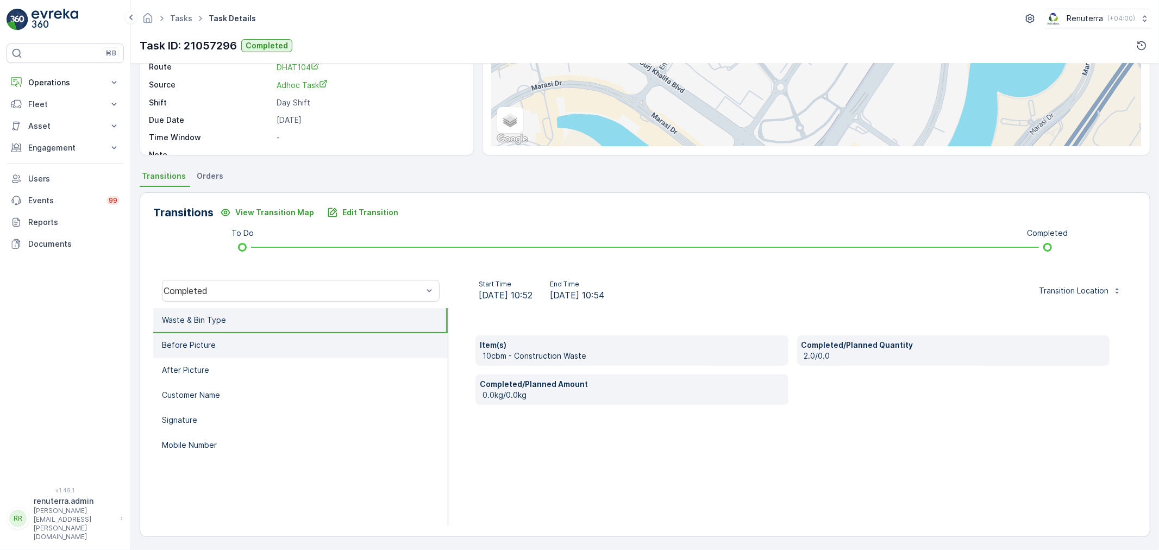
click at [213, 346] on li "Before Picture" at bounding box center [300, 345] width 294 height 25
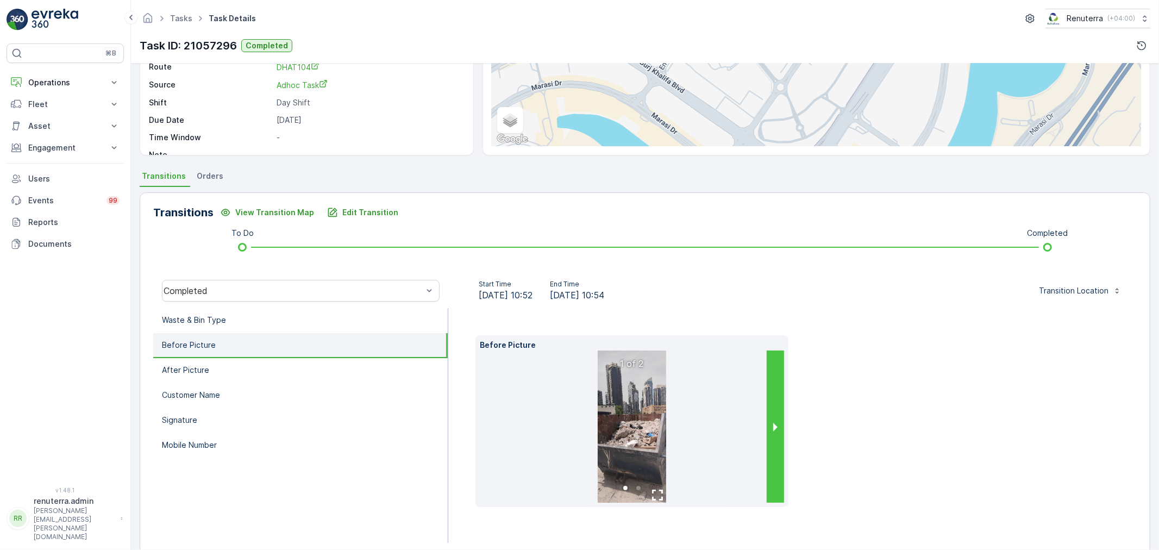
click at [772, 424] on button "next slide / item" at bounding box center [774, 426] width 17 height 152
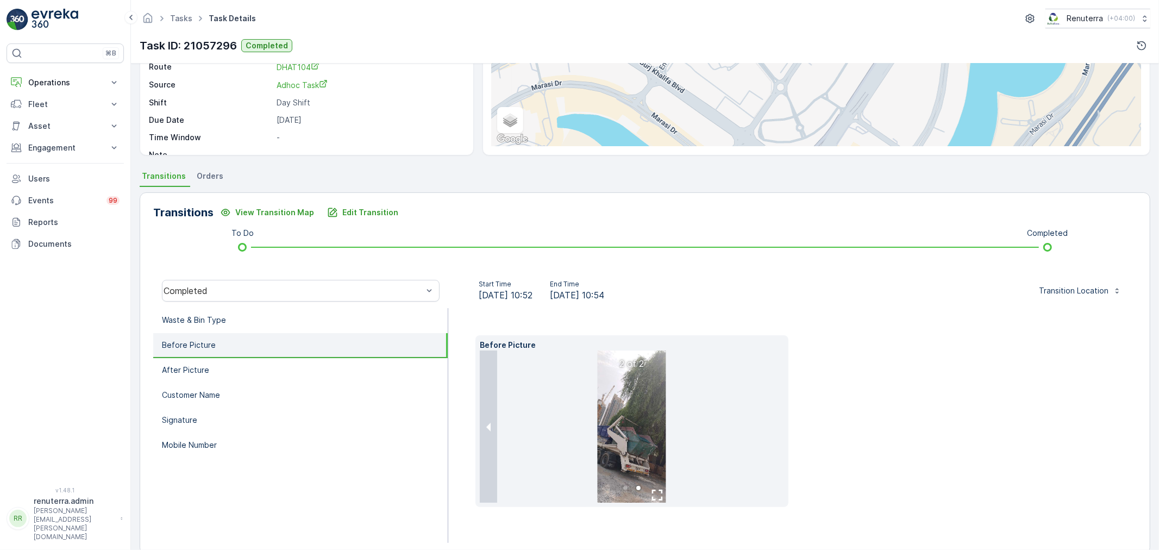
click at [772, 424] on li at bounding box center [632, 426] width 304 height 152
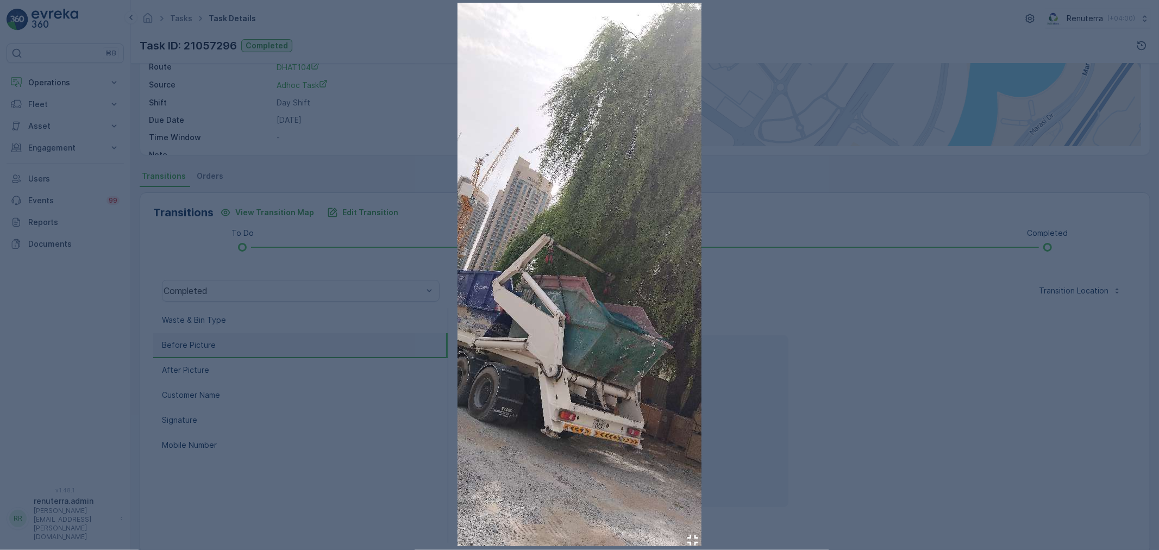
click at [832, 416] on div at bounding box center [579, 275] width 1159 height 550
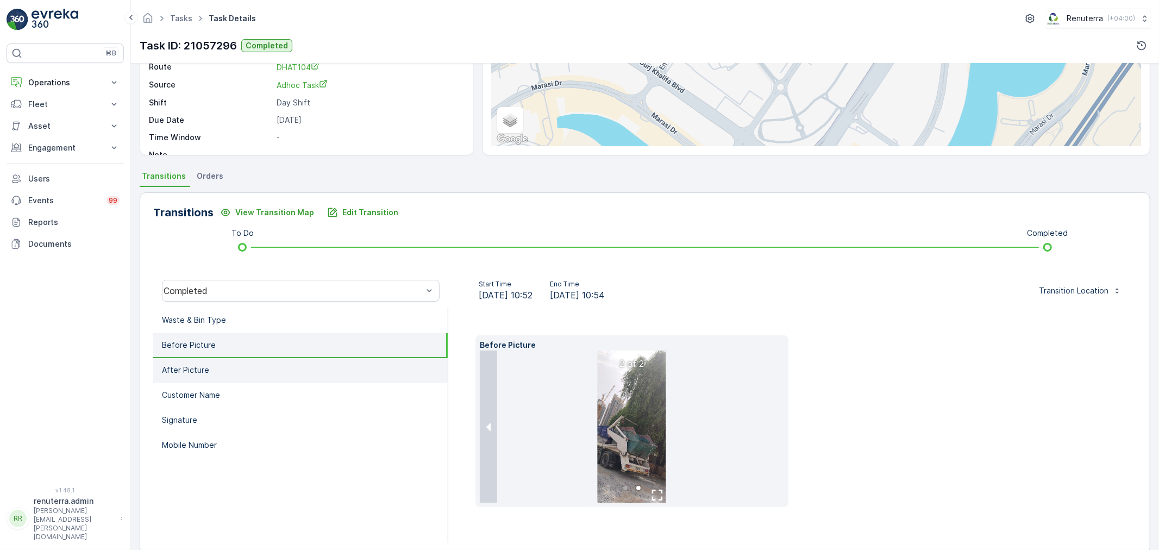
click at [231, 365] on li "After Picture" at bounding box center [300, 370] width 294 height 25
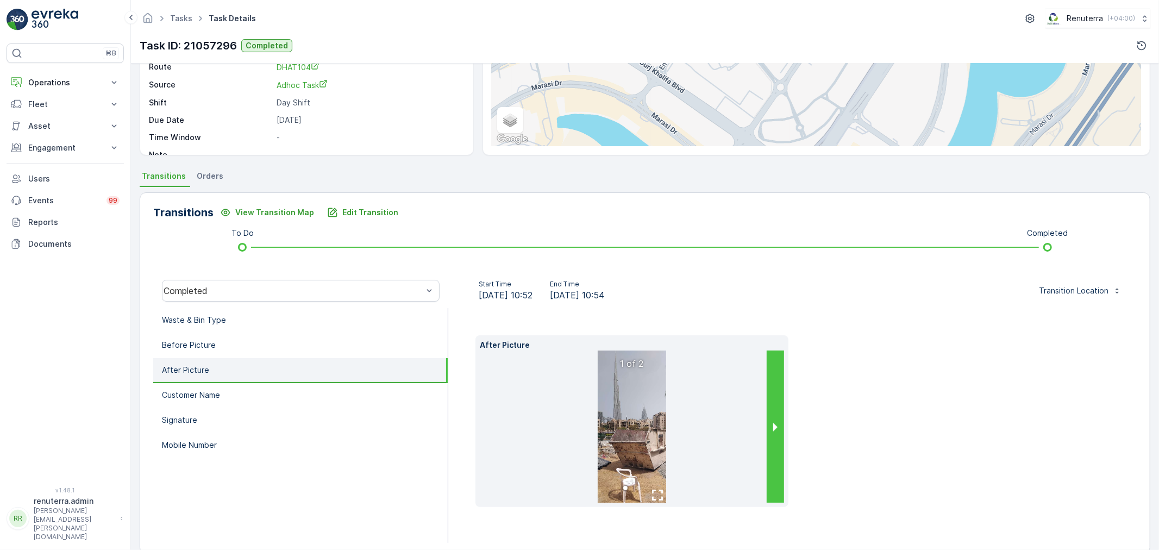
click at [778, 422] on button "next slide / item" at bounding box center [774, 426] width 17 height 152
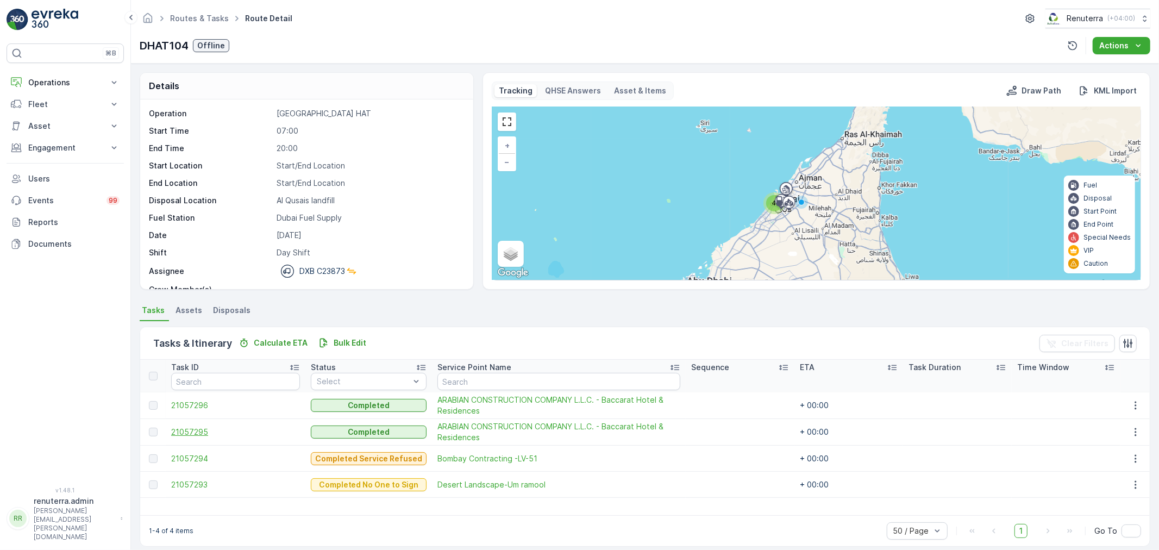
click at [203, 433] on span "21057295" at bounding box center [235, 431] width 129 height 11
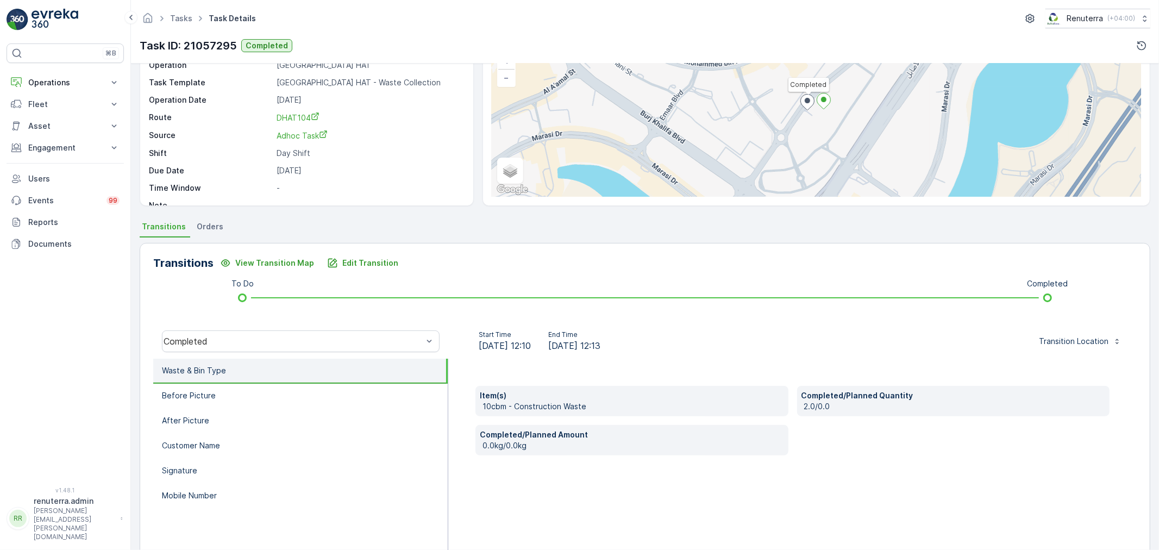
scroll to position [134, 0]
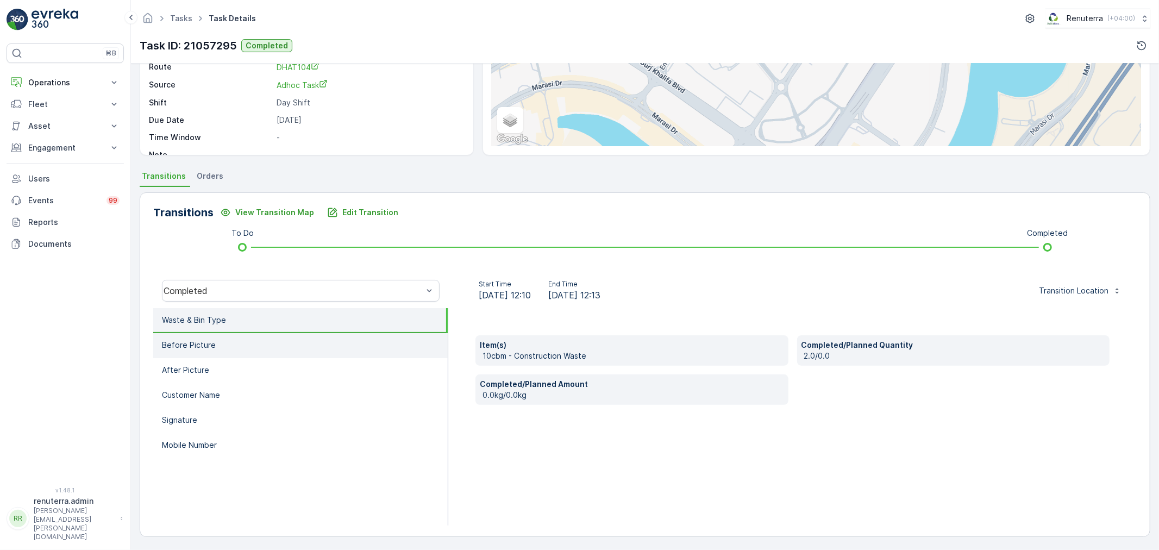
click at [218, 343] on li "Before Picture" at bounding box center [300, 345] width 294 height 25
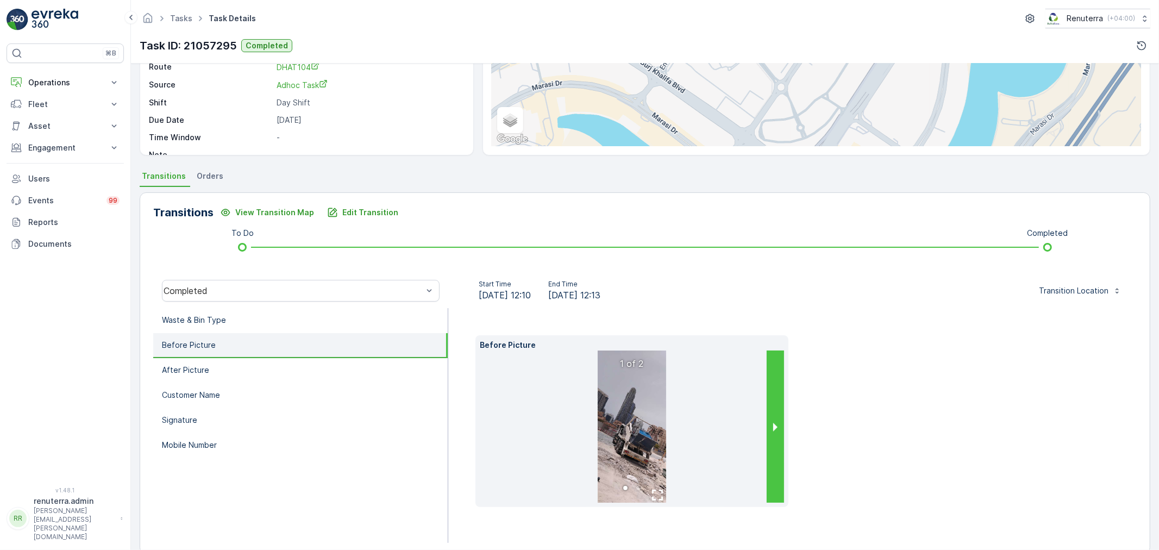
click at [777, 425] on button "next slide / item" at bounding box center [774, 426] width 17 height 152
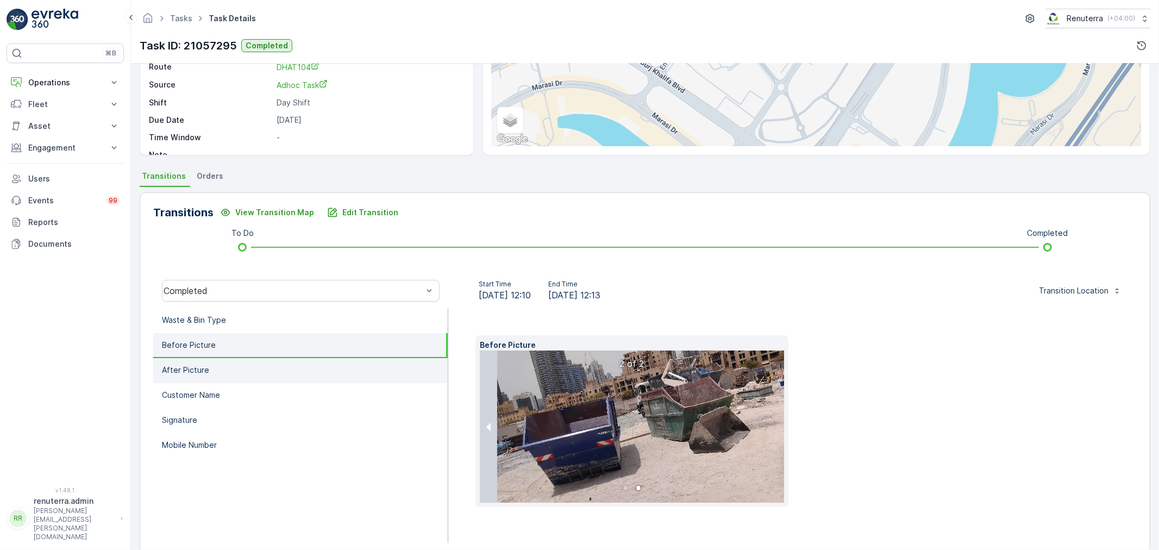
click at [240, 370] on li "After Picture" at bounding box center [300, 370] width 294 height 25
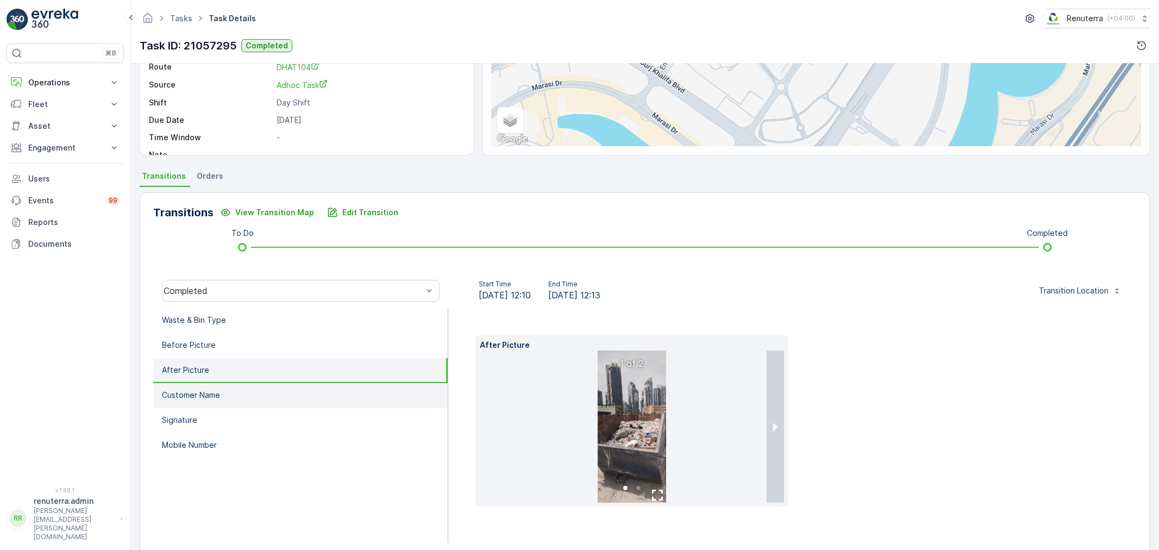
click at [237, 387] on li "Customer Name" at bounding box center [300, 395] width 294 height 25
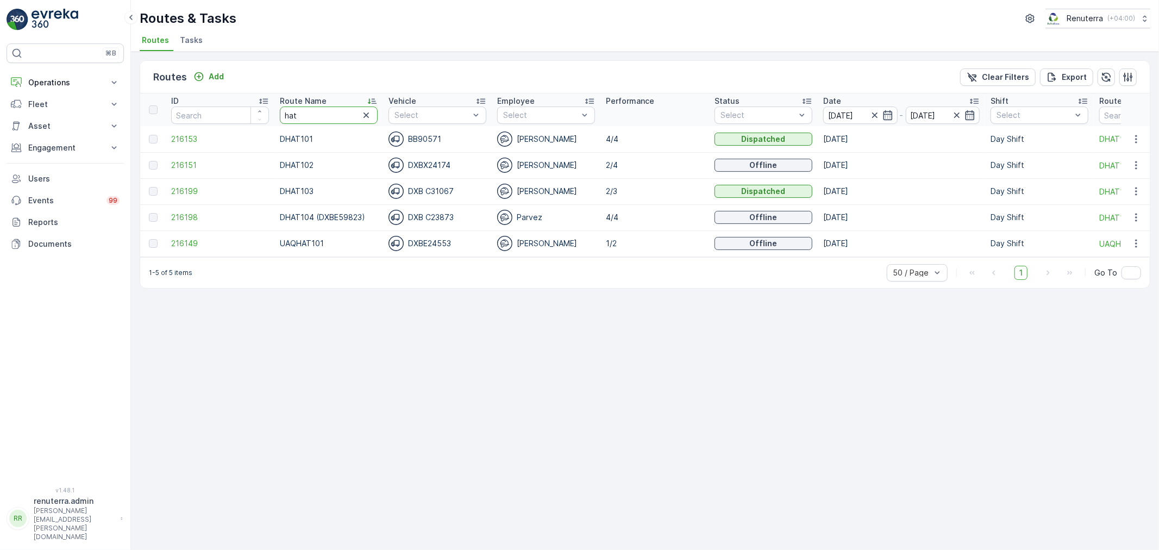
drag, startPoint x: 327, startPoint y: 112, endPoint x: 277, endPoint y: 112, distance: 50.0
click at [277, 112] on th "Route Name hat" at bounding box center [328, 109] width 109 height 33
type input "rcw"
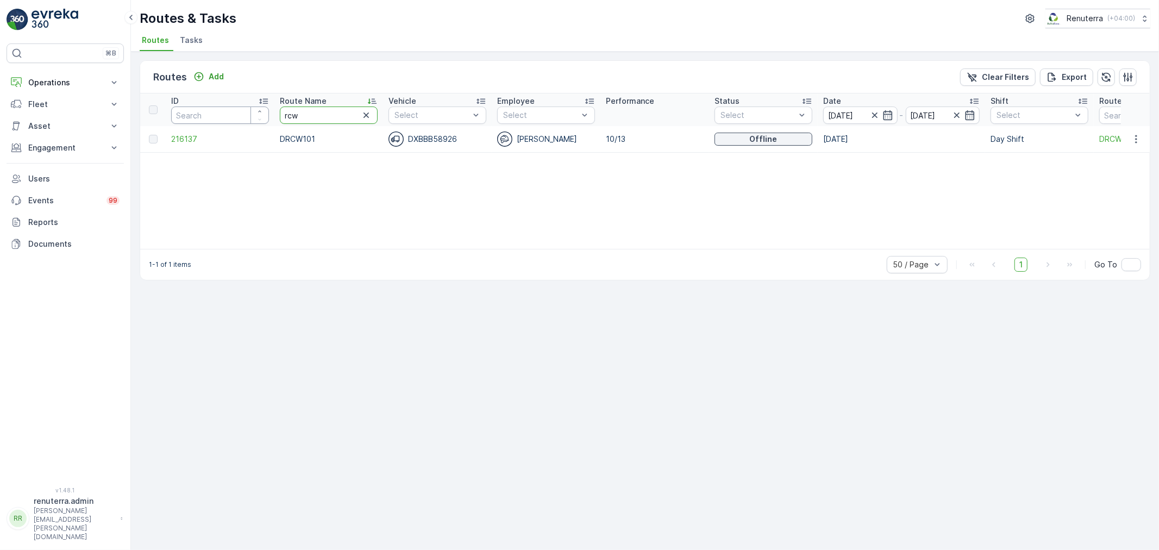
drag, startPoint x: 327, startPoint y: 116, endPoint x: 224, endPoint y: 112, distance: 103.3
click at [224, 112] on tr "ID Route Name rcw Vehicle Select Employee Select Performance Status Select Date…" at bounding box center [740, 109] width 1200 height 33
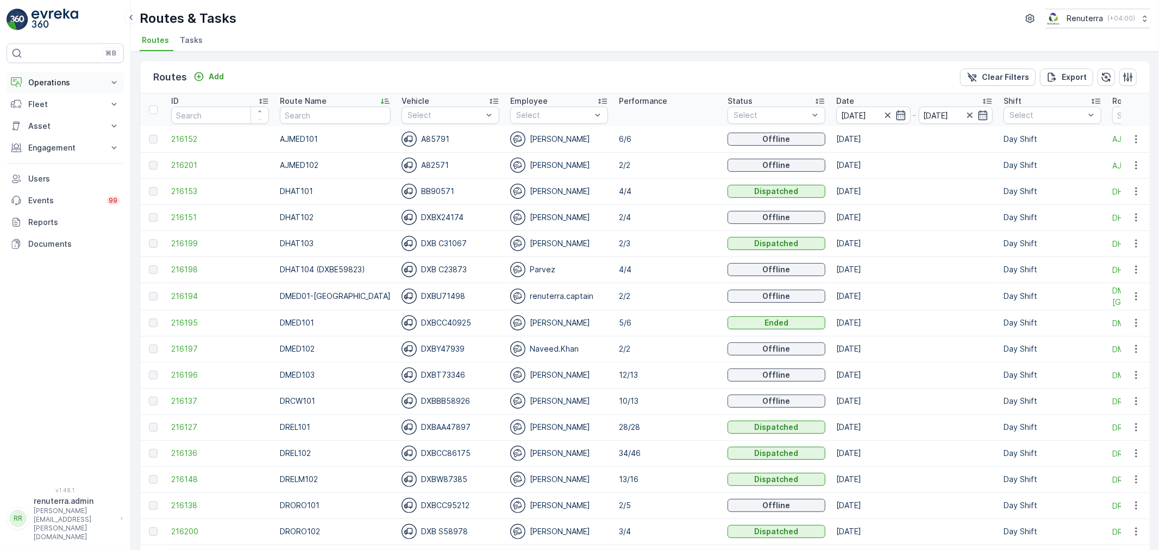
click at [54, 80] on p "Operations" at bounding box center [65, 82] width 74 height 11
click at [53, 115] on p "Planning" at bounding box center [43, 116] width 30 height 11
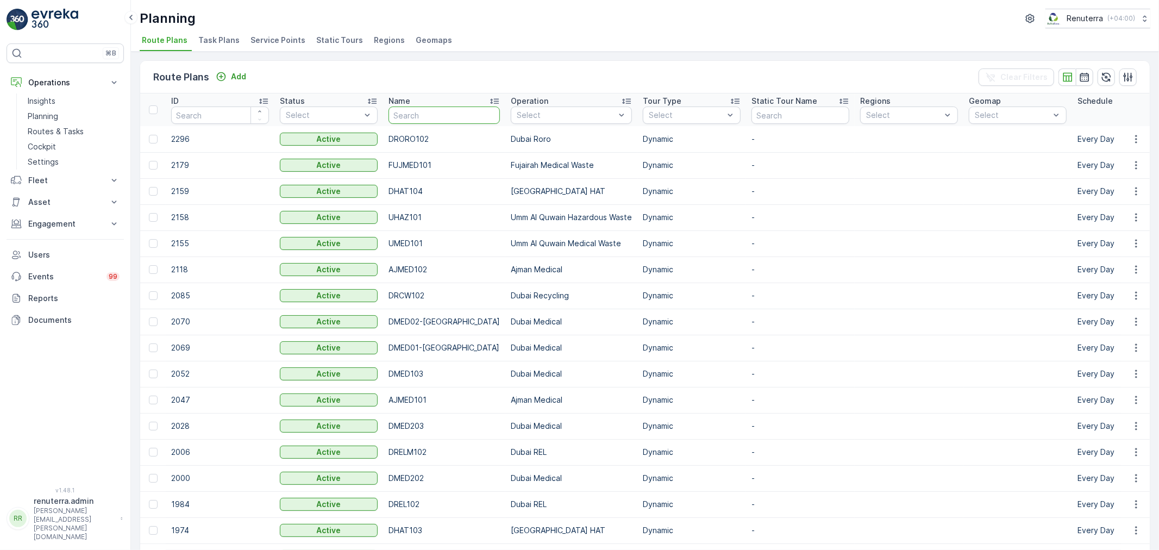
click at [440, 117] on input "text" at bounding box center [443, 114] width 111 height 17
type input "rcw"
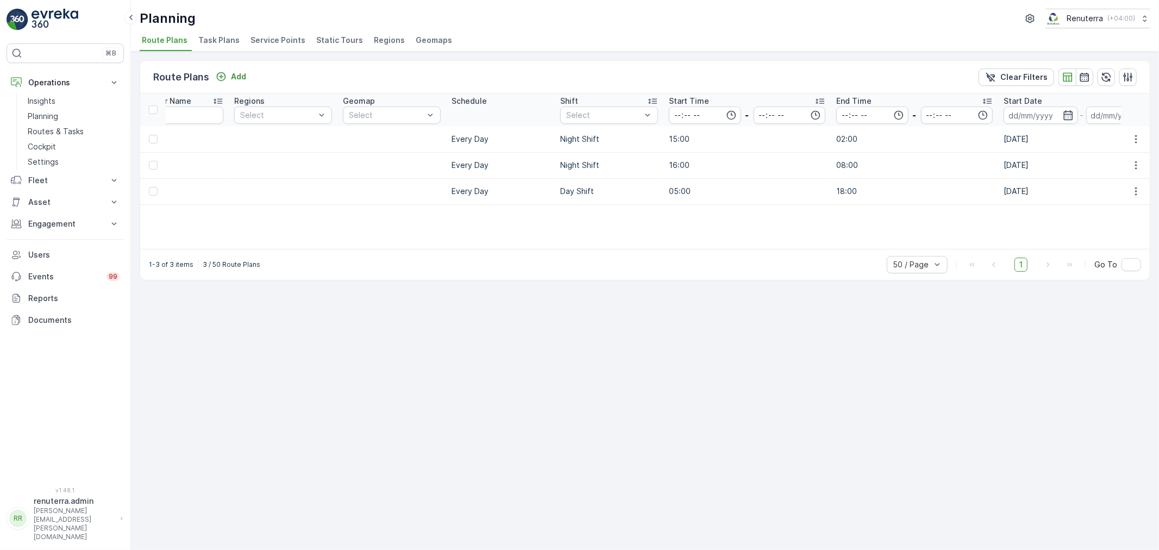
scroll to position [0, 590]
drag, startPoint x: 578, startPoint y: 250, endPoint x: 137, endPoint y: 205, distance: 443.9
click at [256, 253] on div "1-3 of 3 items 3 / 50 Route Plans 50 / Page 1 Go To" at bounding box center [644, 264] width 1009 height 31
click at [56, 113] on p "Planning" at bounding box center [43, 116] width 30 height 11
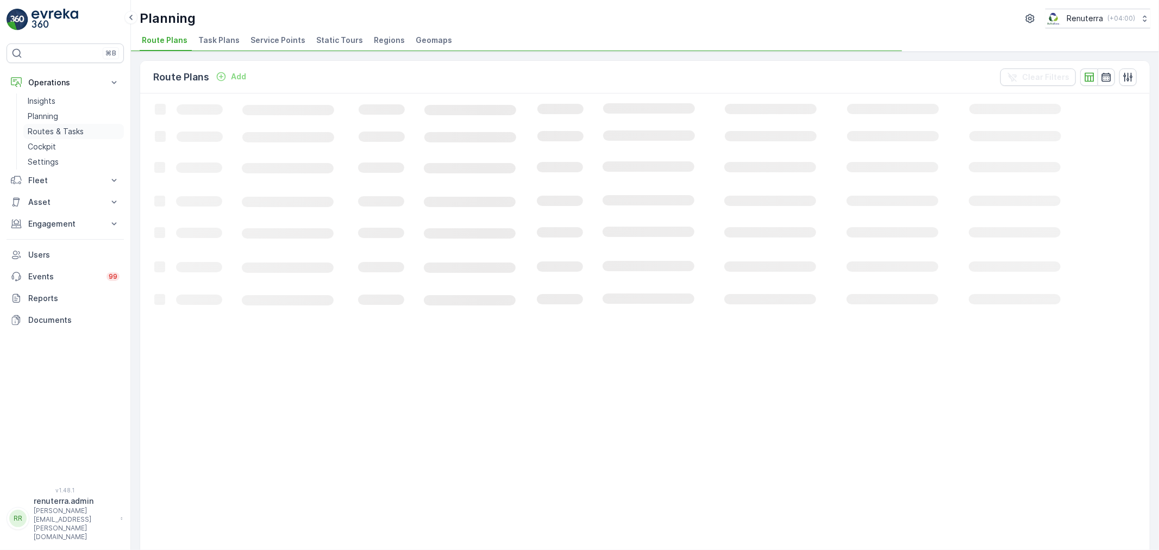
click at [59, 128] on p "Routes & Tasks" at bounding box center [56, 131] width 56 height 11
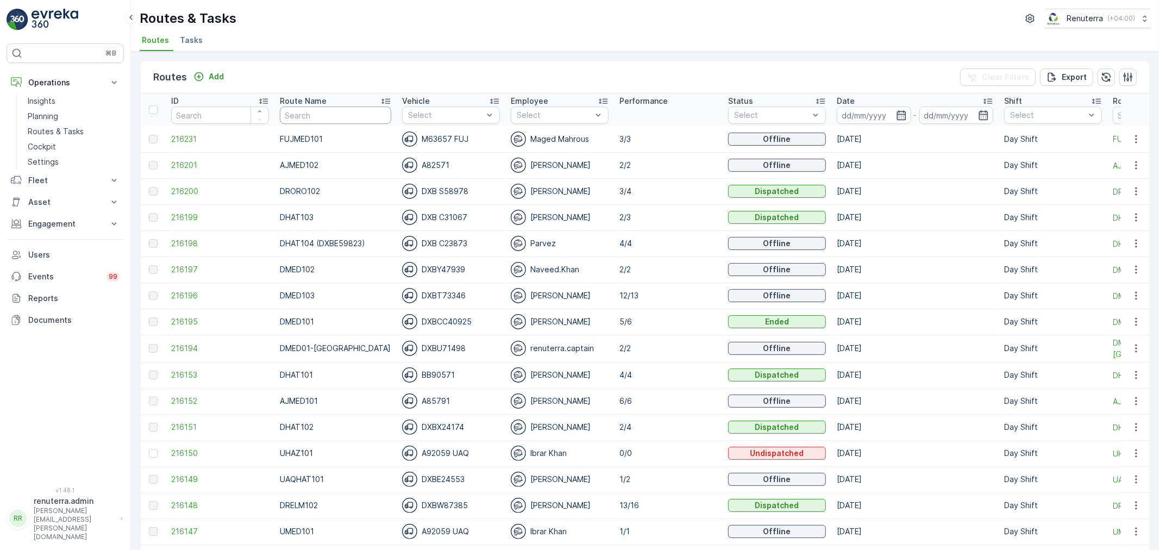
click at [305, 112] on input "text" at bounding box center [335, 114] width 111 height 17
type input "rcw"
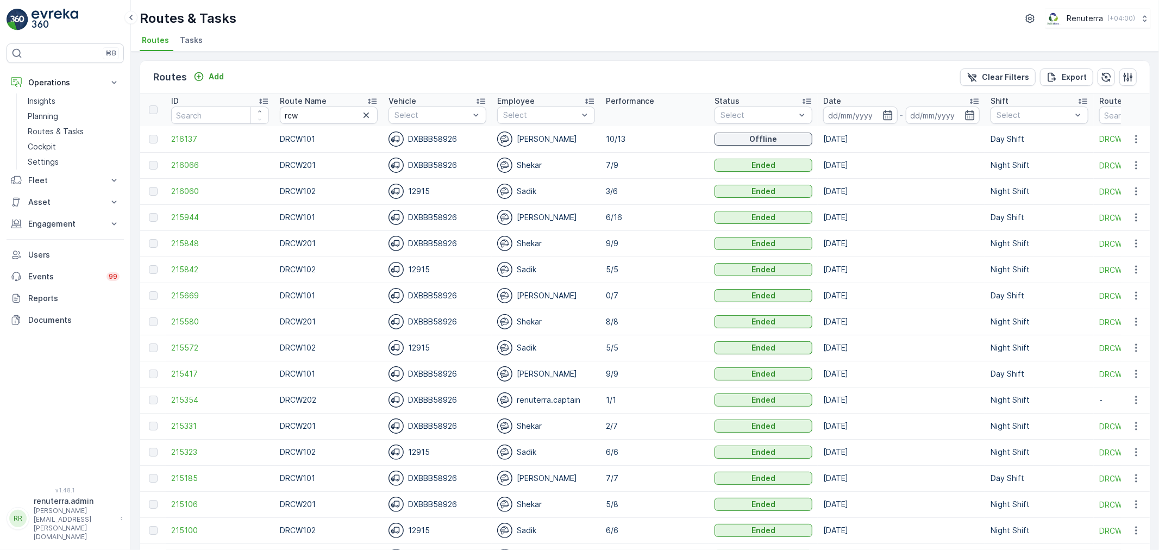
click at [884, 113] on icon "button" at bounding box center [887, 115] width 11 height 11
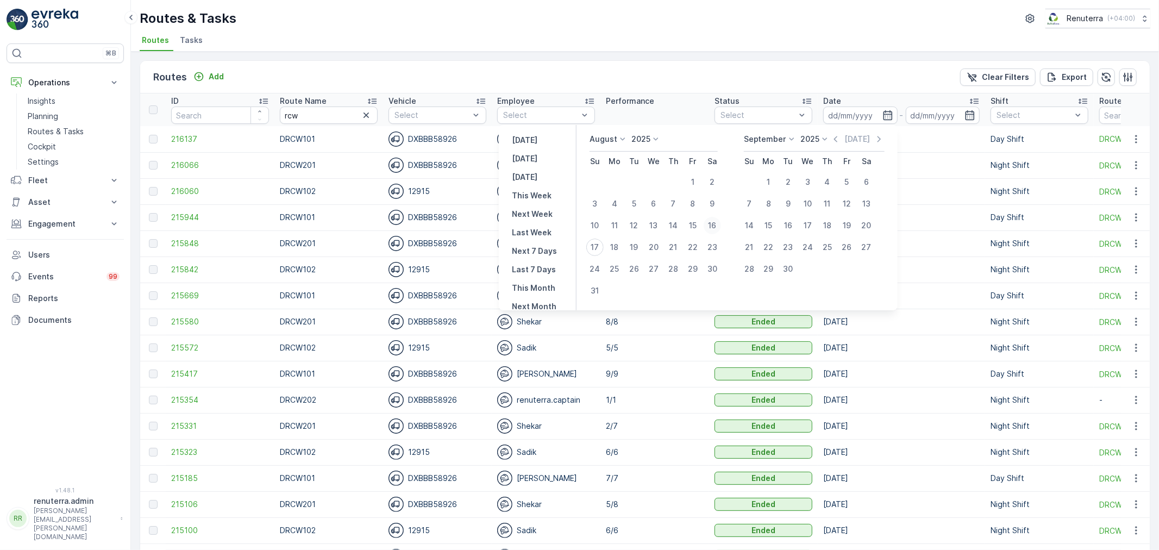
click at [721, 224] on div "16" at bounding box center [711, 225] width 17 height 17
type input "[DATE]"
click at [721, 224] on div "16" at bounding box center [711, 225] width 17 height 17
type input "[DATE]"
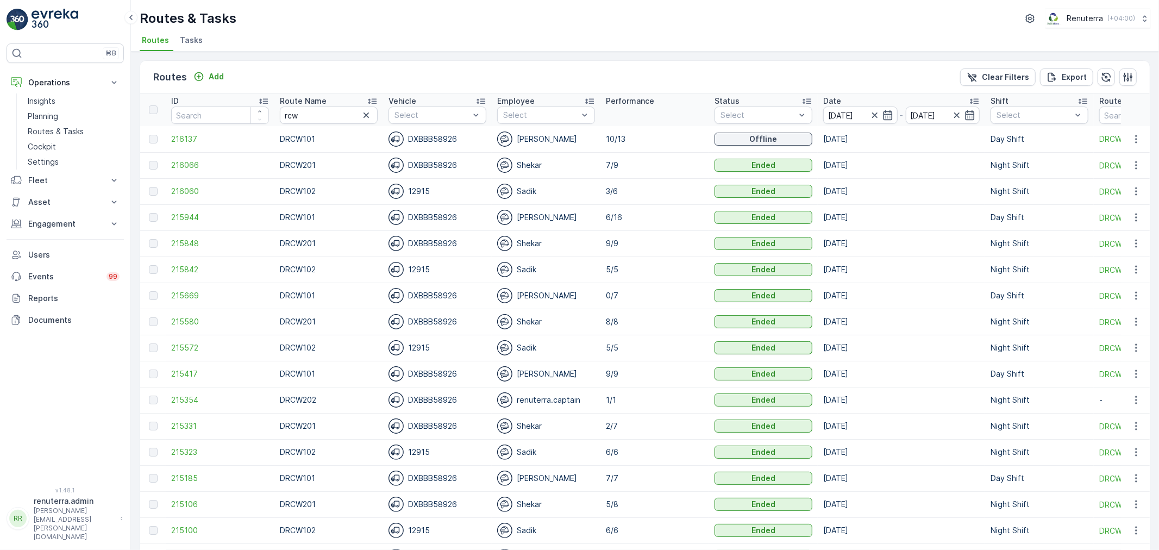
click at [707, 39] on ul "Routes Tasks" at bounding box center [641, 42] width 1002 height 18
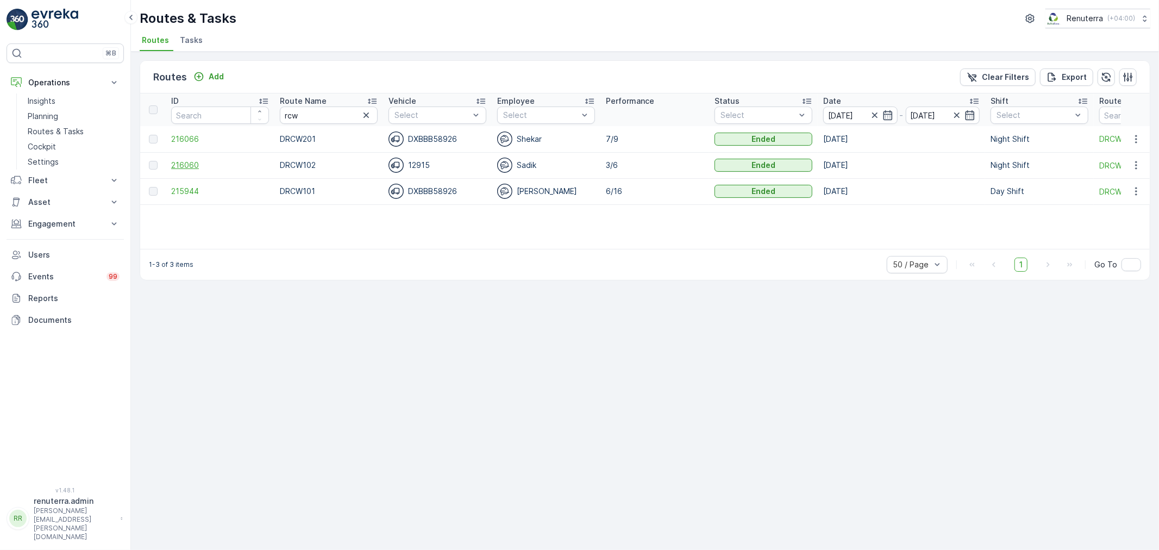
click at [186, 163] on span "216060" at bounding box center [220, 165] width 98 height 11
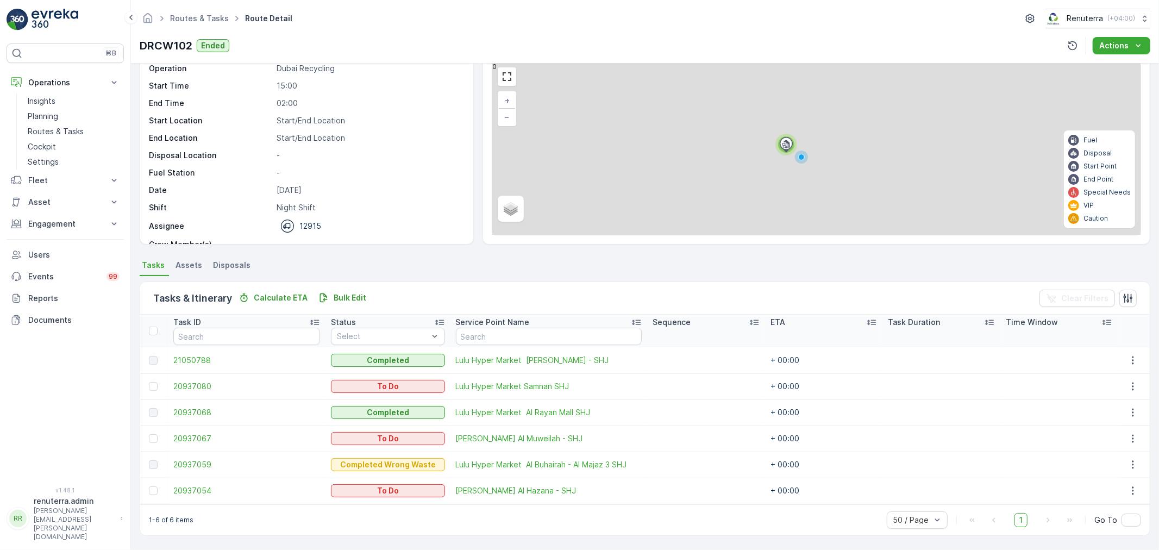
scroll to position [45, 0]
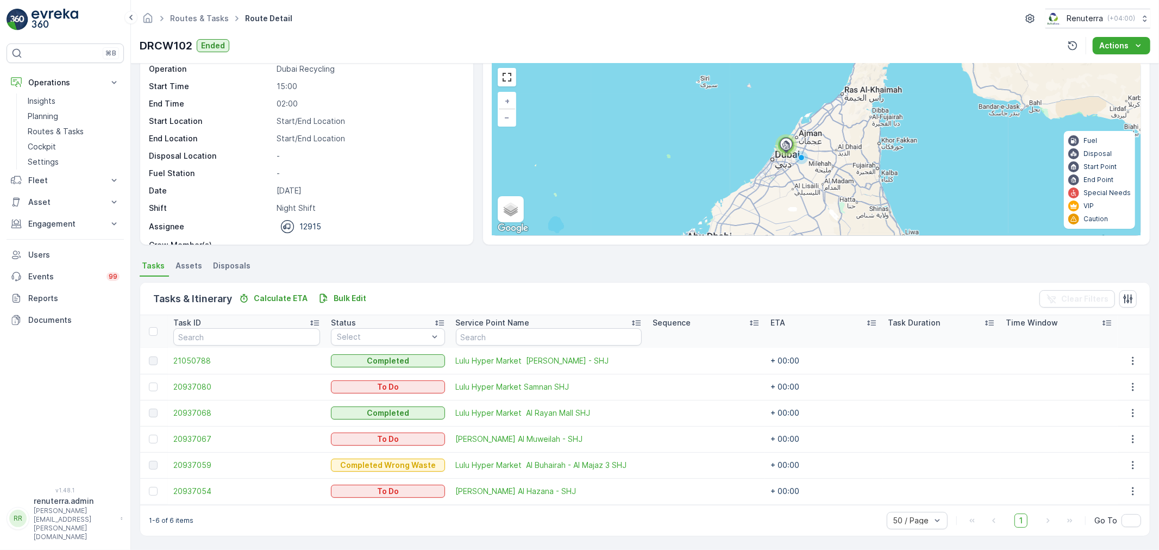
click at [507, 524] on div "1-6 of 6 items 50 / Page 1 Go To" at bounding box center [644, 520] width 1009 height 31
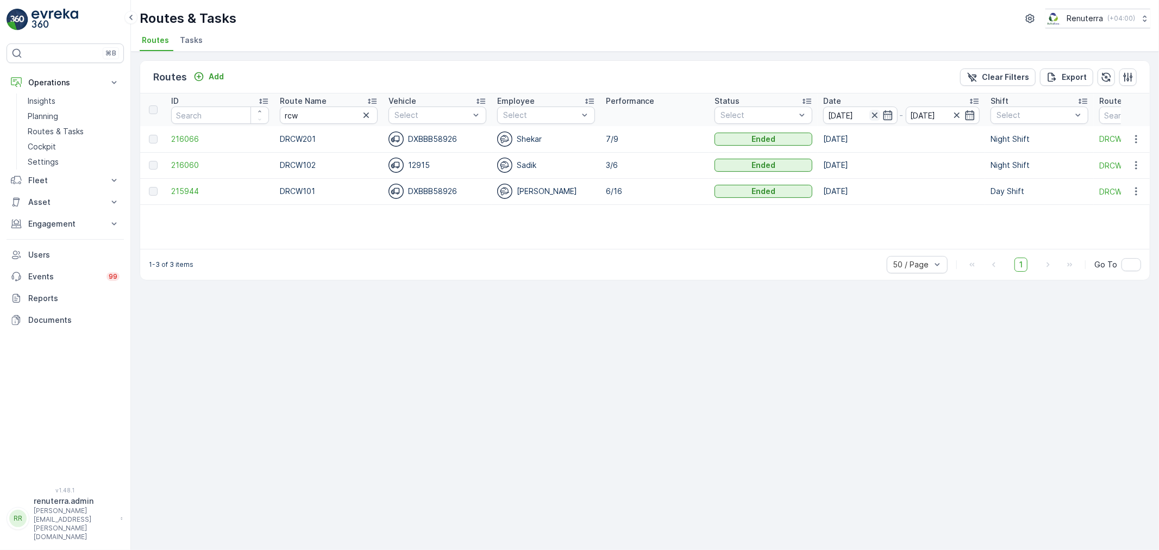
click at [876, 117] on icon "button" at bounding box center [873, 114] width 5 height 5
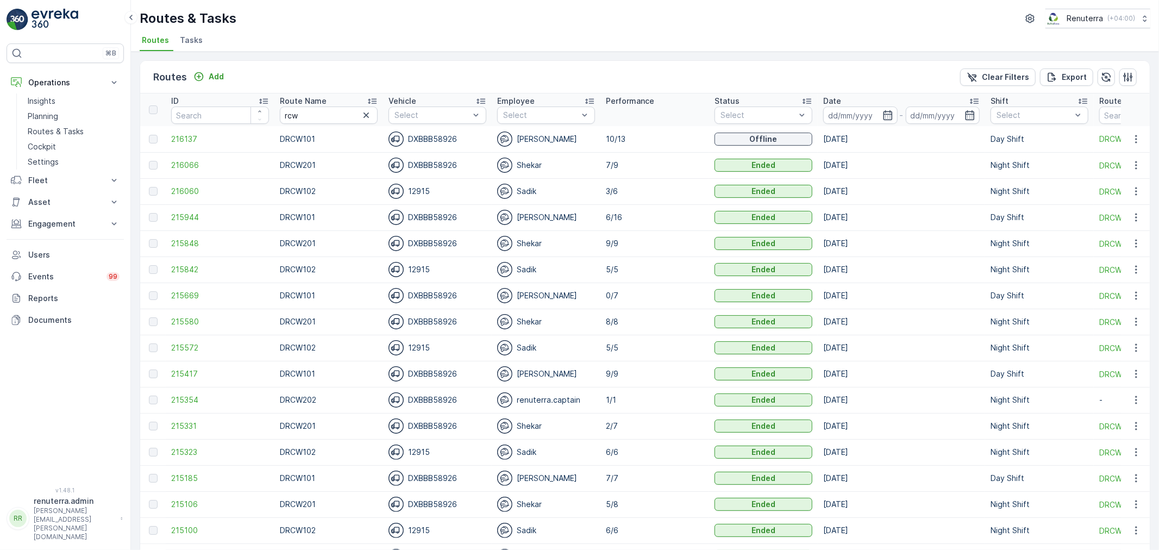
click at [875, 115] on input at bounding box center [860, 114] width 74 height 17
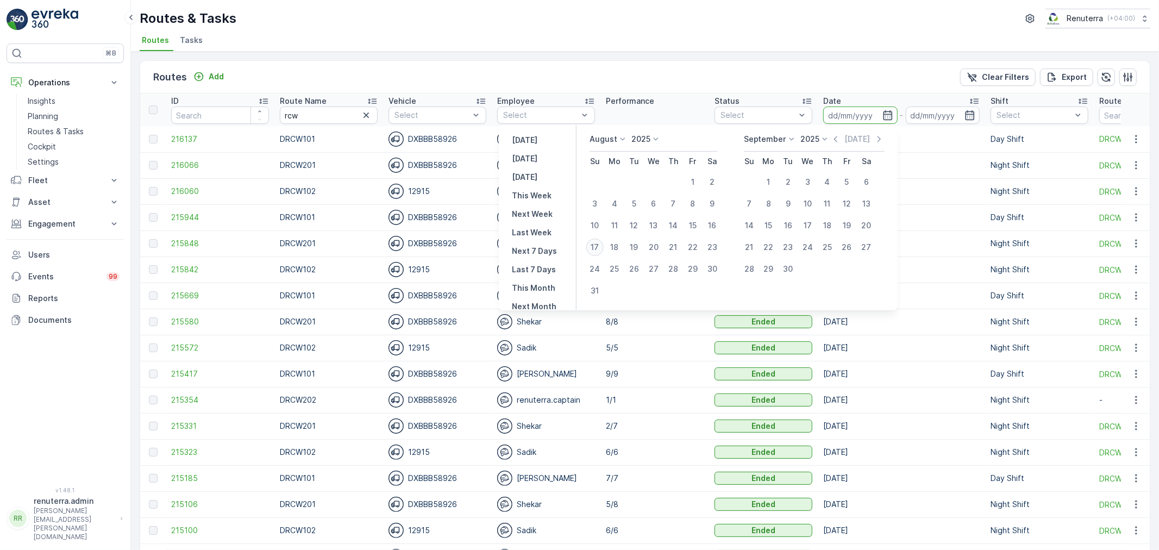
click at [601, 243] on div "17" at bounding box center [594, 246] width 17 height 17
type input "[DATE]"
click at [601, 243] on div "17" at bounding box center [594, 246] width 17 height 17
type input "[DATE]"
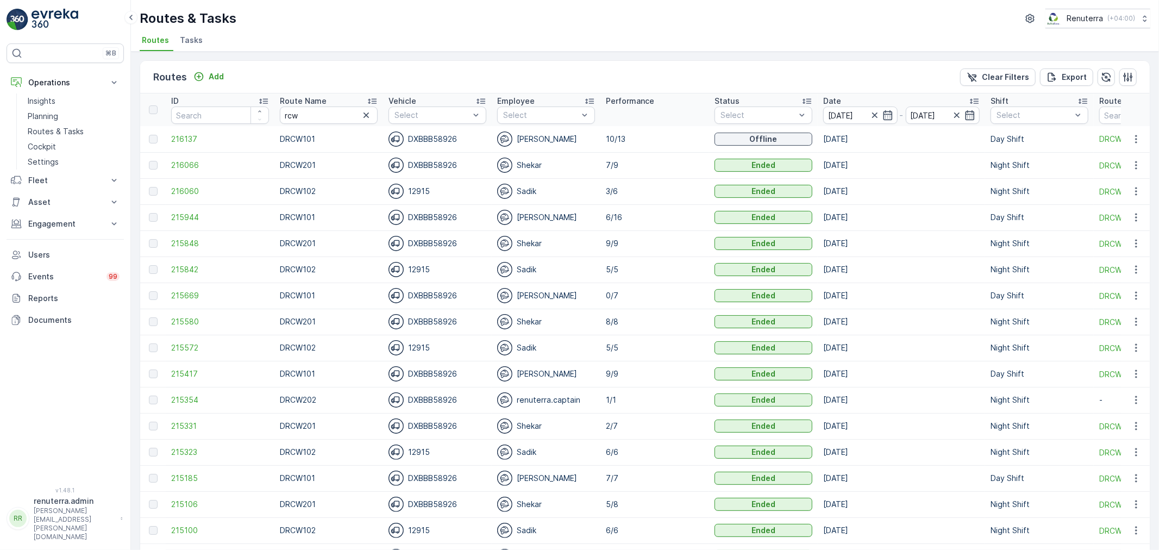
click at [598, 33] on ul "Routes Tasks" at bounding box center [641, 42] width 1002 height 18
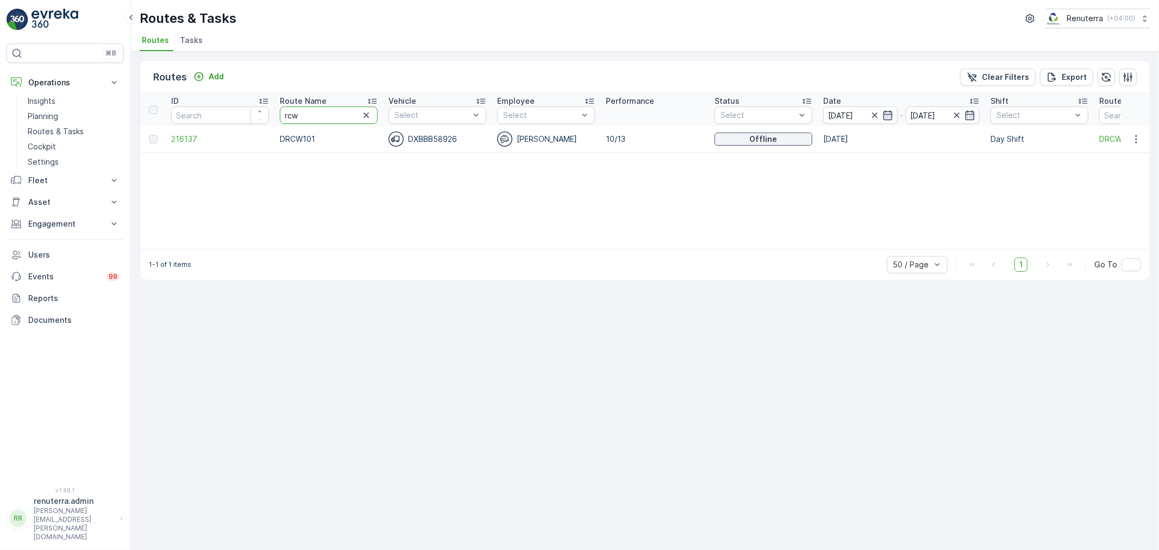
drag, startPoint x: 330, startPoint y: 112, endPoint x: 269, endPoint y: 108, distance: 61.0
click at [269, 108] on tr "ID Route Name rcw Vehicle Select Employee Select Performance Status Select Date…" at bounding box center [740, 109] width 1200 height 33
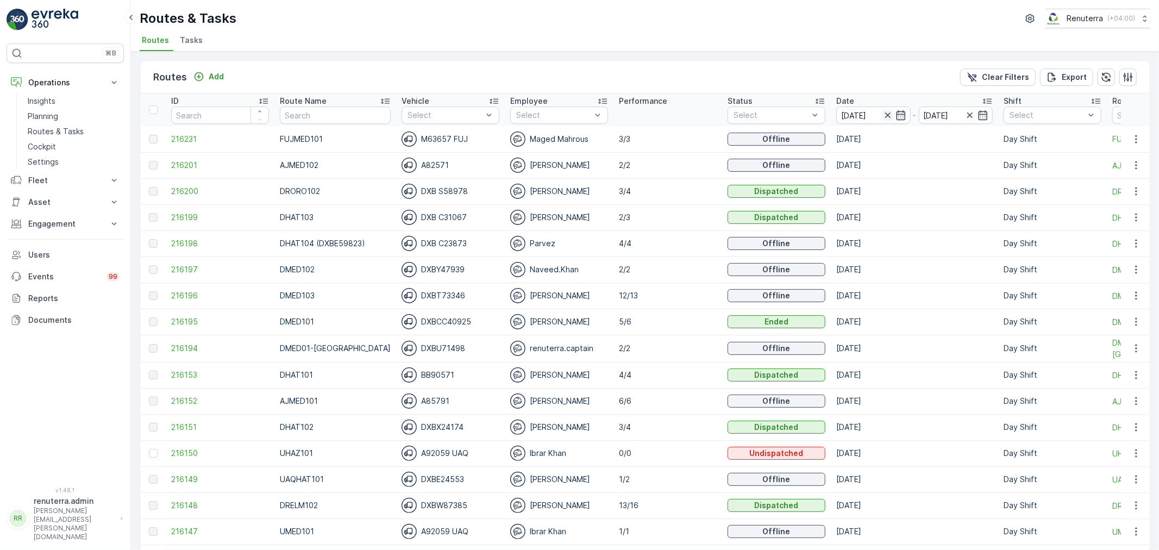
click at [882, 111] on icon "button" at bounding box center [887, 115] width 11 height 11
click at [896, 111] on icon "button" at bounding box center [901, 115] width 11 height 11
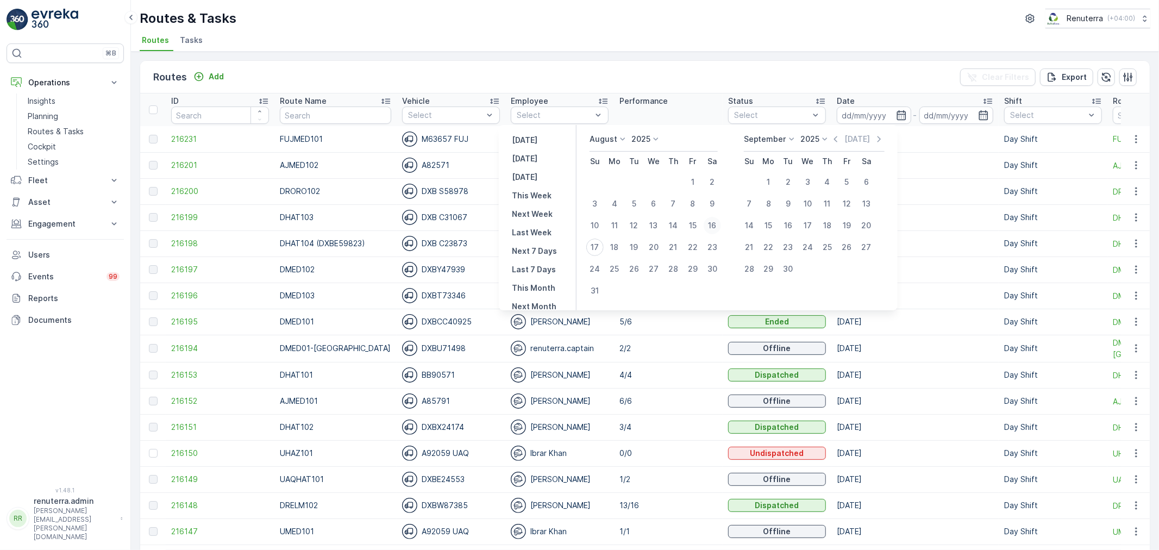
click at [721, 219] on div "16" at bounding box center [711, 225] width 17 height 17
type input "16.08.2025"
click at [721, 219] on div "16" at bounding box center [711, 225] width 17 height 17
type input "[DATE]"
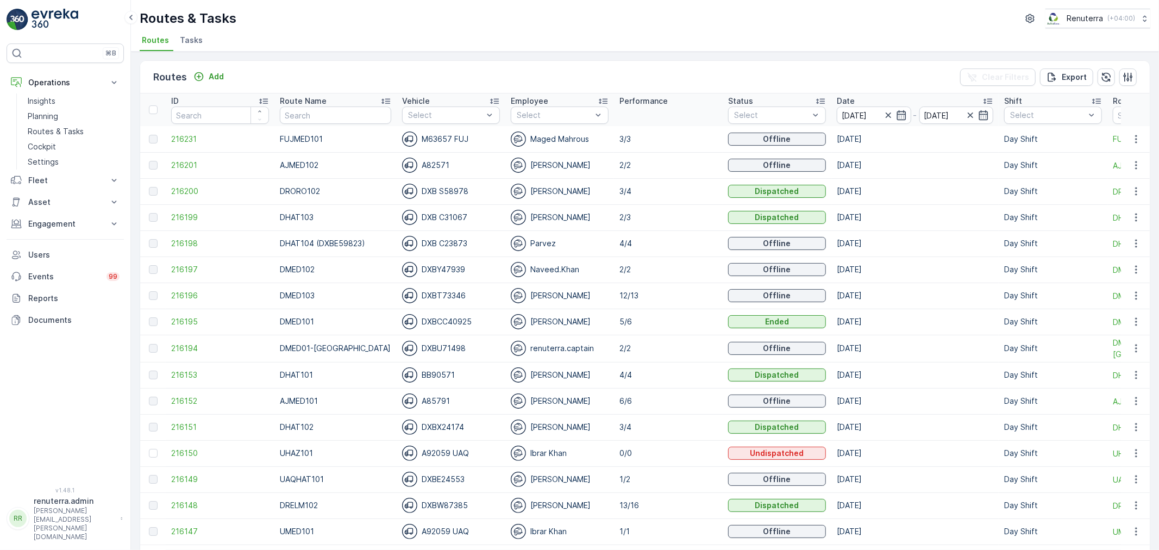
click at [705, 42] on ul "Routes Tasks" at bounding box center [641, 42] width 1002 height 18
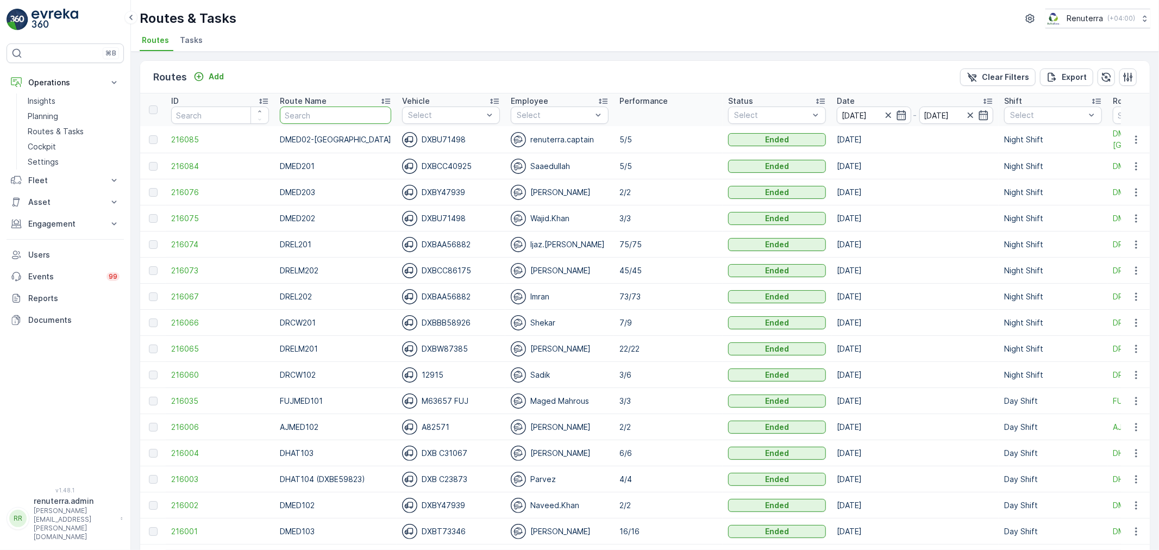
click at [310, 112] on input "text" at bounding box center [335, 114] width 111 height 17
type input "rcw"
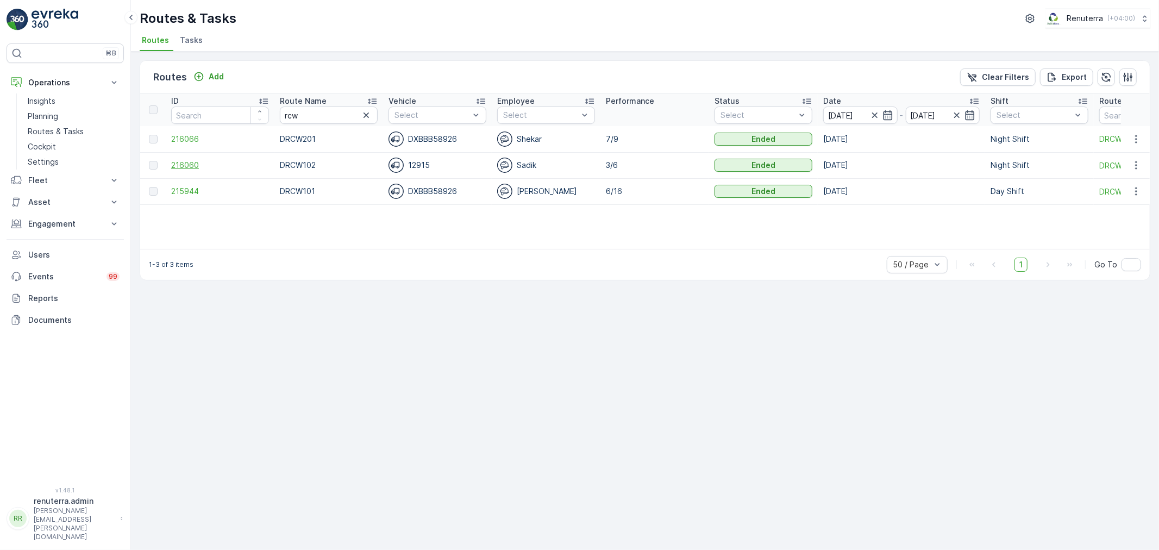
click at [198, 161] on span "216060" at bounding box center [220, 165] width 98 height 11
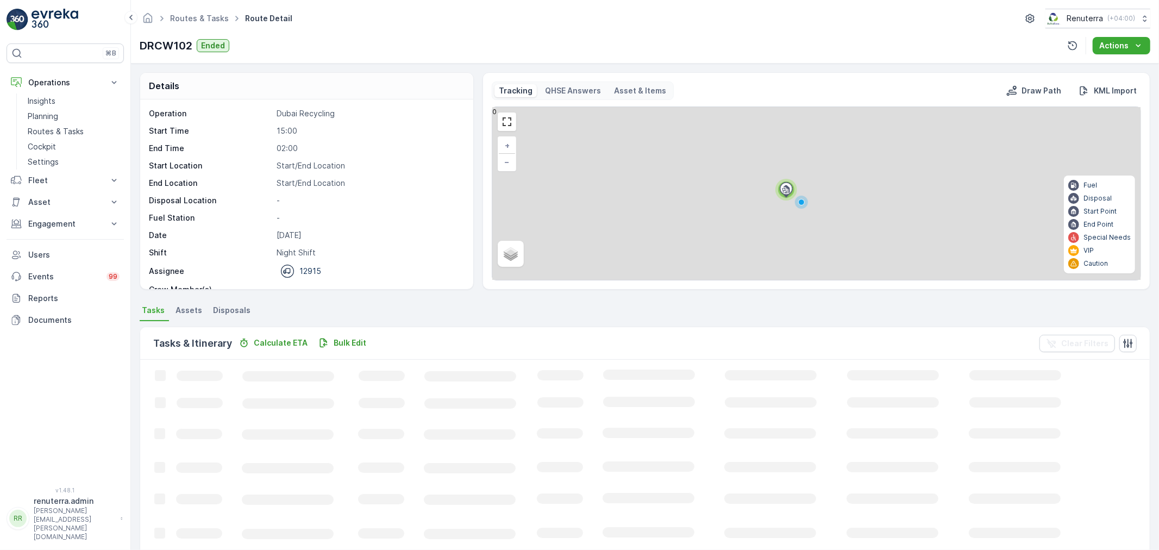
scroll to position [45, 0]
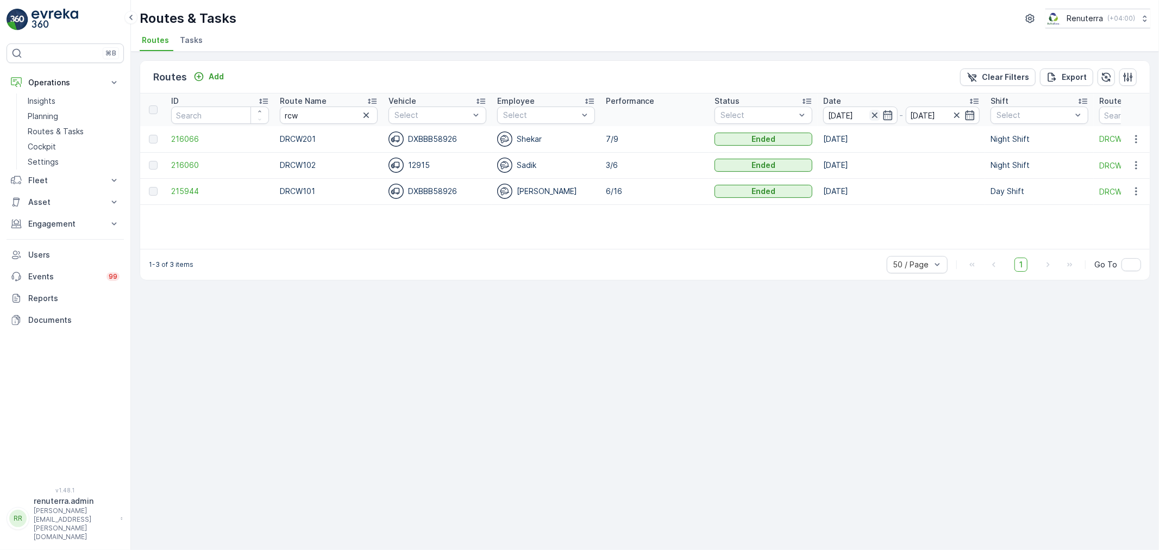
click at [875, 116] on icon "button" at bounding box center [874, 115] width 11 height 11
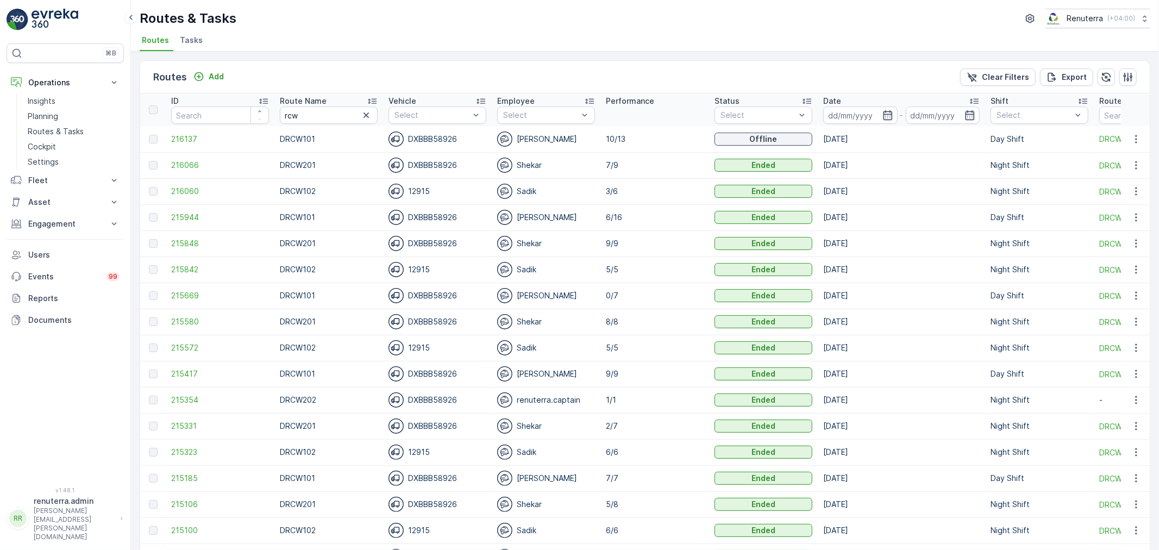
click at [875, 116] on input at bounding box center [860, 114] width 74 height 17
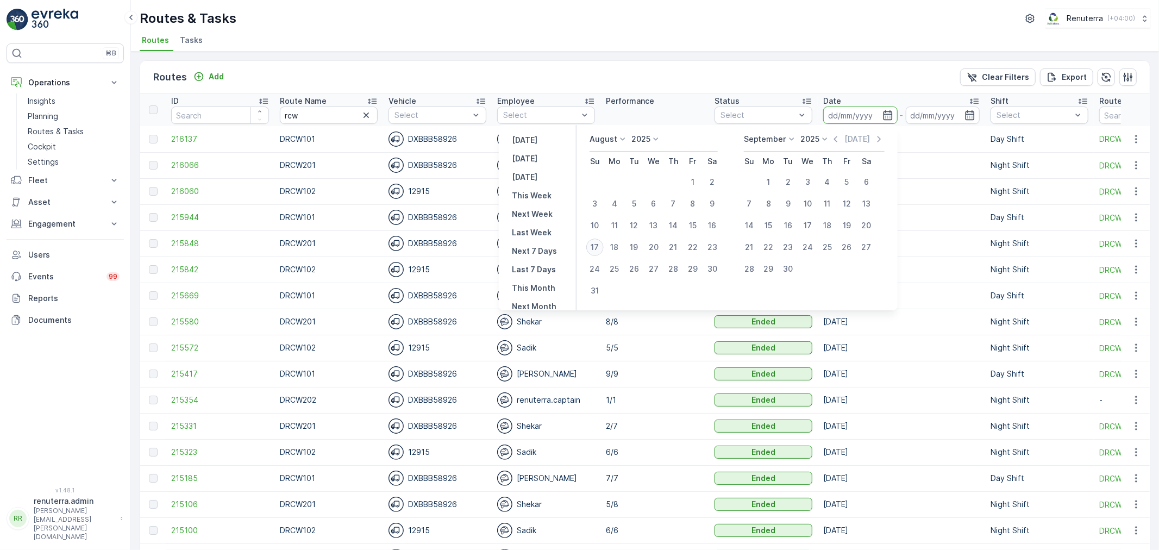
click at [602, 247] on div "17" at bounding box center [594, 246] width 17 height 17
type input "[DATE]"
click at [602, 247] on div "17" at bounding box center [594, 246] width 17 height 17
type input "[DATE]"
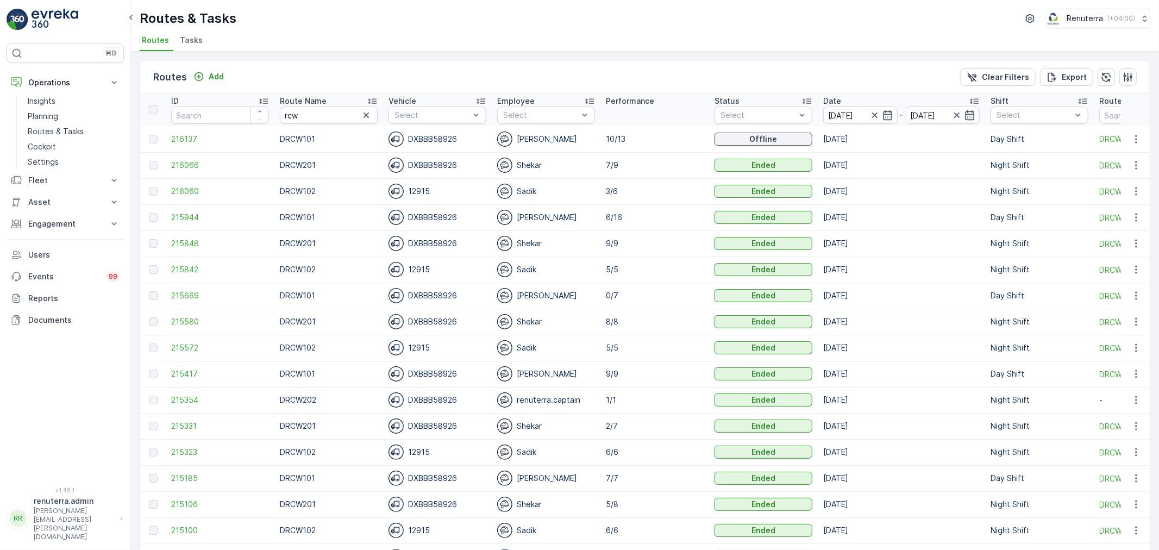
click at [617, 15] on div "Routes & Tasks Renuterra ( +04:00 )" at bounding box center [645, 19] width 1010 height 20
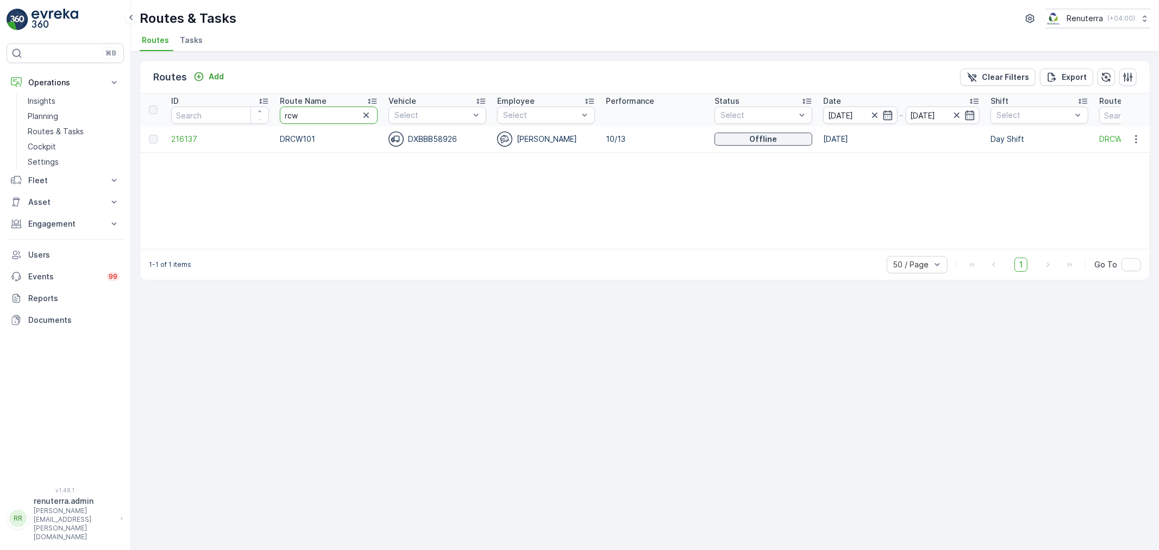
drag, startPoint x: 309, startPoint y: 112, endPoint x: 280, endPoint y: 112, distance: 28.2
click at [280, 112] on input "rcw" at bounding box center [329, 114] width 98 height 17
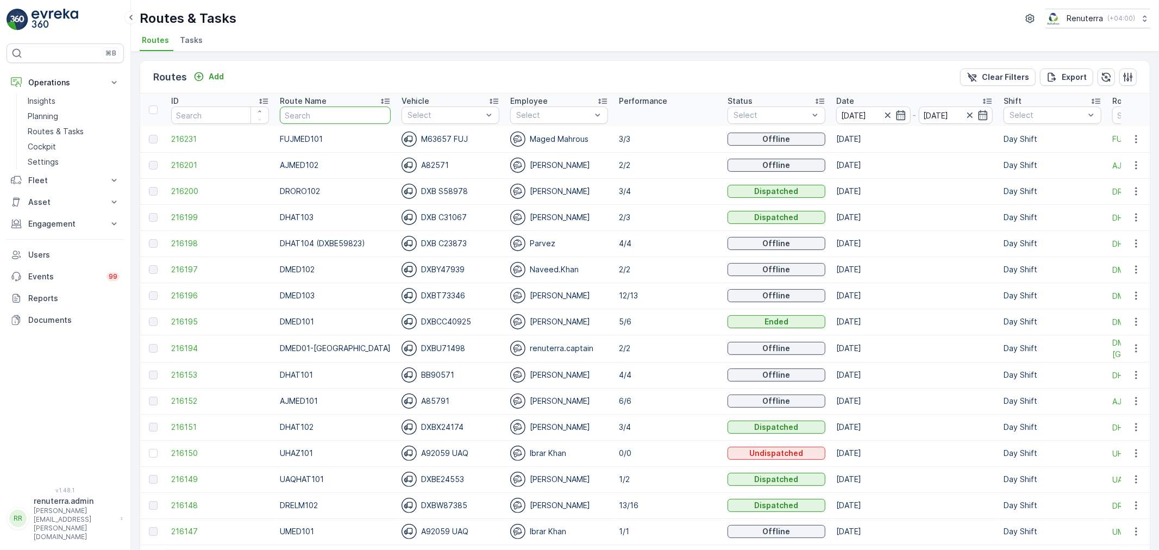
click at [301, 116] on input "text" at bounding box center [335, 114] width 111 height 17
type input "hatr"
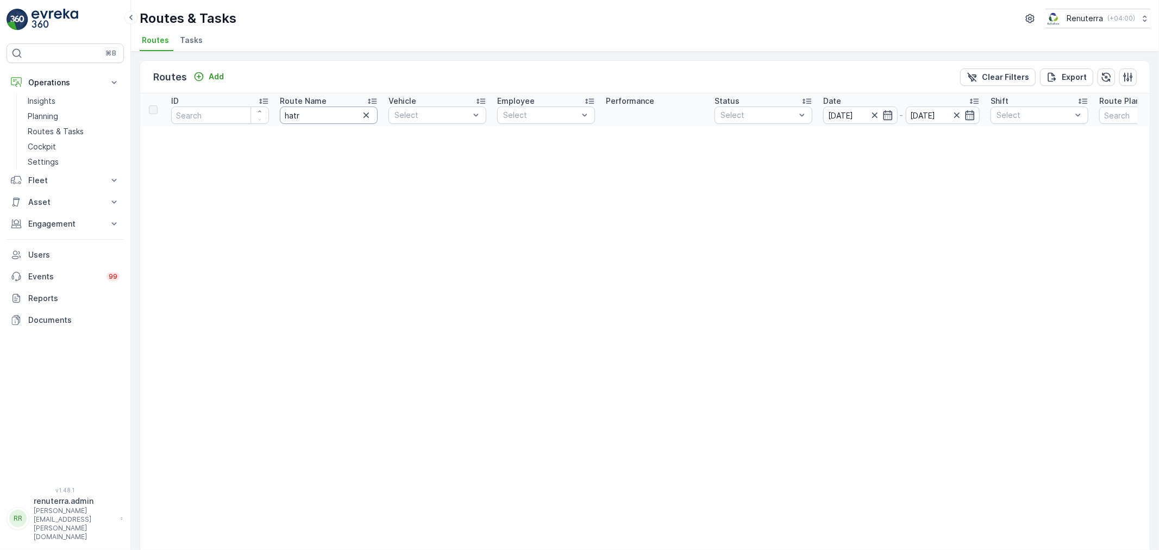
click at [301, 116] on input "hatr" at bounding box center [329, 114] width 98 height 17
type input "hat"
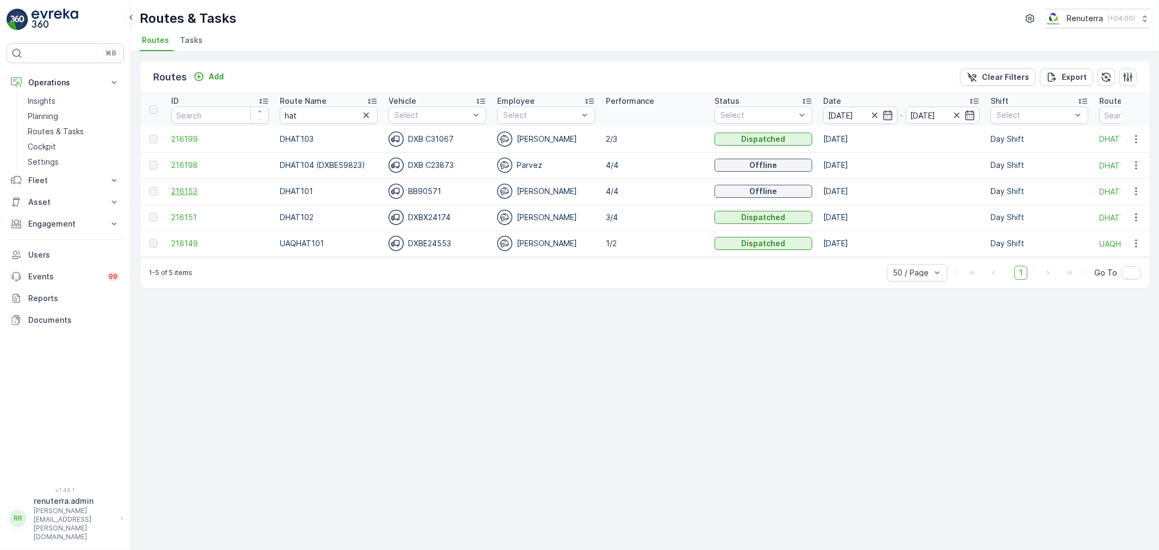
click at [188, 191] on span "216153" at bounding box center [220, 191] width 98 height 11
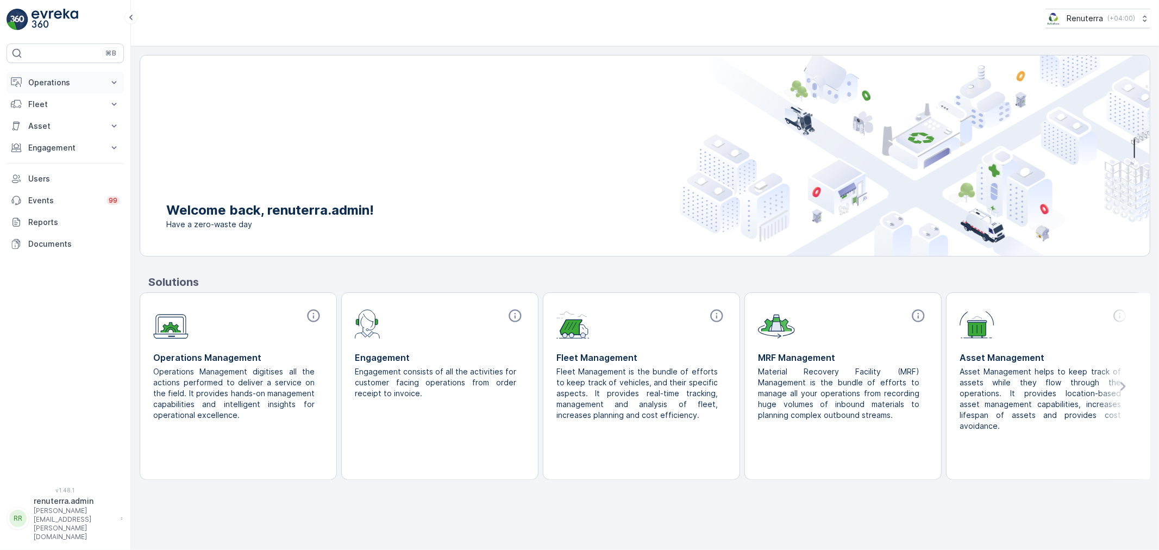
click at [54, 80] on p "Operations" at bounding box center [65, 82] width 74 height 11
click at [48, 113] on p "Planning" at bounding box center [43, 116] width 30 height 11
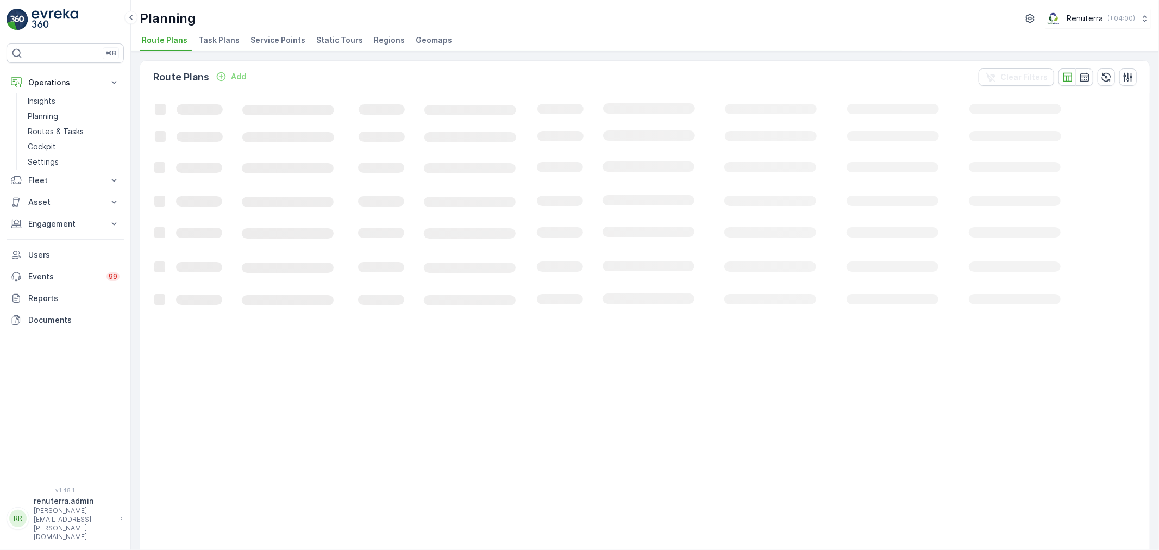
click at [266, 38] on span "Service Points" at bounding box center [277, 40] width 55 height 11
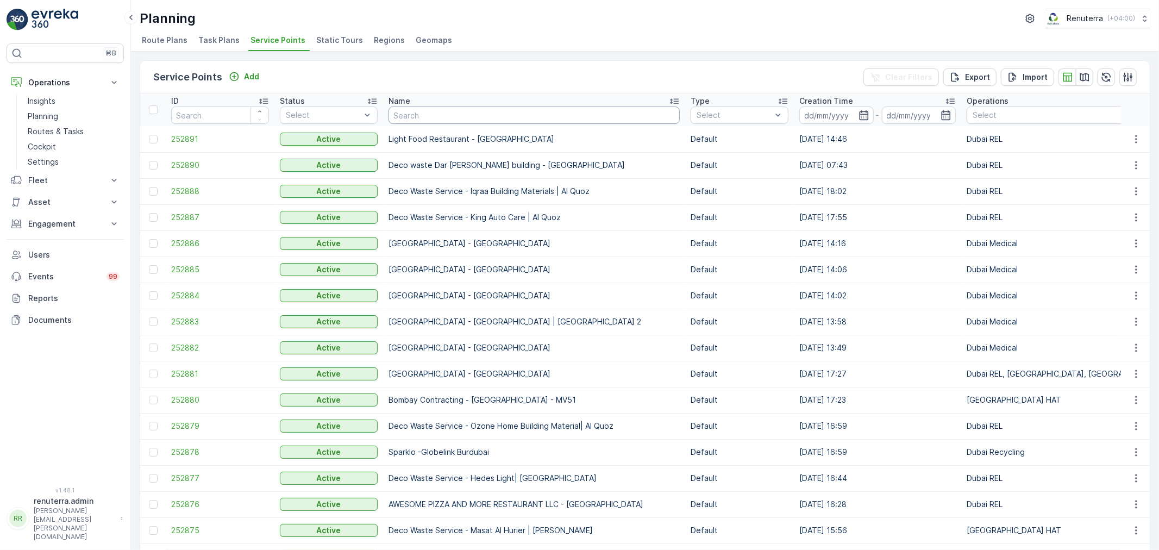
click at [422, 118] on input "text" at bounding box center [533, 114] width 291 height 17
type input "better"
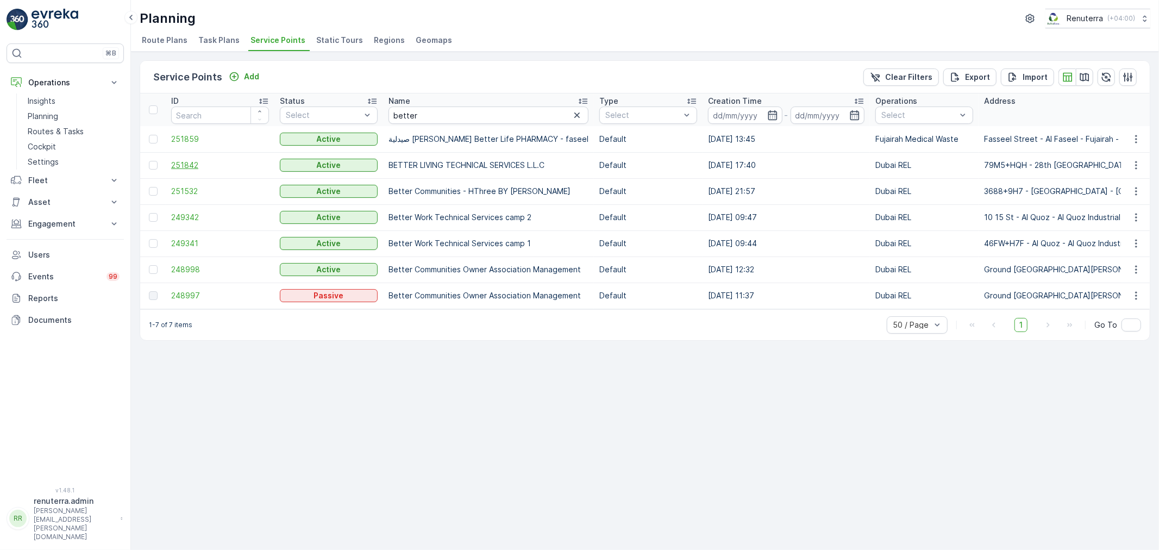
click at [187, 167] on span "251842" at bounding box center [220, 165] width 98 height 11
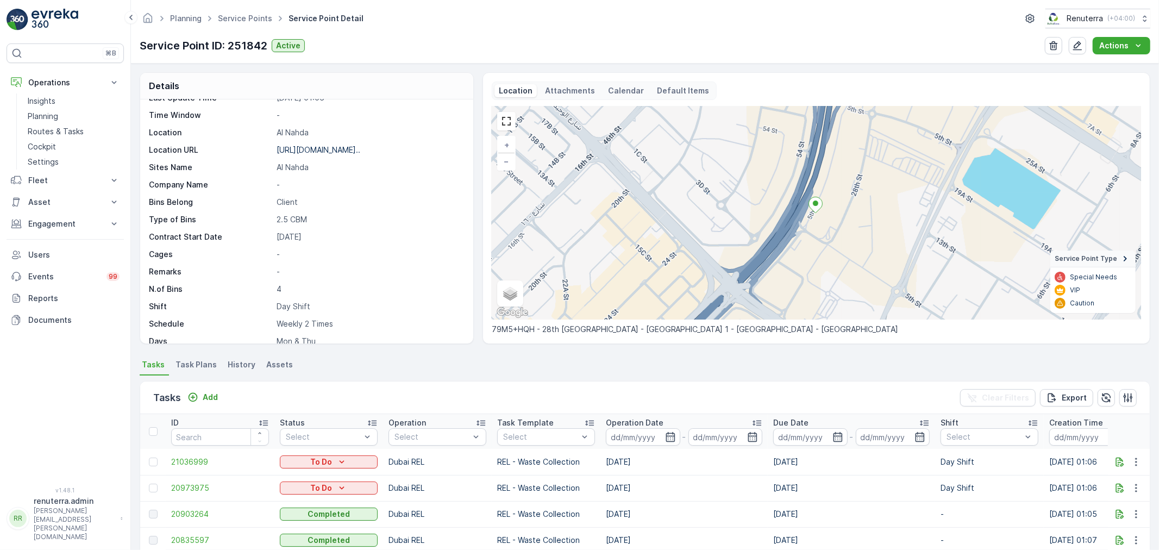
scroll to position [121, 0]
click at [183, 483] on span "20973975" at bounding box center [220, 487] width 98 height 11
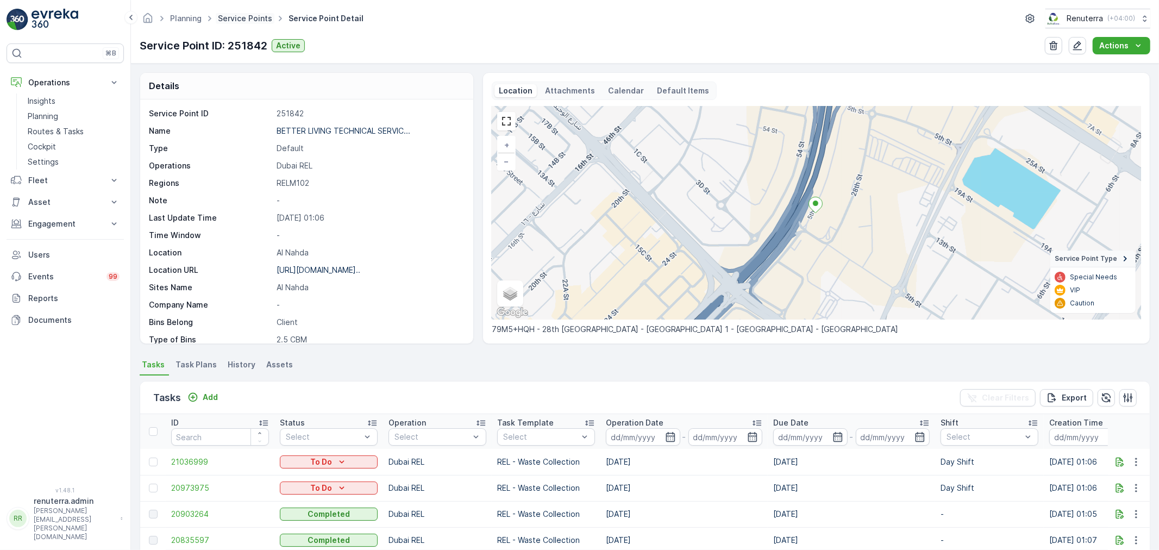
click at [240, 20] on link "Service Points" at bounding box center [245, 18] width 54 height 9
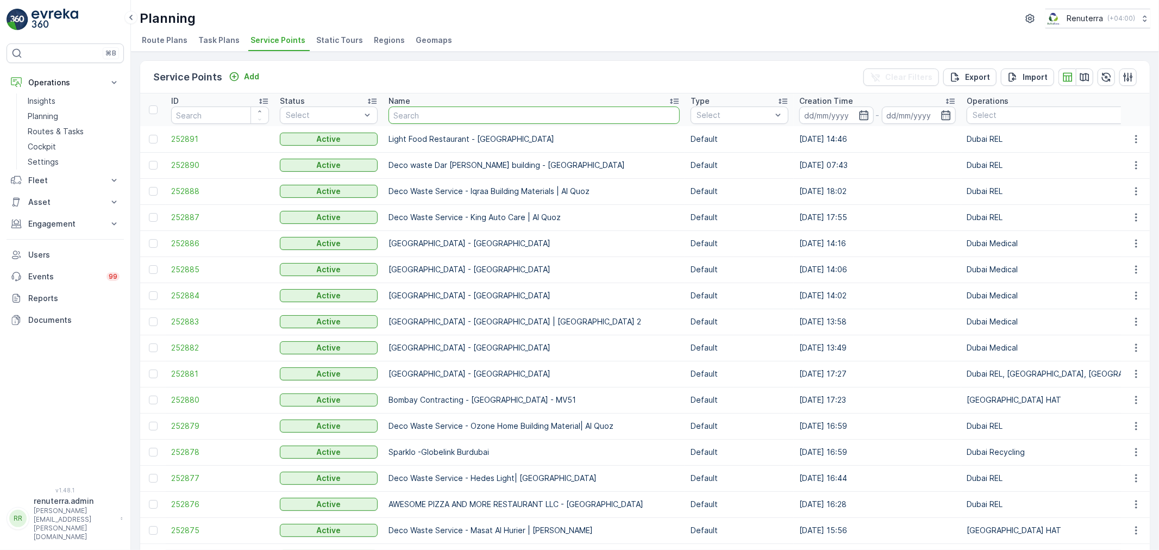
click at [461, 117] on input "text" at bounding box center [533, 114] width 291 height 17
type input "nabc"
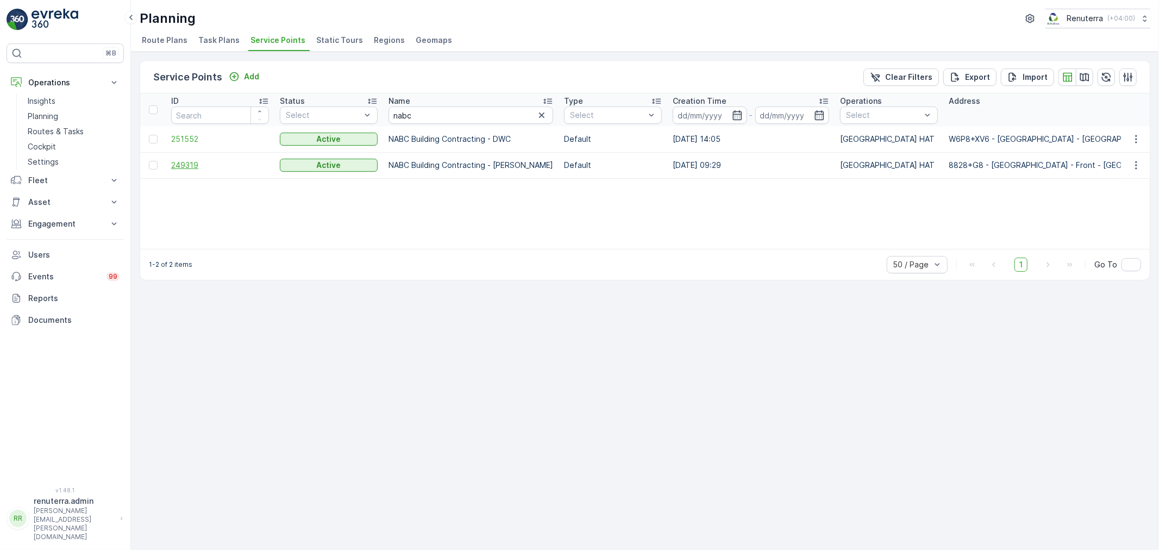
click at [178, 160] on span "249319" at bounding box center [220, 165] width 98 height 11
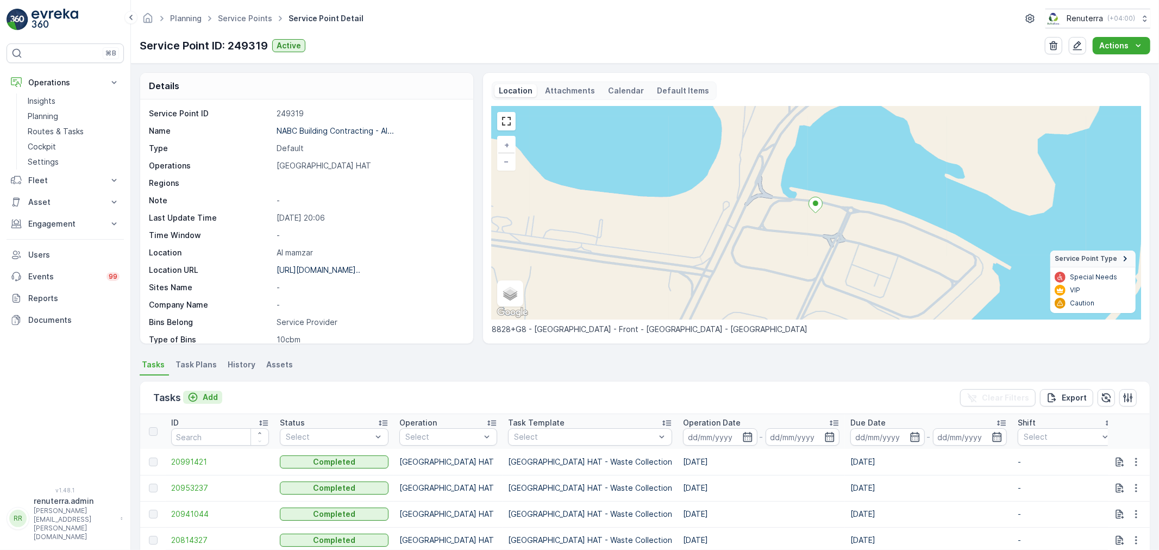
click at [215, 399] on p "Add" at bounding box center [210, 397] width 15 height 11
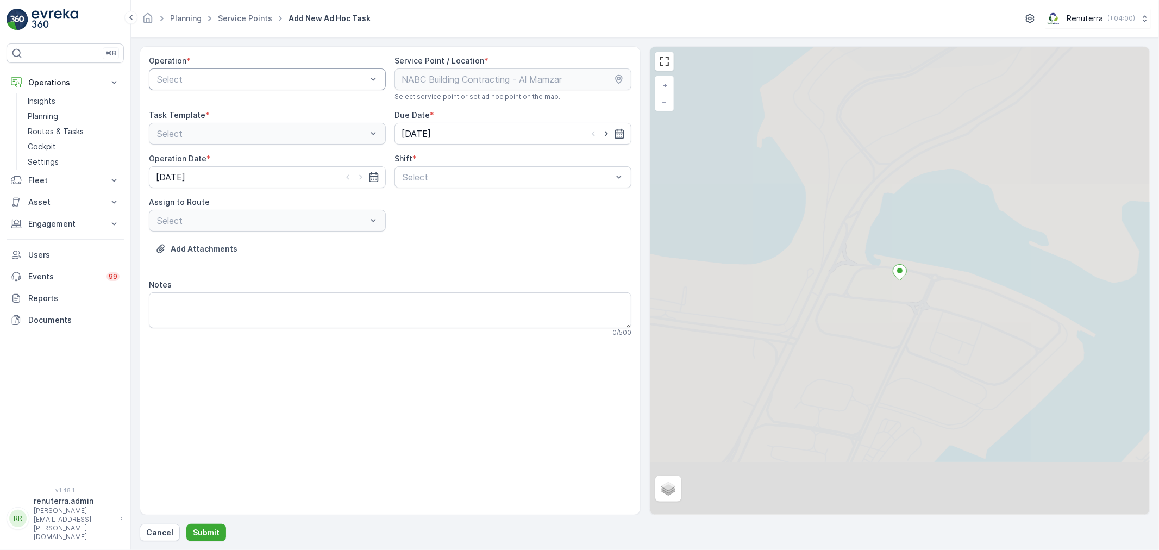
click at [272, 77] on div at bounding box center [262, 79] width 212 height 10
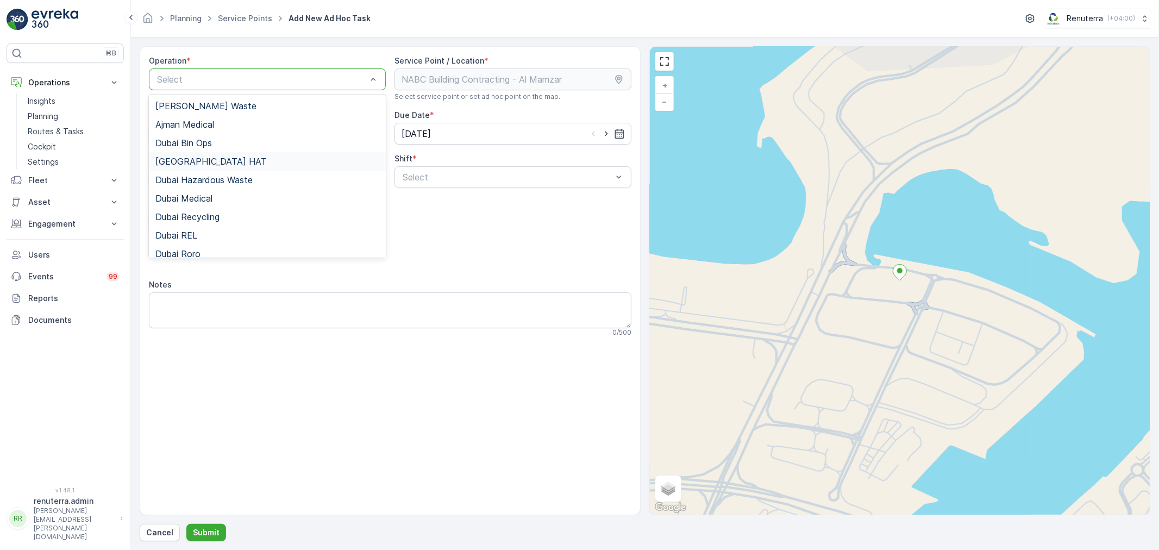
click at [199, 162] on div "[GEOGRAPHIC_DATA] HAT" at bounding box center [267, 161] width 224 height 10
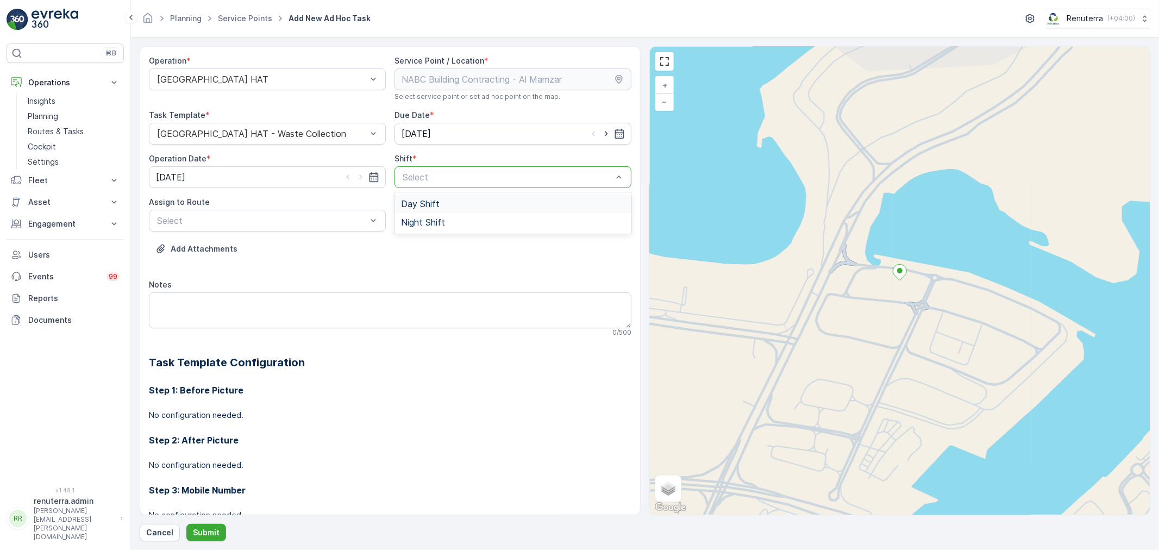
click at [464, 178] on div at bounding box center [507, 177] width 212 height 10
click at [419, 206] on span "Day Shift" at bounding box center [420, 204] width 39 height 10
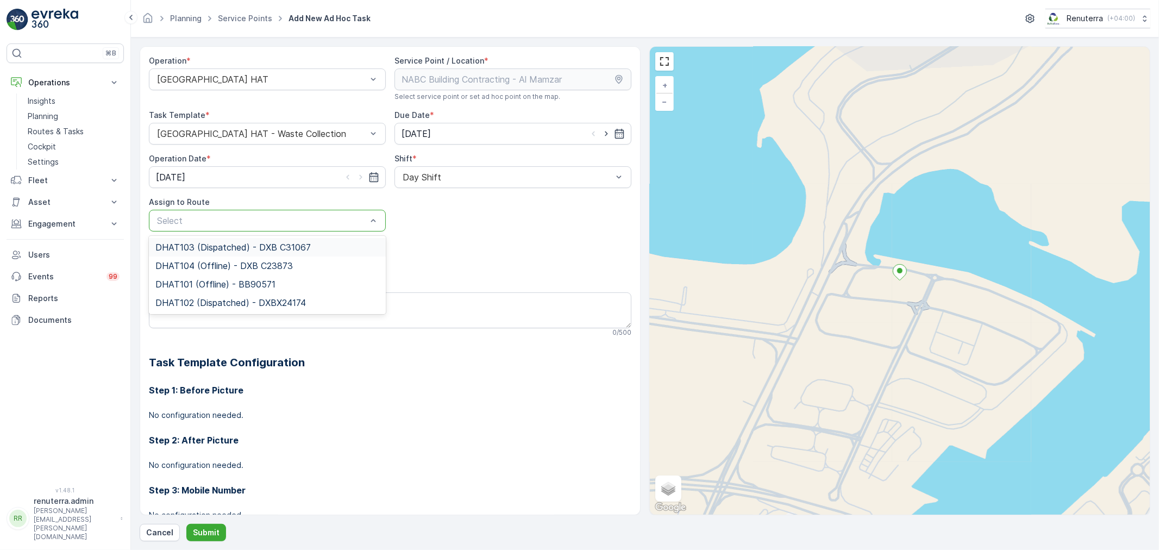
click at [269, 216] on div at bounding box center [262, 221] width 212 height 10
click at [204, 300] on span "DHAT102 (Dispatched) - DXBX24174" at bounding box center [230, 303] width 150 height 10
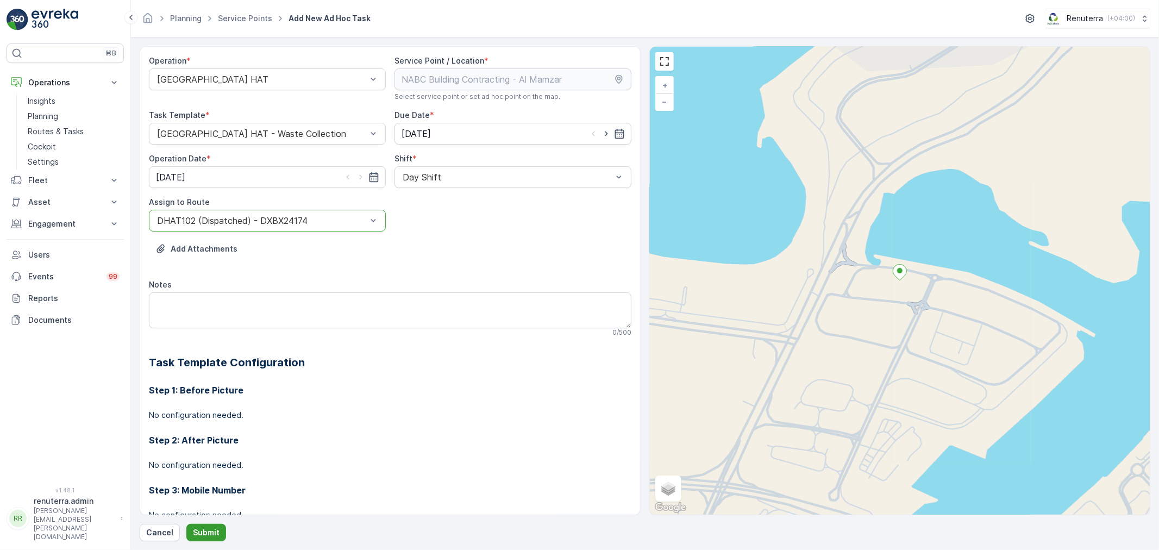
click at [213, 532] on p "Submit" at bounding box center [206, 532] width 27 height 11
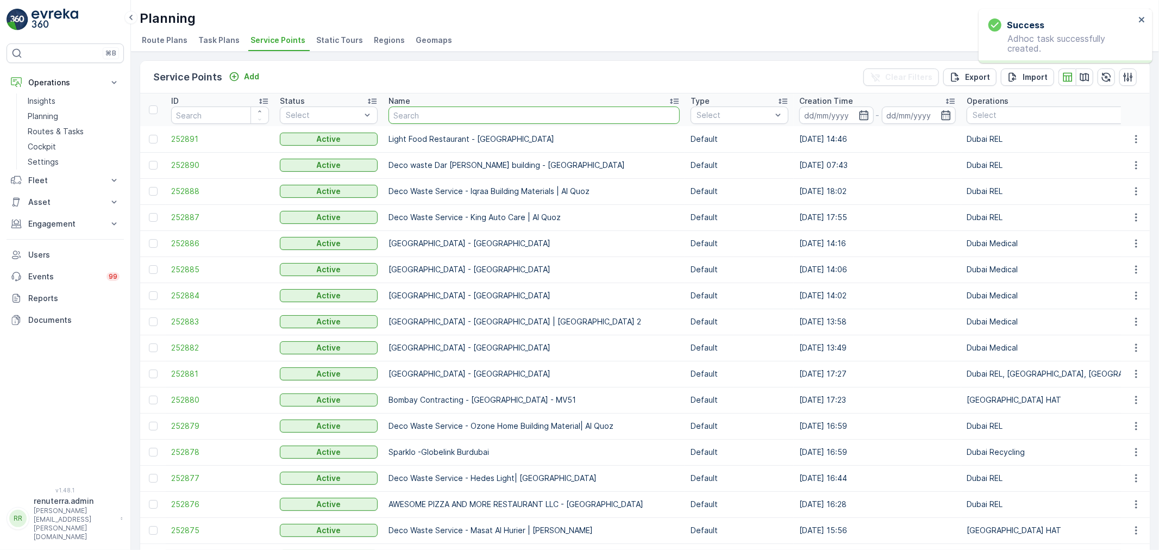
click at [469, 114] on input "text" at bounding box center [533, 114] width 291 height 17
type input "better"
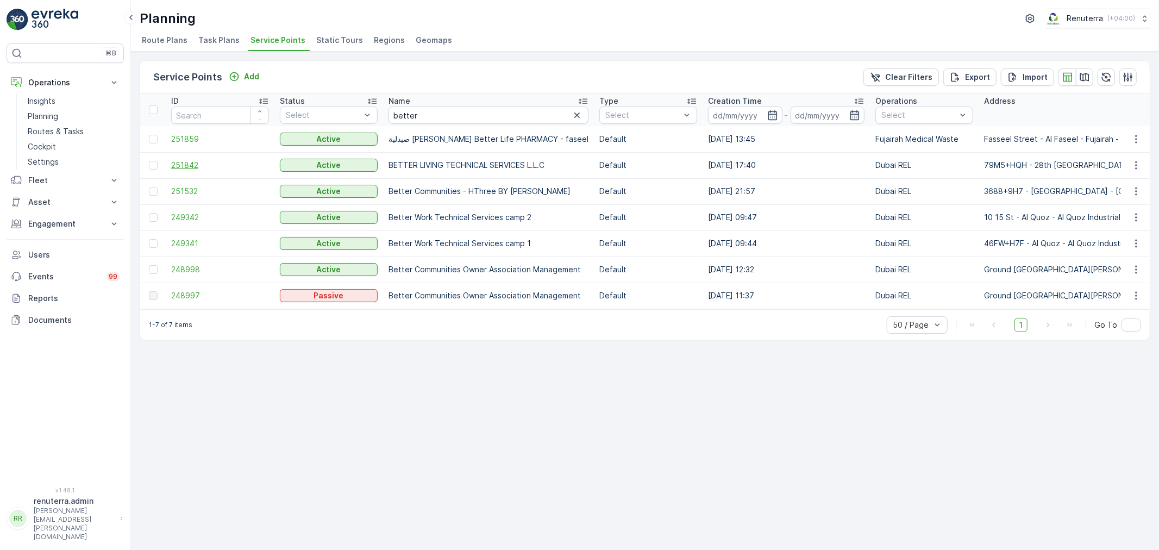
click at [190, 164] on span "251842" at bounding box center [220, 165] width 98 height 11
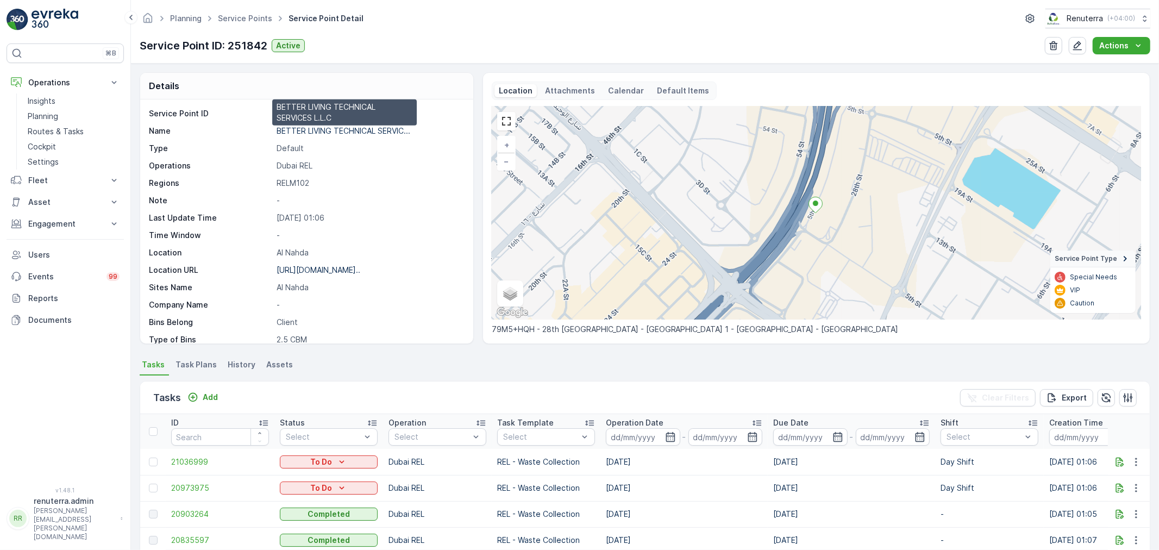
click at [324, 129] on p "BETTER LIVING TECHNICAL SERVIC..." at bounding box center [343, 130] width 134 height 9
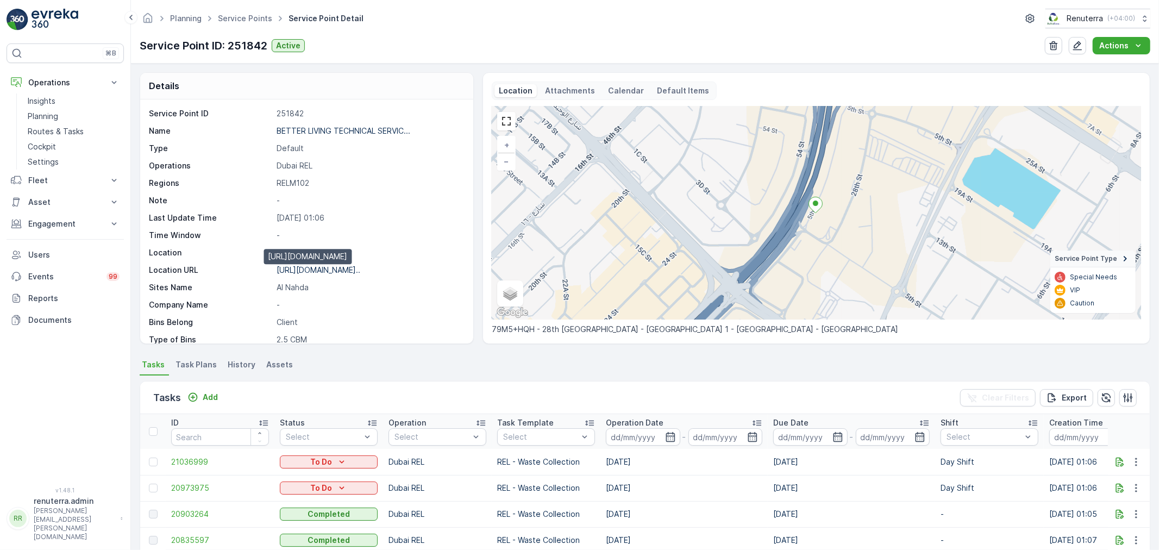
click at [314, 268] on p "[URL][DOMAIN_NAME].." at bounding box center [318, 269] width 84 height 9
click at [241, 11] on ul "Service Points" at bounding box center [251, 19] width 71 height 16
click at [240, 19] on link "Service Points" at bounding box center [245, 18] width 54 height 9
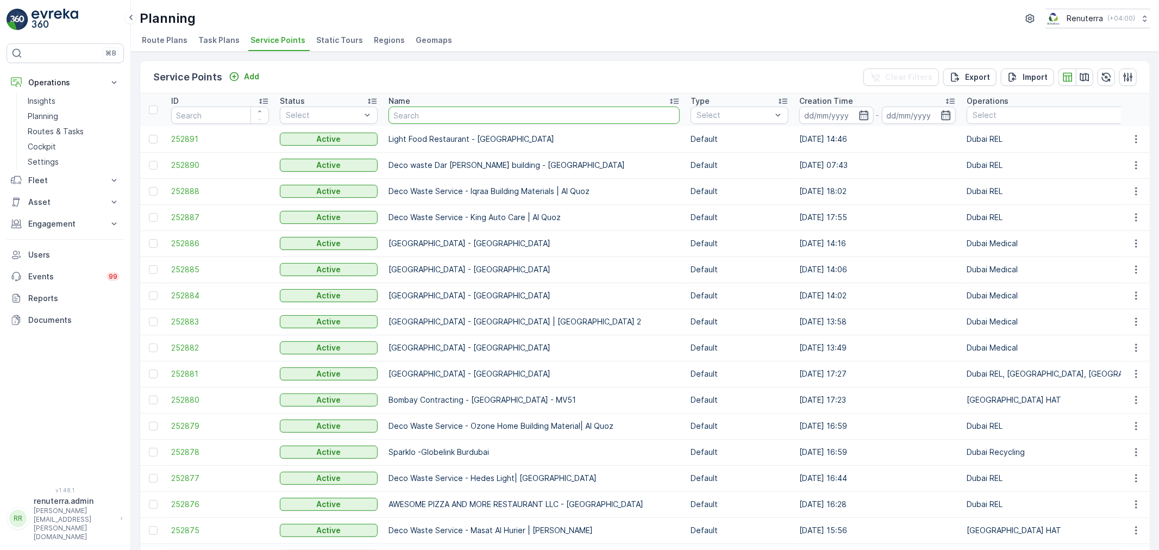
click at [475, 110] on input "text" at bounding box center [533, 114] width 291 height 17
type input "nabc"
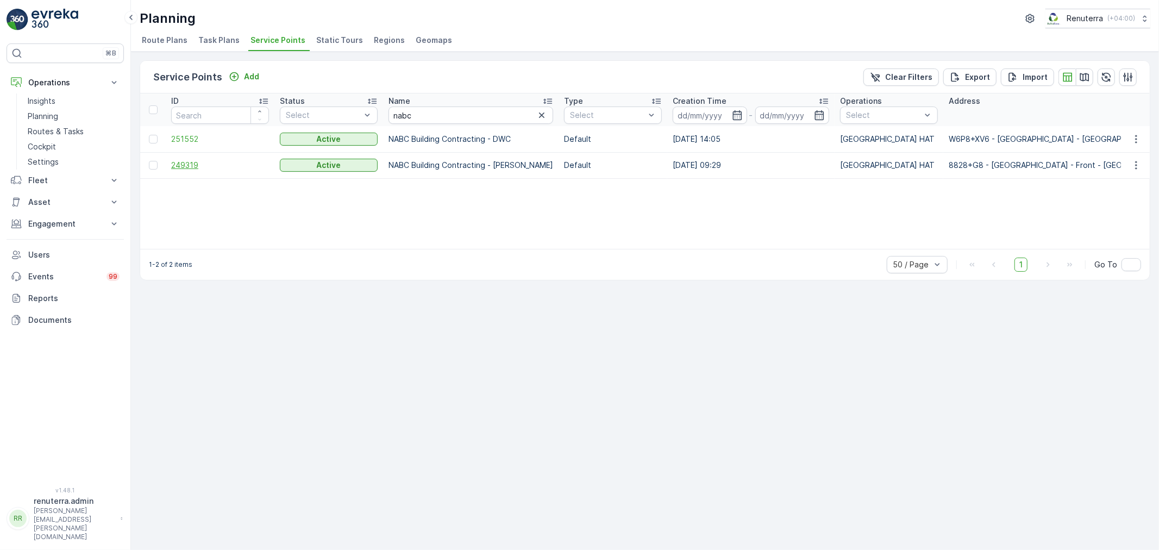
click at [199, 163] on span "249319" at bounding box center [220, 165] width 98 height 11
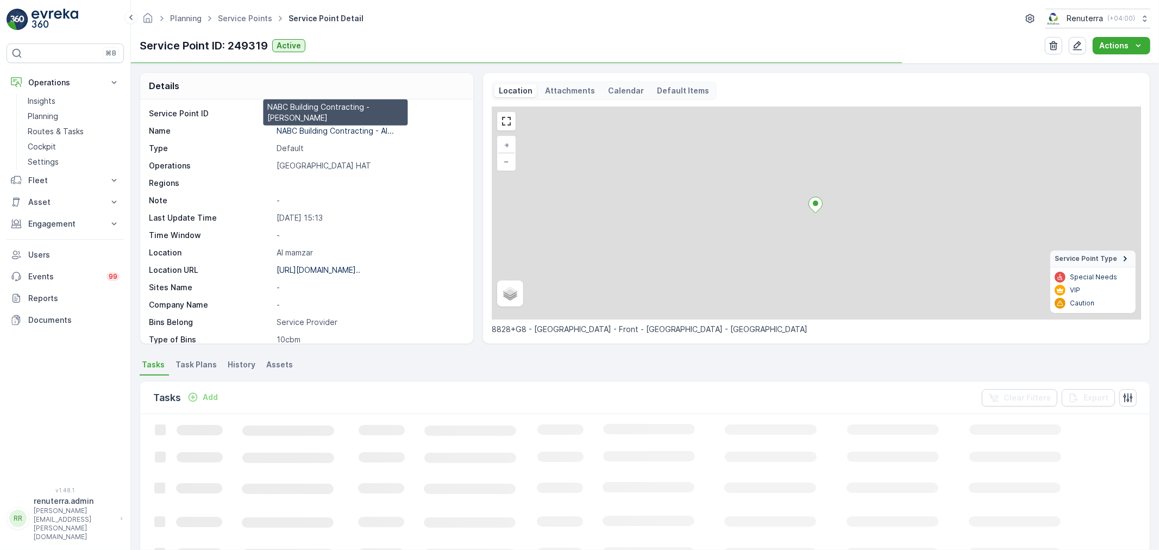
click at [350, 133] on p "NABC Building Contracting - Al..." at bounding box center [334, 130] width 117 height 9
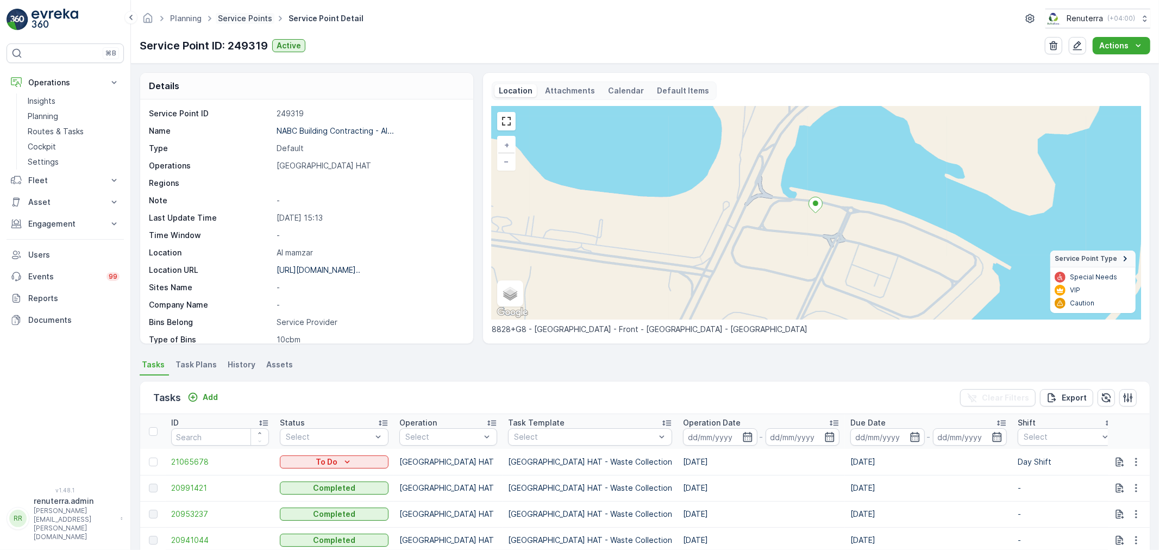
click at [232, 18] on link "Service Points" at bounding box center [245, 18] width 54 height 9
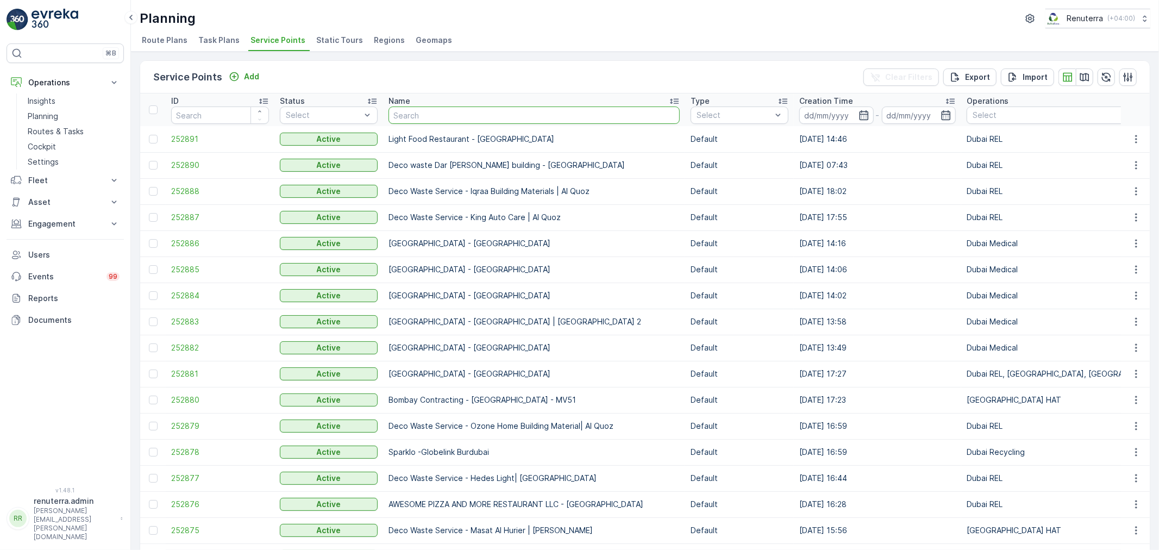
click at [475, 112] on input "text" at bounding box center [533, 114] width 291 height 17
type input "b"
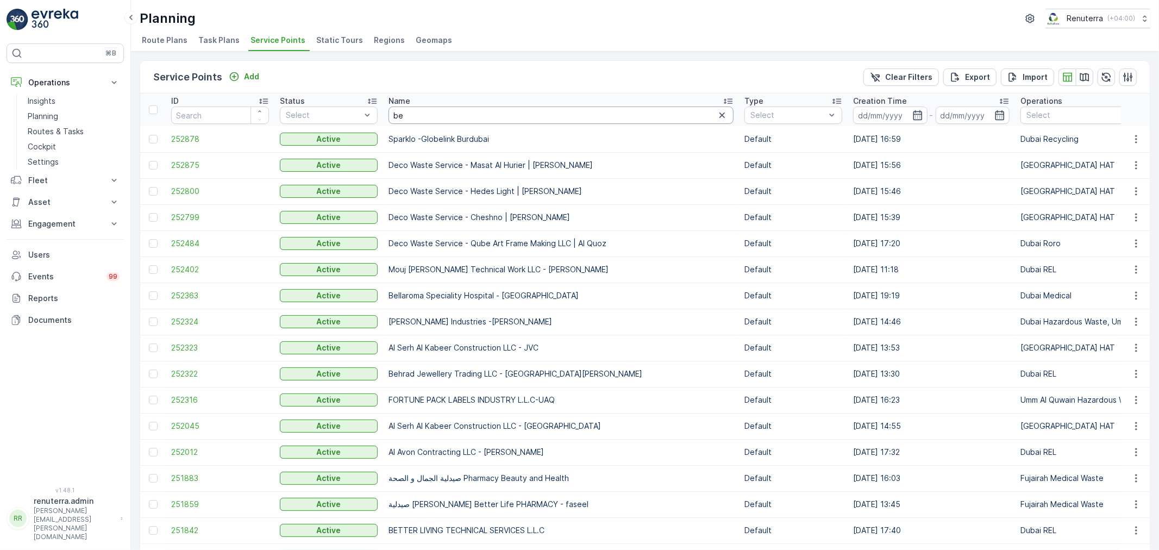
click at [419, 117] on input "be" at bounding box center [560, 114] width 345 height 17
type input "beter"
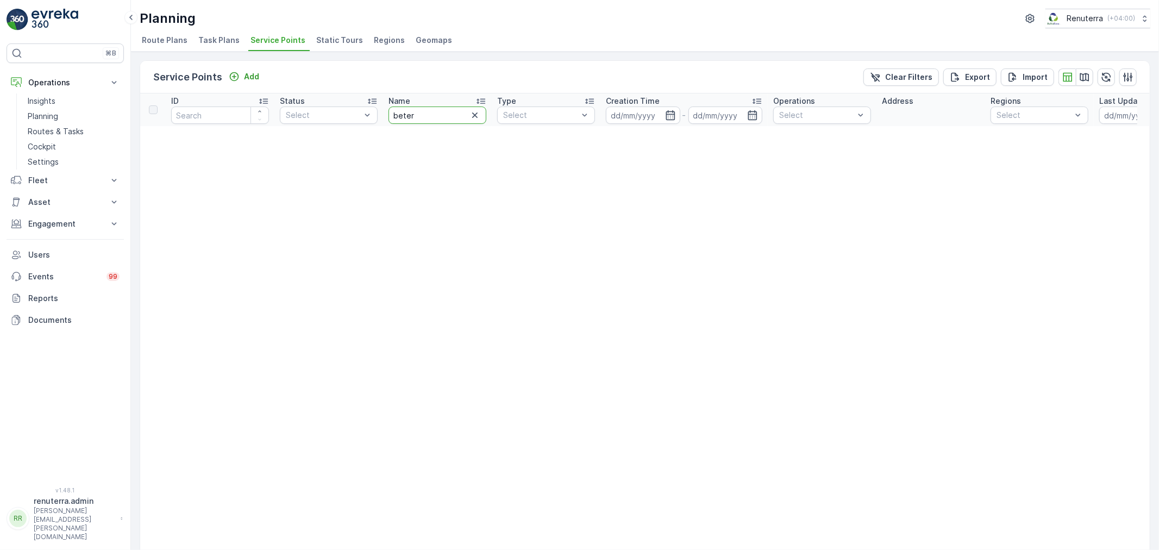
click at [425, 117] on input "beter" at bounding box center [437, 114] width 98 height 17
type input "be"
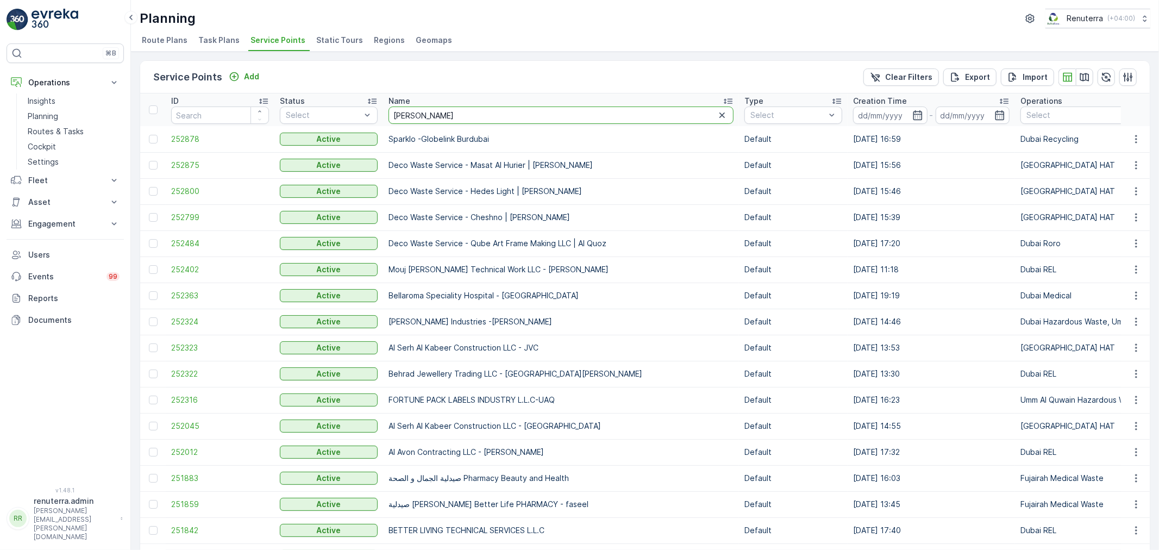
type input "better"
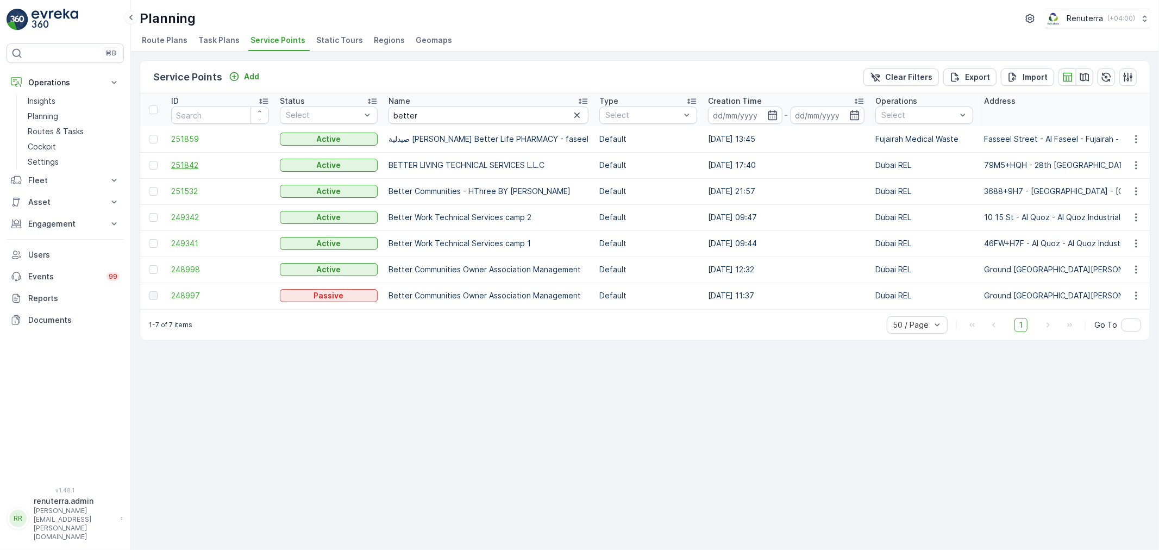
click at [185, 161] on span "251842" at bounding box center [220, 165] width 98 height 11
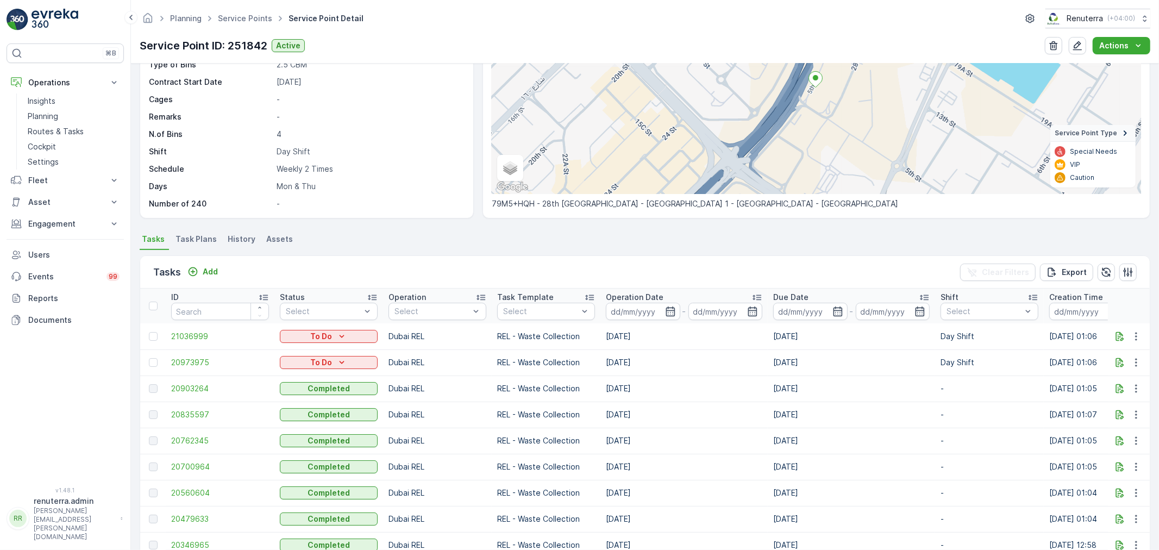
scroll to position [181, 0]
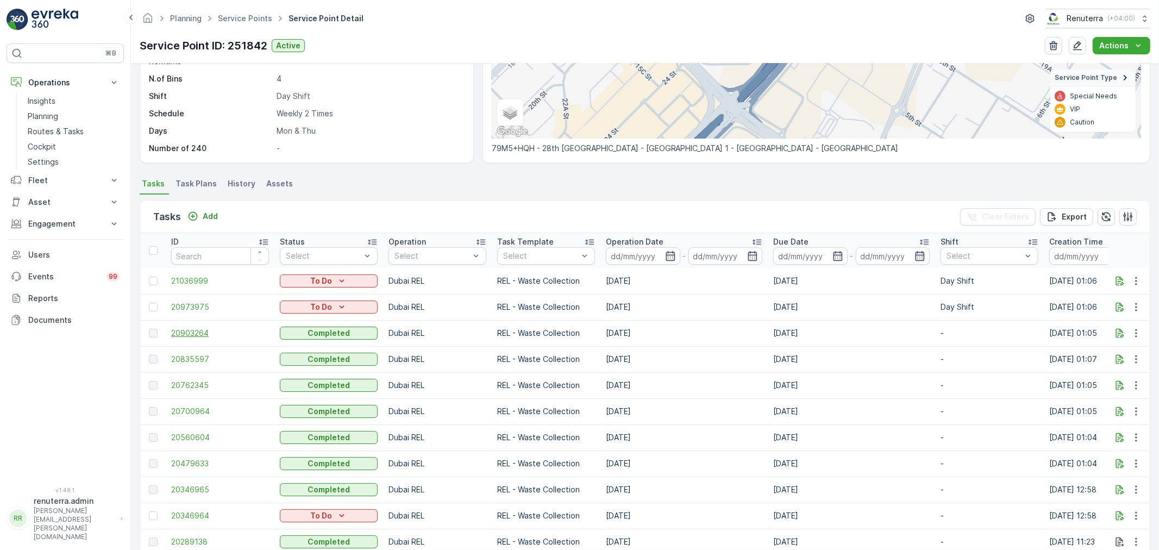
click at [212, 330] on span "20903264" at bounding box center [220, 333] width 98 height 11
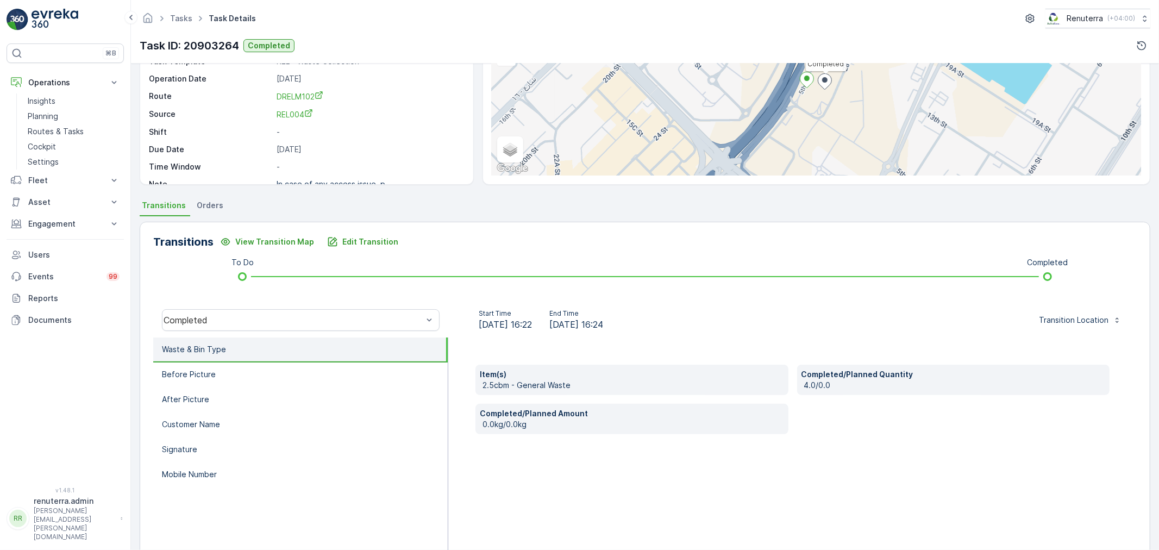
scroll to position [134, 0]
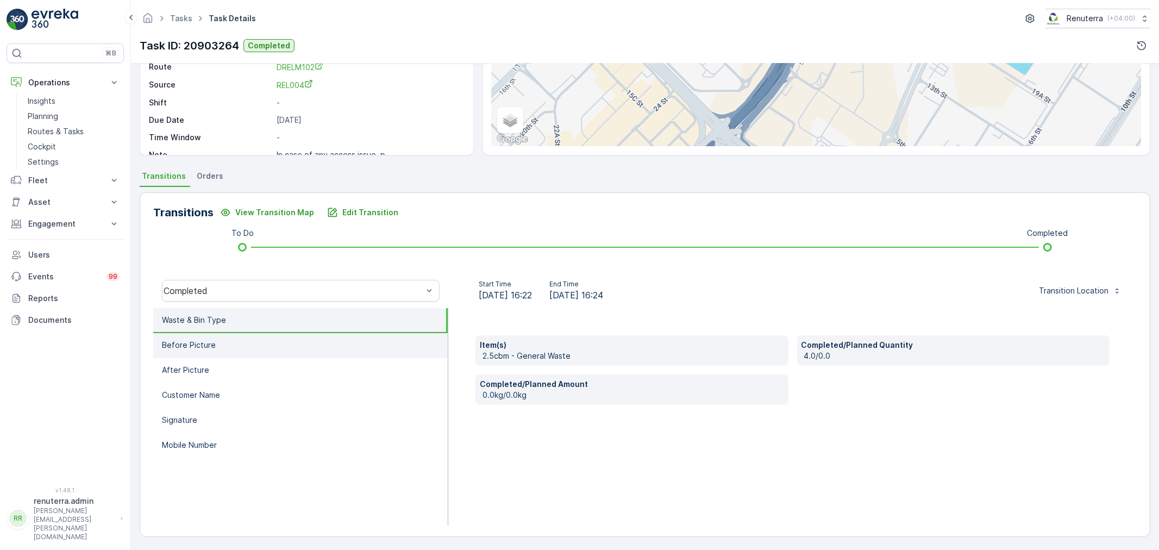
click at [198, 341] on p "Before Picture" at bounding box center [189, 344] width 54 height 11
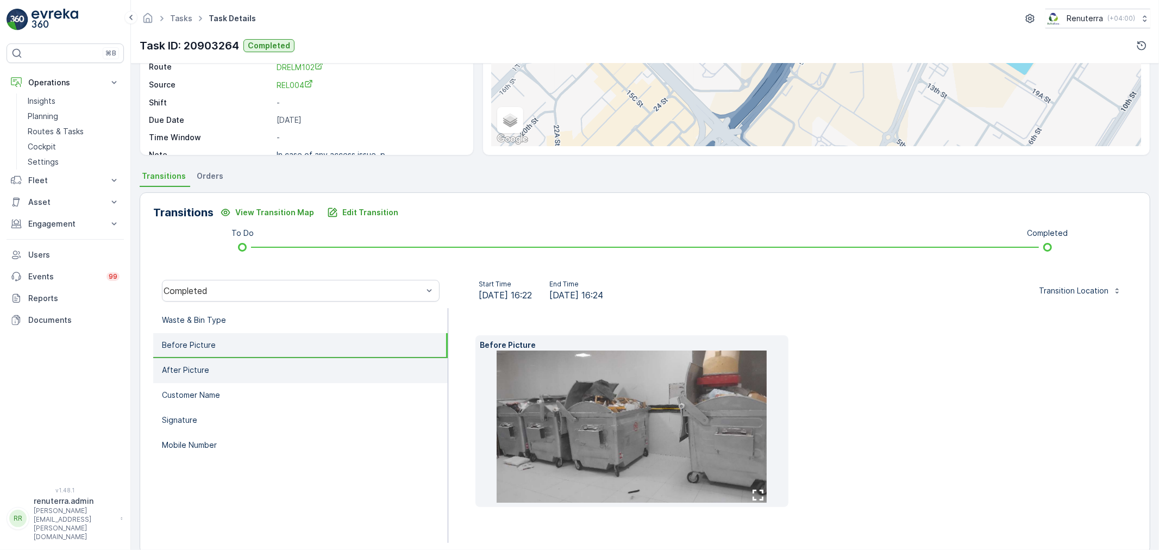
click at [210, 368] on li "After Picture" at bounding box center [300, 370] width 294 height 25
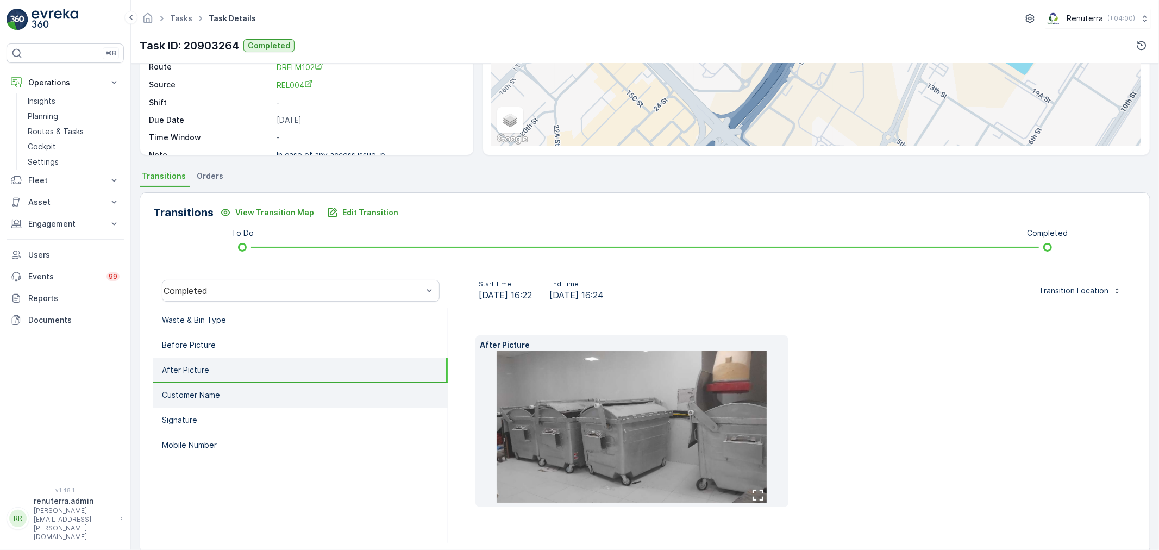
click at [215, 390] on p "Customer Name" at bounding box center [191, 394] width 58 height 11
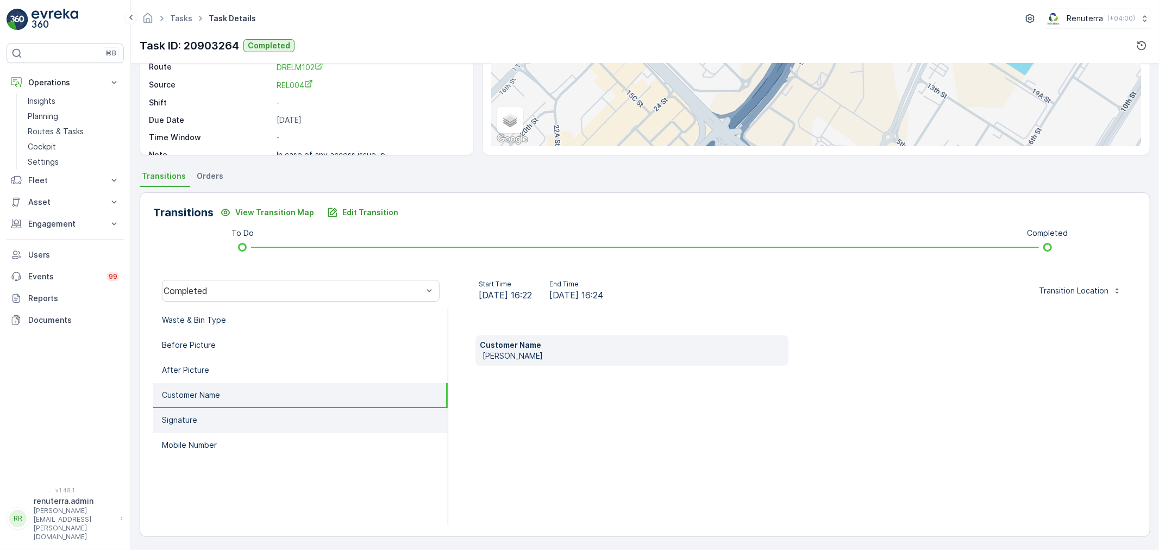
click at [218, 410] on li "Signature" at bounding box center [300, 420] width 294 height 25
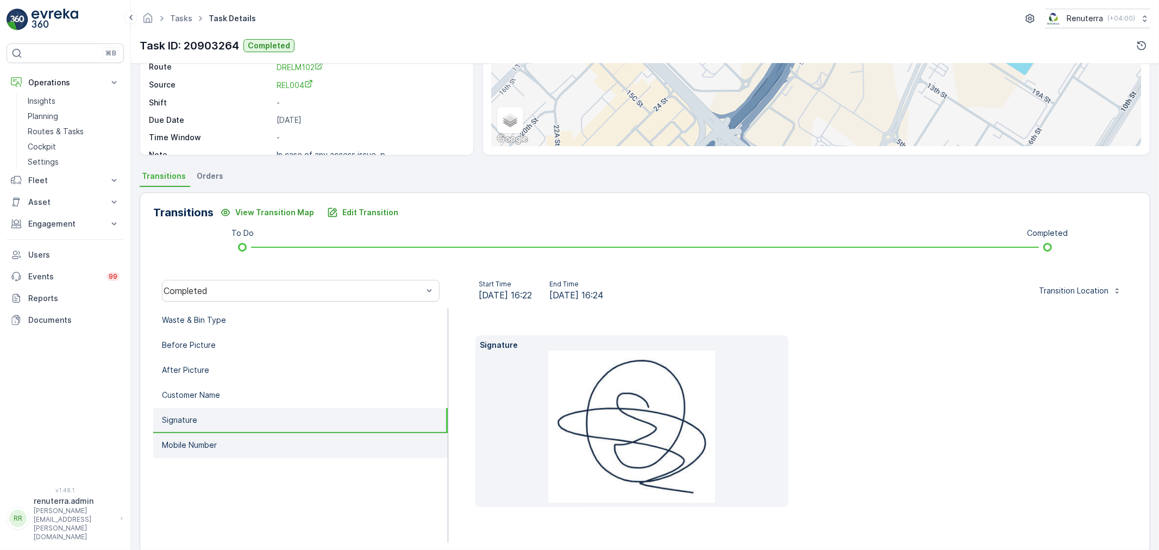
click at [221, 433] on li "Mobile Number" at bounding box center [300, 445] width 294 height 25
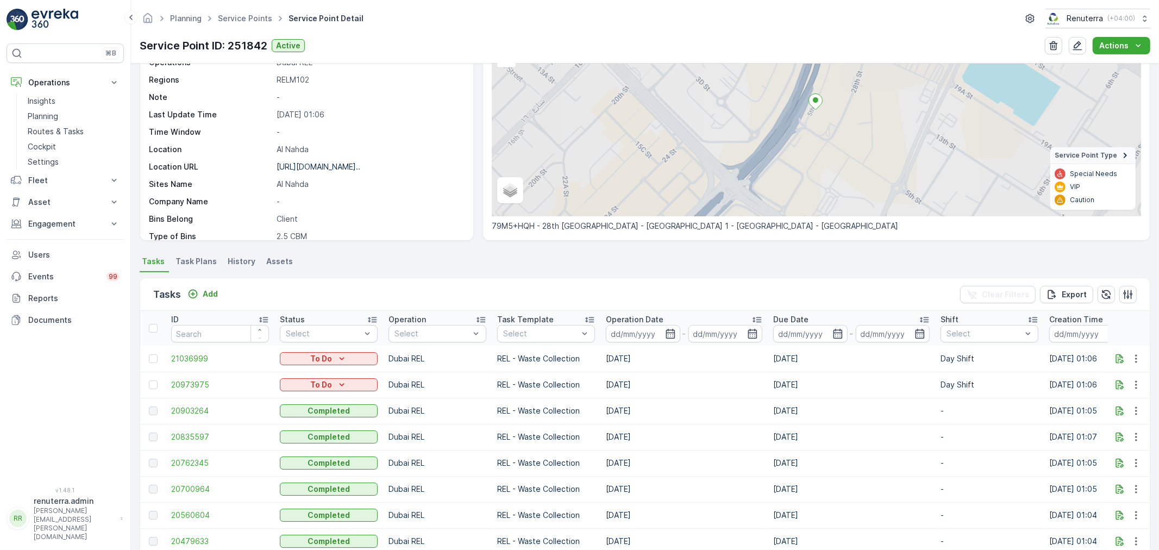
scroll to position [121, 0]
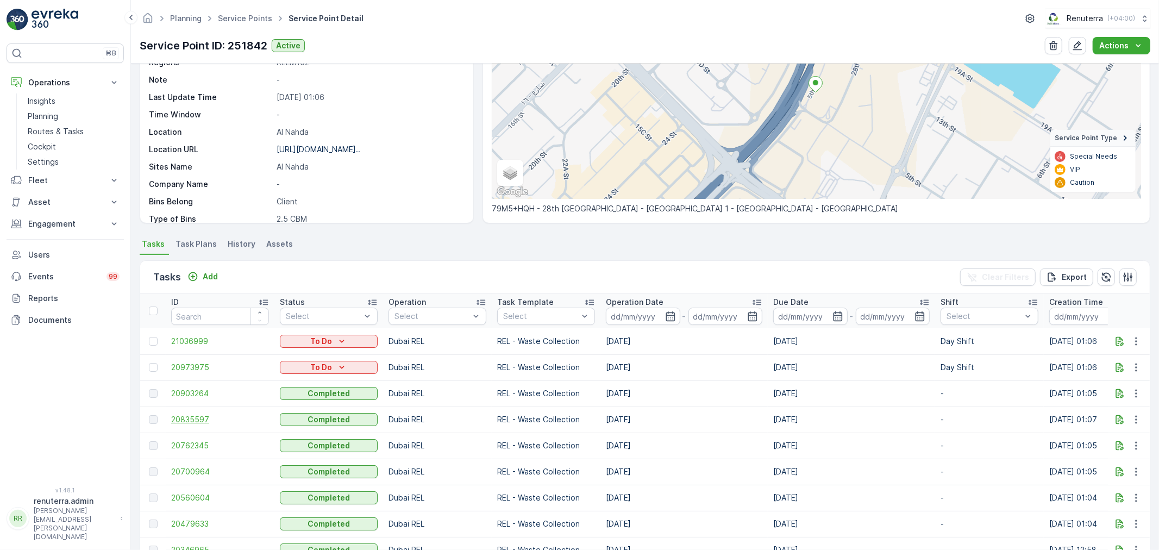
click at [200, 421] on span "20835597" at bounding box center [220, 419] width 98 height 11
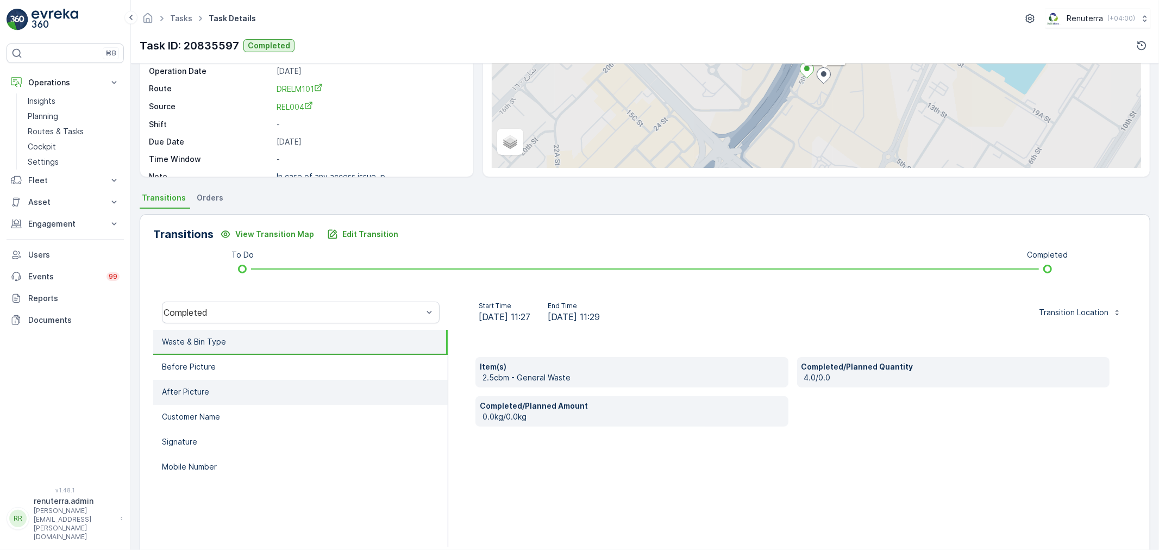
scroll to position [134, 0]
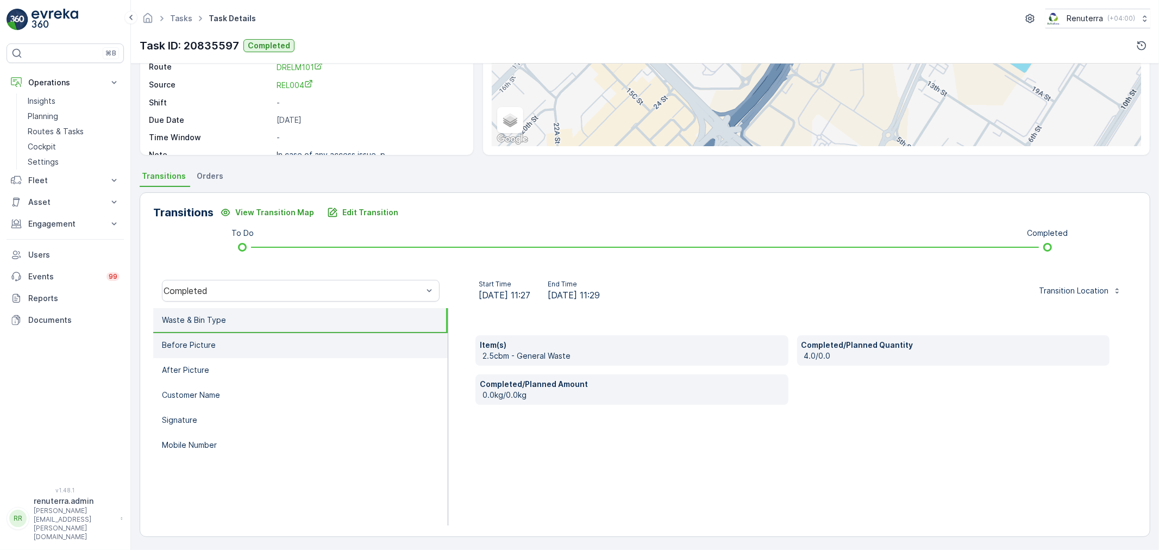
click at [206, 349] on p "Before Picture" at bounding box center [189, 344] width 54 height 11
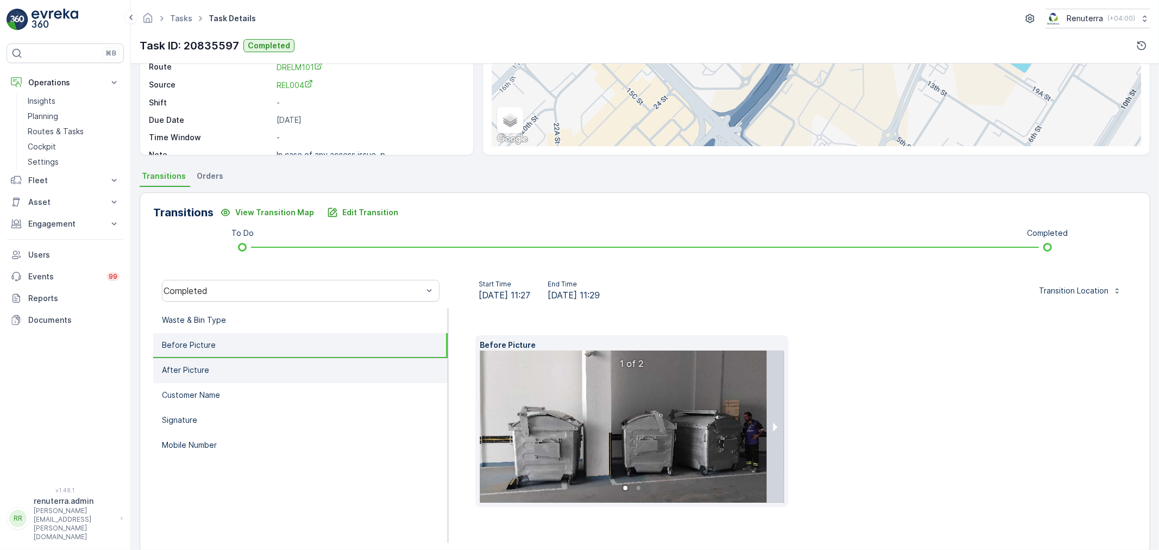
click at [212, 367] on li "After Picture" at bounding box center [300, 370] width 294 height 25
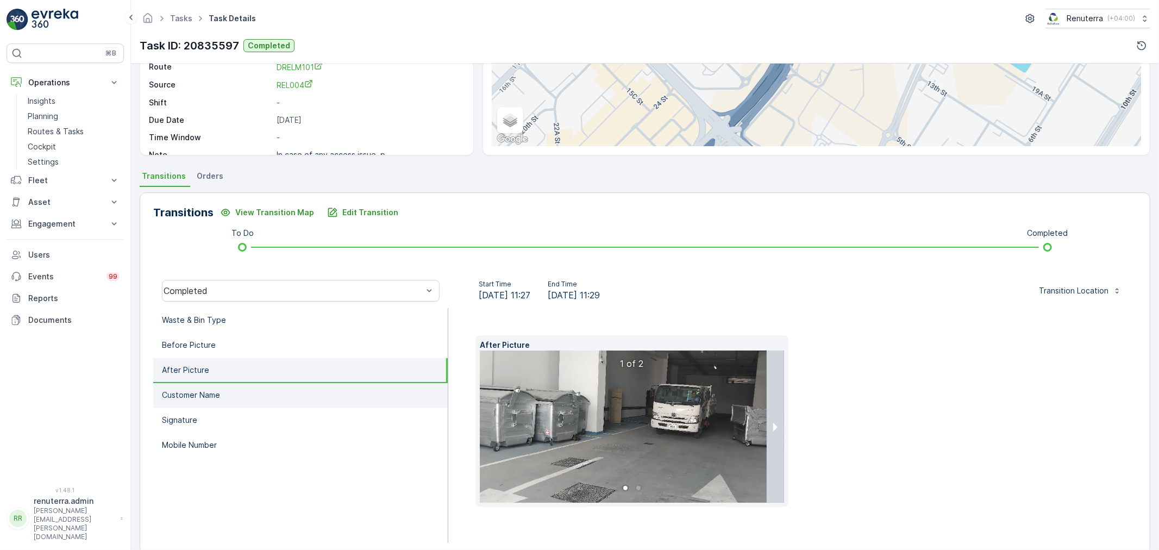
click at [213, 403] on li "Customer Name" at bounding box center [300, 395] width 294 height 25
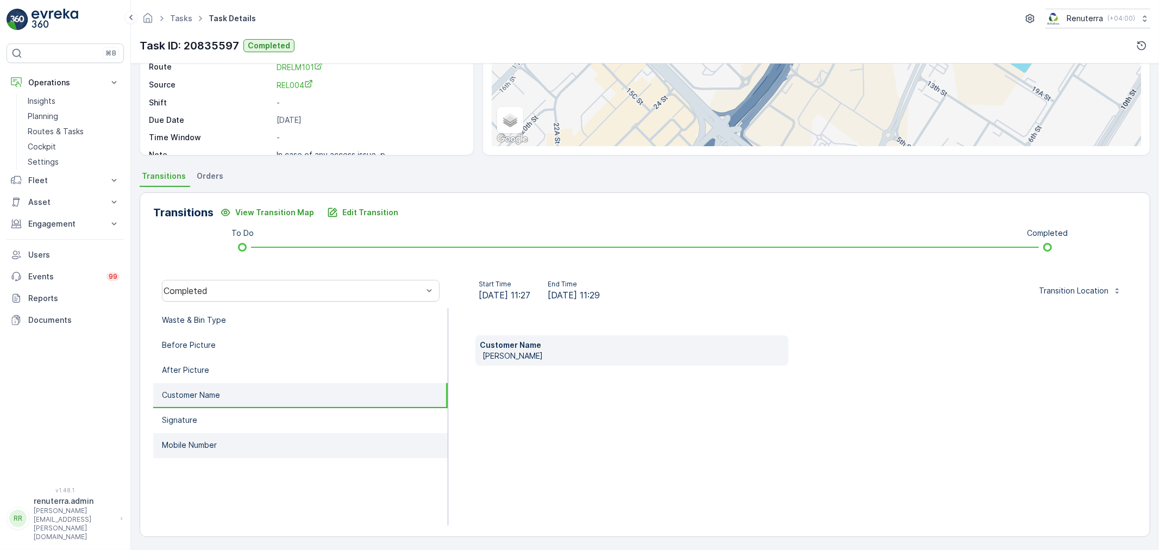
click at [212, 433] on li "Mobile Number" at bounding box center [300, 445] width 294 height 25
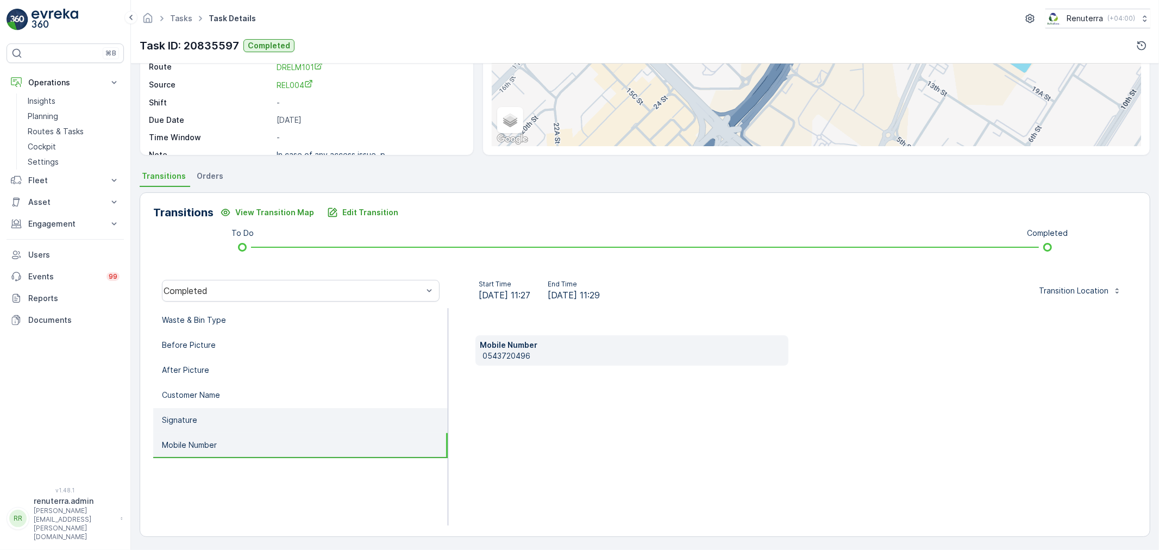
click at [212, 421] on li "Signature" at bounding box center [300, 420] width 294 height 25
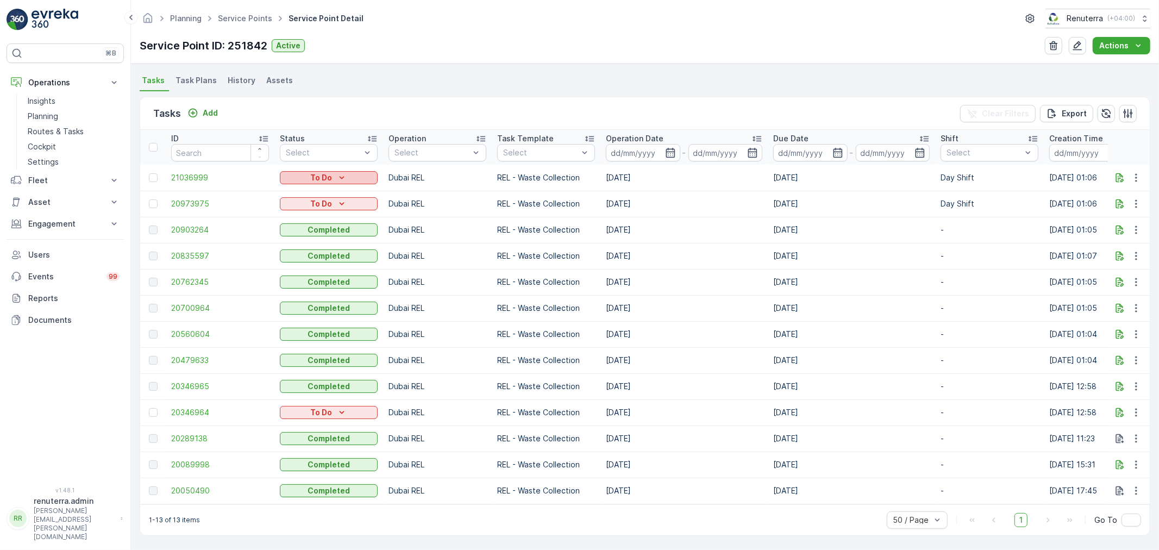
scroll to position [289, 0]
click at [204, 329] on span "20560604" at bounding box center [220, 334] width 98 height 11
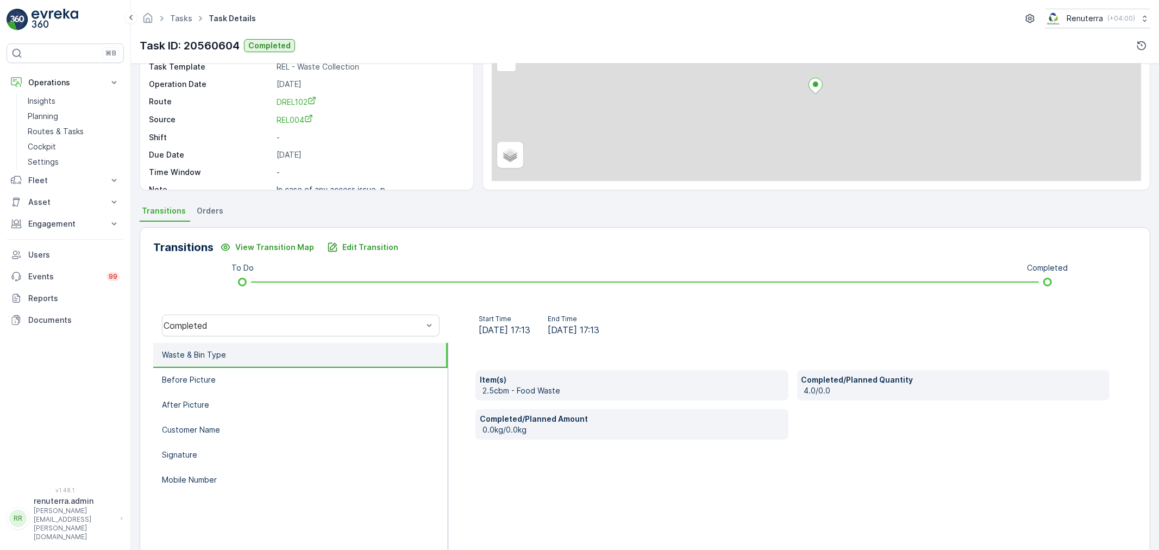
scroll to position [134, 0]
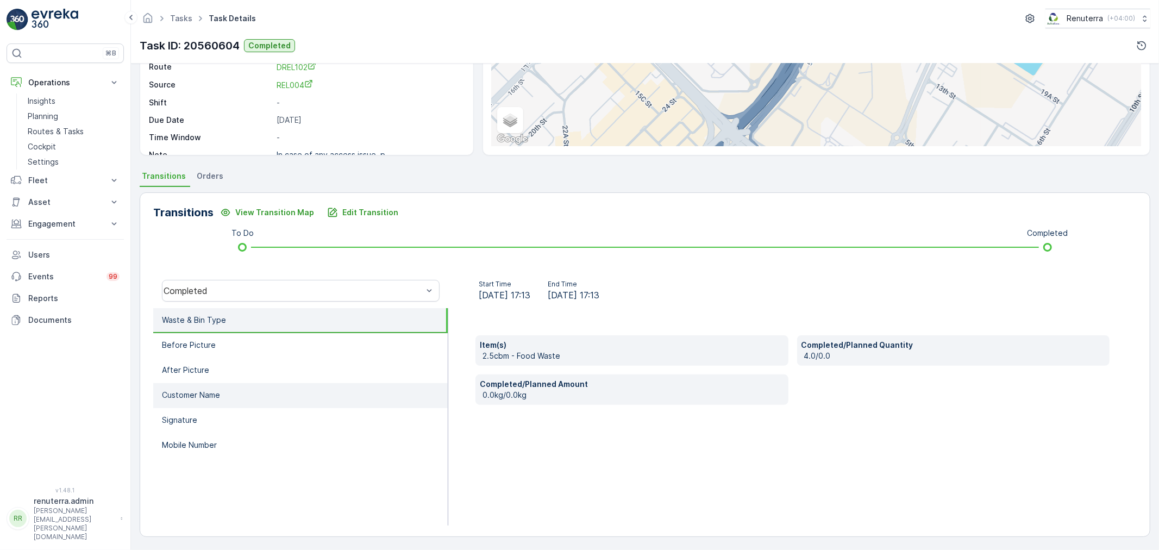
click at [205, 389] on p "Customer Name" at bounding box center [191, 394] width 58 height 11
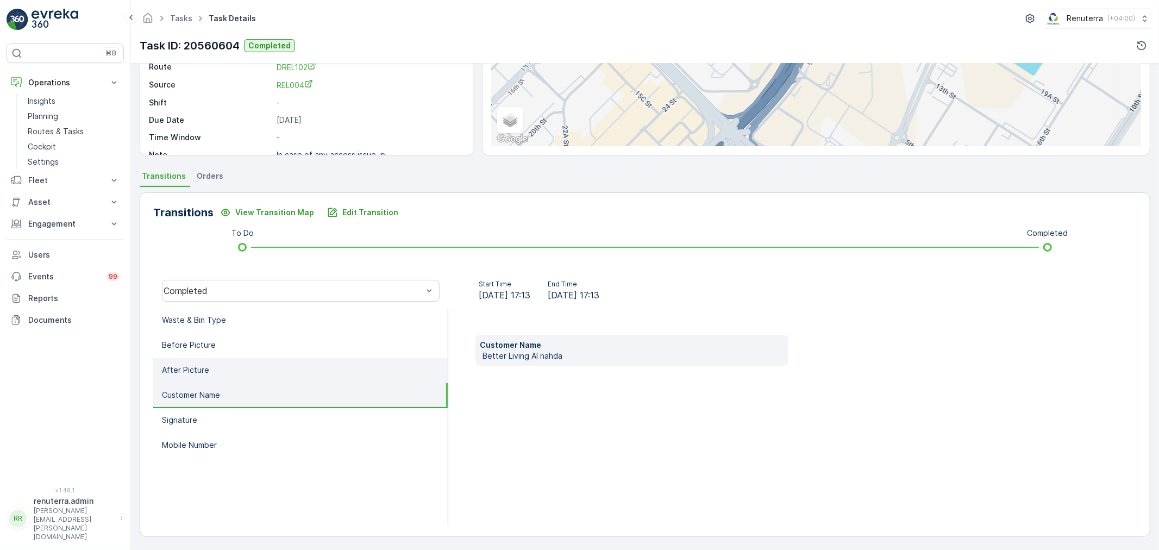
click at [213, 371] on li "After Picture" at bounding box center [300, 370] width 294 height 25
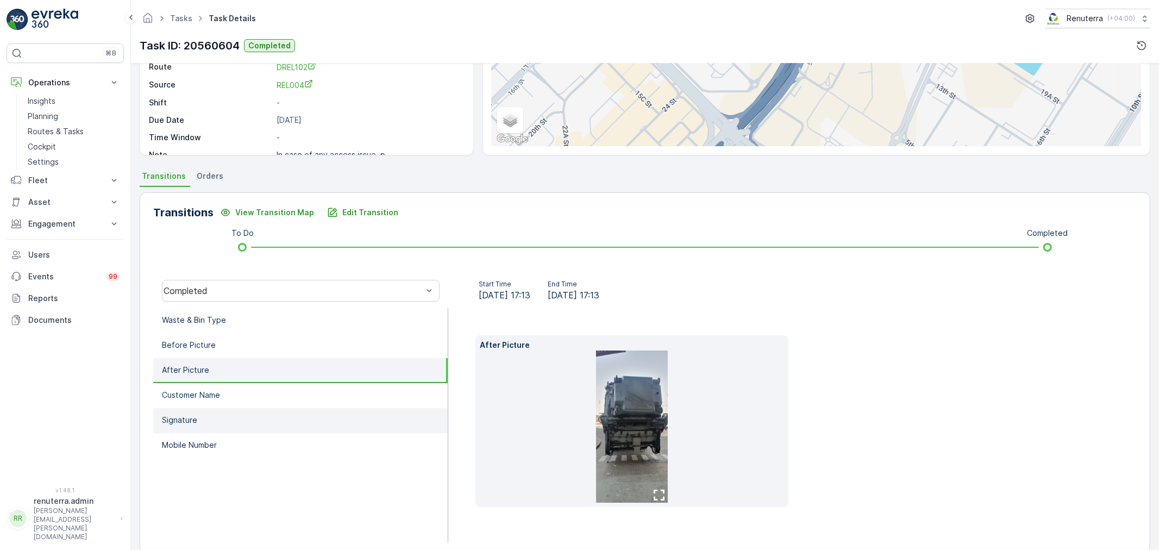
click at [211, 408] on li "Signature" at bounding box center [300, 420] width 294 height 25
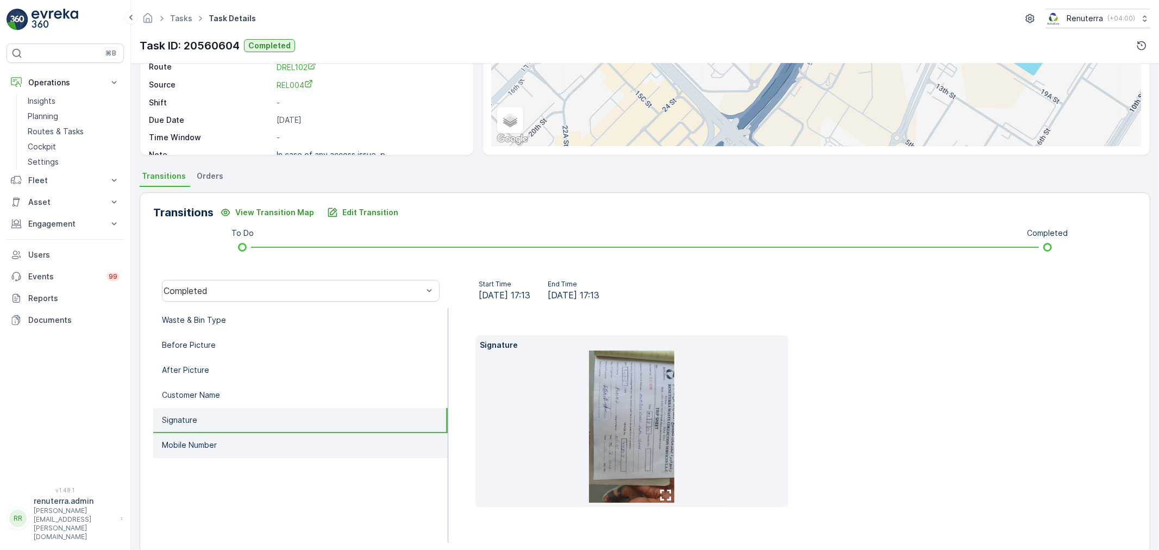
click at [213, 435] on li "Mobile Number" at bounding box center [300, 445] width 294 height 25
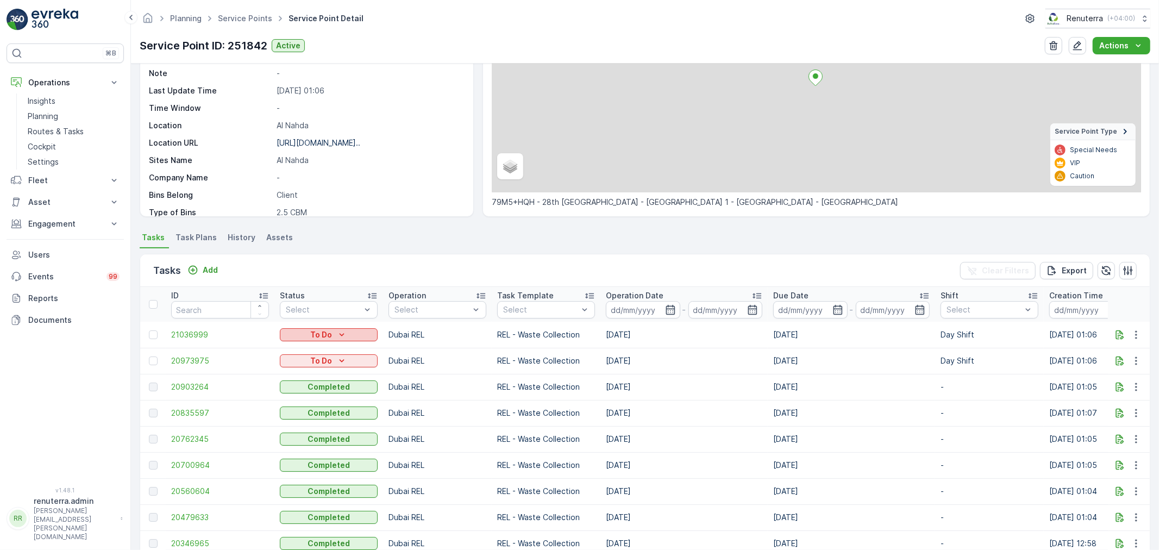
scroll to position [289, 0]
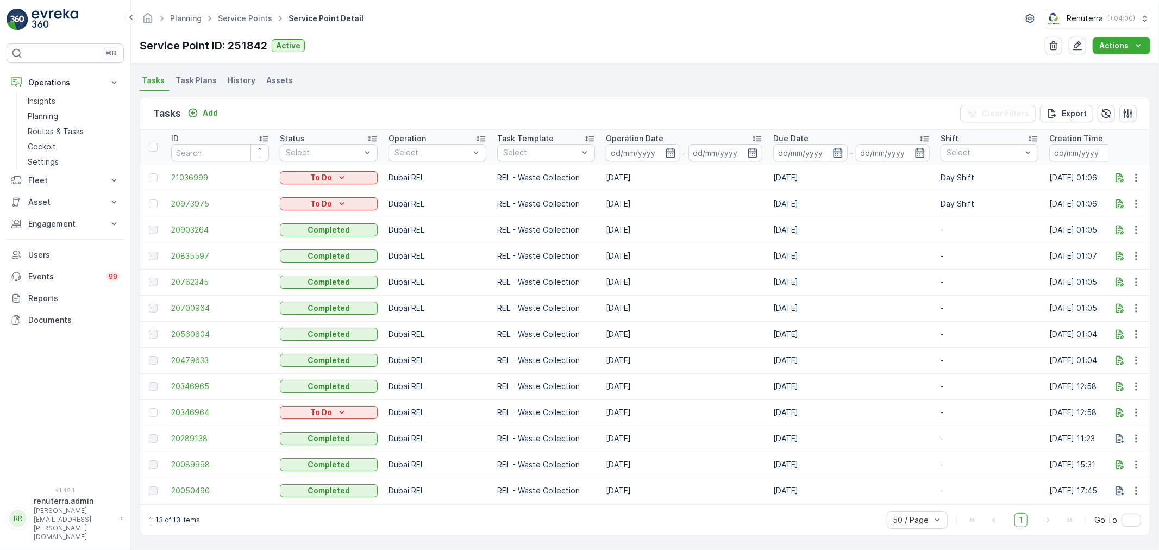
click at [191, 329] on span "20560604" at bounding box center [220, 334] width 98 height 11
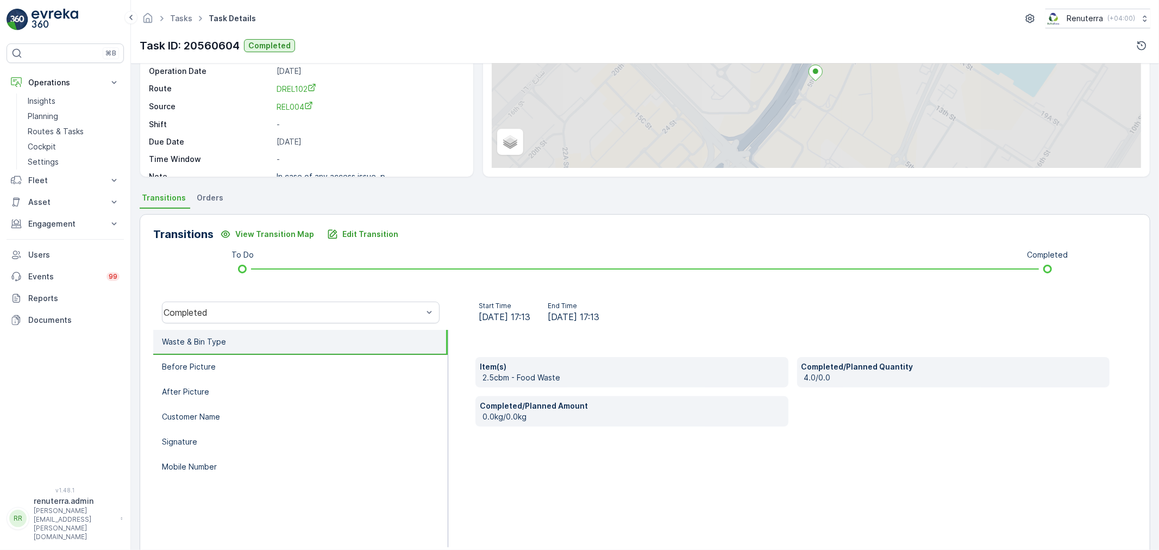
scroll to position [134, 0]
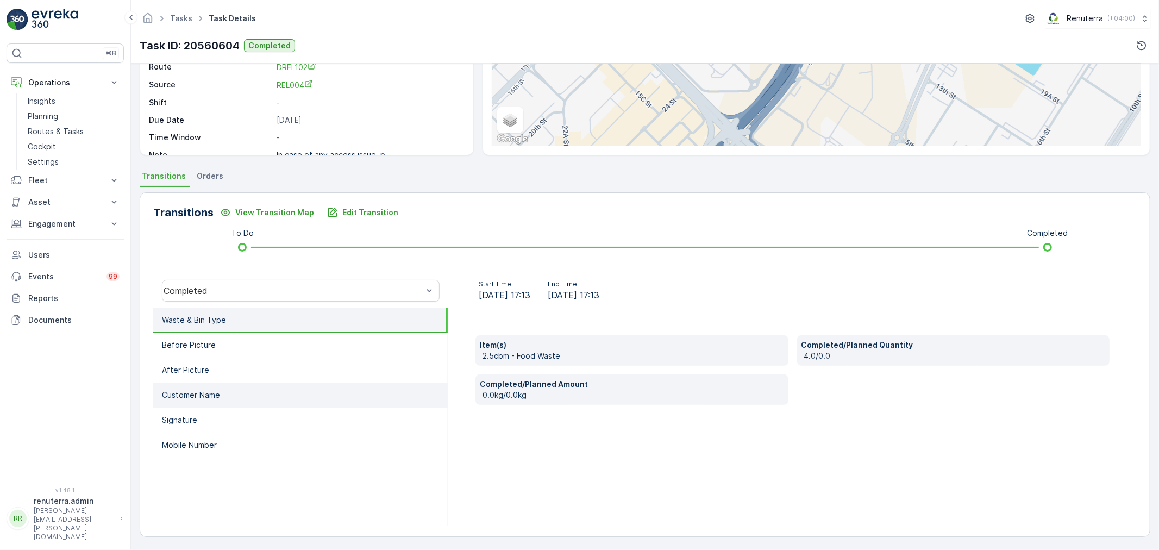
click at [222, 394] on li "Customer Name" at bounding box center [300, 395] width 294 height 25
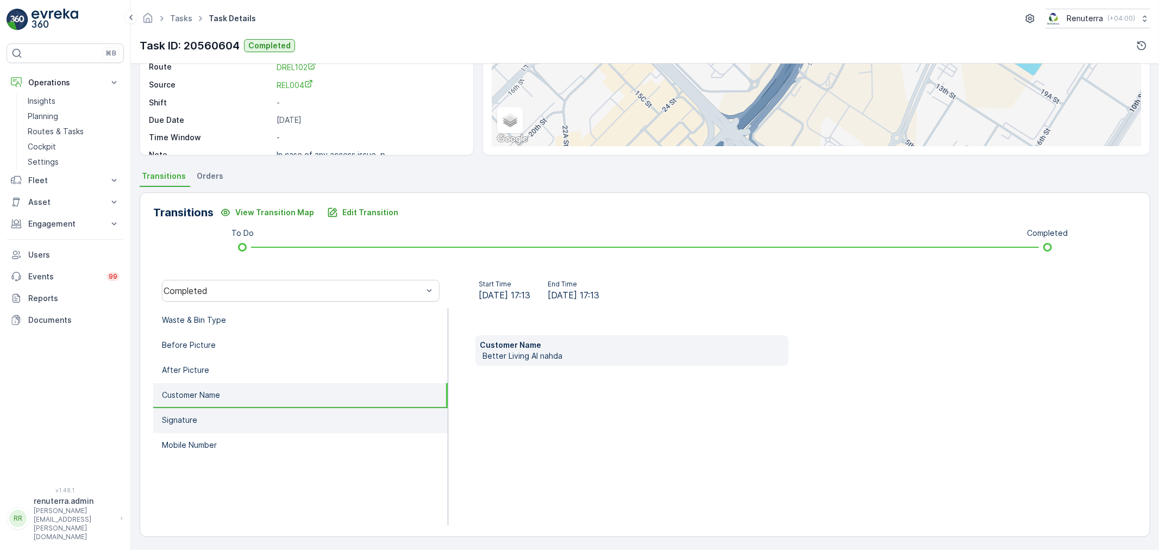
click at [222, 410] on li "Signature" at bounding box center [300, 420] width 294 height 25
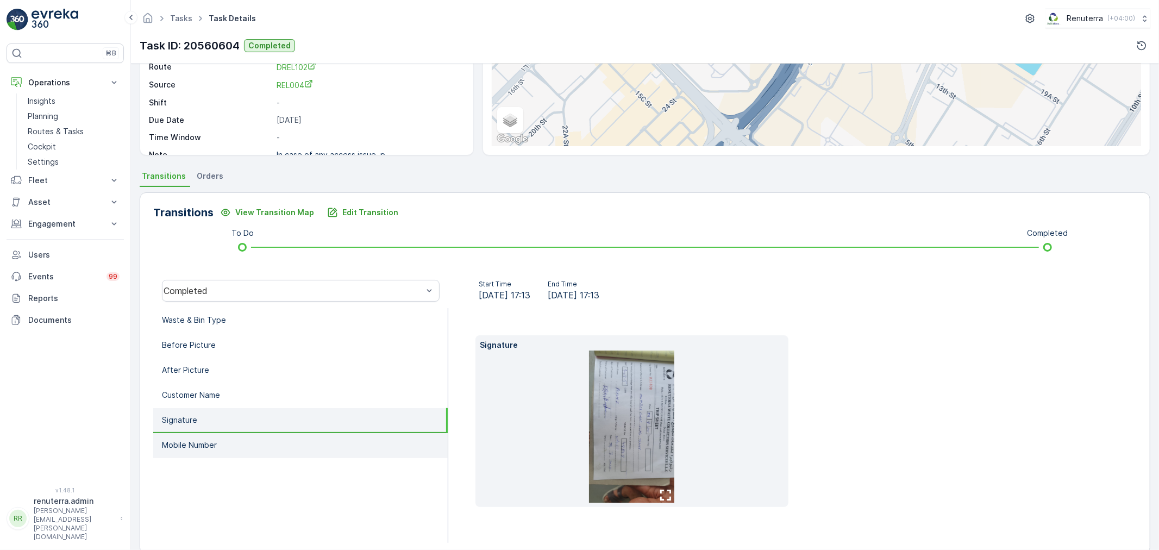
click at [225, 438] on li "Mobile Number" at bounding box center [300, 445] width 294 height 25
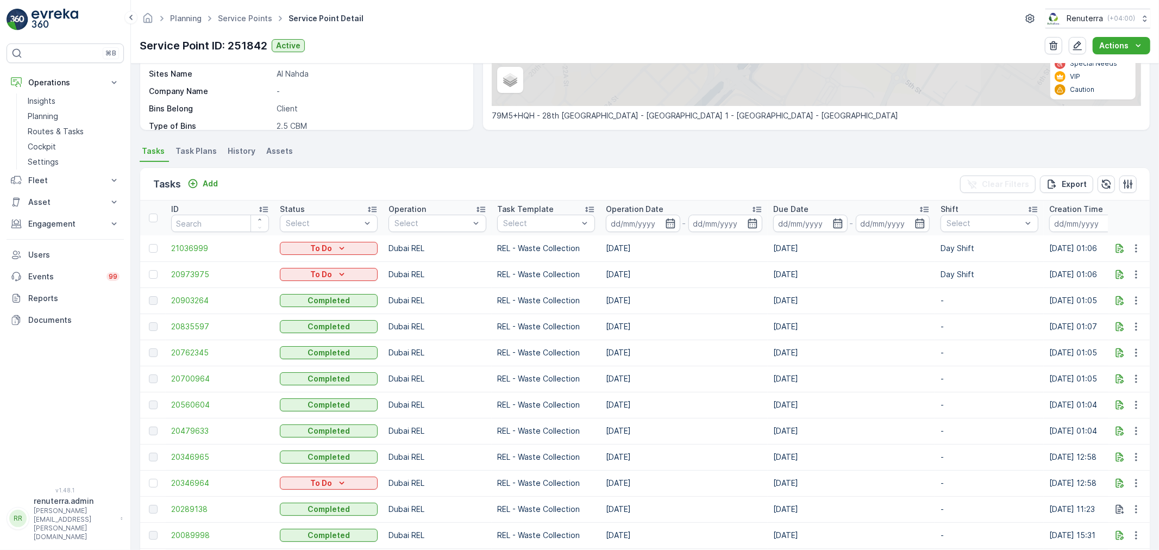
scroll to position [289, 0]
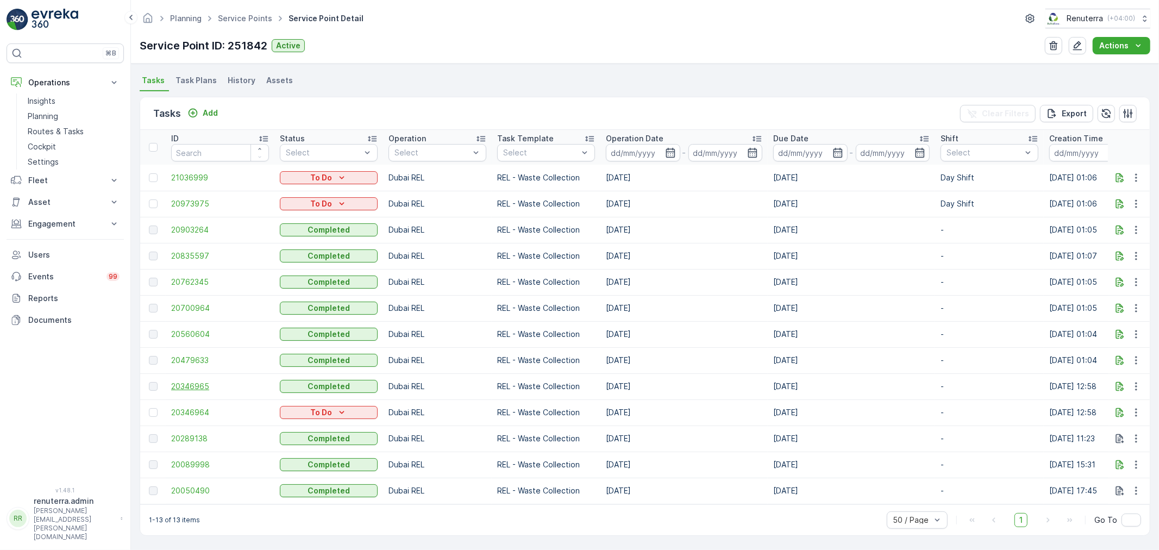
click at [209, 381] on span "20346965" at bounding box center [220, 386] width 98 height 11
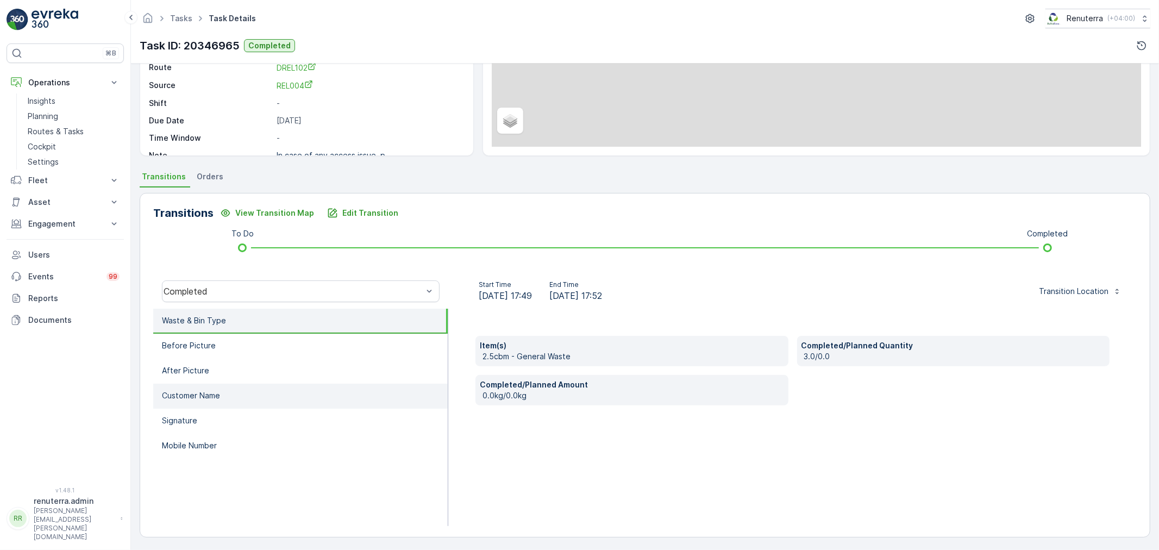
scroll to position [134, 0]
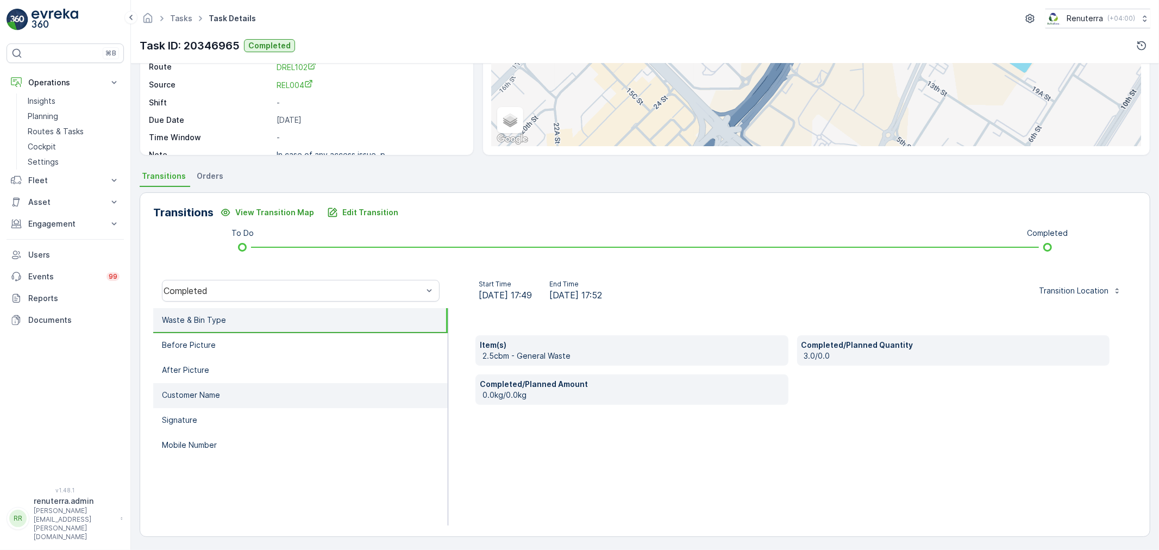
click at [212, 389] on p "Customer Name" at bounding box center [191, 394] width 58 height 11
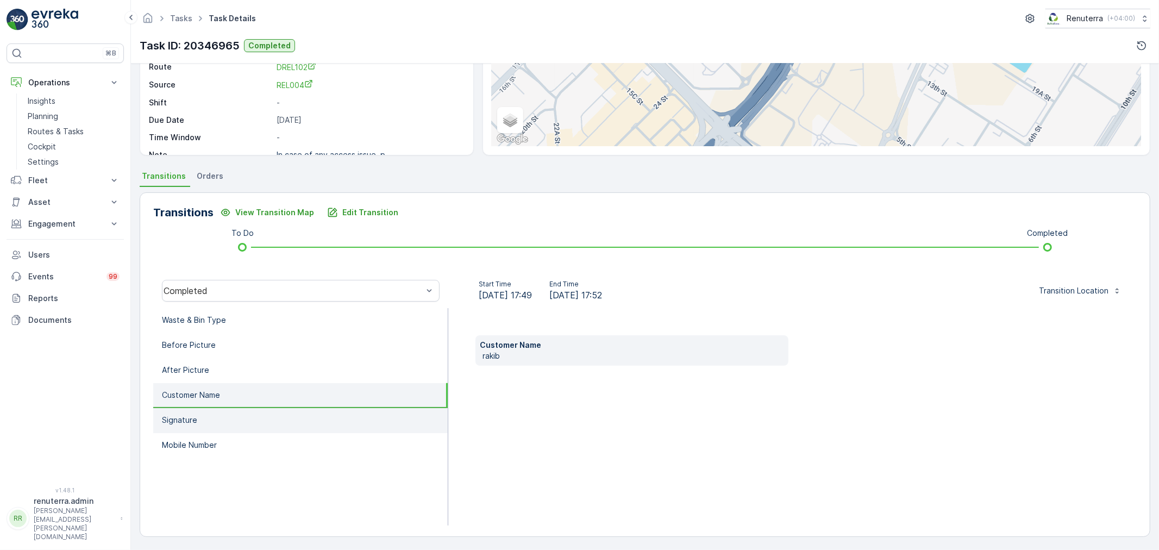
click at [212, 415] on li "Signature" at bounding box center [300, 420] width 294 height 25
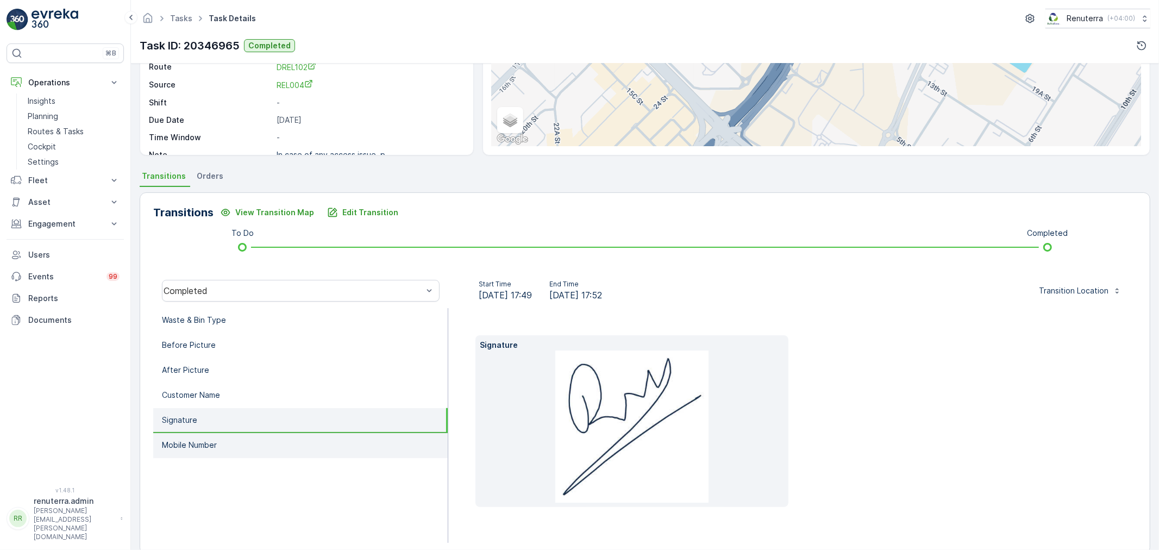
click at [216, 433] on li "Mobile Number" at bounding box center [300, 445] width 294 height 25
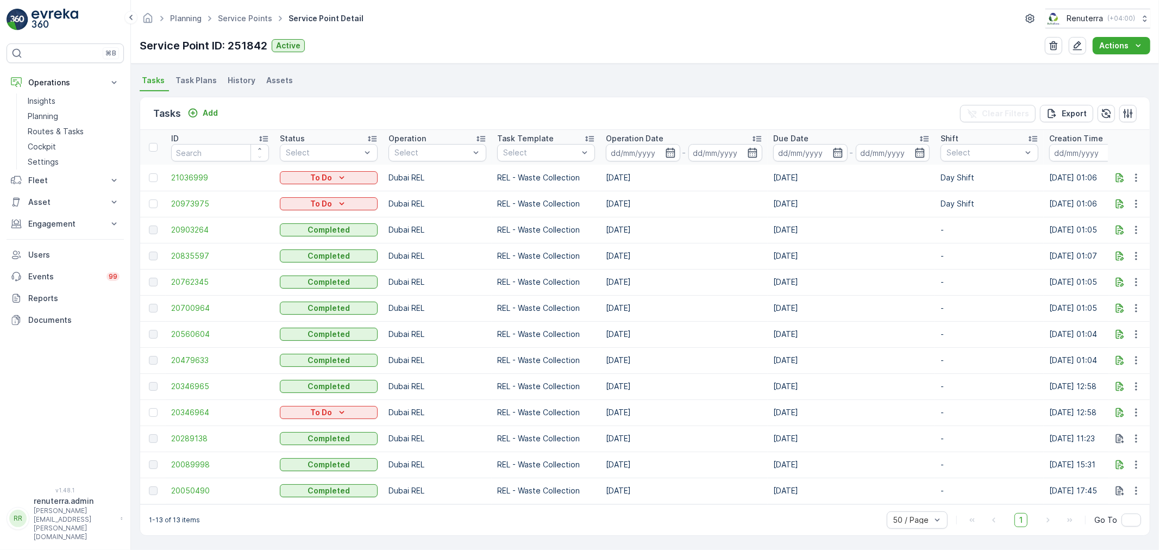
scroll to position [289, 0]
click at [198, 485] on span "20050490" at bounding box center [220, 490] width 98 height 11
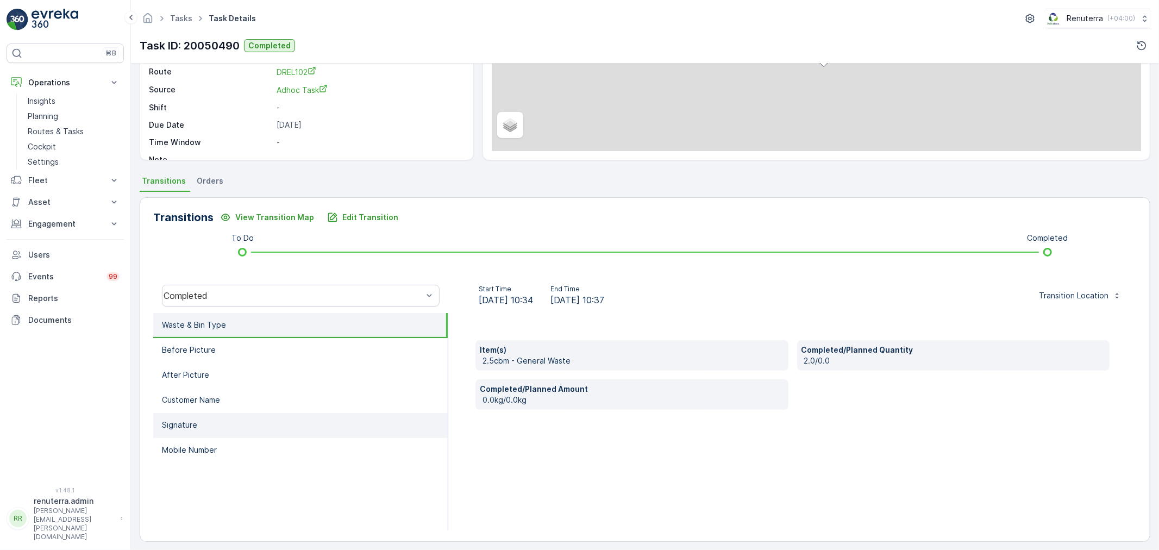
scroll to position [134, 0]
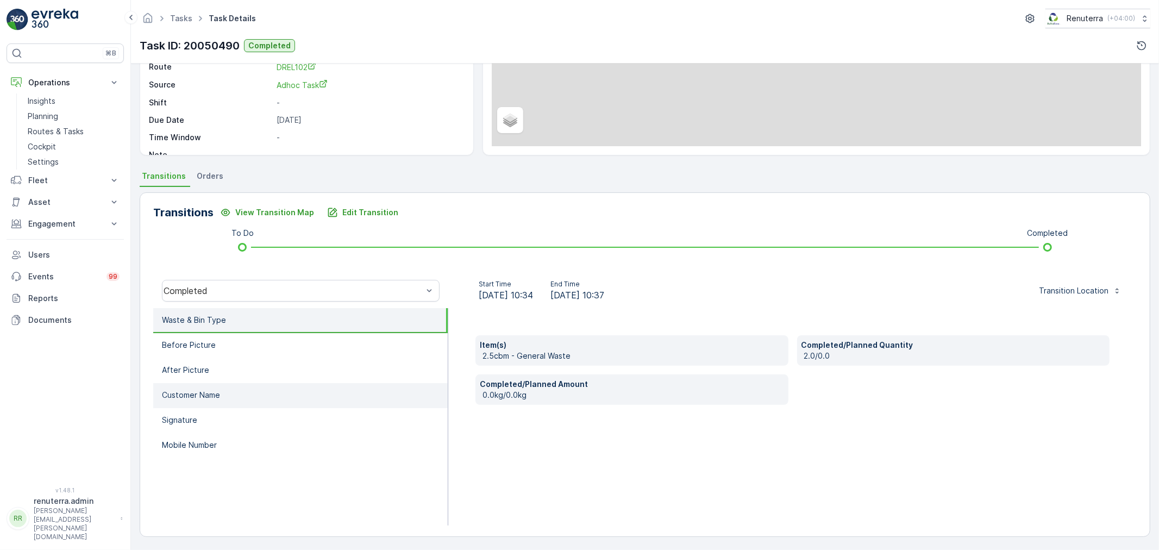
click at [203, 392] on p "Customer Name" at bounding box center [191, 394] width 58 height 11
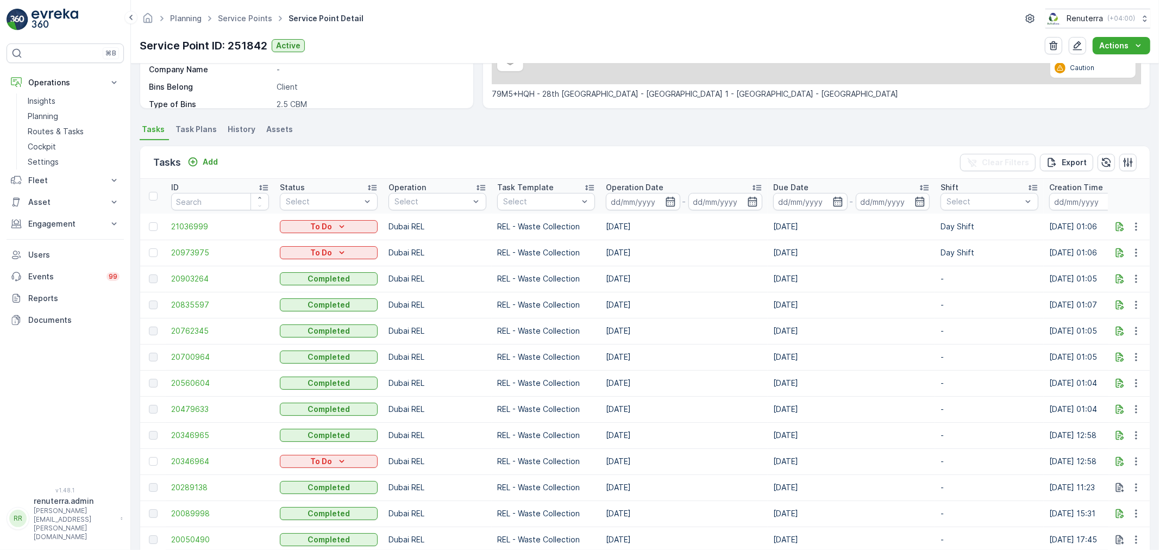
scroll to position [289, 0]
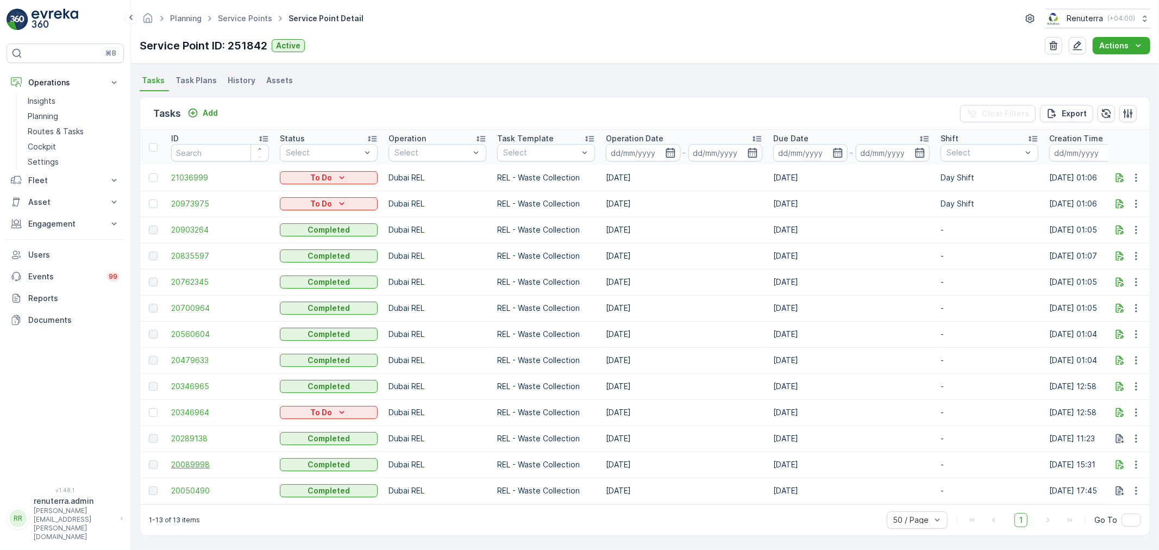
click at [202, 459] on span "20089998" at bounding box center [220, 464] width 98 height 11
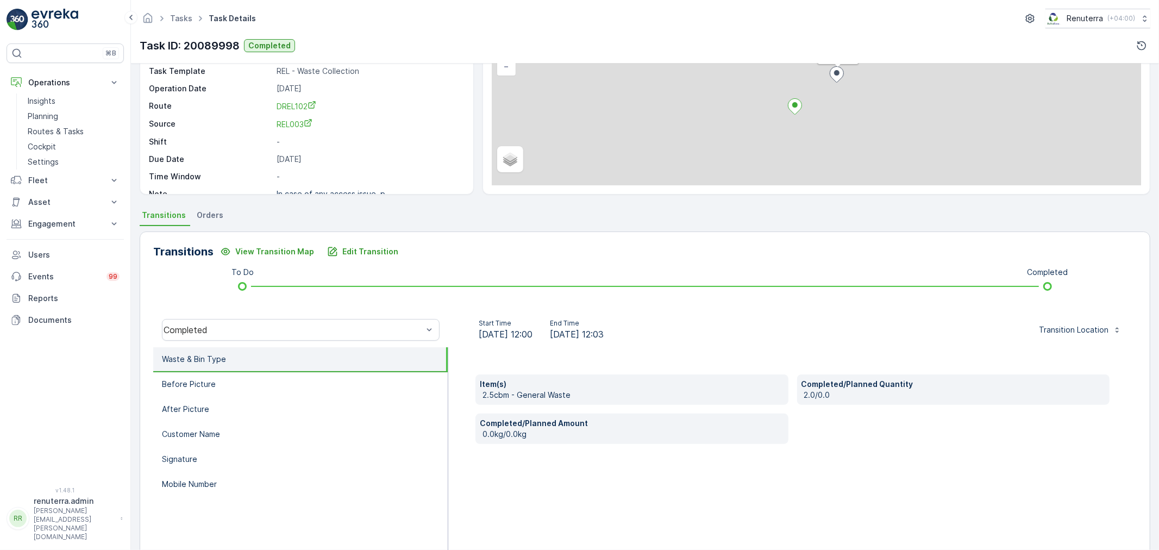
scroll to position [134, 0]
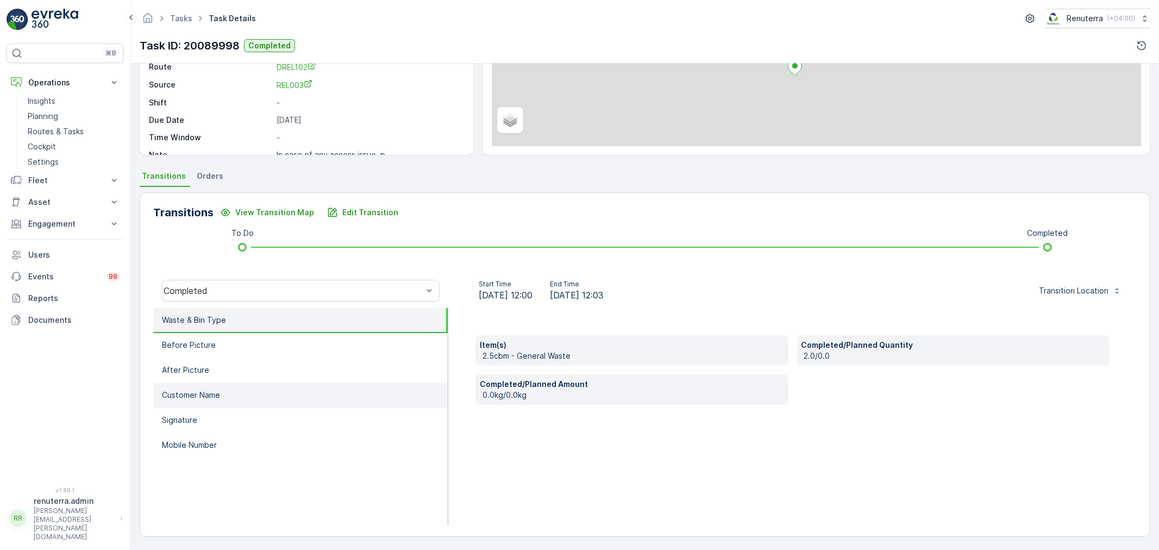
click at [203, 399] on li "Customer Name" at bounding box center [300, 395] width 294 height 25
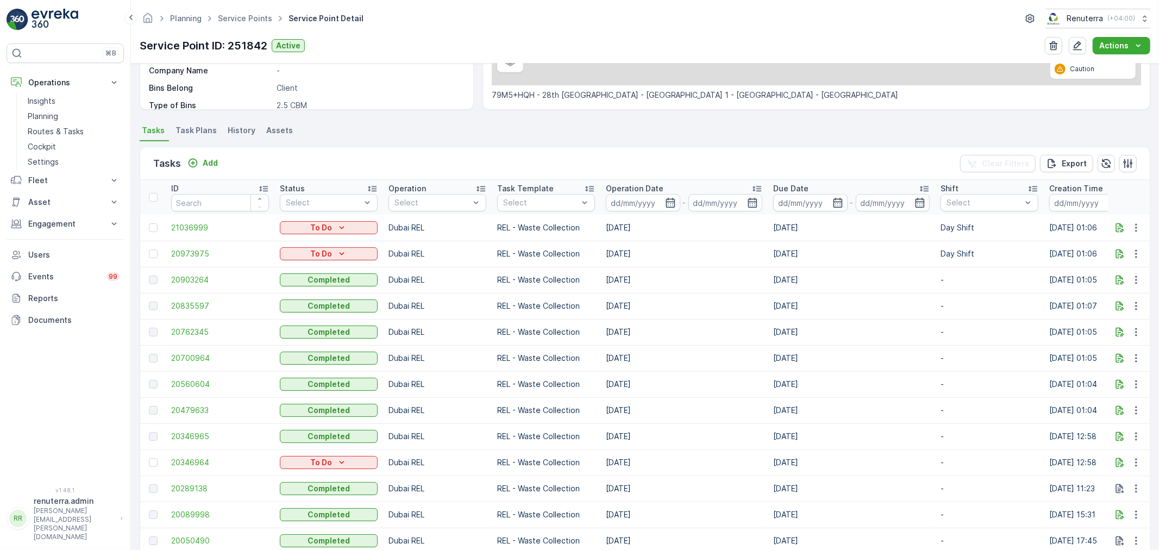
scroll to position [229, 0]
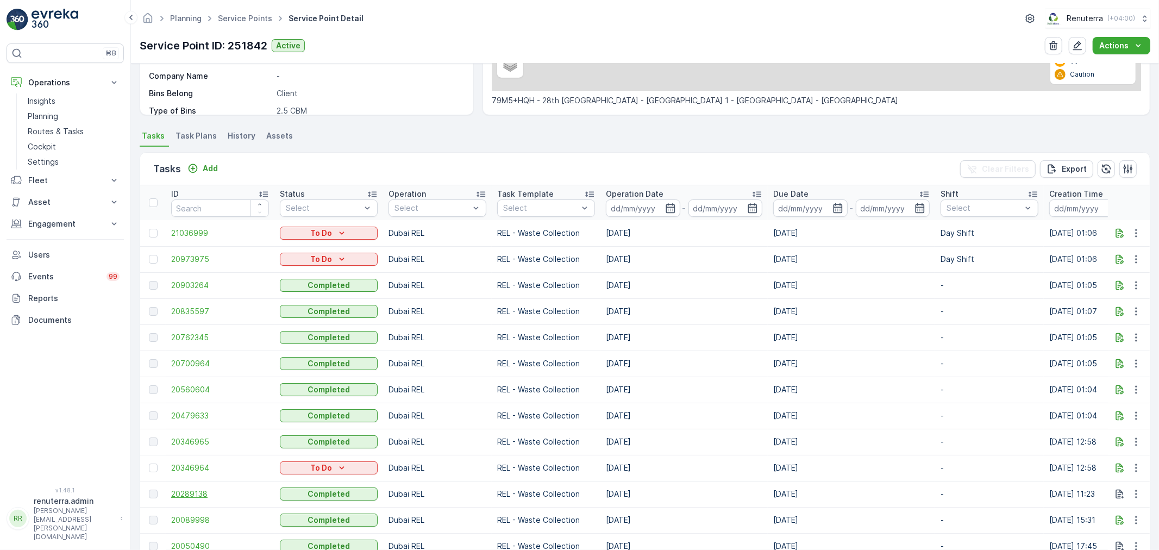
click at [205, 489] on span "20289138" at bounding box center [220, 493] width 98 height 11
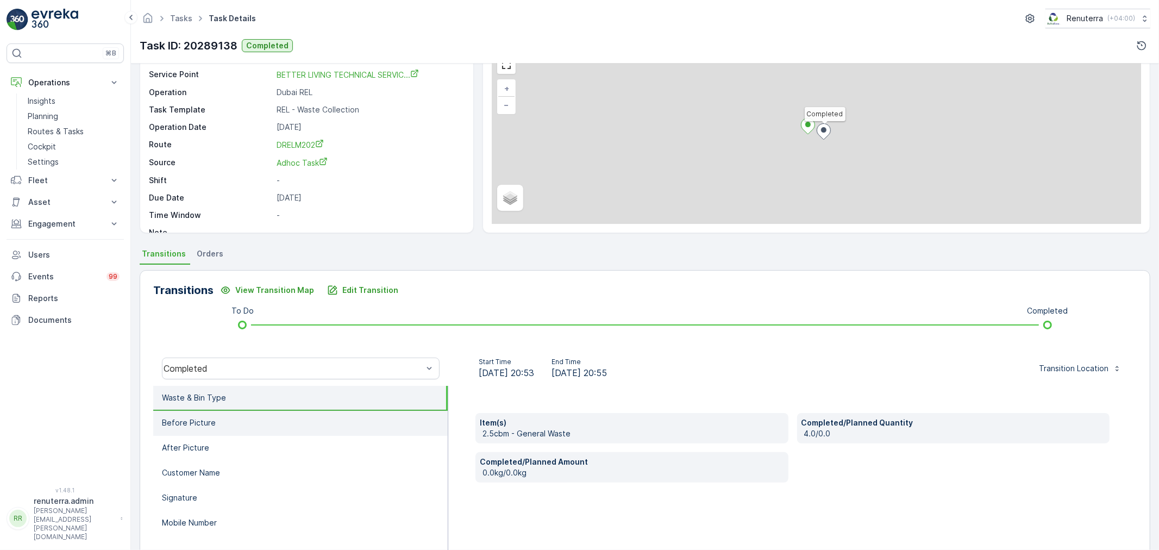
scroll to position [134, 0]
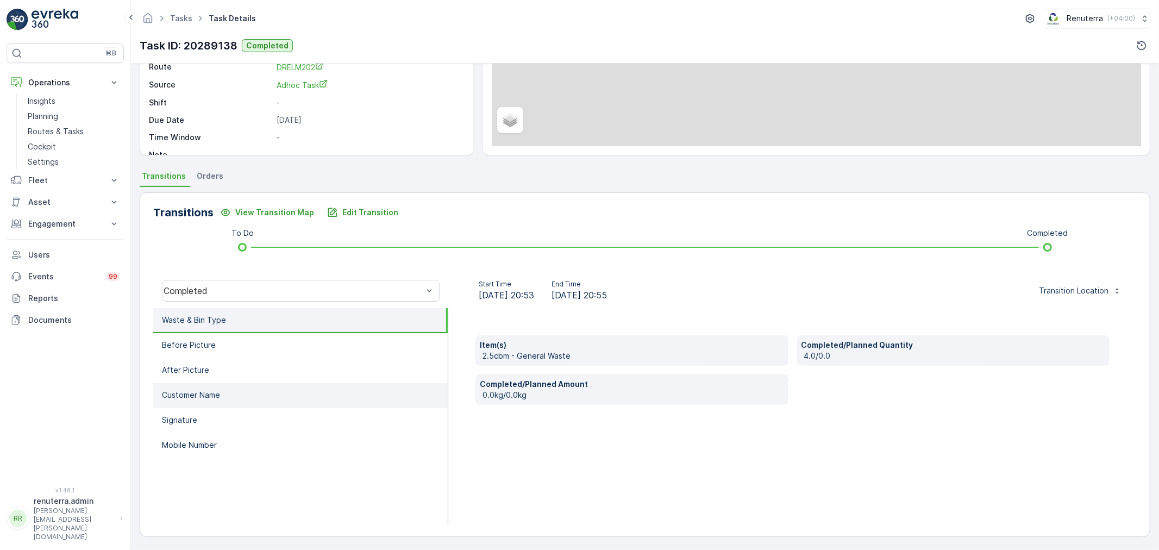
click at [210, 389] on p "Customer Name" at bounding box center [191, 394] width 58 height 11
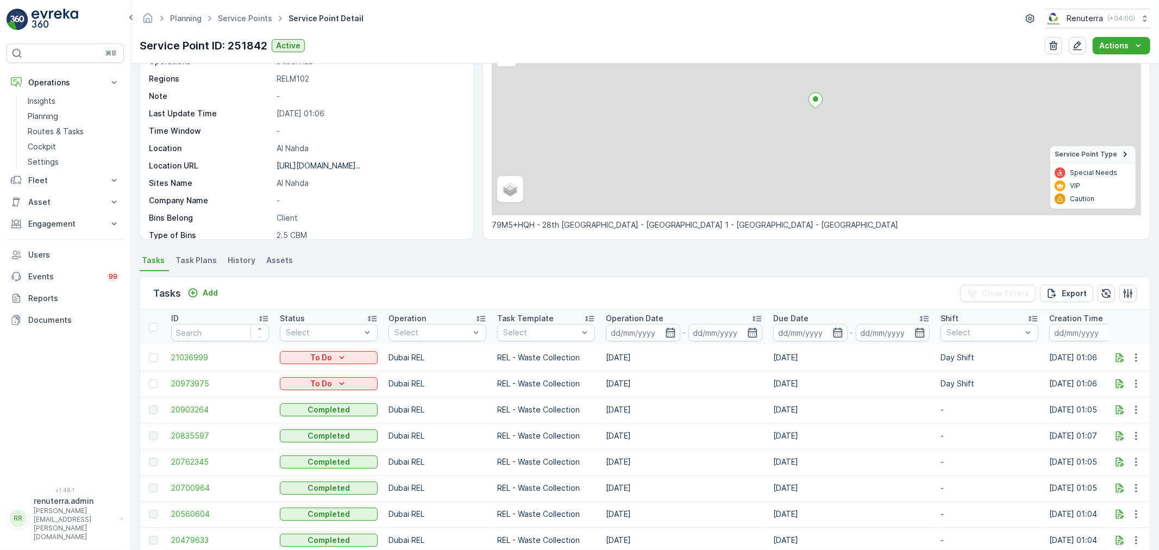
scroll to position [121, 0]
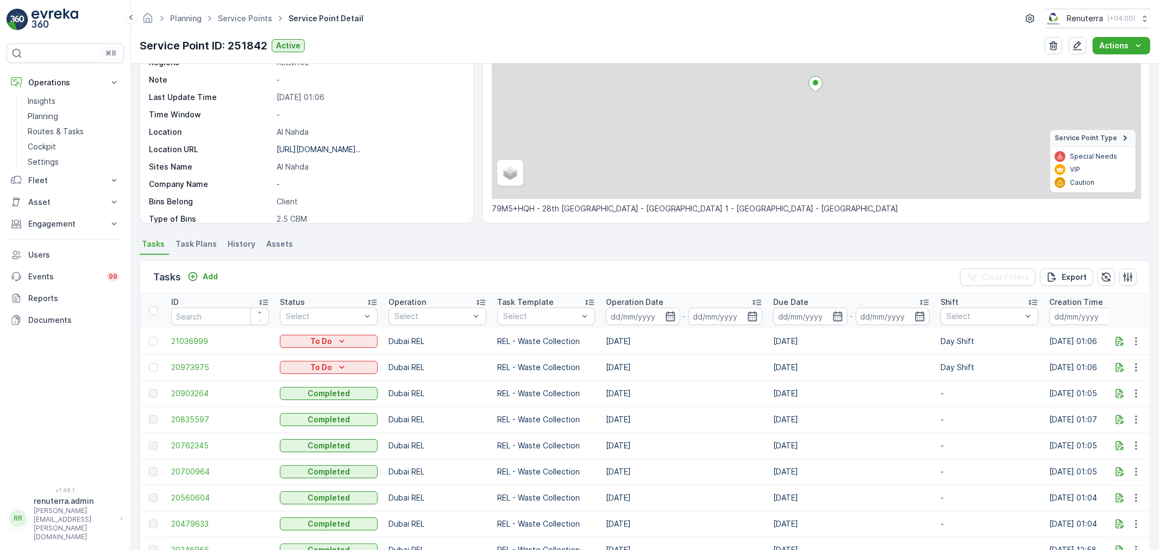
click at [194, 386] on td "20903264" at bounding box center [220, 393] width 109 height 26
click at [198, 394] on span "20903264" at bounding box center [220, 393] width 98 height 11
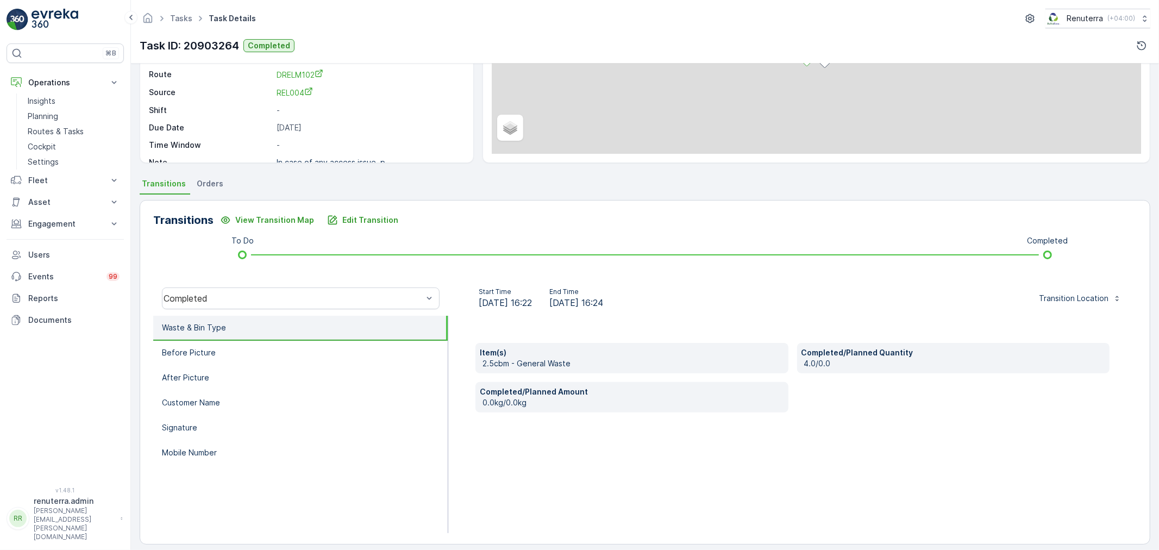
scroll to position [134, 0]
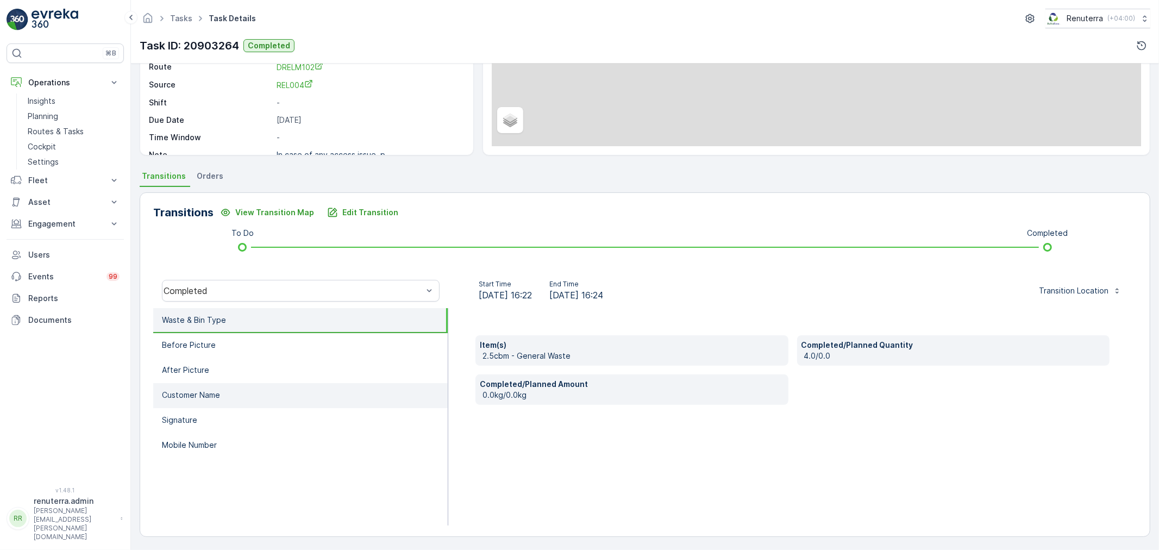
click at [199, 389] on p "Customer Name" at bounding box center [191, 394] width 58 height 11
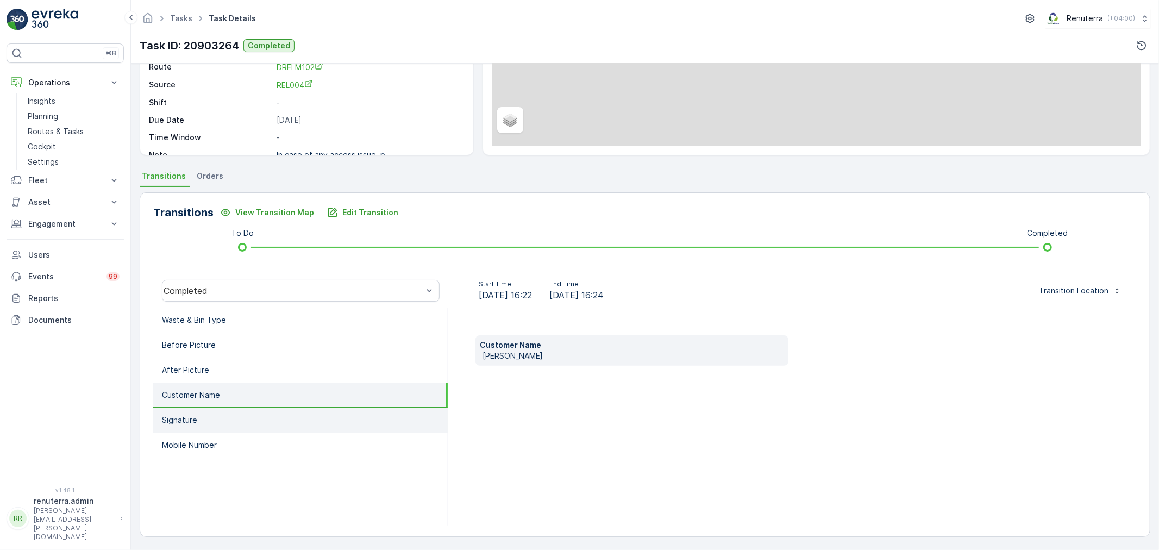
click at [206, 410] on li "Signature" at bounding box center [300, 420] width 294 height 25
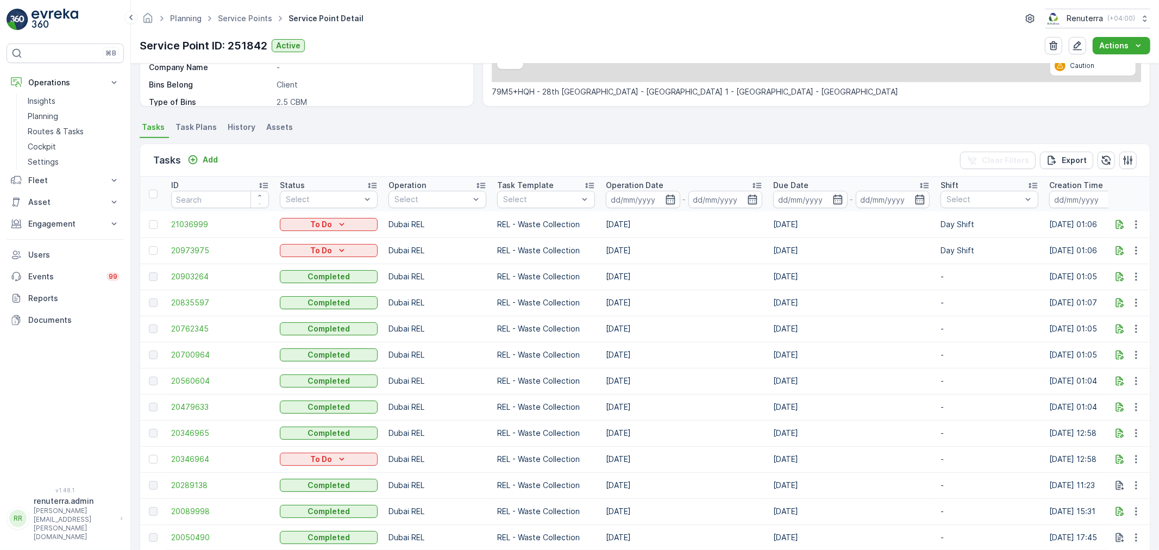
scroll to position [241, 0]
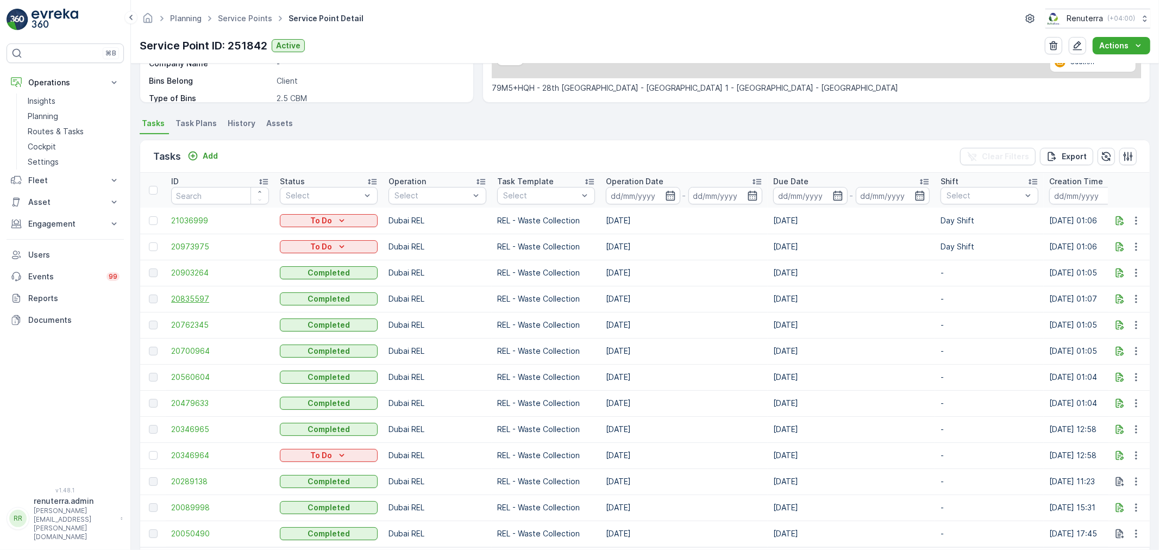
click at [186, 297] on span "20835597" at bounding box center [220, 298] width 98 height 11
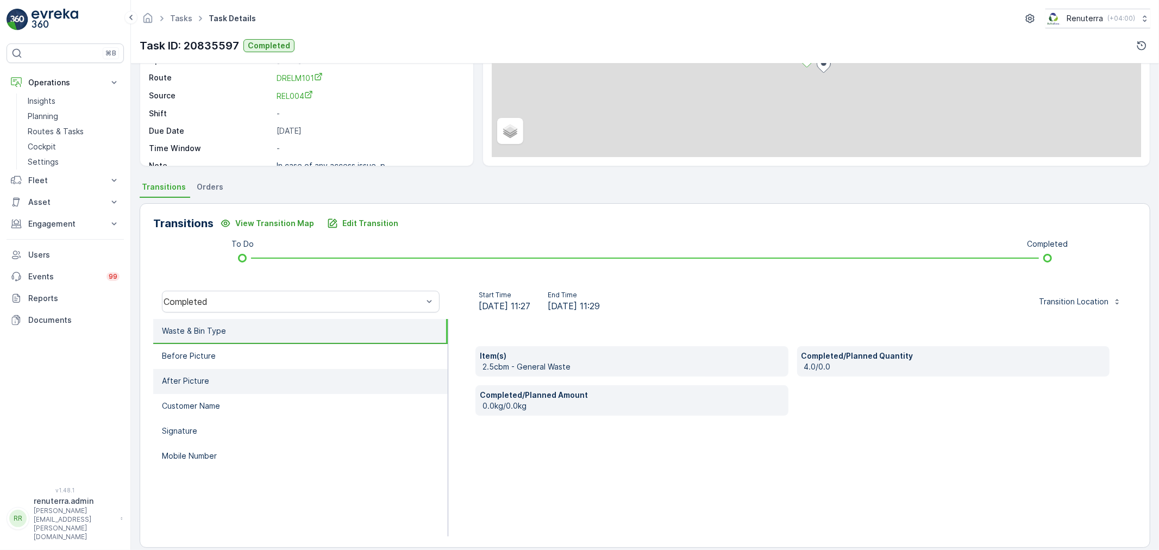
scroll to position [134, 0]
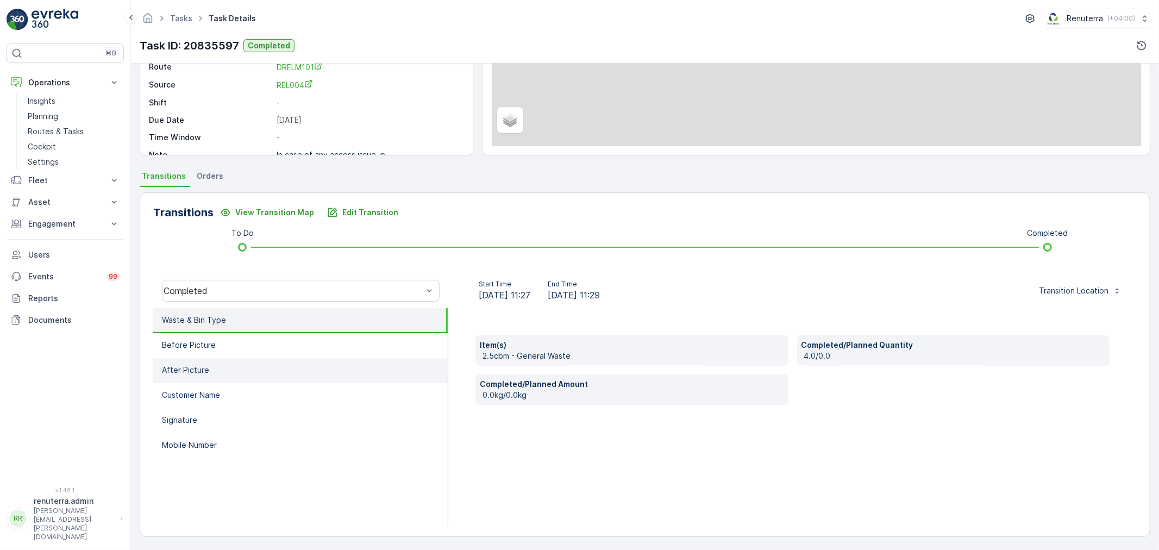
click at [213, 375] on li "After Picture" at bounding box center [300, 370] width 294 height 25
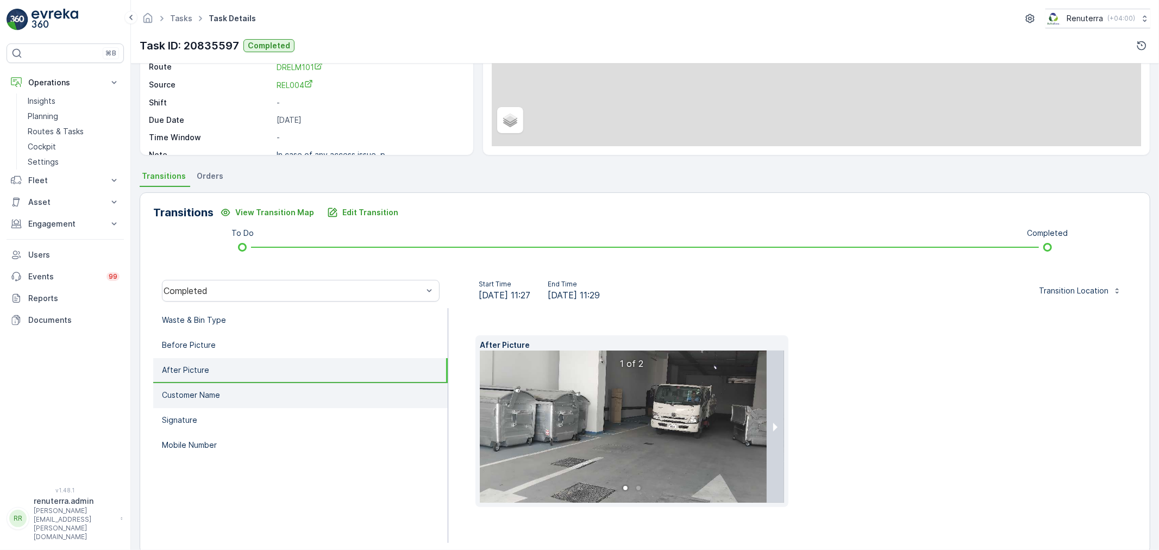
click at [213, 389] on p "Customer Name" at bounding box center [191, 394] width 58 height 11
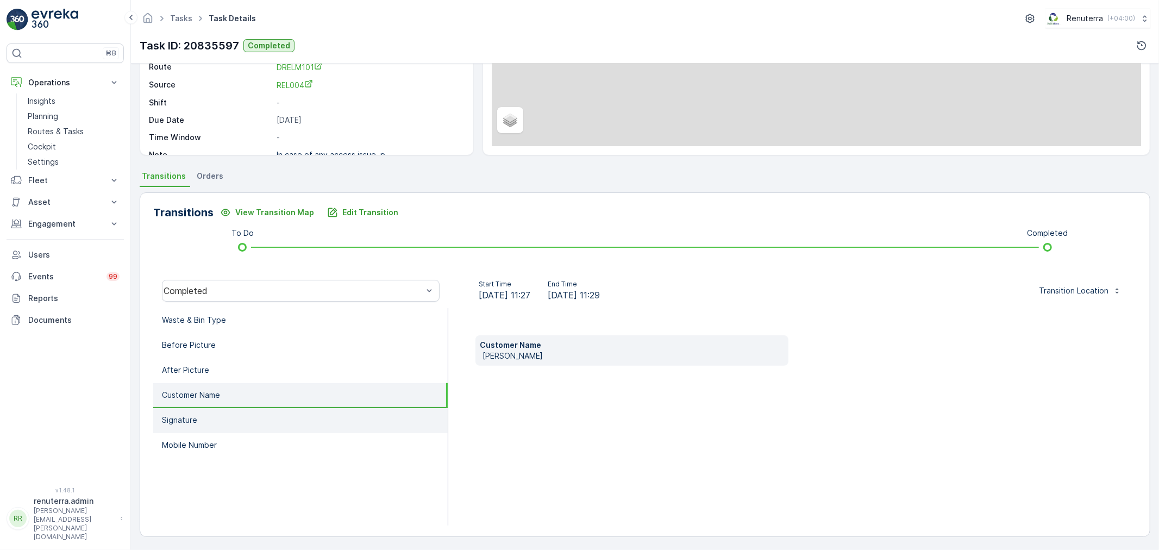
click at [216, 418] on li "Signature" at bounding box center [300, 420] width 294 height 25
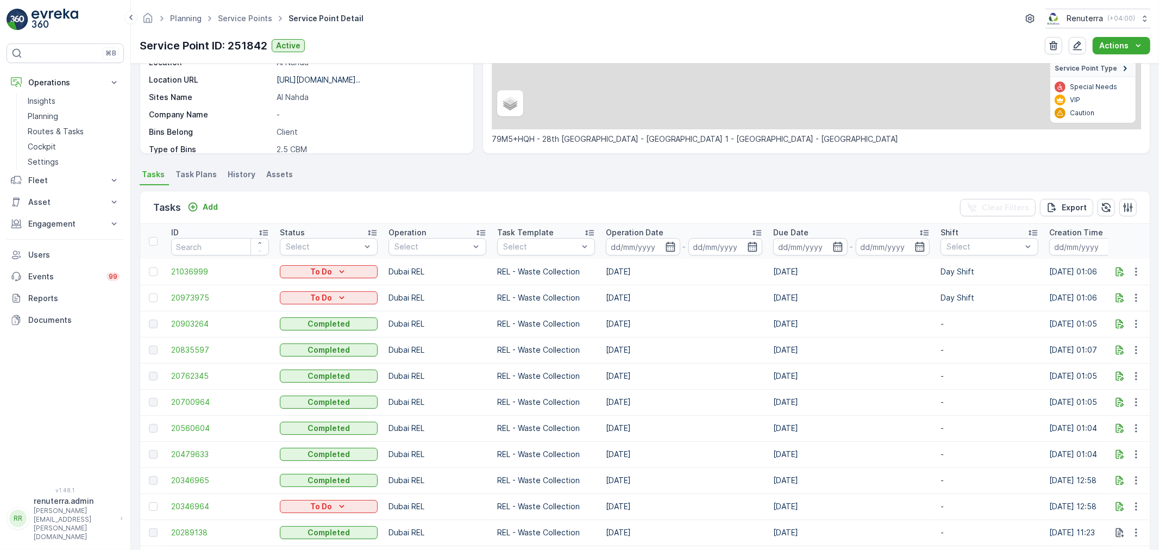
scroll to position [289, 0]
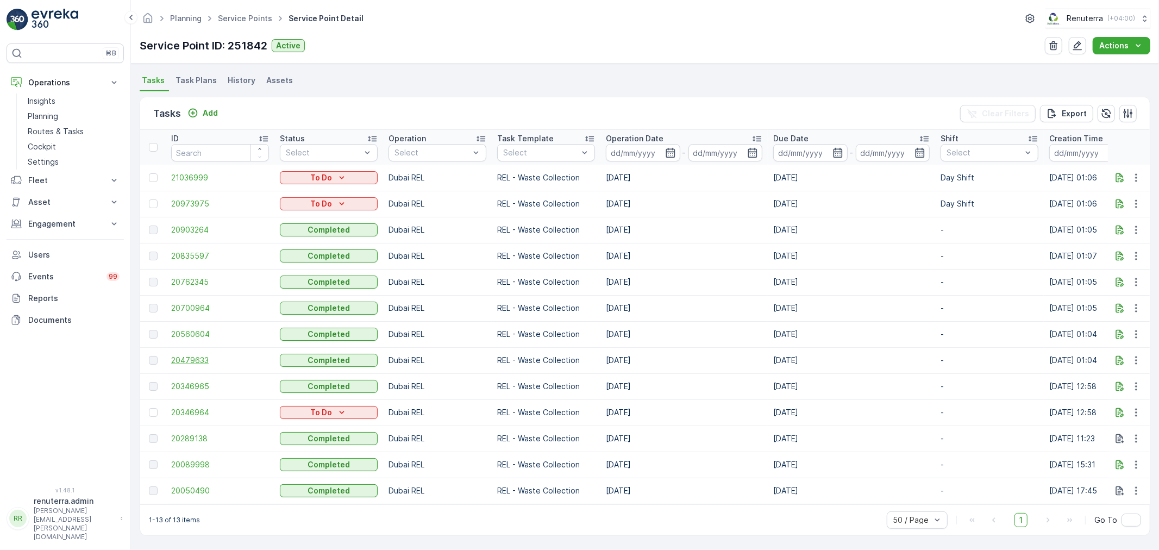
click at [197, 355] on span "20479633" at bounding box center [220, 360] width 98 height 11
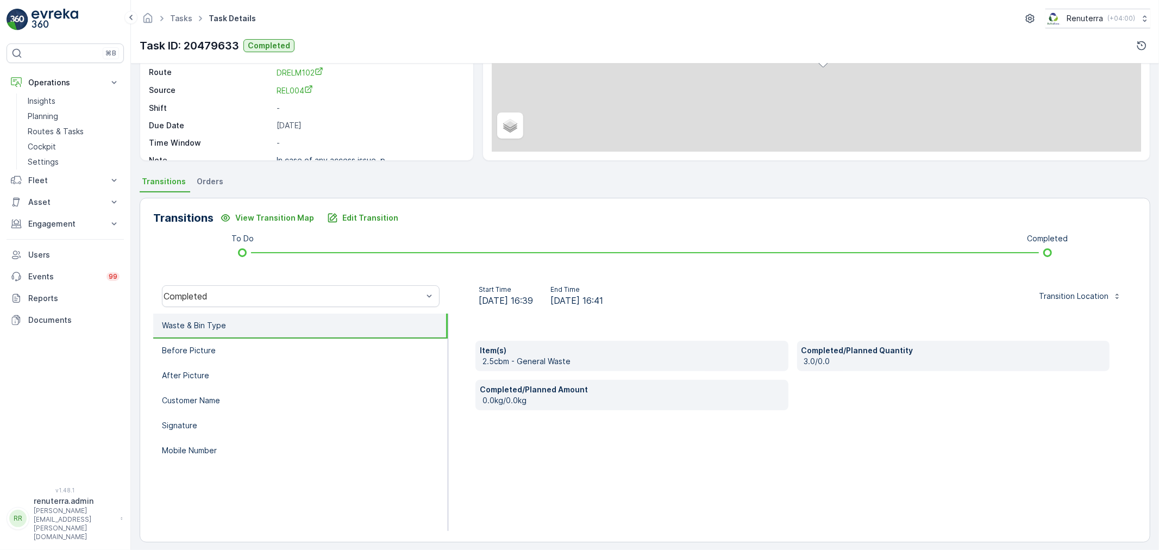
scroll to position [134, 0]
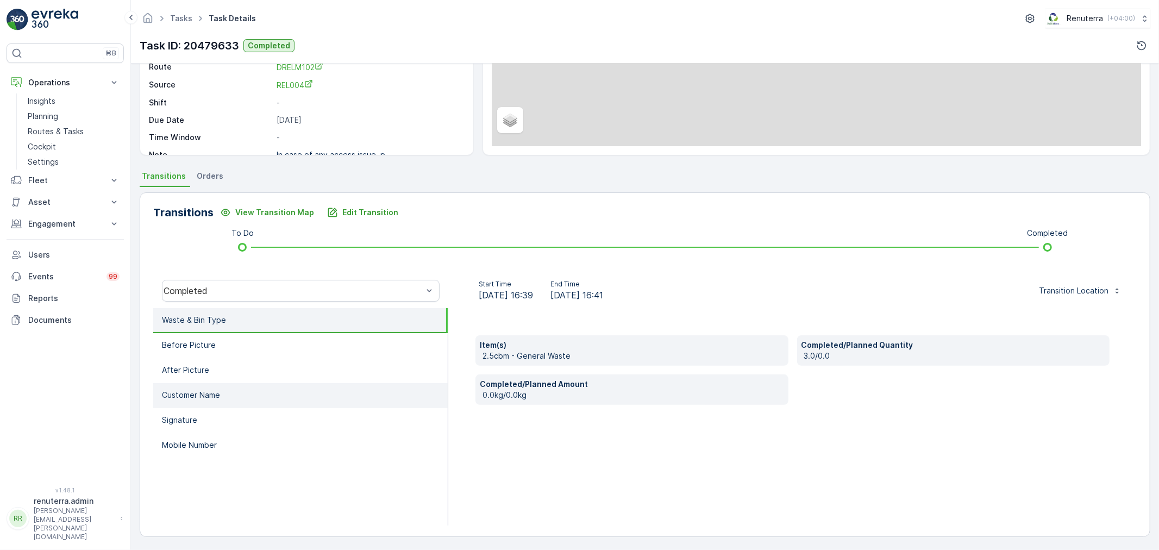
click at [209, 389] on p "Customer Name" at bounding box center [191, 394] width 58 height 11
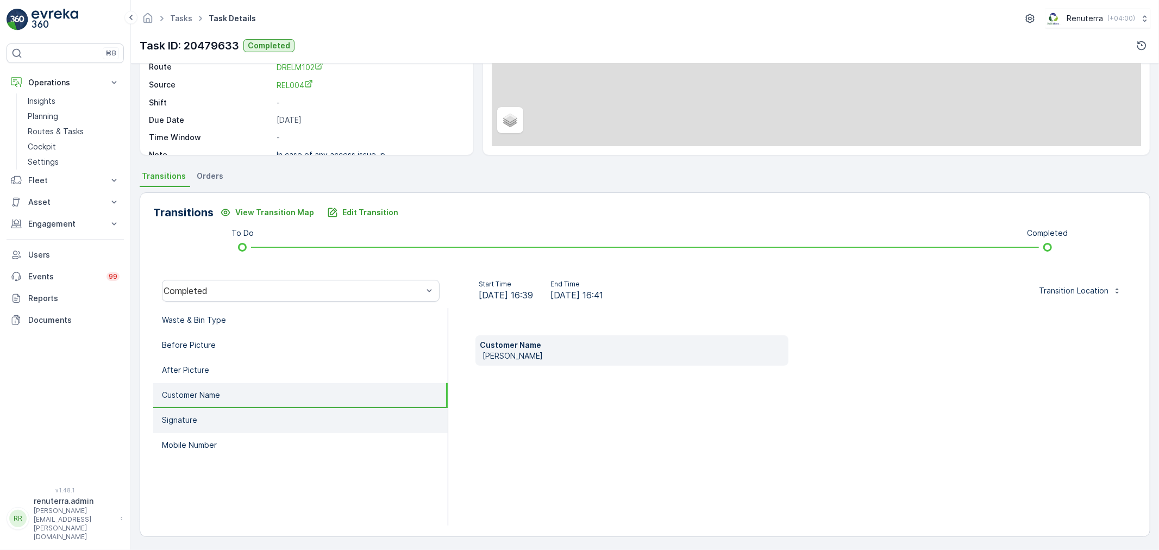
click at [207, 416] on li "Signature" at bounding box center [300, 420] width 294 height 25
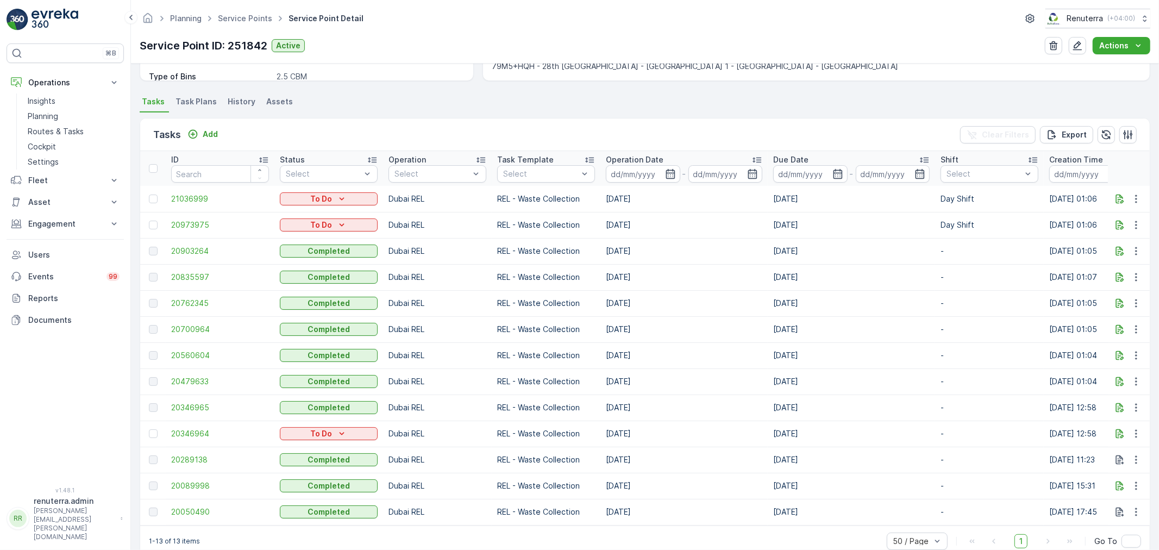
scroll to position [289, 0]
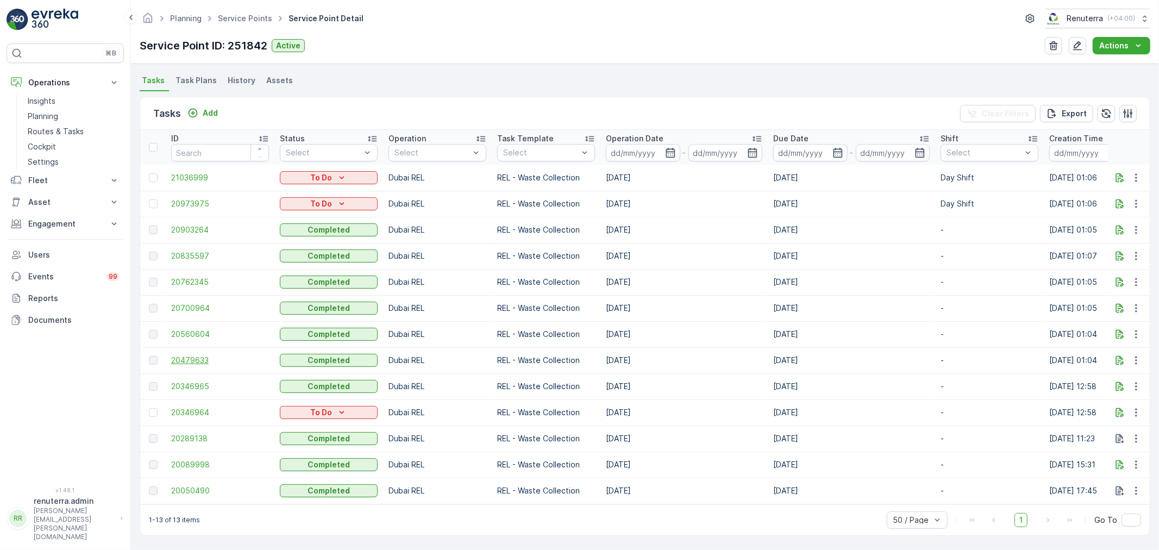
click at [197, 355] on span "20479633" at bounding box center [220, 360] width 98 height 11
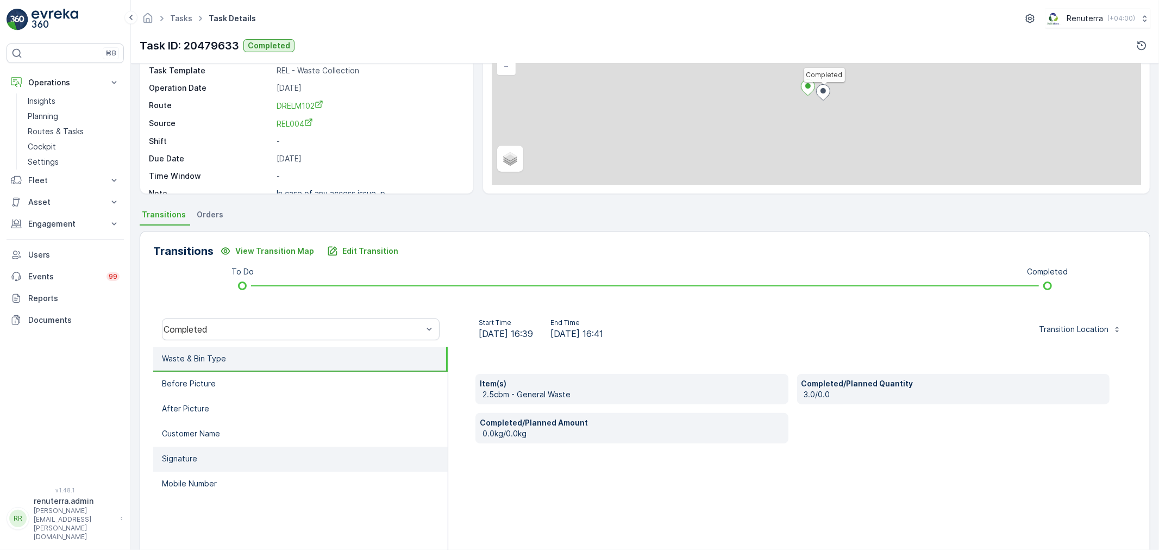
scroll to position [134, 0]
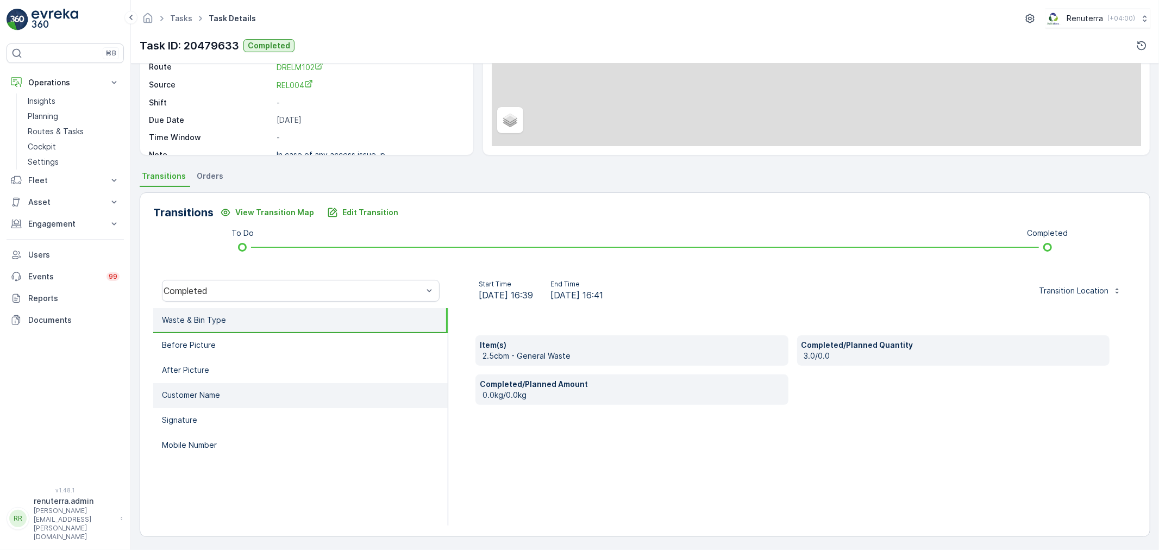
click at [194, 392] on p "Customer Name" at bounding box center [191, 394] width 58 height 11
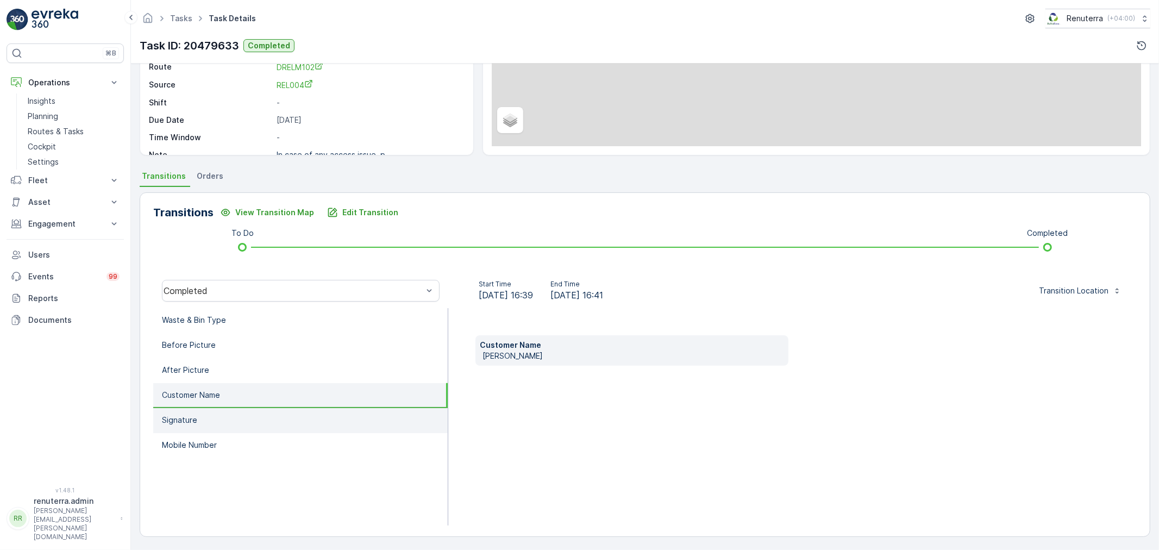
click at [197, 408] on li "Signature" at bounding box center [300, 420] width 294 height 25
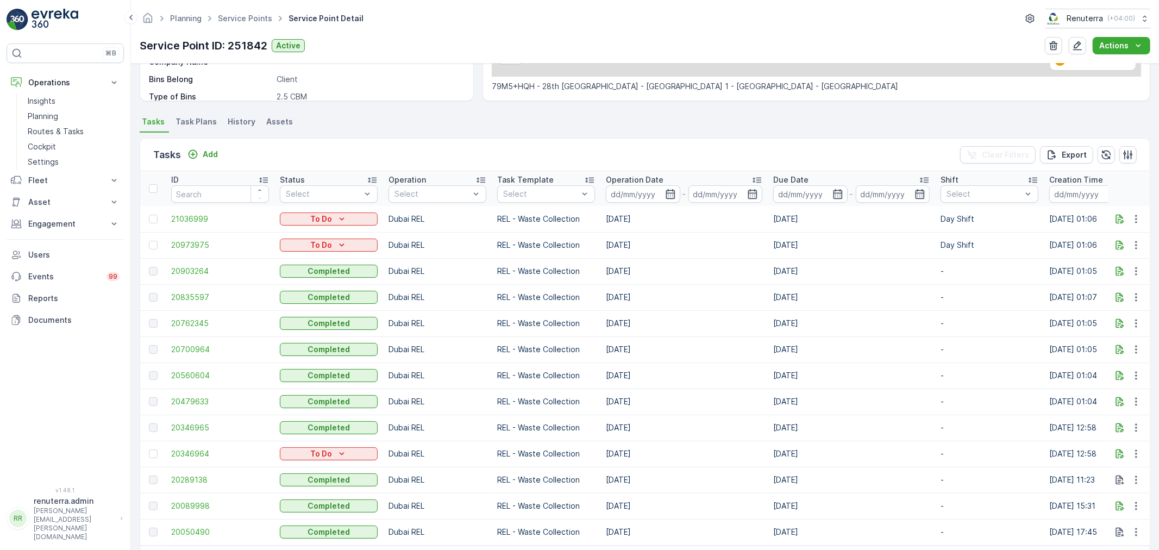
scroll to position [289, 0]
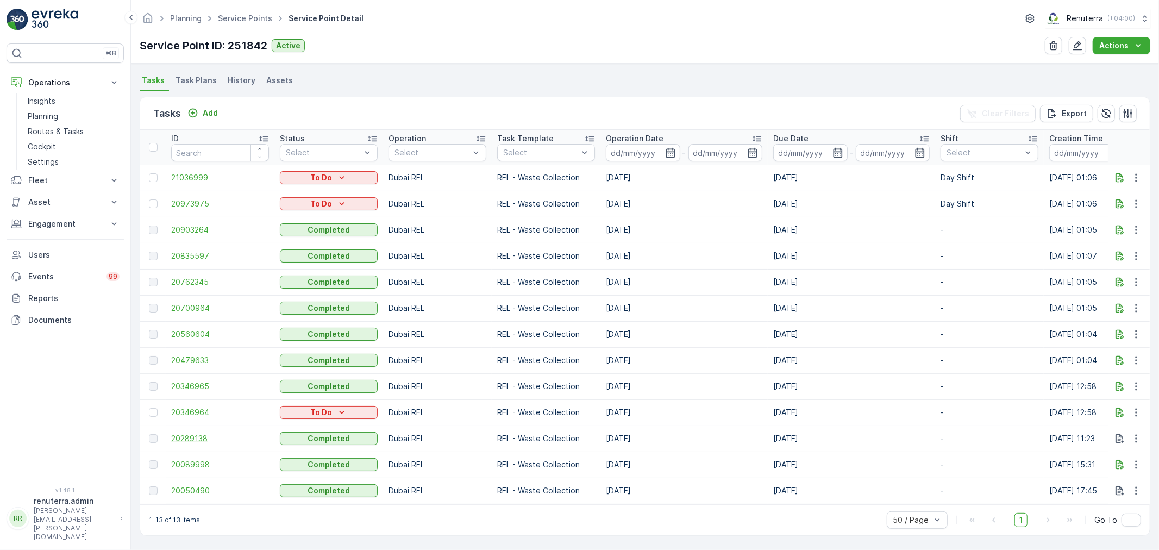
click at [198, 433] on span "20289138" at bounding box center [220, 438] width 98 height 11
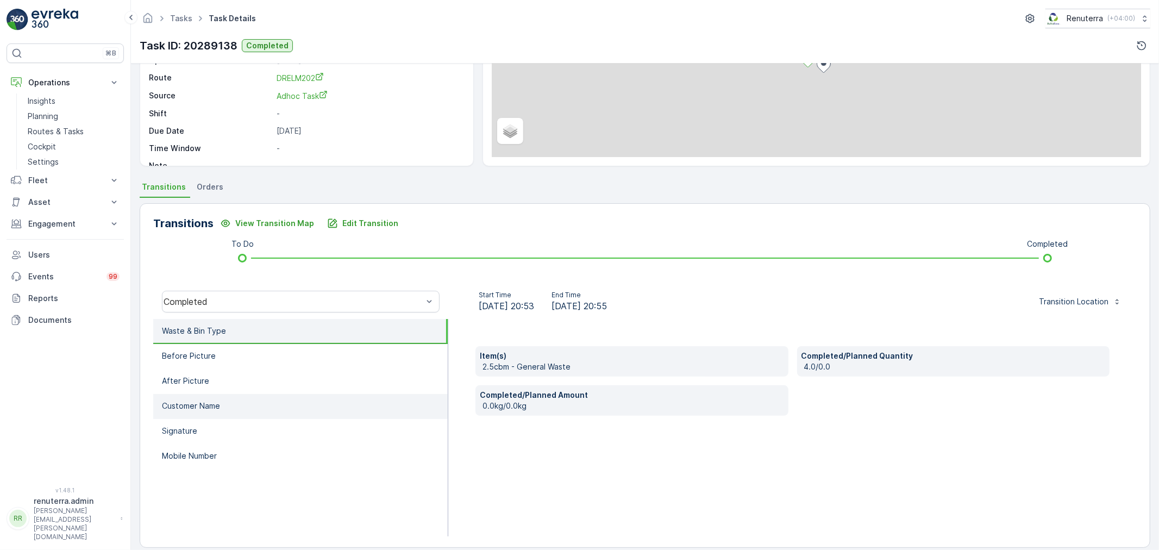
scroll to position [134, 0]
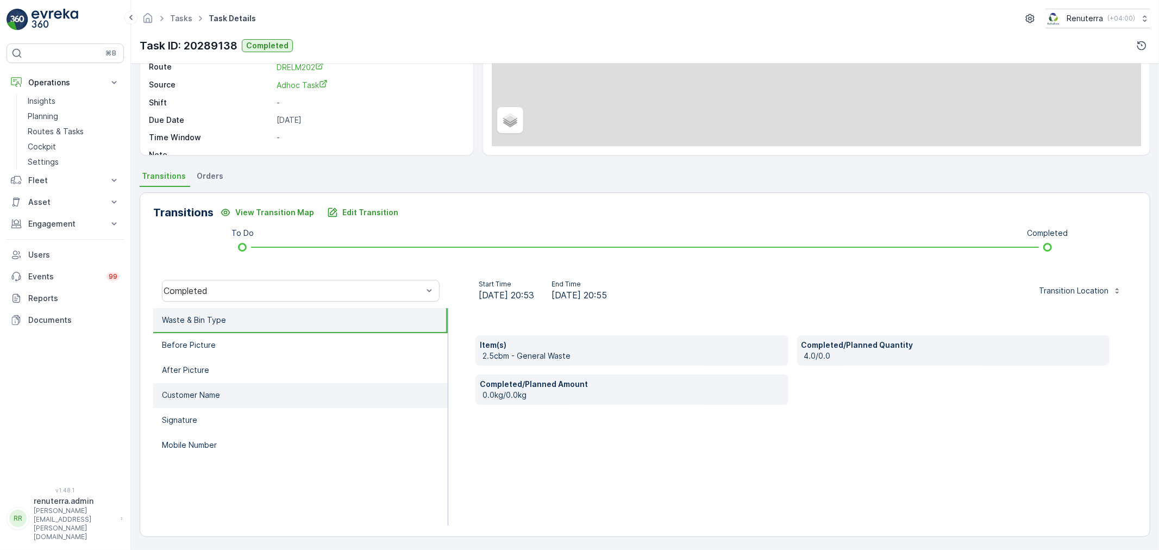
click at [205, 389] on p "Customer Name" at bounding box center [191, 394] width 58 height 11
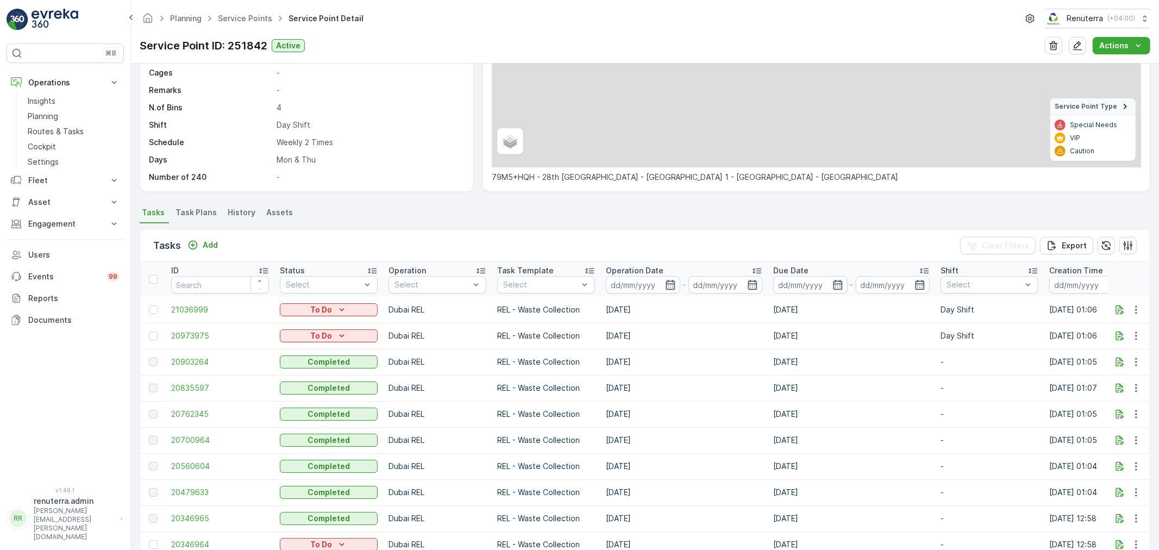
scroll to position [241, 0]
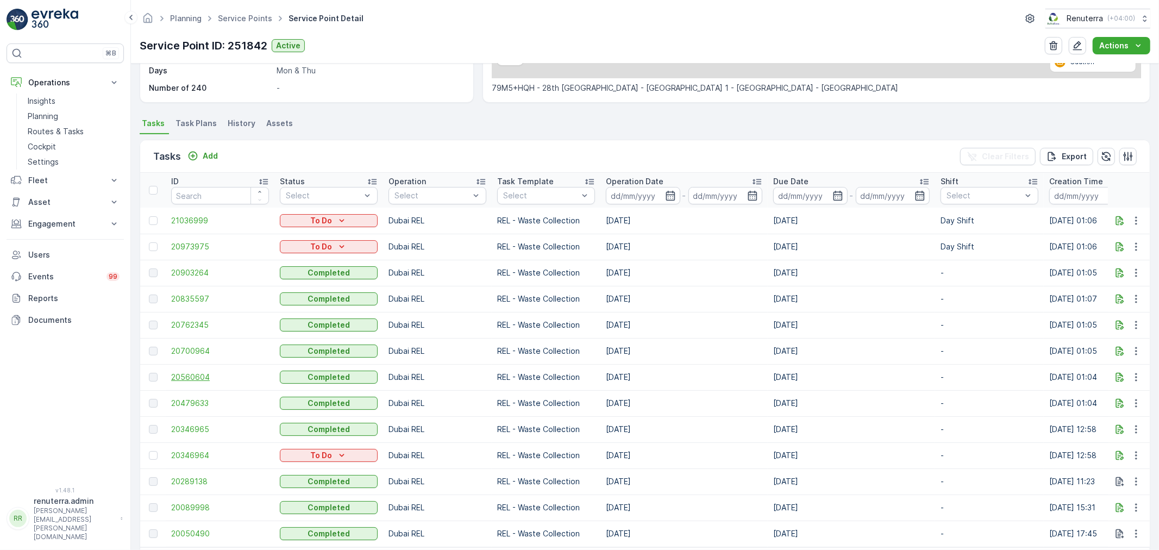
click at [182, 372] on span "20560604" at bounding box center [220, 377] width 98 height 11
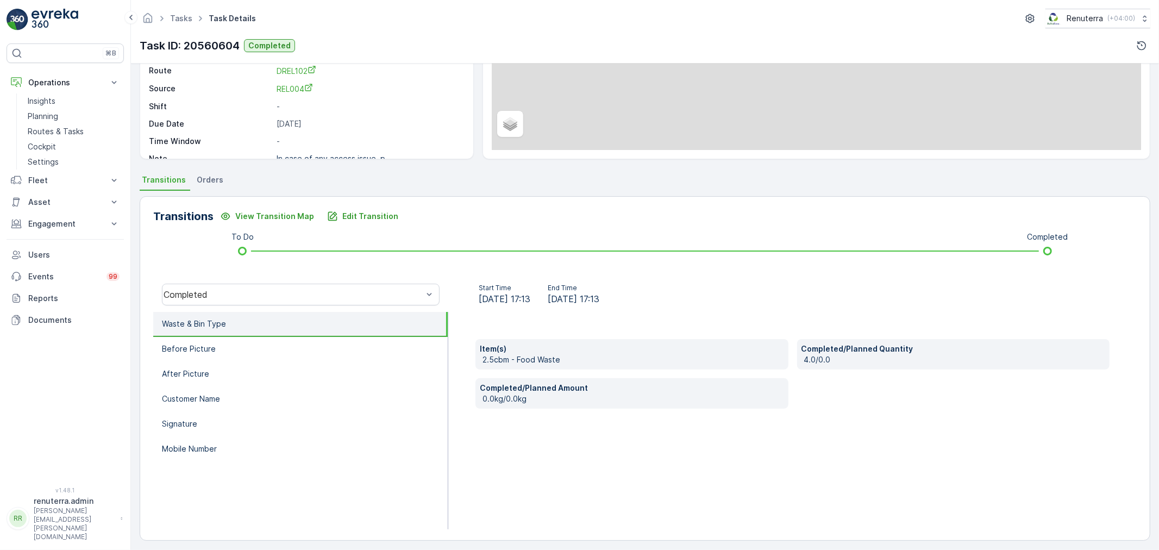
scroll to position [134, 0]
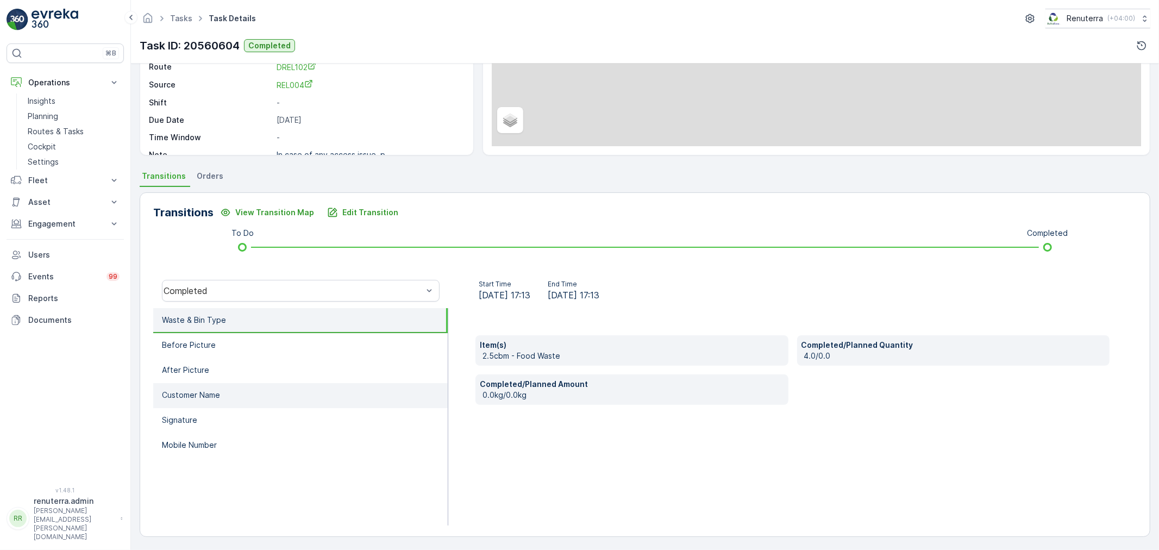
click at [212, 389] on p "Customer Name" at bounding box center [191, 394] width 58 height 11
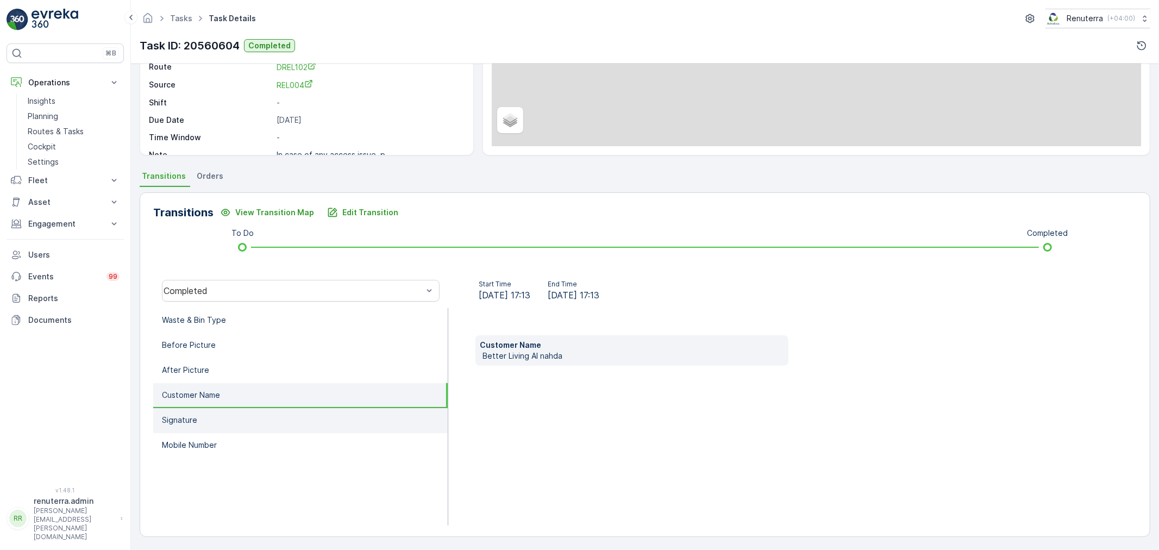
click at [215, 414] on li "Signature" at bounding box center [300, 420] width 294 height 25
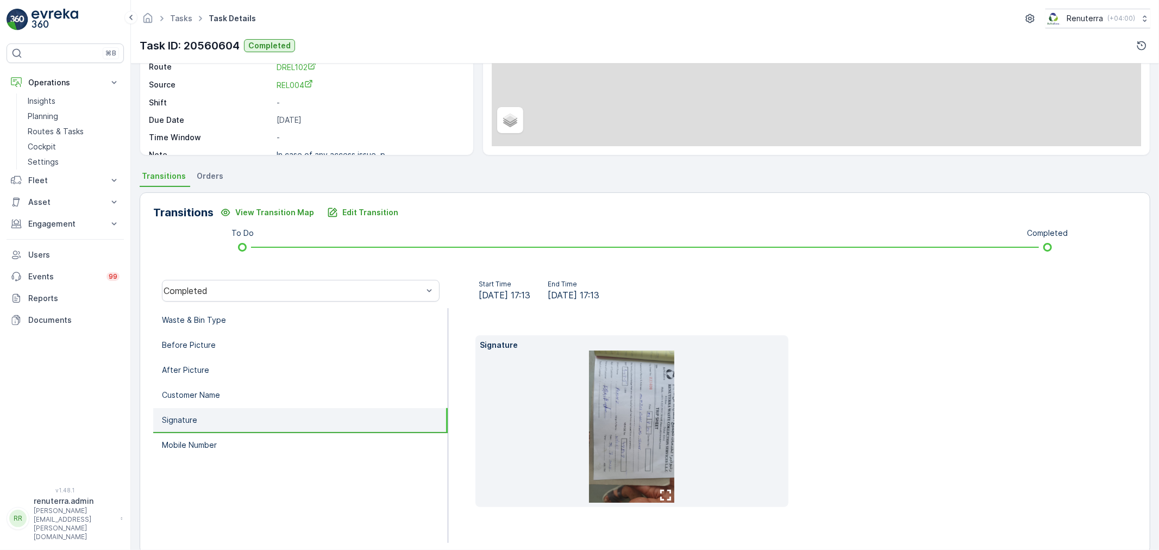
click at [620, 398] on img at bounding box center [631, 426] width 85 height 152
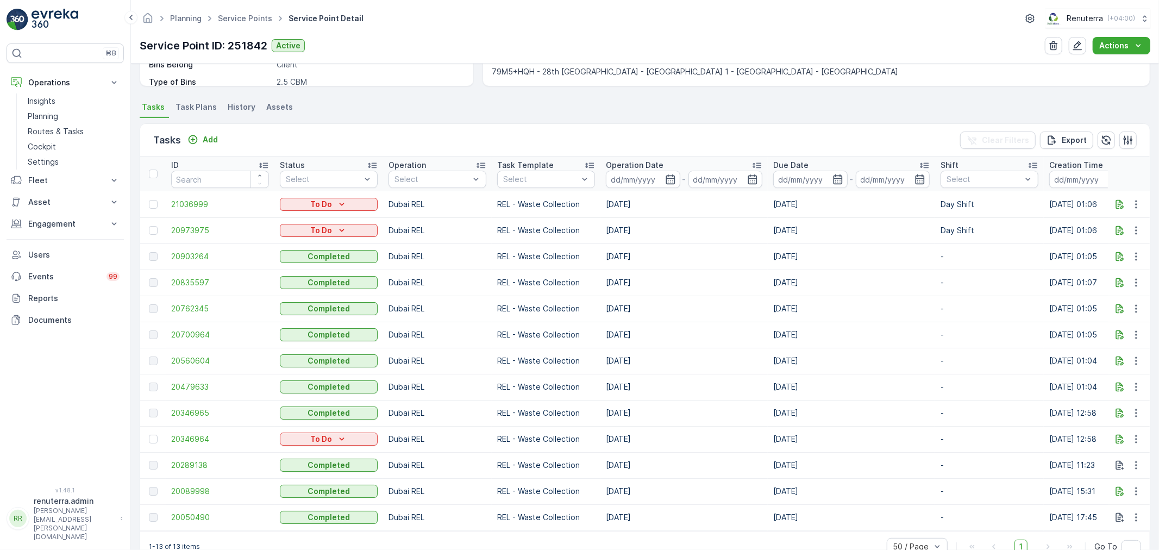
scroll to position [289, 0]
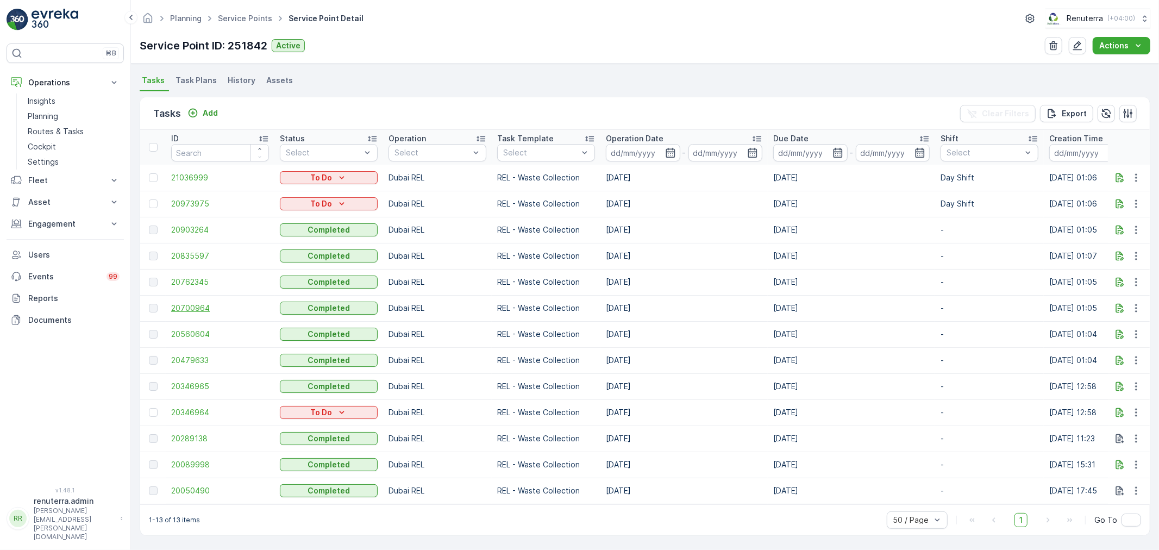
click at [196, 303] on span "20700964" at bounding box center [220, 308] width 98 height 11
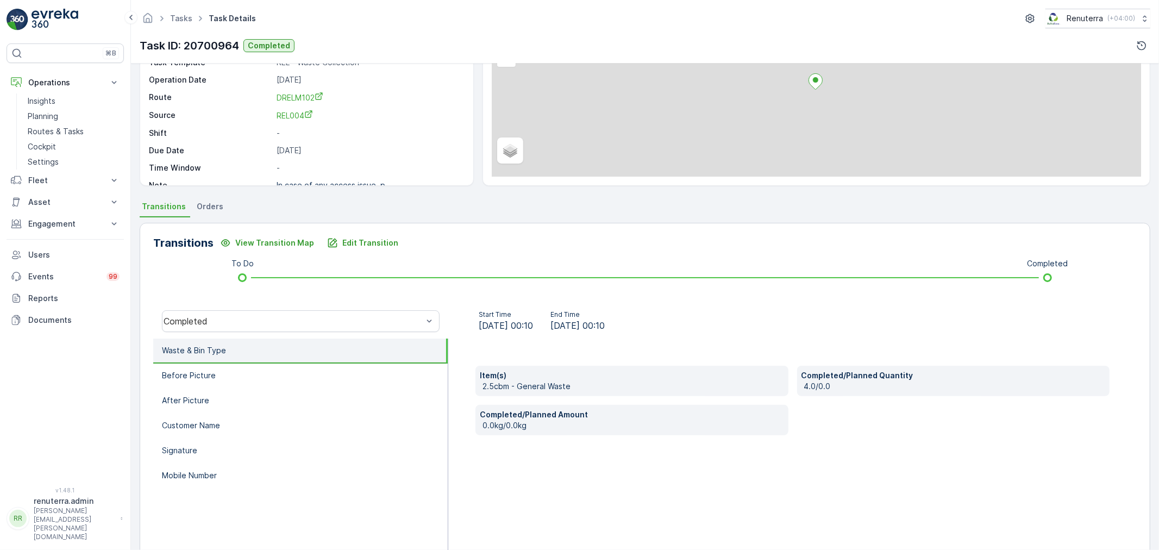
scroll to position [134, 0]
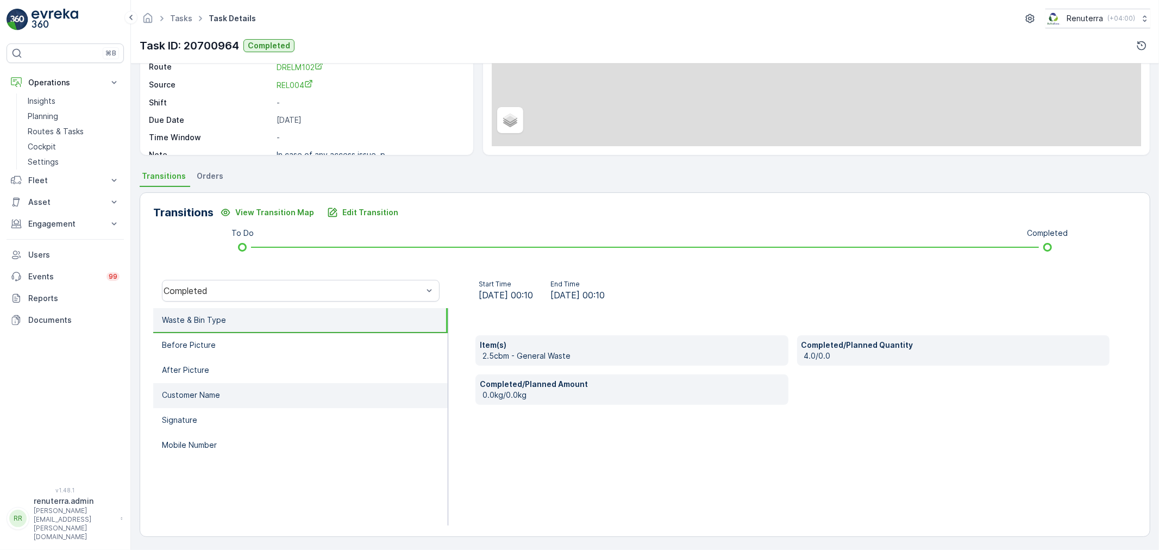
click at [199, 393] on p "Customer Name" at bounding box center [191, 394] width 58 height 11
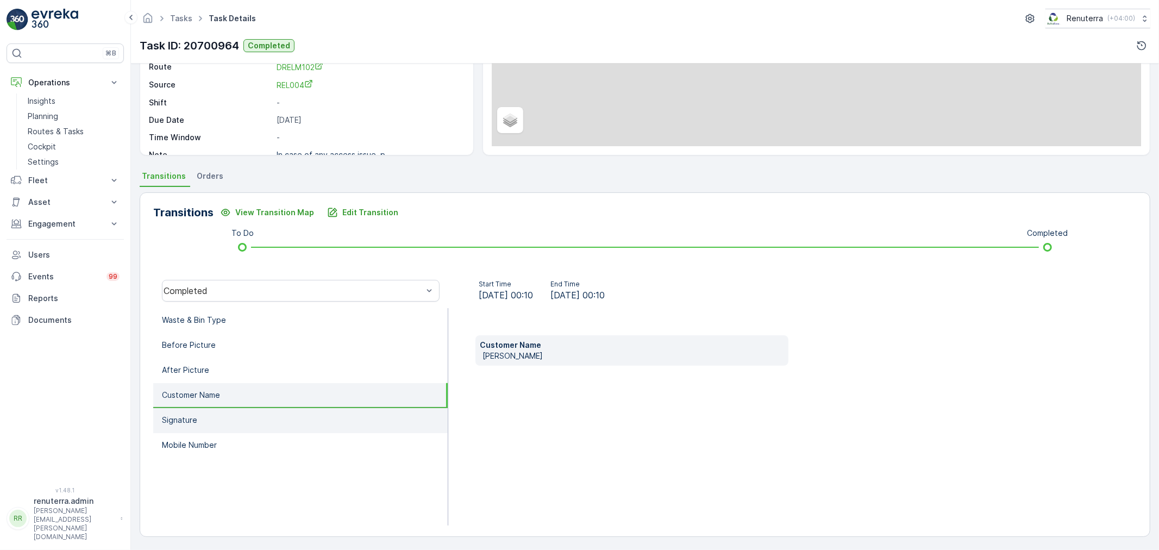
click at [202, 414] on li "Signature" at bounding box center [300, 420] width 294 height 25
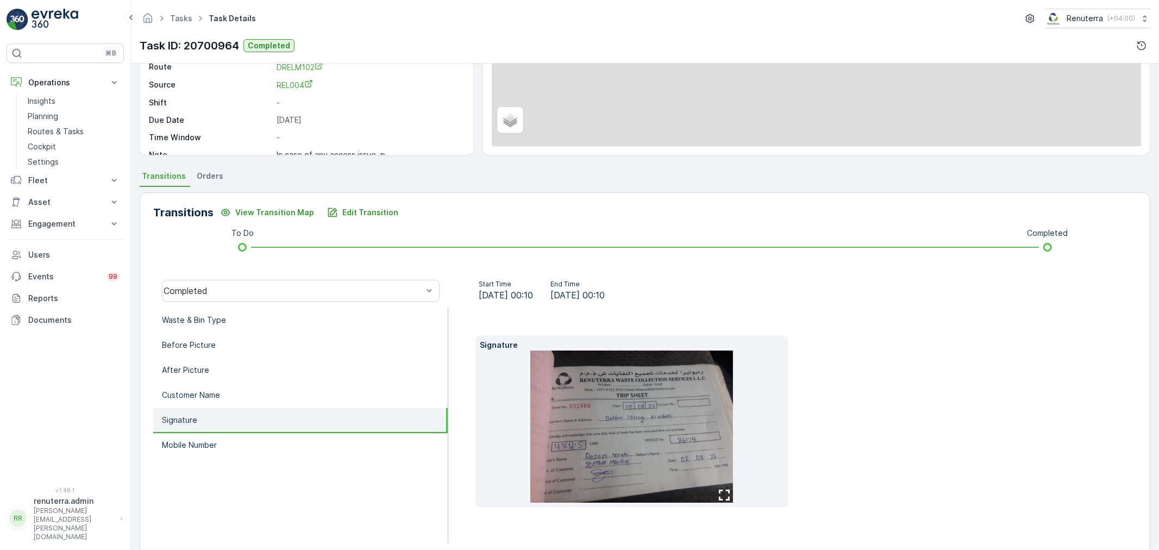
click at [653, 449] on img at bounding box center [631, 426] width 203 height 152
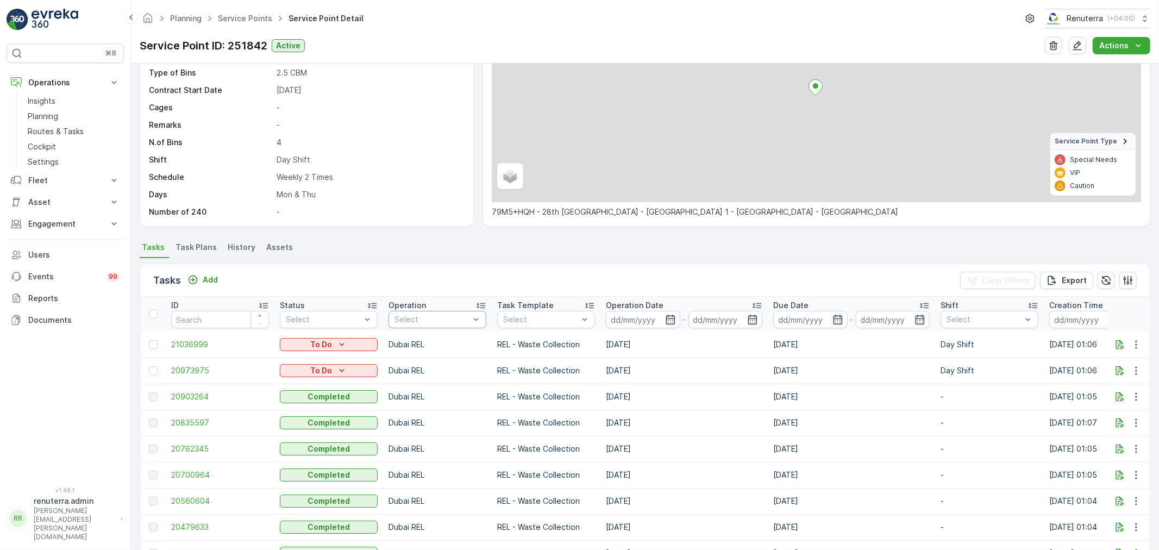
scroll to position [181, 0]
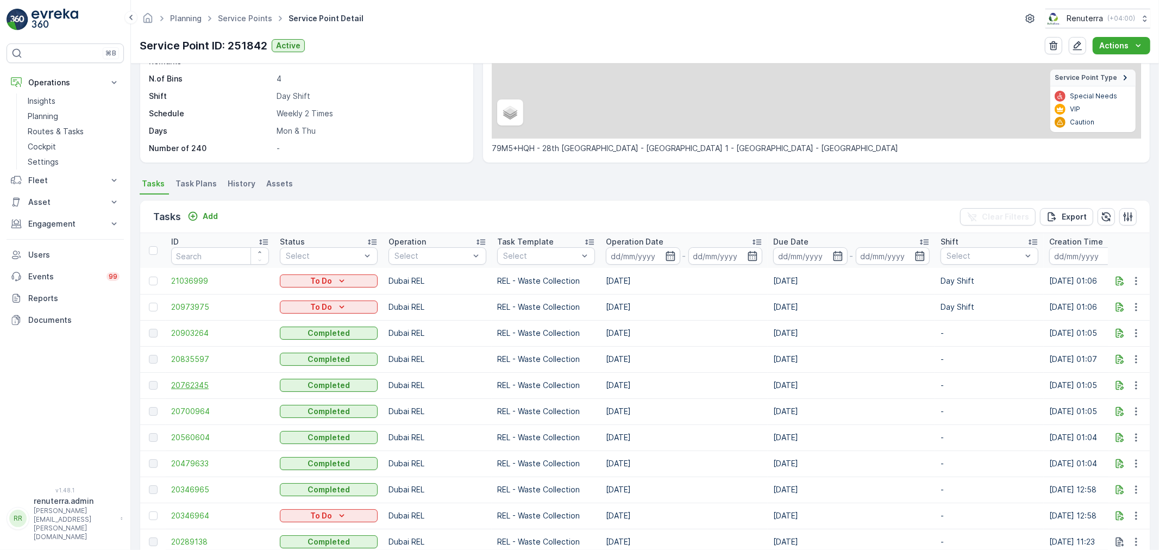
click at [198, 387] on span "20762345" at bounding box center [220, 385] width 98 height 11
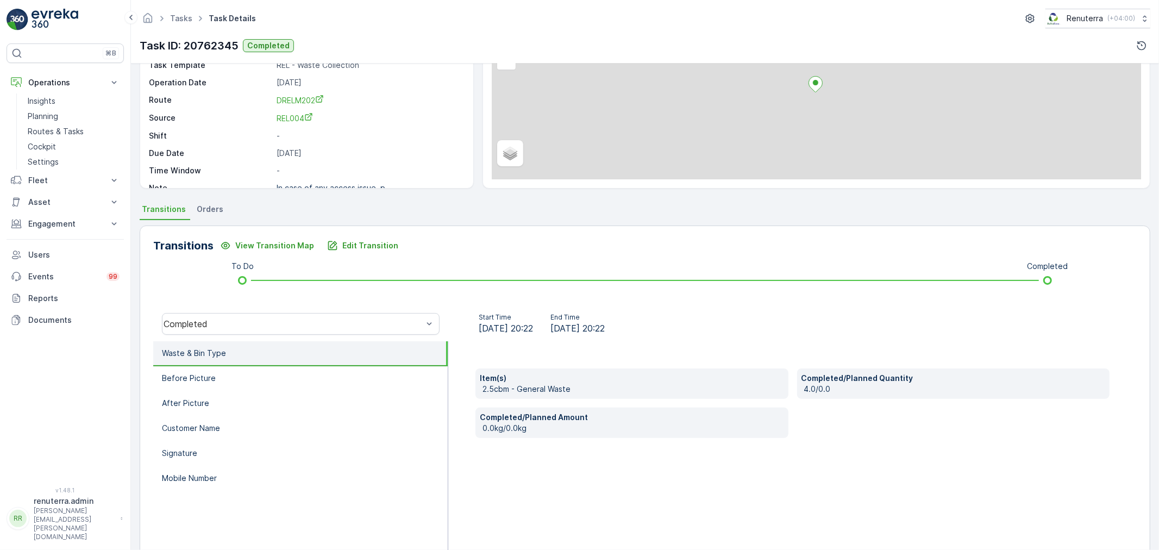
scroll to position [134, 0]
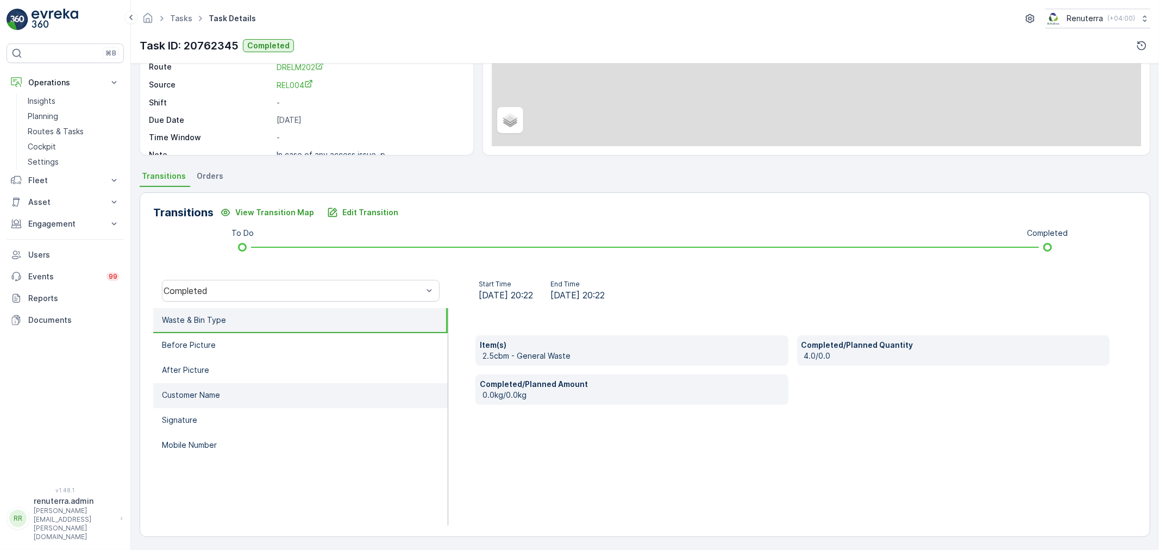
click at [187, 392] on p "Customer Name" at bounding box center [191, 394] width 58 height 11
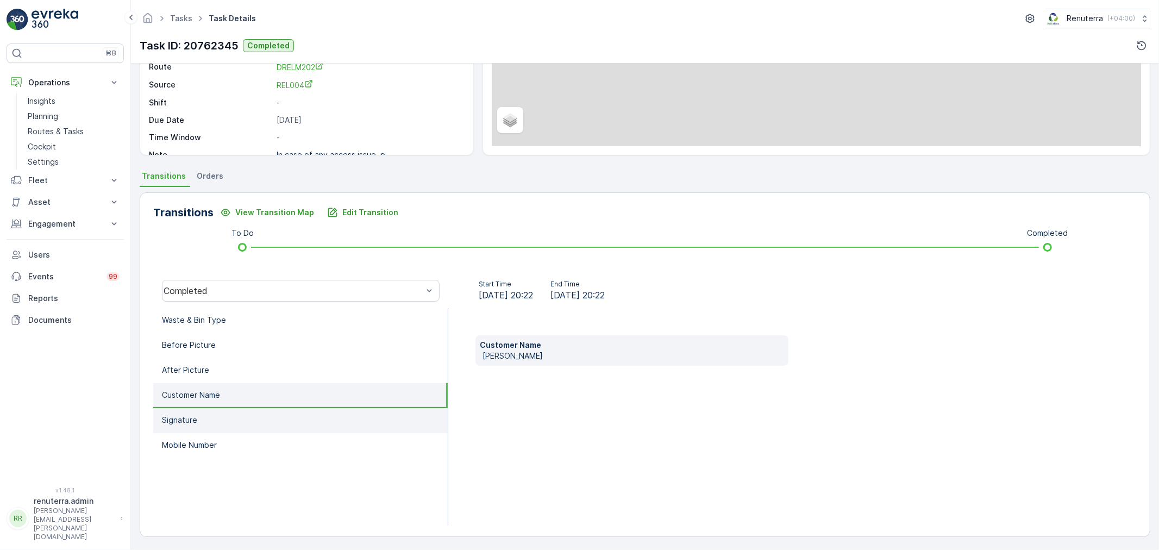
click at [196, 417] on p "Signature" at bounding box center [179, 419] width 35 height 11
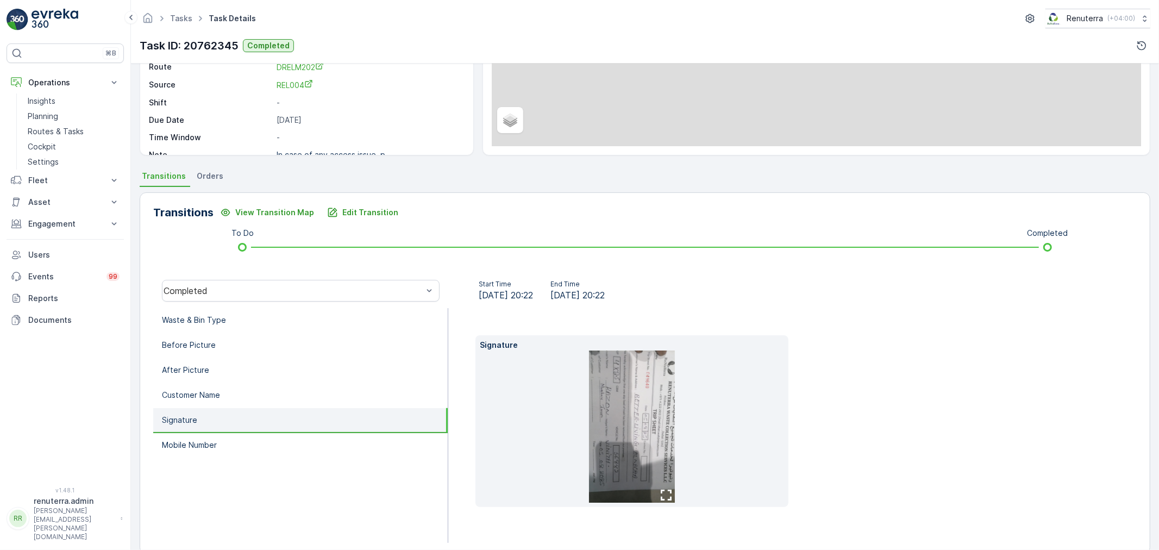
click at [625, 425] on img at bounding box center [632, 426] width 86 height 152
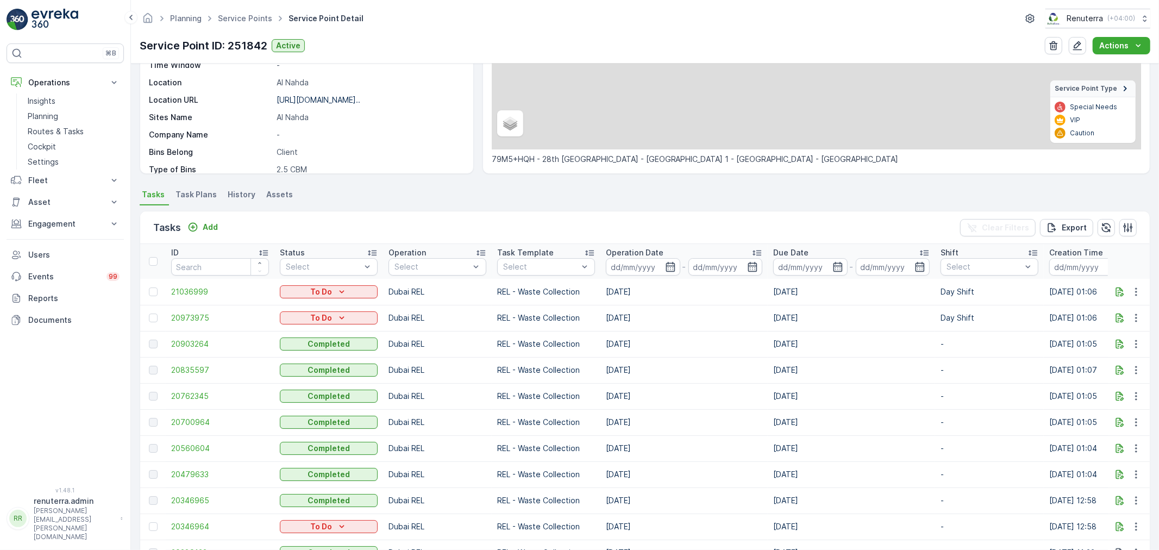
scroll to position [181, 0]
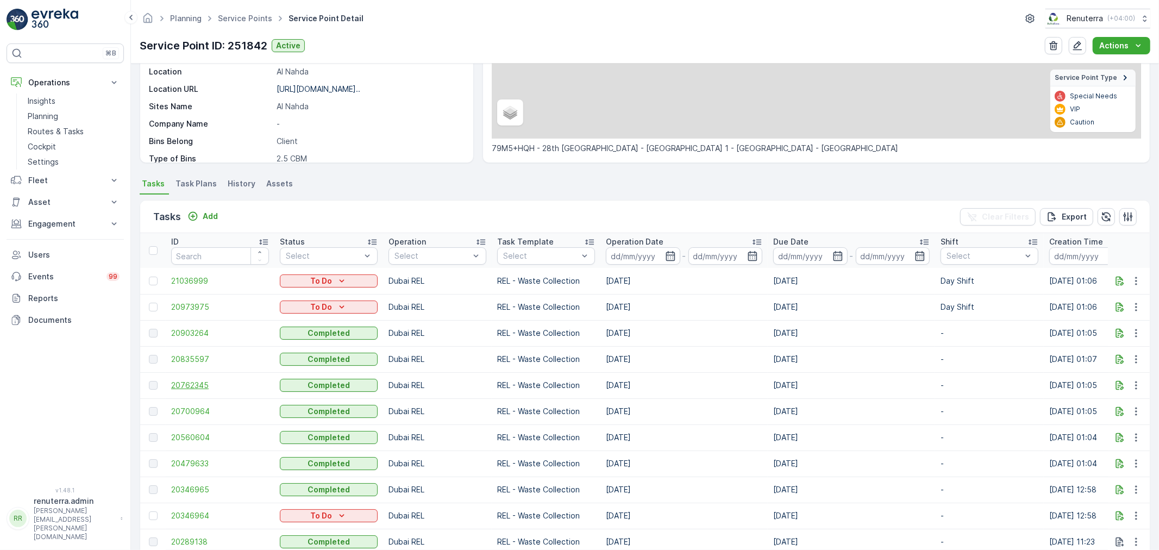
click at [201, 382] on span "20762345" at bounding box center [220, 385] width 98 height 11
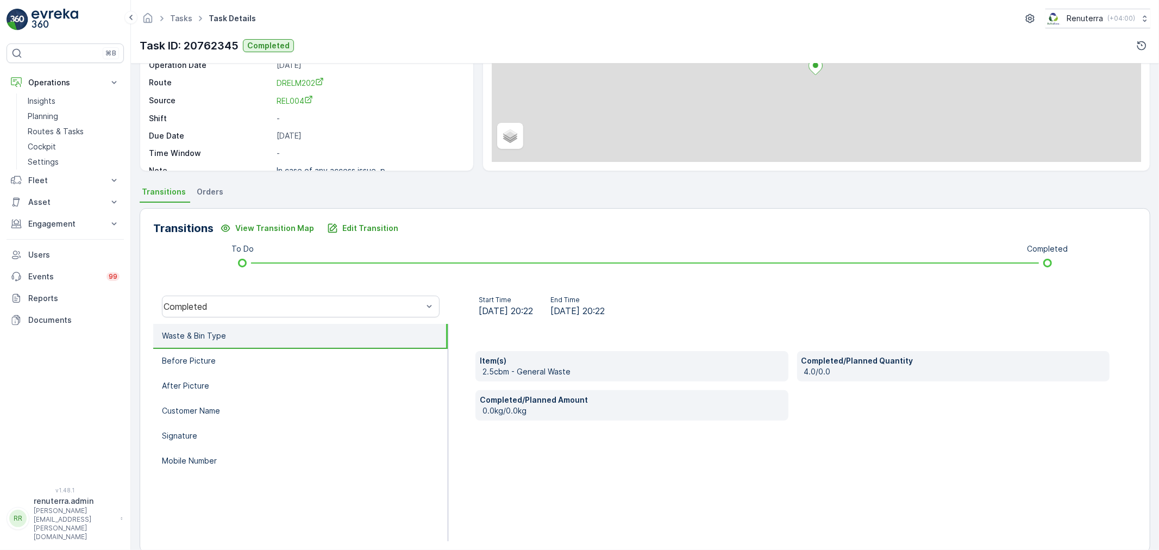
scroll to position [121, 0]
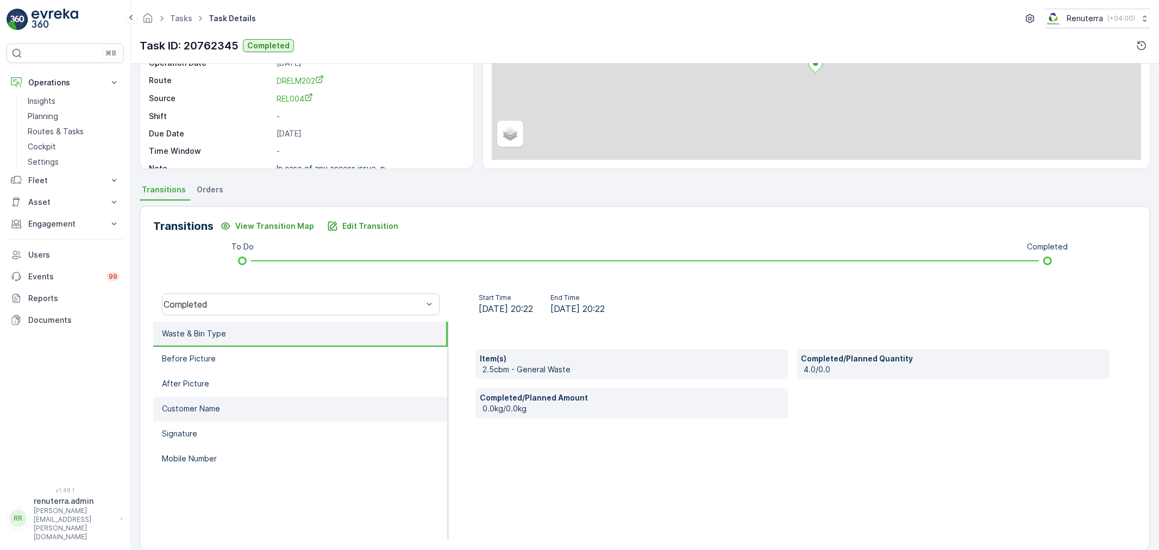
click at [204, 413] on li "Customer Name" at bounding box center [300, 409] width 294 height 25
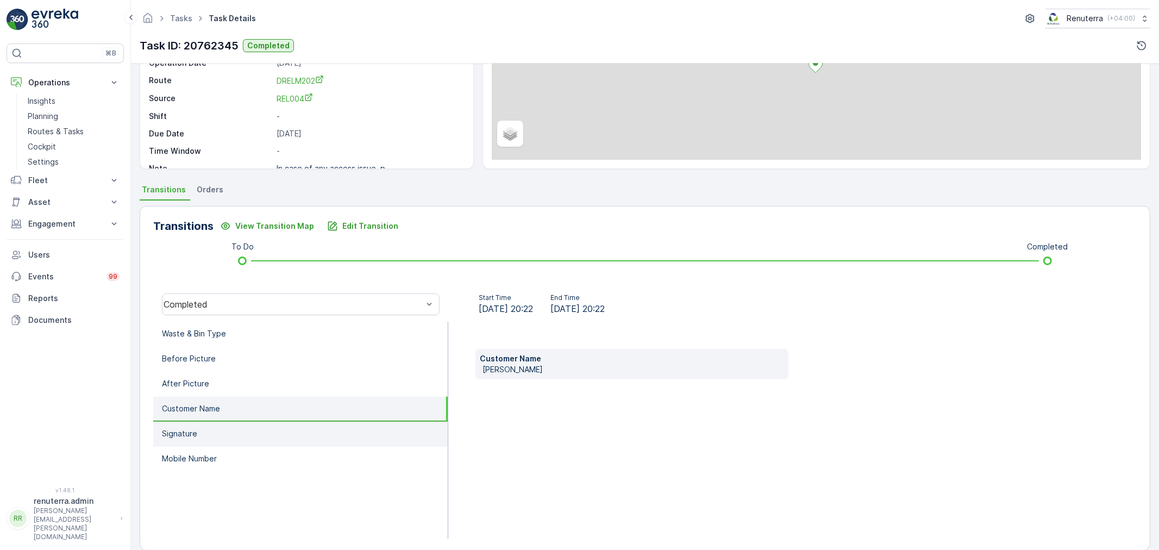
click at [205, 431] on li "Signature" at bounding box center [300, 434] width 294 height 25
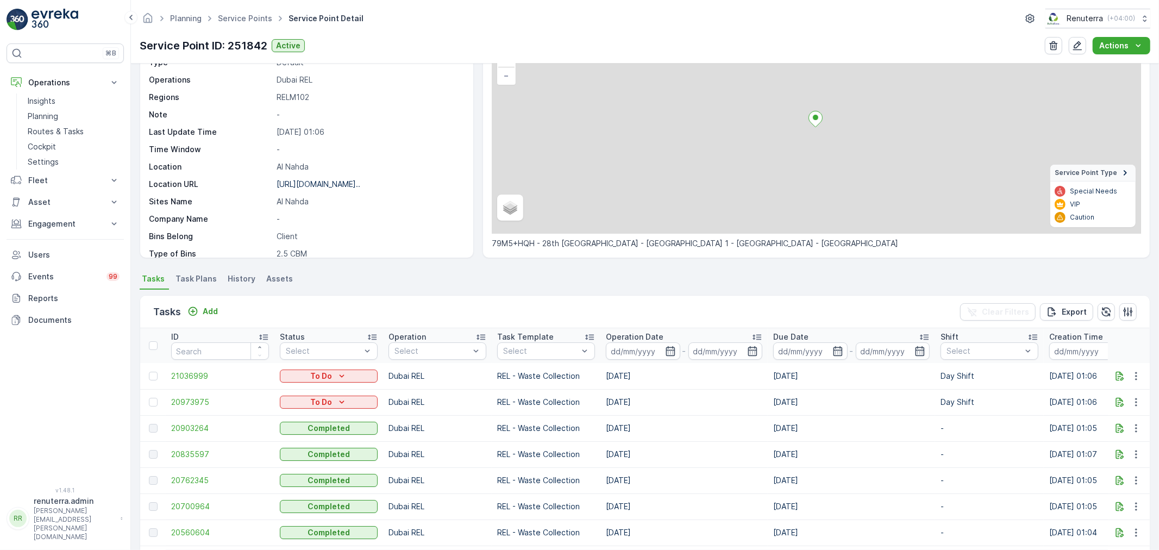
scroll to position [121, 0]
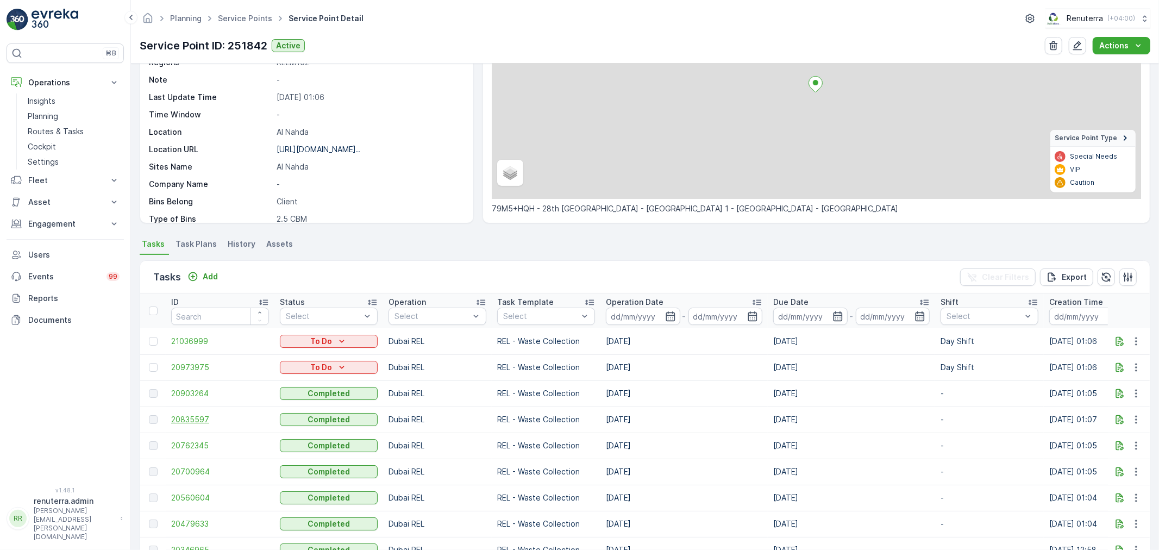
click at [189, 419] on span "20835597" at bounding box center [220, 419] width 98 height 11
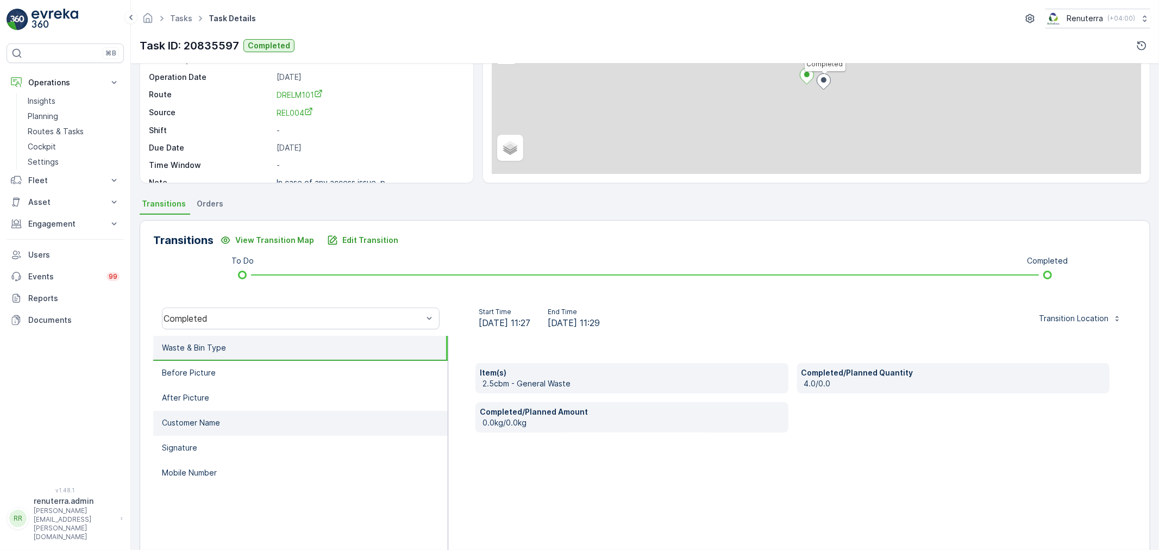
scroll to position [134, 0]
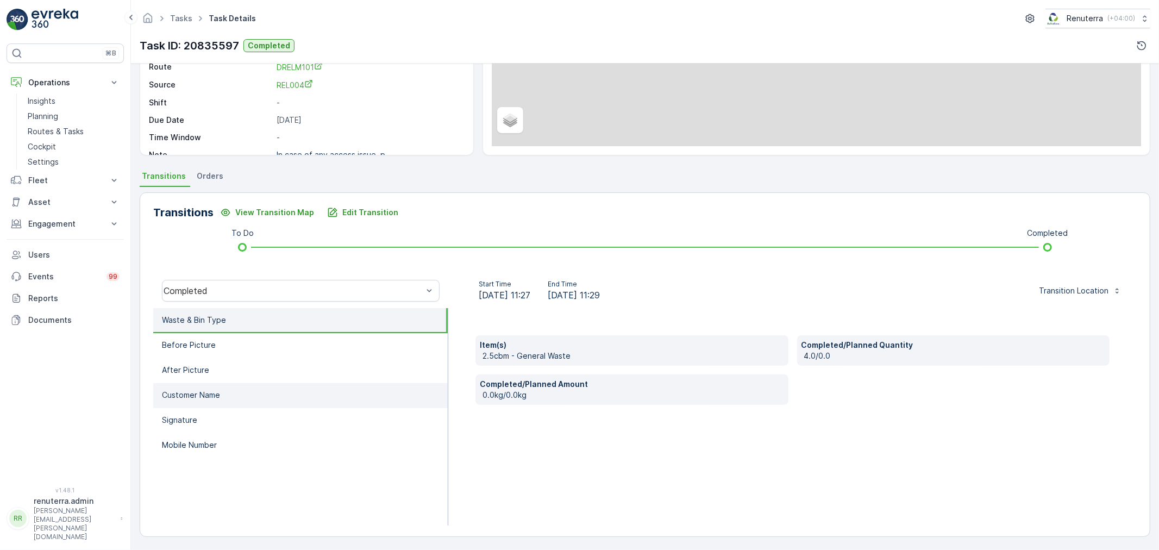
click at [218, 389] on p "Customer Name" at bounding box center [191, 394] width 58 height 11
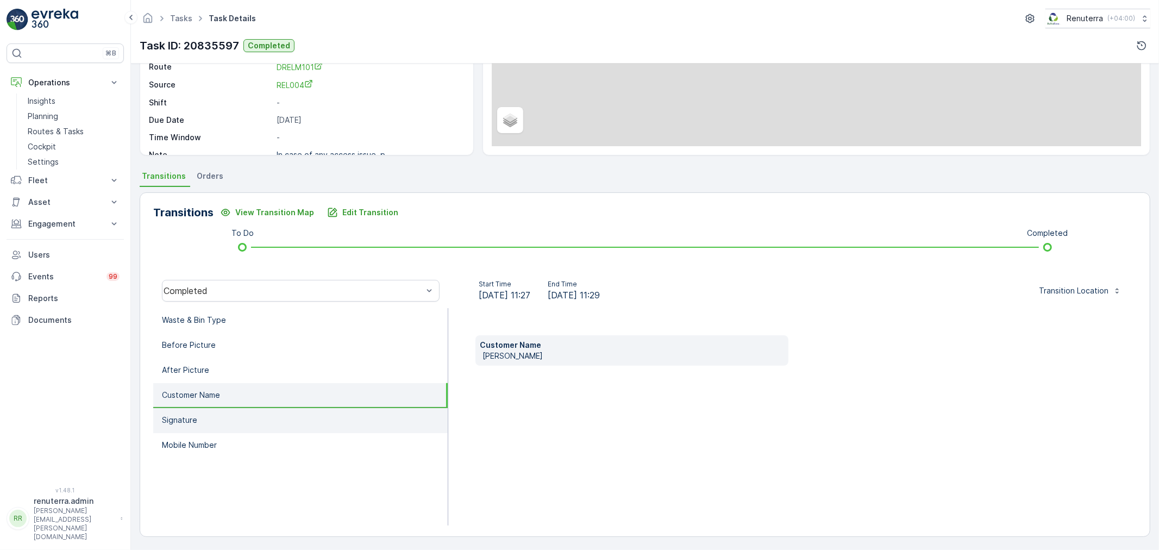
click at [218, 411] on li "Signature" at bounding box center [300, 420] width 294 height 25
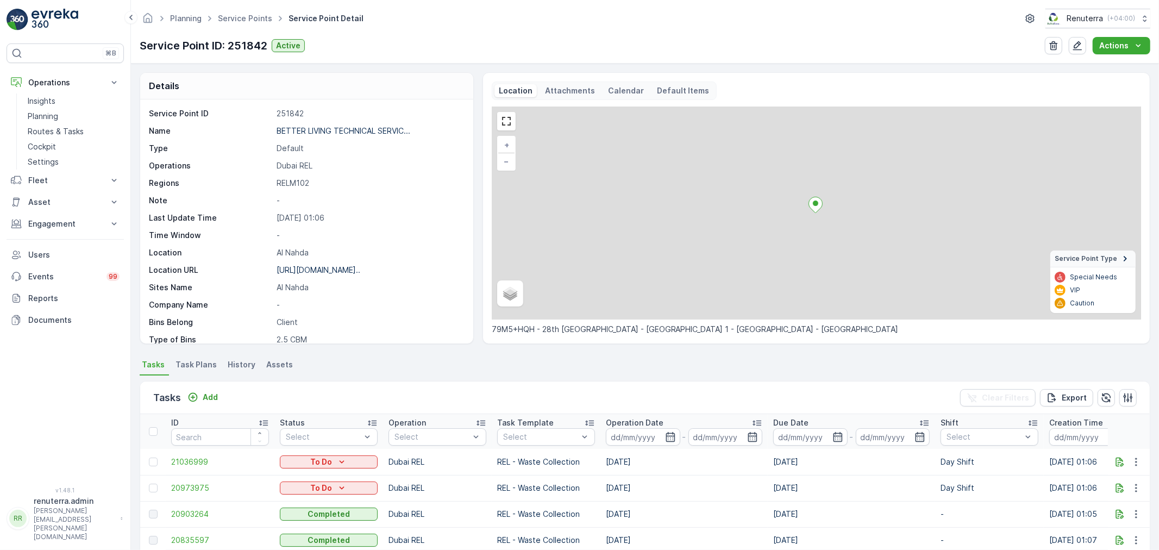
click at [194, 504] on td "20903264" at bounding box center [220, 514] width 109 height 26
click at [194, 509] on span "20903264" at bounding box center [220, 513] width 98 height 11
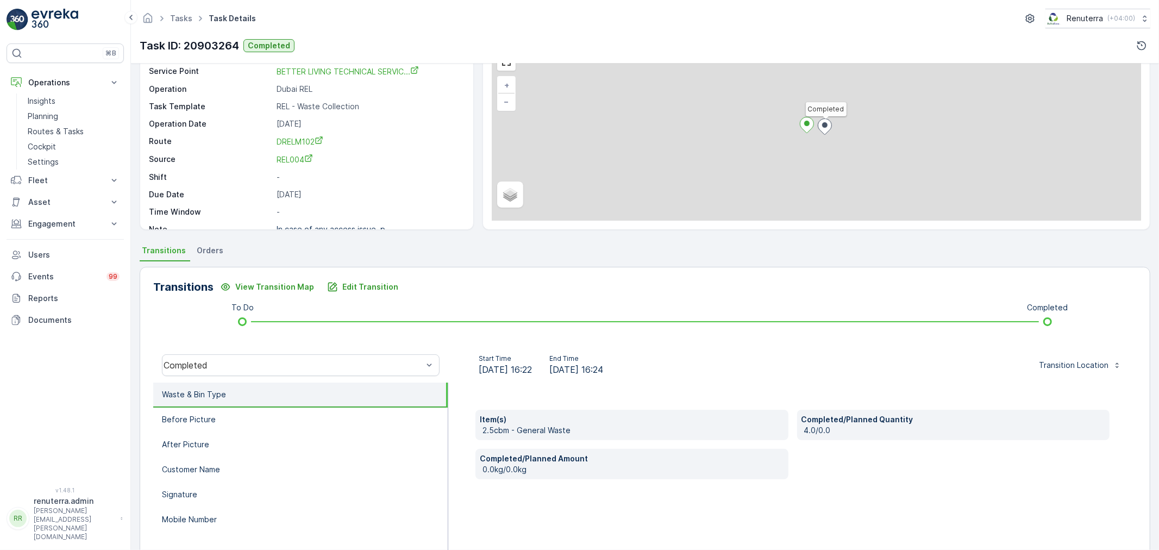
scroll to position [60, 0]
click at [203, 468] on p "Customer Name" at bounding box center [191, 468] width 58 height 11
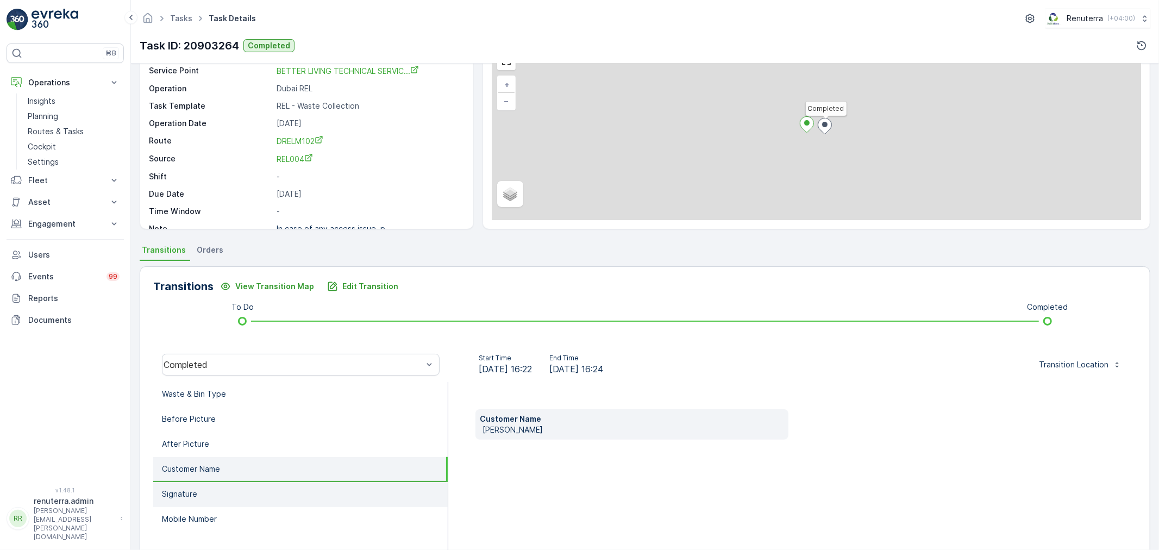
click at [209, 485] on li "Signature" at bounding box center [300, 494] width 294 height 25
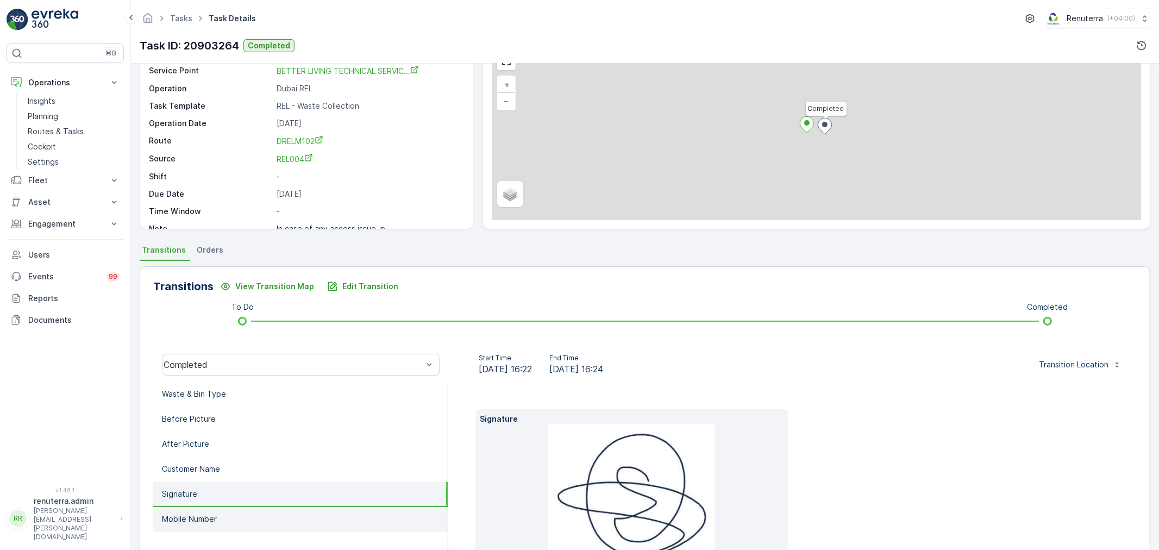
click at [219, 509] on li "Mobile Number" at bounding box center [300, 519] width 294 height 25
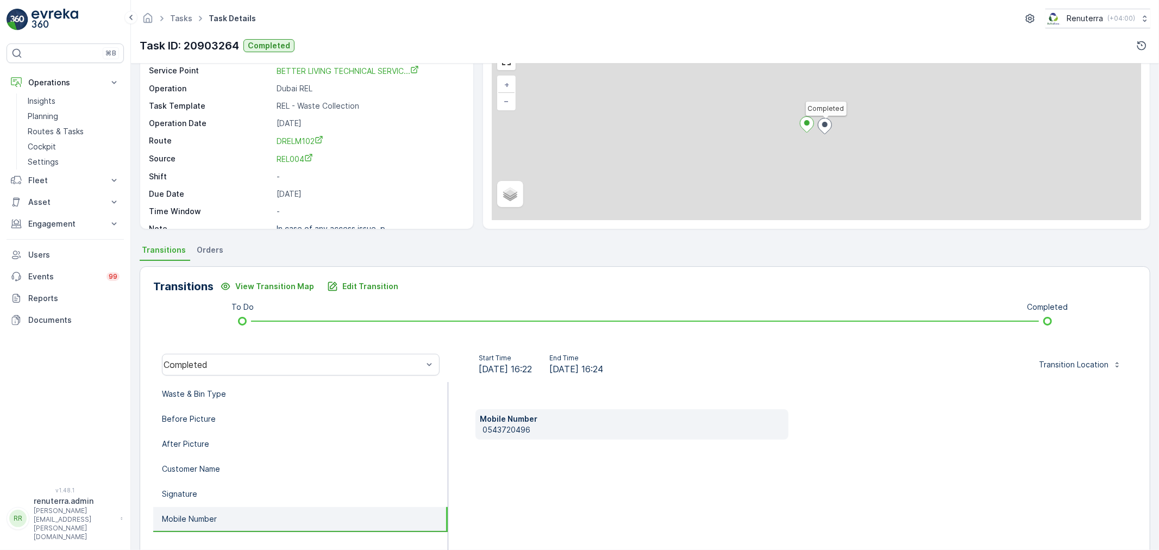
click at [504, 430] on p "0543720496" at bounding box center [632, 429] width 301 height 11
copy p "0543720496"
click at [202, 459] on li "Customer Name" at bounding box center [300, 469] width 294 height 25
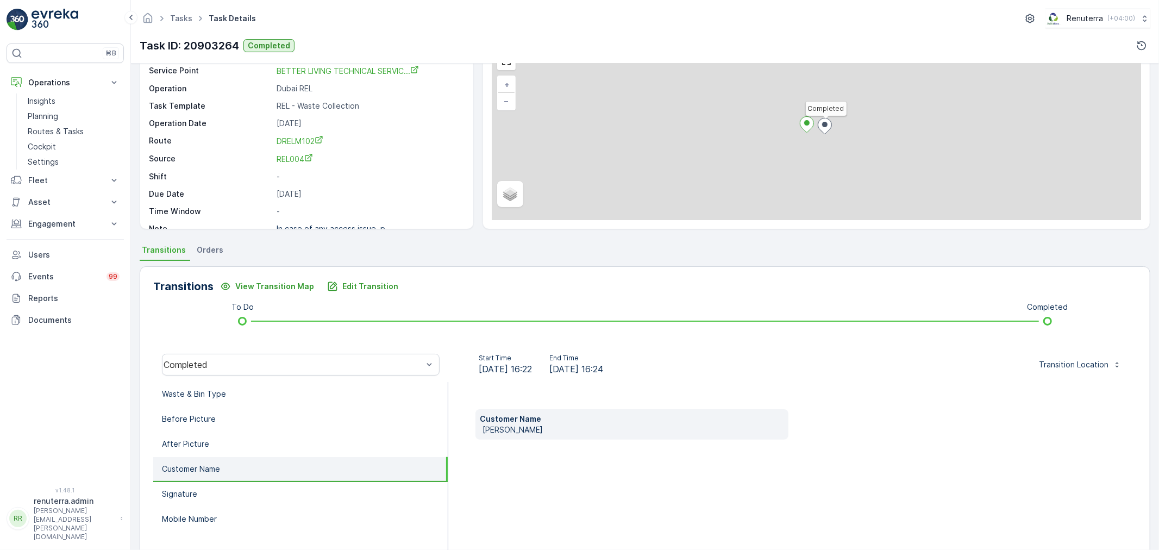
click at [487, 429] on p "sikandar khan" at bounding box center [632, 429] width 301 height 11
copy p "sikandar khan"
click at [43, 117] on p "Planning" at bounding box center [43, 116] width 30 height 11
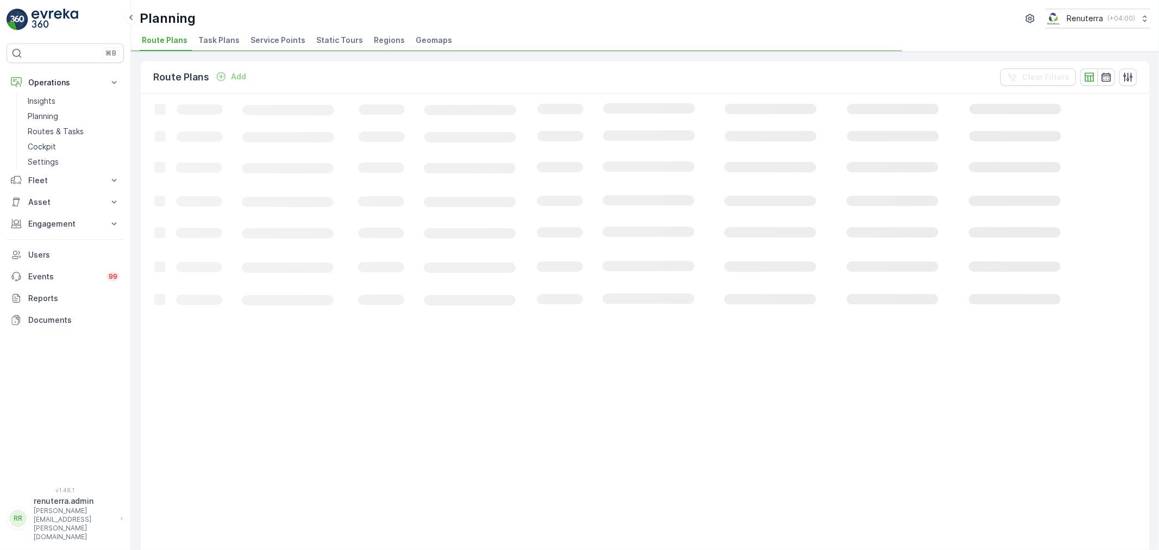
click at [266, 35] on span "Service Points" at bounding box center [277, 40] width 55 height 11
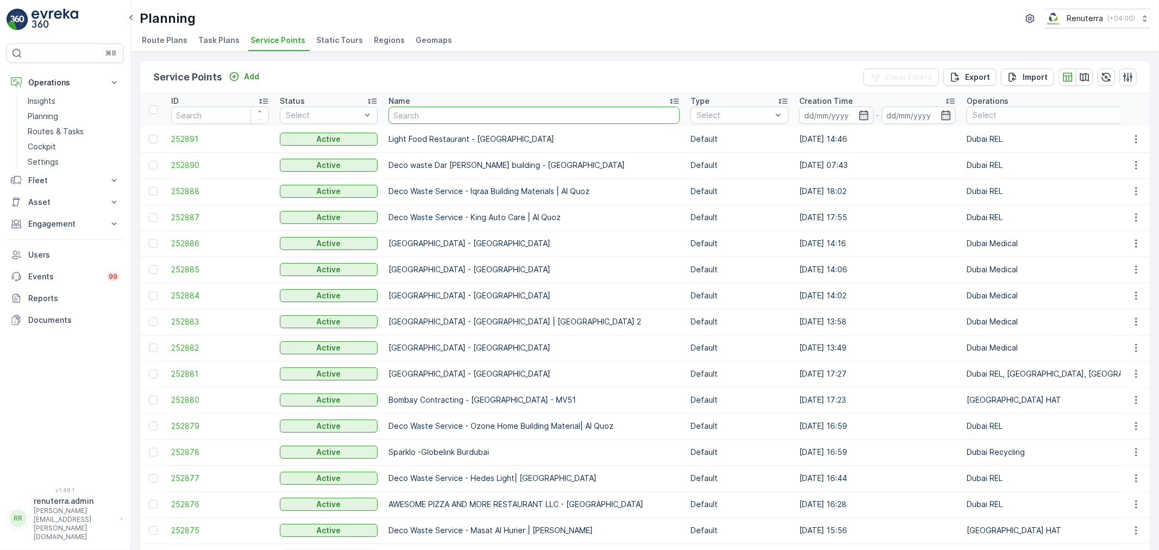
click at [445, 113] on input "text" at bounding box center [533, 114] width 291 height 17
type input "nabc"
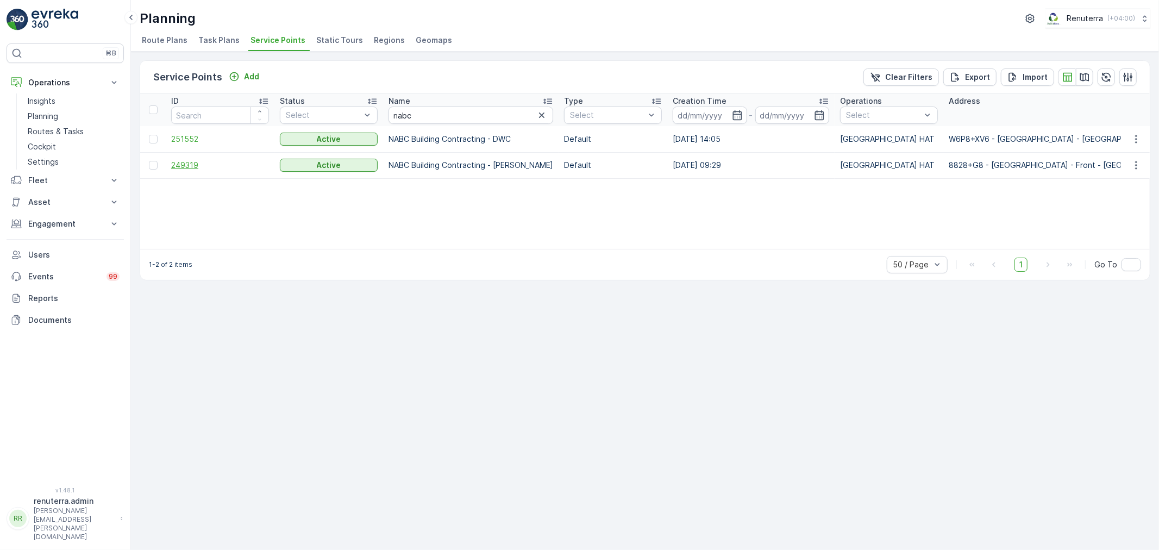
click at [188, 162] on span "249319" at bounding box center [220, 165] width 98 height 11
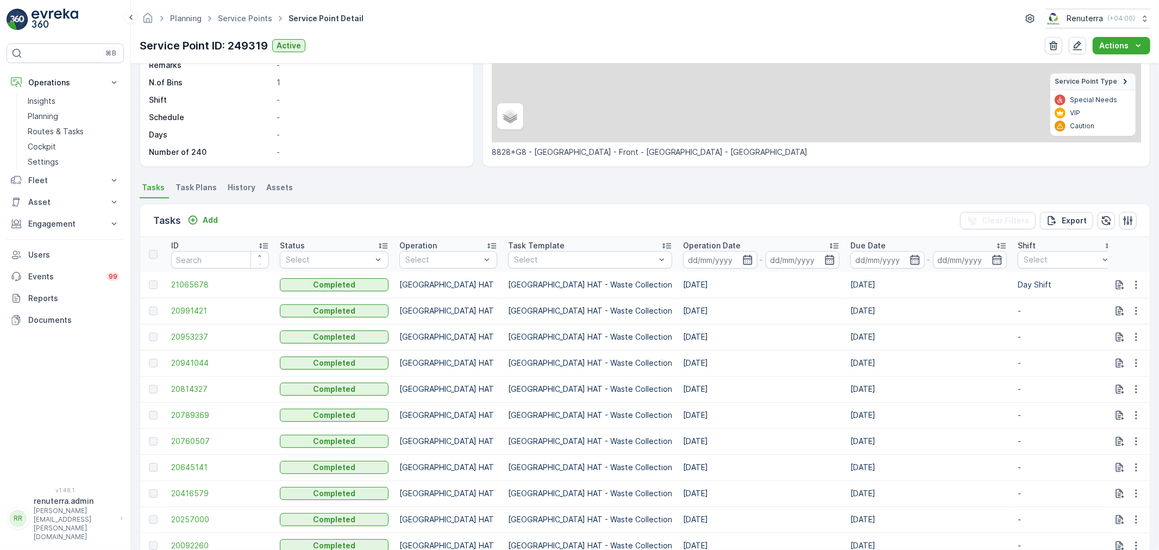
scroll to position [181, 0]
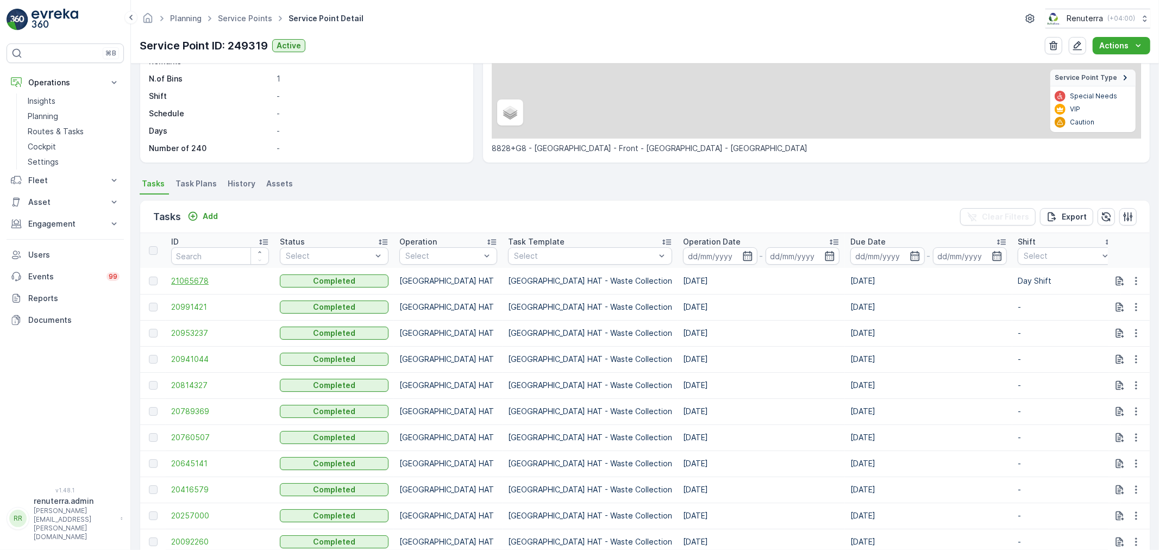
click at [199, 278] on span "21065678" at bounding box center [220, 280] width 98 height 11
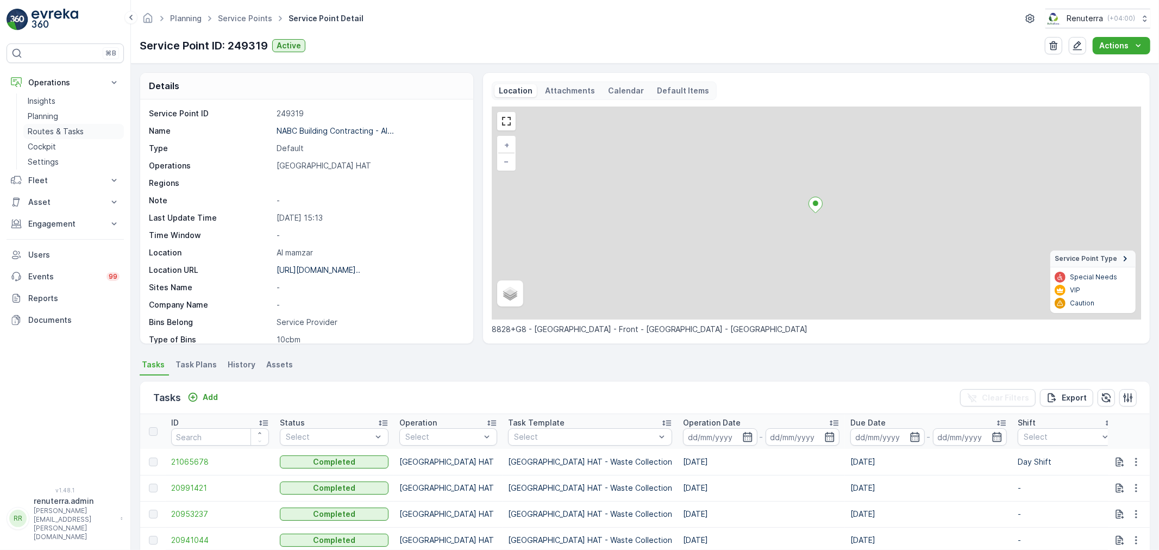
click at [52, 125] on link "Routes & Tasks" at bounding box center [73, 131] width 100 height 15
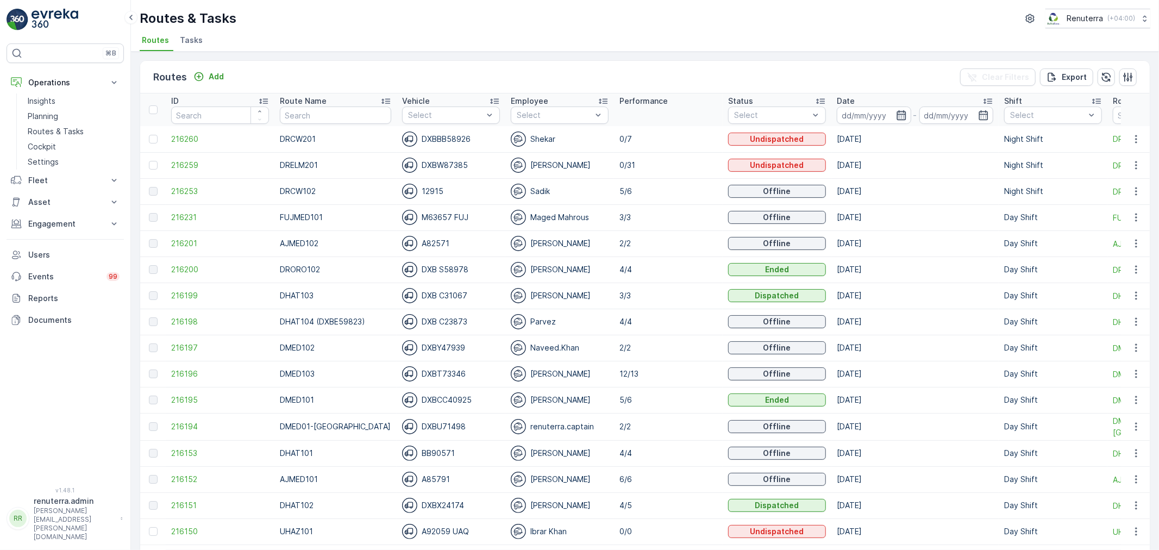
click at [896, 110] on icon "button" at bounding box center [901, 115] width 11 height 11
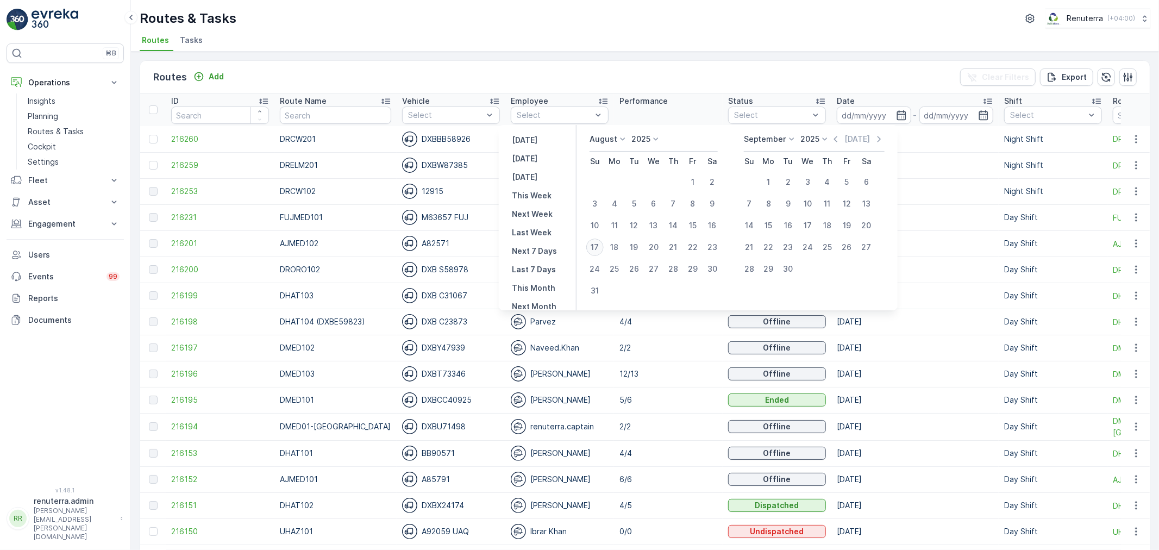
click at [600, 245] on div "17" at bounding box center [594, 246] width 17 height 17
type input "[DATE]"
click at [600, 245] on div "17" at bounding box center [594, 246] width 17 height 17
type input "[DATE]"
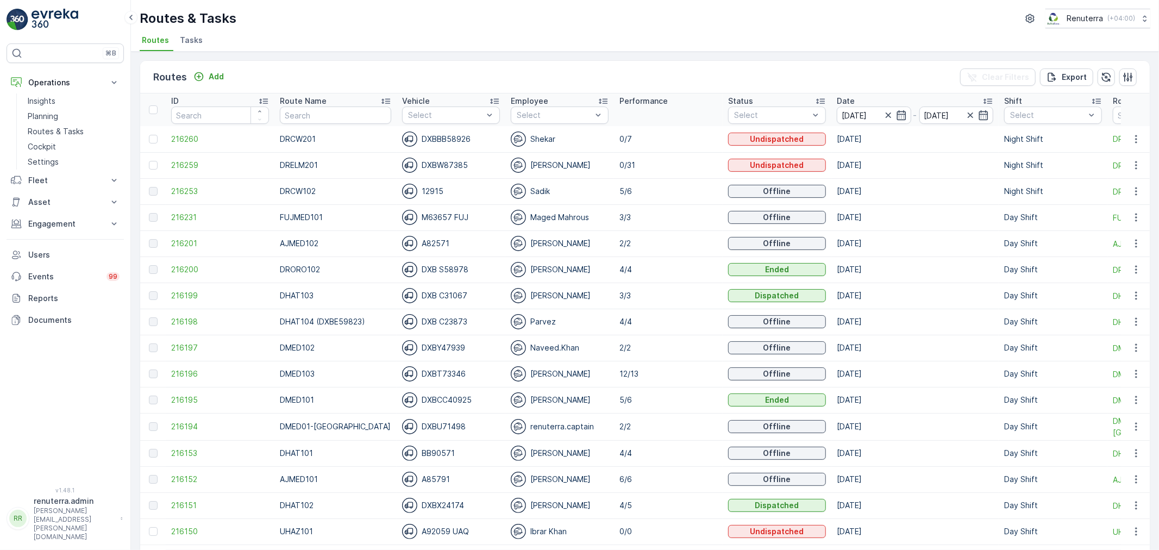
click at [608, 38] on ul "Routes Tasks" at bounding box center [641, 42] width 1002 height 18
click at [329, 109] on input "text" at bounding box center [335, 114] width 111 height 17
type input "hat"
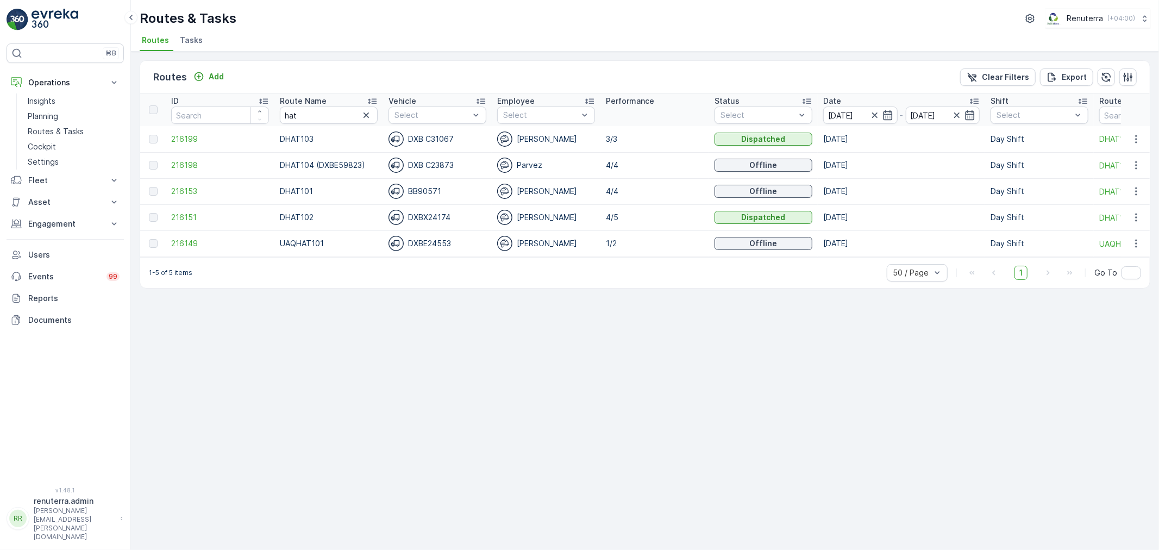
click at [373, 103] on icon at bounding box center [372, 101] width 9 height 5
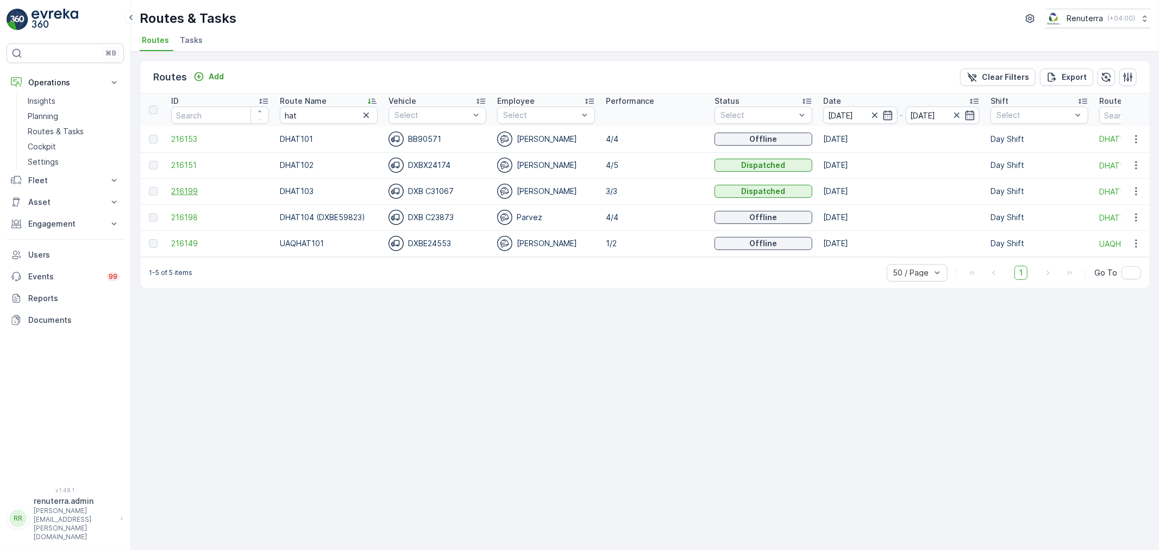
click at [186, 188] on span "216199" at bounding box center [220, 191] width 98 height 11
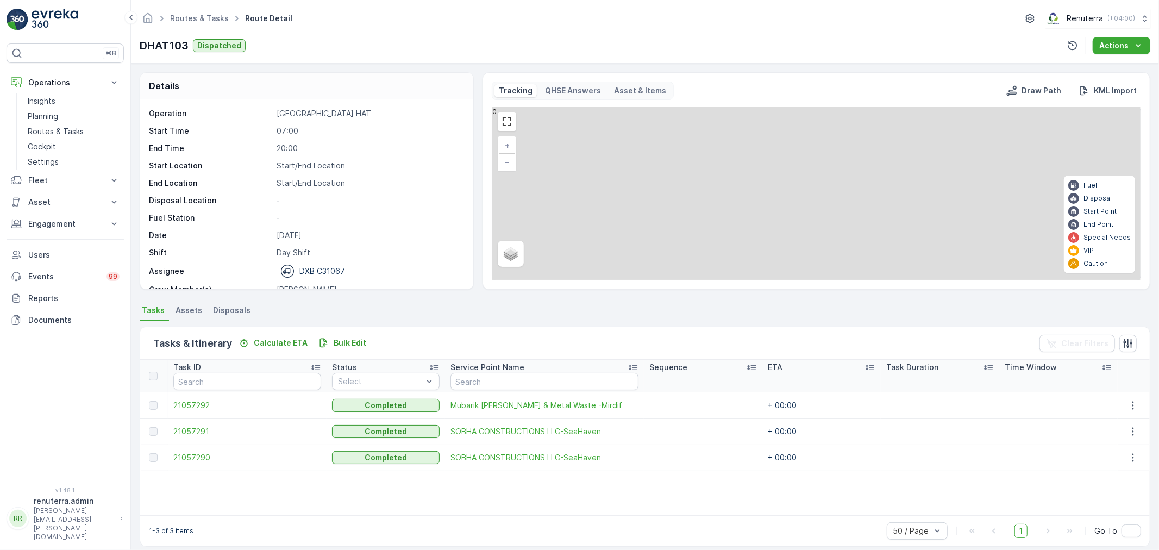
scroll to position [10, 0]
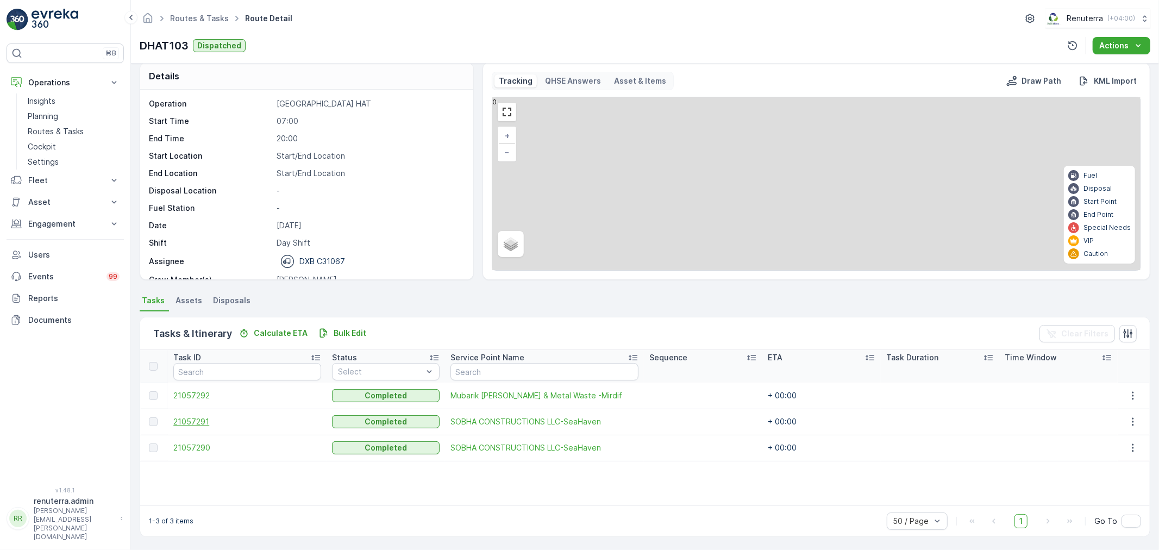
click at [202, 422] on span "21057291" at bounding box center [247, 421] width 148 height 11
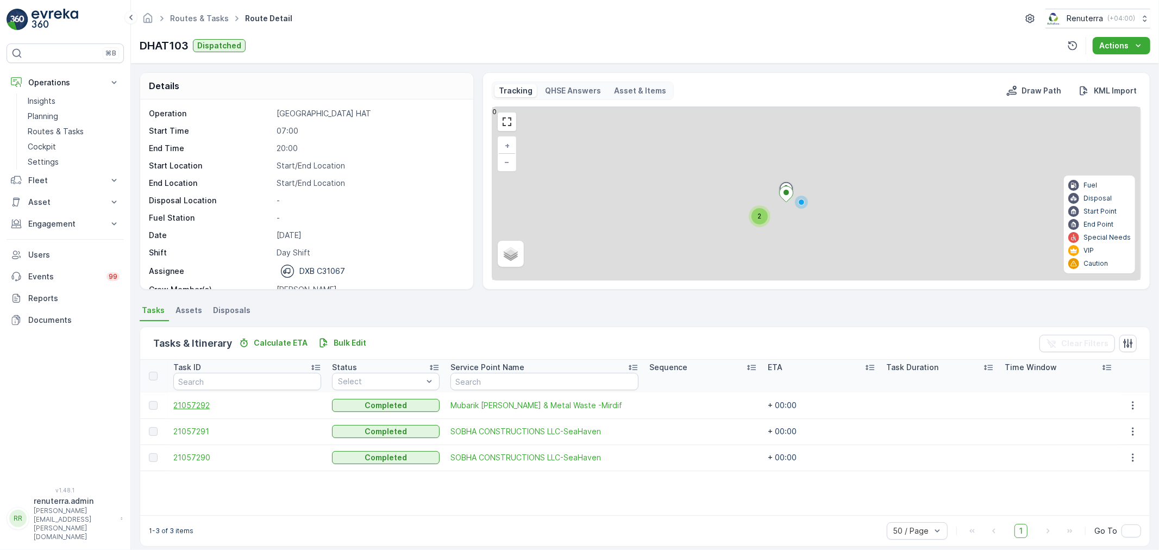
scroll to position [10, 0]
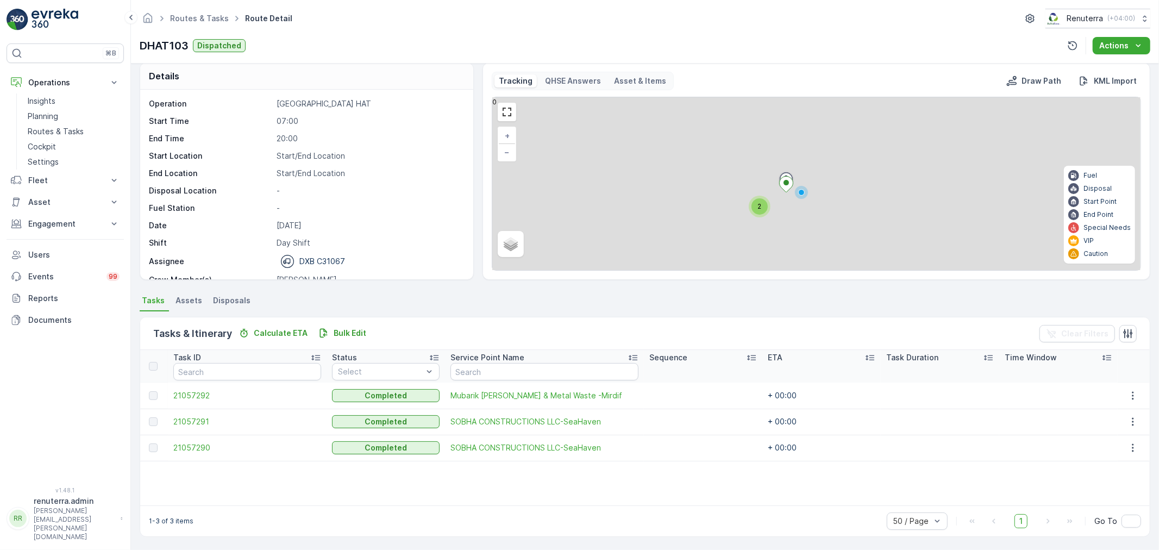
click at [201, 438] on td "21057290" at bounding box center [247, 448] width 159 height 26
click at [199, 445] on span "21057290" at bounding box center [247, 447] width 148 height 11
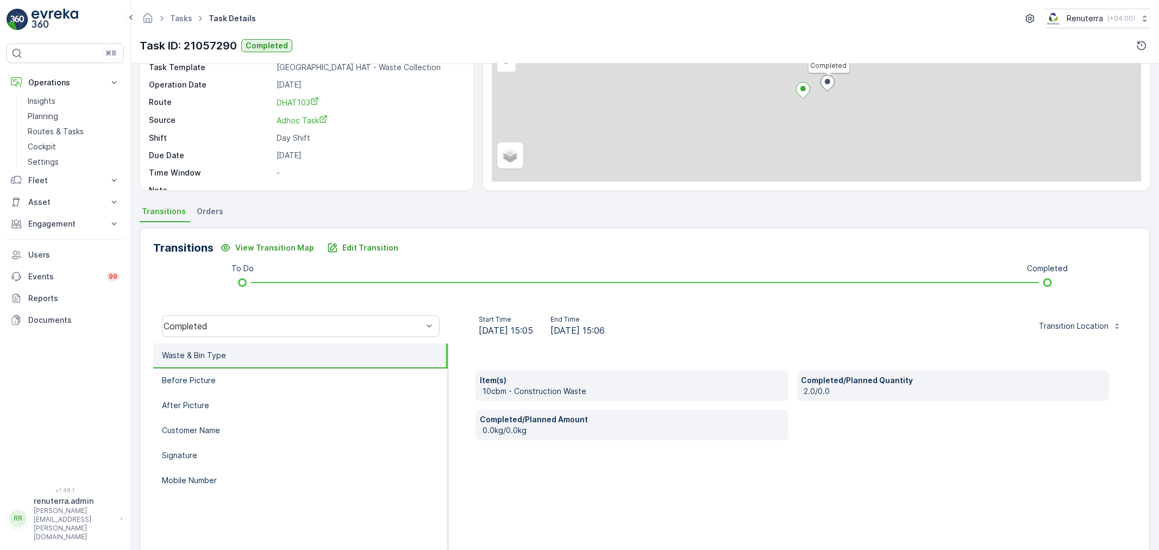
scroll to position [134, 0]
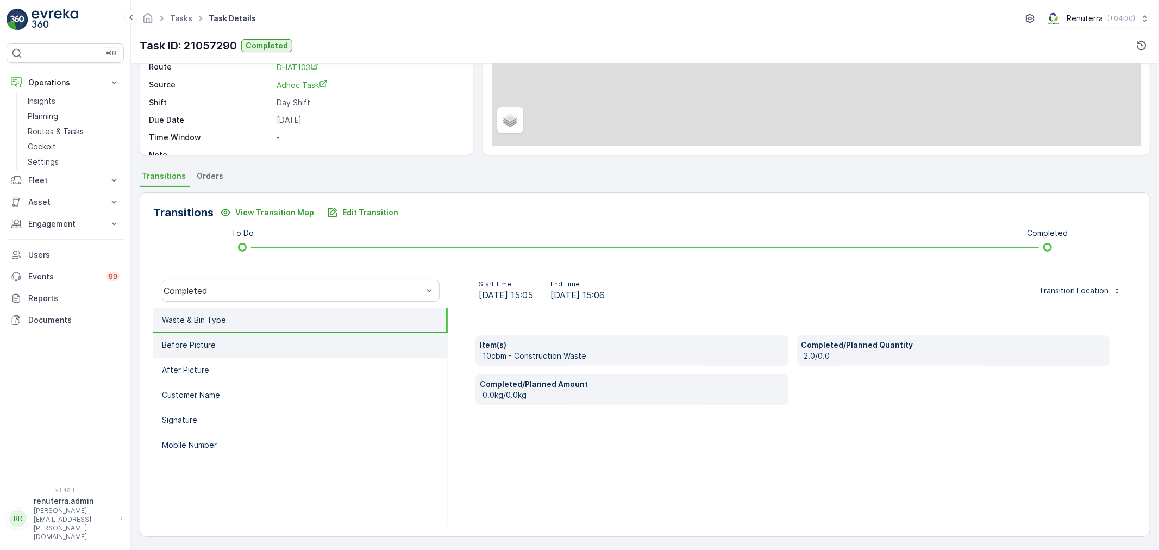
click at [230, 347] on li "Before Picture" at bounding box center [300, 345] width 294 height 25
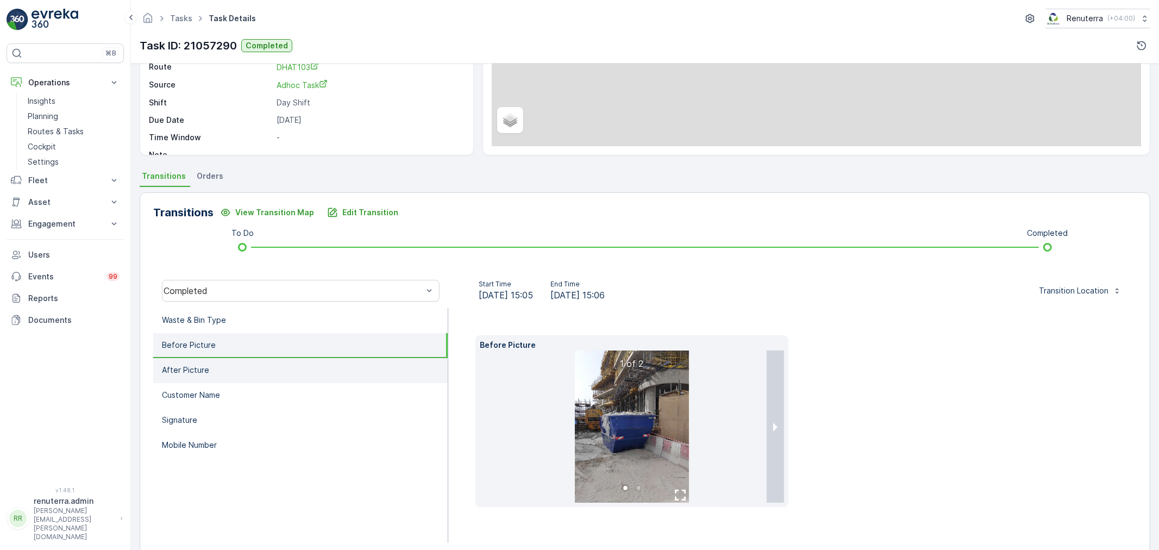
click at [231, 365] on li "After Picture" at bounding box center [300, 370] width 294 height 25
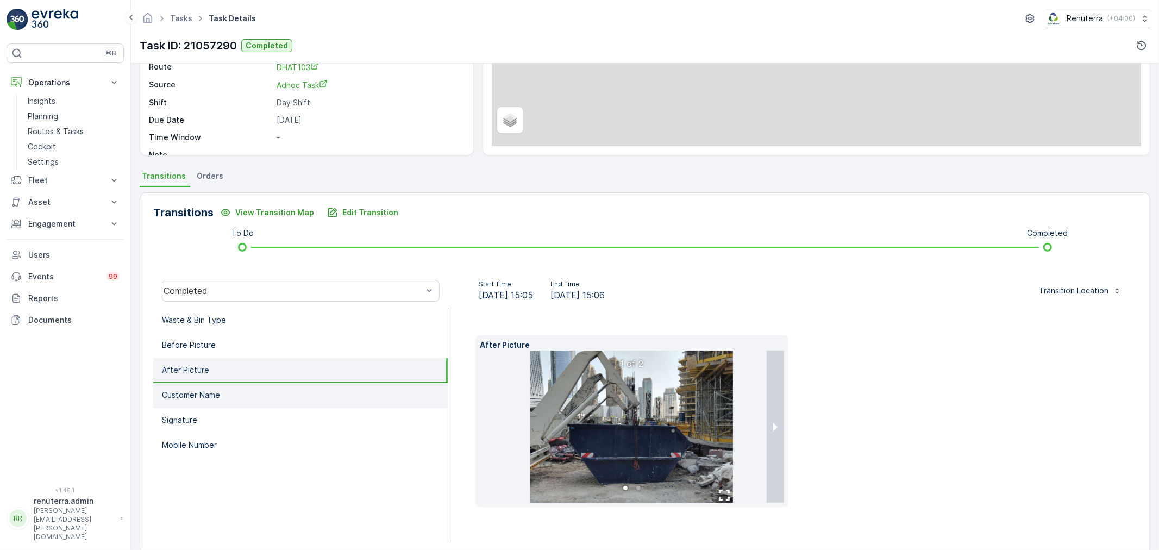
click at [231, 389] on li "Customer Name" at bounding box center [300, 395] width 294 height 25
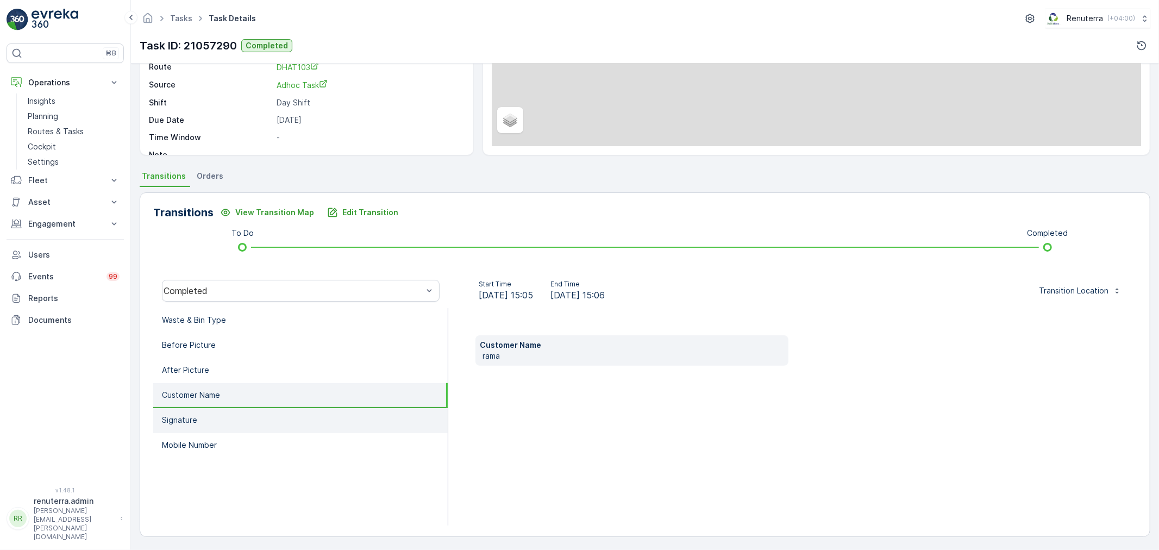
click at [232, 414] on li "Signature" at bounding box center [300, 420] width 294 height 25
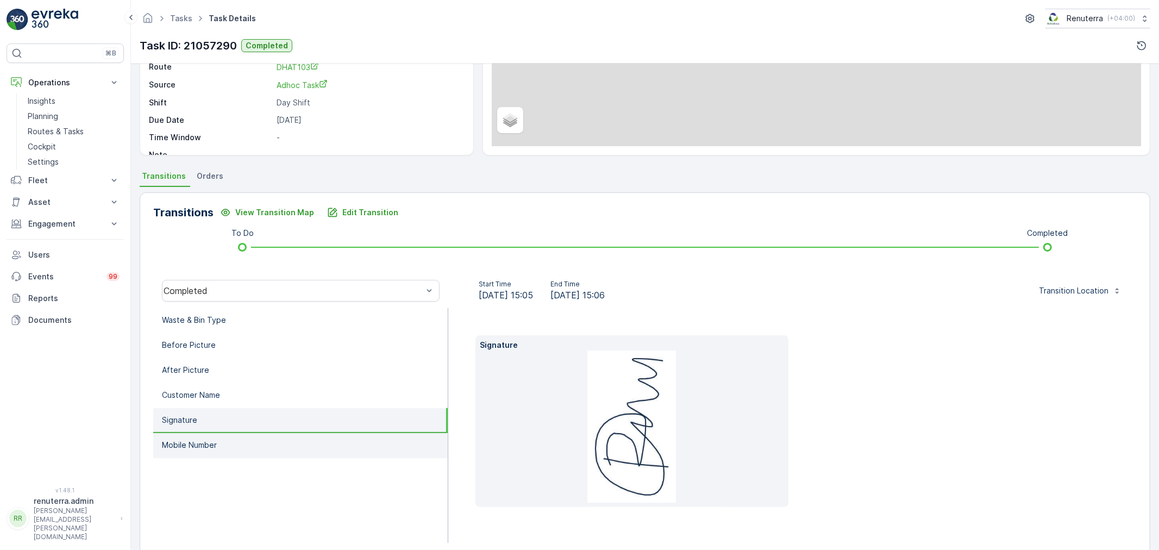
click at [239, 448] on li "Mobile Number" at bounding box center [300, 445] width 294 height 25
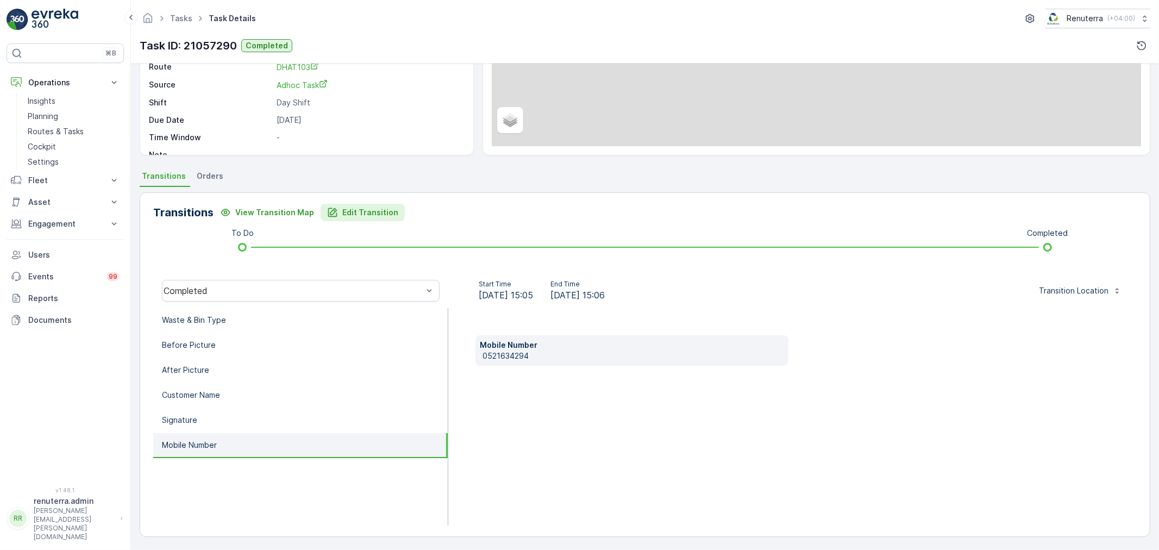
click at [356, 214] on p "Edit Transition" at bounding box center [370, 212] width 56 height 11
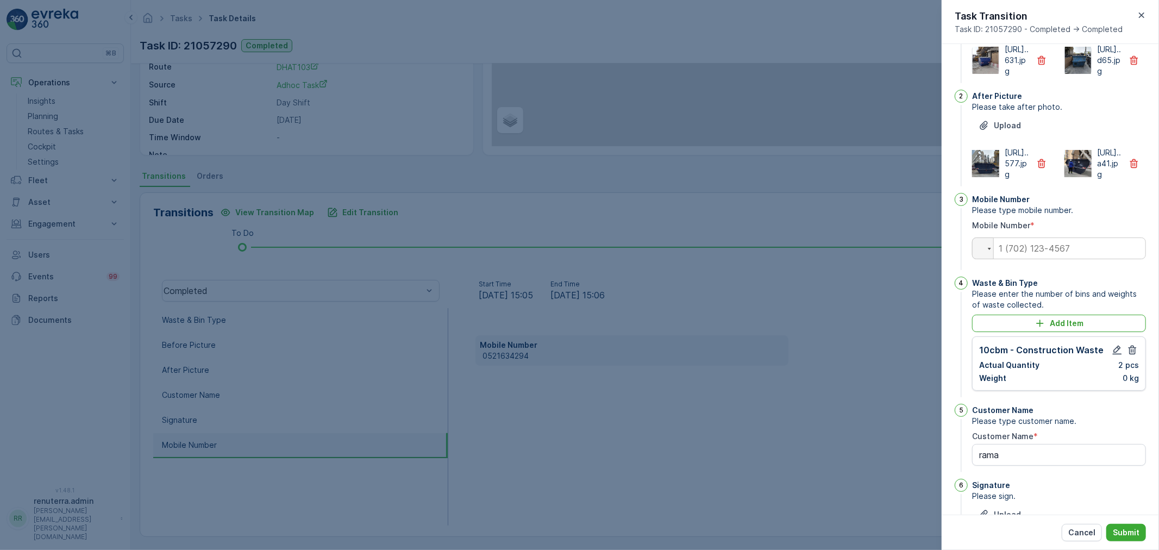
scroll to position [121, 0]
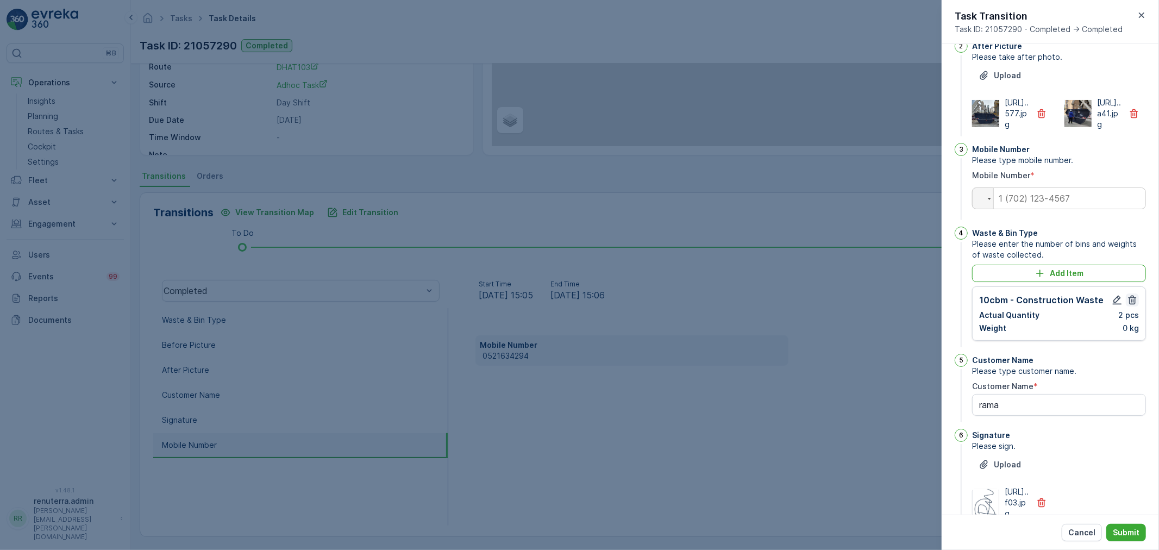
click at [1131, 305] on icon "button" at bounding box center [1132, 299] width 11 height 11
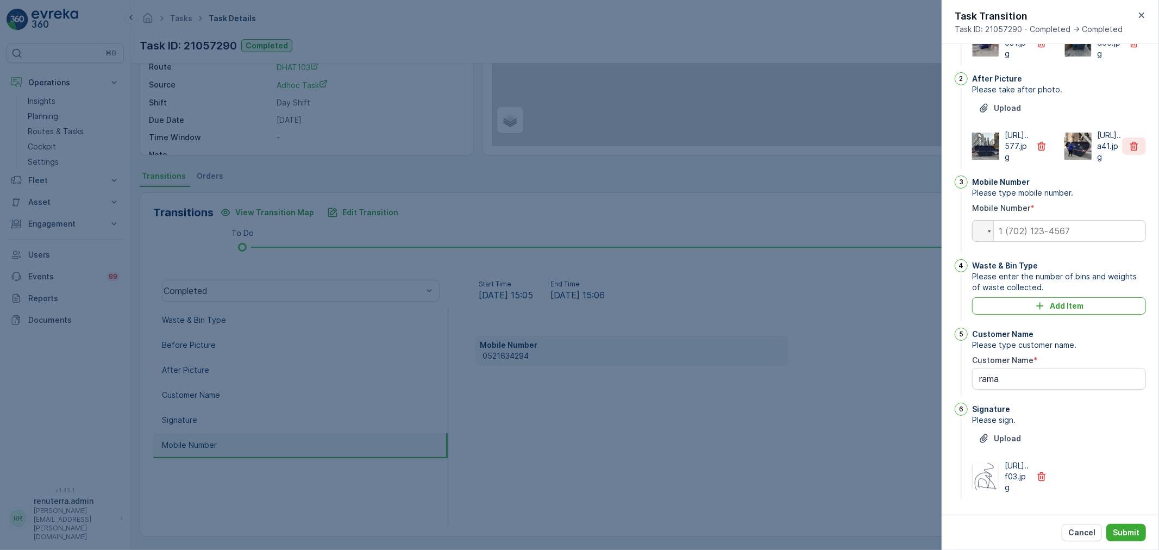
click at [1134, 143] on icon "button" at bounding box center [1134, 146] width 8 height 9
click at [1044, 145] on icon "button" at bounding box center [1041, 146] width 11 height 11
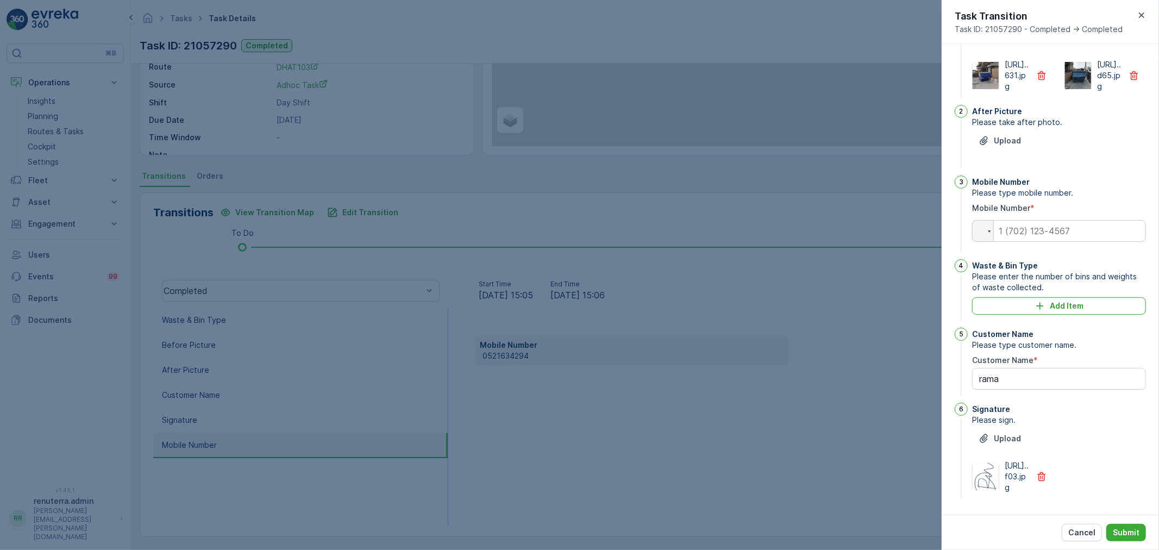
scroll to position [99, 0]
click at [1036, 471] on icon "button" at bounding box center [1041, 476] width 11 height 11
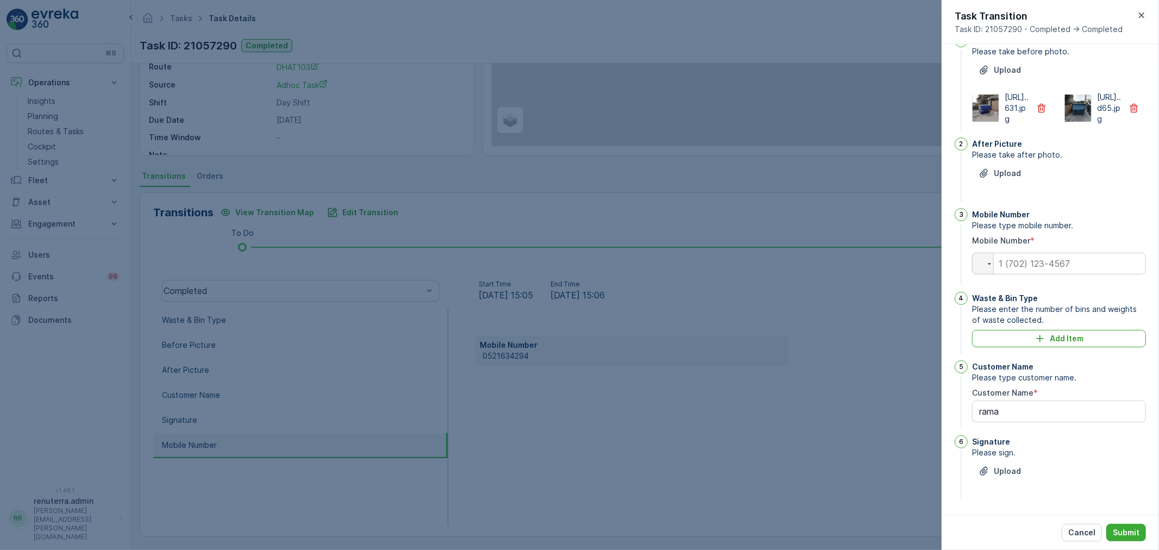
scroll to position [0, 0]
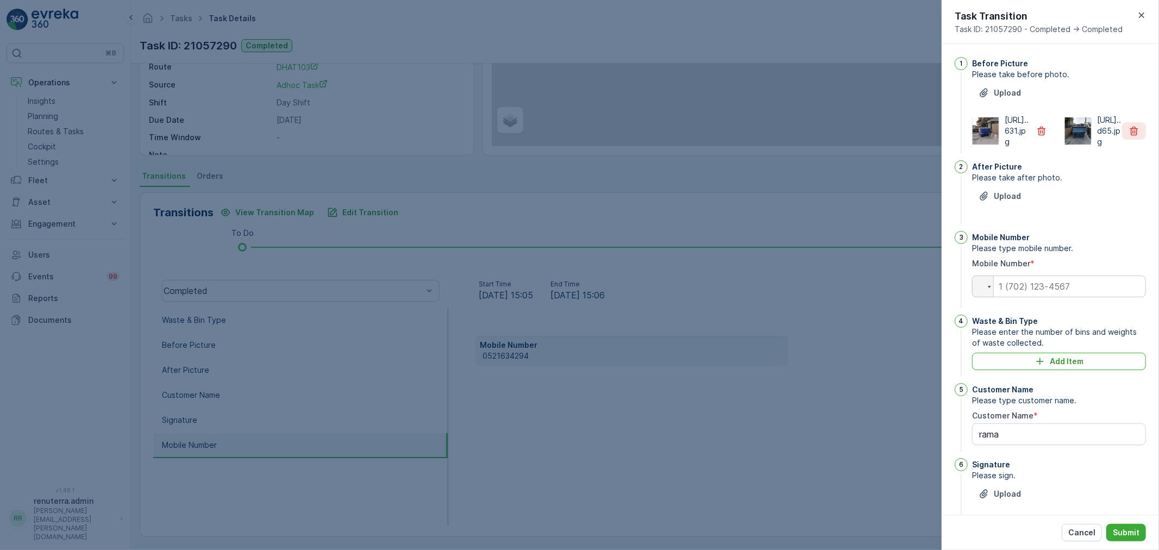
click at [1130, 136] on icon "button" at bounding box center [1133, 130] width 11 height 11
click at [1041, 140] on button "button" at bounding box center [1041, 130] width 24 height 17
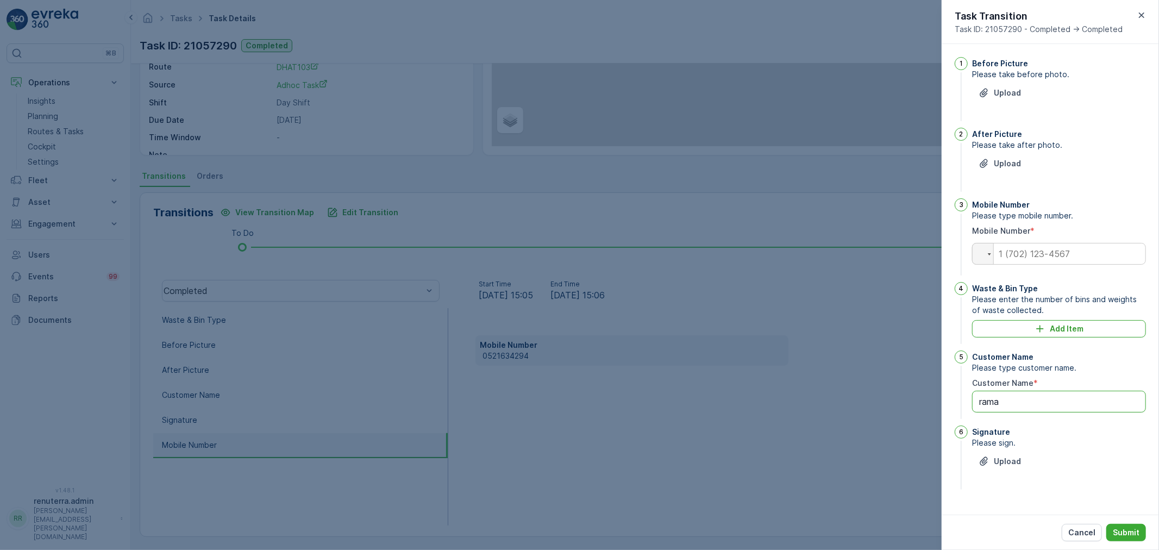
drag, startPoint x: 1019, startPoint y: 400, endPoint x: 873, endPoint y: 401, distance: 146.1
click at [897, 403] on div "Tasks Task Details Renuterra ( +04:00 ) Task ID: 21057290 Completed Details Tas…" at bounding box center [645, 275] width 1028 height 550
type Name "d"
type Name "skip was overloaded unable to lift"
click at [1128, 534] on p "Submit" at bounding box center [1125, 532] width 27 height 11
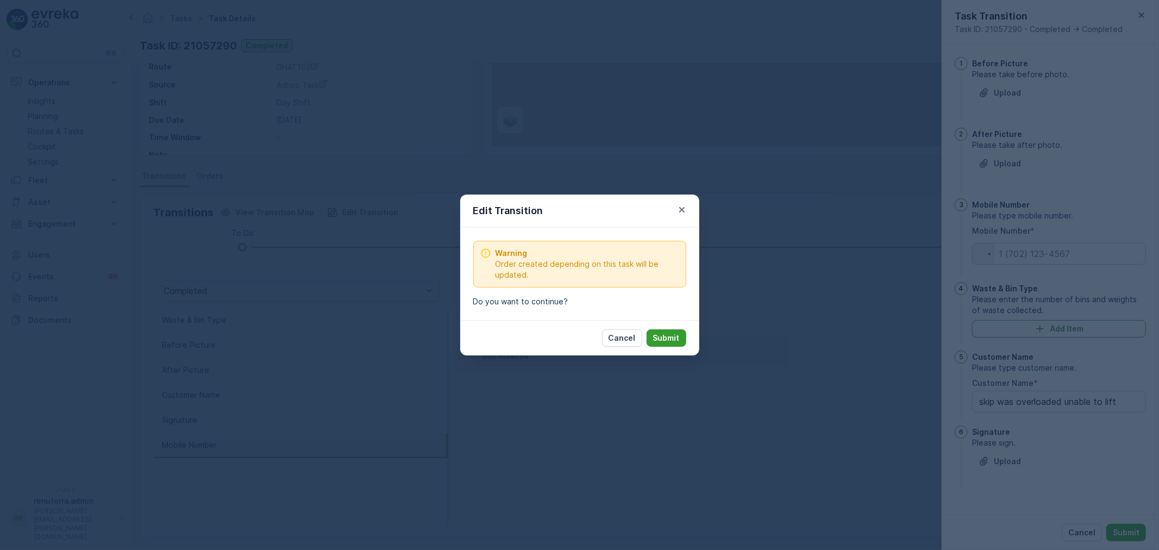
click at [663, 335] on p "Submit" at bounding box center [666, 337] width 27 height 11
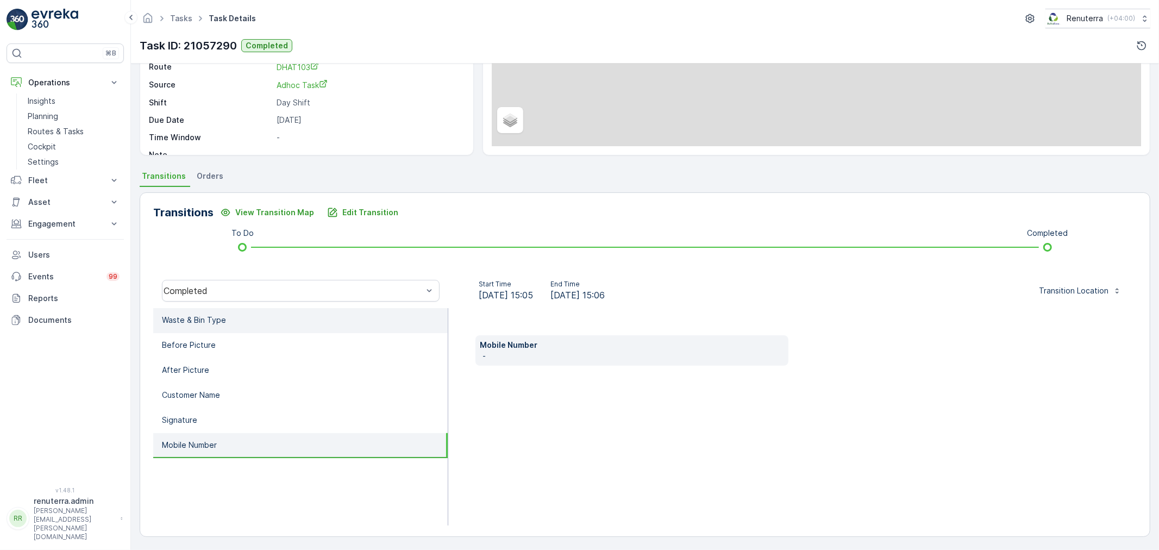
click at [259, 308] on li "Waste & Bin Type" at bounding box center [300, 320] width 294 height 25
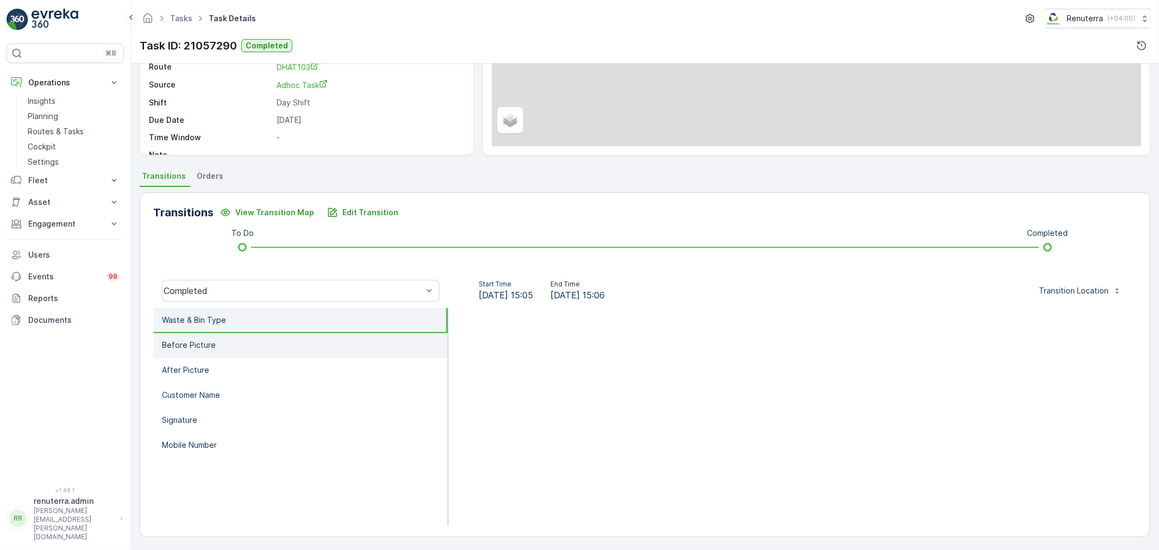
click at [218, 351] on li "Before Picture" at bounding box center [300, 345] width 294 height 25
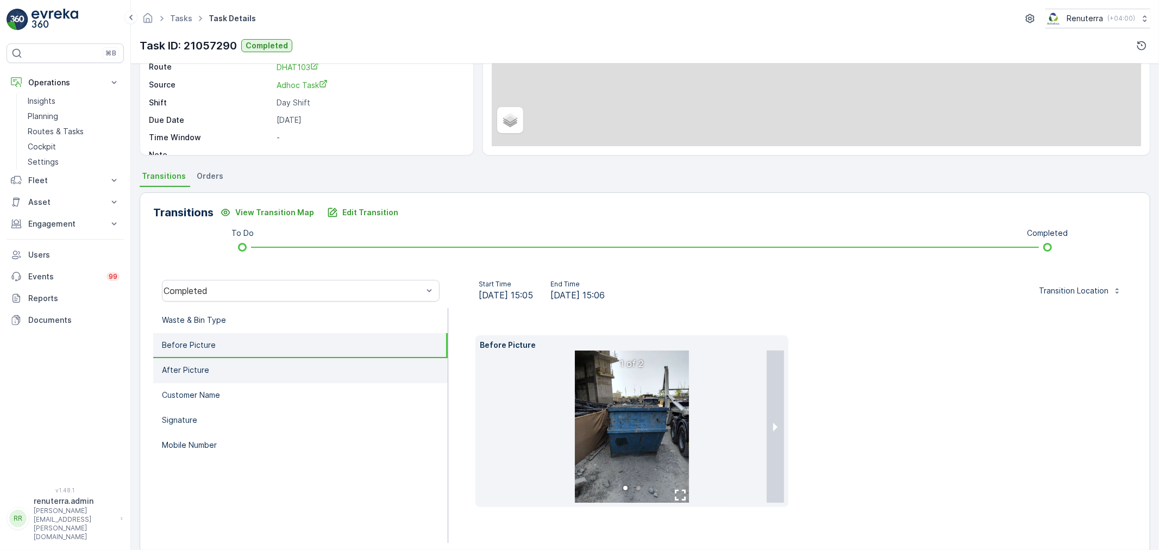
click at [227, 367] on li "After Picture" at bounding box center [300, 370] width 294 height 25
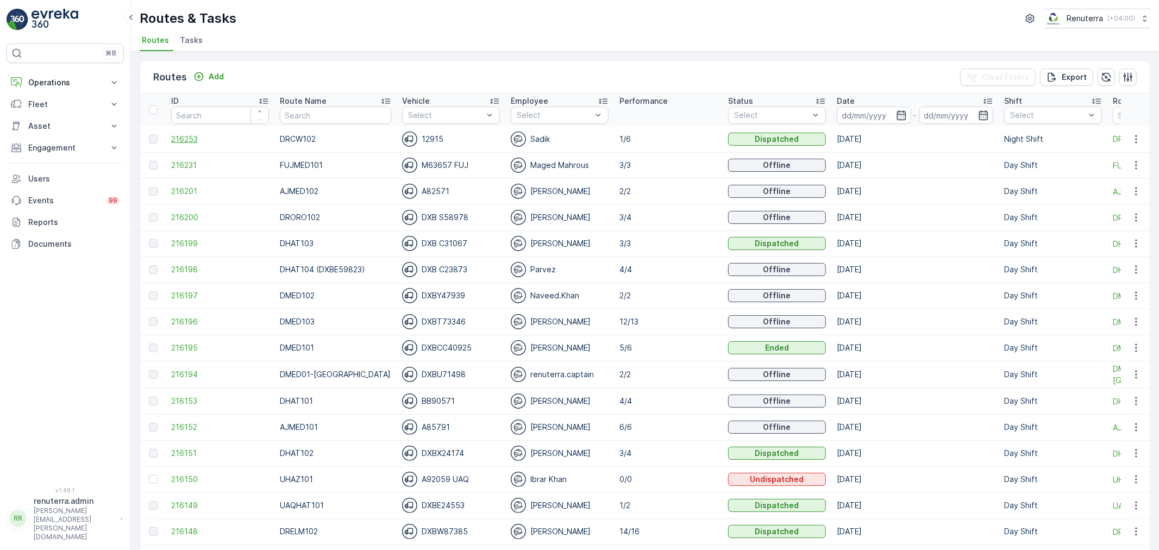
click at [192, 138] on span "216253" at bounding box center [220, 139] width 98 height 11
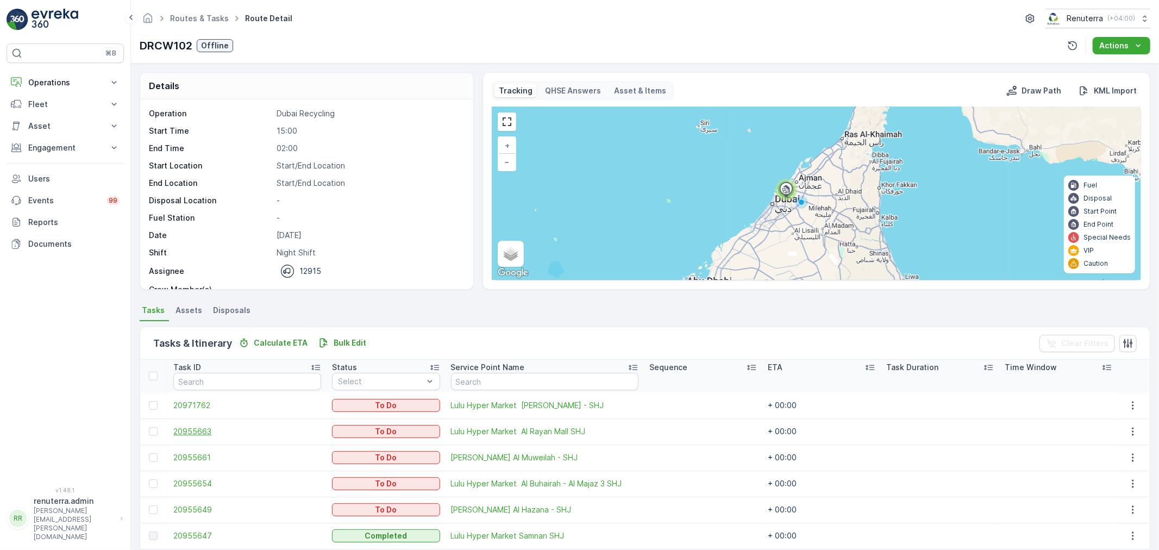
click at [194, 432] on span "20955663" at bounding box center [247, 431] width 148 height 11
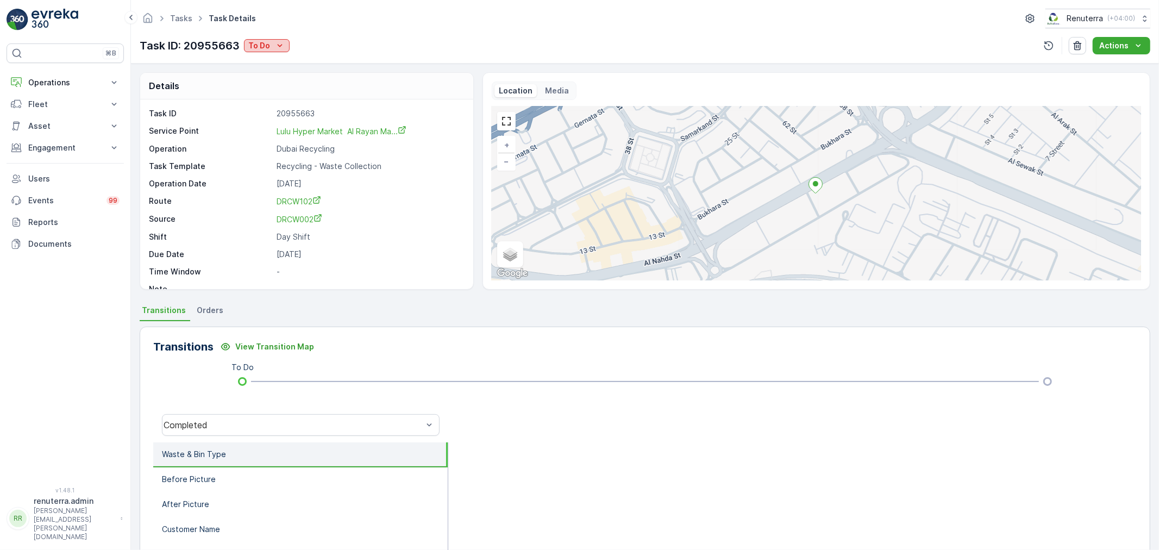
click at [272, 42] on div "To Do" at bounding box center [266, 45] width 37 height 11
click at [269, 57] on span "Completed" at bounding box center [270, 61] width 41 height 11
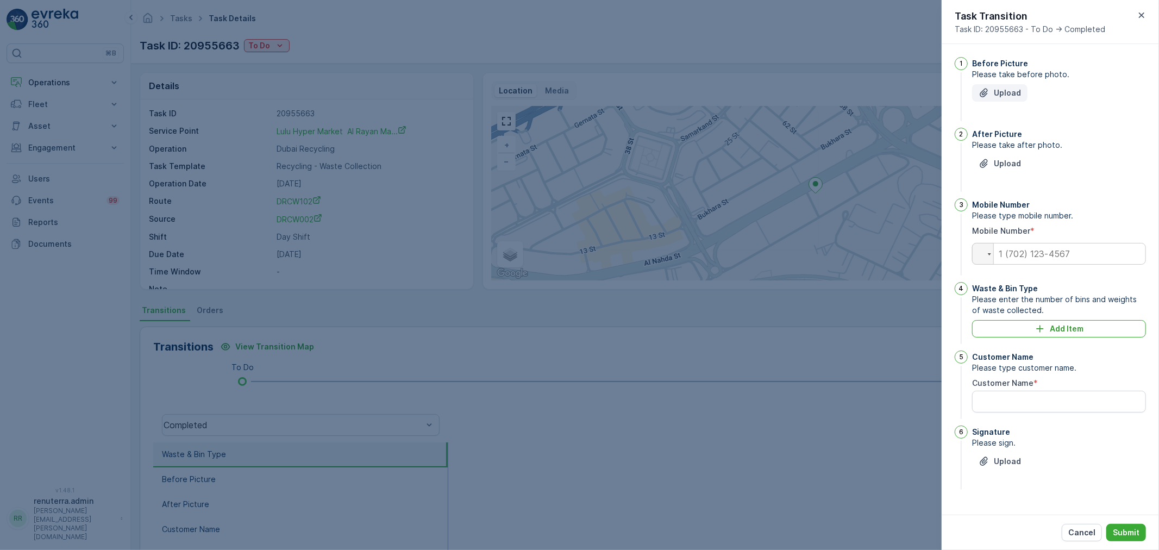
click at [1006, 87] on p "Upload" at bounding box center [1006, 92] width 27 height 11
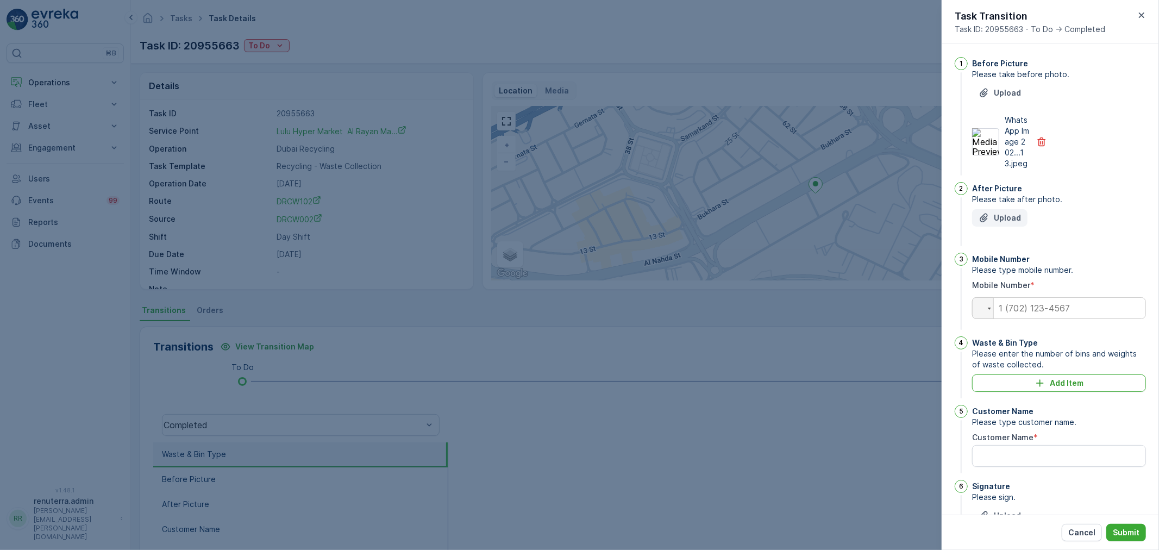
click at [1004, 215] on p "Upload" at bounding box center [1006, 217] width 27 height 11
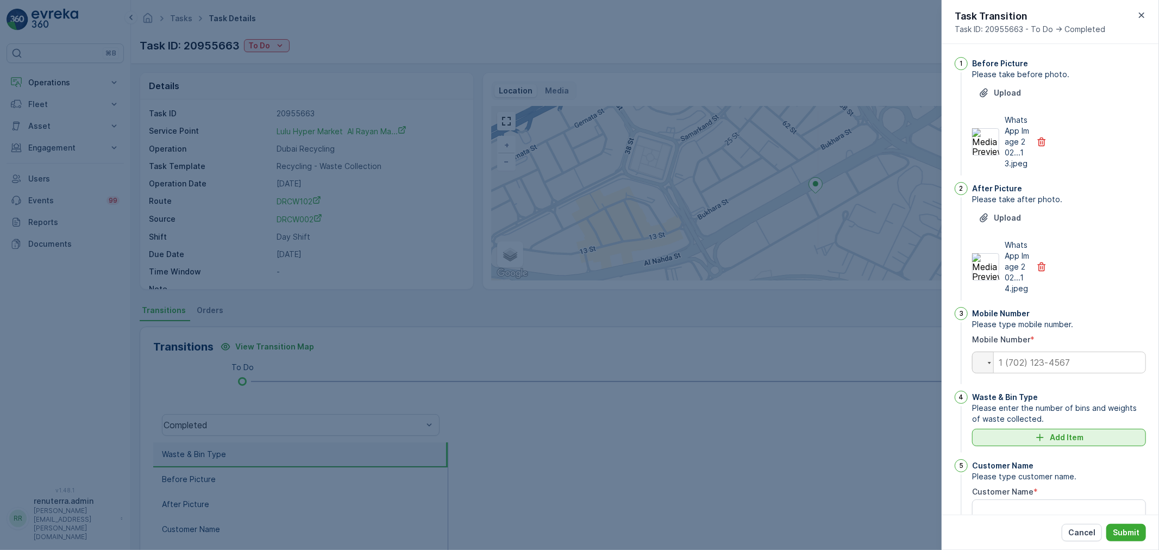
click at [1041, 432] on icon "Add Item" at bounding box center [1039, 437] width 11 height 11
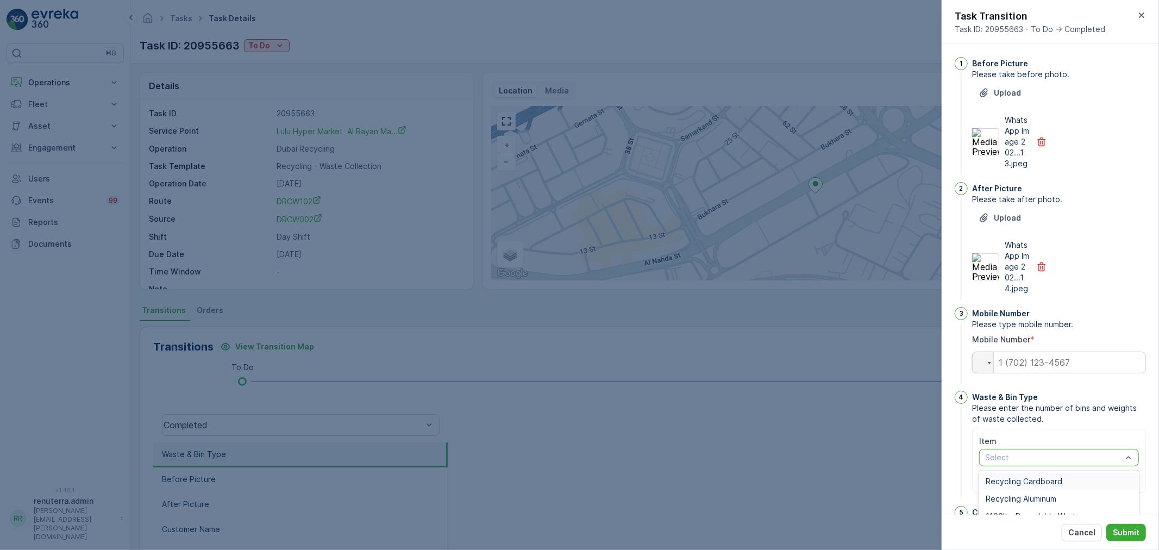
click at [1033, 459] on div at bounding box center [1053, 457] width 139 height 9
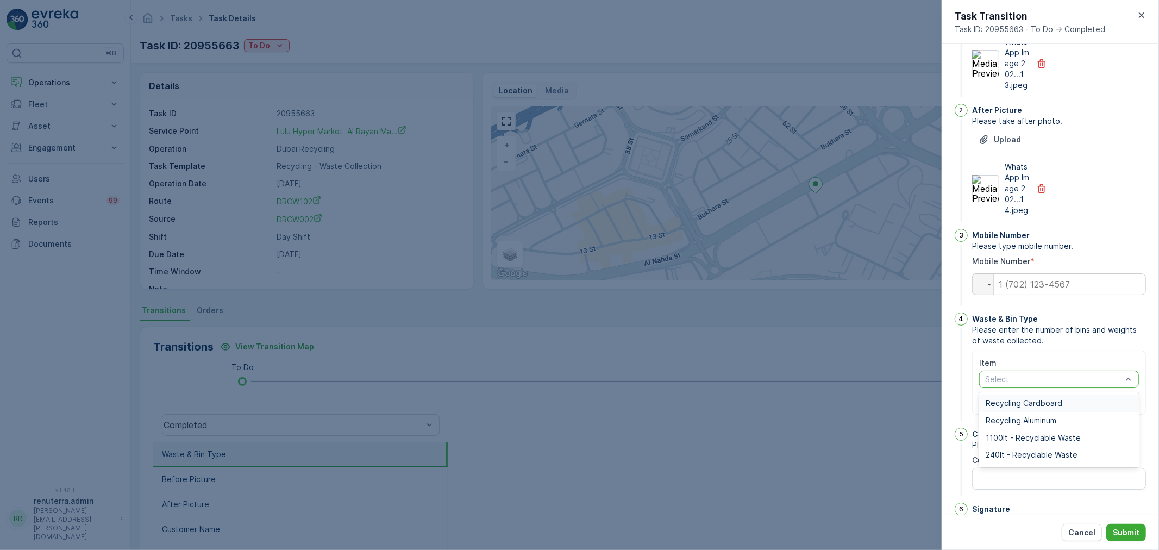
scroll to position [145, 0]
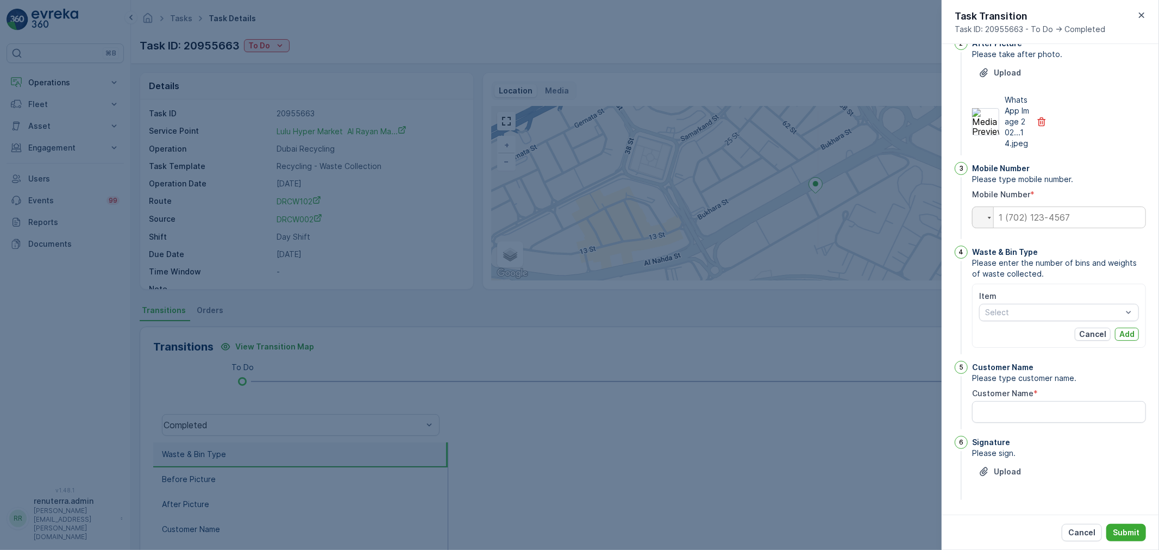
click at [964, 330] on div "4" at bounding box center [960, 301] width 13 height 111
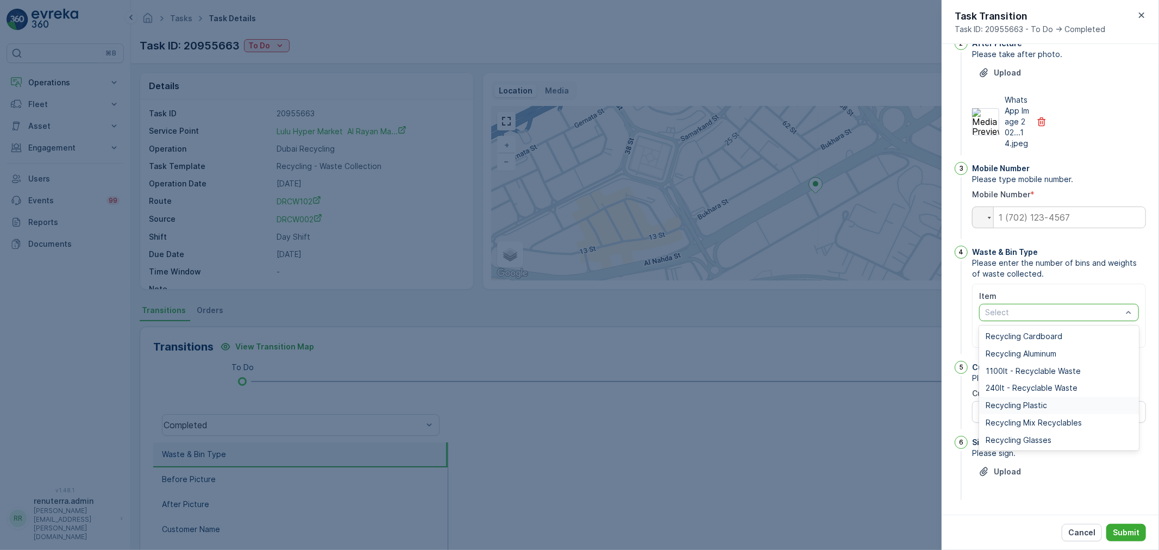
click at [1047, 402] on div "Recycling Plastic" at bounding box center [1058, 405] width 147 height 9
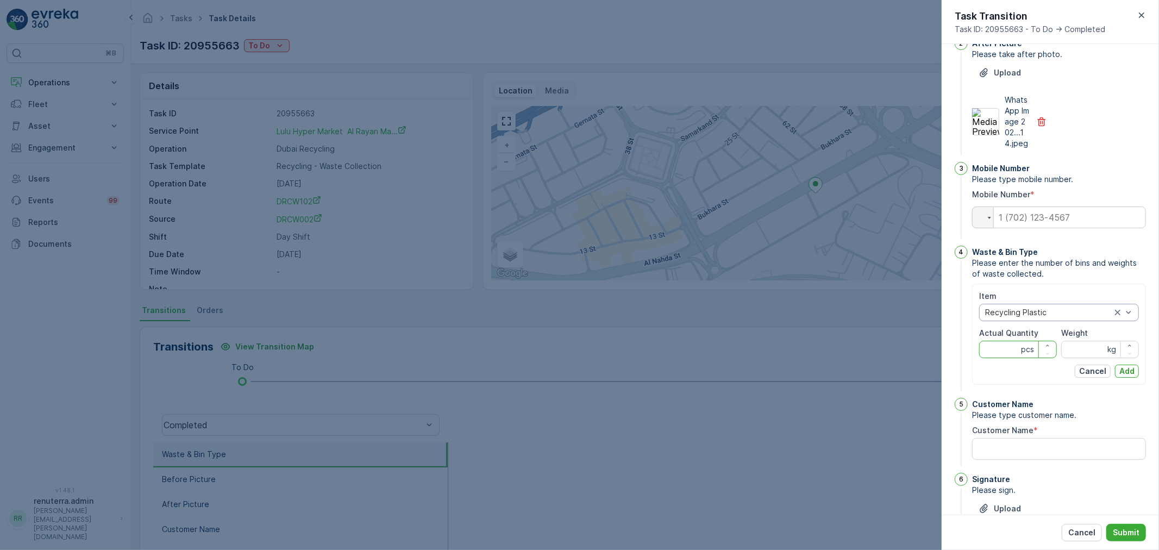
click at [1007, 354] on Quantity "Actual Quantity" at bounding box center [1018, 349] width 78 height 17
type Quantity "2"
click at [1093, 351] on input "Weight" at bounding box center [1100, 349] width 78 height 17
type input "17"
click at [1128, 372] on p "Add" at bounding box center [1126, 371] width 15 height 11
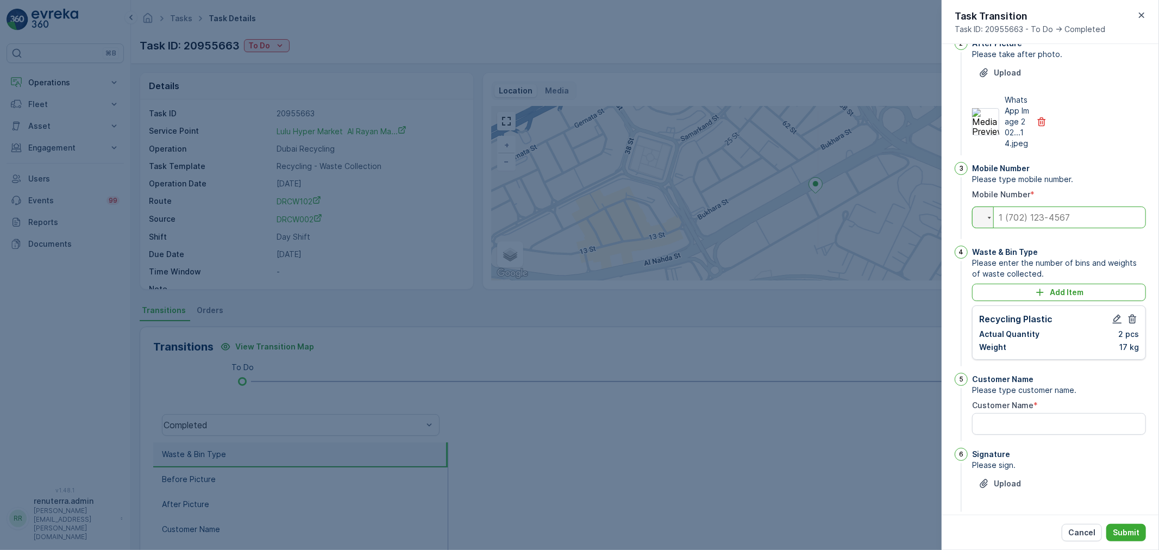
click at [1018, 216] on input "tel" at bounding box center [1059, 217] width 174 height 22
type input "0502477418"
click at [1023, 421] on Name "Customer Name" at bounding box center [1059, 424] width 174 height 22
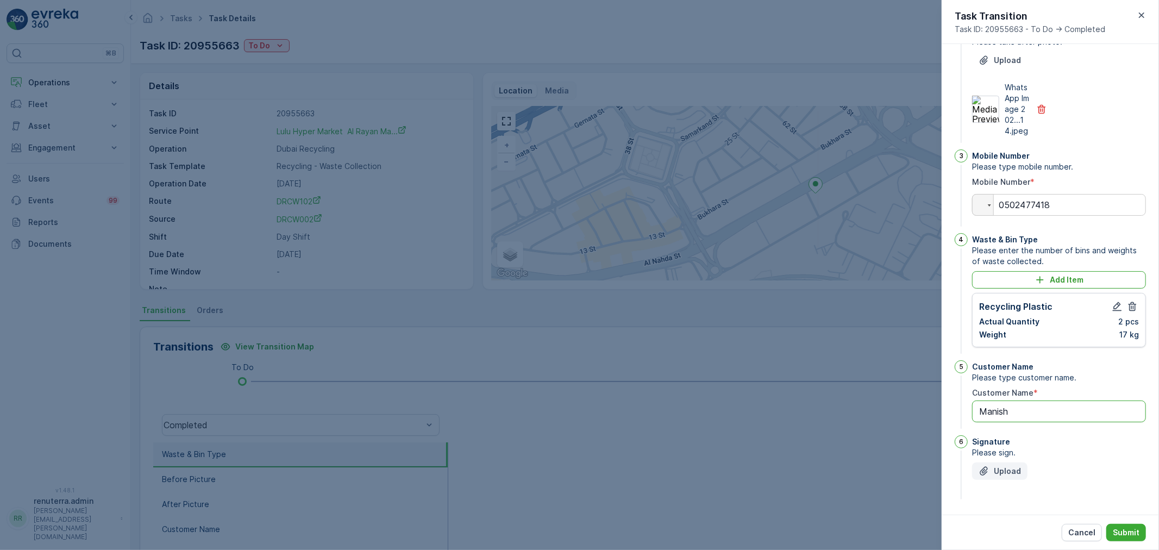
type Name "Manish"
click at [1010, 468] on p "Upload" at bounding box center [1006, 471] width 27 height 11
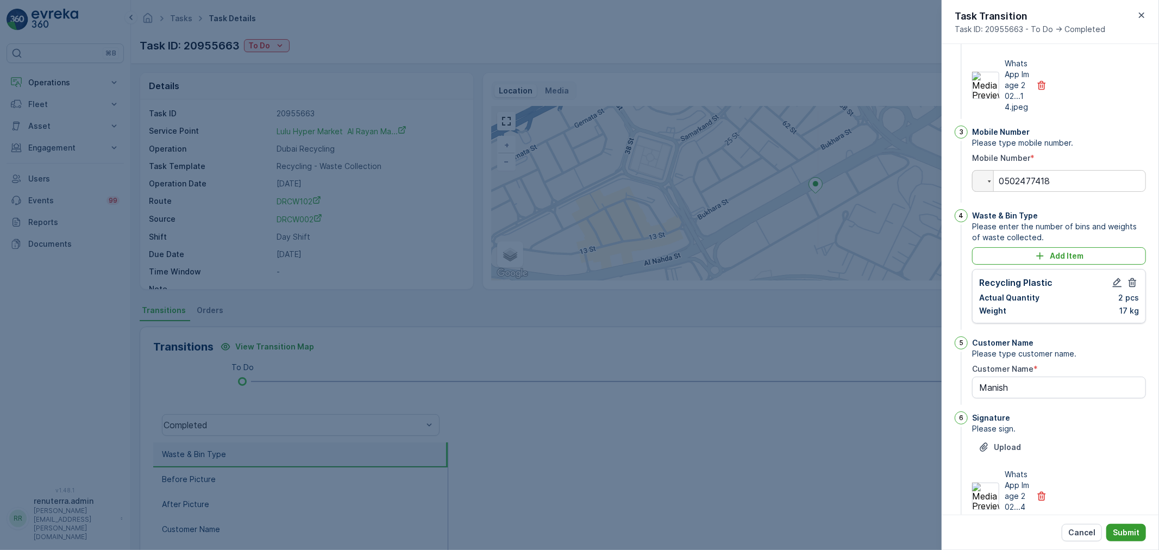
click at [1123, 527] on p "Submit" at bounding box center [1125, 532] width 27 height 11
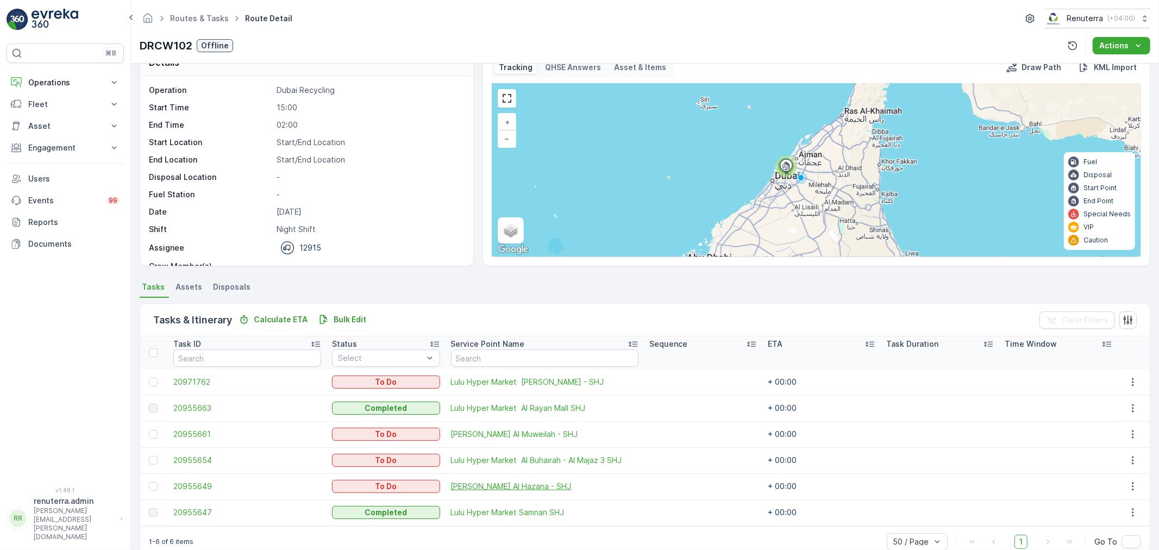
scroll to position [45, 0]
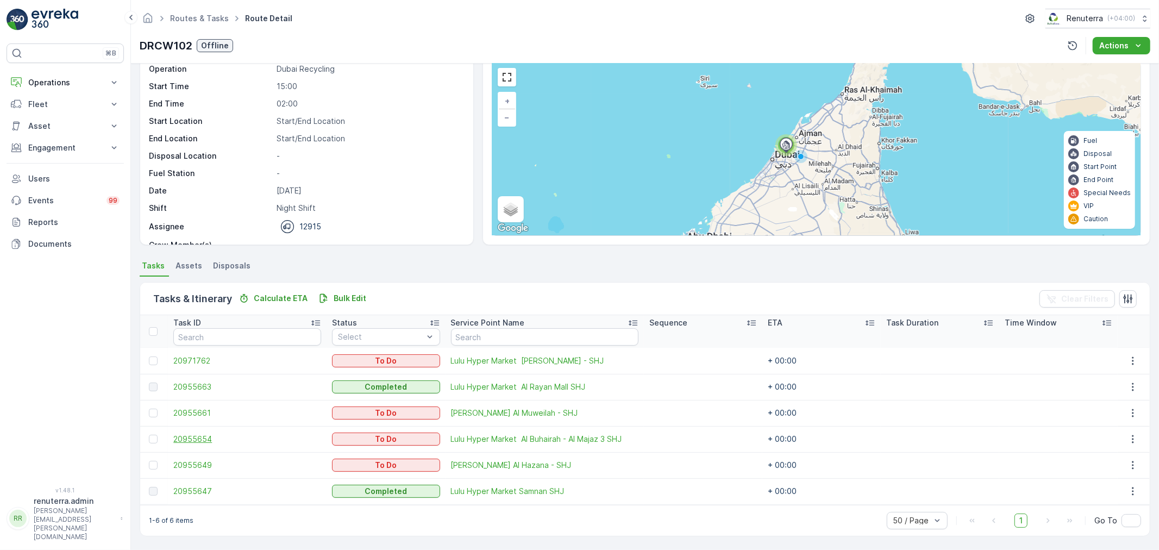
click at [181, 436] on span "20955654" at bounding box center [247, 438] width 148 height 11
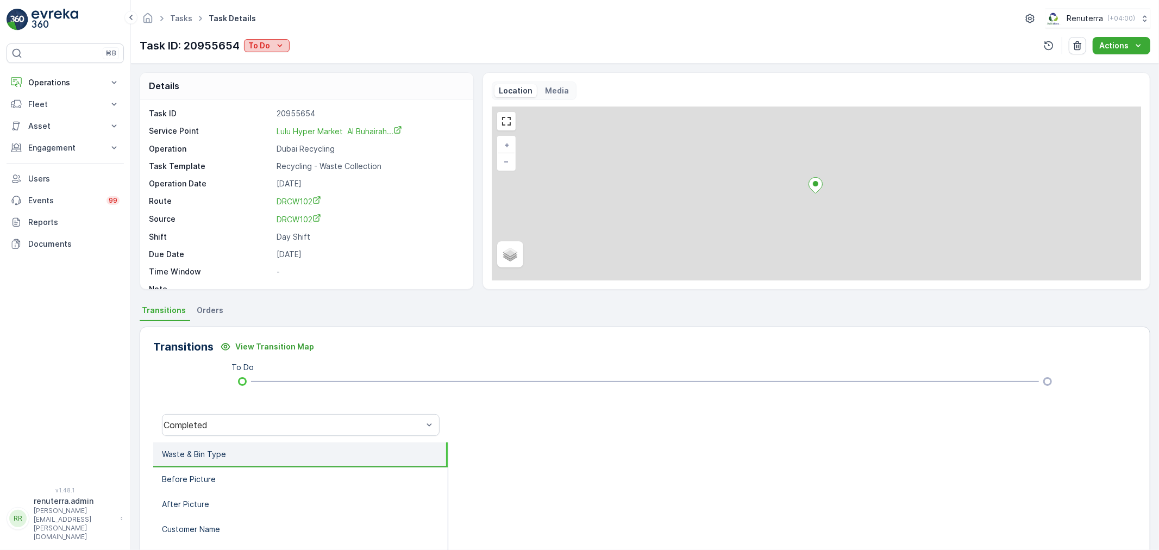
click at [263, 46] on p "To Do" at bounding box center [259, 45] width 22 height 11
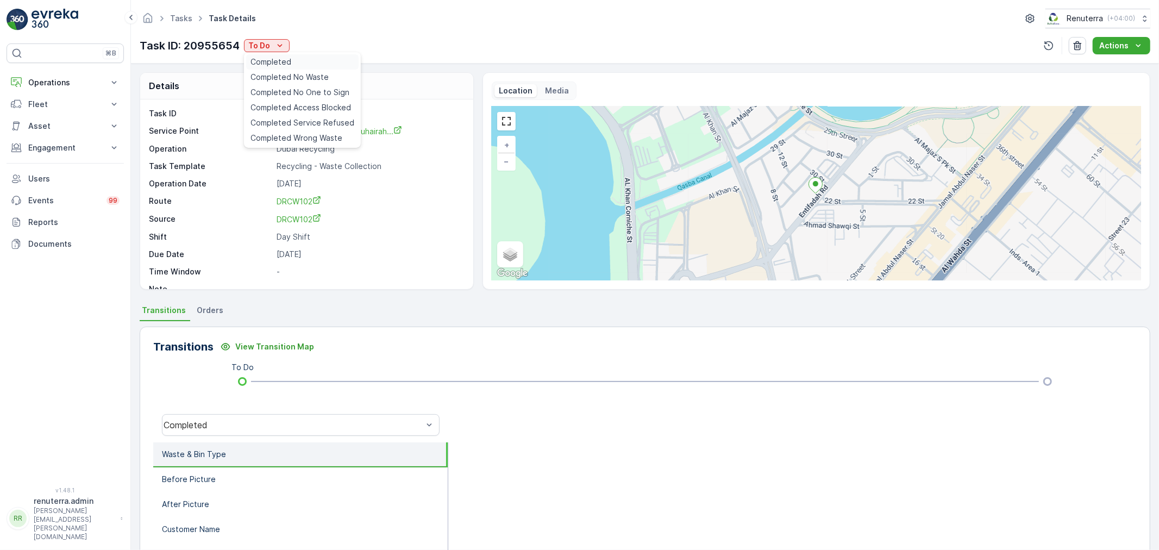
click at [273, 60] on span "Completed" at bounding box center [270, 61] width 41 height 11
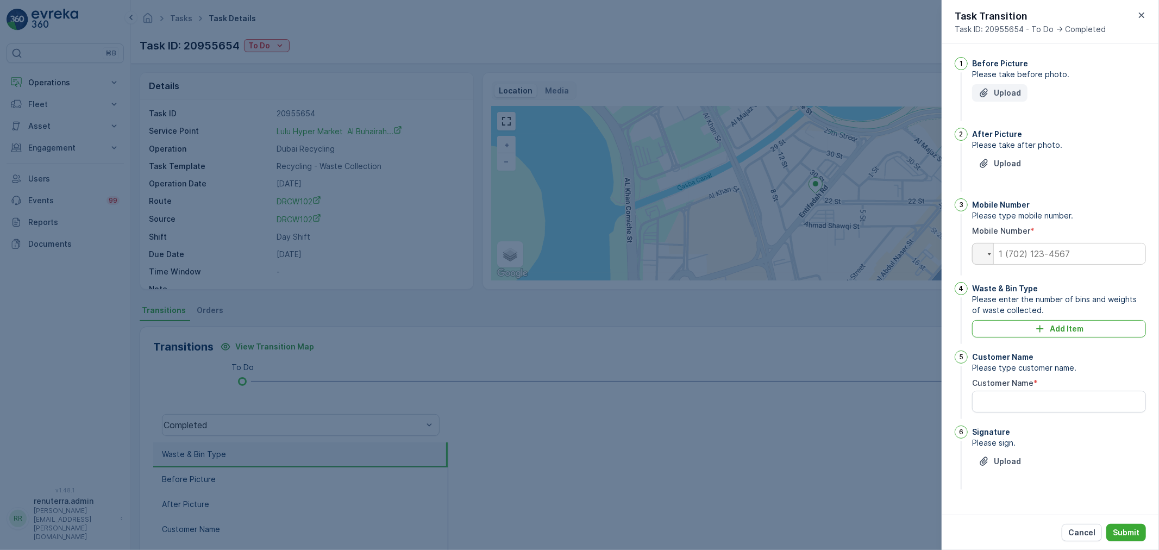
click at [1006, 91] on p "Upload" at bounding box center [1006, 92] width 27 height 11
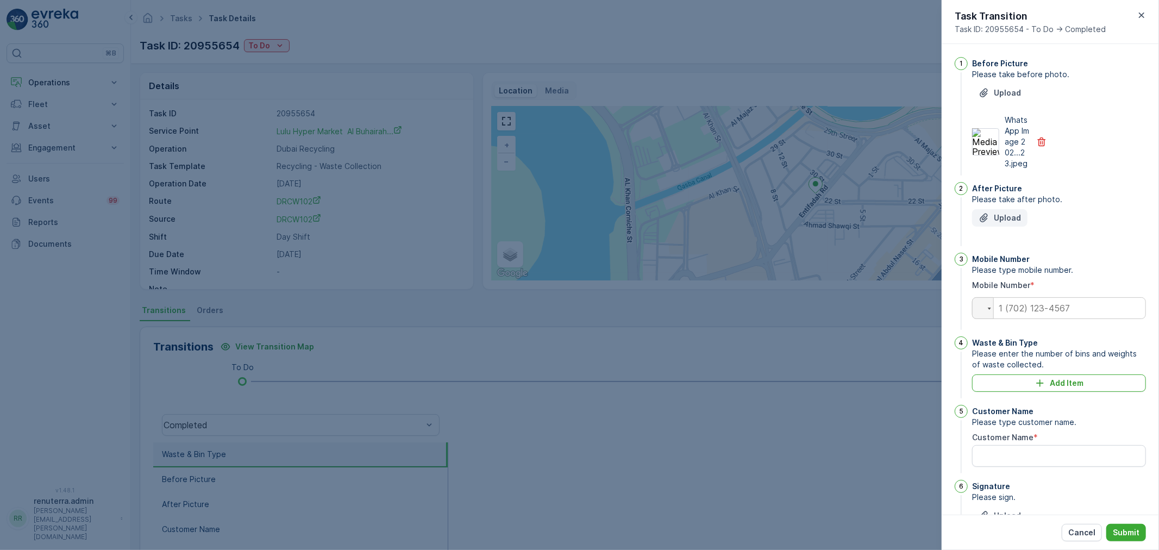
click at [1001, 223] on p "Upload" at bounding box center [1006, 217] width 27 height 11
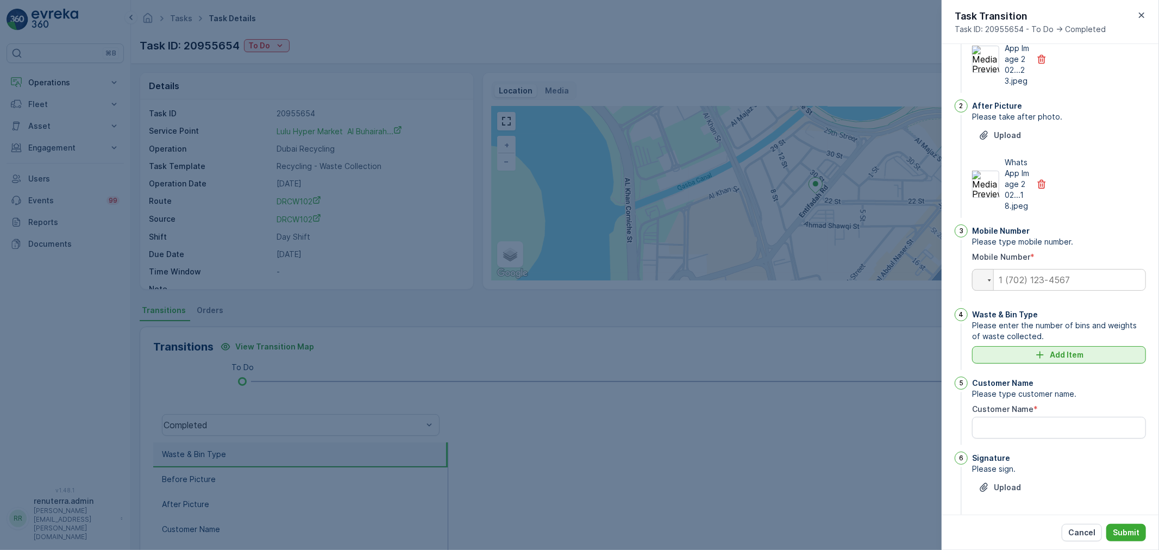
scroll to position [110, 0]
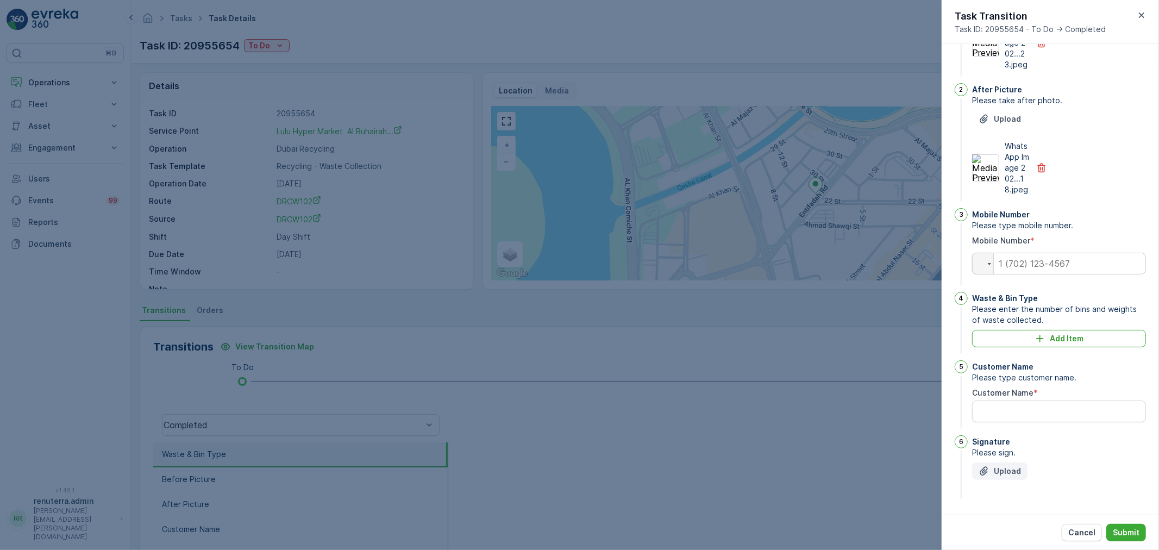
click at [991, 476] on button "Upload" at bounding box center [999, 470] width 55 height 17
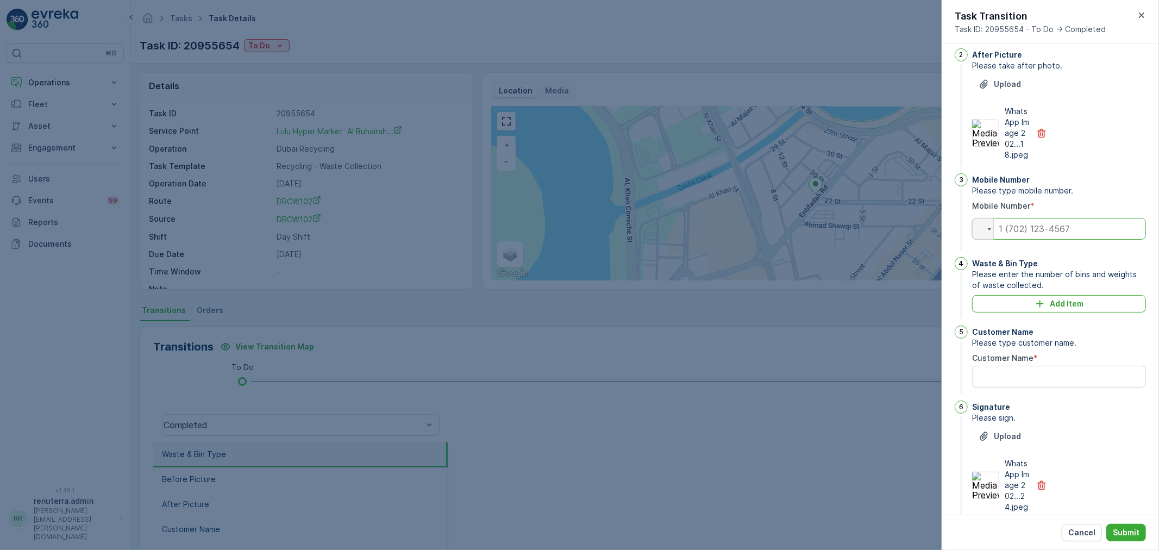
click at [1029, 240] on input "tel" at bounding box center [1059, 229] width 174 height 22
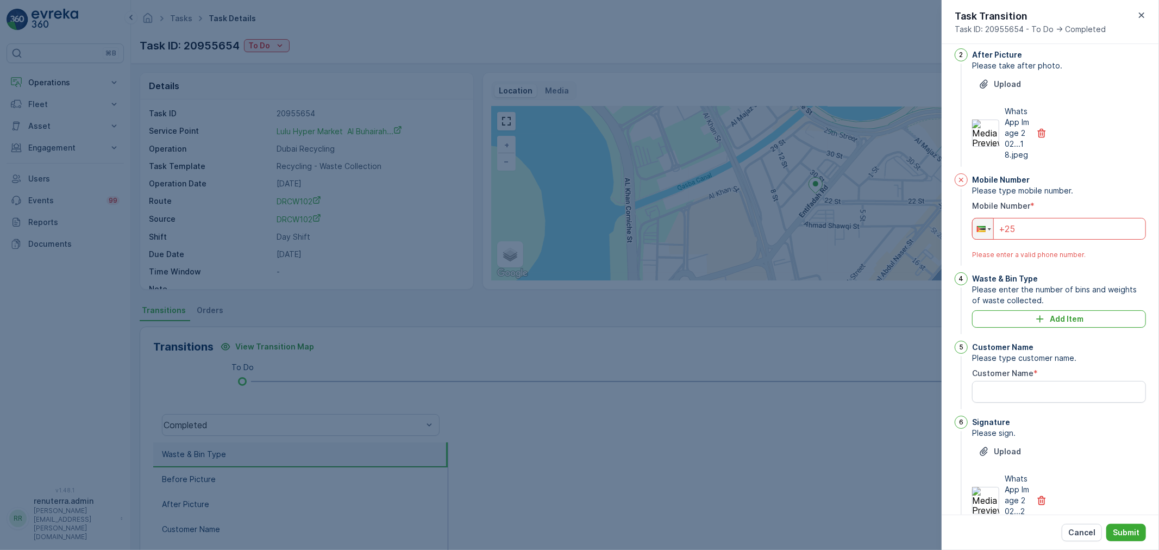
type input "+2"
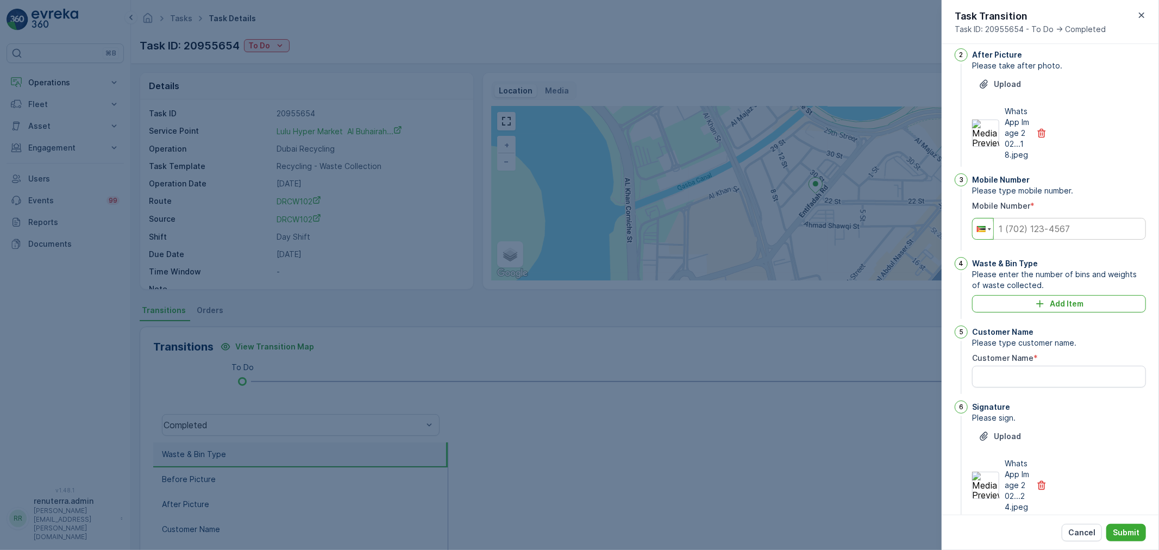
click at [986, 235] on div at bounding box center [982, 228] width 21 height 21
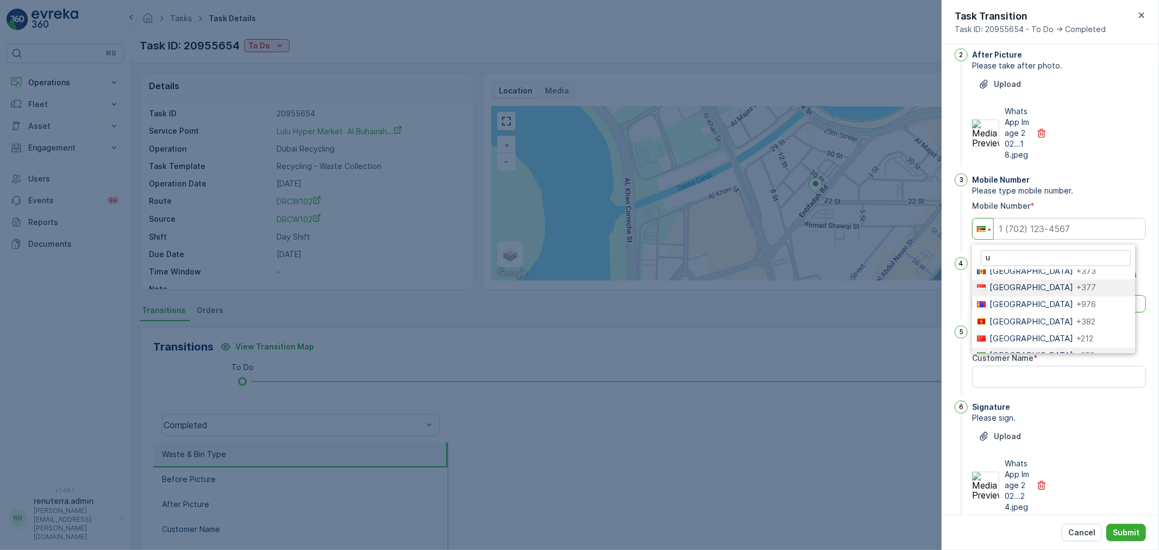
scroll to position [0, 0]
type input "uni"
click at [1045, 316] on span "United Arab Emirates" at bounding box center [1031, 310] width 84 height 10
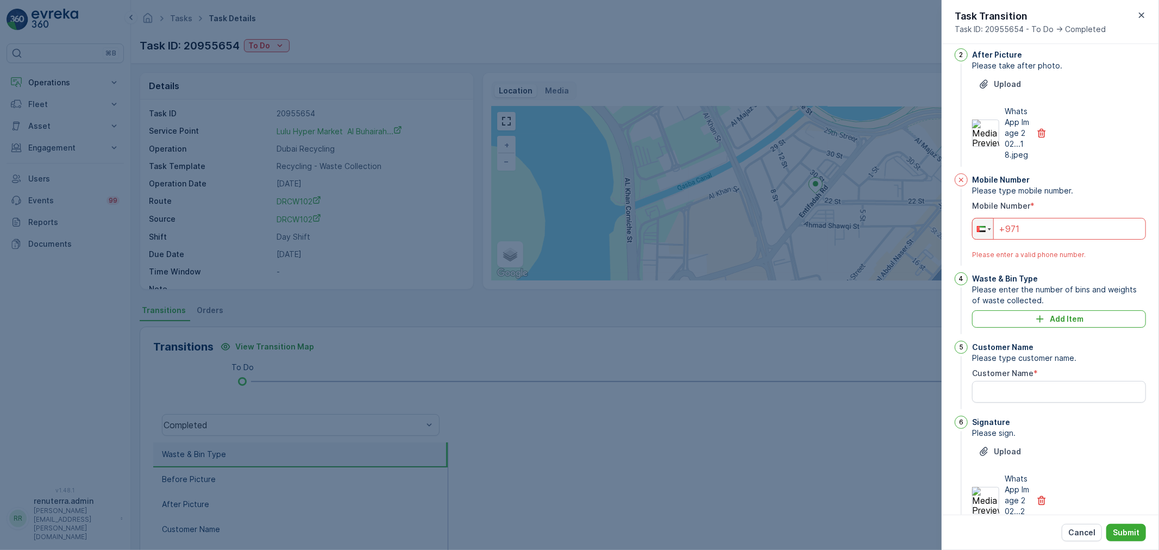
click at [1043, 240] on input "+971" at bounding box center [1059, 229] width 174 height 22
type input "+971 501 694 399"
click at [1061, 324] on p "Add Item" at bounding box center [1066, 318] width 34 height 11
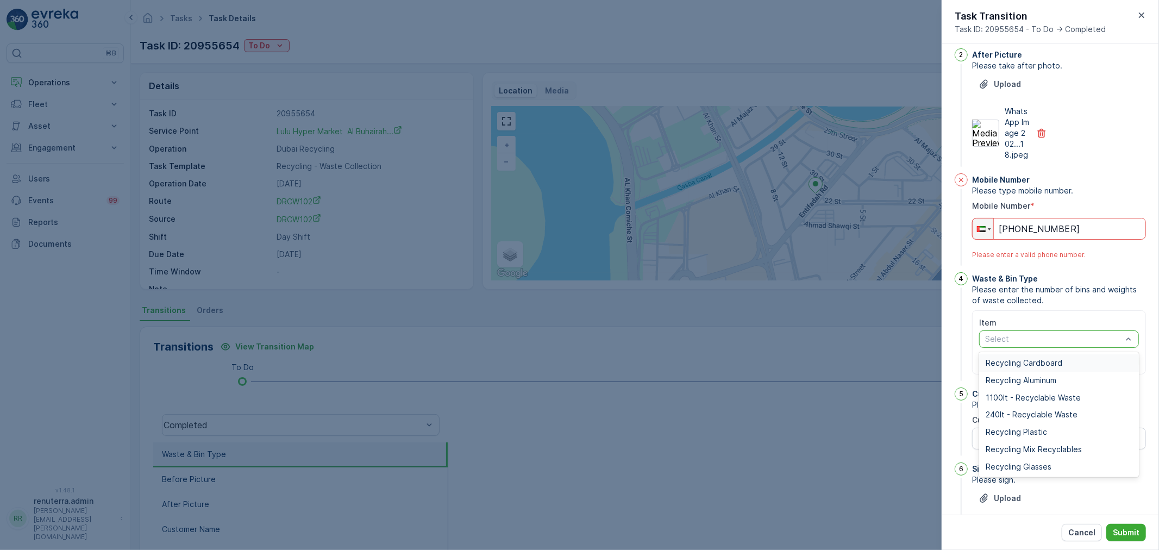
click at [1054, 341] on div "Select" at bounding box center [1059, 338] width 160 height 17
click at [1047, 436] on div "Recycling Plastic" at bounding box center [1058, 431] width 147 height 9
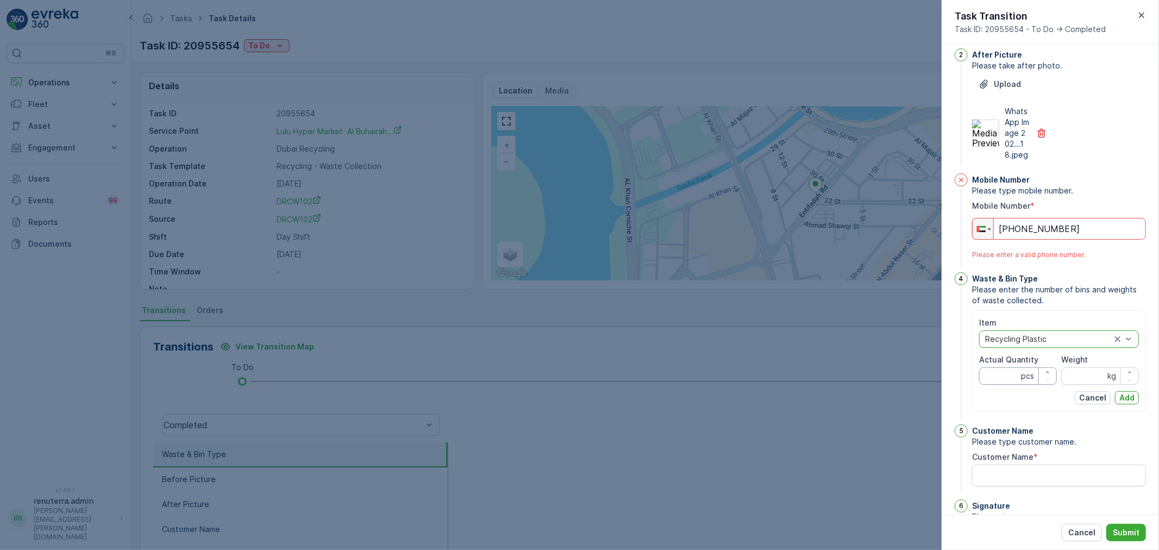
click at [1007, 381] on Quantity "Actual Quantity" at bounding box center [1018, 375] width 78 height 17
type Quantity "6"
click at [1079, 385] on input "Weight" at bounding box center [1100, 375] width 78 height 17
type input "24"
click at [1115, 404] on button "Add" at bounding box center [1127, 397] width 24 height 13
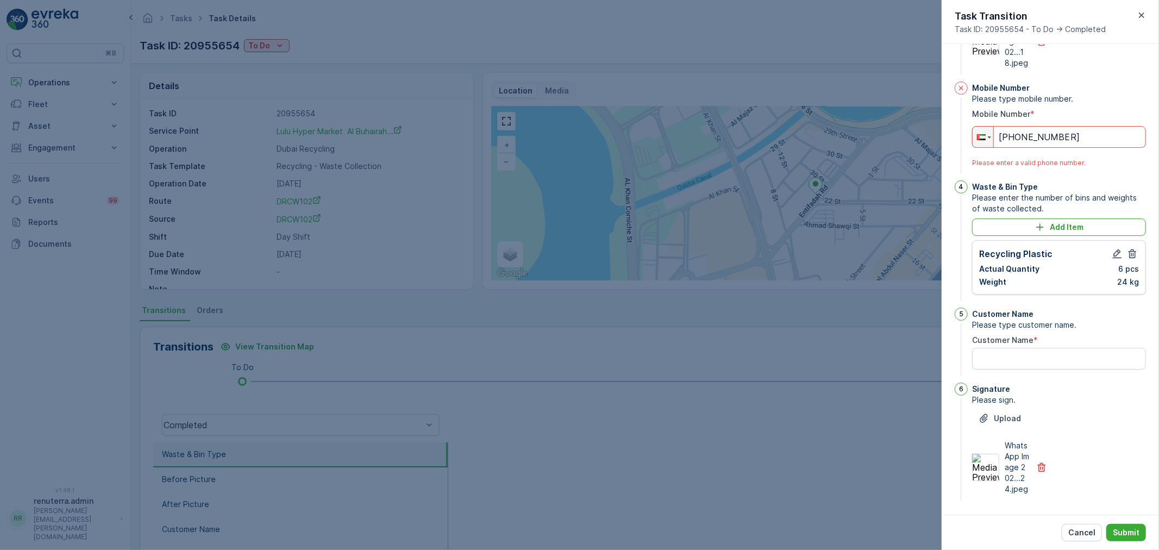
scroll to position [248, 0]
click at [1014, 347] on Name "Customer Name" at bounding box center [1059, 357] width 174 height 22
type Name "K"
type Name "[PERSON_NAME]"
click at [1127, 526] on button "Submit" at bounding box center [1126, 532] width 40 height 17
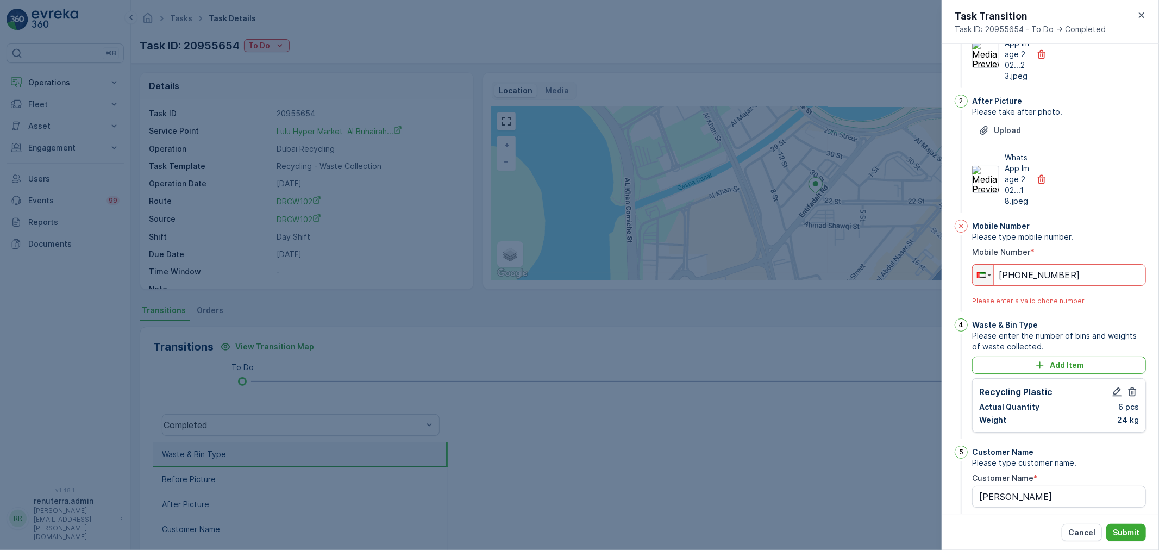
scroll to position [67, 0]
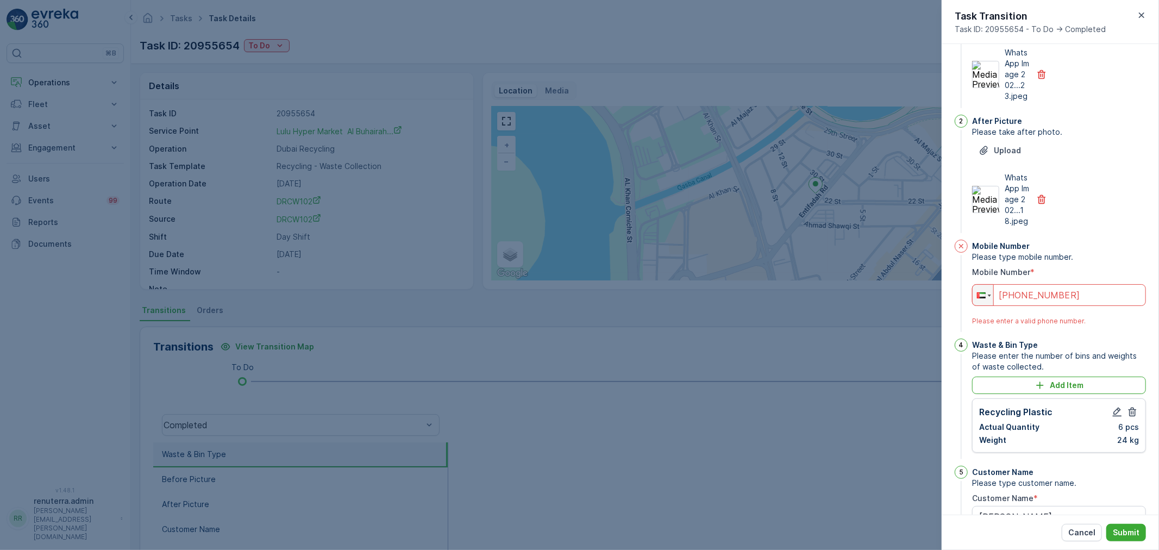
drag, startPoint x: 1098, startPoint y: 305, endPoint x: 919, endPoint y: 299, distance: 178.8
click at [919, 299] on div "Tasks Task Details Renuterra ( +04:00 ) Task ID: 20955654 To Do Actions Details…" at bounding box center [645, 275] width 1028 height 550
click at [961, 250] on icon at bounding box center [961, 246] width 9 height 9
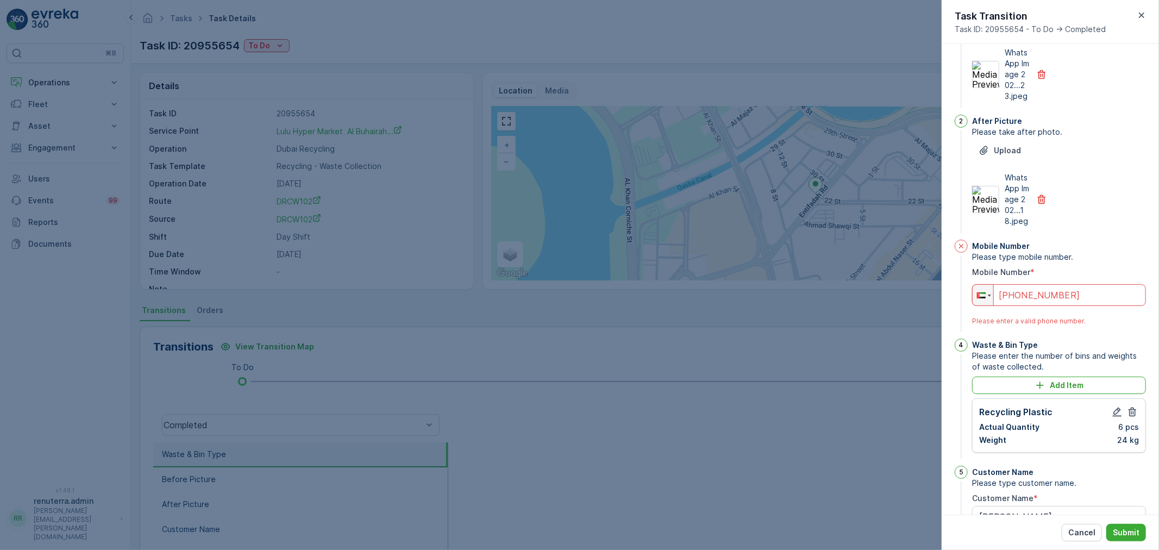
drag, startPoint x: 1092, startPoint y: 307, endPoint x: 1063, endPoint y: 307, distance: 29.3
click at [1091, 306] on input "+971 501 694 399" at bounding box center [1059, 295] width 174 height 22
click at [1022, 305] on input "+971 501 694 399" at bounding box center [1059, 295] width 174 height 22
click at [1122, 325] on div "Please enter a valid phone number." at bounding box center [1059, 321] width 174 height 9
click at [1081, 306] on input "+501 694 399" at bounding box center [1059, 295] width 174 height 22
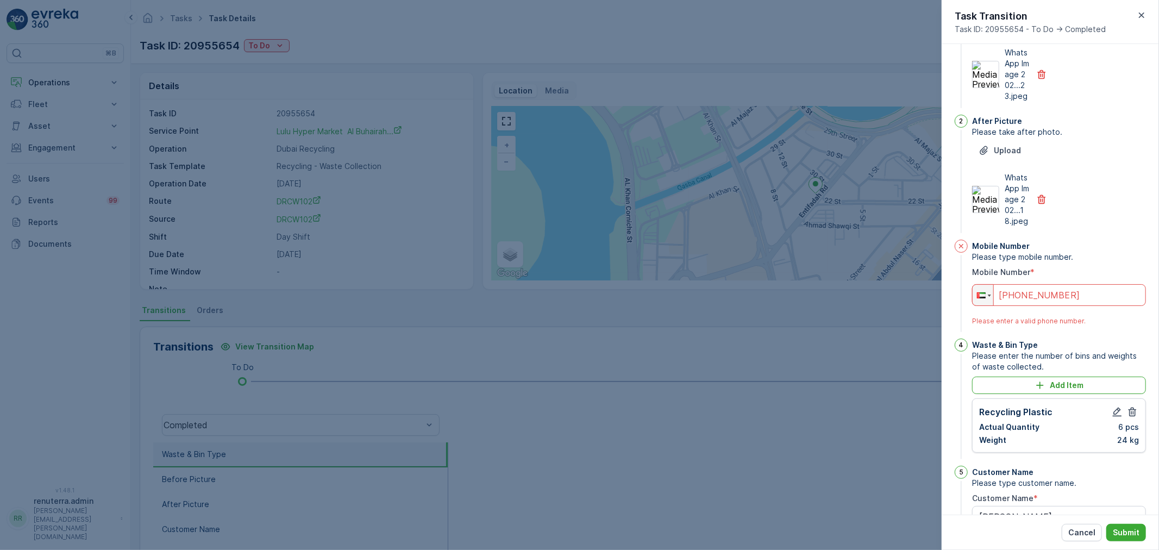
click at [1005, 303] on input "+501 694 39" at bounding box center [1059, 295] width 174 height 22
type input "+501 694 39"
click at [985, 298] on div at bounding box center [981, 295] width 9 height 6
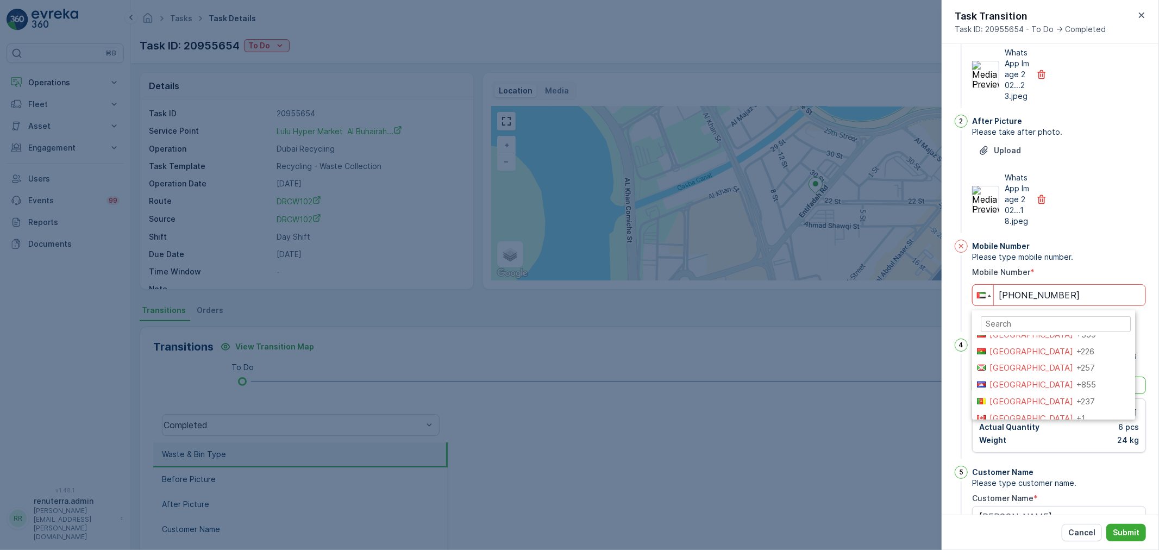
scroll to position [0, 0]
click at [1039, 332] on input "search" at bounding box center [1055, 324] width 150 height 16
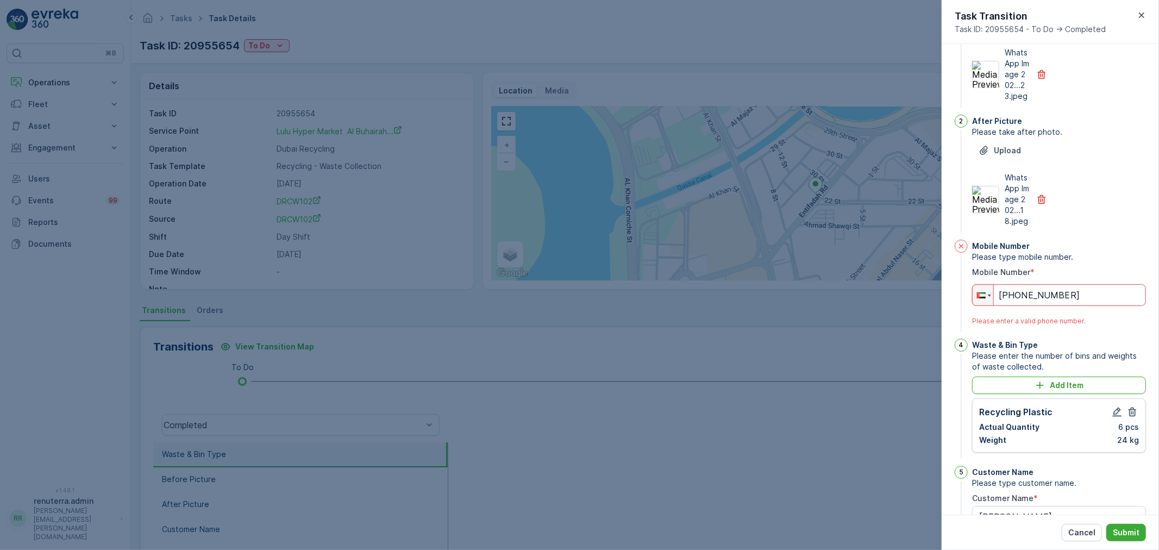
click at [1109, 235] on div "After Picture Please take after photo. Upload WhatsApp Image 202...18.jpeg" at bounding box center [1059, 175] width 174 height 121
click at [1087, 525] on button "Cancel" at bounding box center [1081, 532] width 40 height 17
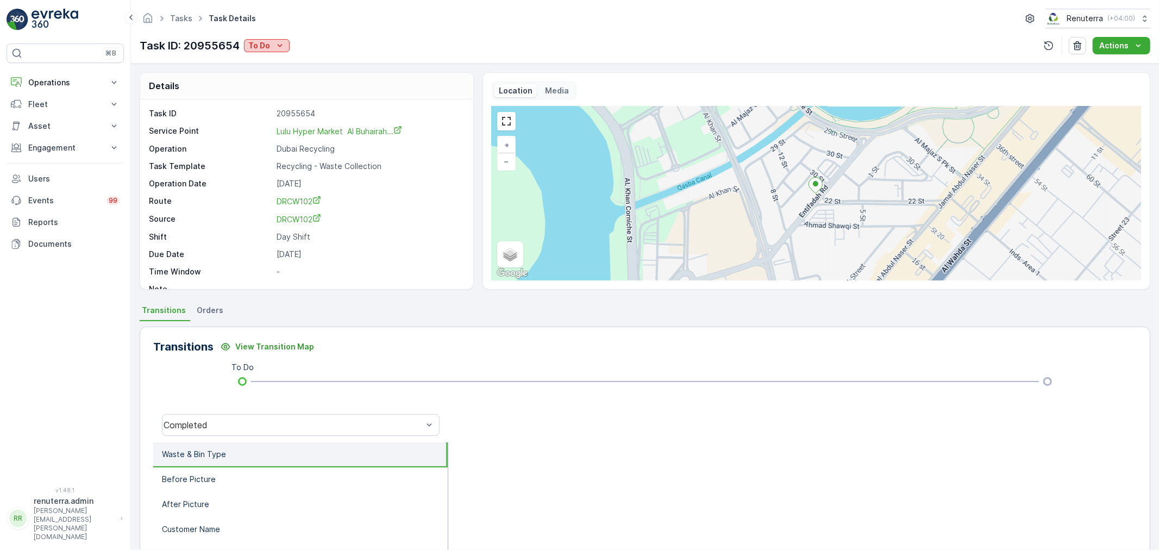
click at [285, 45] on button "To Do" at bounding box center [267, 45] width 46 height 13
click at [275, 63] on span "Completed" at bounding box center [270, 61] width 41 height 11
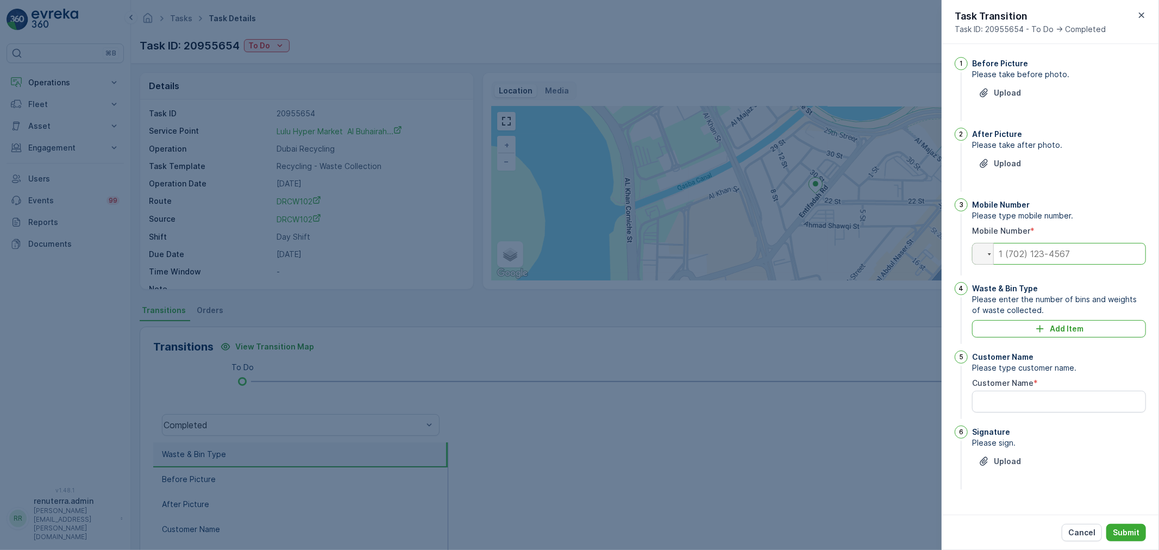
click at [1032, 252] on input "tel" at bounding box center [1059, 254] width 174 height 22
type input "0582240174"
click at [1112, 181] on div "Upload" at bounding box center [1059, 170] width 174 height 30
click at [1007, 93] on p "Upload" at bounding box center [1006, 92] width 27 height 11
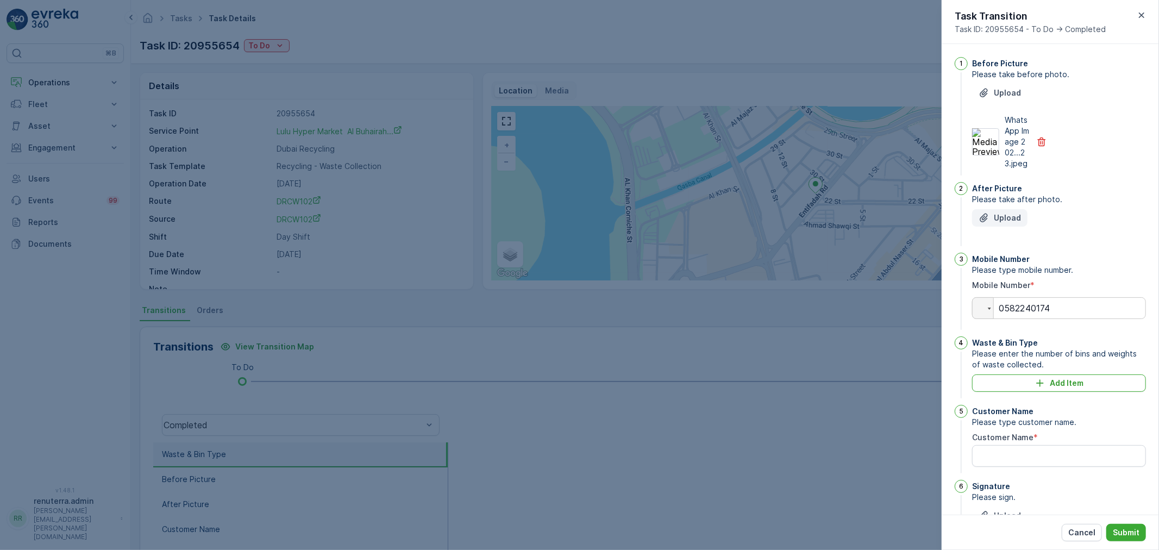
click at [1008, 223] on p "Upload" at bounding box center [1006, 217] width 27 height 11
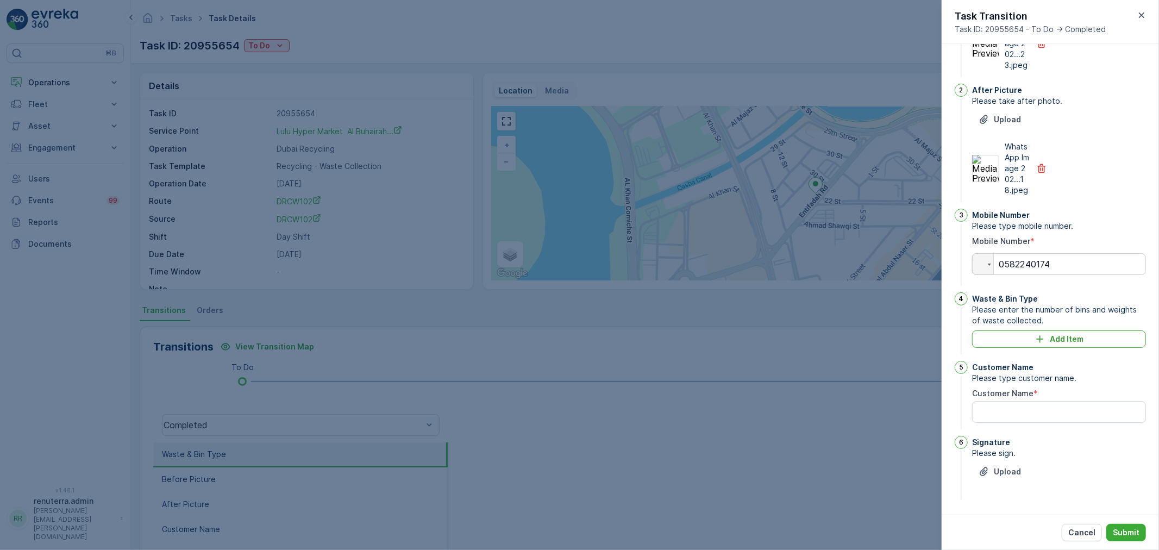
scroll to position [110, 0]
click at [1049, 338] on p "Add Item" at bounding box center [1066, 338] width 34 height 11
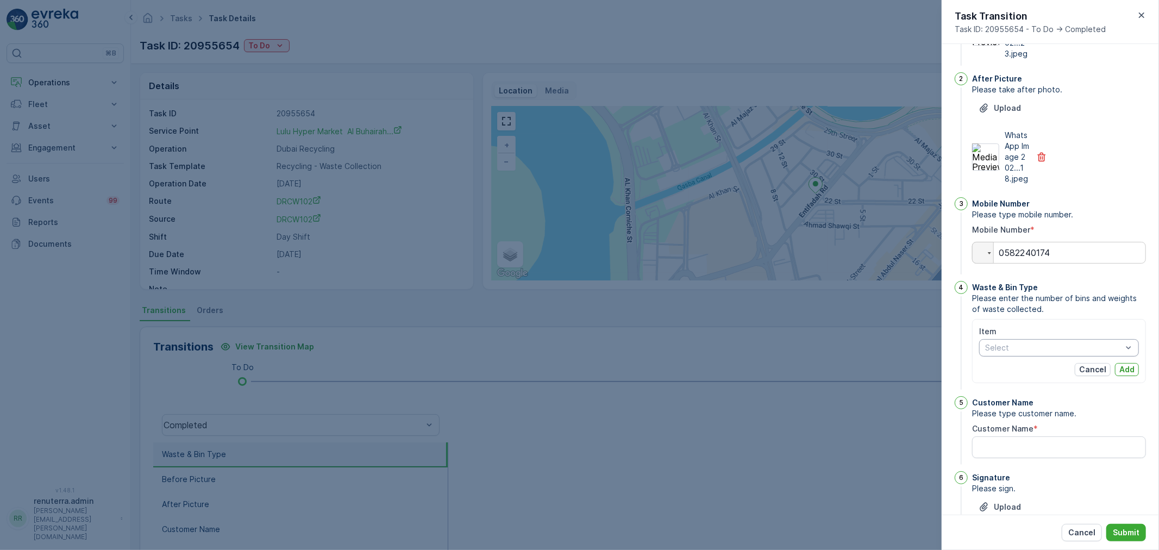
click at [1047, 352] on div at bounding box center [1053, 347] width 139 height 9
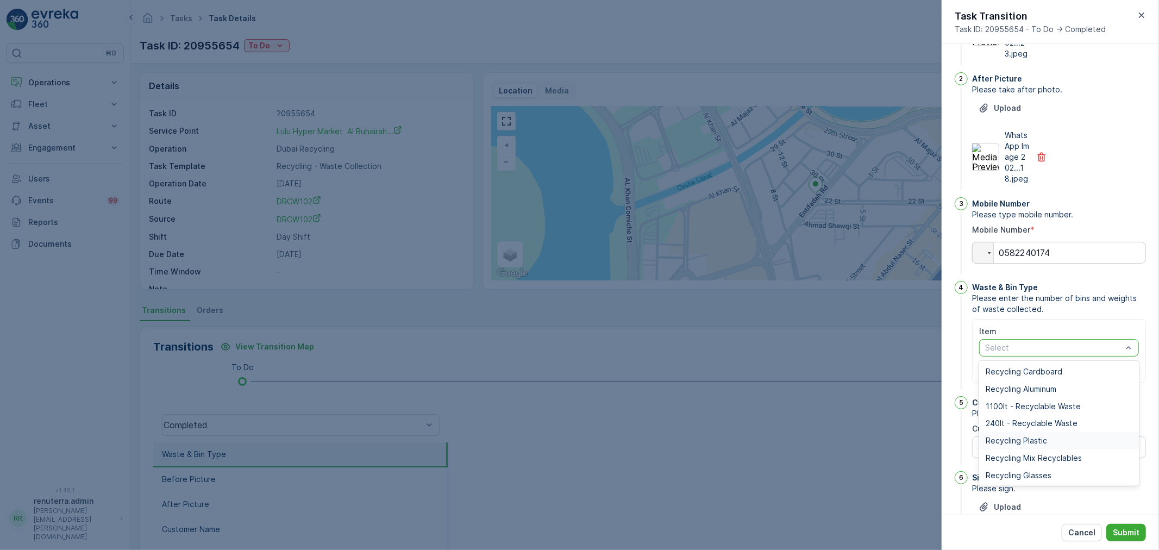
click at [1034, 445] on span "Recycling Plastic" at bounding box center [1015, 440] width 61 height 9
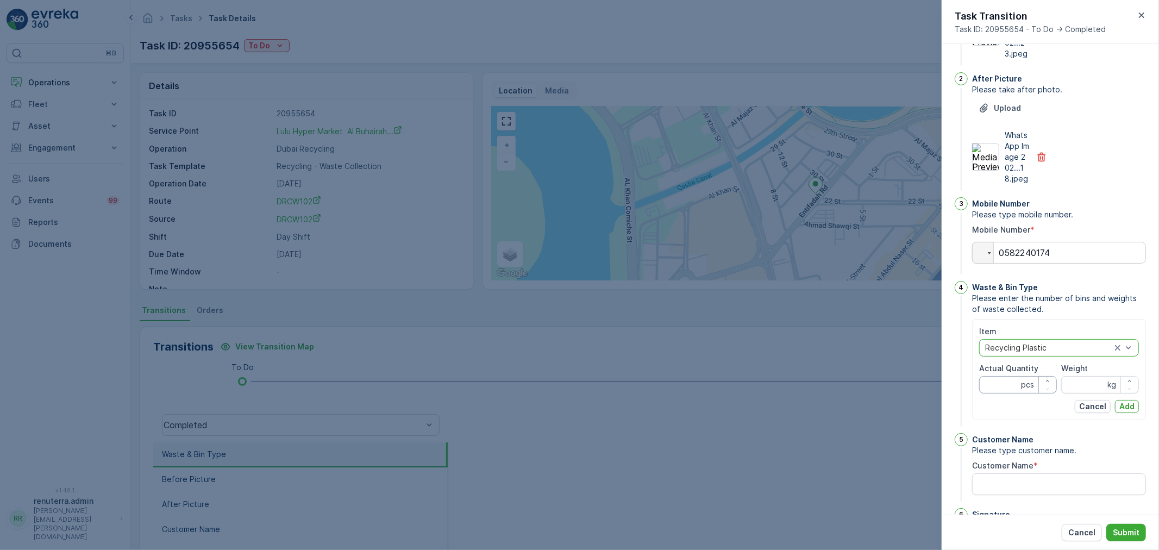
click at [999, 393] on Quantity "Actual Quantity" at bounding box center [1018, 384] width 78 height 17
type Quantity "6"
click at [1081, 393] on input "Weight" at bounding box center [1100, 384] width 78 height 17
type input "24"
click at [1121, 412] on p "Add" at bounding box center [1126, 406] width 15 height 11
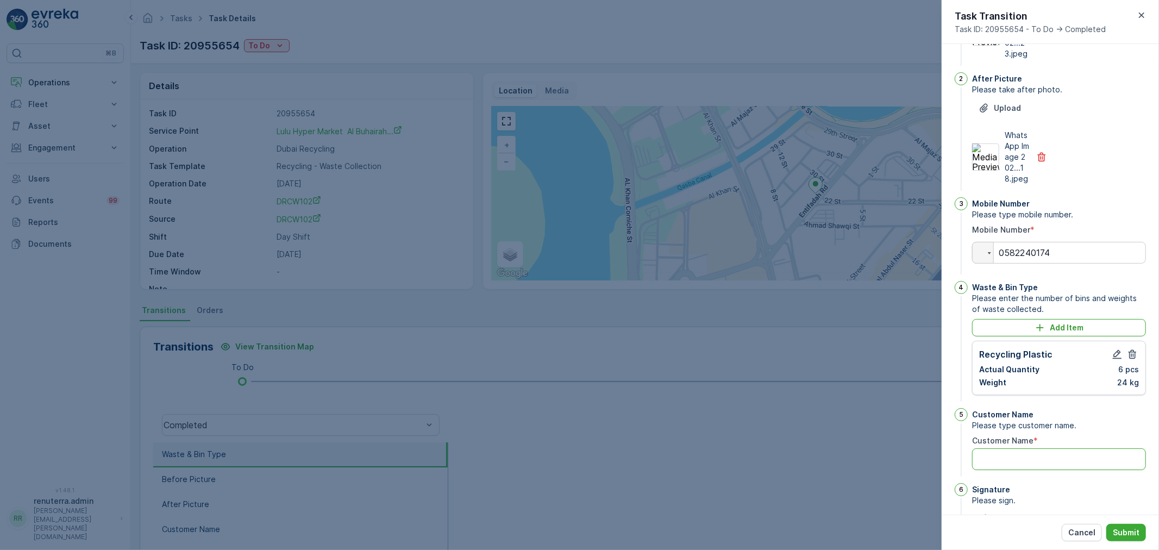
click at [1017, 466] on Name "Customer Name" at bounding box center [1059, 459] width 174 height 22
type Name "[PERSON_NAME]"
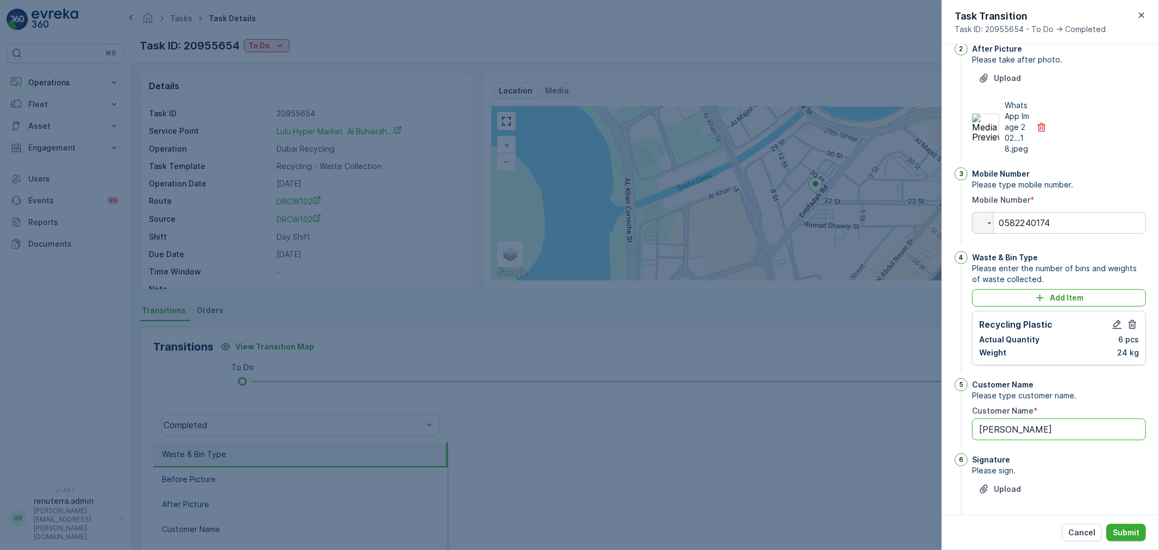
scroll to position [168, 0]
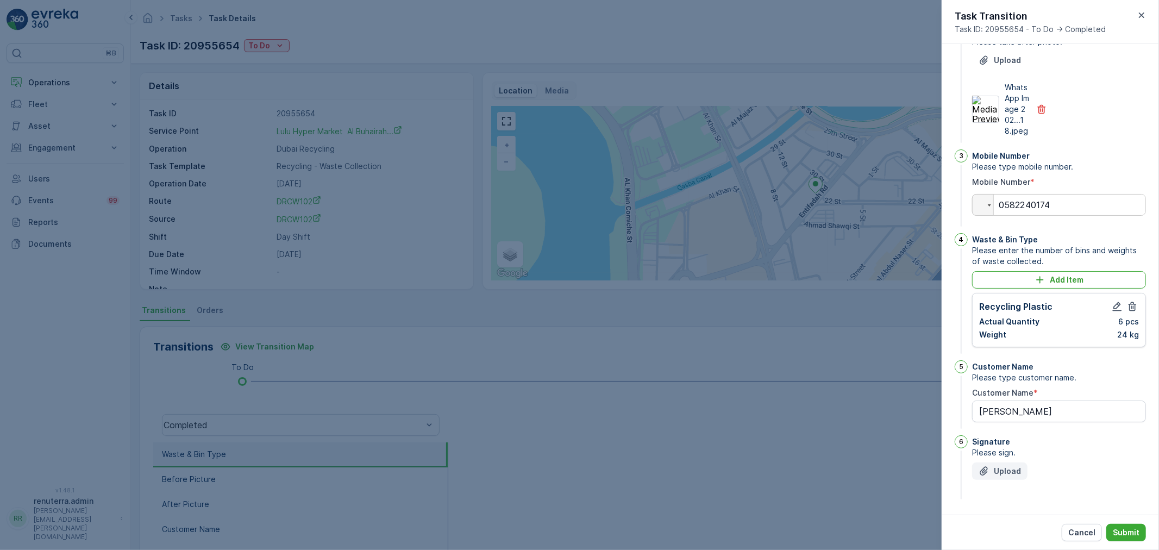
click at [1007, 474] on p "Upload" at bounding box center [1006, 471] width 27 height 11
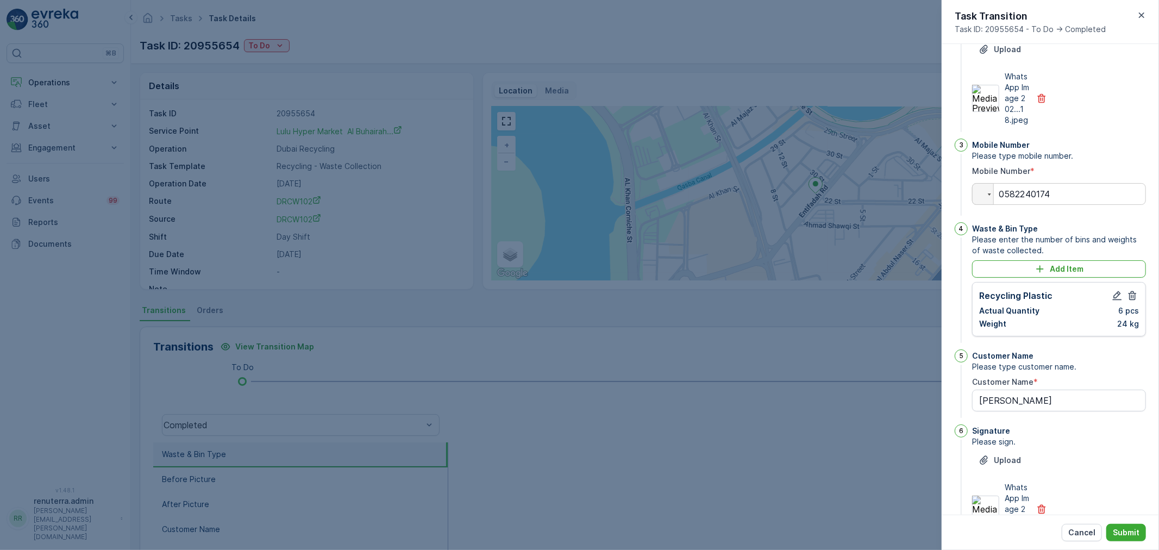
scroll to position [192, 0]
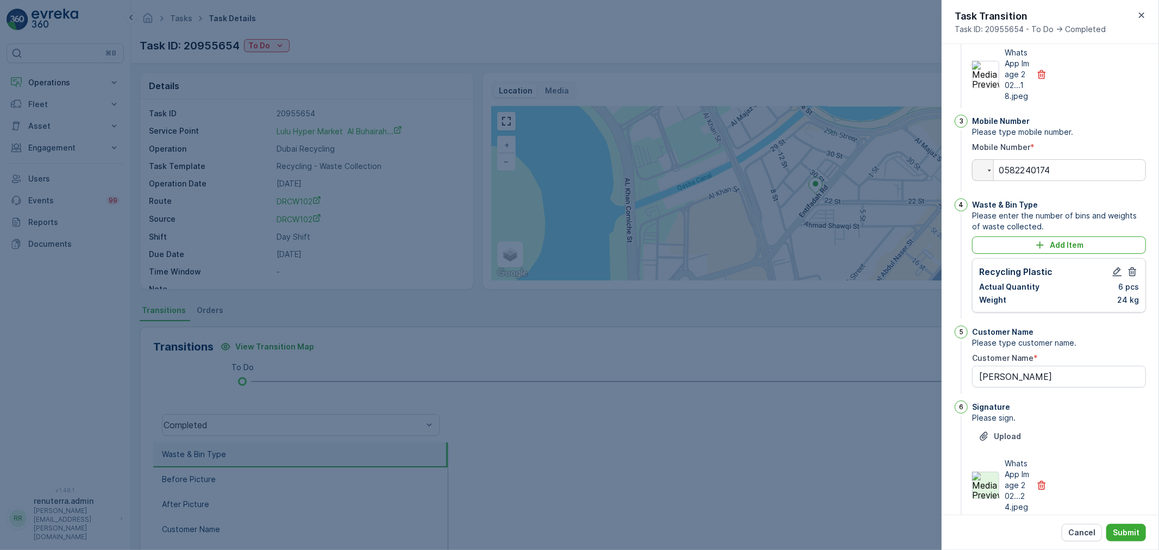
click at [987, 495] on img at bounding box center [985, 484] width 27 height 27
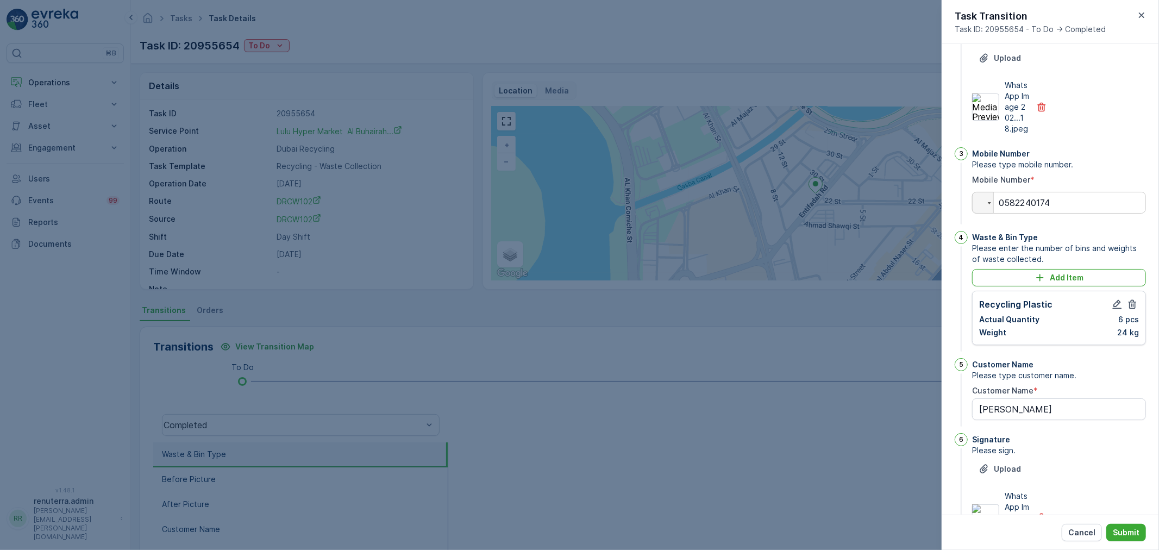
scroll to position [234, 0]
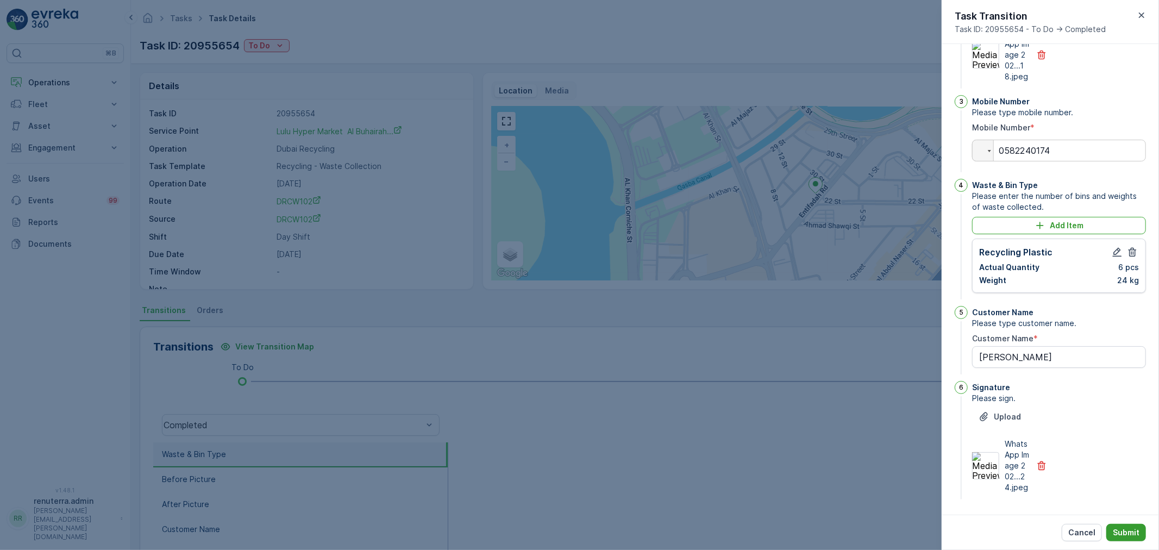
click at [1122, 530] on p "Submit" at bounding box center [1125, 532] width 27 height 11
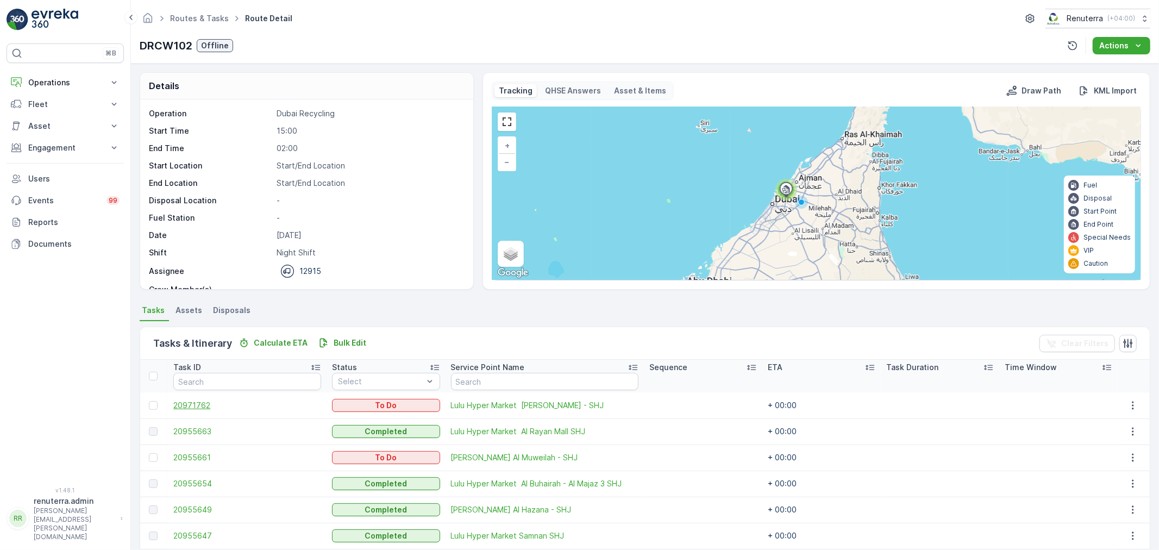
click at [202, 406] on span "20971762" at bounding box center [247, 405] width 148 height 11
click at [194, 504] on span "20955649" at bounding box center [247, 509] width 148 height 11
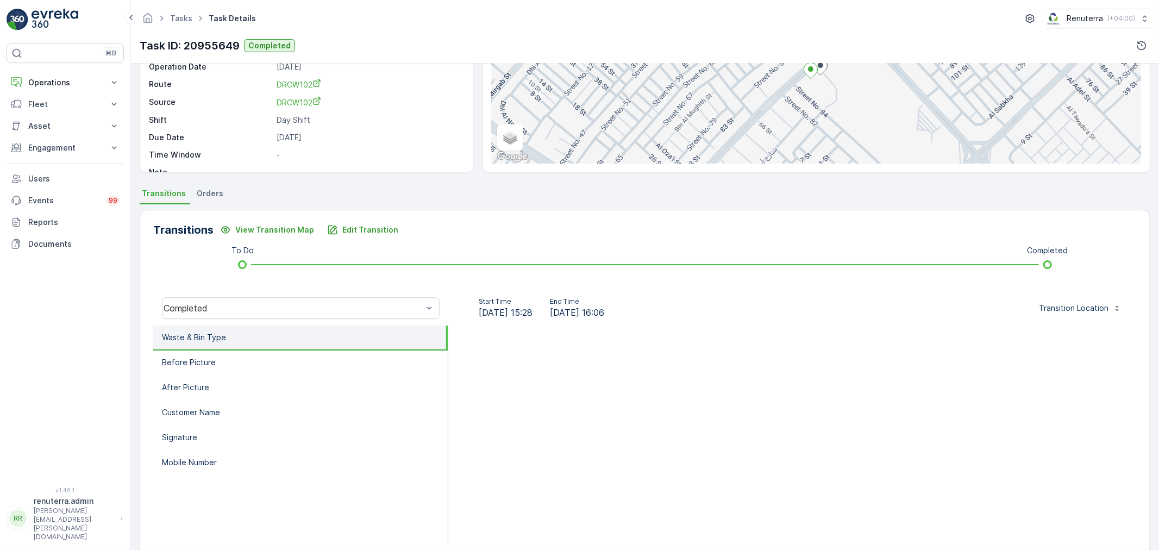
scroll to position [121, 0]
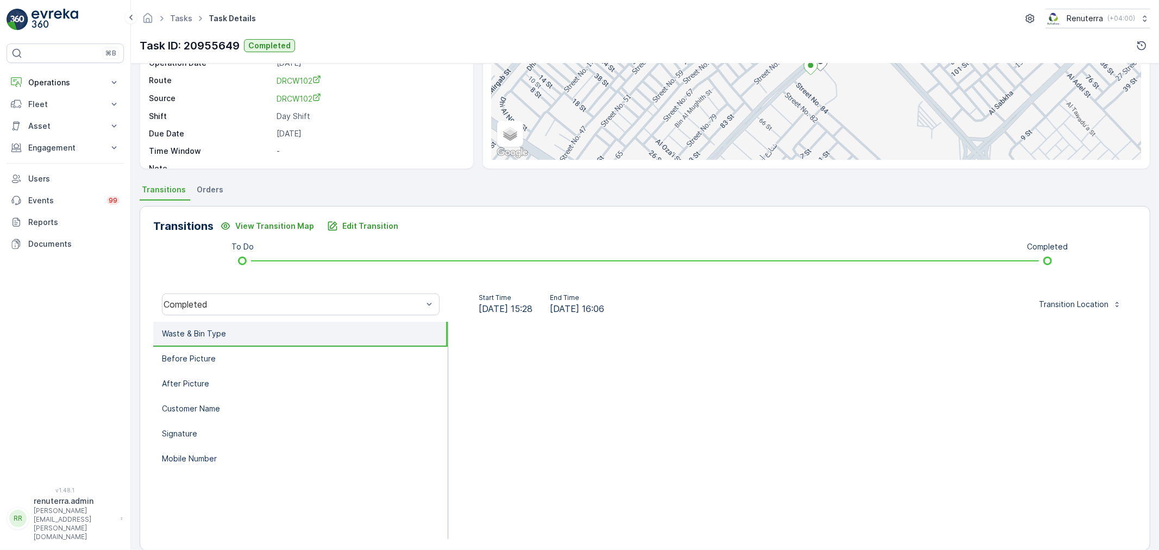
click at [278, 335] on li "Waste & Bin Type" at bounding box center [300, 334] width 294 height 25
click at [232, 365] on li "Before Picture" at bounding box center [300, 359] width 294 height 25
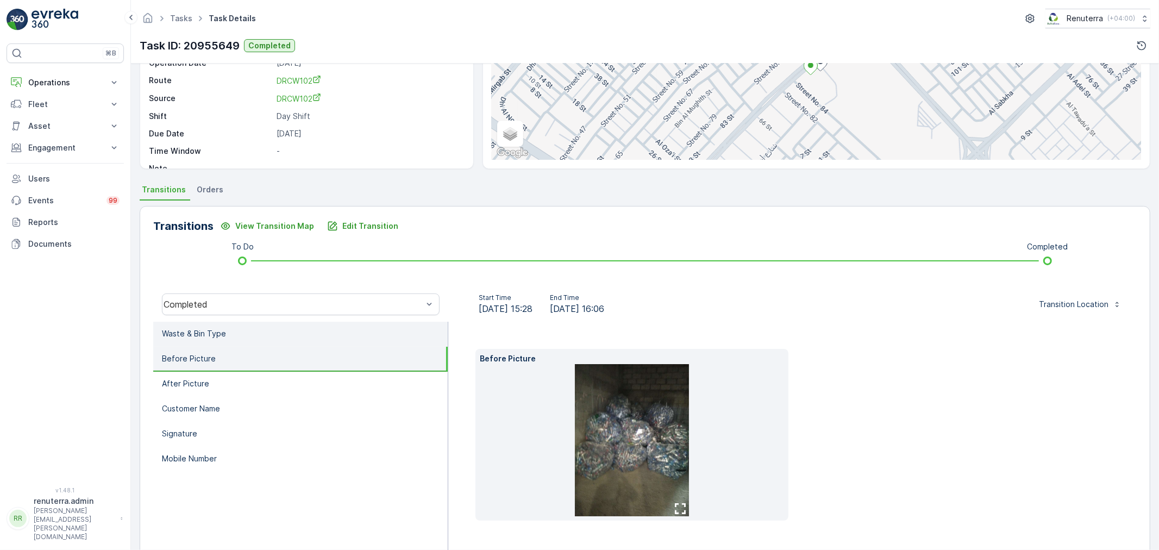
click at [248, 334] on li "Waste & Bin Type" at bounding box center [300, 334] width 294 height 25
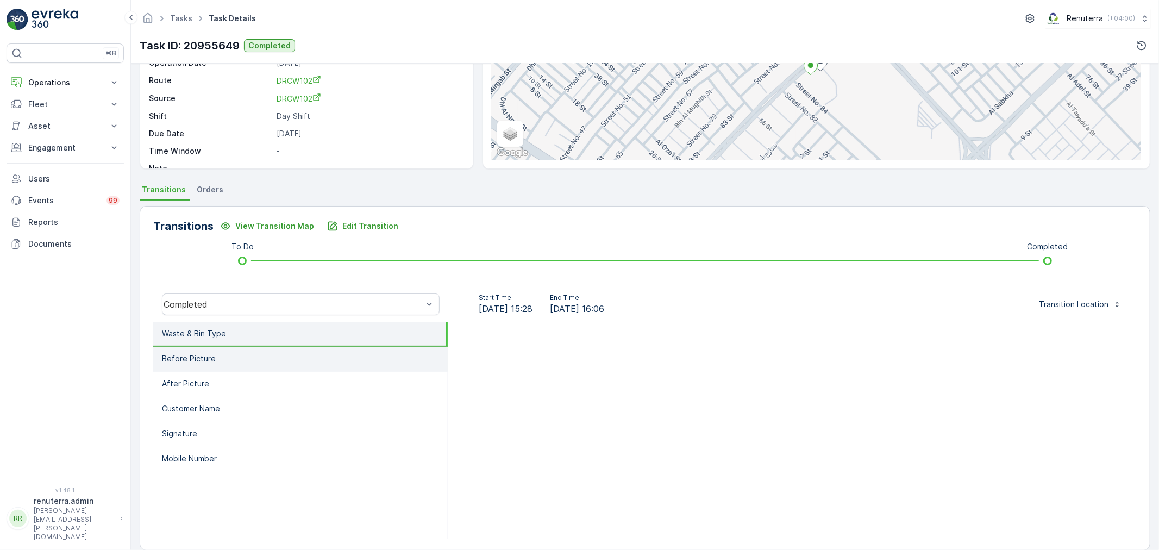
click at [213, 354] on li "Before Picture" at bounding box center [300, 359] width 294 height 25
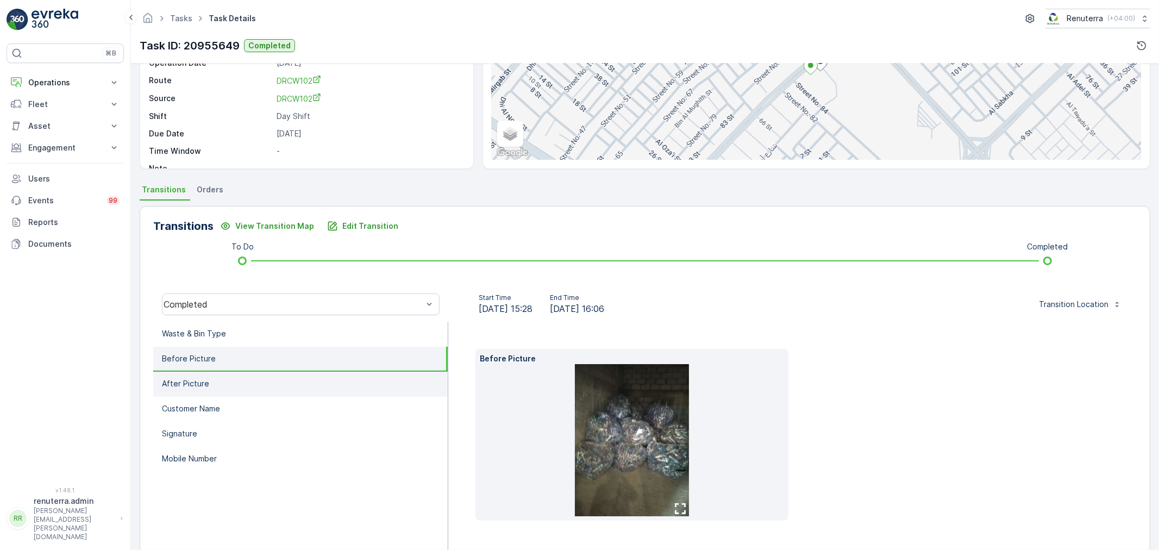
click at [207, 381] on li "After Picture" at bounding box center [300, 384] width 294 height 25
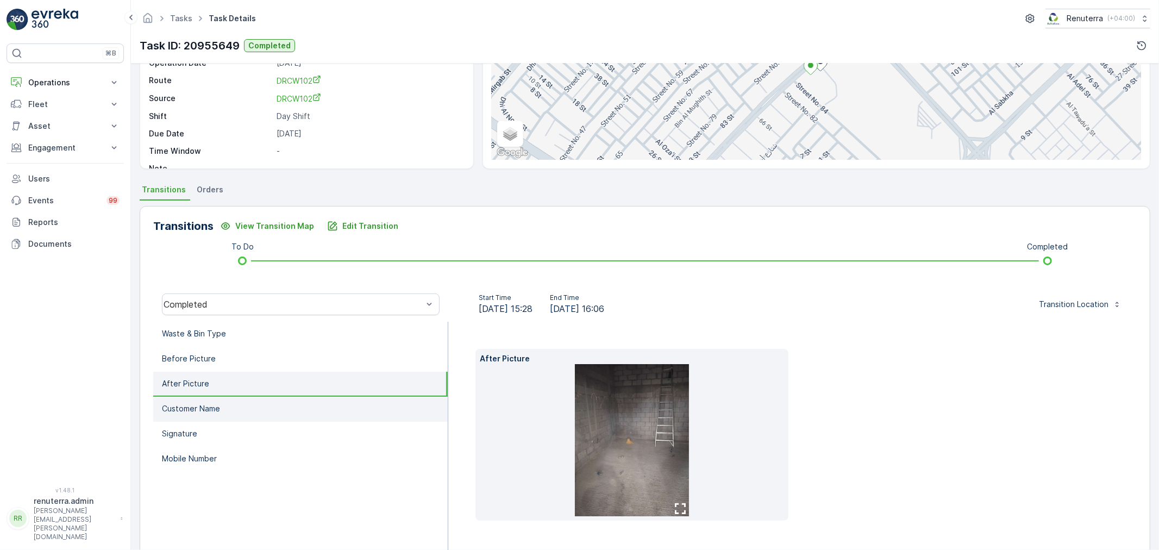
click at [210, 406] on p "Customer Name" at bounding box center [191, 408] width 58 height 11
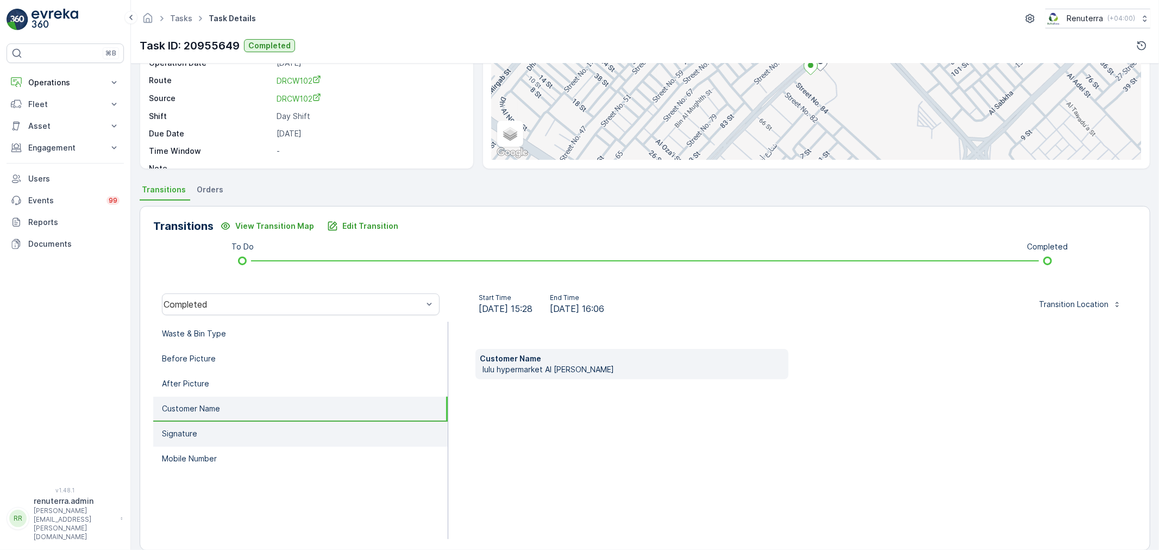
click at [207, 432] on li "Signature" at bounding box center [300, 434] width 294 height 25
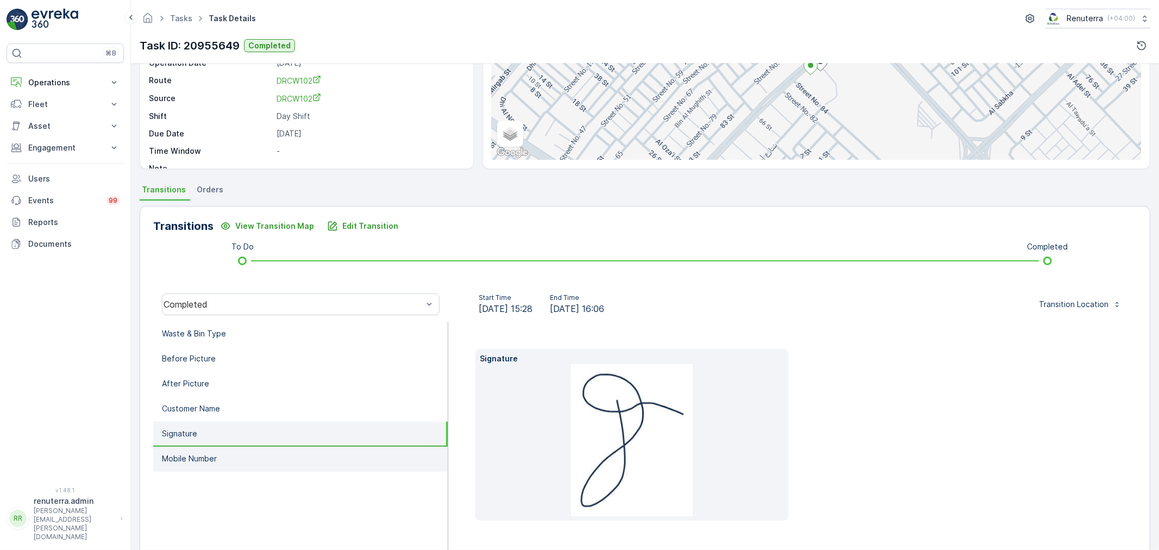
click at [213, 453] on p "Mobile Number" at bounding box center [189, 458] width 55 height 11
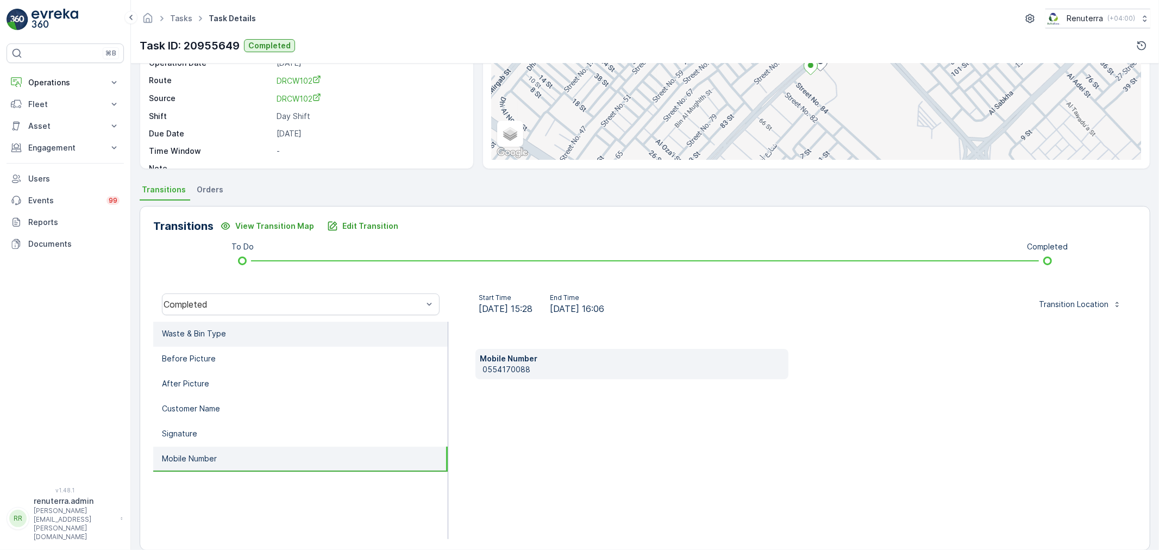
click at [213, 336] on p "Waste & Bin Type" at bounding box center [194, 333] width 64 height 11
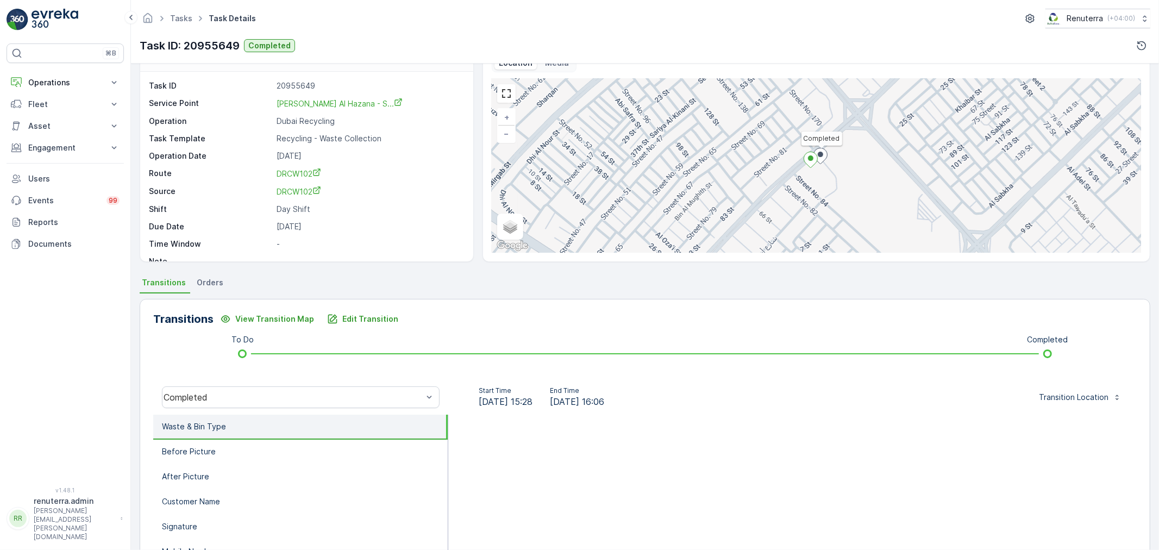
scroll to position [0, 0]
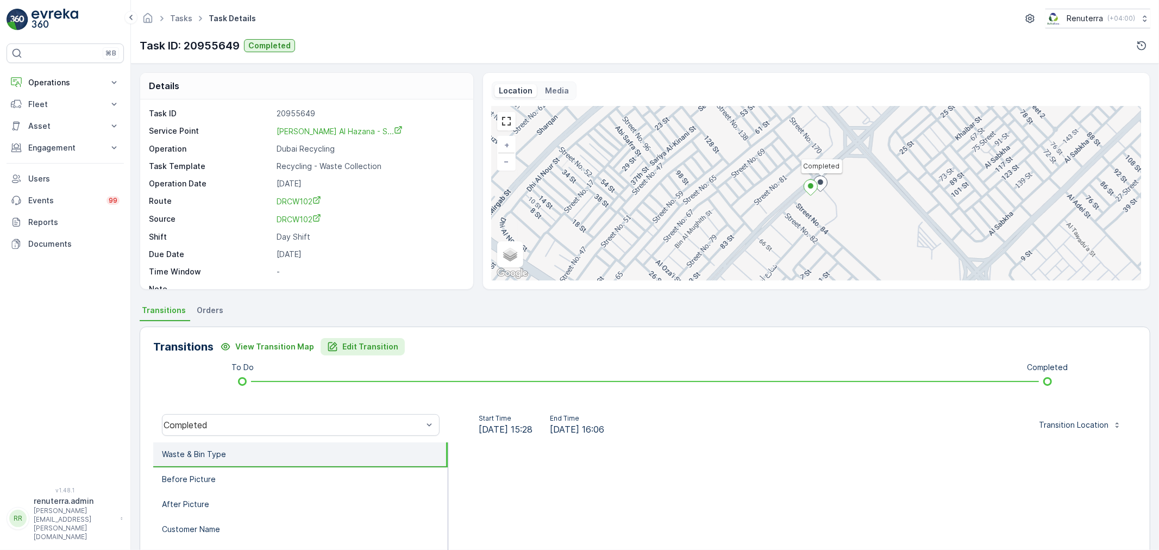
click at [342, 341] on p "Edit Transition" at bounding box center [370, 346] width 56 height 11
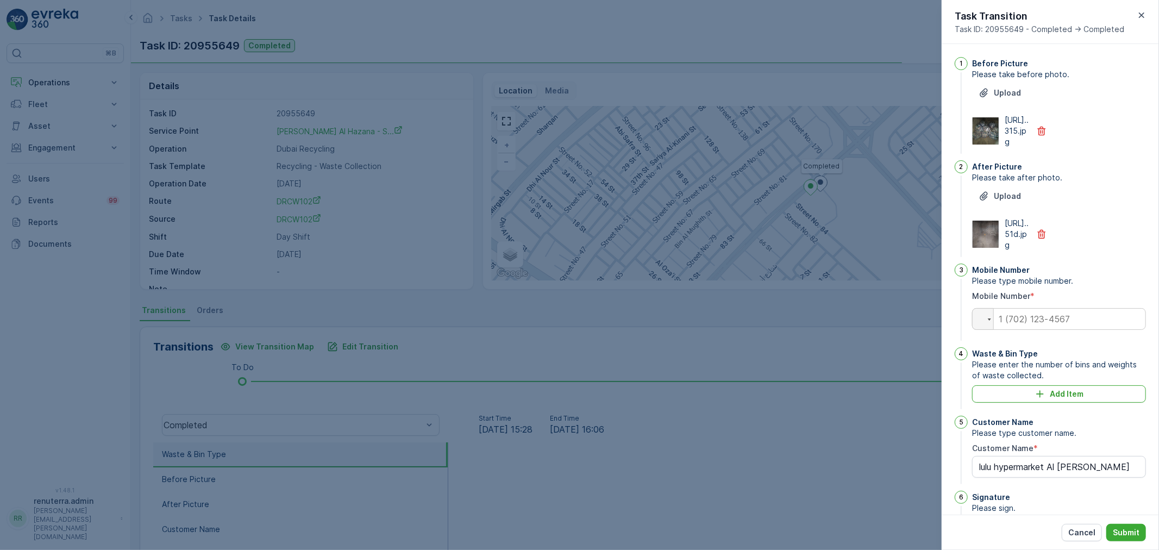
scroll to position [153, 0]
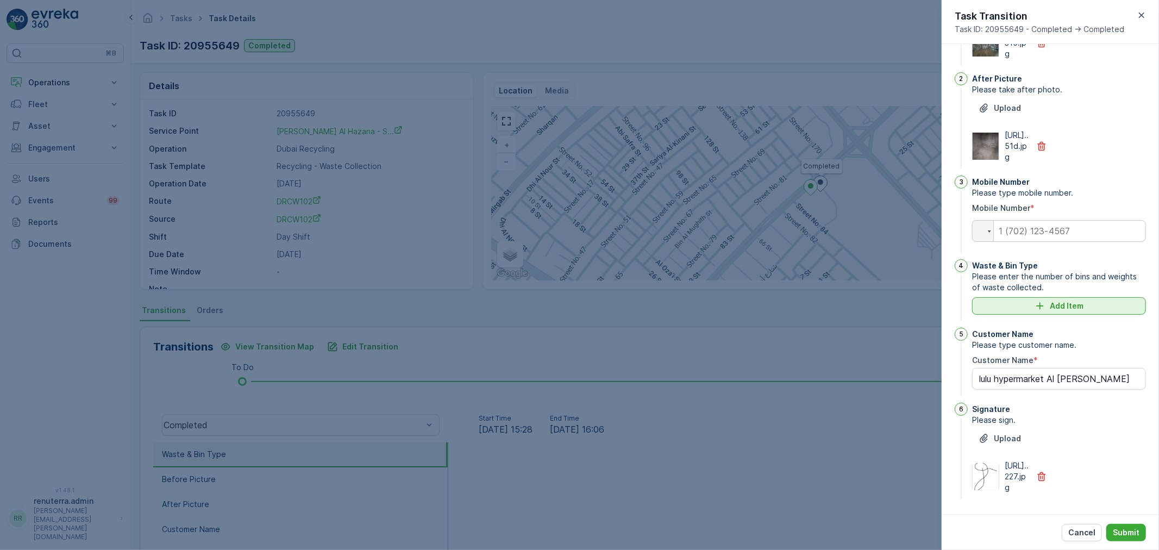
click at [1051, 300] on p "Add Item" at bounding box center [1066, 305] width 34 height 11
type Name "lulu hypermarket Al [PERSON_NAME]"
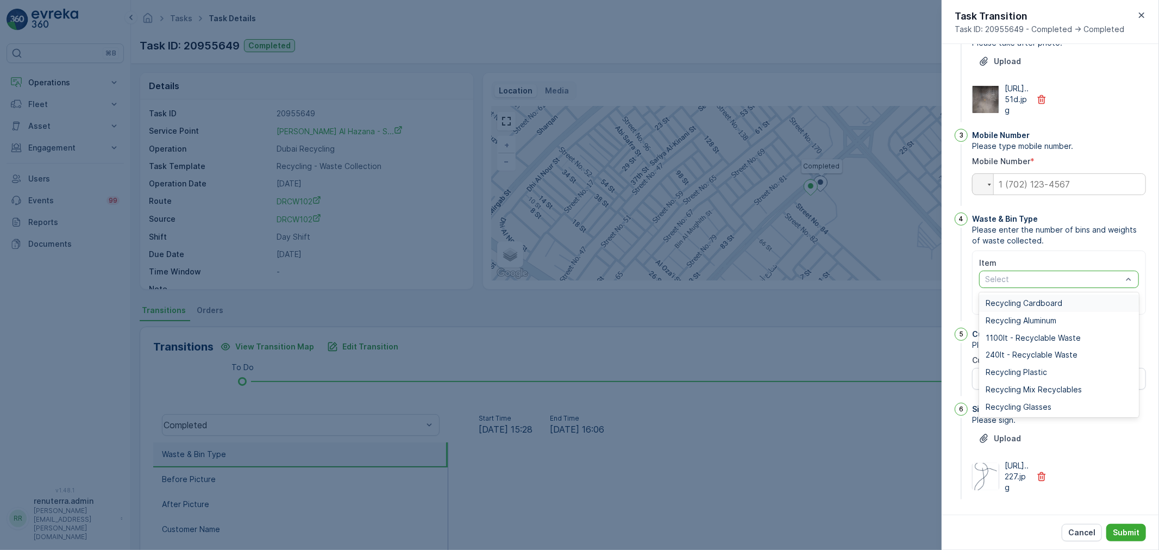
click at [1052, 284] on div at bounding box center [1053, 279] width 139 height 9
click at [1030, 376] on span "Recycling Plastic" at bounding box center [1015, 372] width 61 height 9
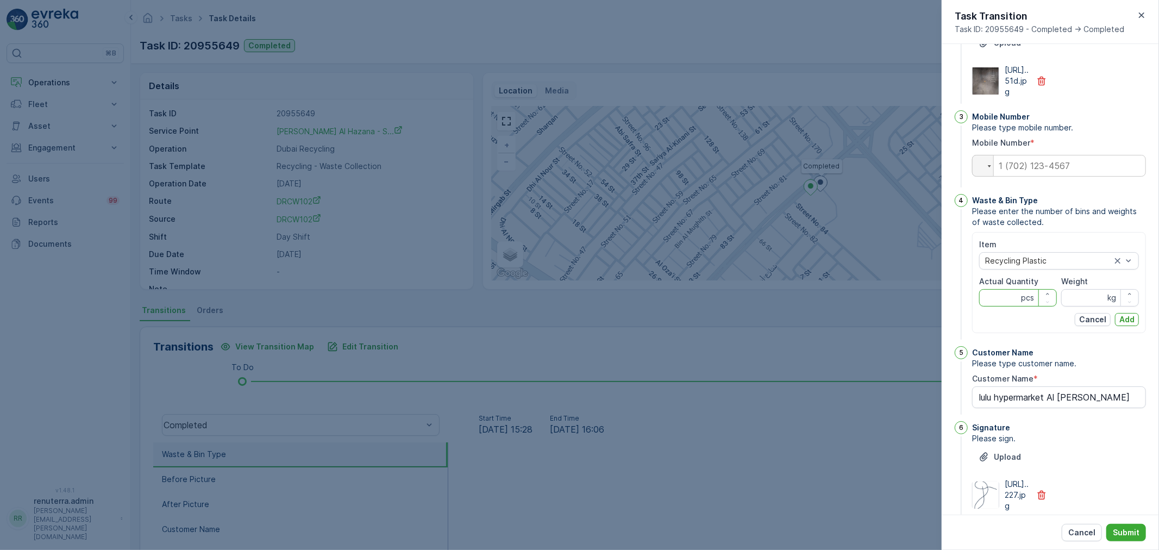
click at [1001, 306] on Quantity "Actual Quantity" at bounding box center [1018, 297] width 78 height 17
type Quantity "22"
click at [1095, 306] on input "Weight" at bounding box center [1100, 297] width 78 height 17
type input "5"
type input "154"
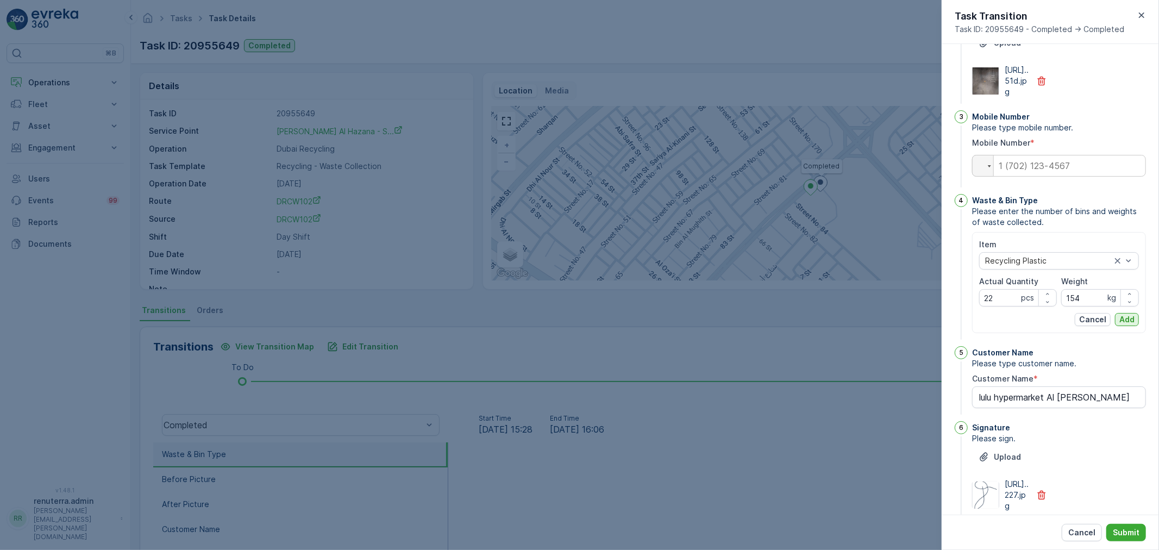
click at [1122, 325] on p "Add" at bounding box center [1126, 319] width 15 height 11
type Name "lulu hypermarket Al [PERSON_NAME]"
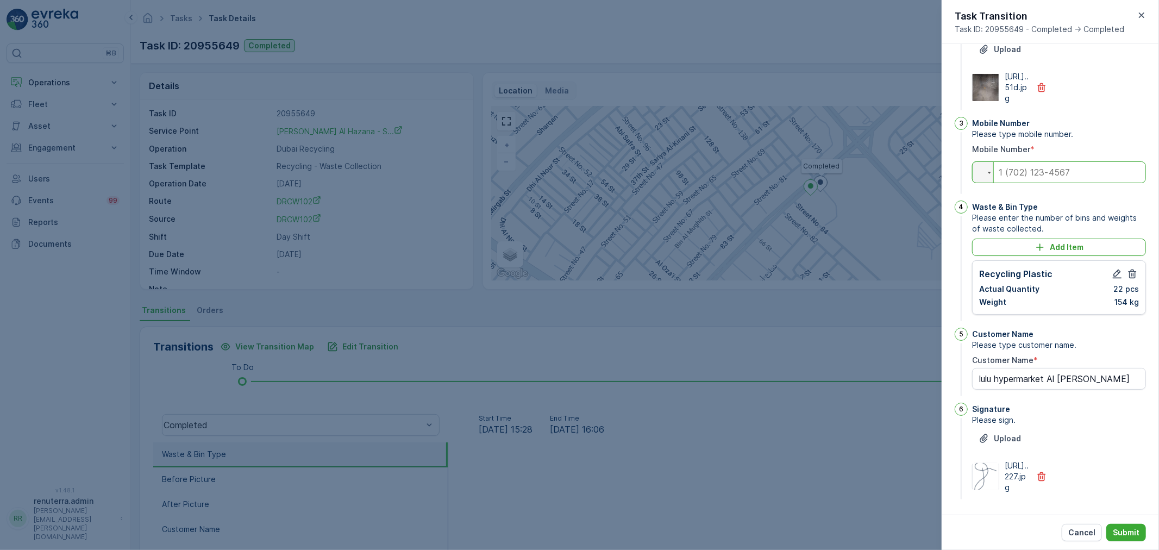
click at [1020, 183] on input "tel" at bounding box center [1059, 172] width 174 height 22
type input "0"
type Name "lulu hypermarket Al [PERSON_NAME]"
type input "05"
type Name "lulu hypermarket Al [PERSON_NAME]"
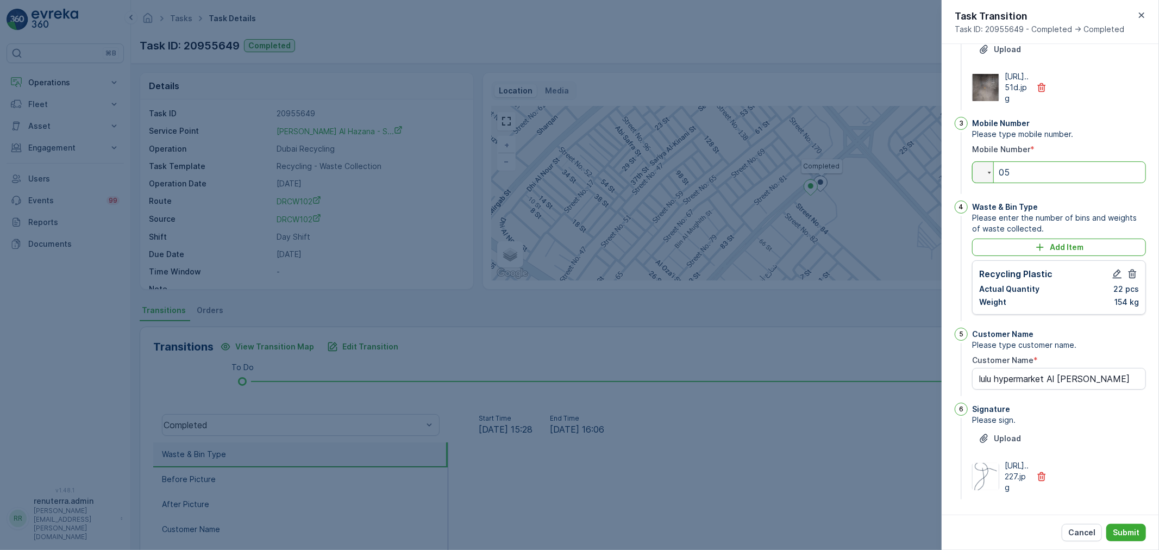
type input "055"
type Name "lulu hypermarket Al [PERSON_NAME]"
type input "0554"
type Name "lulu hypermarket Al [PERSON_NAME]"
type input "05541"
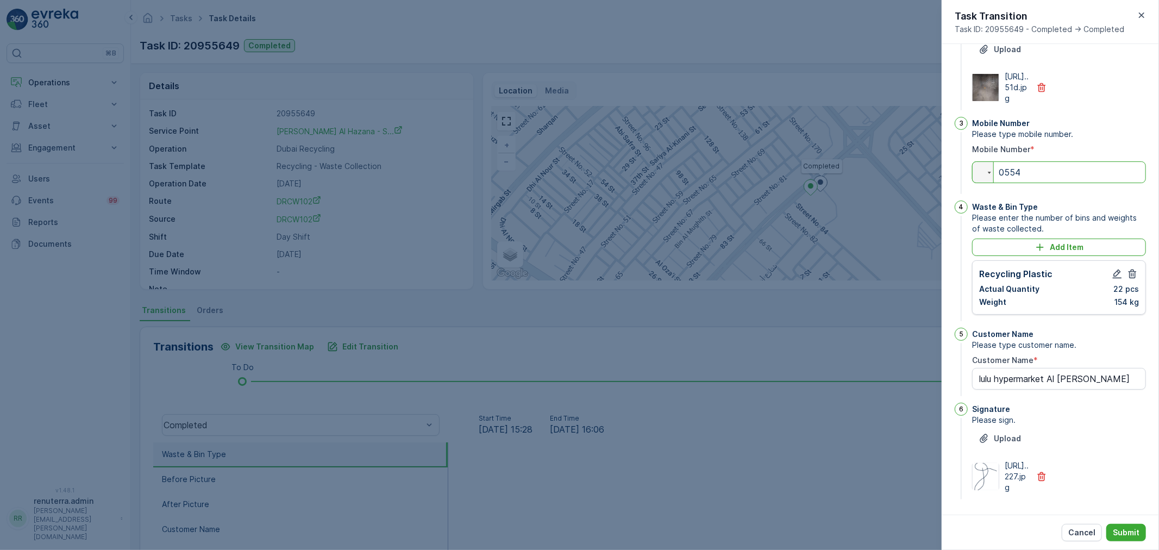
type Name "lulu hypermarket Al [PERSON_NAME]"
type input "055417"
type Name "lulu hypermarket Al [PERSON_NAME]"
type input "0554170"
type Name "lulu hypermarket Al [PERSON_NAME]"
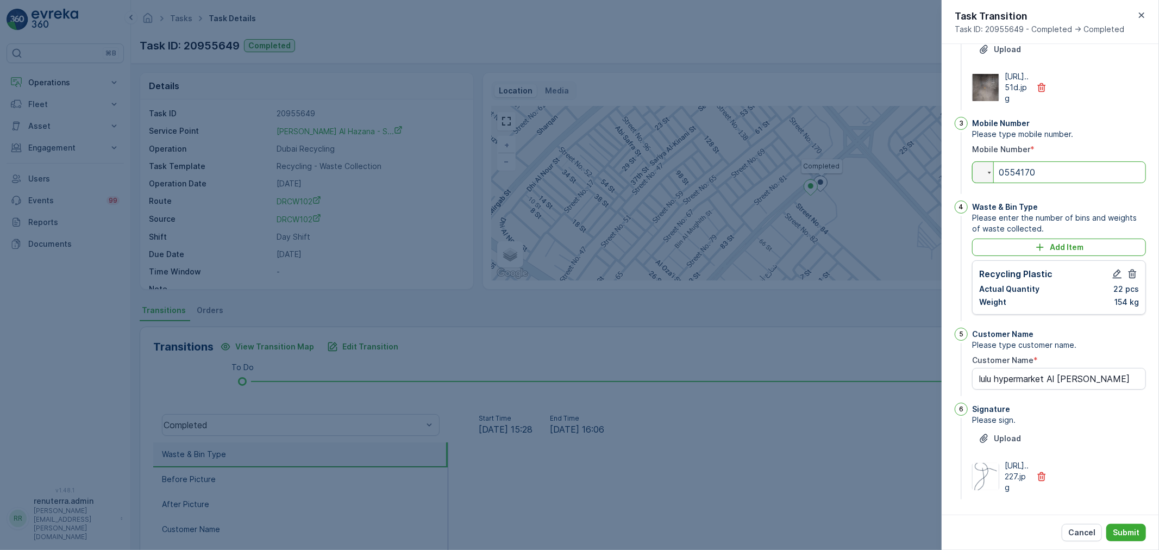
type input "05541700"
type Name "lulu hypermarket Al [PERSON_NAME]"
type input "055417008"
type Name "lulu hypermarket Al [PERSON_NAME]"
type input "0554170088"
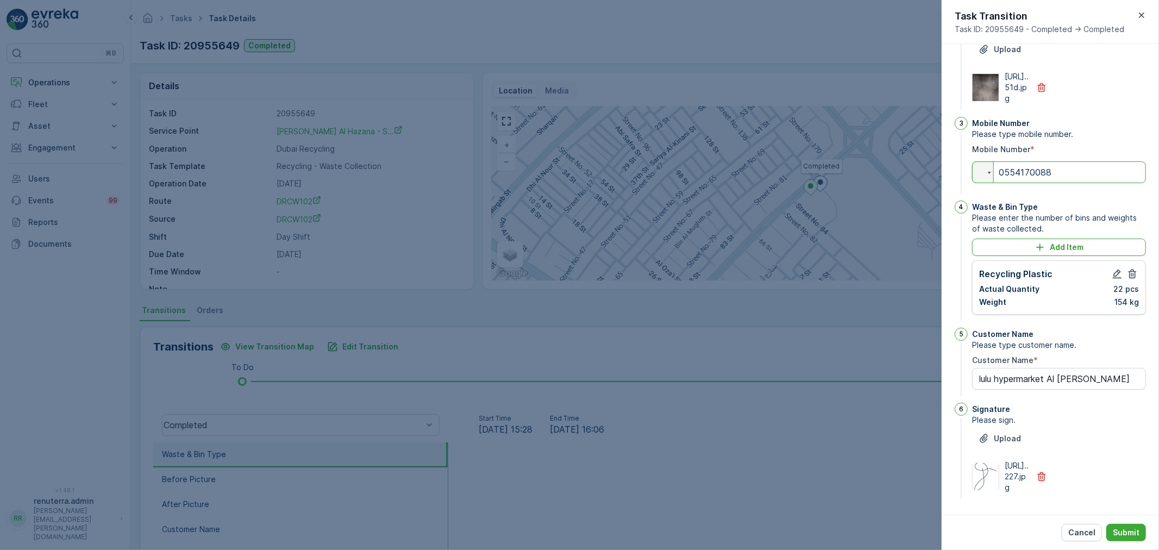
type Name "lulu hypermarket Al [PERSON_NAME]"
type input "0554170088"
click at [1122, 529] on p "Submit" at bounding box center [1125, 532] width 27 height 11
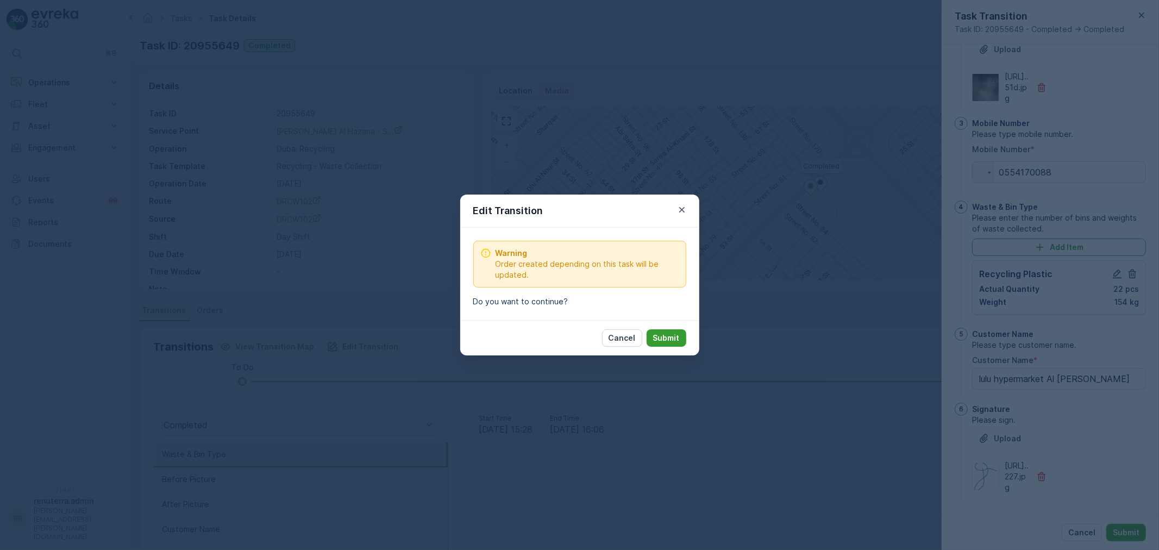
click at [670, 339] on p "Submit" at bounding box center [666, 337] width 27 height 11
type Name "lulu hypermarket Al [PERSON_NAME]"
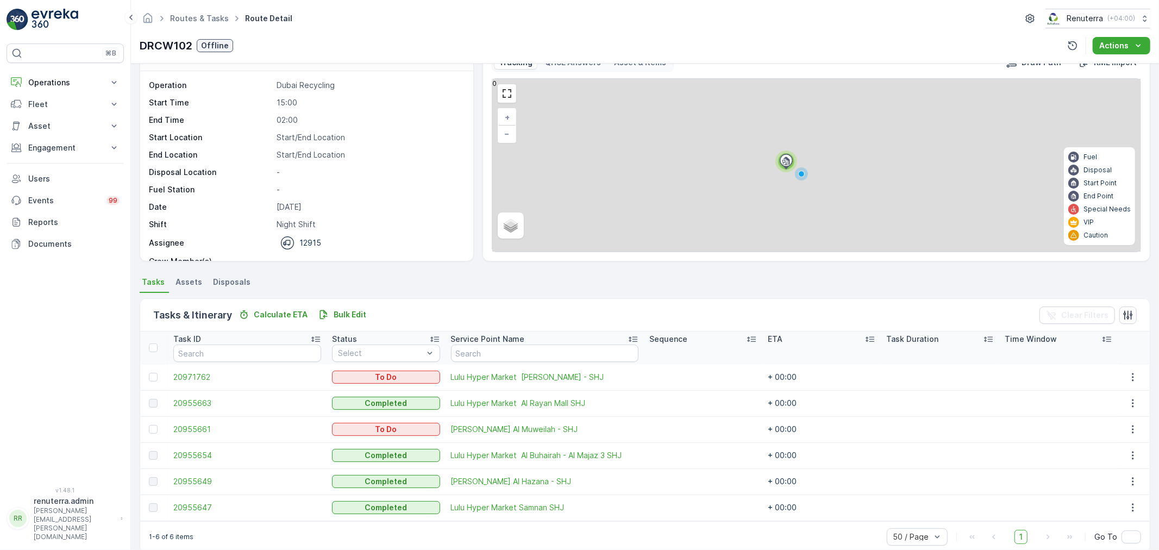
scroll to position [45, 0]
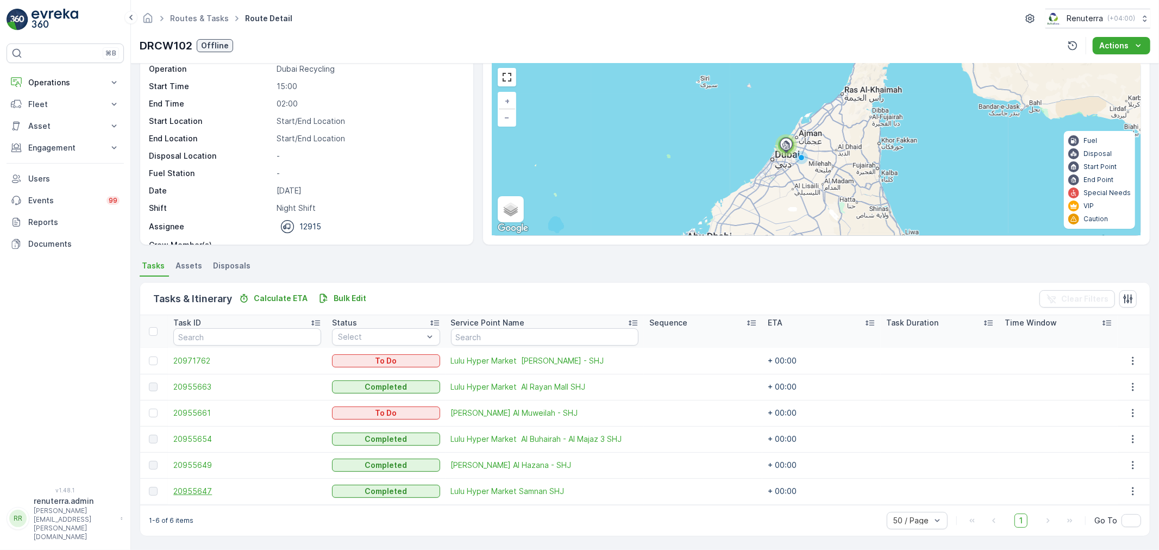
click at [206, 487] on span "20955647" at bounding box center [247, 491] width 148 height 11
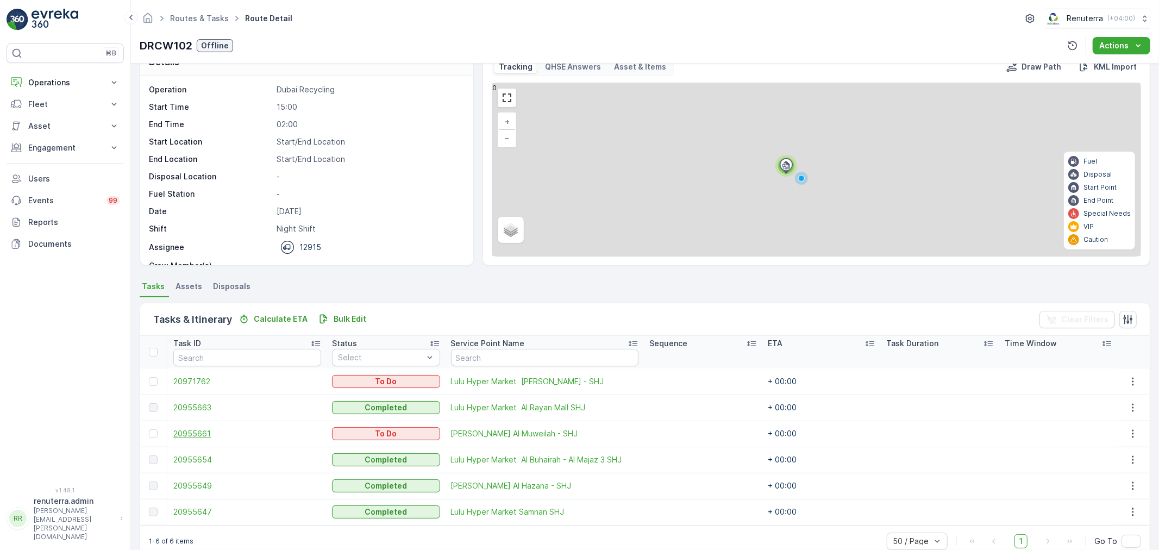
scroll to position [45, 0]
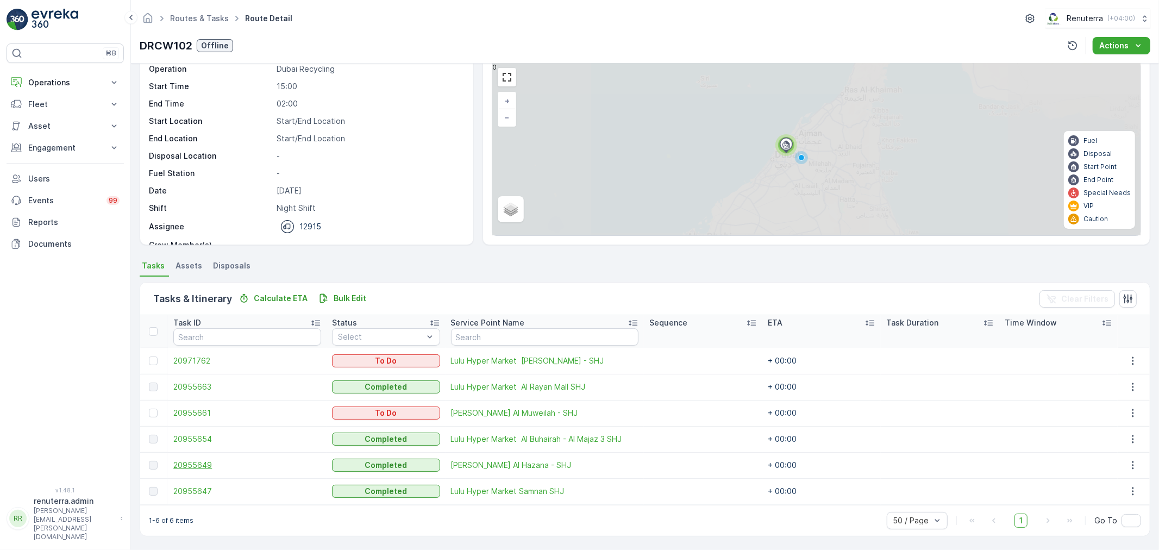
click at [210, 466] on span "20955649" at bounding box center [247, 465] width 148 height 11
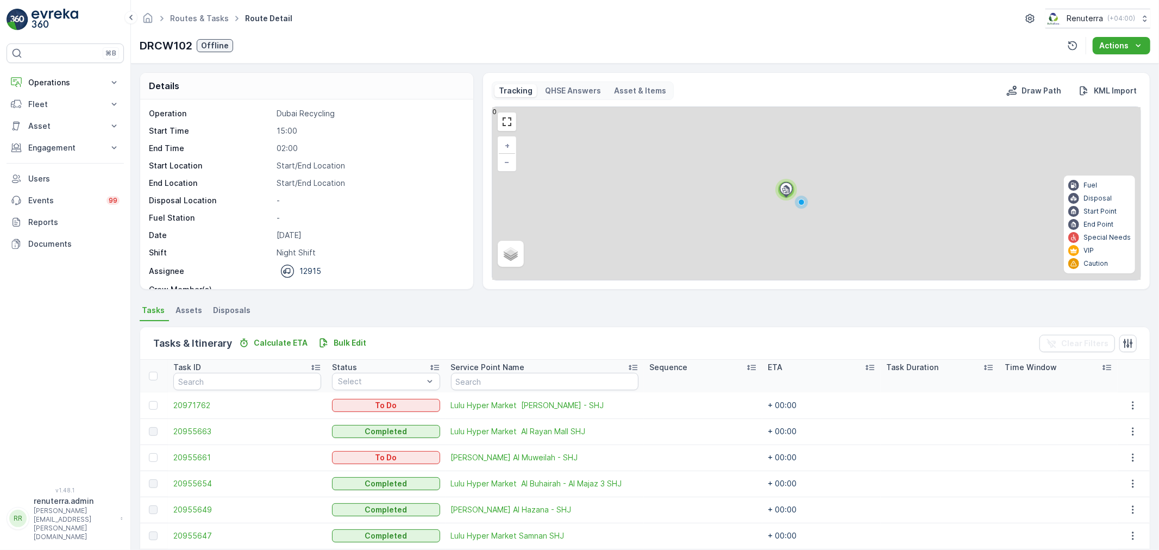
scroll to position [45, 0]
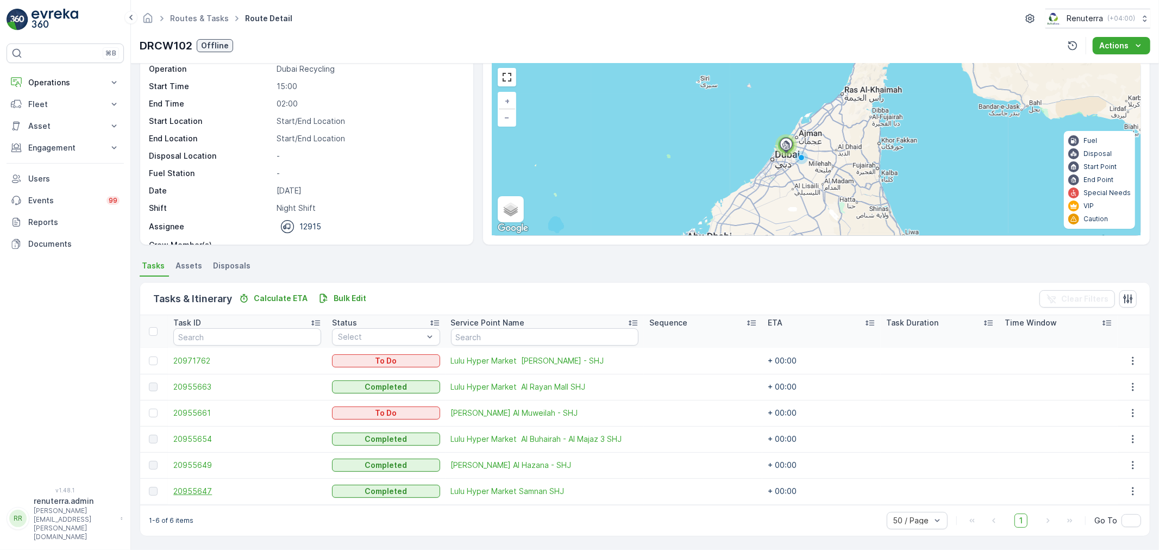
click at [197, 490] on span "20955647" at bounding box center [247, 491] width 148 height 11
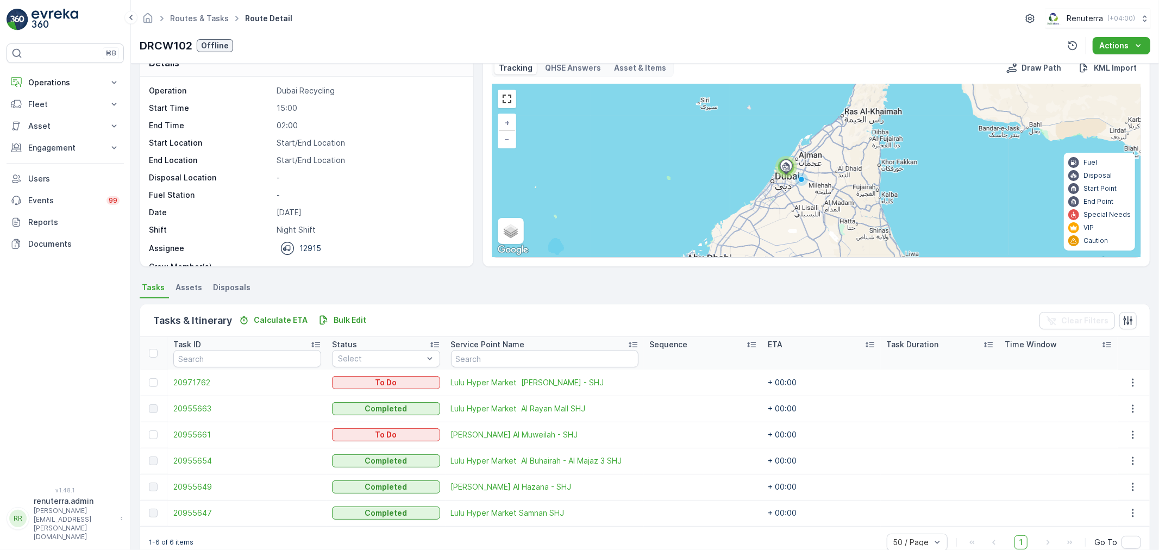
scroll to position [45, 0]
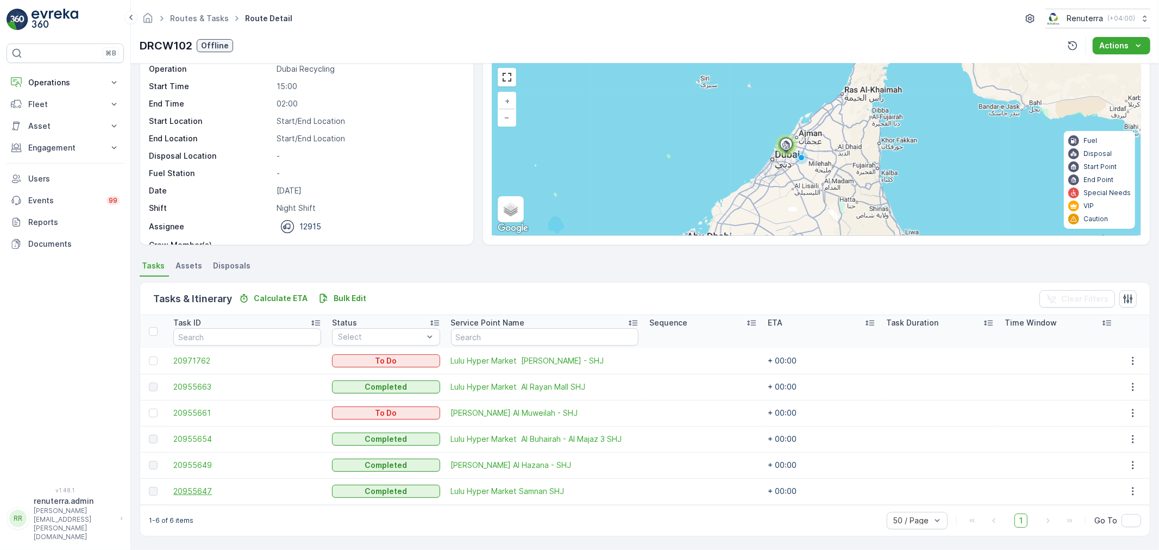
click at [193, 489] on span "20955647" at bounding box center [247, 491] width 148 height 11
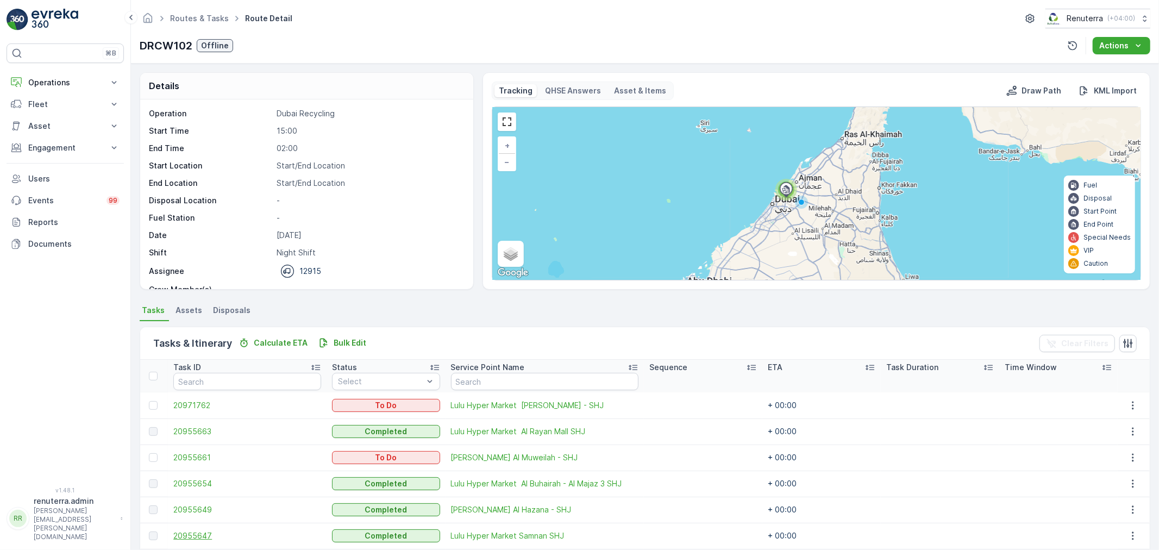
click at [187, 530] on span "20955647" at bounding box center [247, 535] width 148 height 11
click at [202, 507] on span "20955649" at bounding box center [247, 509] width 148 height 11
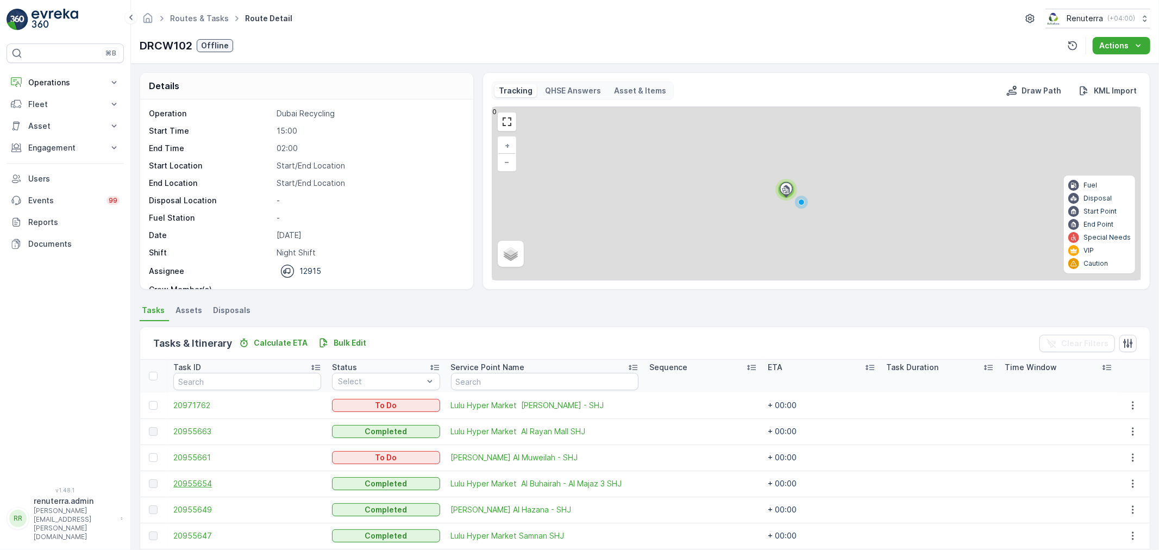
click at [207, 482] on span "20955654" at bounding box center [247, 483] width 148 height 11
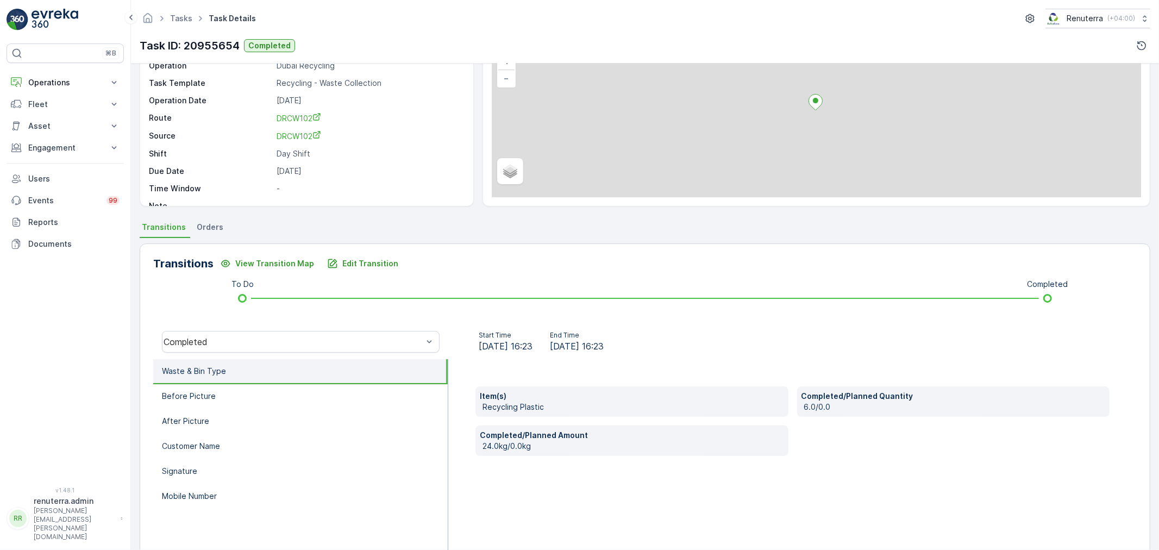
scroll to position [121, 0]
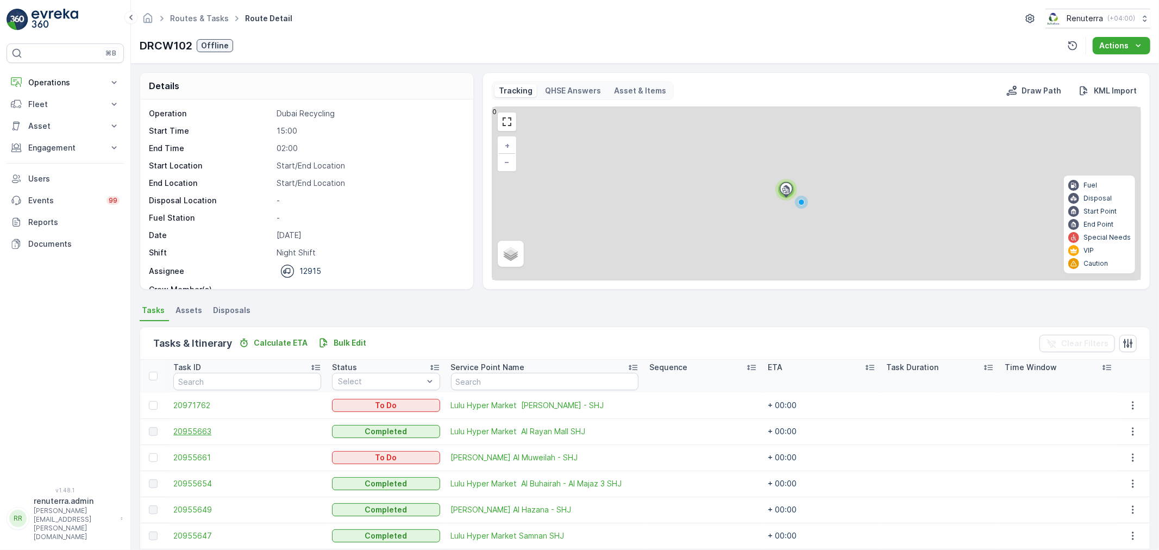
click at [185, 426] on span "20955663" at bounding box center [247, 431] width 148 height 11
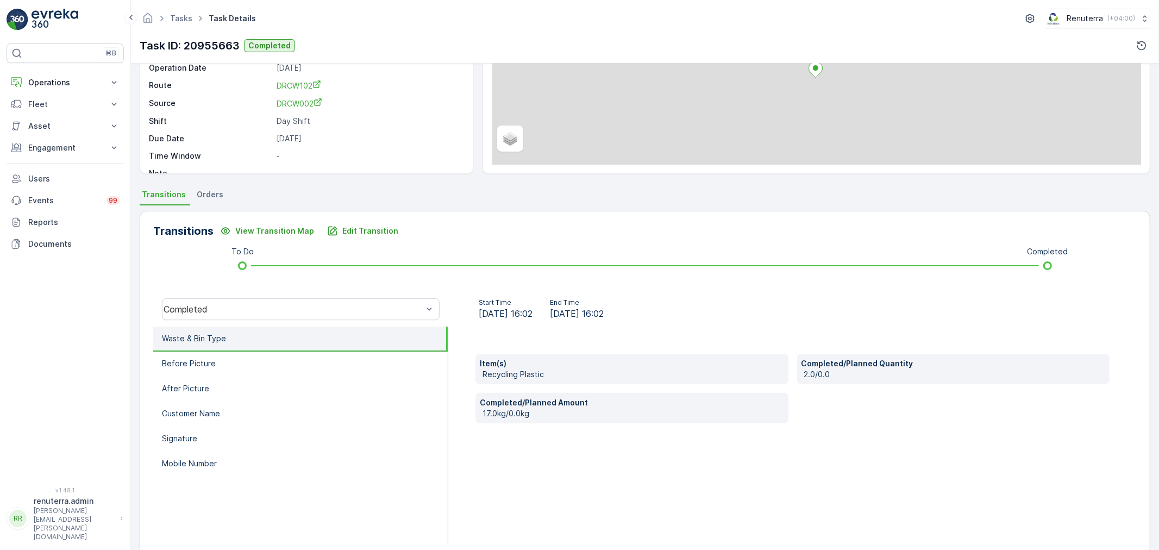
scroll to position [134, 0]
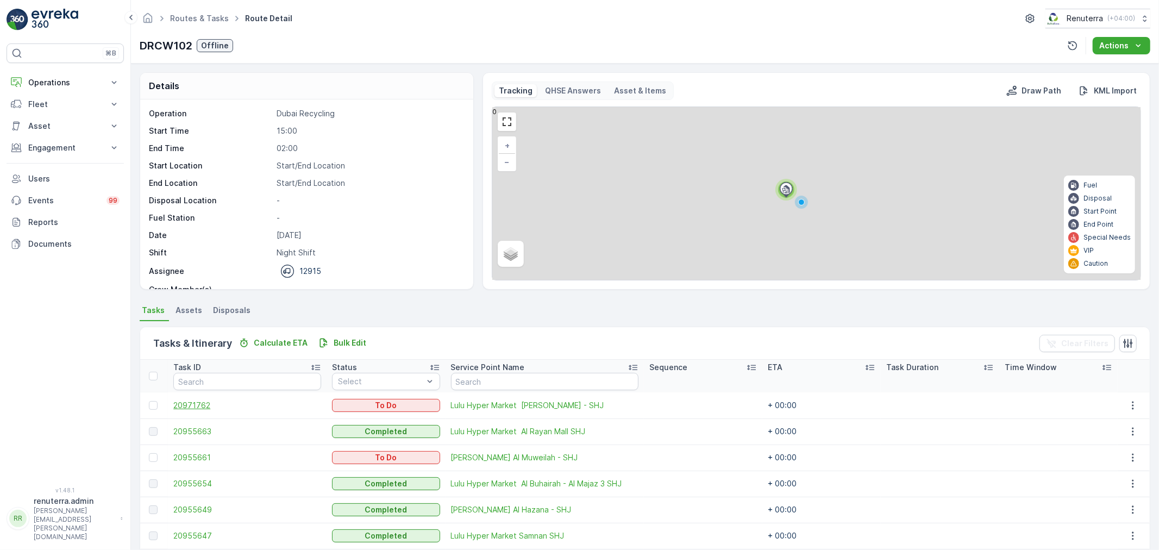
click at [194, 404] on span "20971762" at bounding box center [247, 405] width 148 height 11
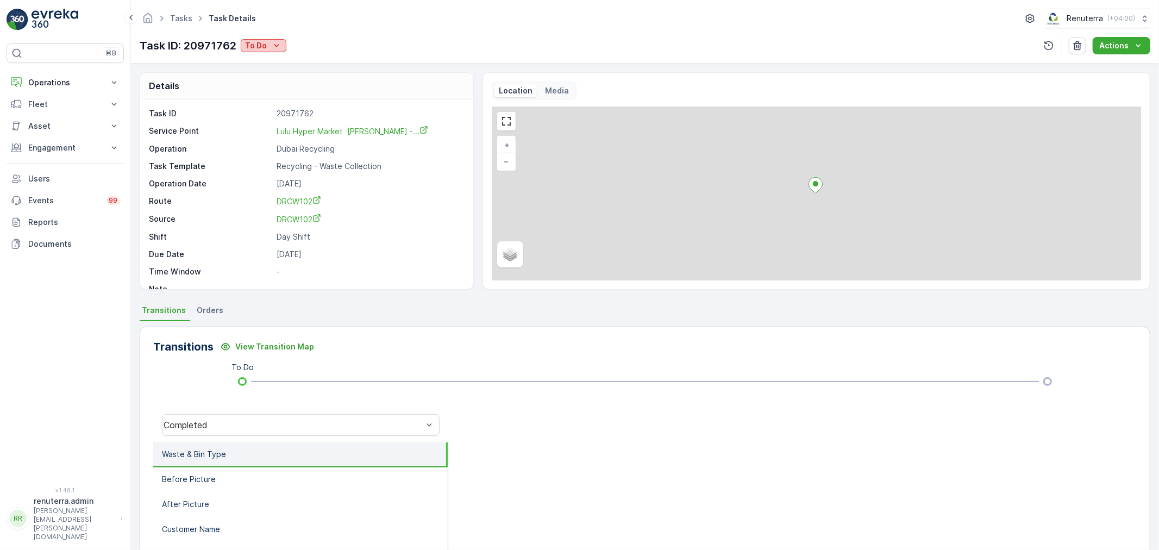
click at [262, 46] on p "To Do" at bounding box center [256, 45] width 22 height 11
click at [269, 63] on span "Completed" at bounding box center [267, 61] width 41 height 11
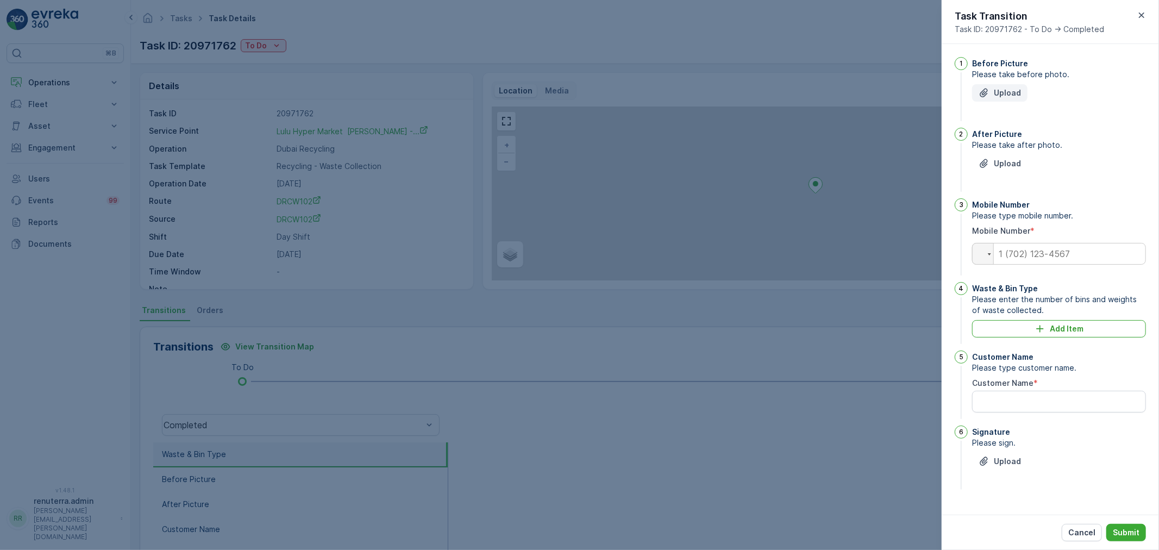
click at [1002, 87] on p "Upload" at bounding box center [1006, 92] width 27 height 11
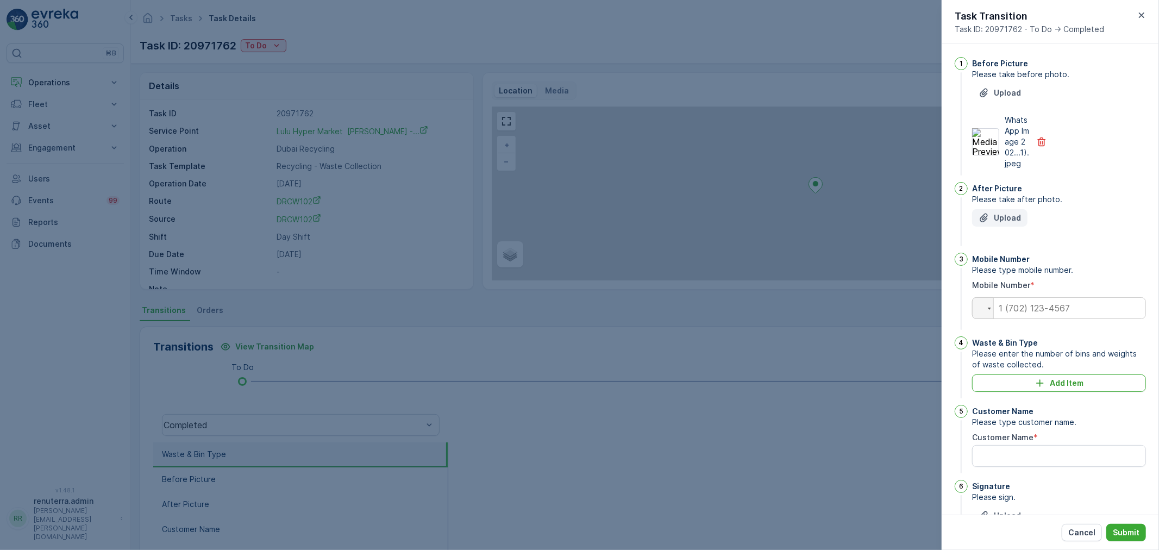
click at [1006, 223] on p "Upload" at bounding box center [1006, 217] width 27 height 11
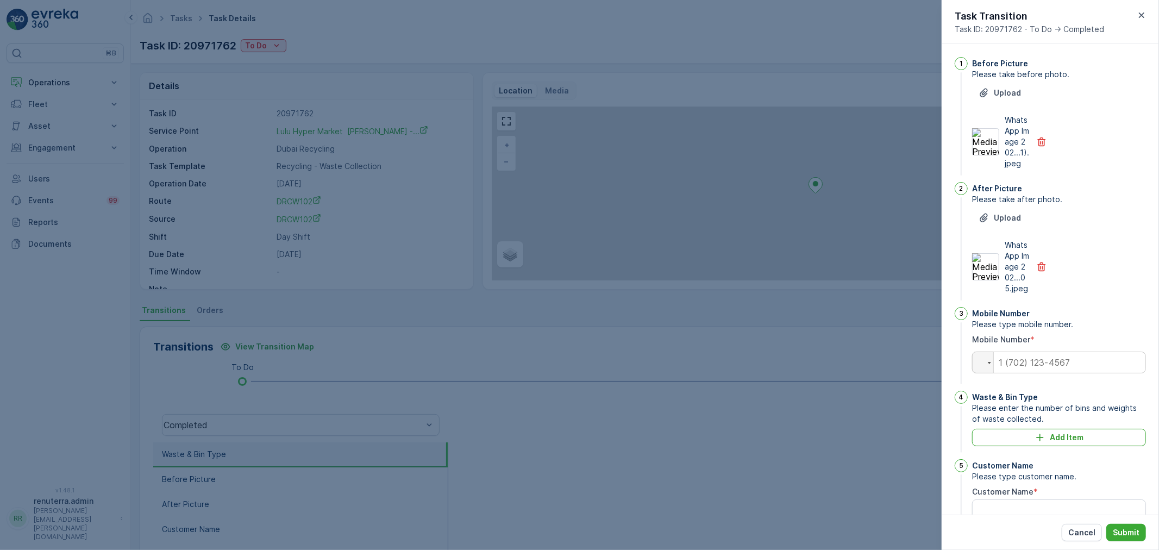
scroll to position [121, 0]
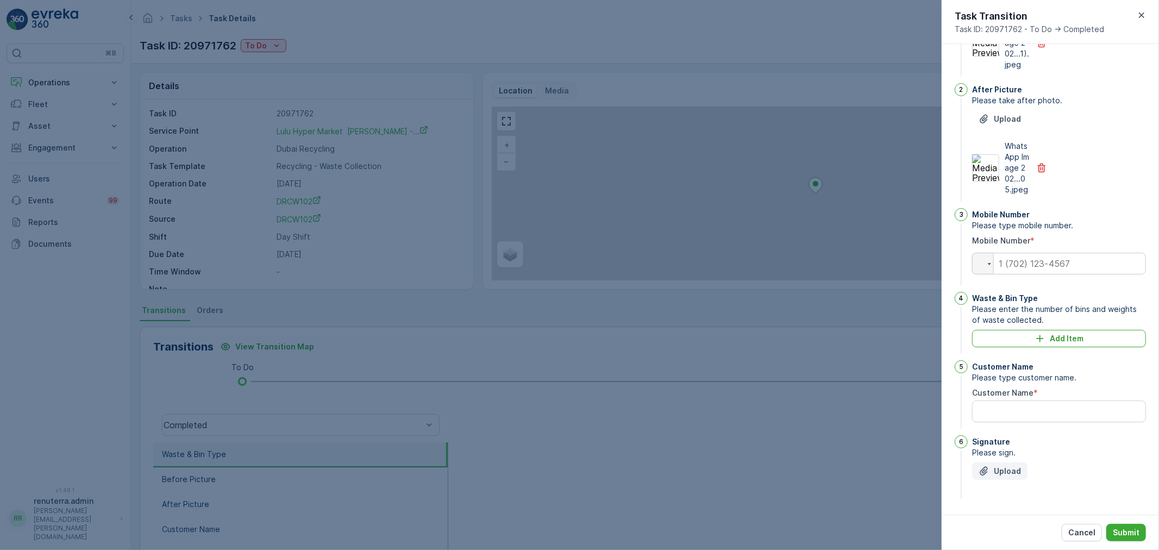
click at [992, 468] on div "Upload" at bounding box center [999, 471] width 42 height 11
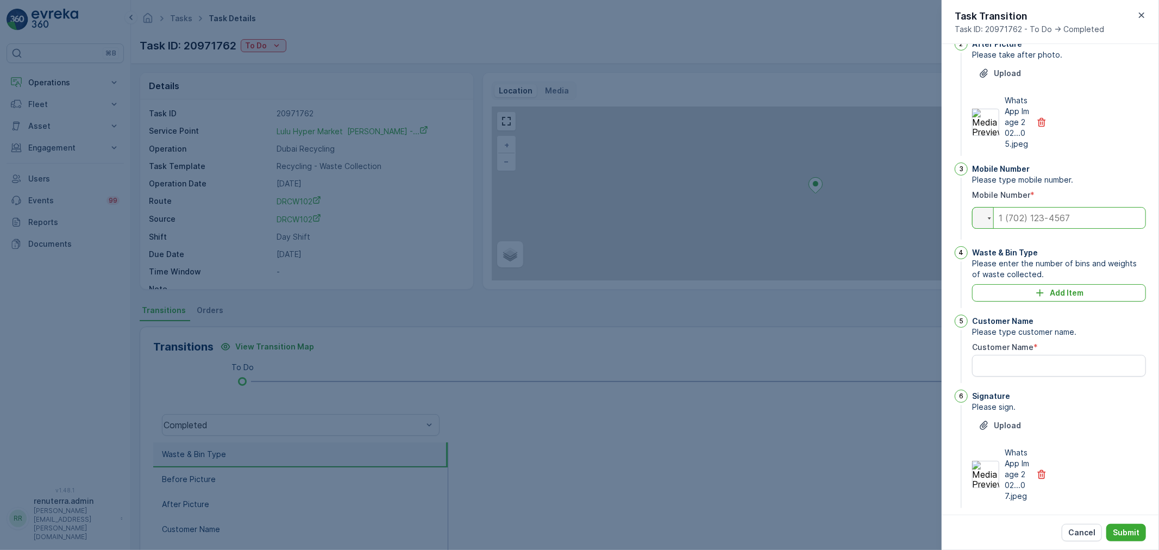
click at [1018, 229] on input "tel" at bounding box center [1059, 218] width 174 height 22
type input "0"
click at [992, 298] on div "Add Item" at bounding box center [1058, 292] width 161 height 11
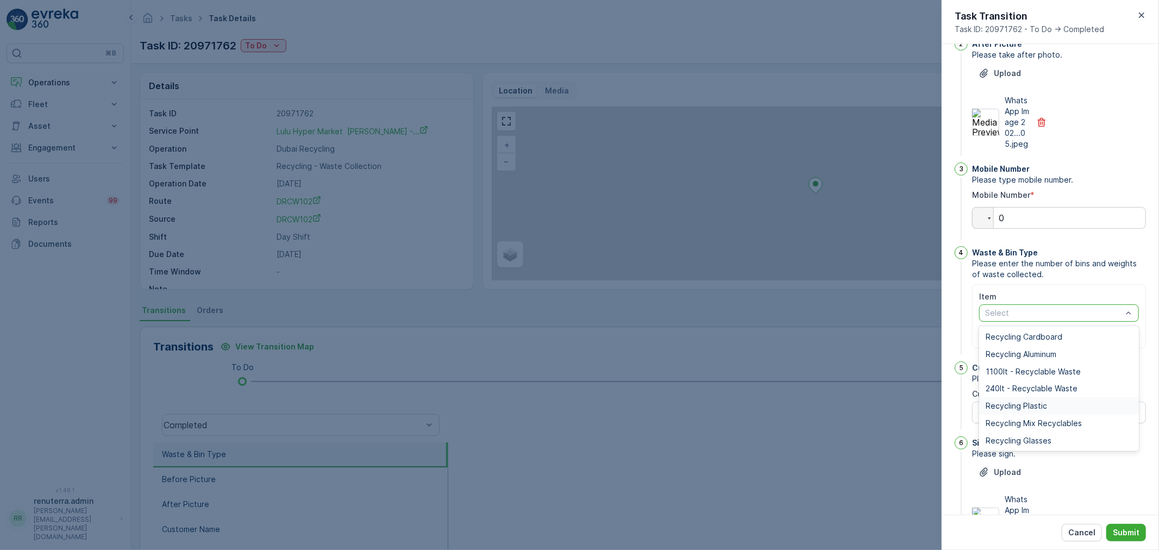
click at [1040, 410] on span "Recycling Plastic" at bounding box center [1015, 405] width 61 height 9
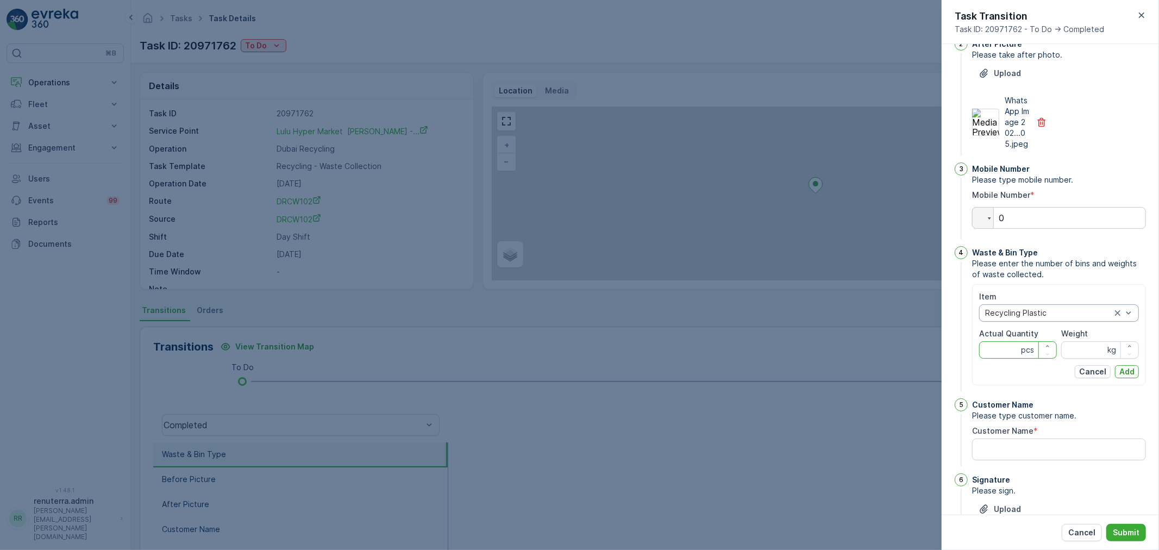
click at [1005, 359] on Quantity "Actual Quantity" at bounding box center [1018, 349] width 78 height 17
type Quantity "38"
click at [1090, 359] on input "Weight" at bounding box center [1100, 349] width 78 height 17
type input "240"
click at [1124, 377] on p "Add" at bounding box center [1126, 371] width 15 height 11
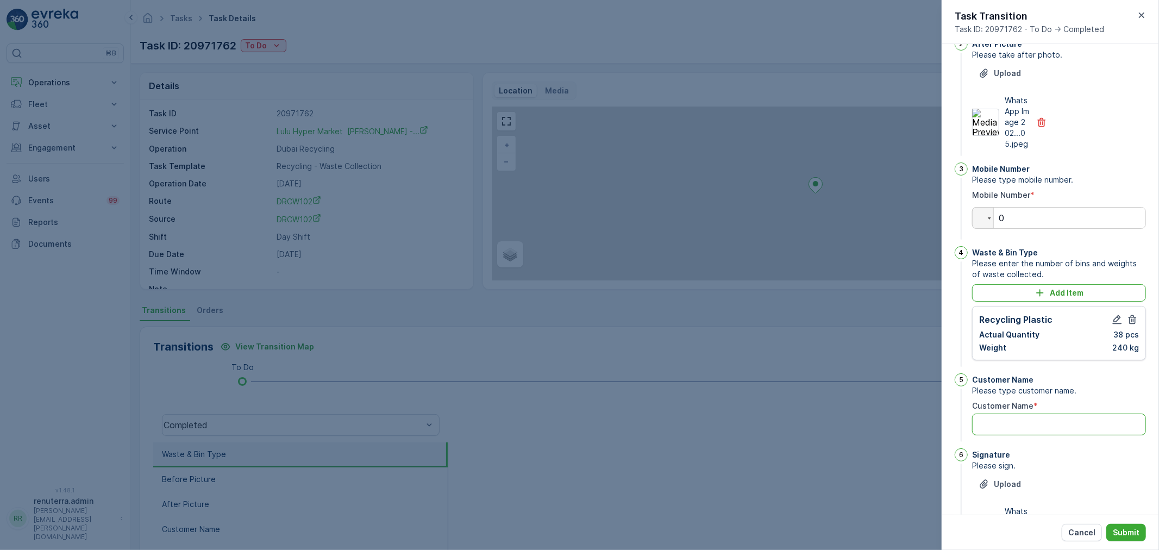
click at [1002, 435] on Name "Customer Name" at bounding box center [1059, 424] width 174 height 22
type Name "Lulu Buhaira"
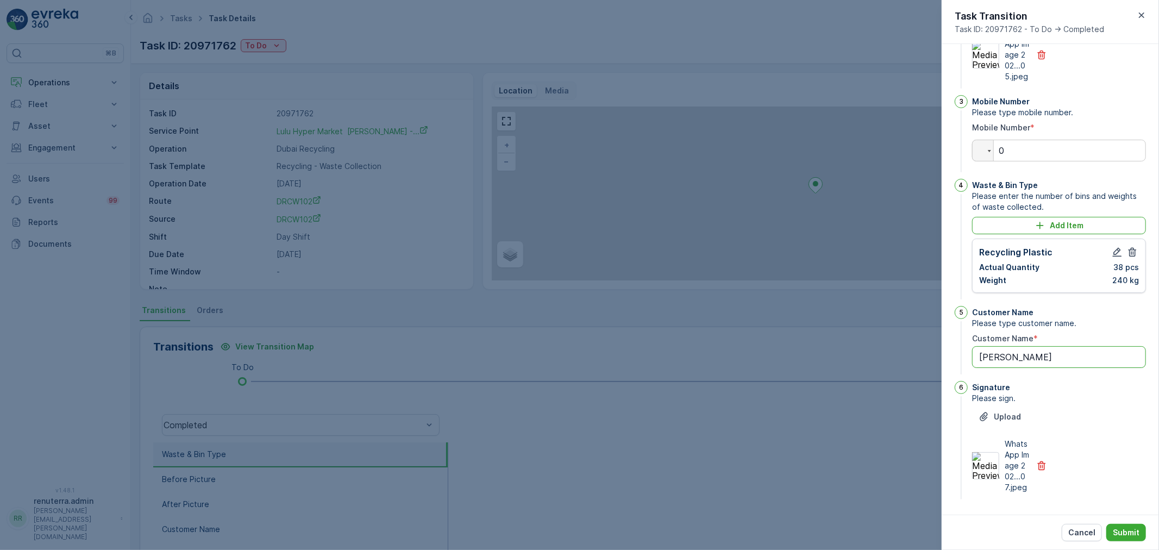
scroll to position [244, 0]
click at [1120, 531] on p "Submit" at bounding box center [1125, 532] width 27 height 11
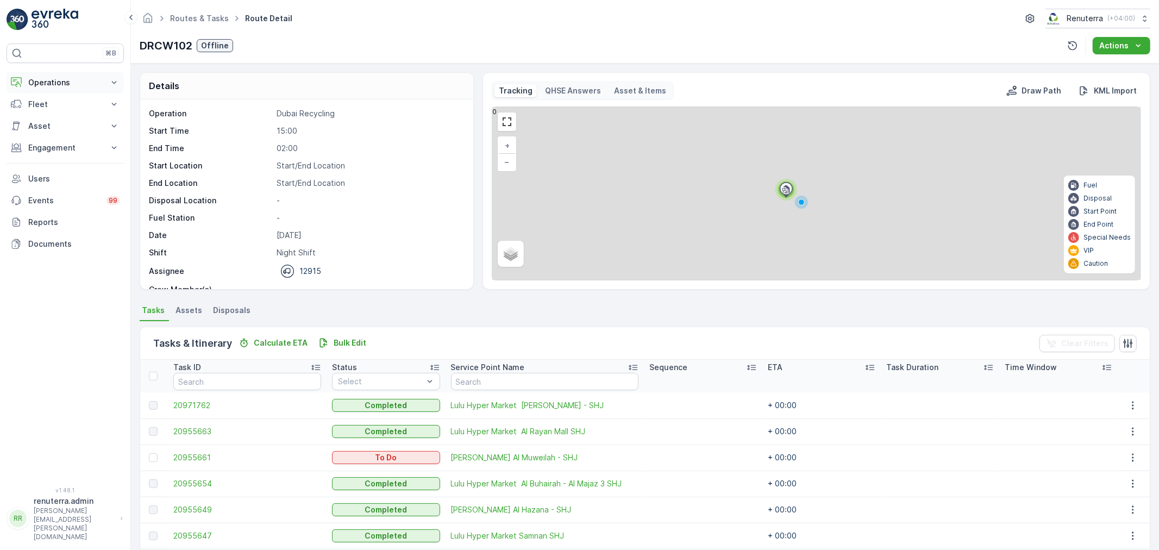
click at [49, 86] on p "Operations" at bounding box center [65, 82] width 74 height 11
click at [53, 117] on p "Planning" at bounding box center [43, 116] width 30 height 11
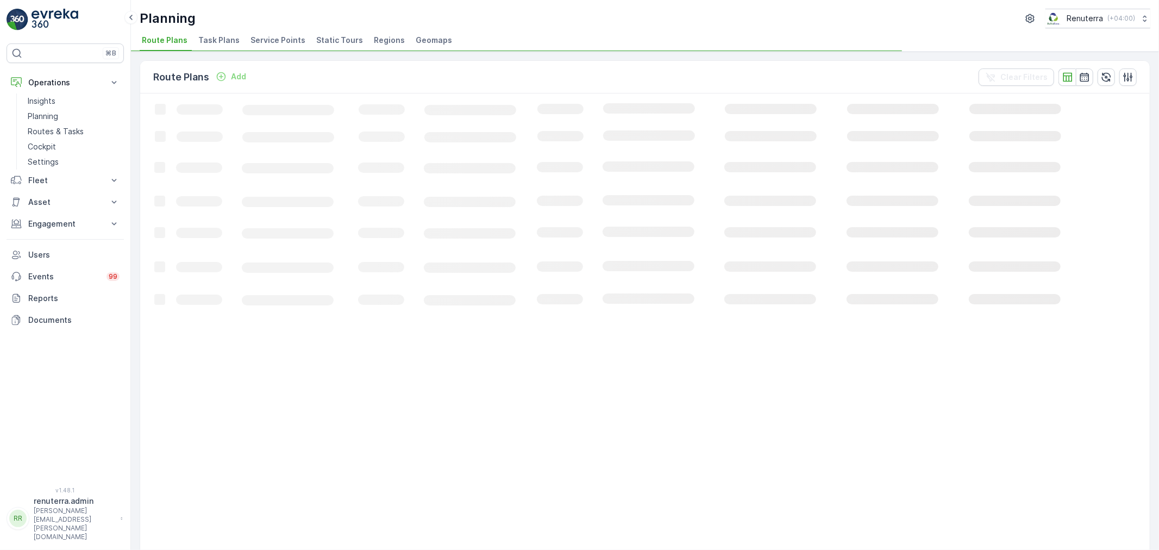
click at [271, 41] on span "Service Points" at bounding box center [277, 40] width 55 height 11
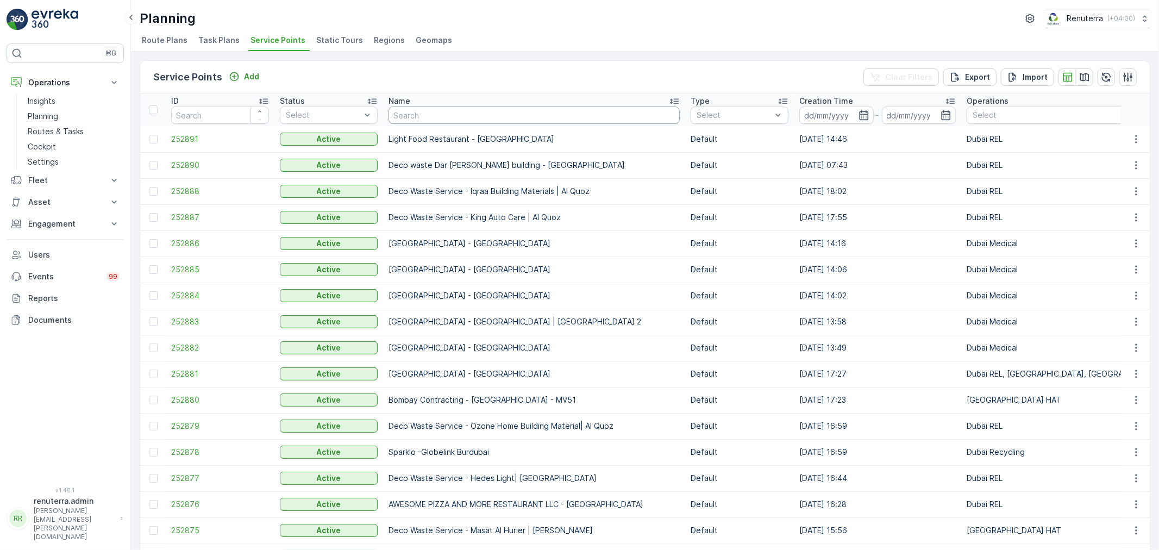
click at [457, 116] on input "text" at bounding box center [533, 114] width 291 height 17
type input "better"
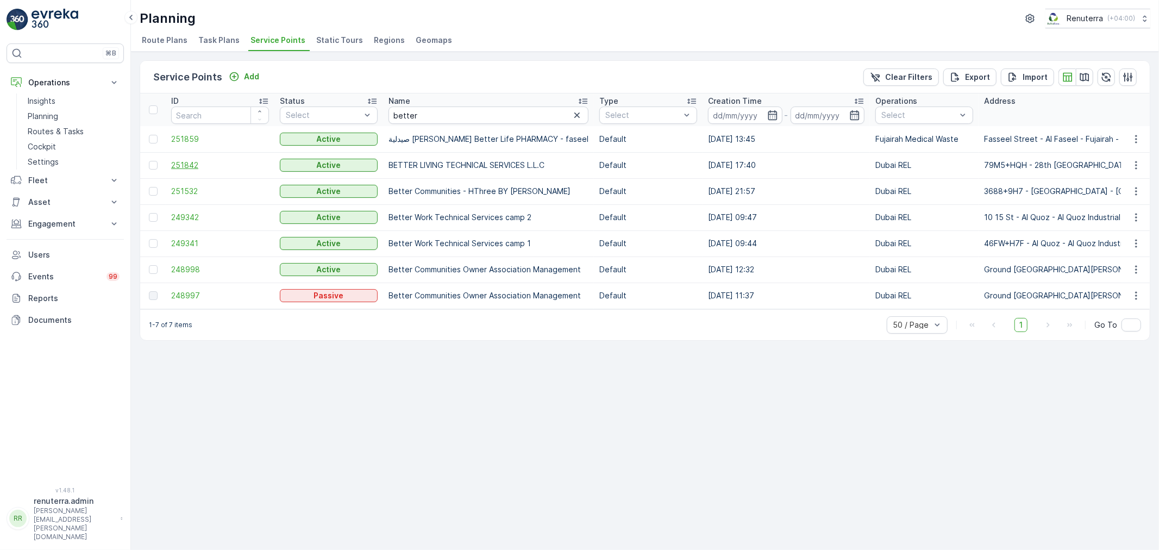
click at [184, 160] on span "251842" at bounding box center [220, 165] width 98 height 11
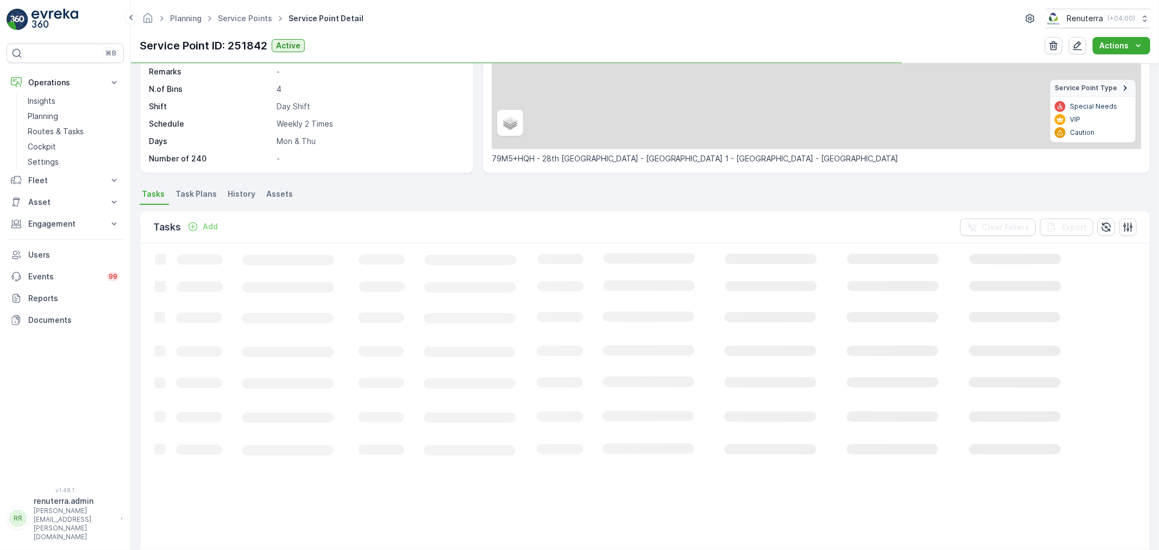
scroll to position [181, 0]
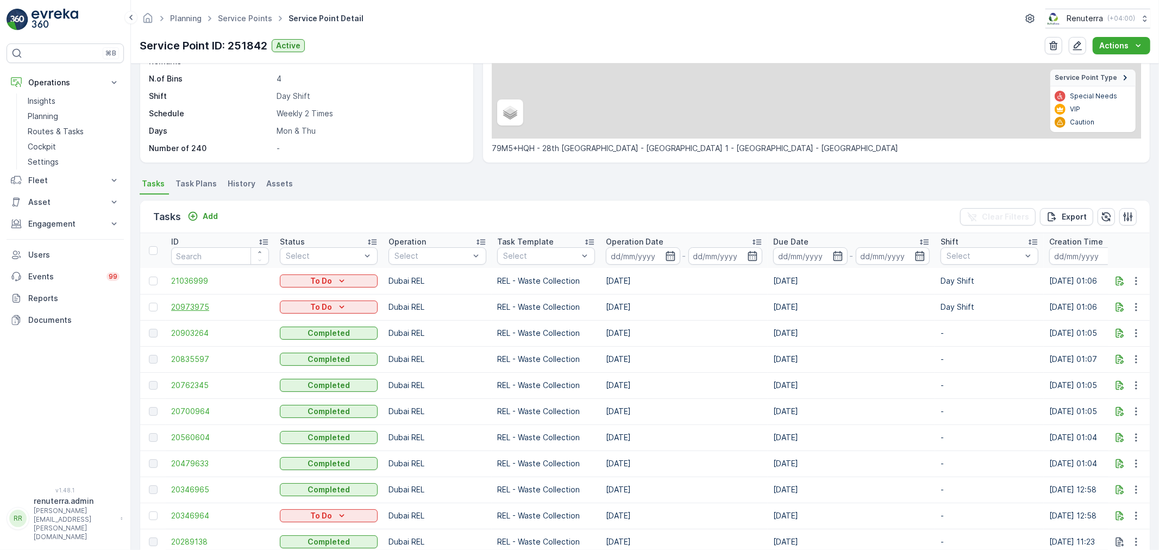
click at [200, 307] on span "20973975" at bounding box center [220, 306] width 98 height 11
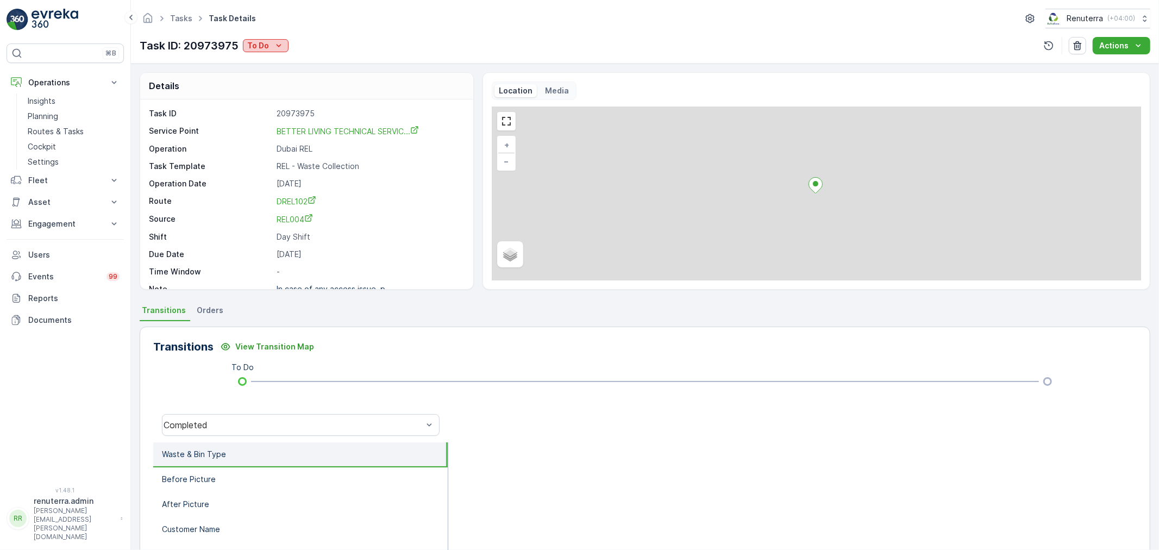
click at [280, 46] on icon "To Do" at bounding box center [278, 45] width 11 height 11
click at [271, 62] on span "Completed" at bounding box center [269, 61] width 41 height 11
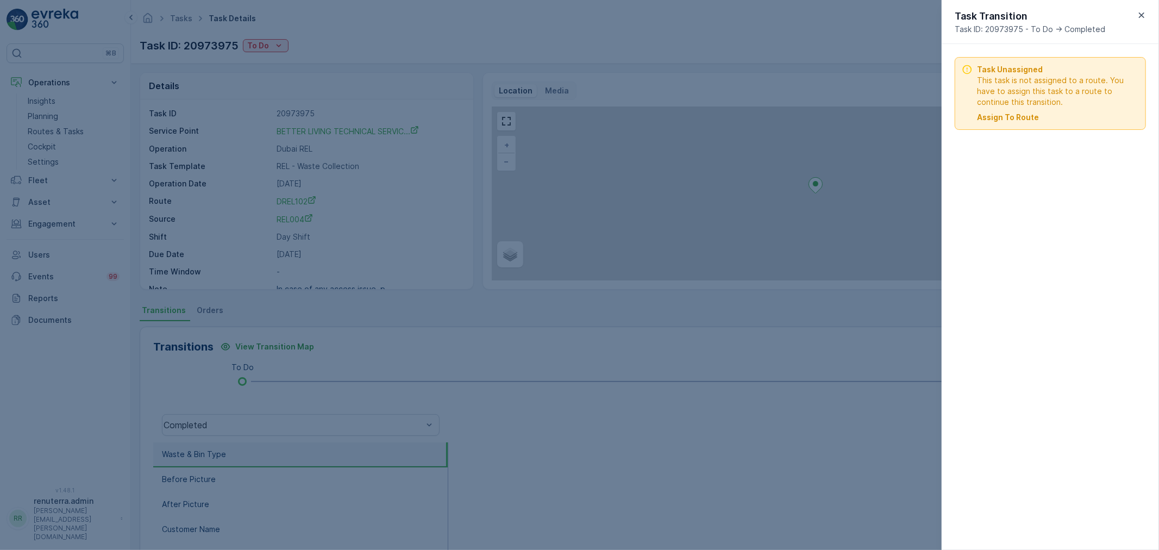
click at [1005, 118] on p "Assign To Route" at bounding box center [1008, 117] width 62 height 11
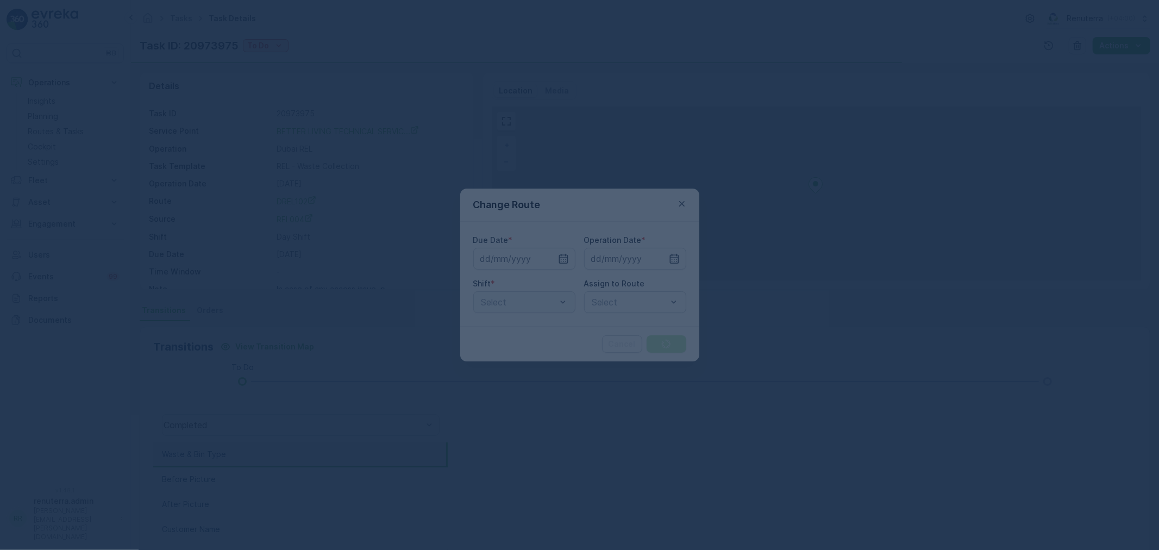
type input "[DATE]"
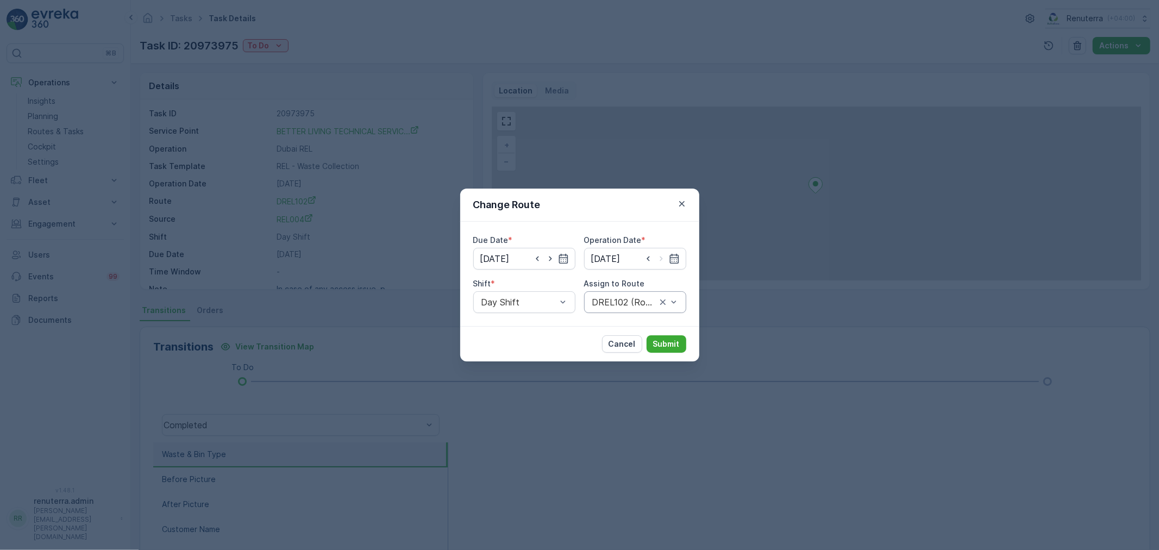
click at [620, 300] on div at bounding box center [624, 302] width 66 height 10
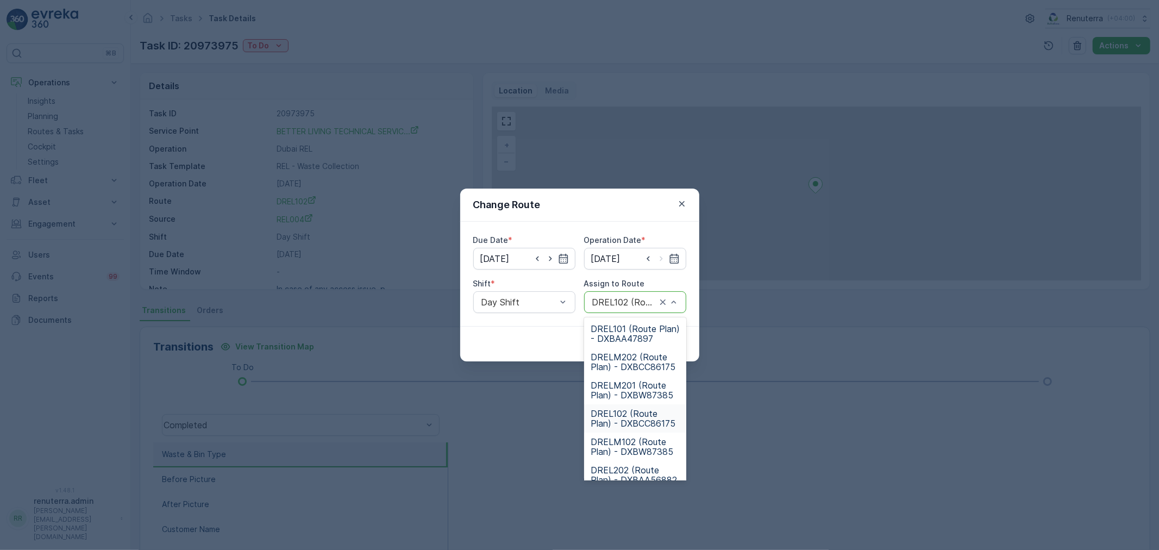
click at [630, 419] on span "DREL102 (Route Plan) - DXBCC86175" at bounding box center [634, 418] width 89 height 20
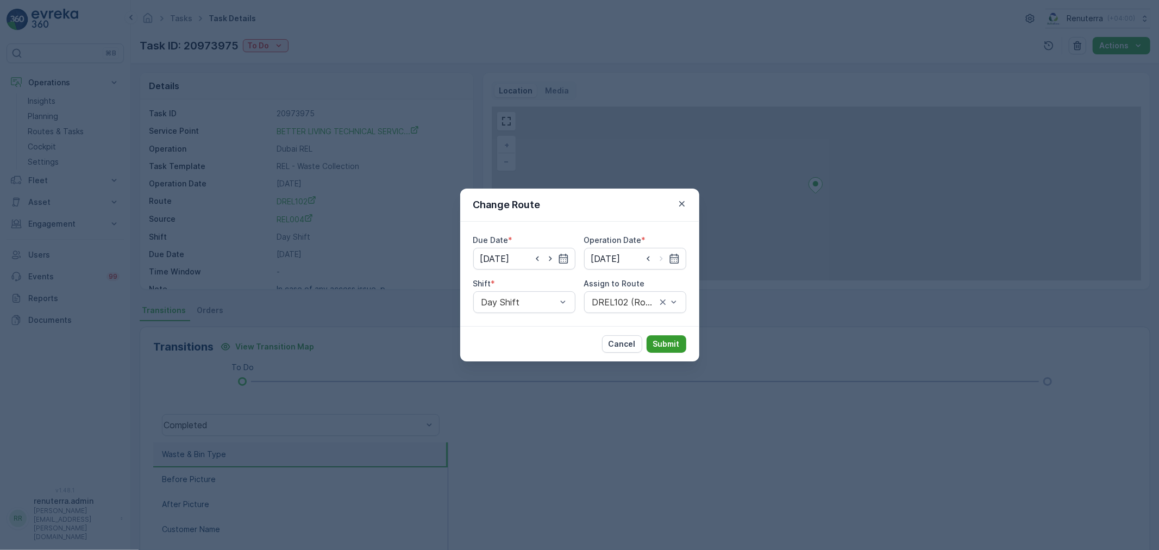
click at [667, 341] on p "Submit" at bounding box center [666, 343] width 27 height 11
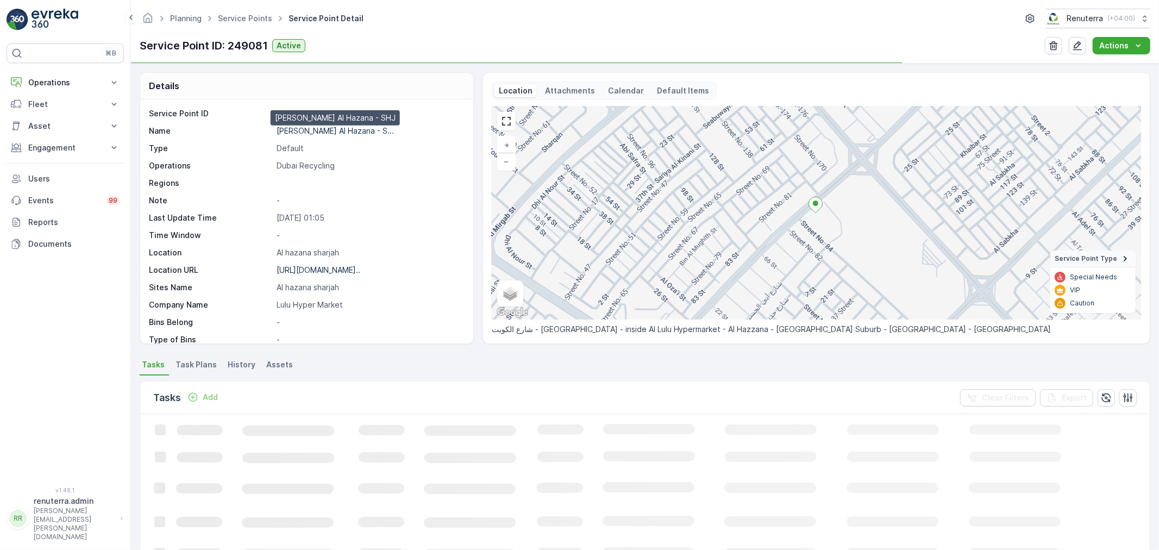
click at [349, 131] on p "[PERSON_NAME] Al Hazana - S..." at bounding box center [334, 130] width 117 height 9
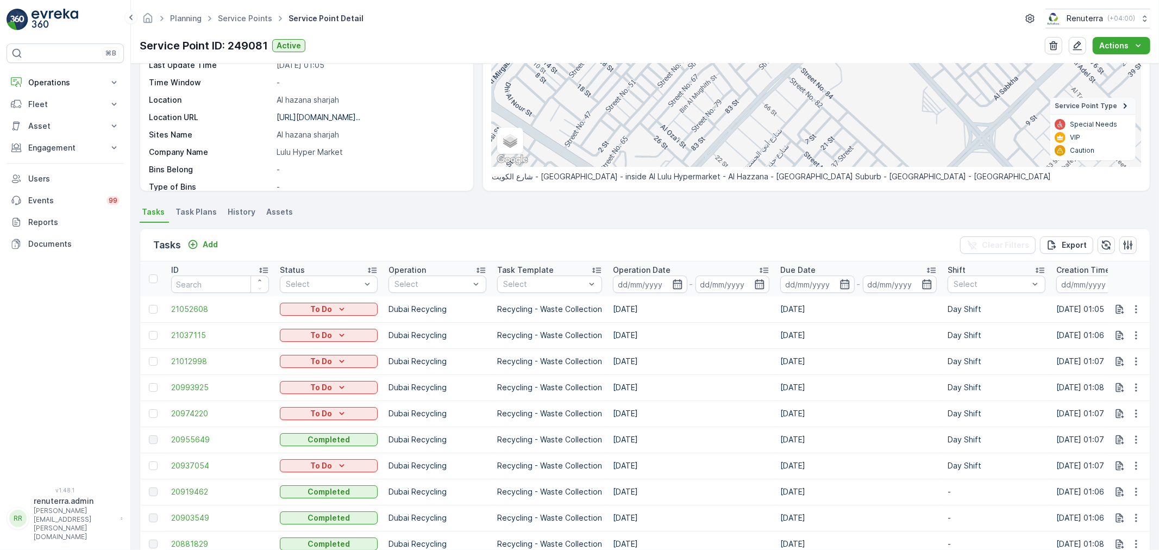
scroll to position [121, 0]
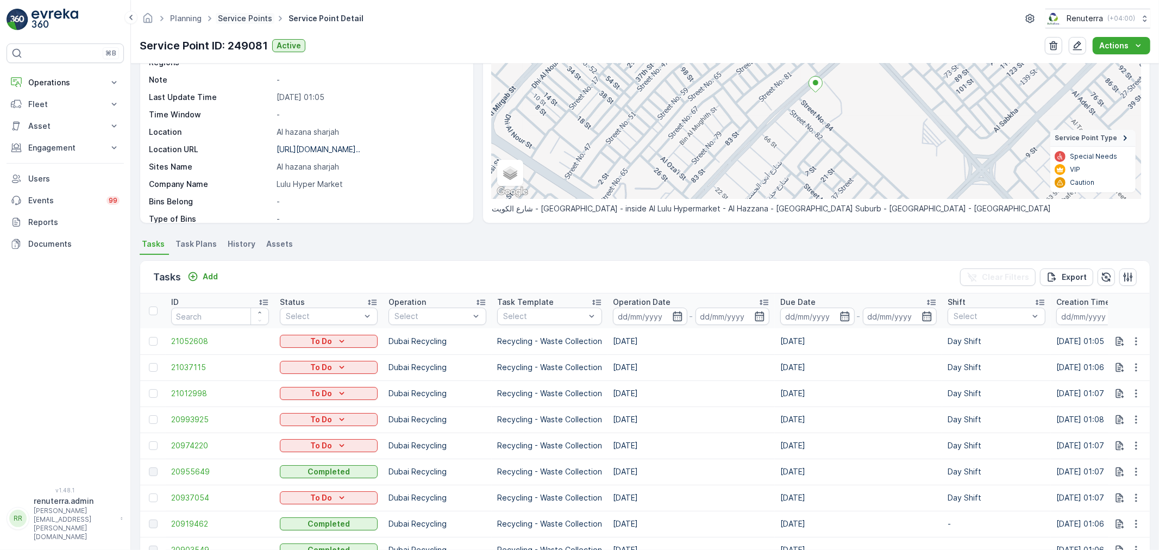
click at [223, 17] on link "Service Points" at bounding box center [245, 18] width 54 height 9
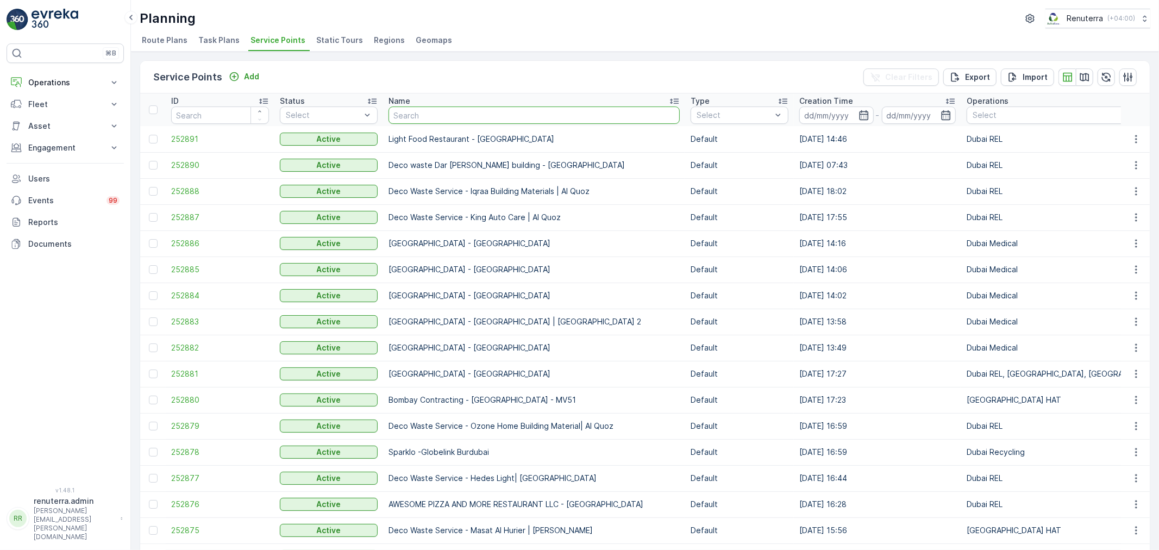
click at [476, 121] on input "text" at bounding box center [533, 114] width 291 height 17
type input "saudi"
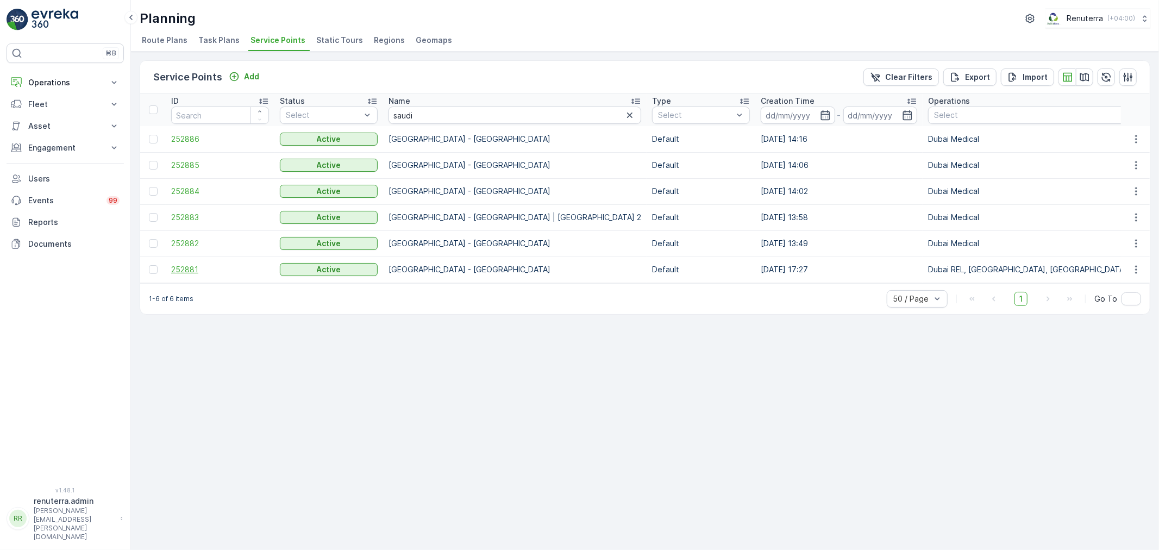
click at [192, 268] on span "252881" at bounding box center [220, 269] width 98 height 11
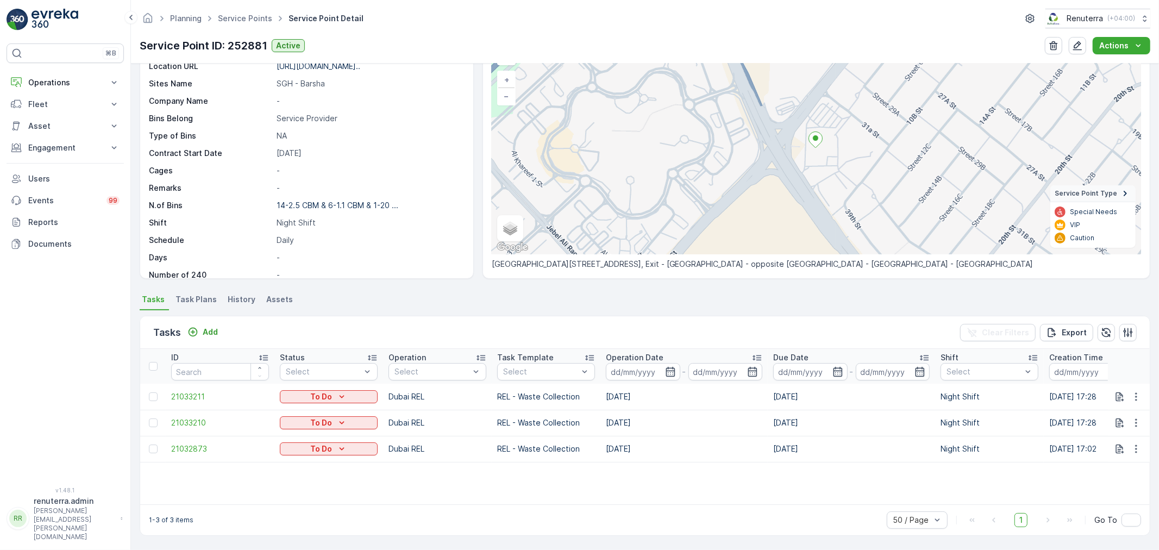
click at [198, 298] on span "Task Plans" at bounding box center [195, 299] width 41 height 11
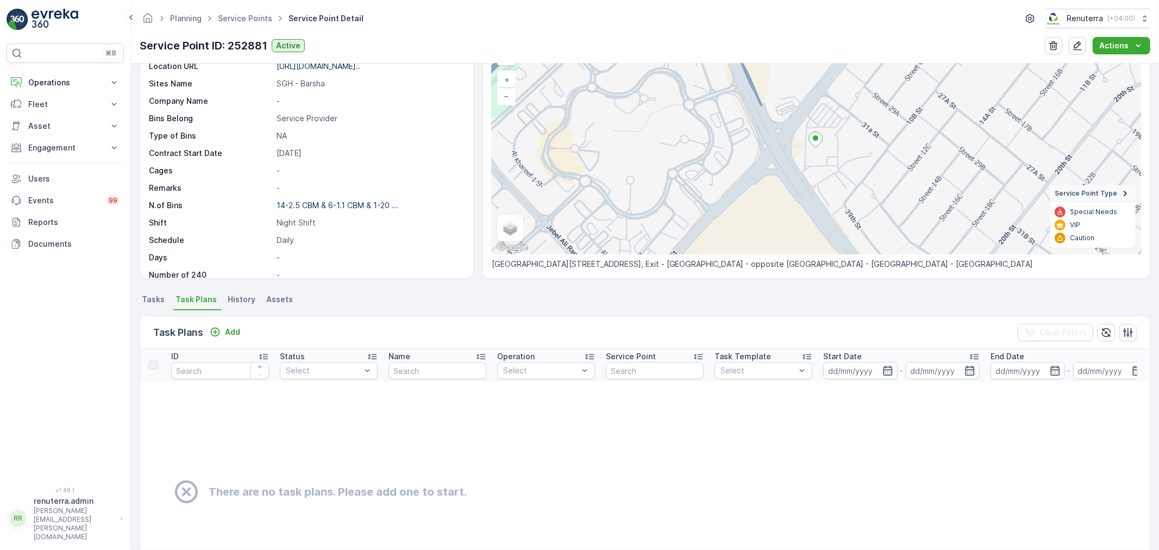
click at [148, 298] on span "Tasks" at bounding box center [153, 299] width 23 height 11
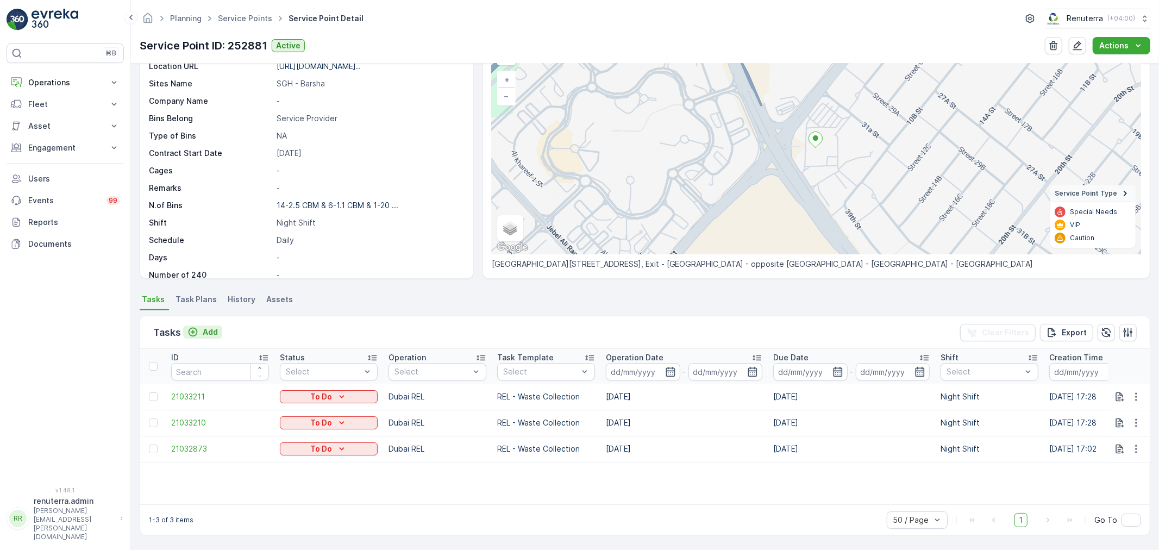
click at [212, 332] on p "Add" at bounding box center [210, 331] width 15 height 11
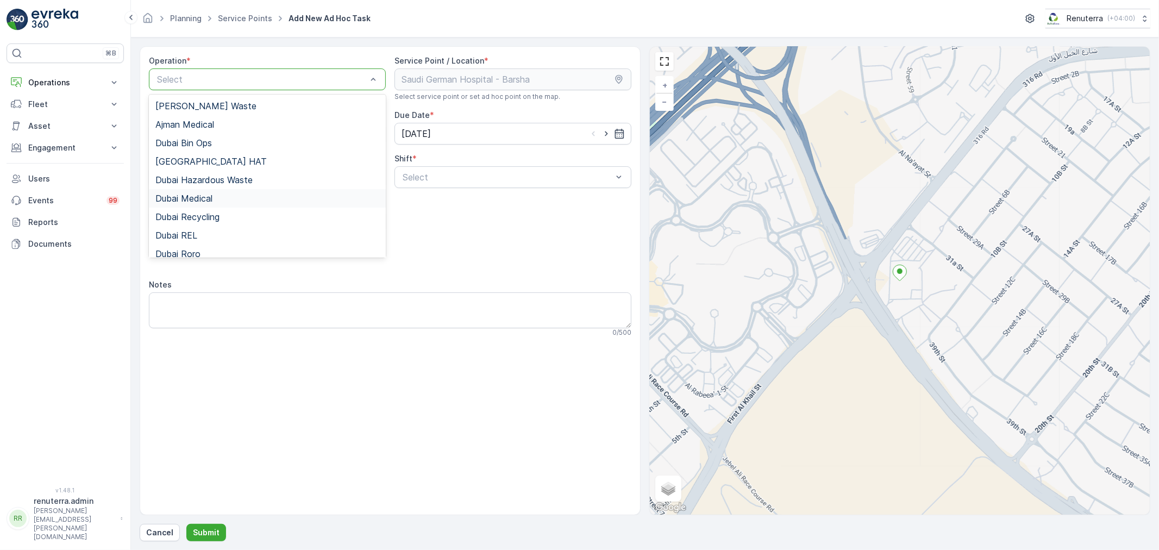
click at [203, 198] on span "Dubai Medical" at bounding box center [183, 198] width 57 height 10
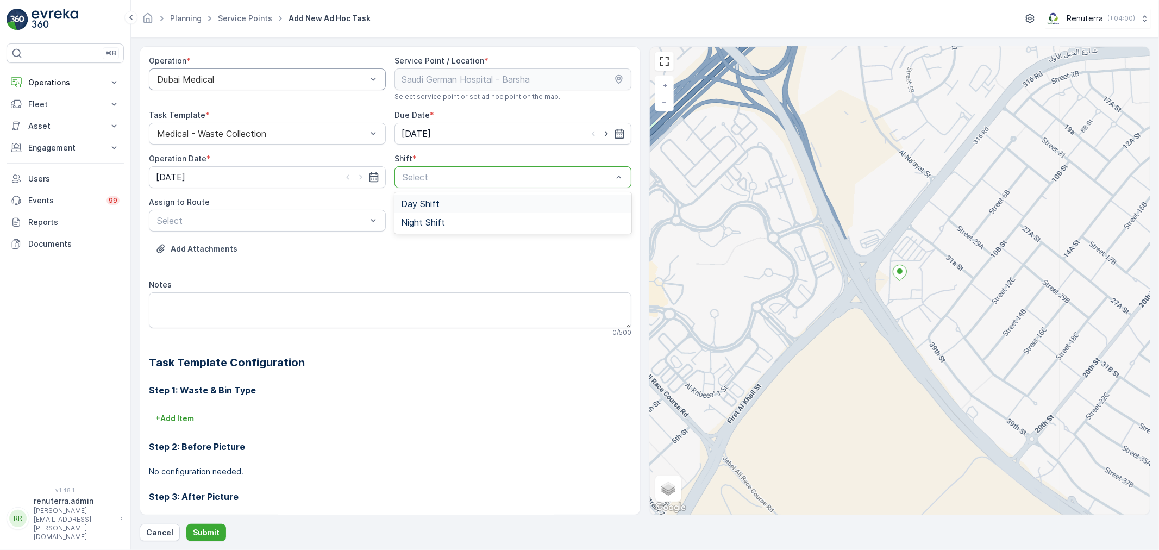
click at [482, 178] on div at bounding box center [507, 177] width 212 height 10
click at [420, 218] on span "Night Shift" at bounding box center [423, 222] width 44 height 10
click at [292, 222] on div at bounding box center [262, 221] width 212 height 10
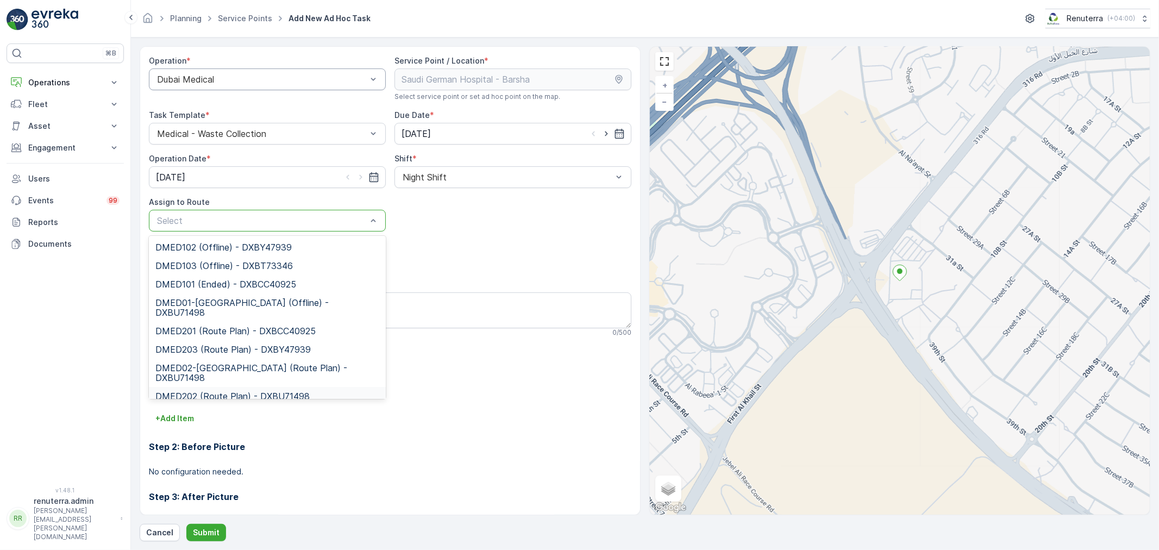
click at [237, 391] on span "DMED202 (Route Plan) - DXBU71498" at bounding box center [232, 396] width 154 height 10
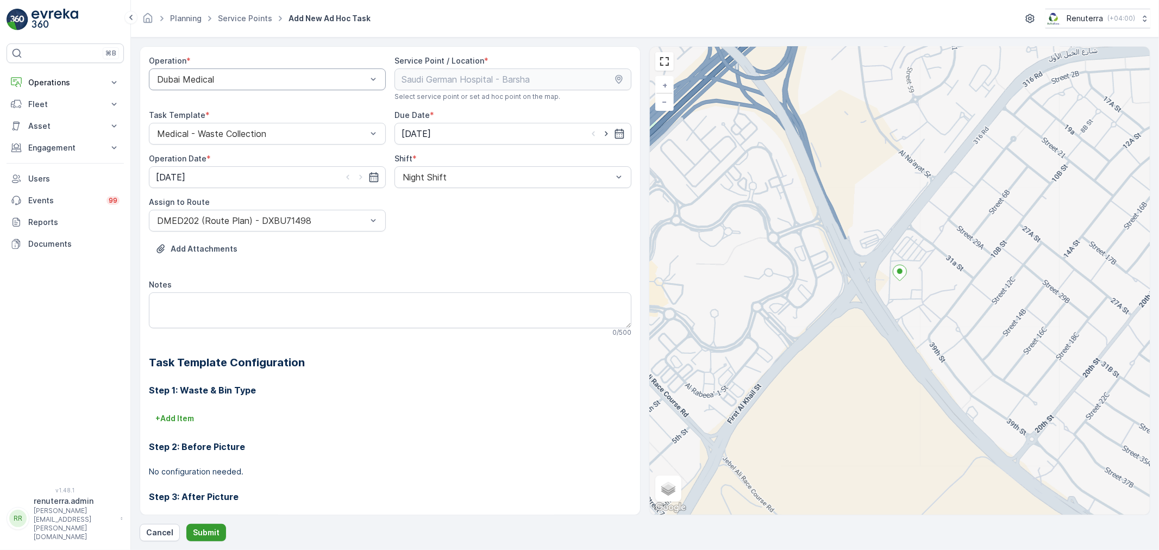
click at [205, 529] on p "Submit" at bounding box center [206, 532] width 27 height 11
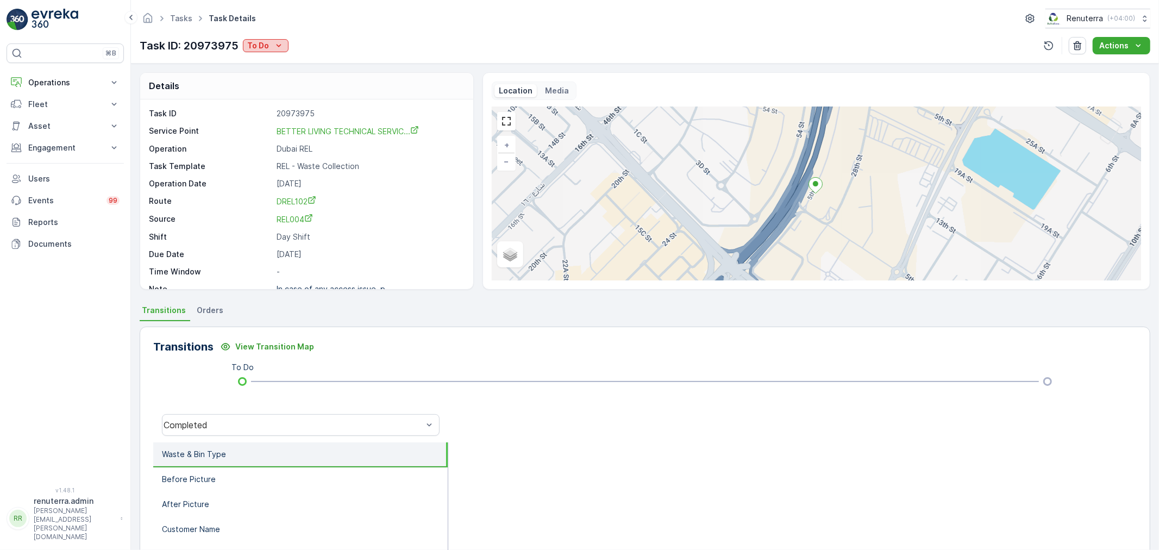
click at [270, 43] on div "To Do" at bounding box center [265, 45] width 37 height 11
click at [274, 62] on span "Completed" at bounding box center [269, 61] width 41 height 11
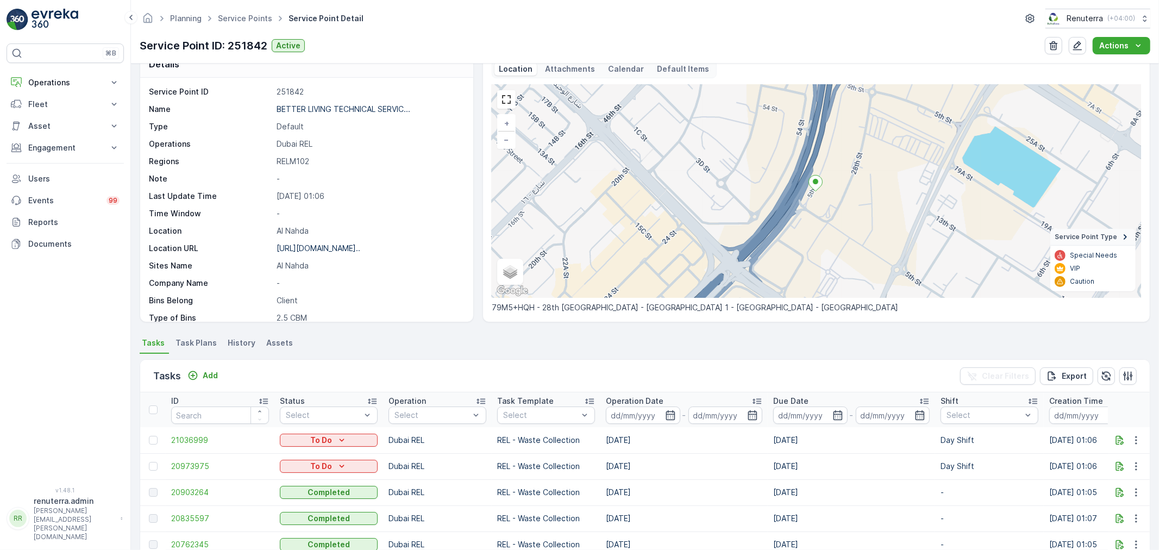
scroll to position [121, 0]
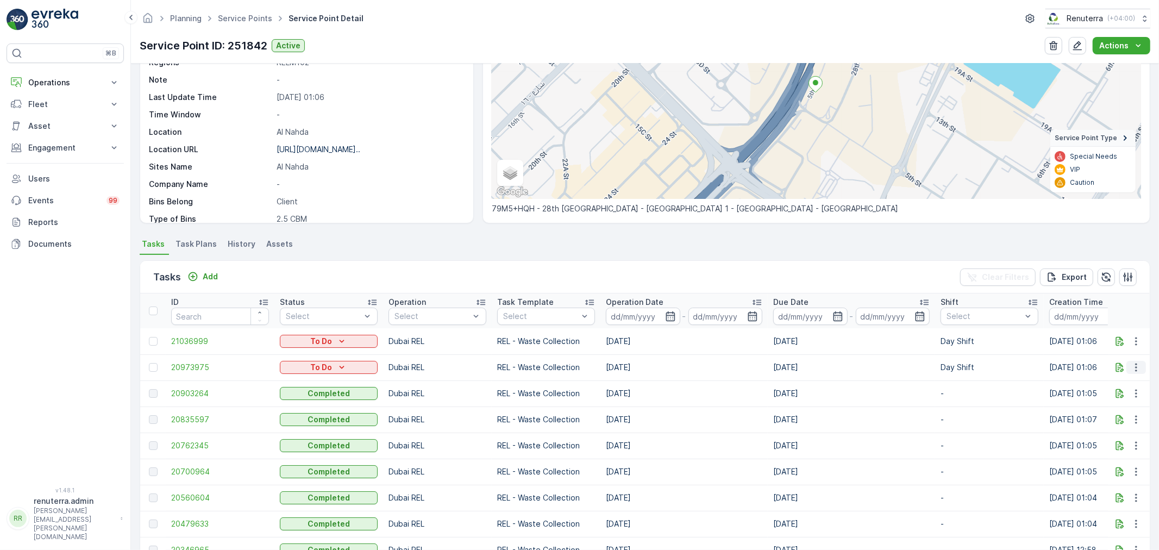
click at [1134, 364] on icon "button" at bounding box center [1135, 367] width 11 height 11
click at [1106, 416] on span "Change Route" at bounding box center [1107, 413] width 53 height 11
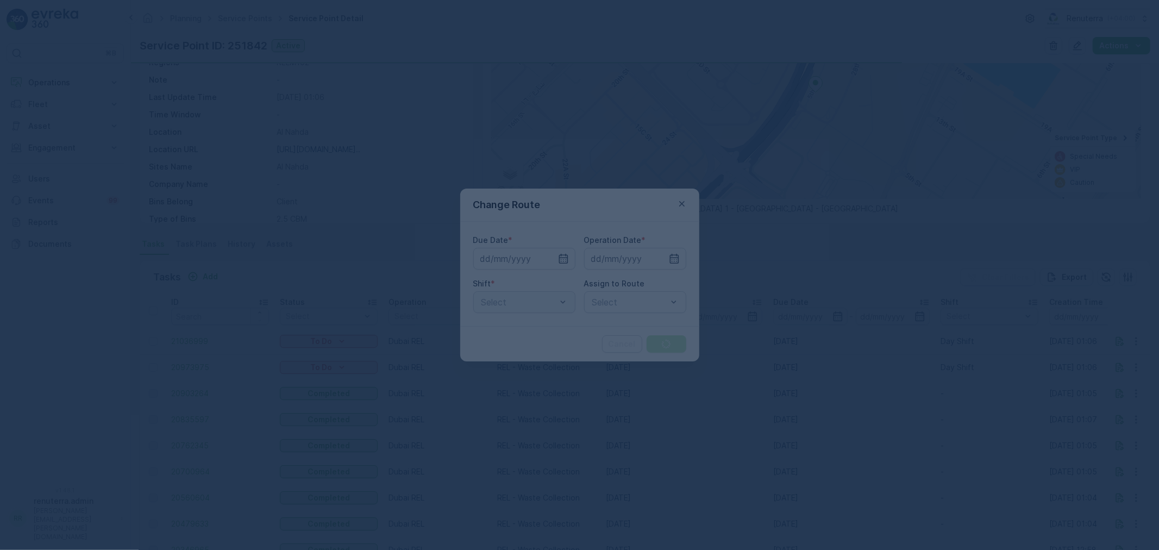
type input "[DATE]"
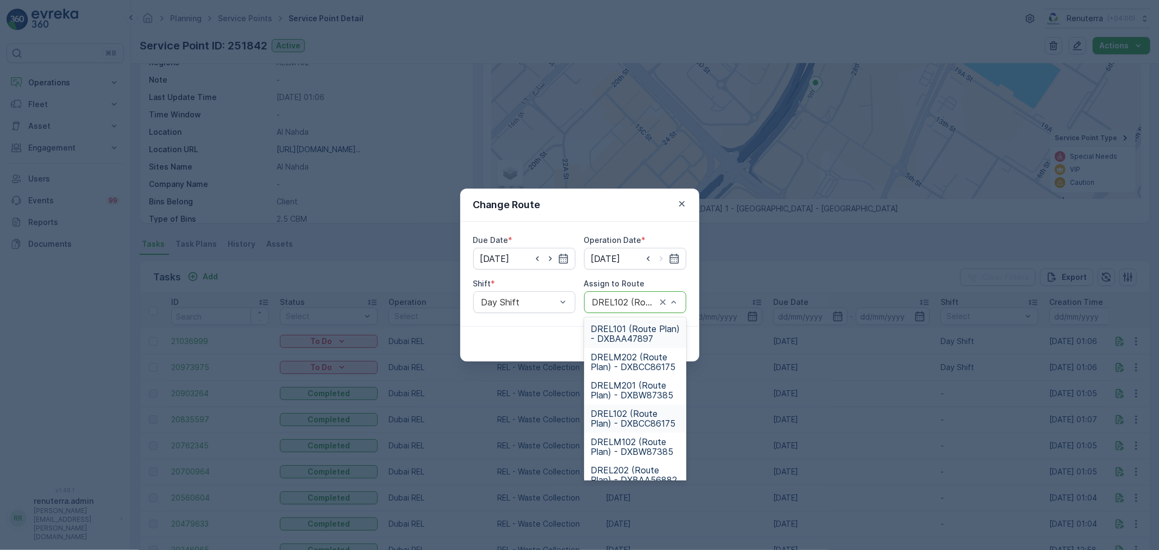
click at [626, 299] on div at bounding box center [624, 302] width 66 height 10
click at [633, 362] on span "DRELM202 (Route Plan) - DXBCC86175" at bounding box center [634, 362] width 89 height 20
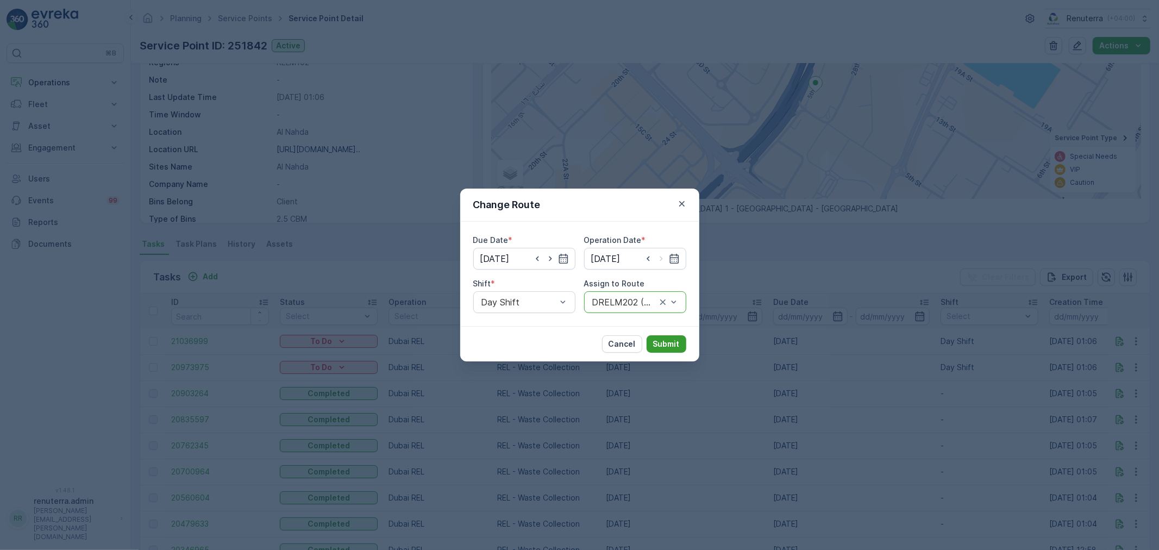
click at [676, 337] on button "Submit" at bounding box center [666, 343] width 40 height 17
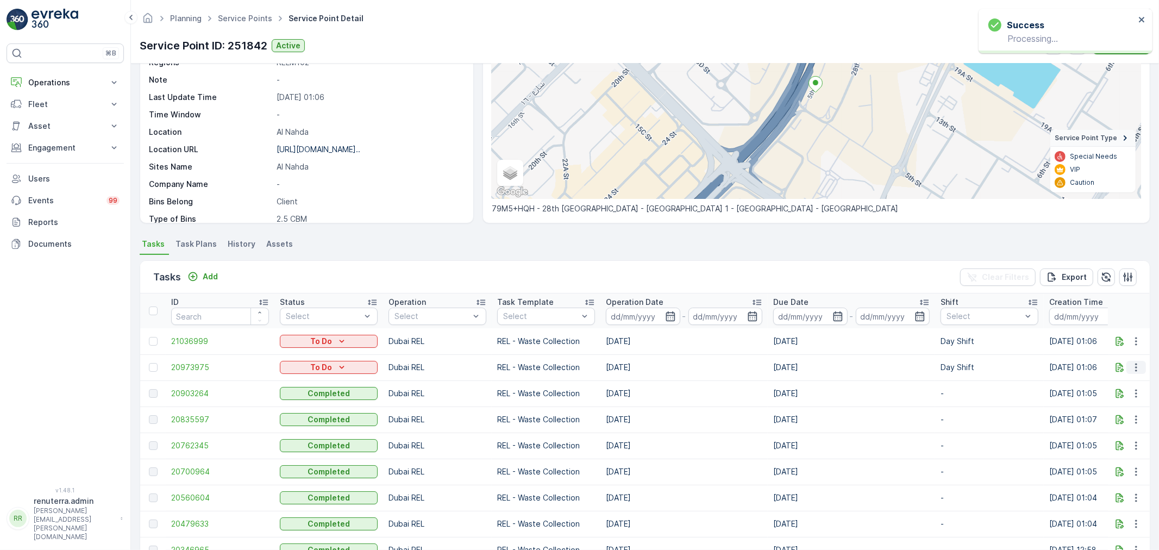
click at [1137, 367] on icon "button" at bounding box center [1135, 367] width 11 height 11
click at [1109, 413] on span "Change Route" at bounding box center [1107, 413] width 53 height 11
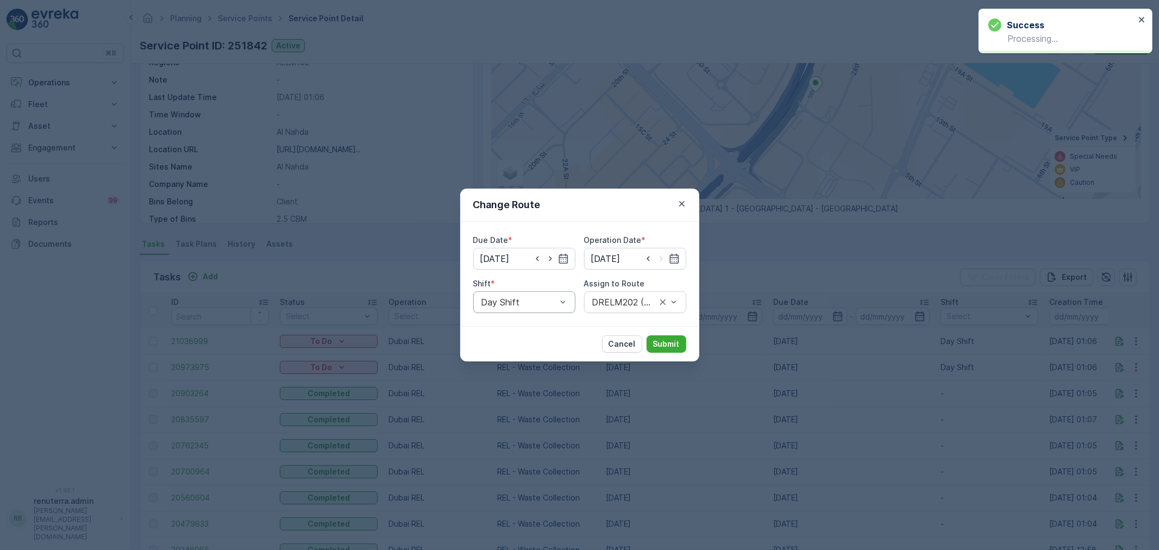
click at [517, 303] on div at bounding box center [518, 302] width 77 height 10
click at [506, 344] on span "Night Shift" at bounding box center [502, 347] width 44 height 10
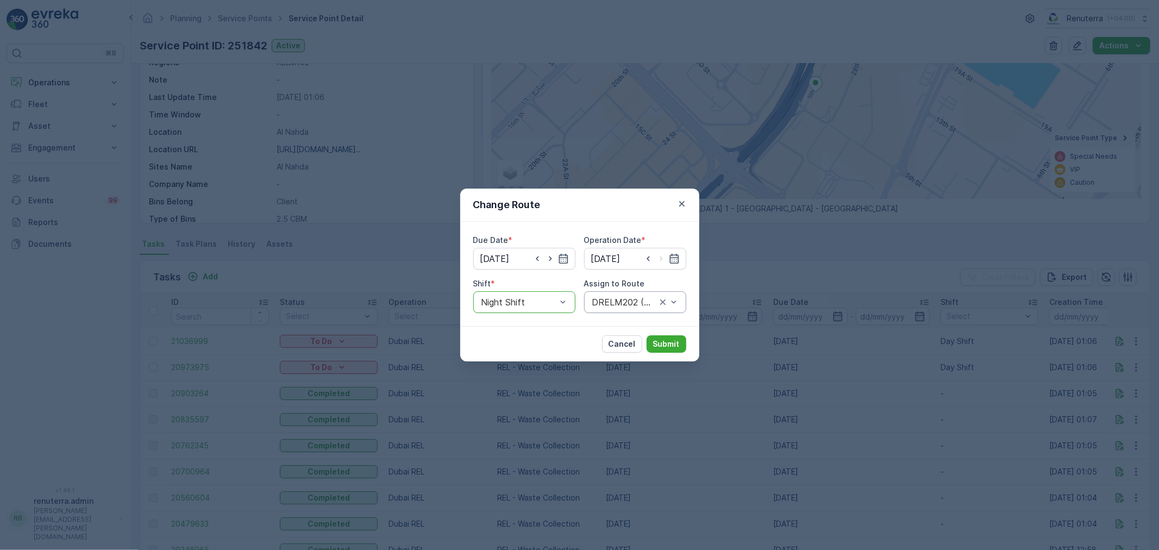
click at [614, 298] on div at bounding box center [624, 302] width 66 height 10
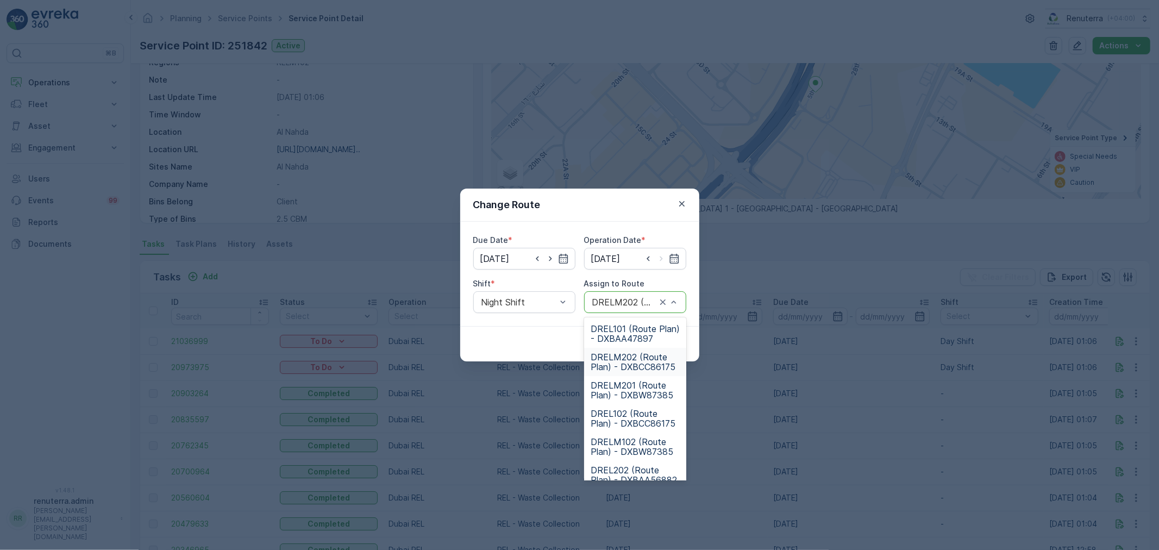
click at [628, 354] on span "DRELM202 (Route Plan) - DXBCC86175" at bounding box center [634, 362] width 89 height 20
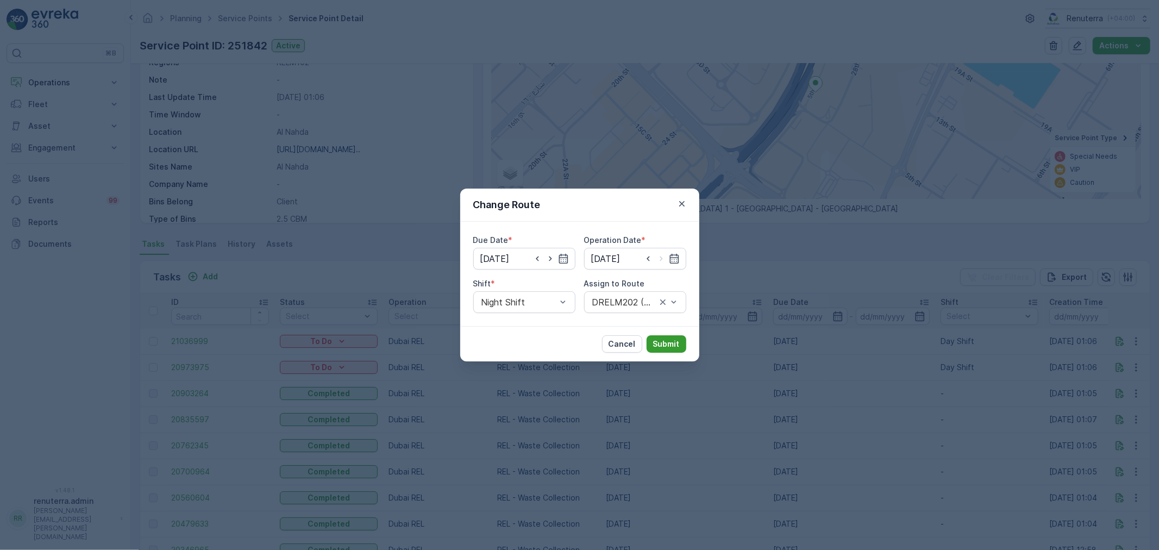
click at [662, 340] on p "Submit" at bounding box center [666, 343] width 27 height 11
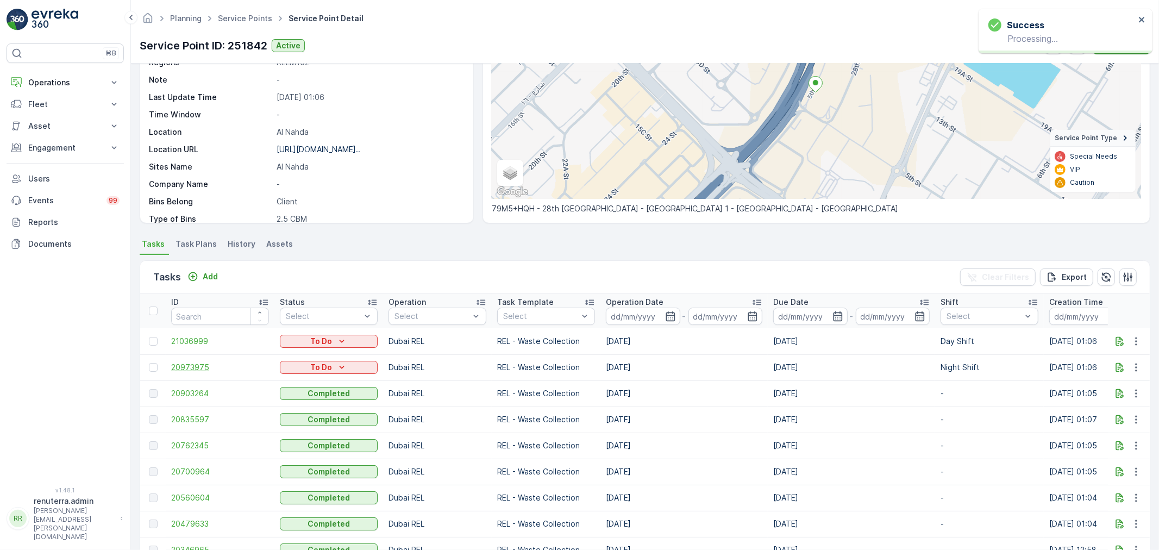
click at [191, 366] on span "20973975" at bounding box center [220, 367] width 98 height 11
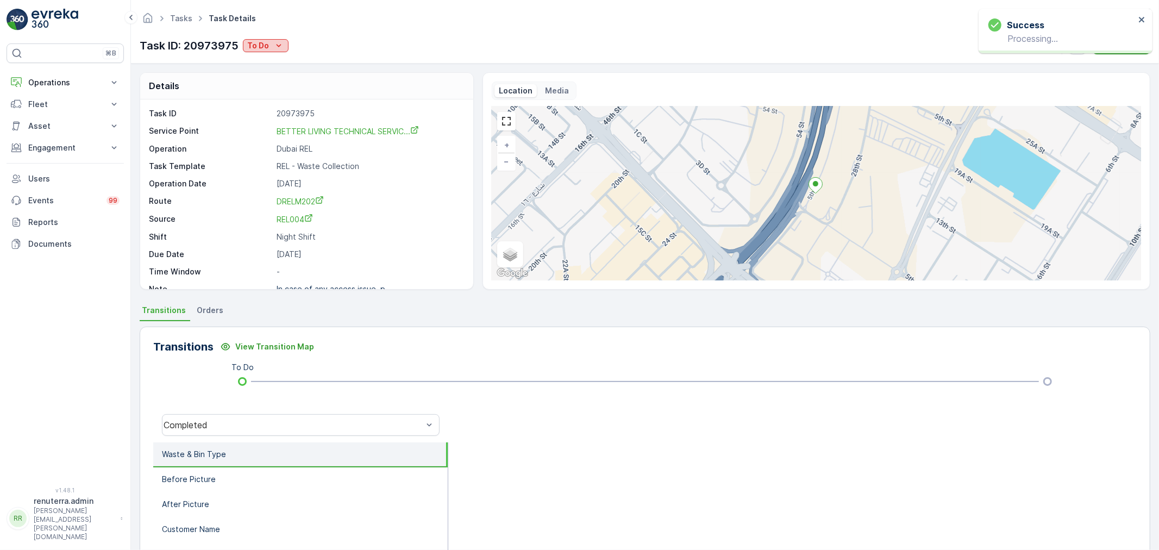
click at [275, 46] on icon "To Do" at bounding box center [278, 45] width 11 height 11
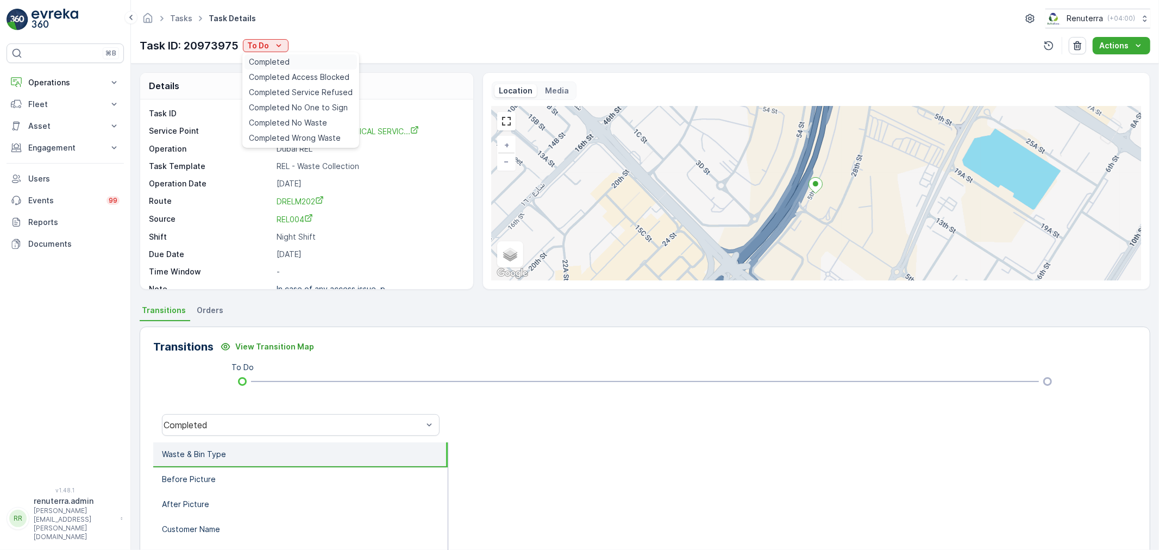
click at [295, 58] on div "Completed" at bounding box center [300, 61] width 112 height 15
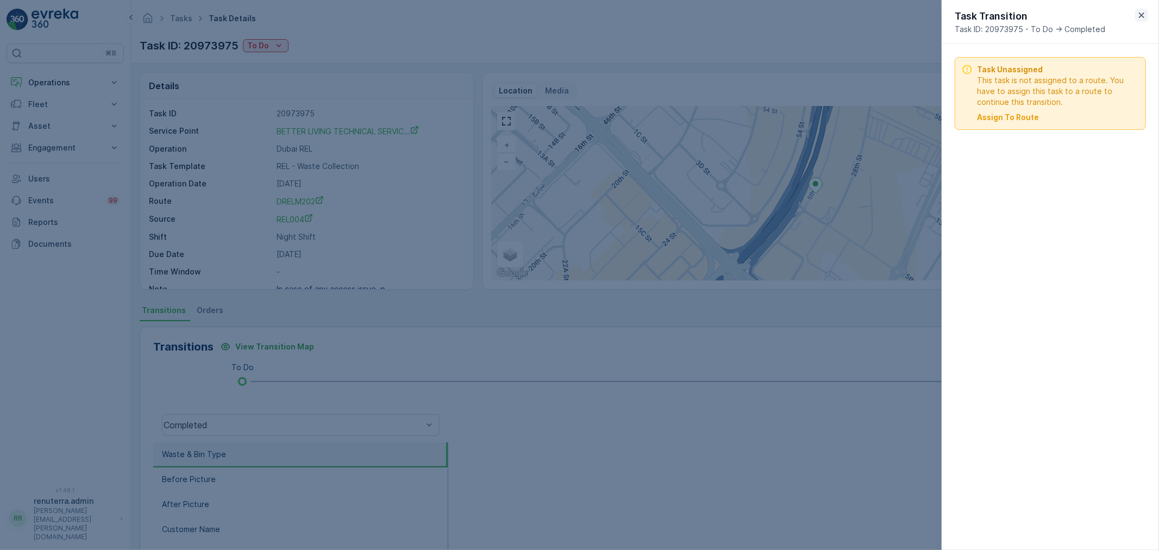
drag, startPoint x: 1143, startPoint y: 13, endPoint x: 1023, endPoint y: 79, distance: 137.6
click at [1143, 12] on icon "button" at bounding box center [1141, 14] width 5 height 5
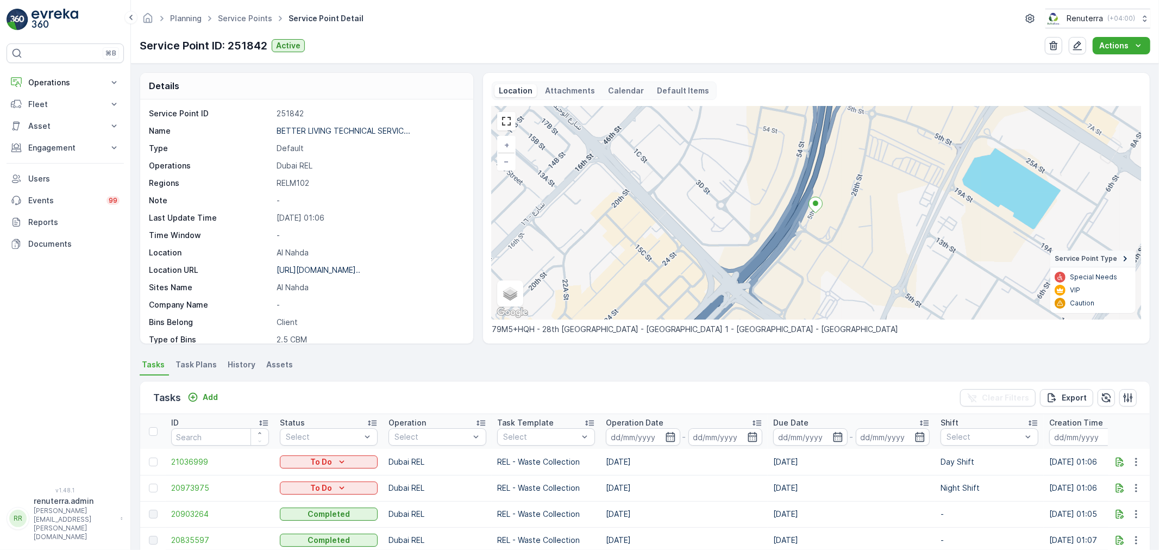
scroll to position [60, 0]
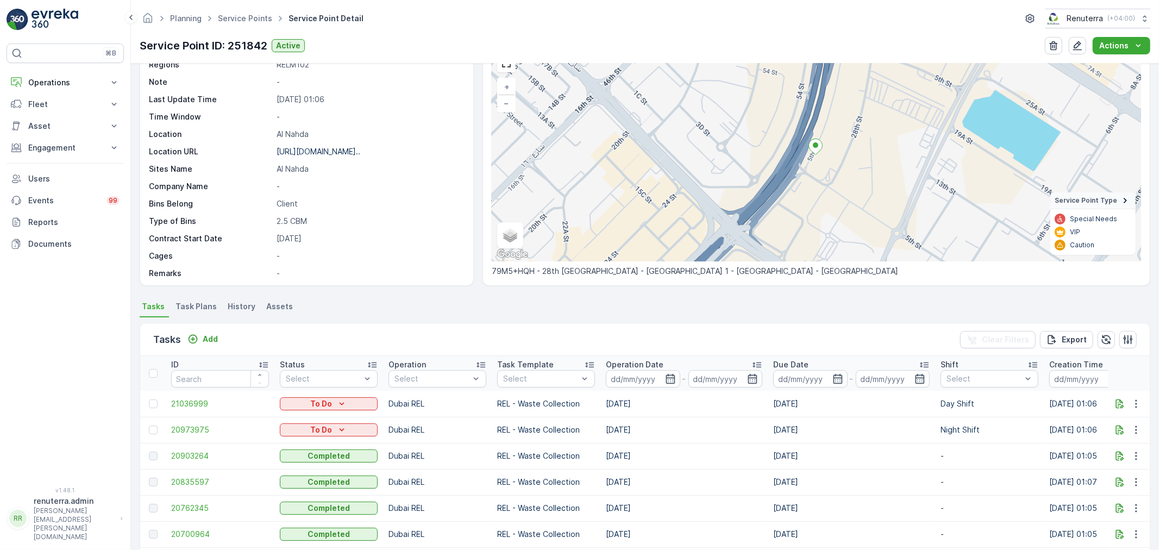
scroll to position [60, 0]
click at [1134, 427] on icon "button" at bounding box center [1135, 427] width 11 height 11
click at [1109, 476] on span "Change Route" at bounding box center [1107, 473] width 53 height 11
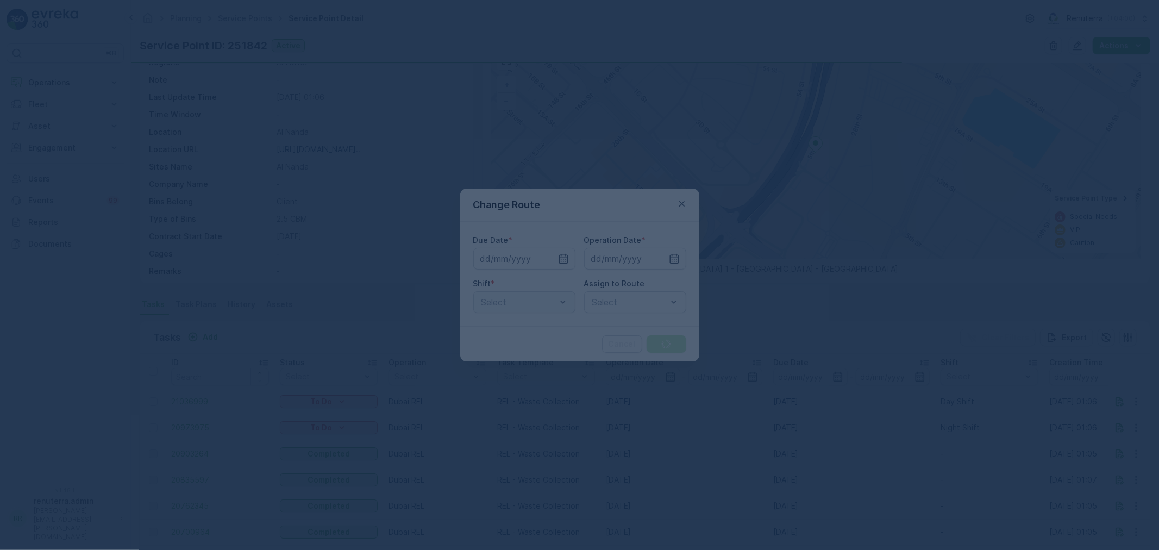
type input "[DATE]"
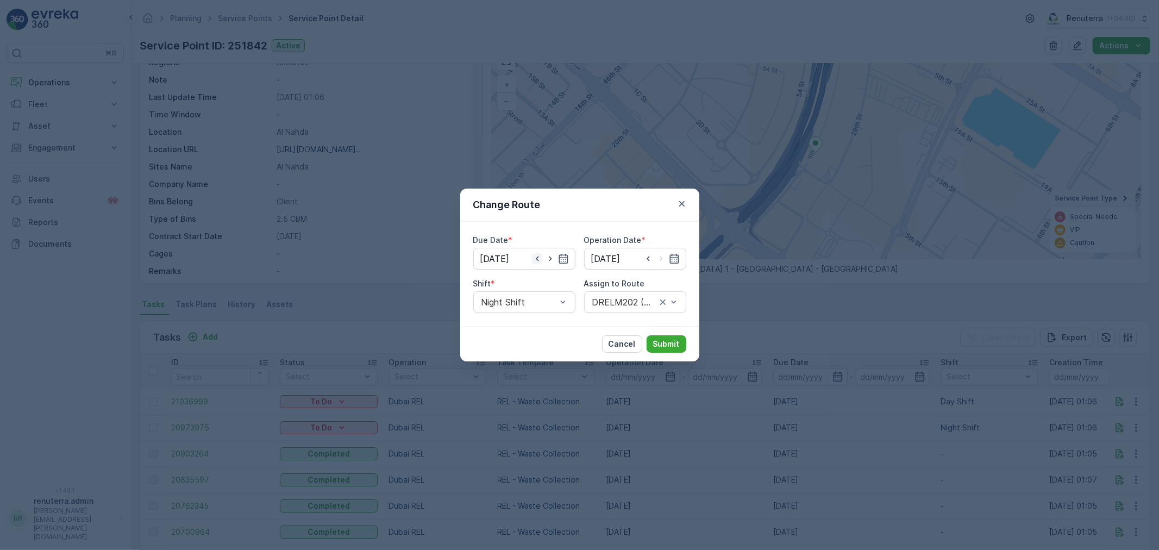
click at [540, 257] on icon "button" at bounding box center [537, 258] width 11 height 11
type input "[DATE]"
click at [648, 258] on input at bounding box center [635, 259] width 102 height 22
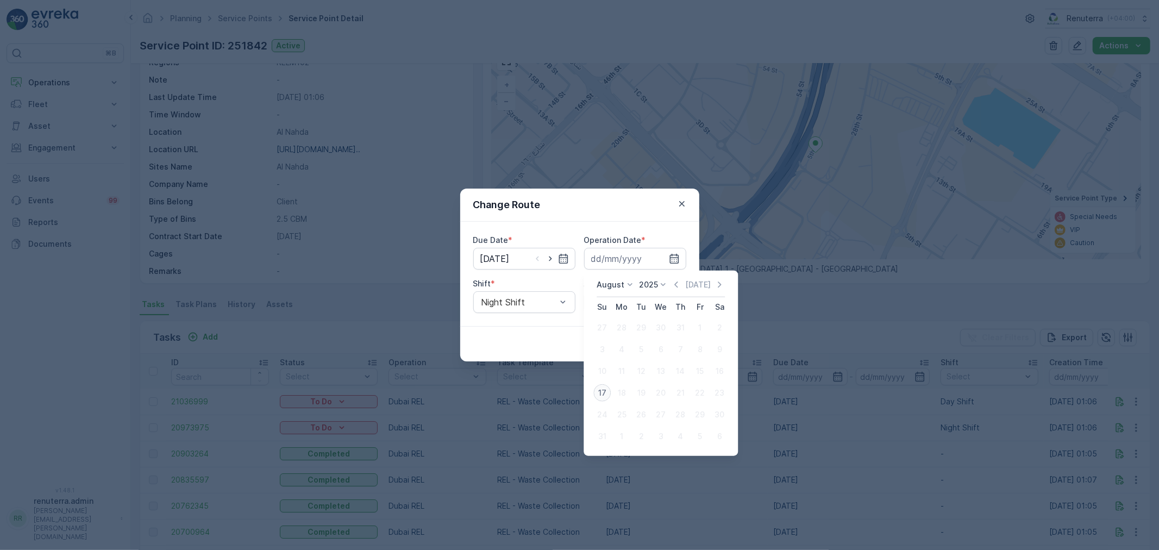
click at [602, 389] on div "17" at bounding box center [601, 392] width 17 height 17
type input "[DATE]"
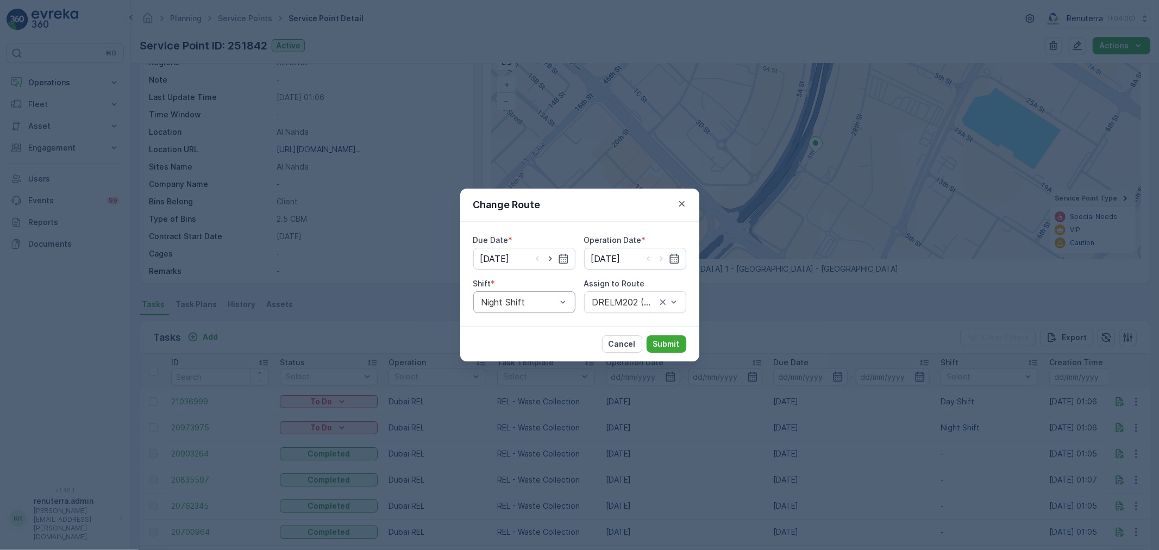
click at [537, 301] on div at bounding box center [518, 302] width 77 height 10
click at [512, 328] on span "Day Shift" at bounding box center [499, 329] width 39 height 10
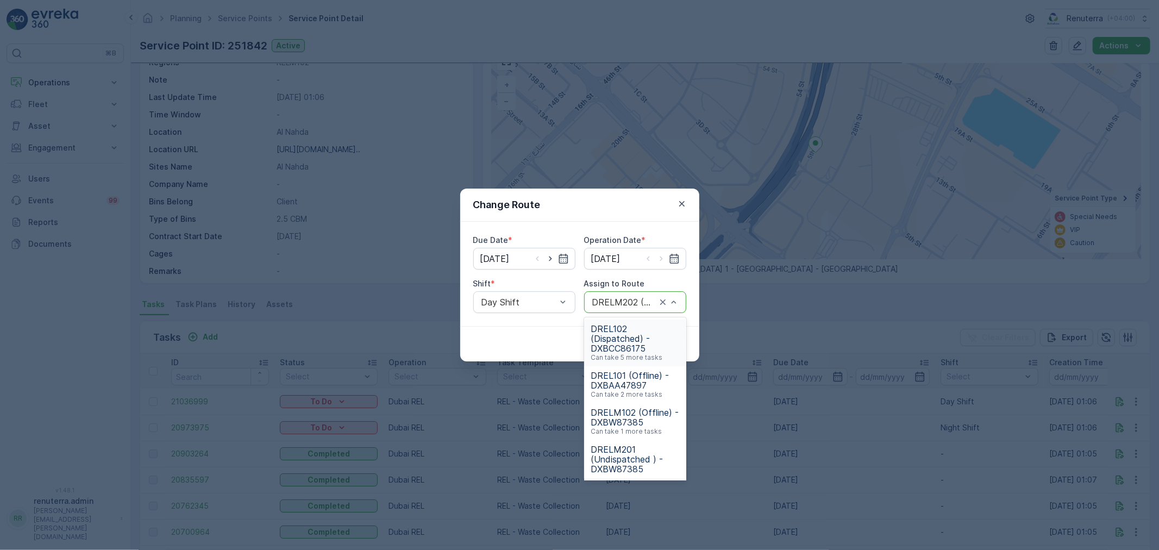
click at [615, 311] on div "DRELM202 (Route Plan) - DXBCC86175" at bounding box center [635, 302] width 102 height 22
click at [631, 341] on span "DREL102 (Dispatched) - DXBCC86175" at bounding box center [634, 338] width 89 height 29
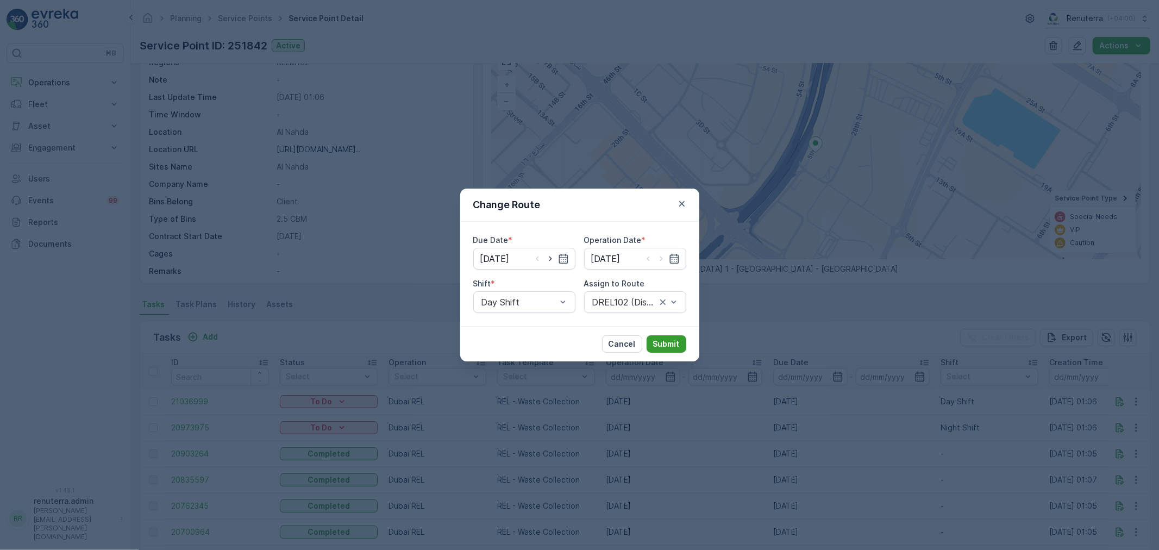
click at [676, 343] on p "Submit" at bounding box center [666, 343] width 27 height 11
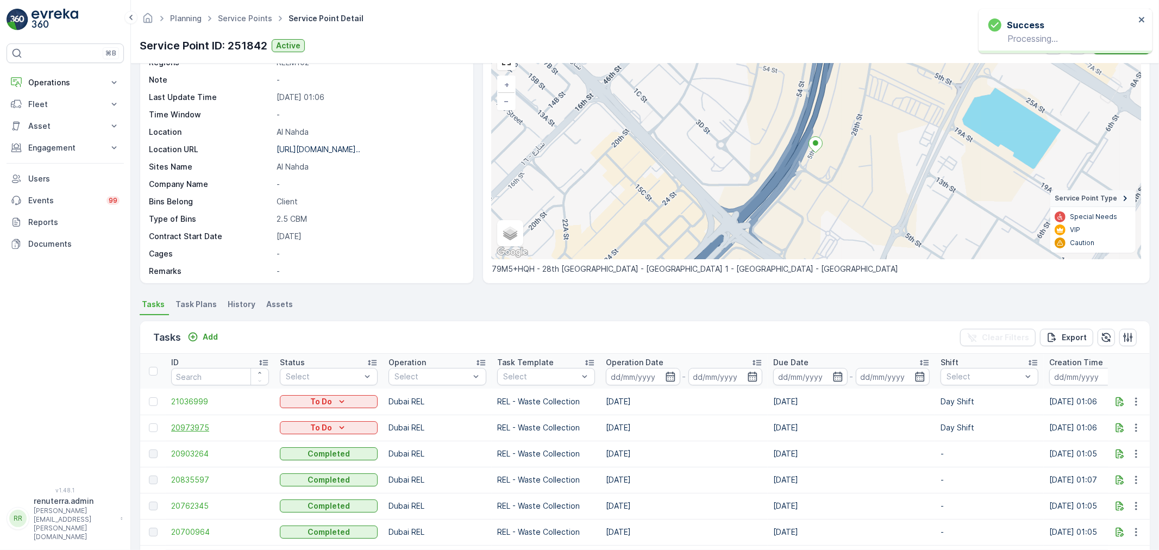
click at [176, 428] on span "20973975" at bounding box center [220, 427] width 98 height 11
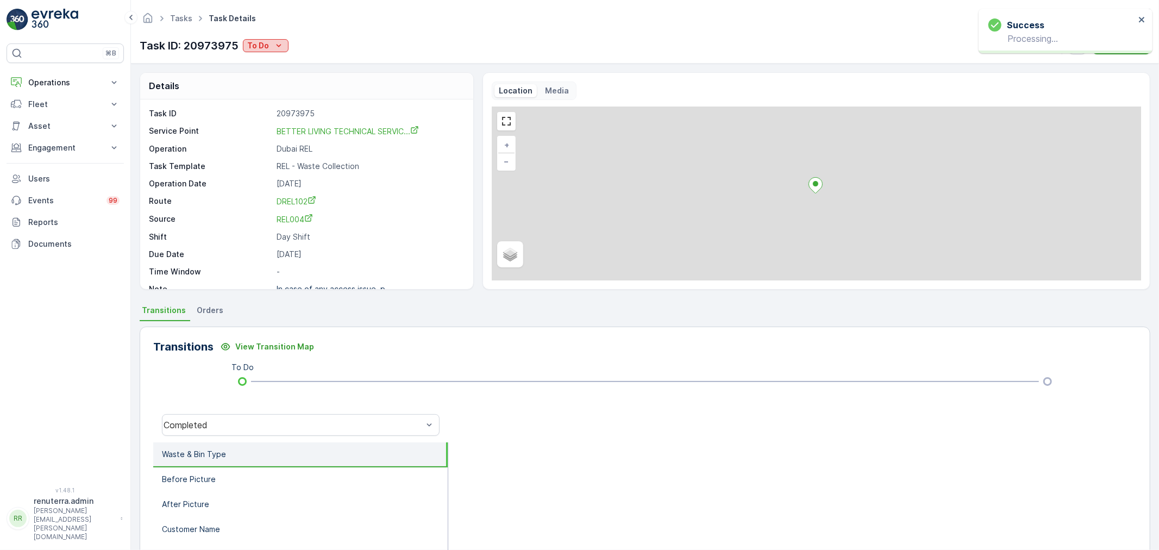
click at [269, 47] on div "To Do" at bounding box center [265, 45] width 37 height 11
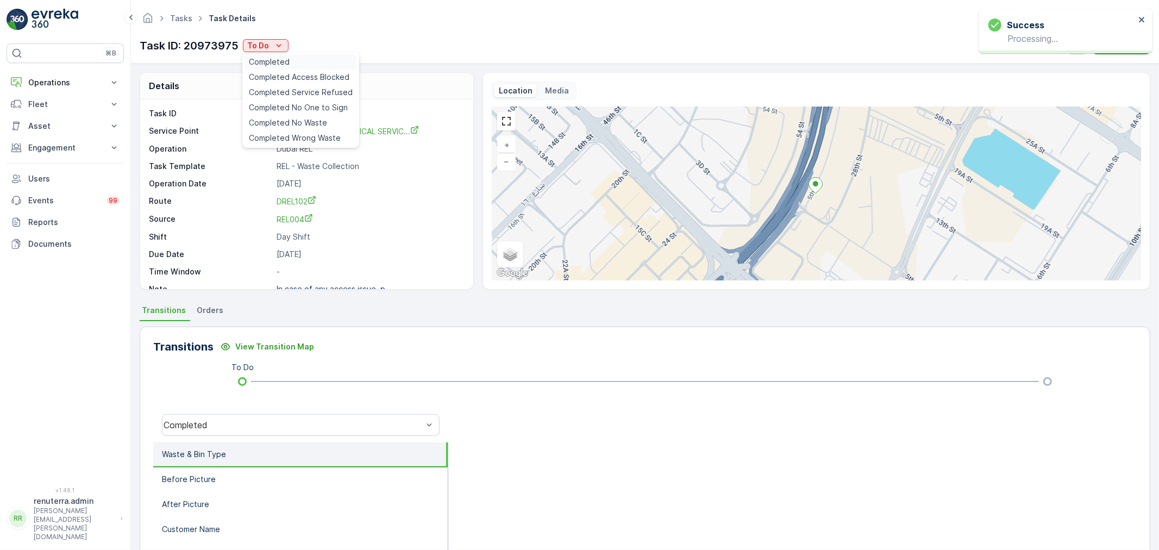
click at [272, 63] on span "Completed" at bounding box center [269, 61] width 41 height 11
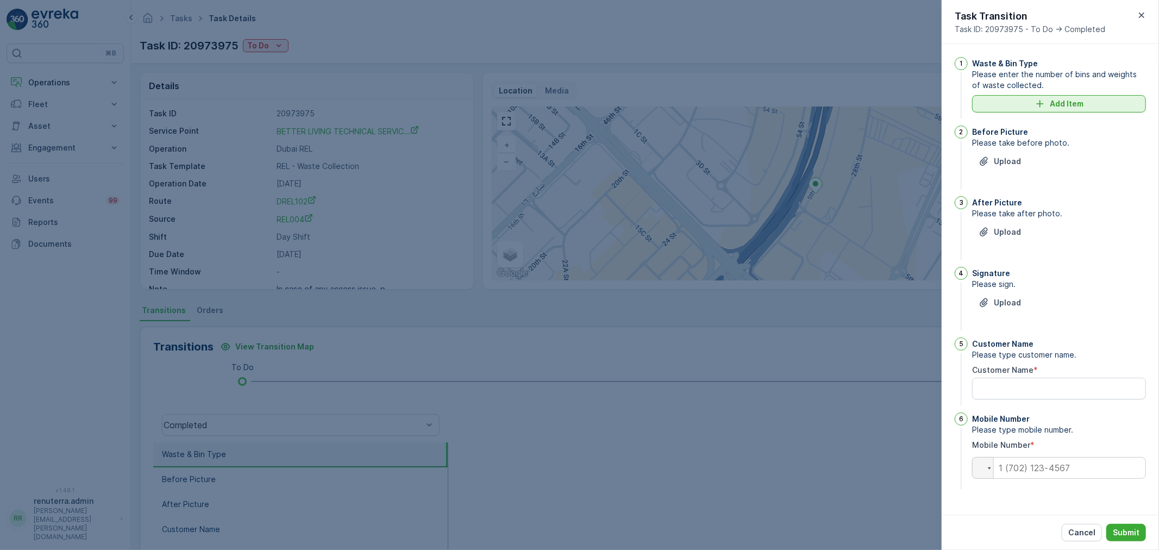
click at [1054, 109] on p "Add Item" at bounding box center [1066, 103] width 34 height 11
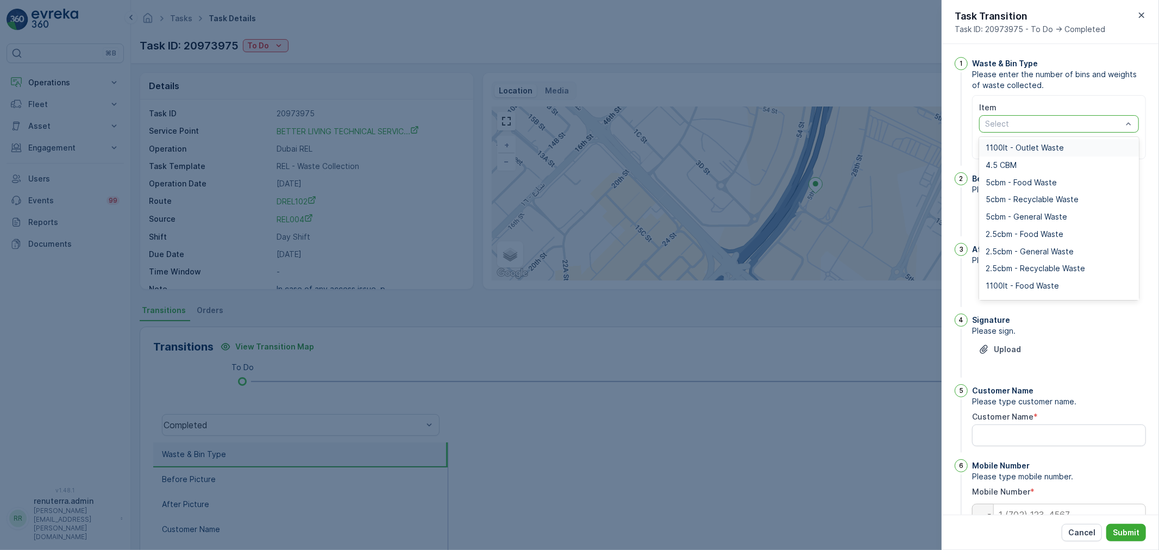
click at [1033, 116] on div "Select" at bounding box center [1059, 123] width 160 height 17
click at [1034, 250] on span "2.5cbm - General Waste" at bounding box center [1029, 251] width 88 height 9
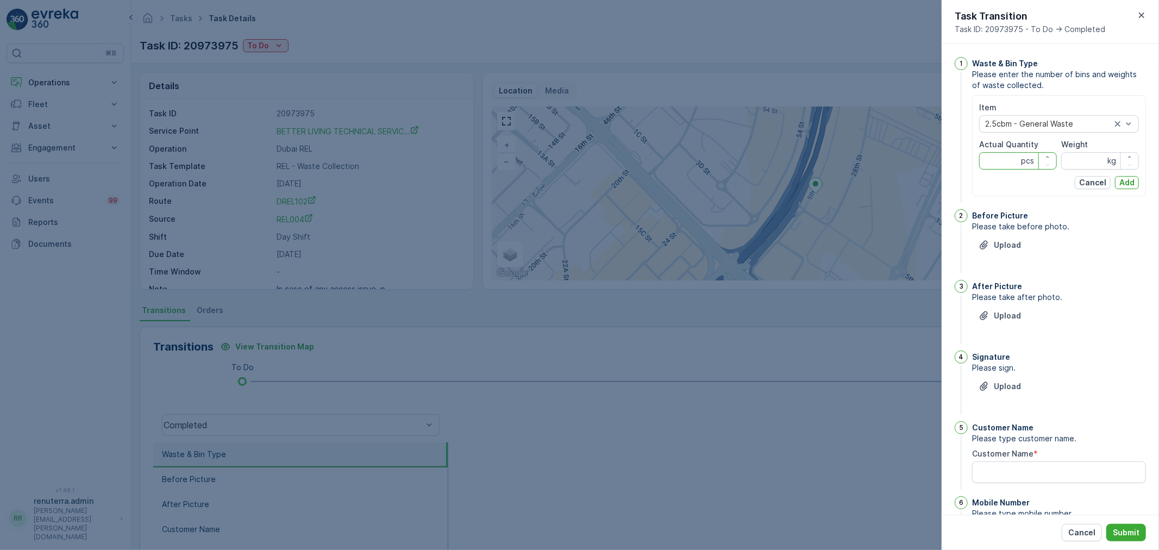
click at [1003, 159] on Quantity "Actual Quantity" at bounding box center [1018, 160] width 78 height 17
type Quantity "4"
click at [1092, 162] on input "Weight" at bounding box center [1100, 160] width 78 height 17
type input "0"
click at [1122, 180] on p "Add" at bounding box center [1126, 182] width 15 height 11
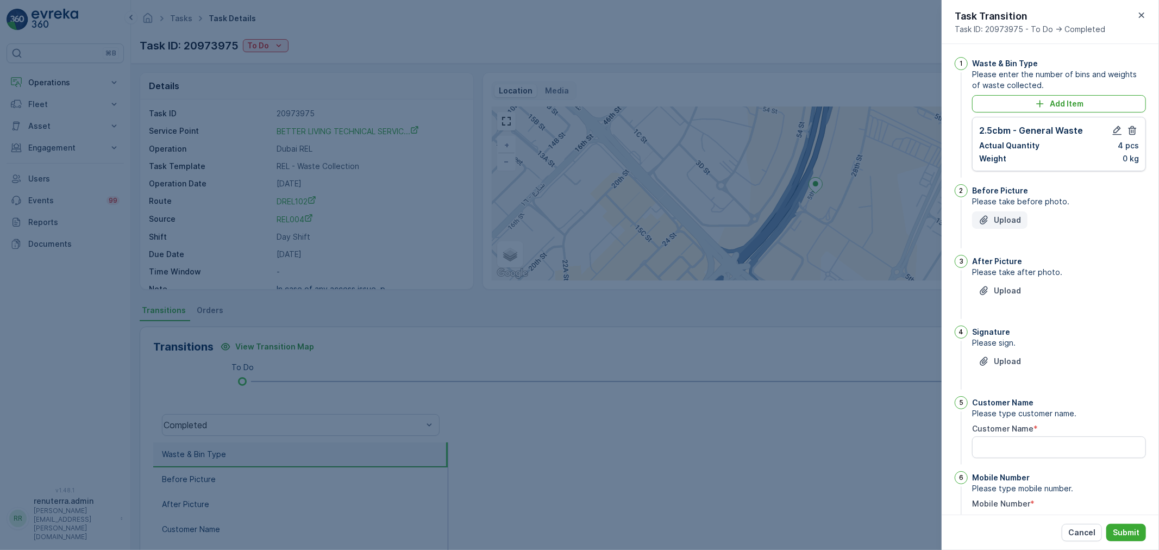
click at [1008, 219] on p "Upload" at bounding box center [1006, 220] width 27 height 11
click at [1007, 220] on p "Upload" at bounding box center [1006, 220] width 27 height 11
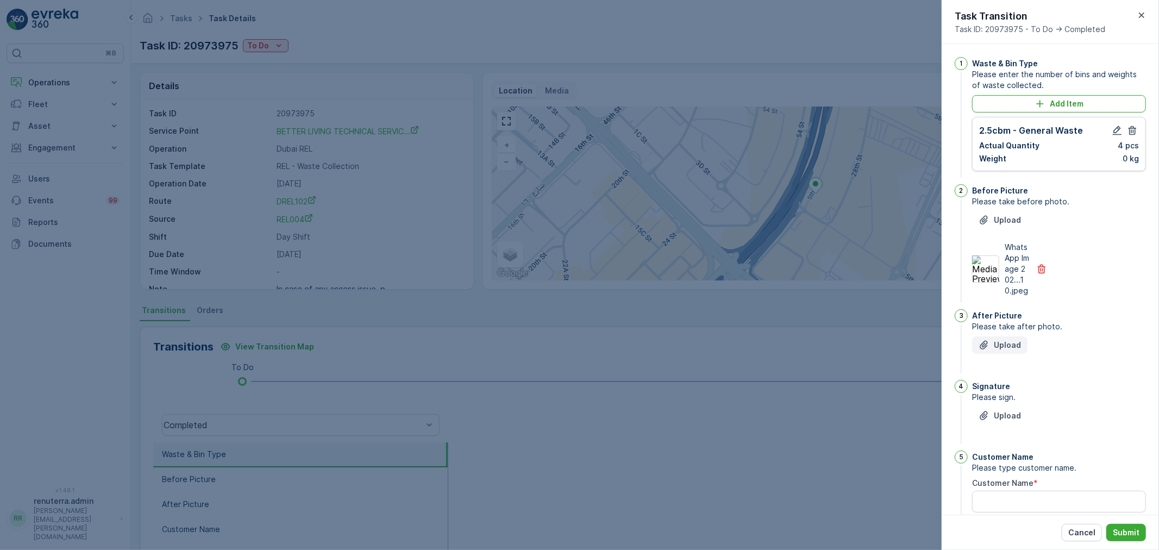
click at [1005, 350] on p "Upload" at bounding box center [1006, 344] width 27 height 11
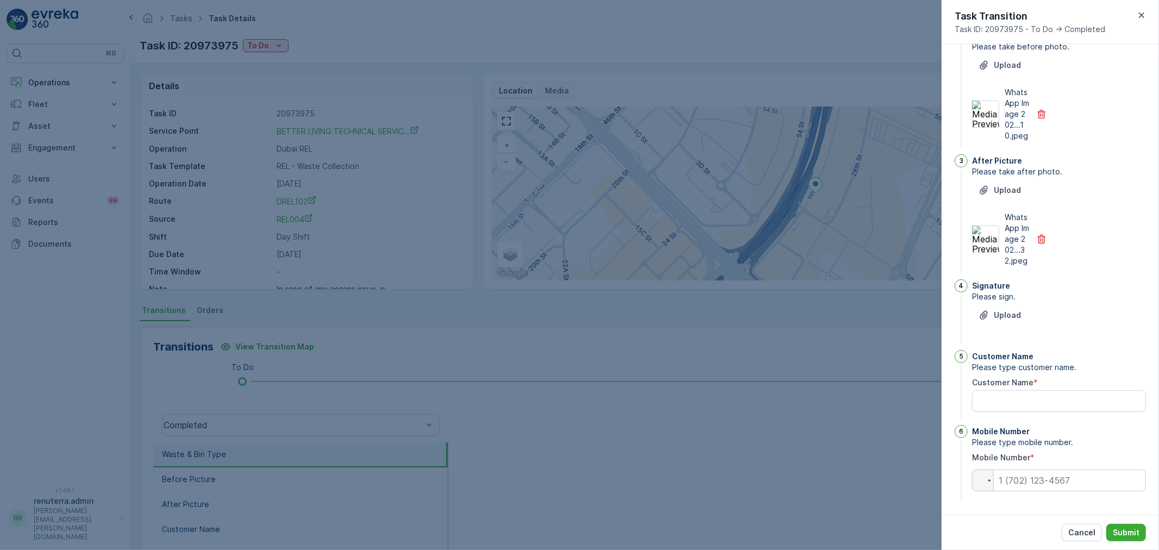
scroll to position [168, 0]
click at [999, 310] on p "Upload" at bounding box center [1006, 312] width 27 height 11
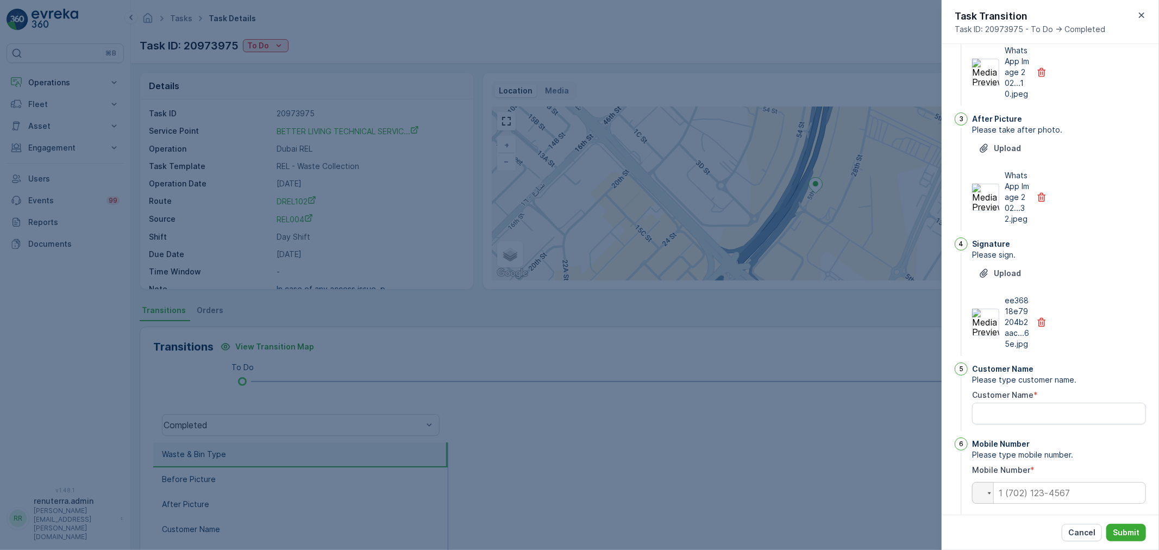
scroll to position [223, 0]
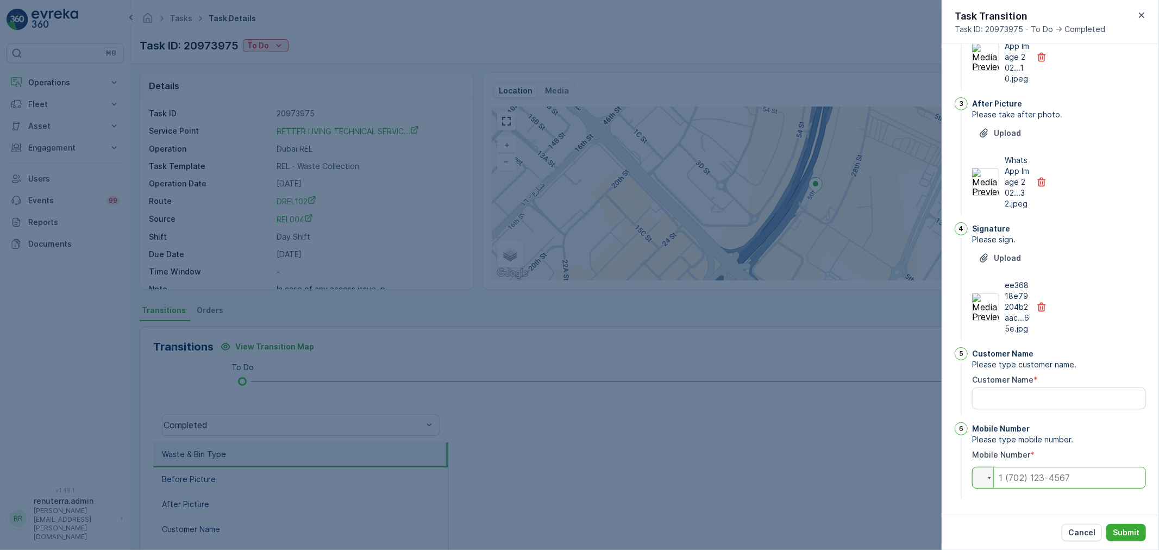
click at [1011, 479] on input "tel" at bounding box center [1059, 478] width 174 height 22
paste input "0543720496"
type input "0543720496"
click at [1033, 392] on Name "Customer Name" at bounding box center [1059, 398] width 174 height 22
paste Name "sikandar khan"
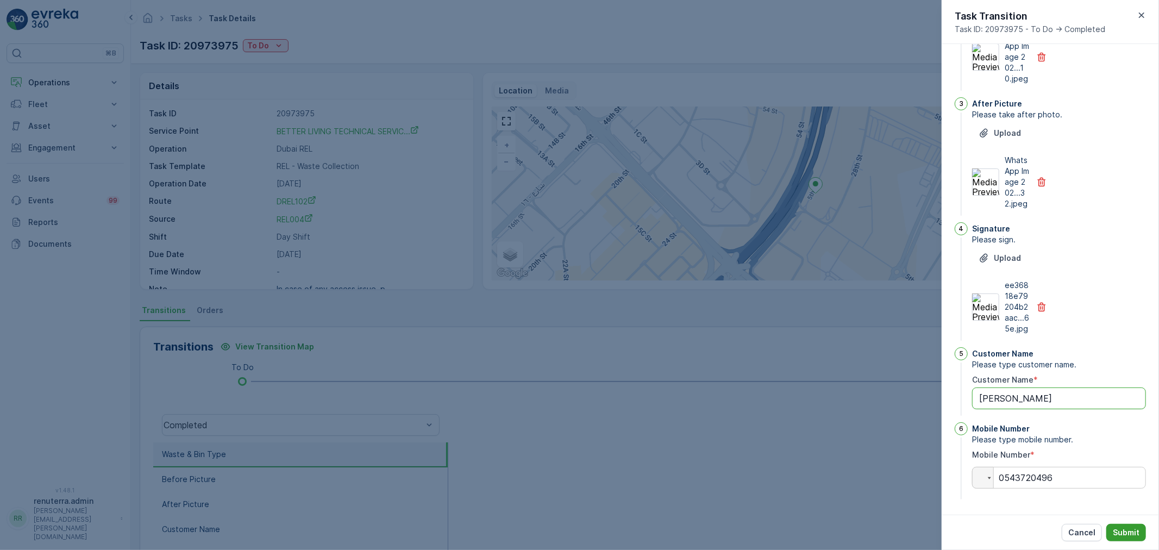
type Name "sikandar khan"
click at [1132, 532] on p "Submit" at bounding box center [1125, 532] width 27 height 11
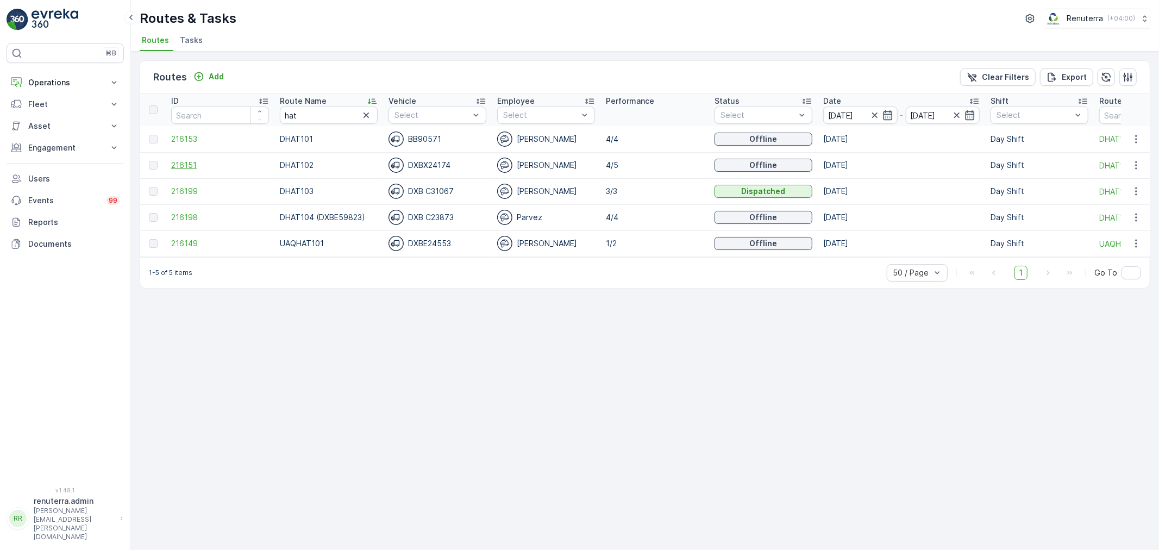
click at [183, 166] on span "216151" at bounding box center [220, 165] width 98 height 11
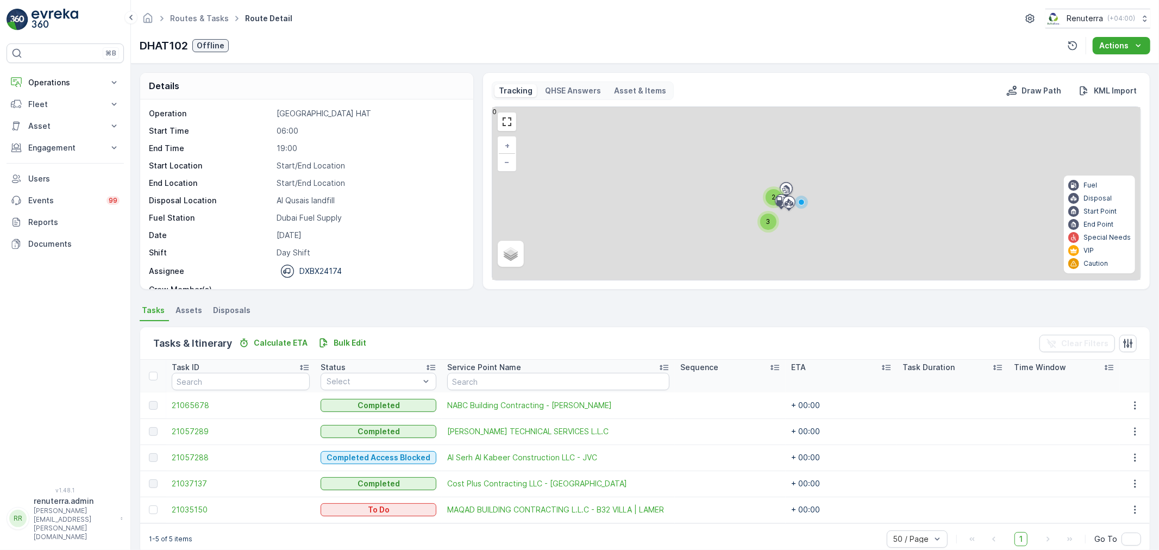
scroll to position [18, 0]
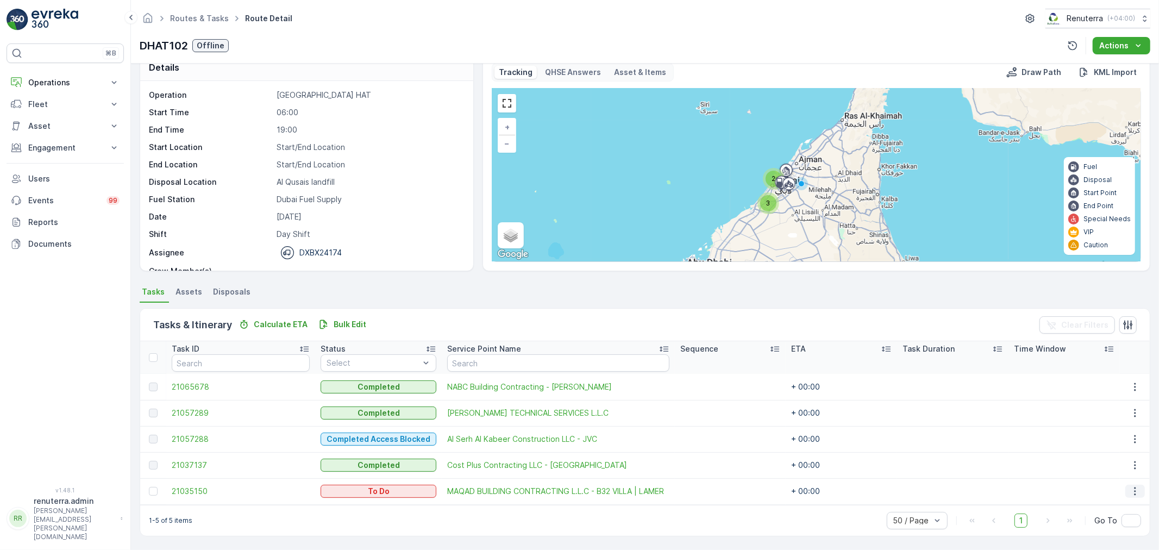
click at [1129, 486] on icon "button" at bounding box center [1134, 491] width 11 height 11
click at [1103, 433] on span "Change Route" at bounding box center [1107, 438] width 53 height 11
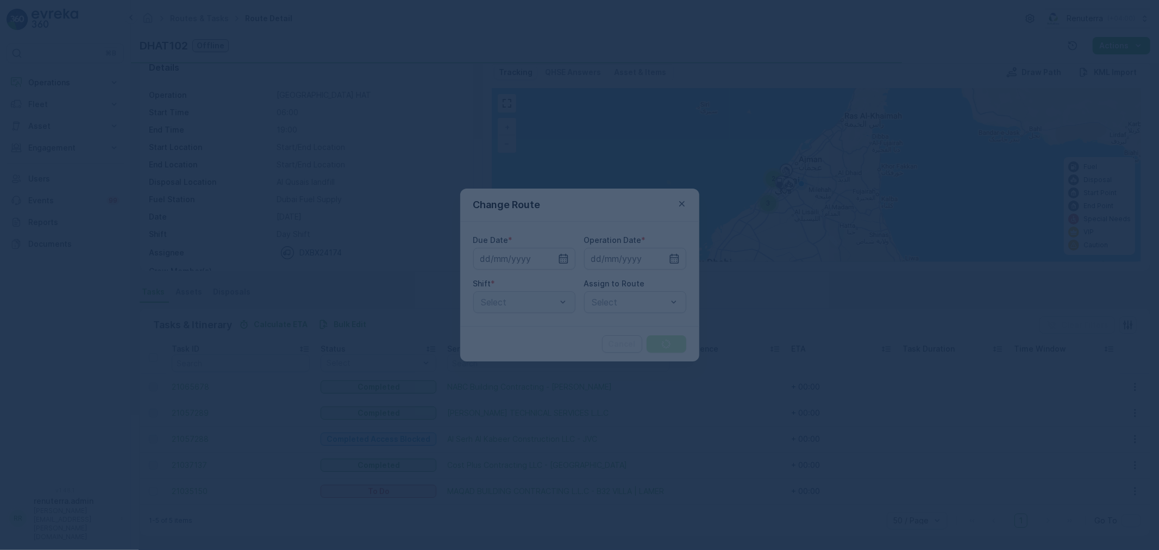
type input "[DATE]"
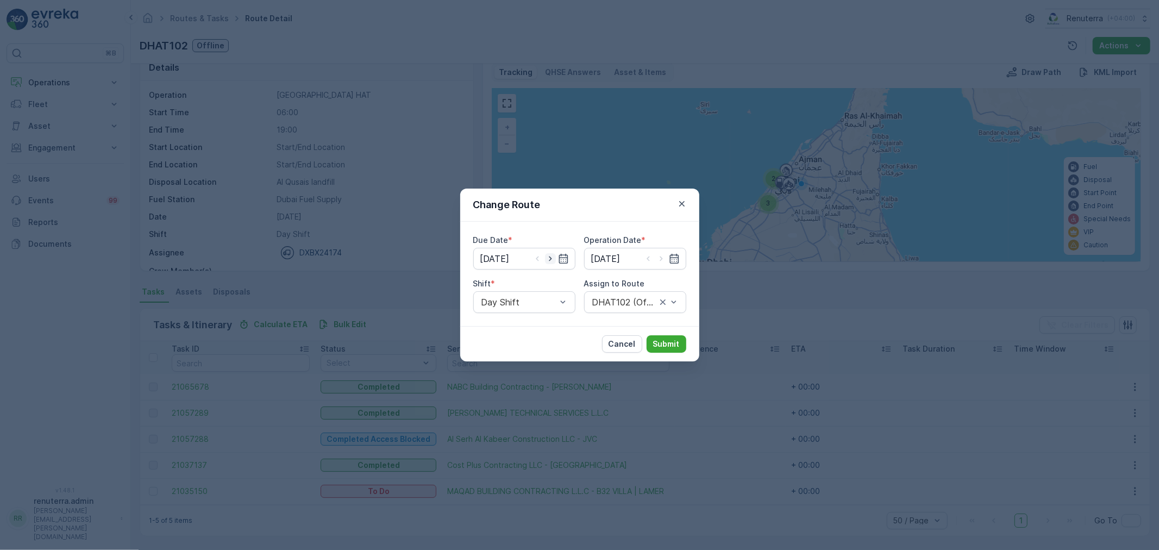
click at [550, 257] on icon "button" at bounding box center [550, 258] width 3 height 5
type input "[DATE]"
click at [661, 258] on icon "button" at bounding box center [661, 258] width 11 height 11
type input "18.08.2025"
click at [620, 301] on div at bounding box center [629, 302] width 77 height 10
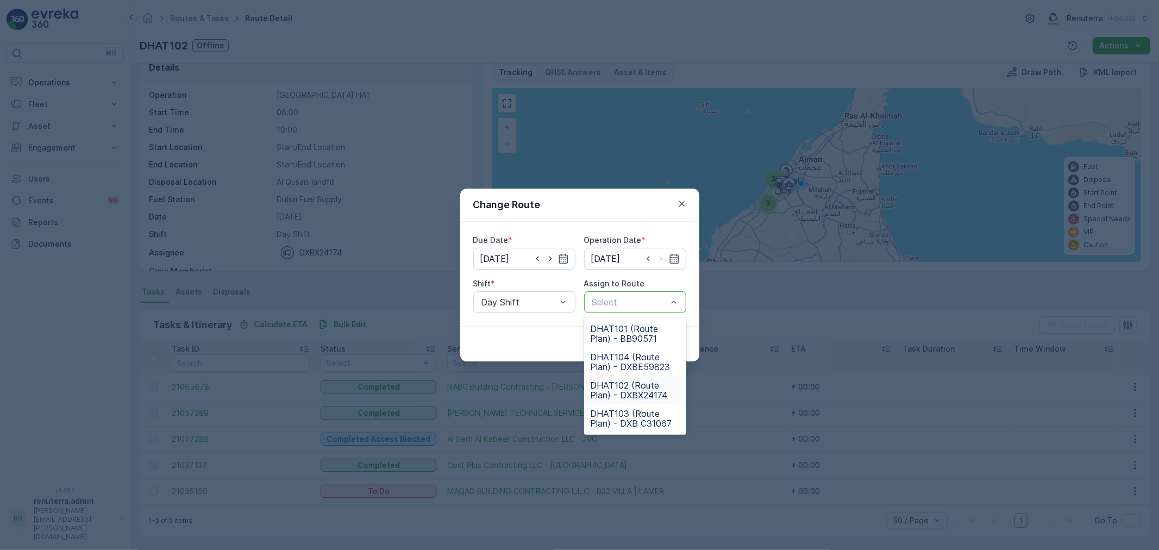
click at [629, 389] on span "DHAT102 (Route Plan) - DXBX24174" at bounding box center [634, 390] width 89 height 20
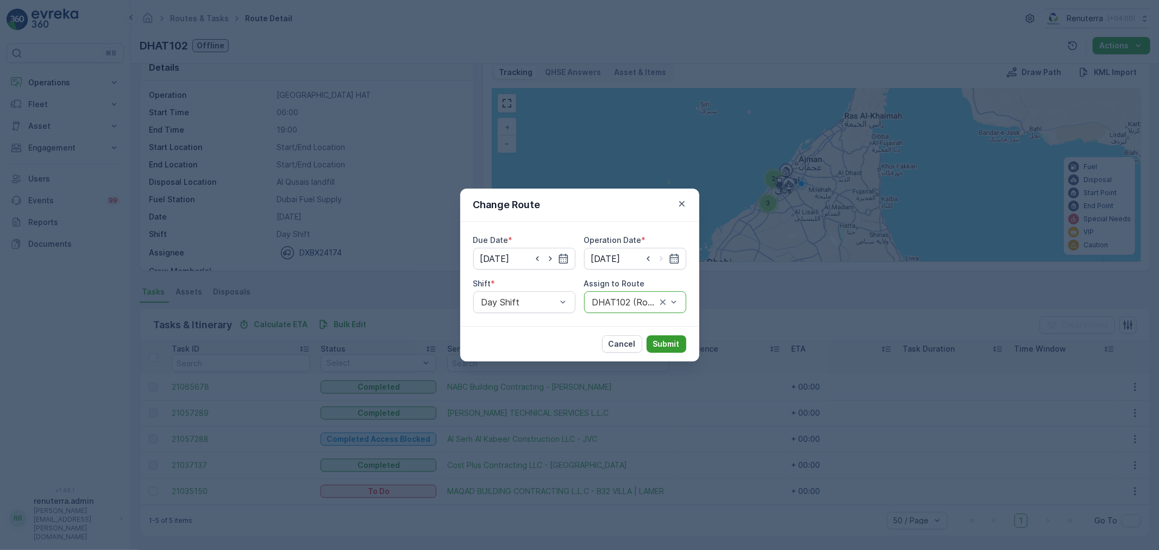
click at [665, 338] on p "Submit" at bounding box center [666, 343] width 27 height 11
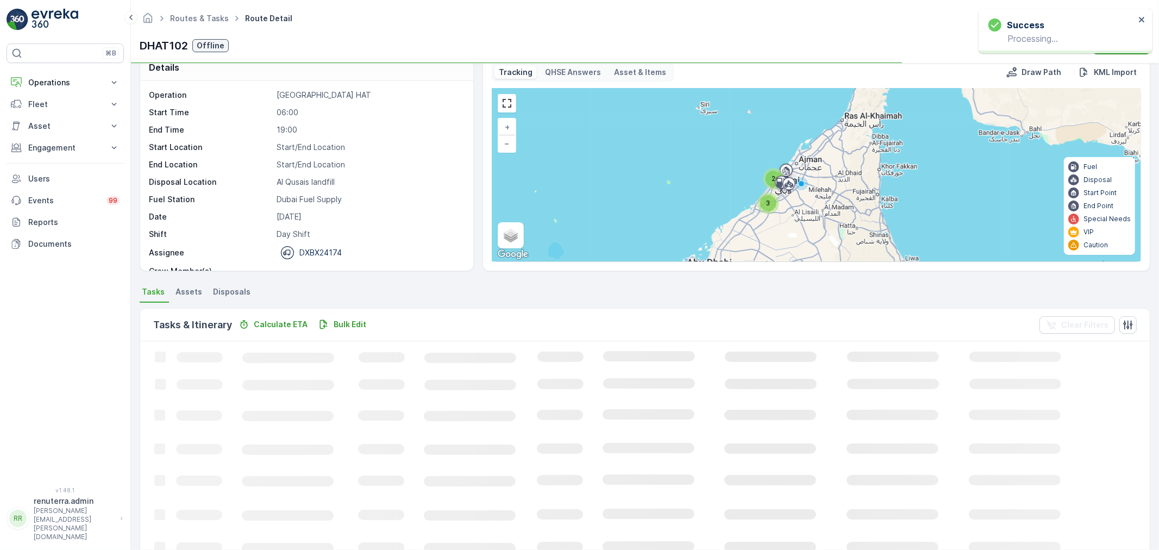
scroll to position [11, 0]
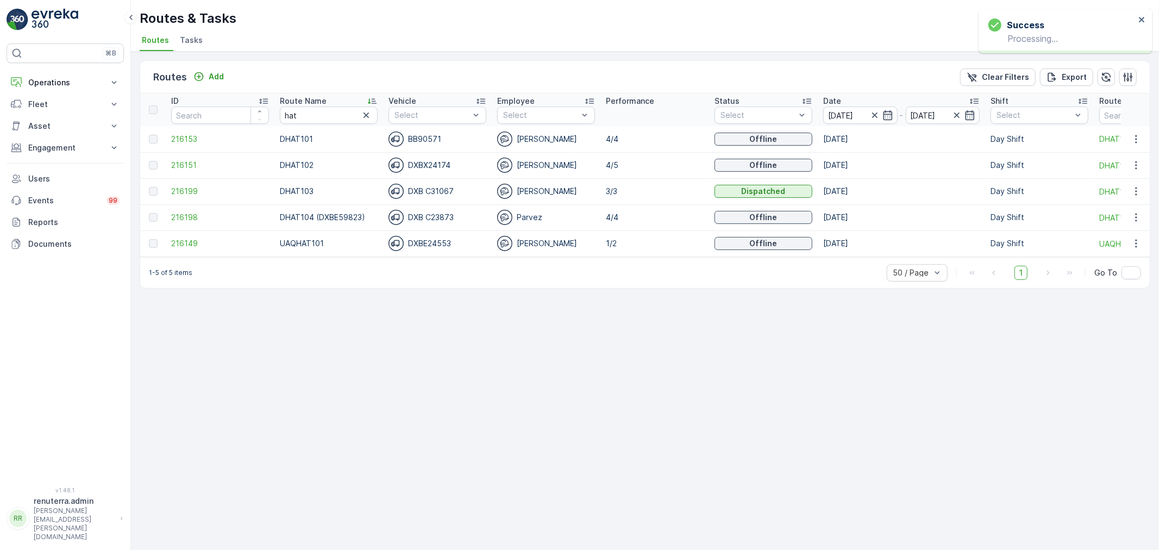
click at [194, 184] on td "216199" at bounding box center [220, 191] width 109 height 26
click at [186, 190] on span "216199" at bounding box center [220, 191] width 98 height 11
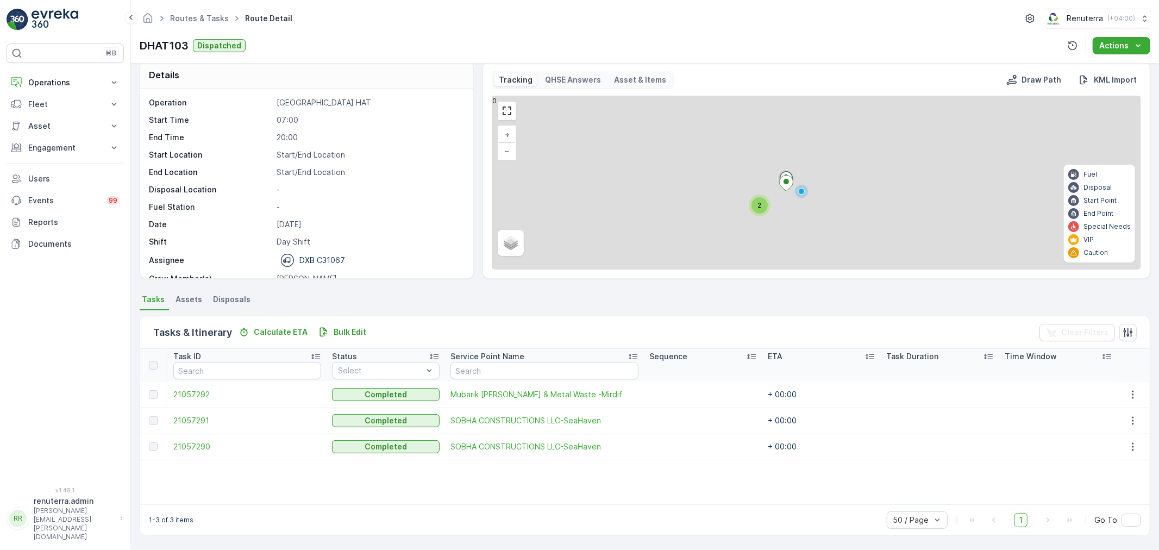
scroll to position [10, 0]
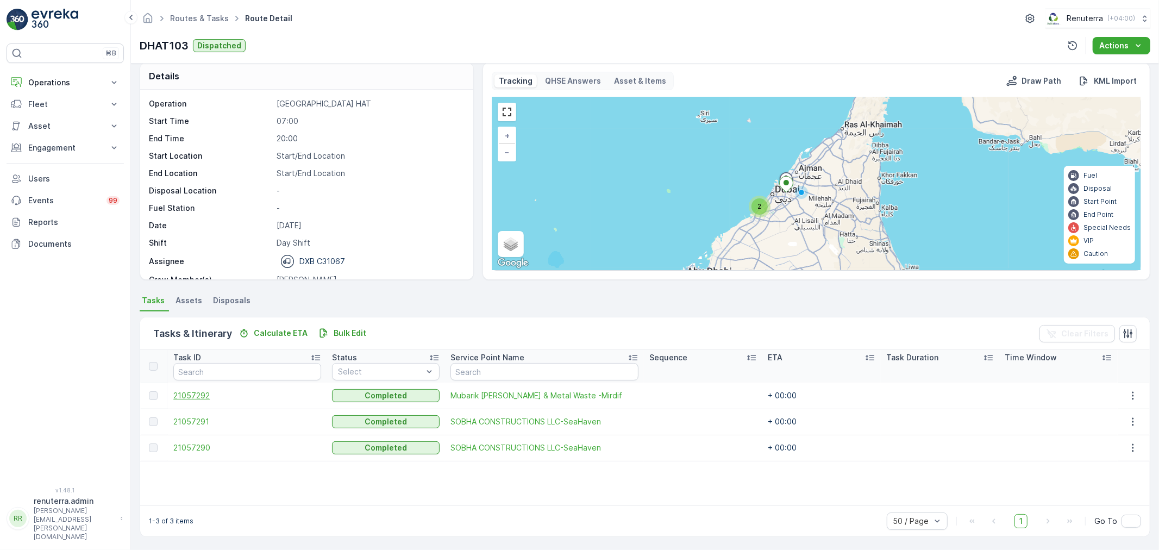
click at [194, 394] on span "21057292" at bounding box center [247, 395] width 148 height 11
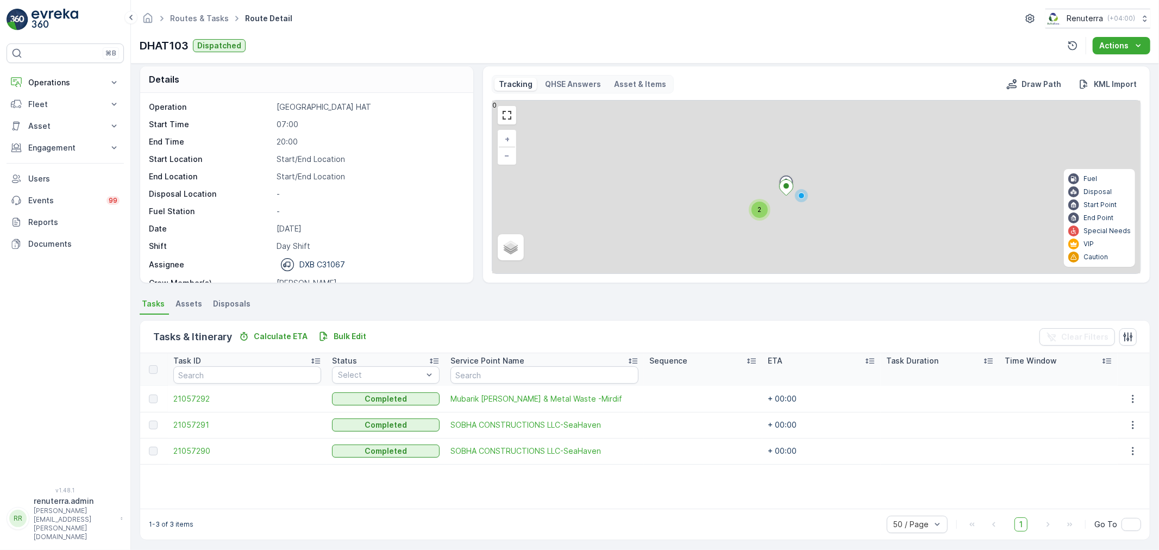
scroll to position [10, 0]
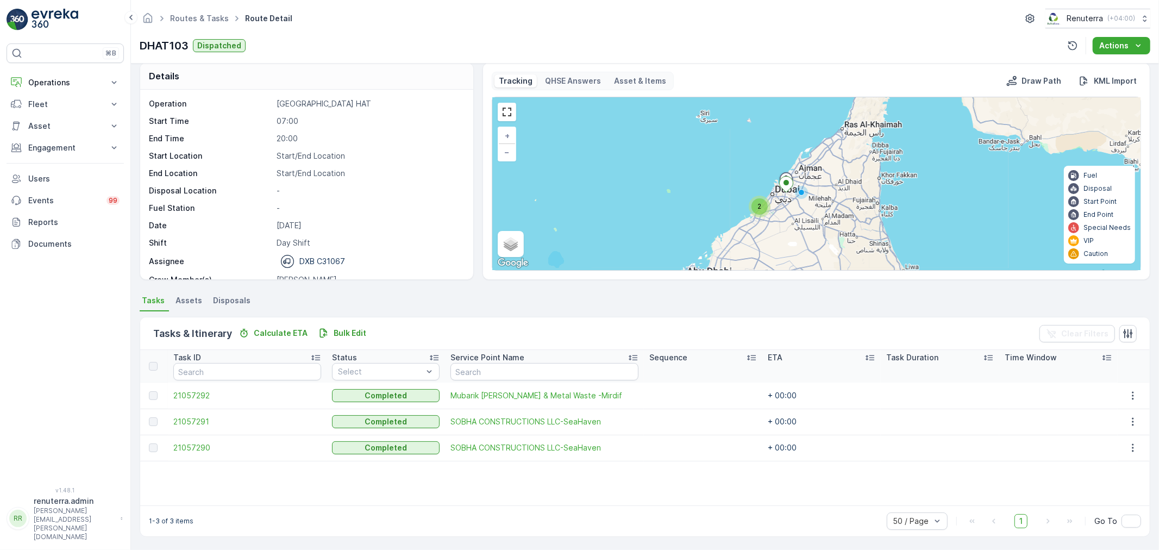
click at [202, 414] on td "21057291" at bounding box center [247, 421] width 159 height 26
click at [200, 416] on span "21057291" at bounding box center [247, 421] width 148 height 11
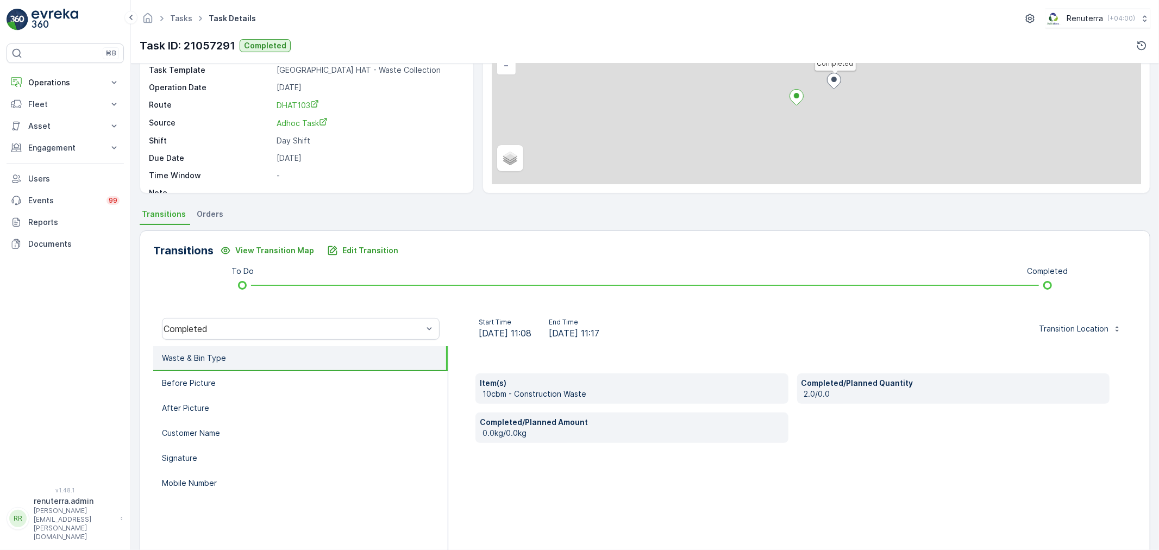
scroll to position [134, 0]
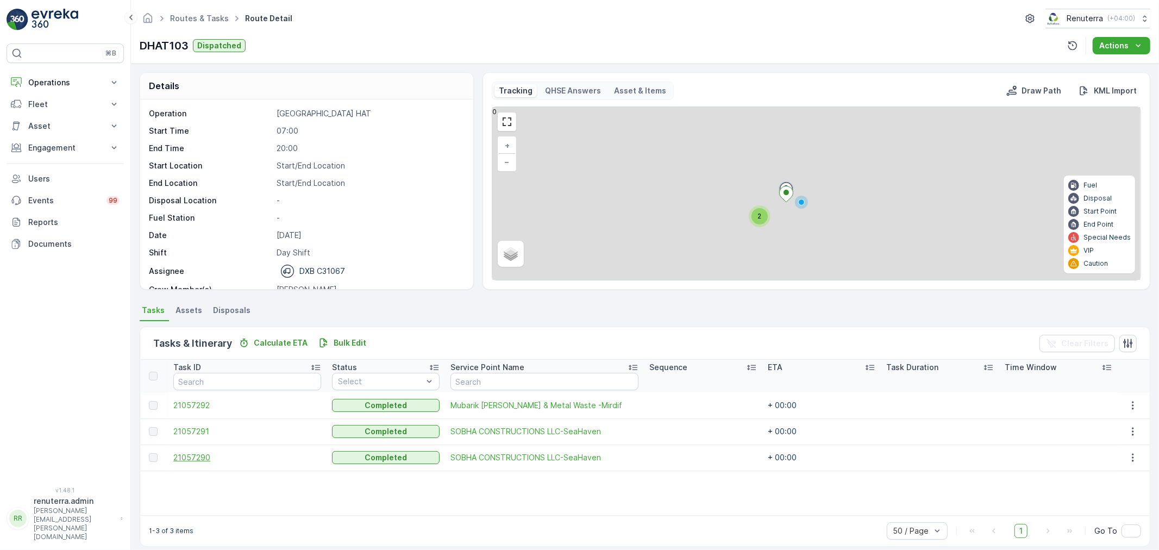
click at [193, 457] on span "21057290" at bounding box center [247, 457] width 148 height 11
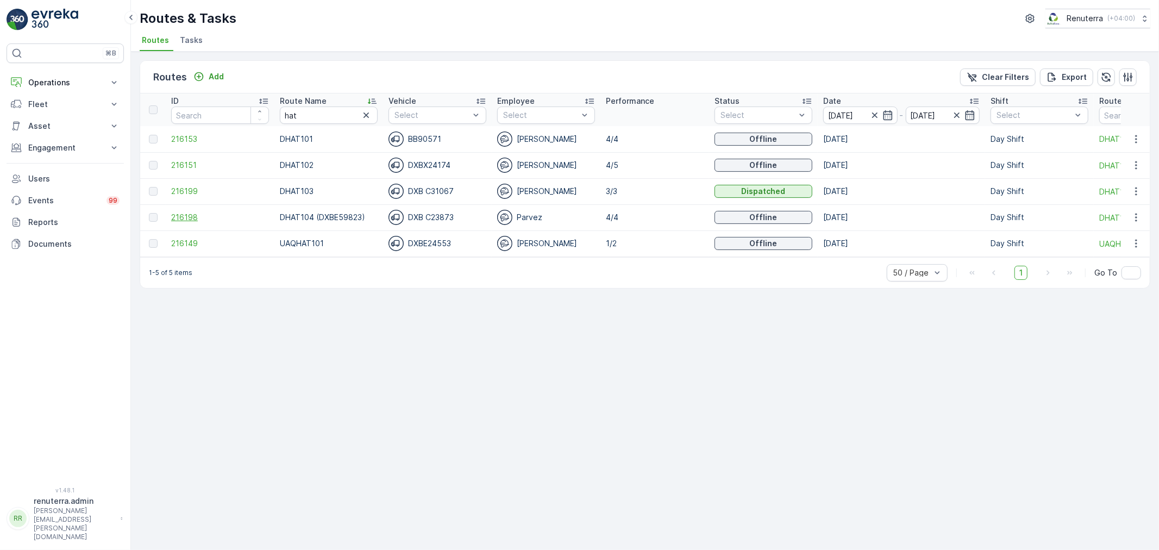
click at [186, 215] on span "216198" at bounding box center [220, 217] width 98 height 11
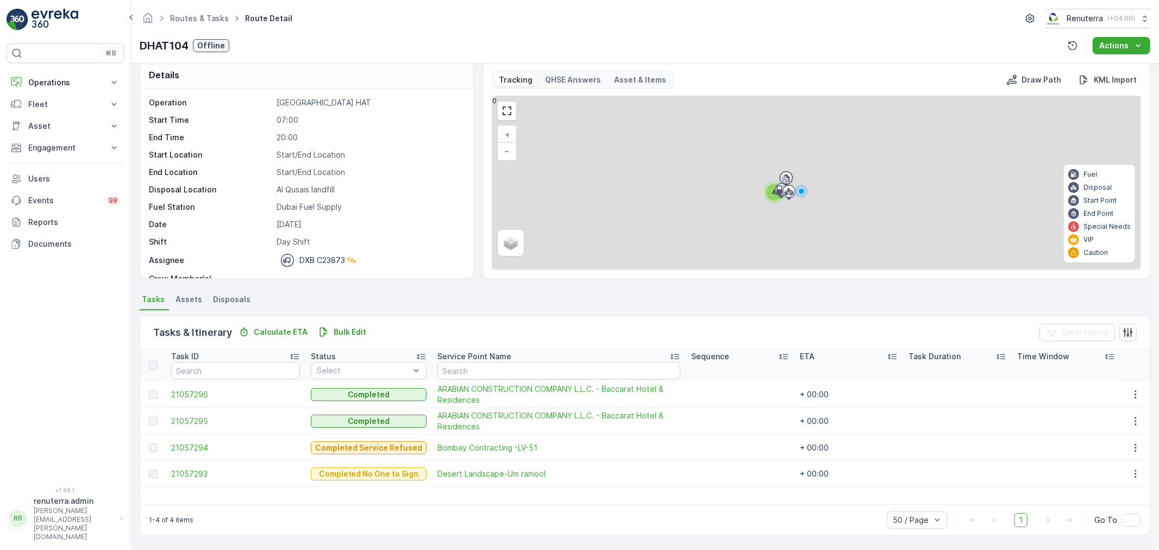
scroll to position [10, 0]
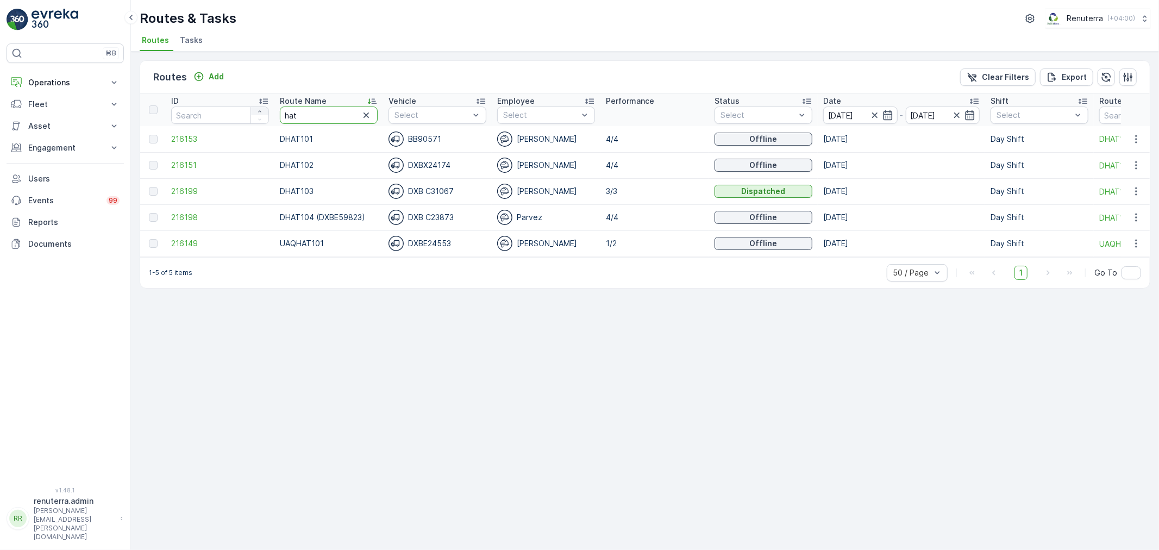
drag, startPoint x: 316, startPoint y: 111, endPoint x: 263, endPoint y: 111, distance: 52.7
click at [263, 111] on tr "ID Route Name hat Vehicle Select Employee Select Performance Status Select Date…" at bounding box center [740, 109] width 1200 height 33
type input "roro"
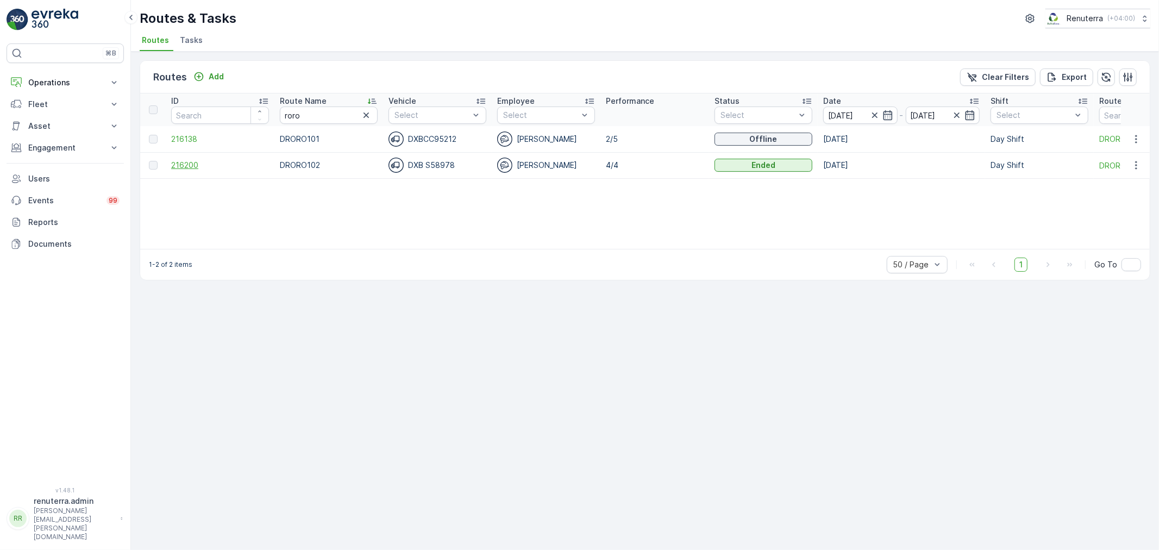
click at [183, 161] on span "216200" at bounding box center [220, 165] width 98 height 11
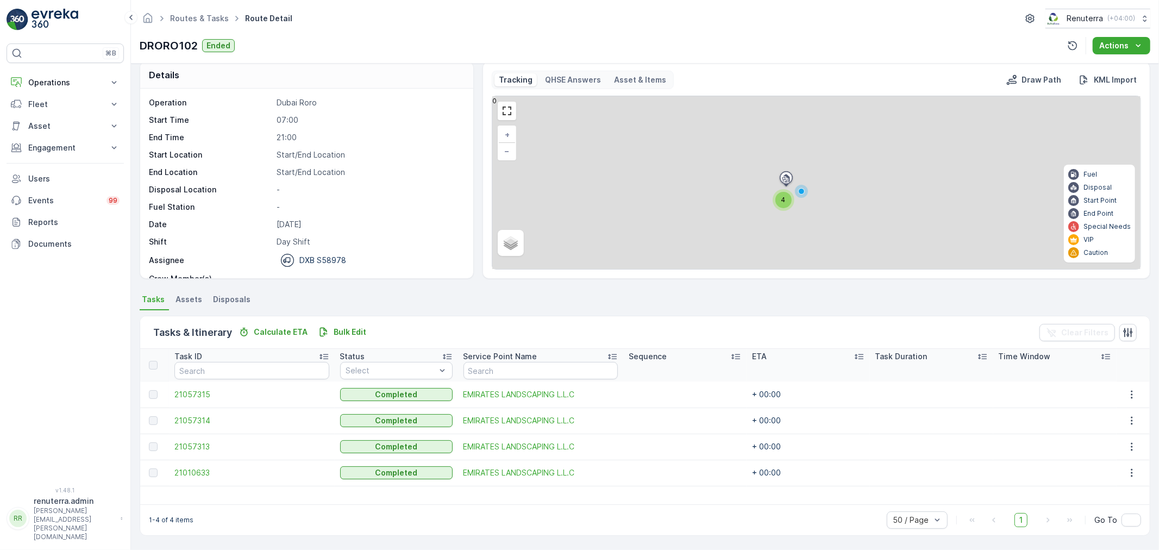
scroll to position [10, 0]
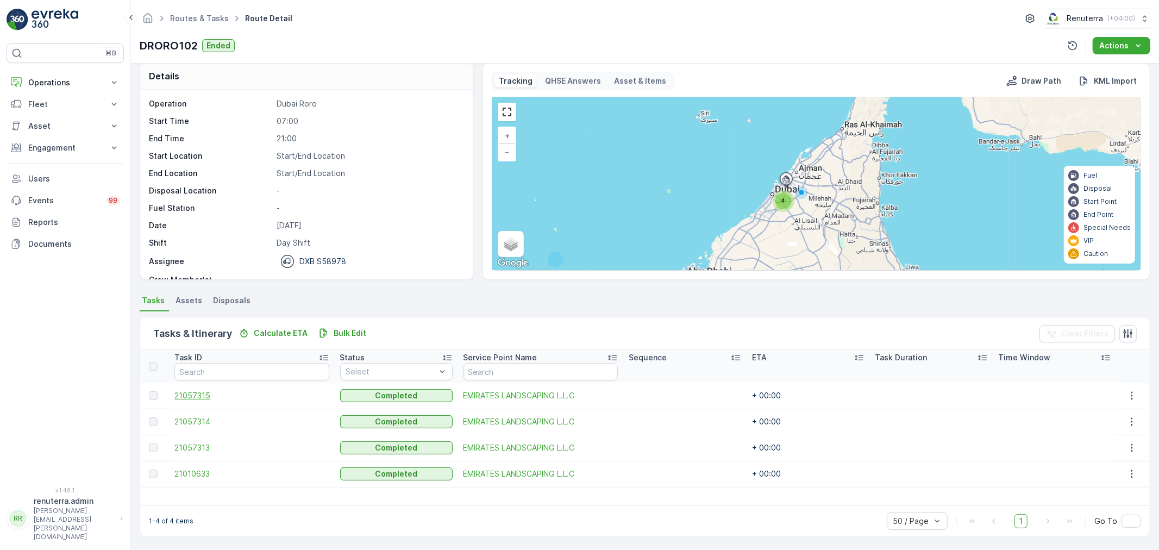
click at [197, 394] on span "21057315" at bounding box center [251, 395] width 154 height 11
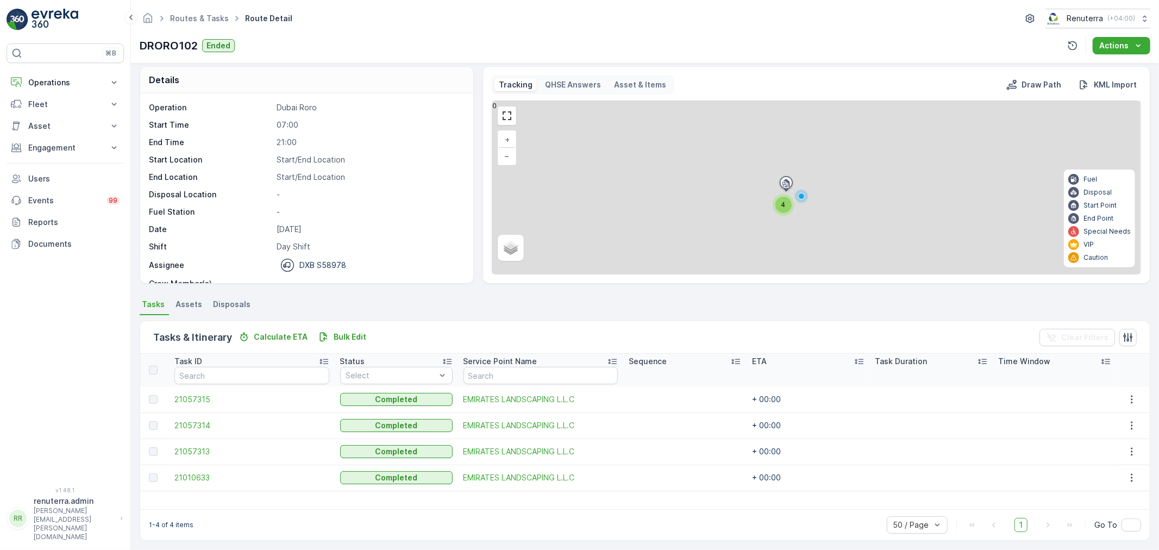
scroll to position [10, 0]
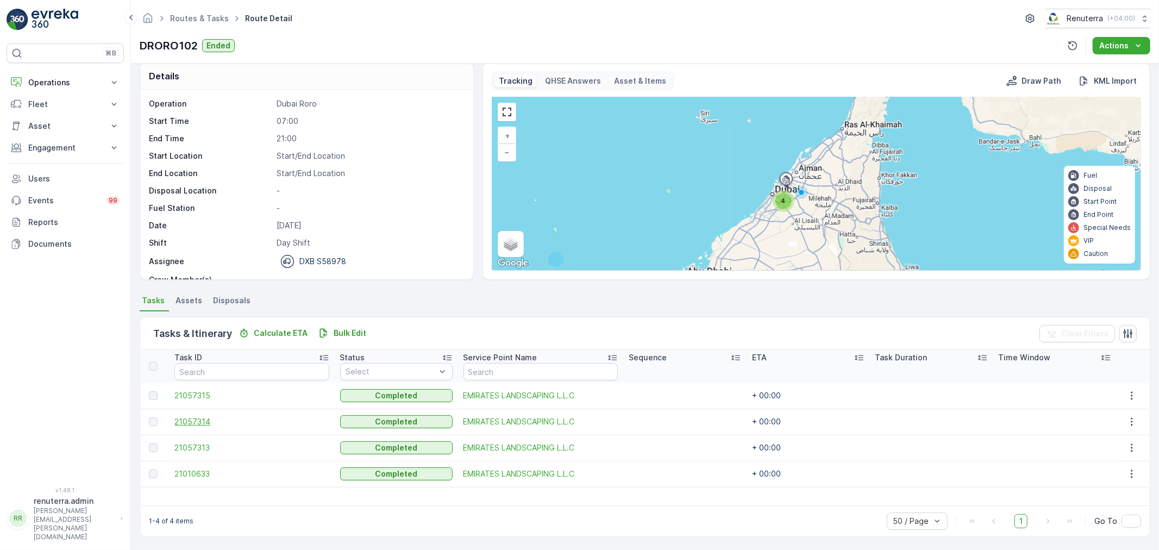
click at [187, 422] on span "21057314" at bounding box center [251, 421] width 154 height 11
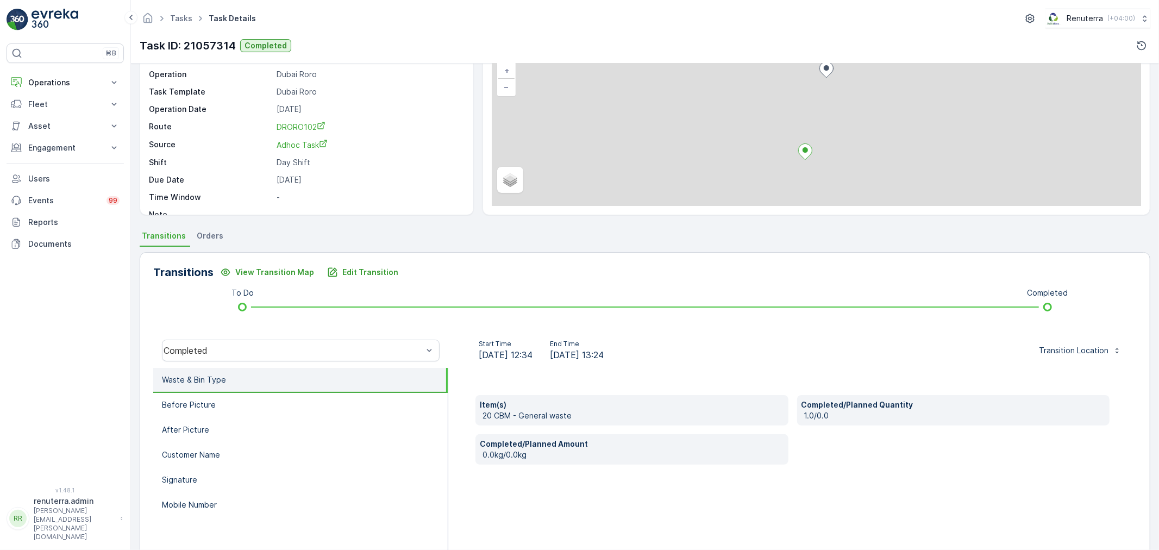
scroll to position [134, 0]
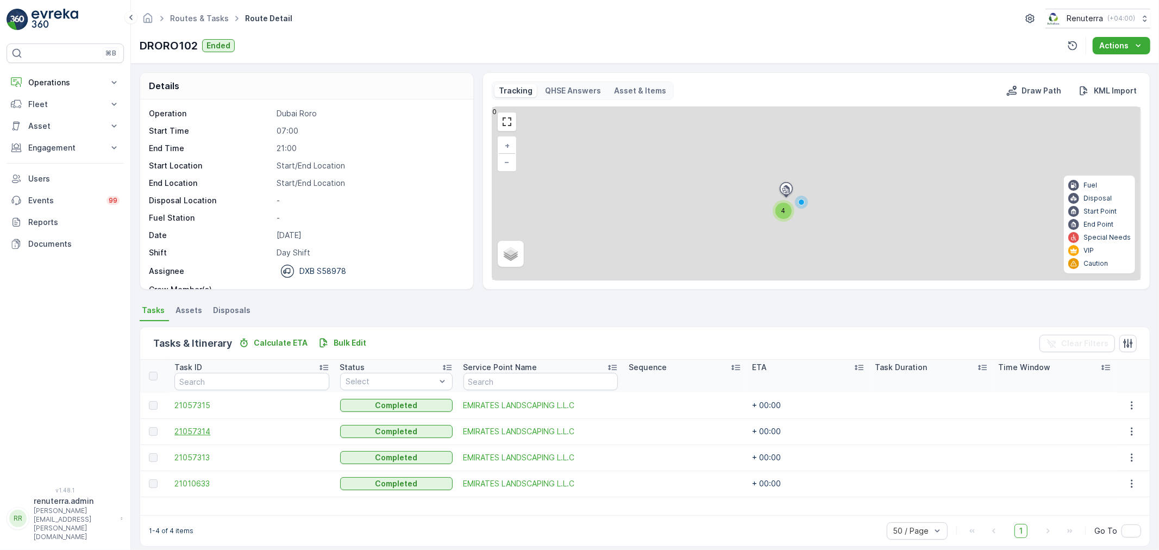
scroll to position [10, 0]
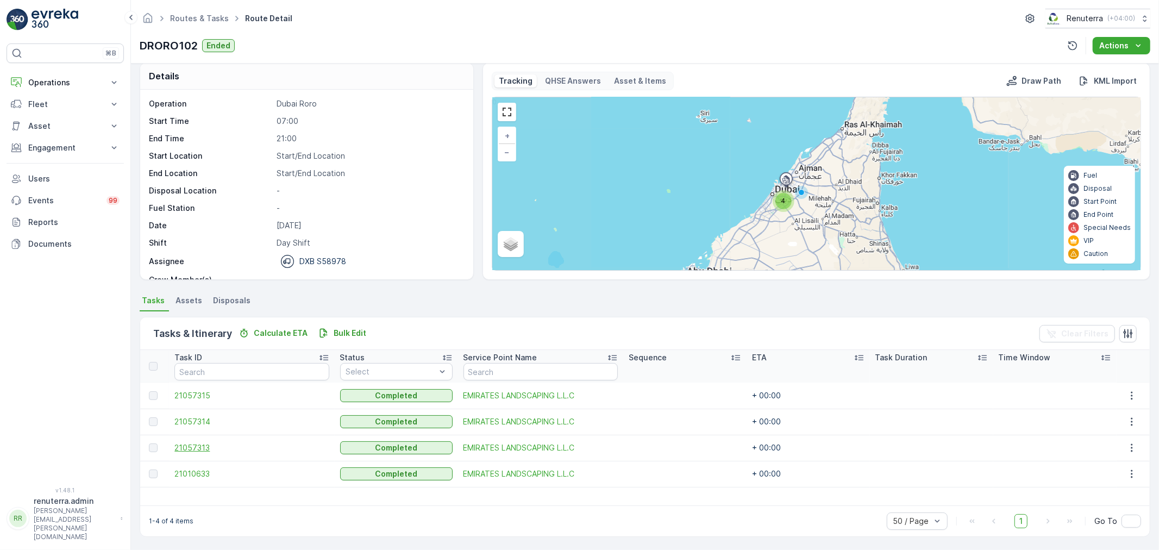
click at [192, 448] on span "21057313" at bounding box center [251, 447] width 154 height 11
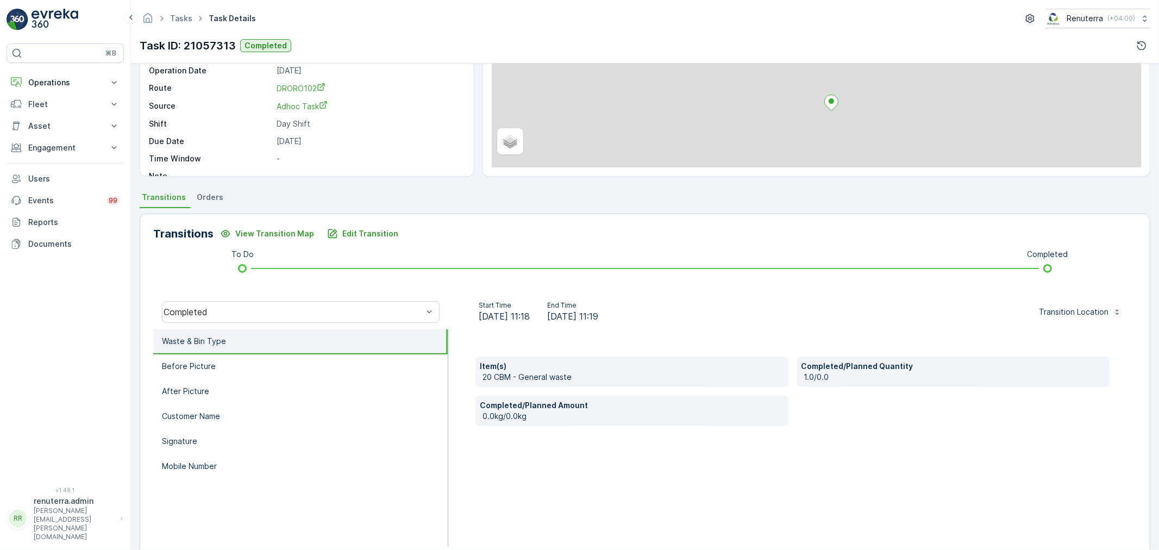
scroll to position [134, 0]
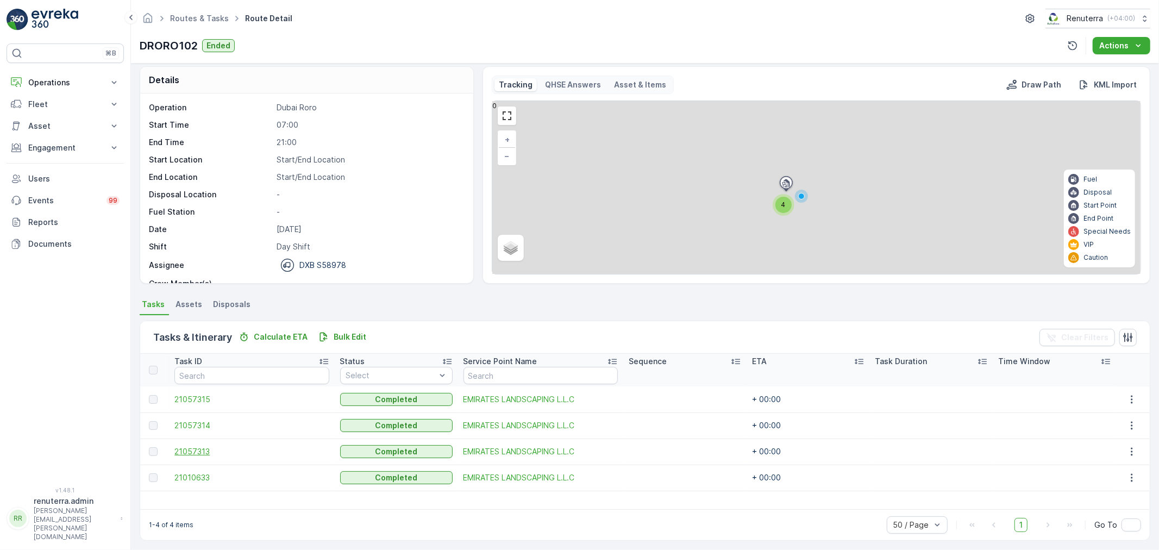
scroll to position [10, 0]
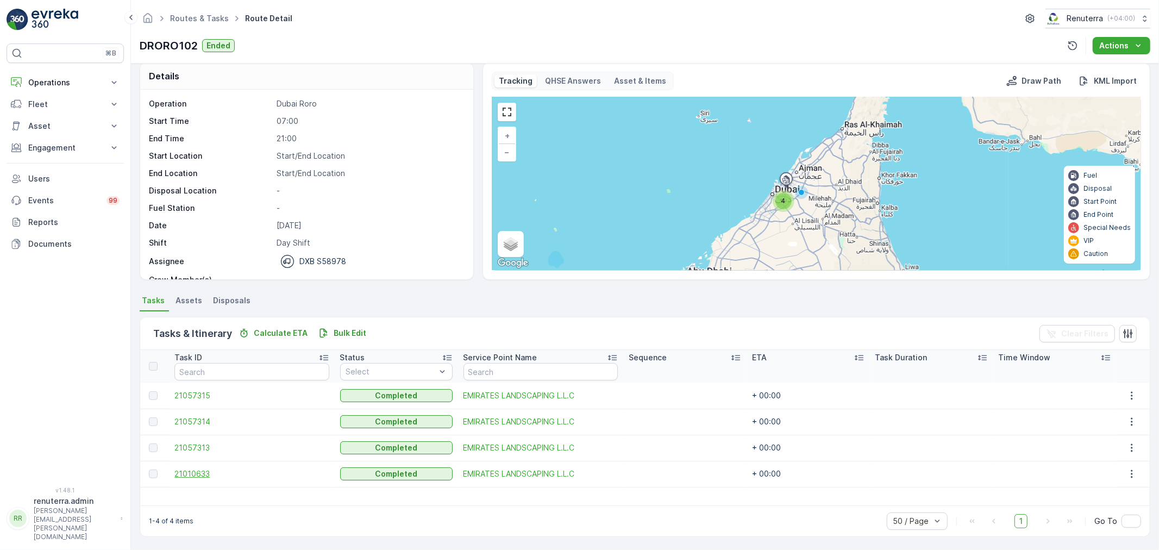
click at [191, 469] on span "21010633" at bounding box center [251, 473] width 154 height 11
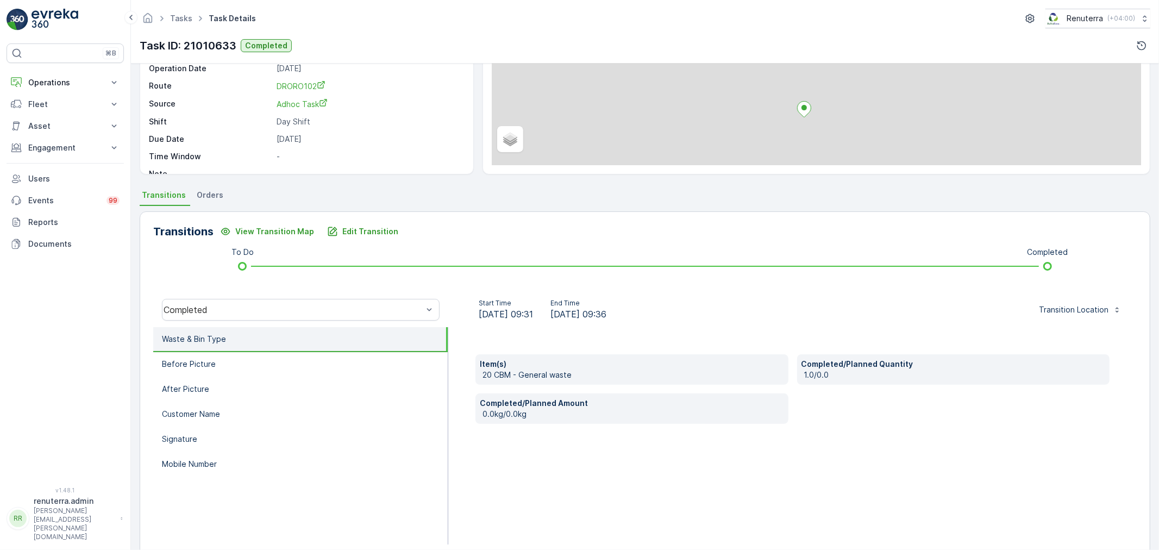
scroll to position [134, 0]
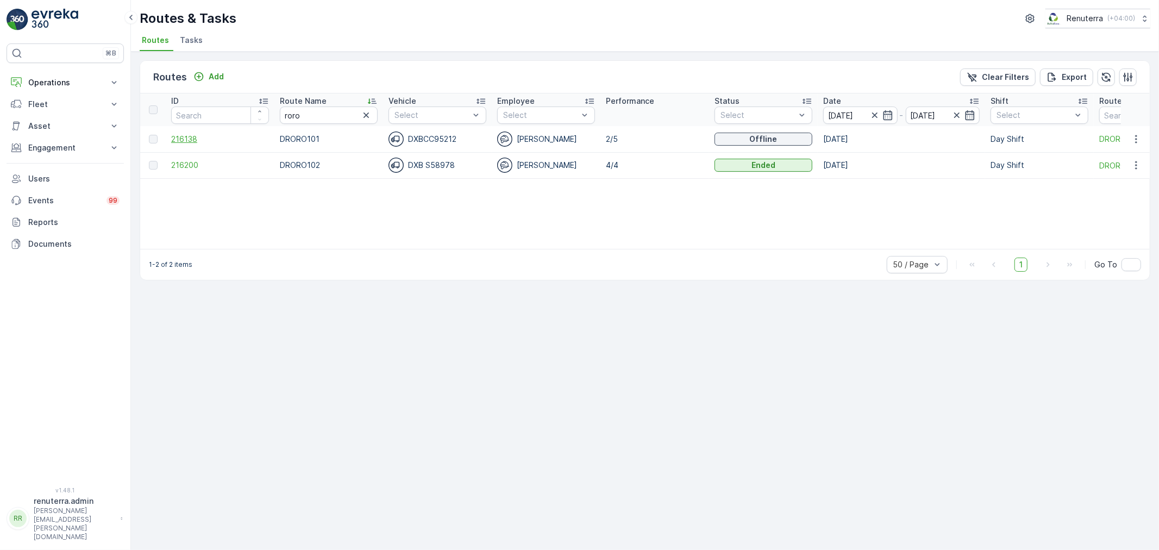
click at [178, 139] on span "216138" at bounding box center [220, 139] width 98 height 11
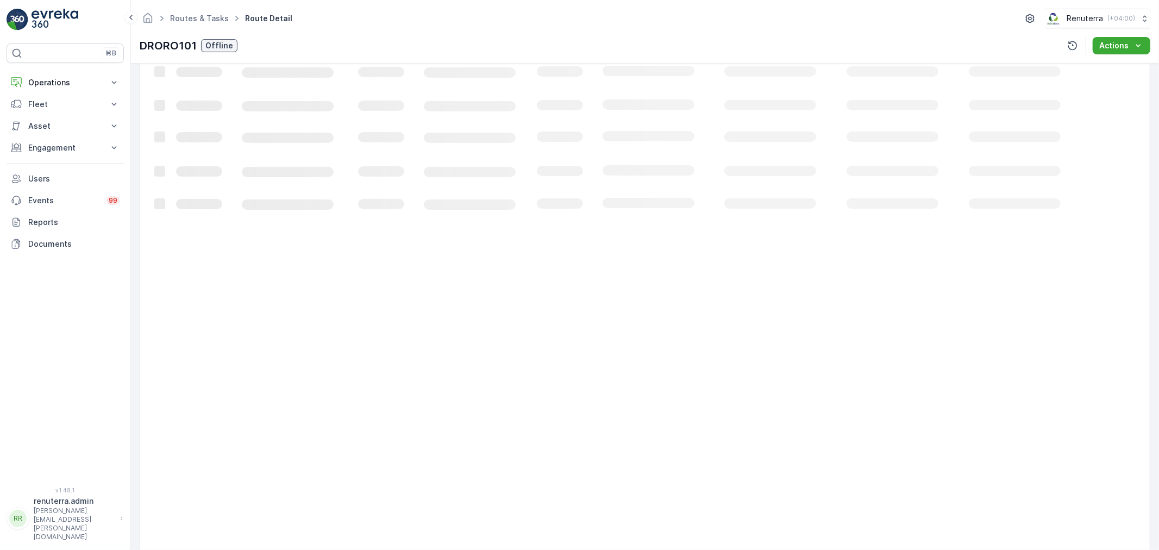
scroll to position [18, 0]
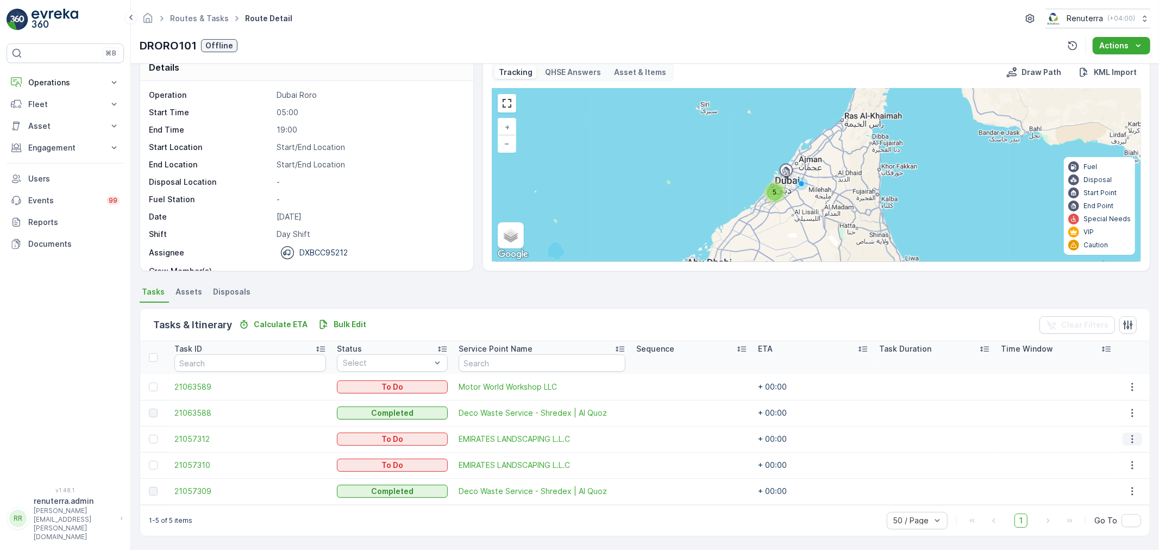
click at [1130, 437] on icon "button" at bounding box center [1132, 438] width 11 height 11
click at [1109, 485] on span "Change Route" at bounding box center [1107, 485] width 53 height 11
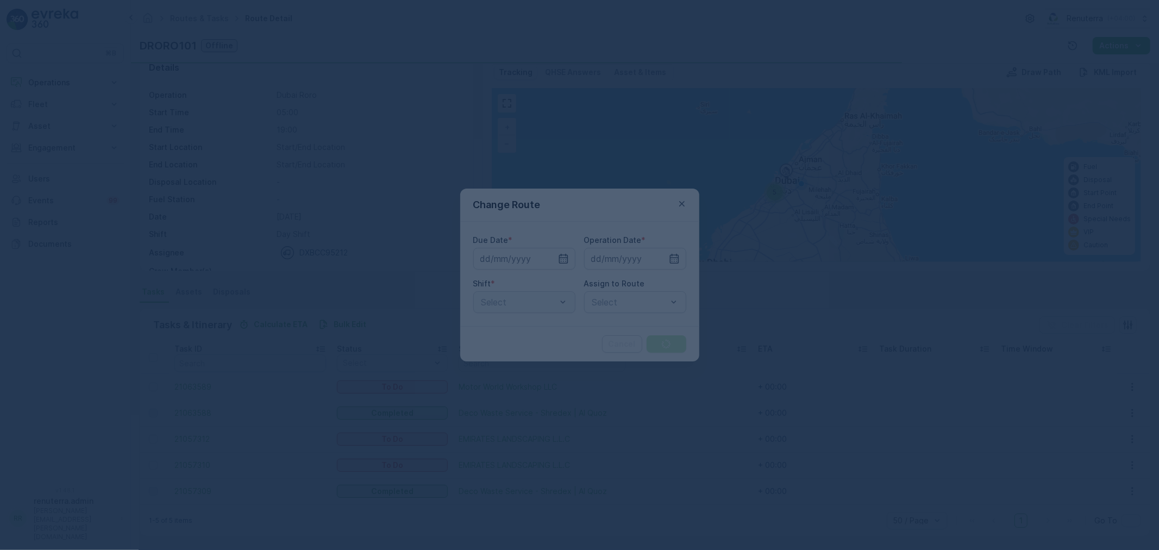
type input "[DATE]"
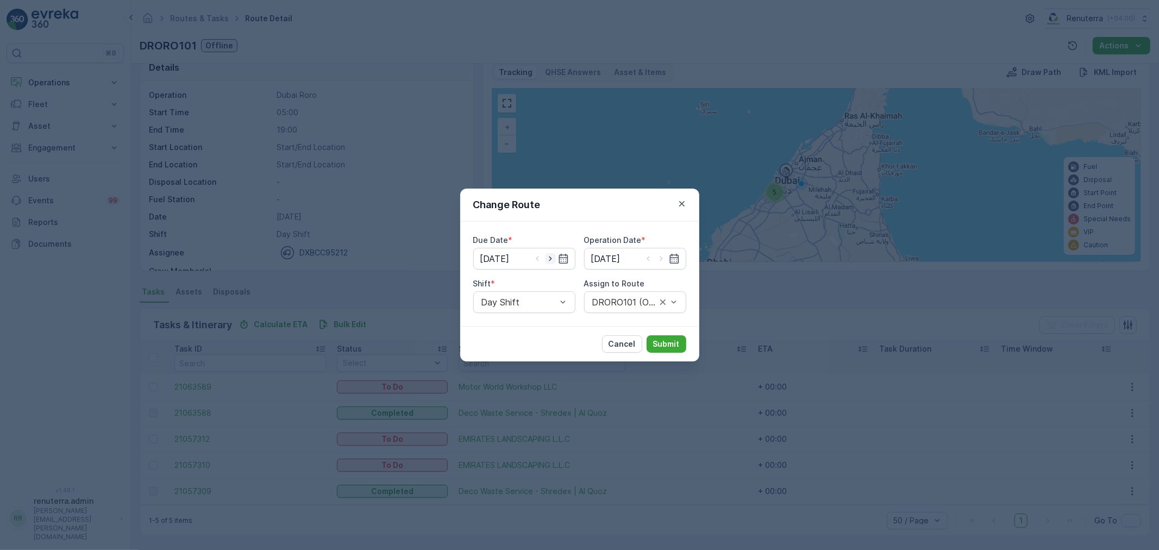
click at [550, 257] on icon "button" at bounding box center [550, 258] width 3 height 5
type input "18.08.2025"
click at [664, 256] on icon "button" at bounding box center [661, 258] width 11 height 11
type input "18.08.2025"
click at [617, 299] on div at bounding box center [624, 302] width 66 height 10
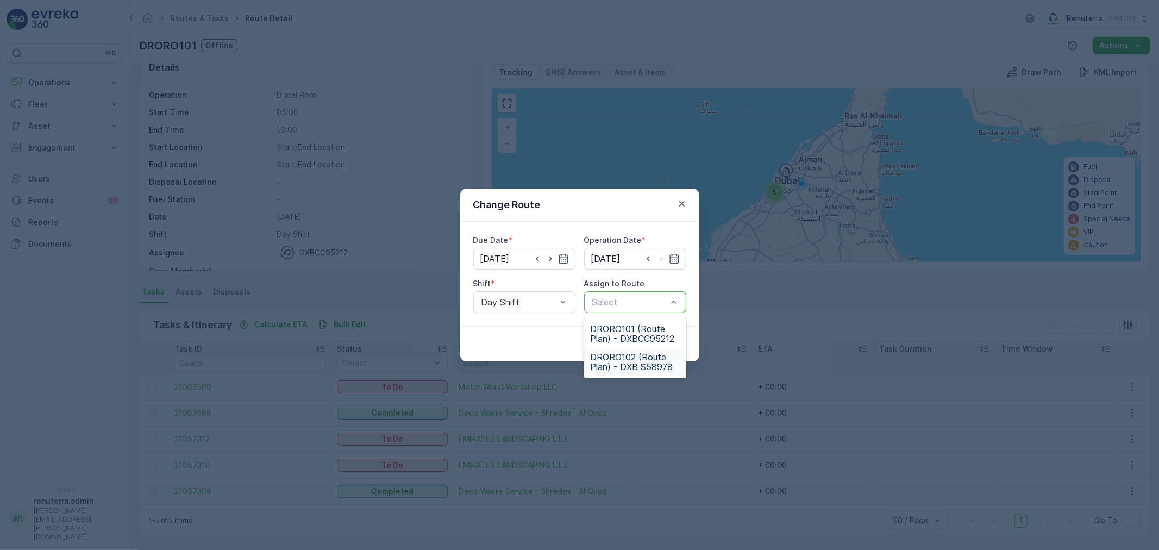
click at [620, 357] on span "DRORO102 (Route Plan) - DXB S58978" at bounding box center [634, 362] width 89 height 20
click at [661, 344] on p "Submit" at bounding box center [666, 343] width 27 height 11
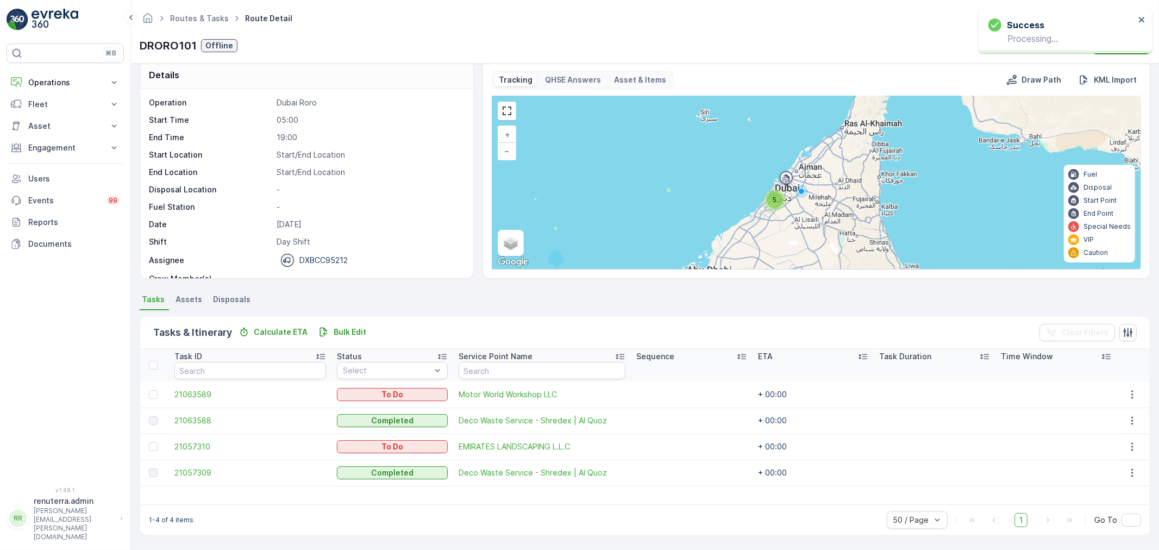
scroll to position [11, 0]
click at [1127, 444] on icon "button" at bounding box center [1132, 446] width 11 height 11
click at [1110, 490] on span "Change Route" at bounding box center [1107, 492] width 53 height 11
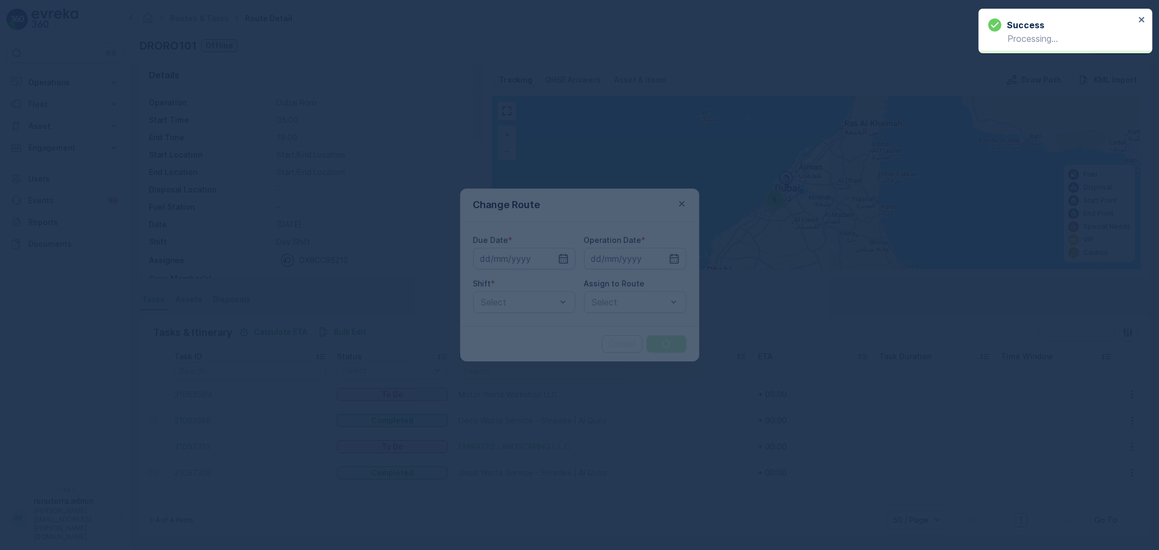
type input "[DATE]"
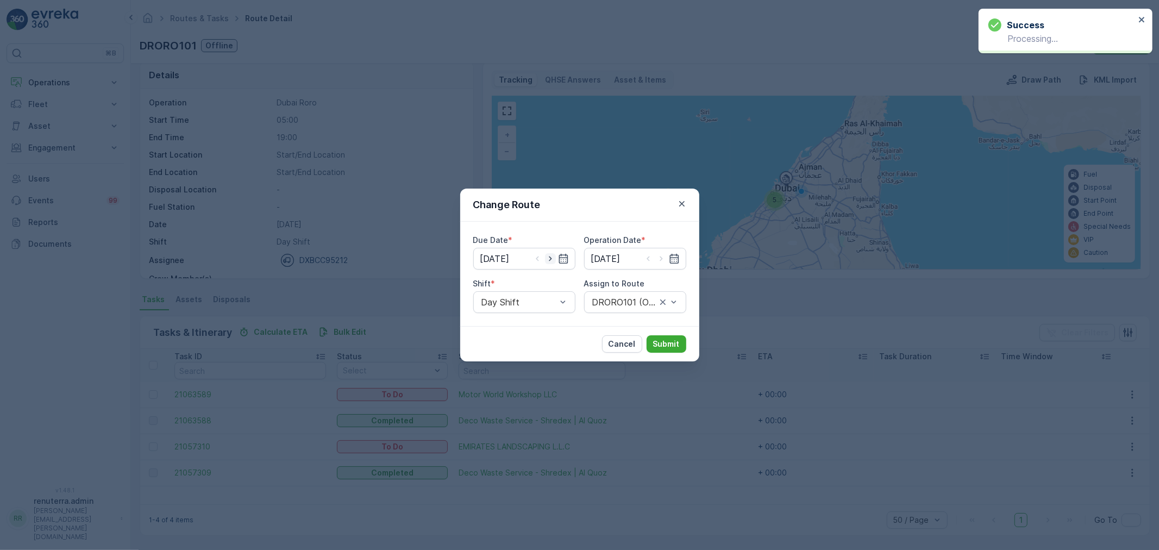
click at [552, 259] on icon "button" at bounding box center [550, 258] width 11 height 11
type input "18.08.2025"
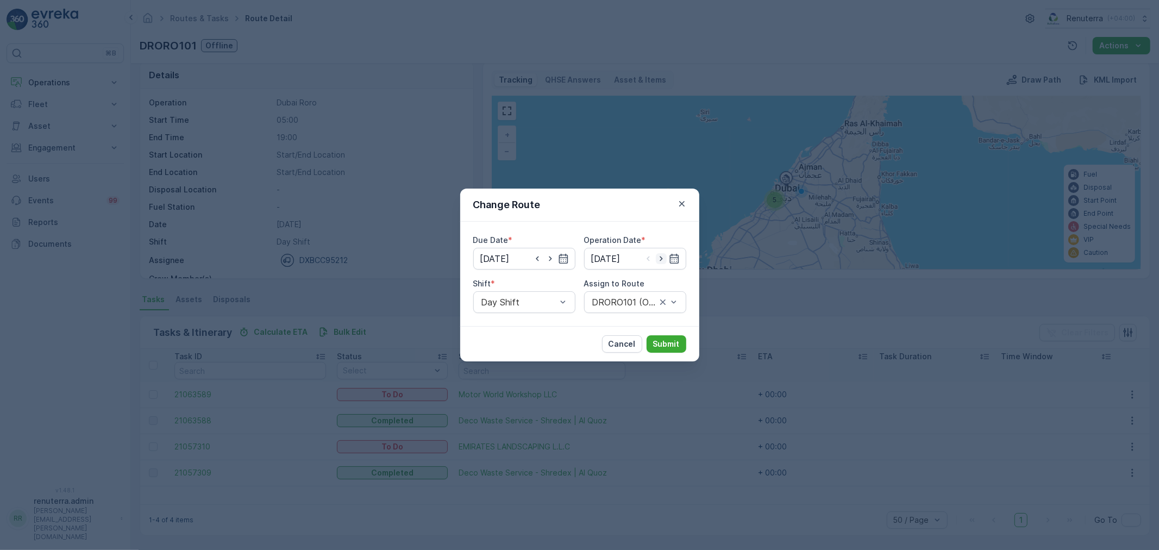
click at [663, 259] on icon "button" at bounding box center [661, 258] width 11 height 11
type input "18.08.2025"
click at [631, 301] on div at bounding box center [629, 302] width 77 height 10
click at [625, 355] on span "DRORO102 (Route Plan) - DXB S58978" at bounding box center [634, 362] width 89 height 20
click at [669, 342] on p "Submit" at bounding box center [666, 343] width 27 height 11
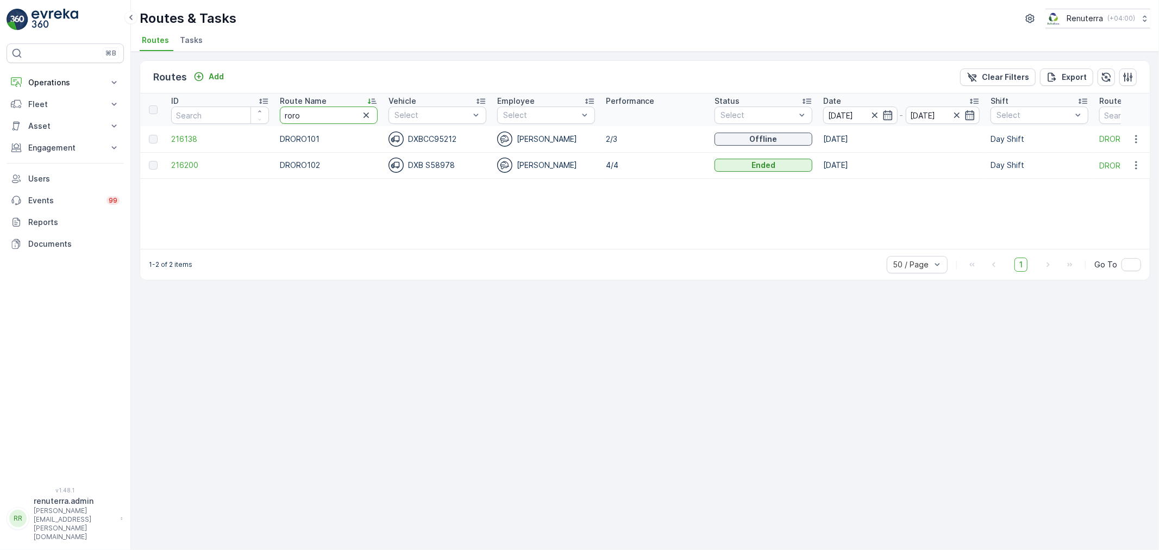
drag, startPoint x: 338, startPoint y: 116, endPoint x: 258, endPoint y: 101, distance: 81.3
click at [258, 101] on tr "ID Route Name roro Vehicle Select Employee Select Performance Status Select Dat…" at bounding box center [740, 109] width 1200 height 33
type input "rel"
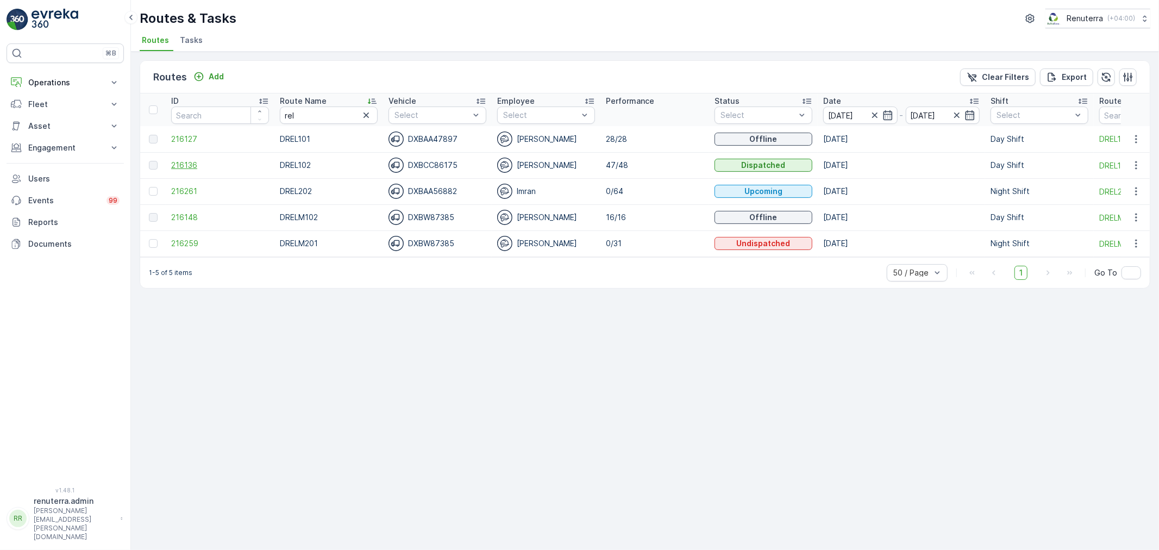
click at [176, 162] on span "216136" at bounding box center [220, 165] width 98 height 11
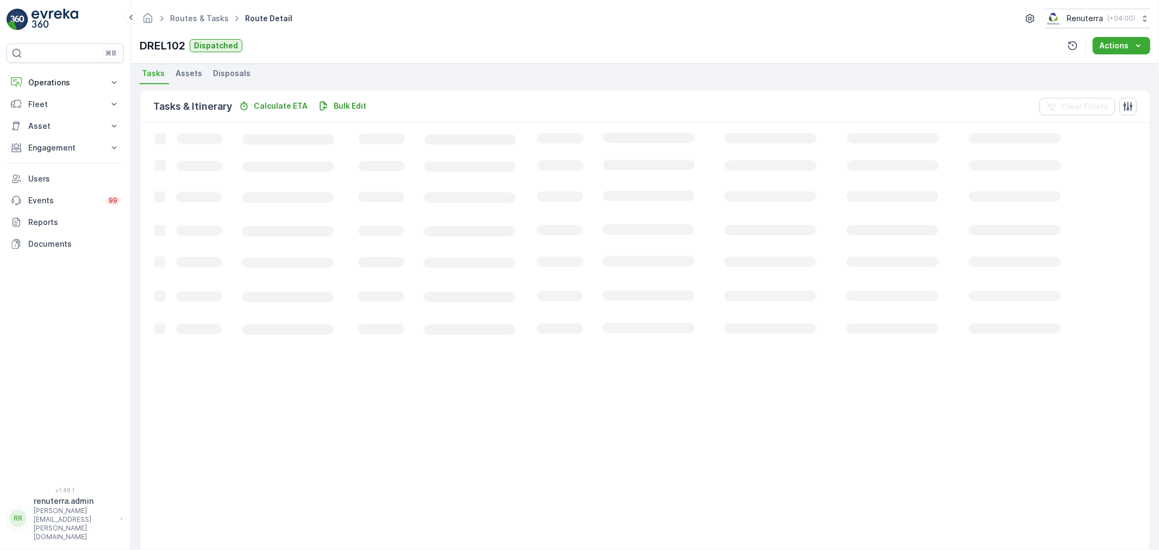
scroll to position [241, 0]
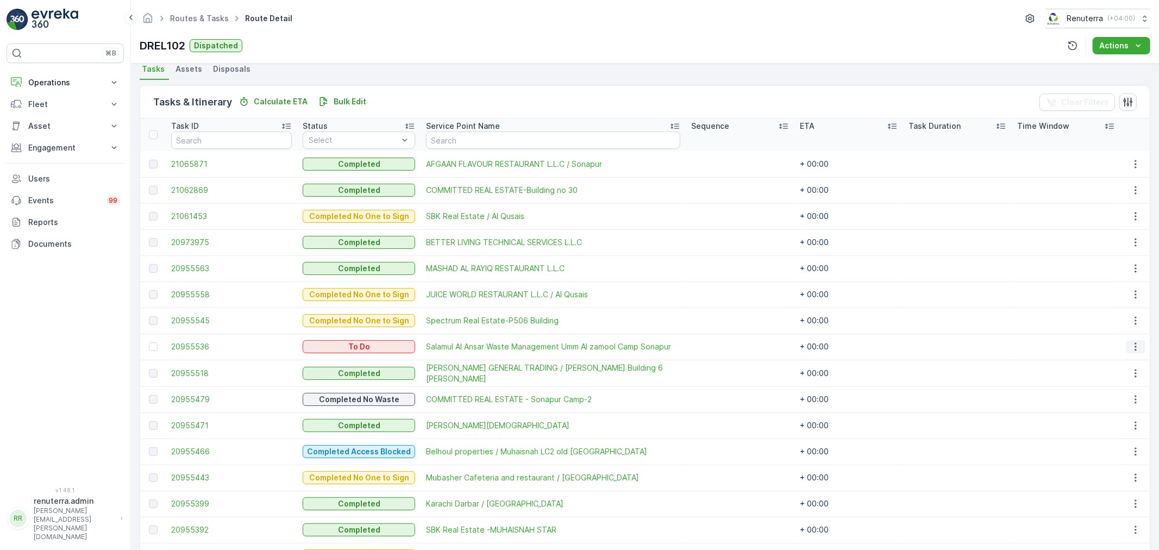
click at [1130, 341] on icon "button" at bounding box center [1135, 346] width 11 height 11
click at [1109, 408] on span "Remove from Route" at bounding box center [1117, 407] width 73 height 11
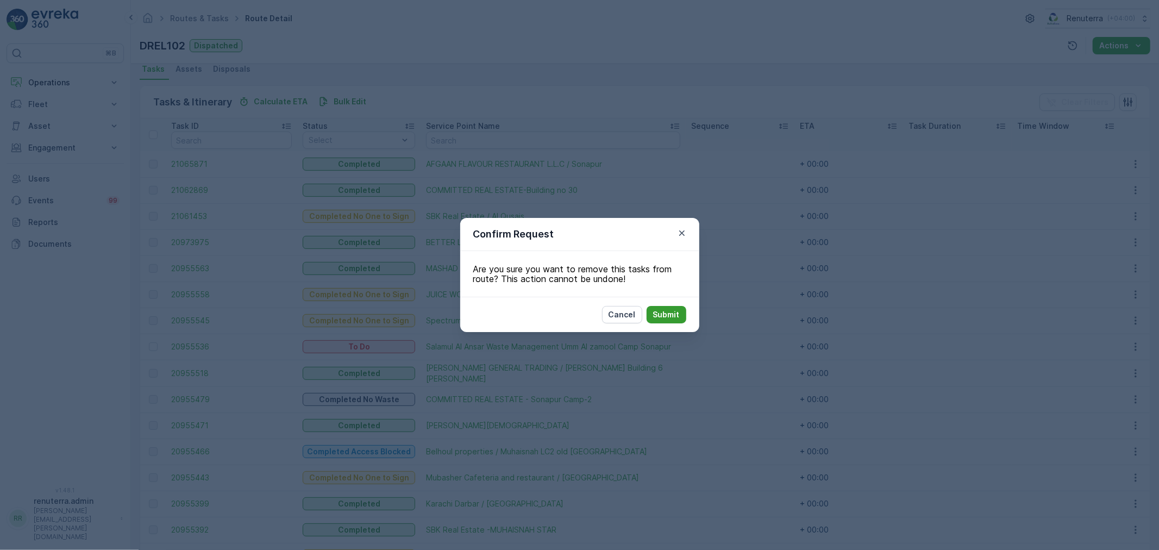
click at [661, 314] on p "Submit" at bounding box center [666, 314] width 27 height 11
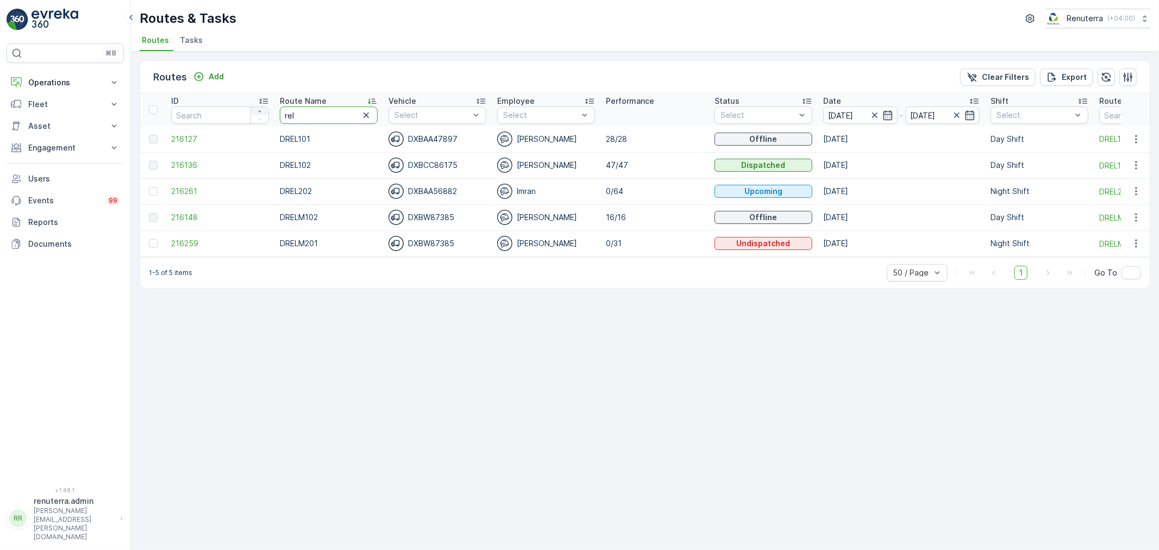
drag, startPoint x: 323, startPoint y: 118, endPoint x: 266, endPoint y: 112, distance: 56.9
click at [266, 112] on tr "ID Route Name rel Vehicle Select Employee Select Performance Status Select Date…" at bounding box center [740, 109] width 1200 height 33
type input "med"
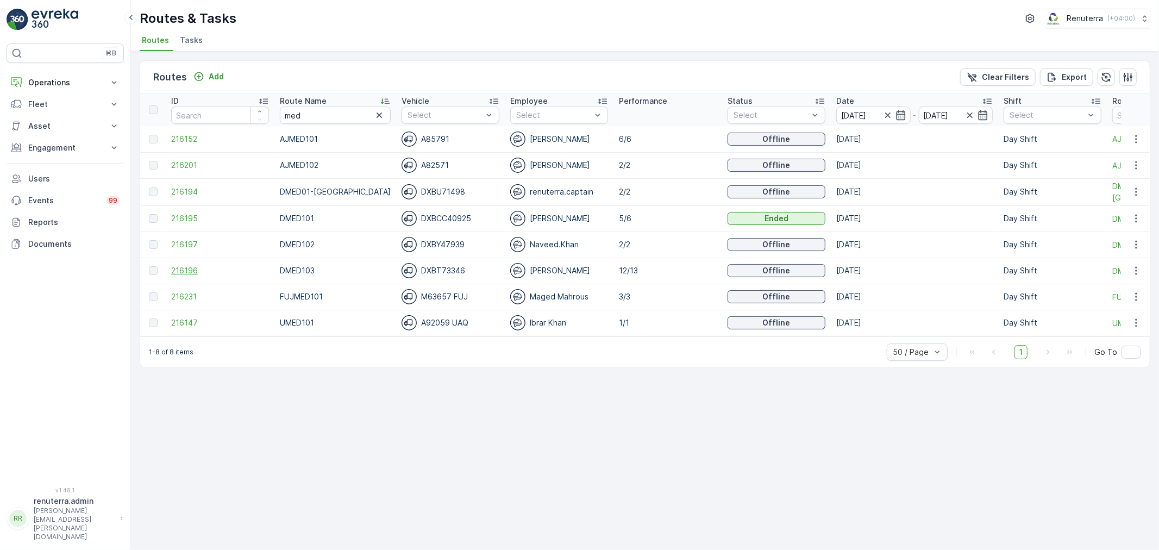
click at [190, 268] on span "216196" at bounding box center [220, 270] width 98 height 11
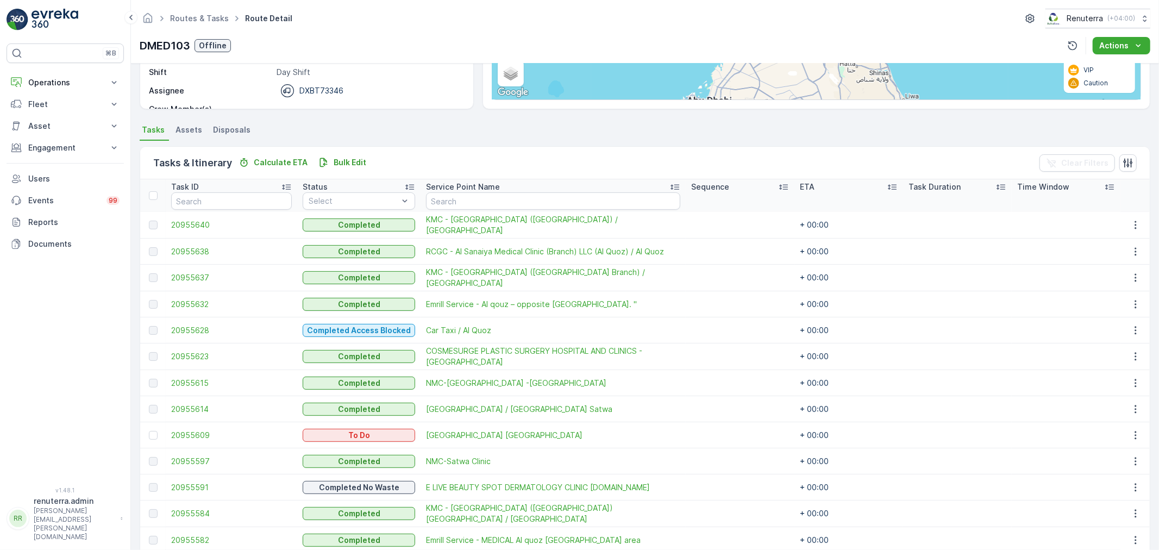
scroll to position [181, 0]
